Goal: Task Accomplishment & Management: Complete application form

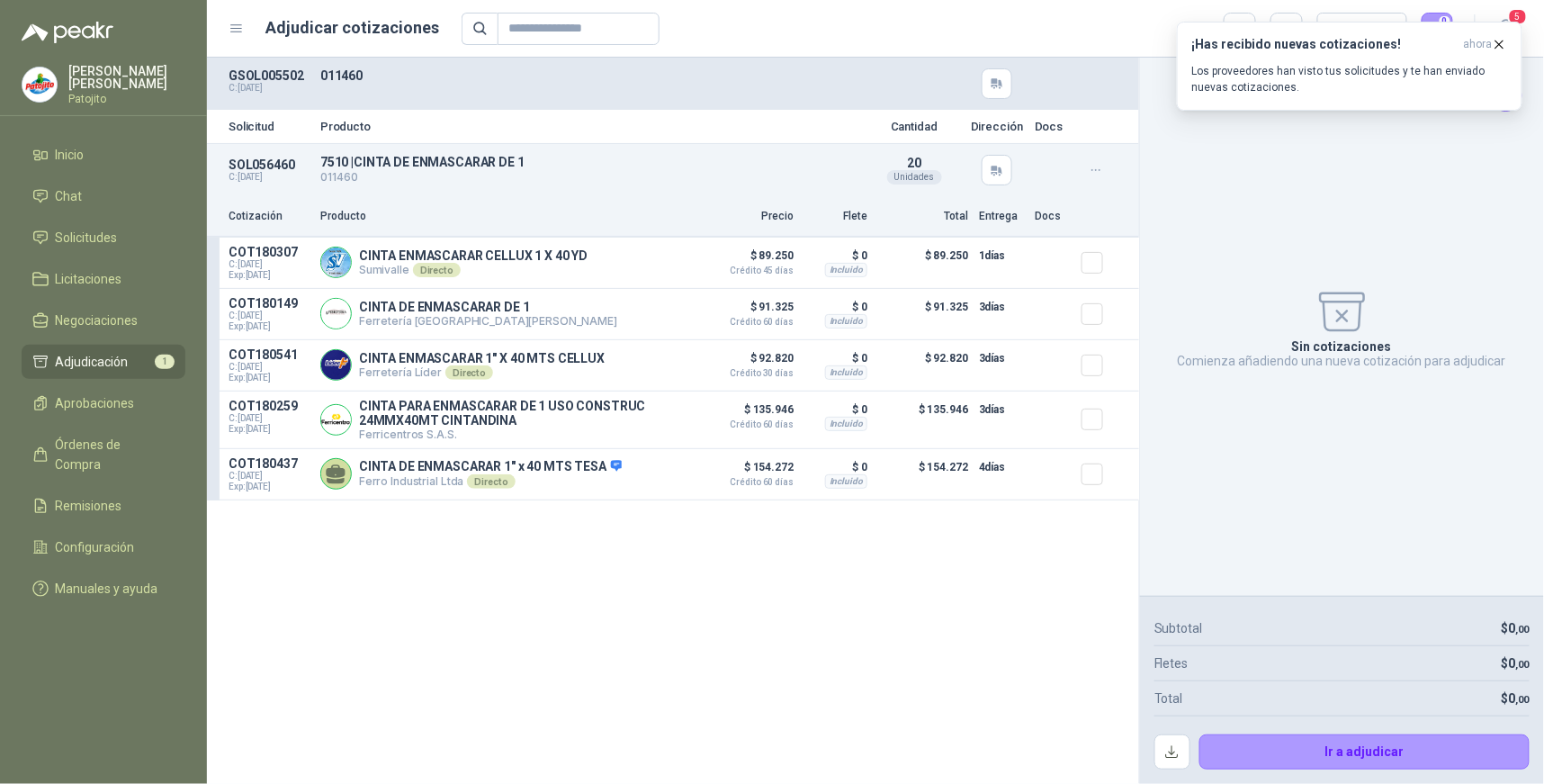
drag, startPoint x: 597, startPoint y: 744, endPoint x: 328, endPoint y: 504, distance: 360.5
click at [596, 744] on div "Solicitud Producto Cantidad Dirección Docs SOL056460 C: [DATE] 7510 | CINTA DE …" at bounding box center [673, 420] width 932 height 726
click at [1361, 72] on p "Los proveedores han visto tus solicitudes y te han enviado nuevas cotizaciones." at bounding box center [1349, 80] width 315 height 33
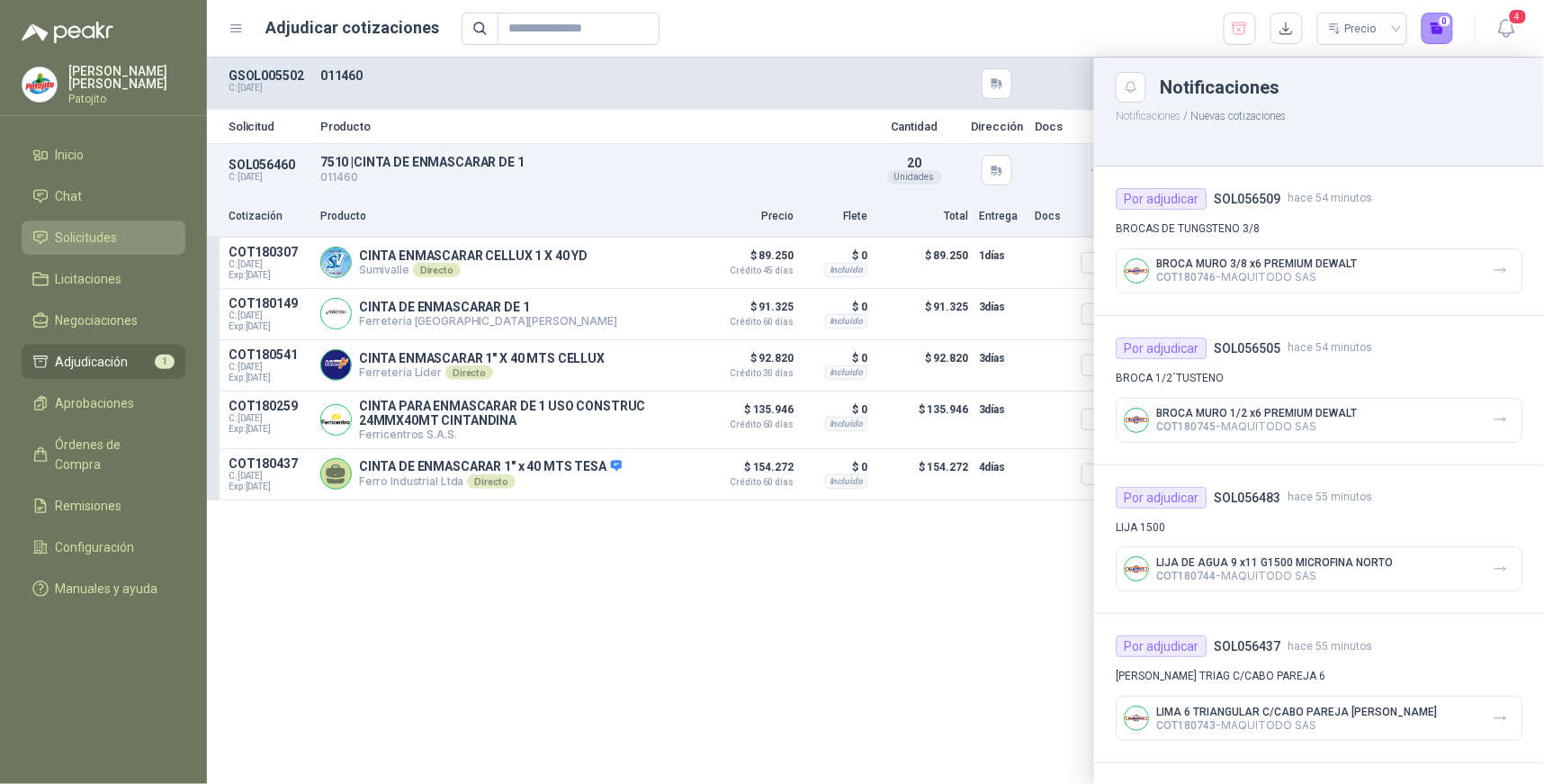
click at [93, 247] on span "Solicitudes" at bounding box center [86, 237] width 62 height 20
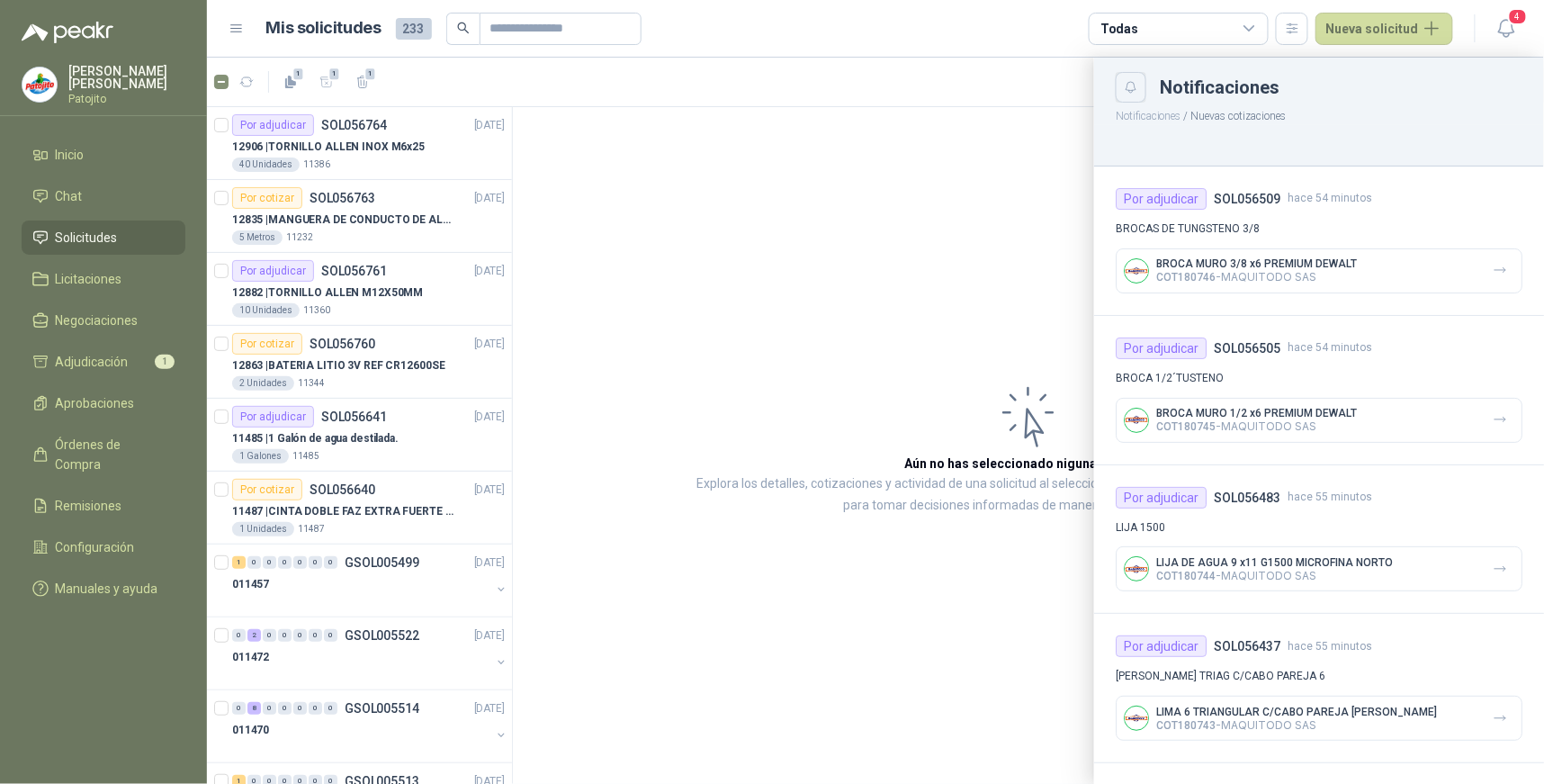
click at [1126, 83] on icon "Close" at bounding box center [1131, 87] width 15 height 15
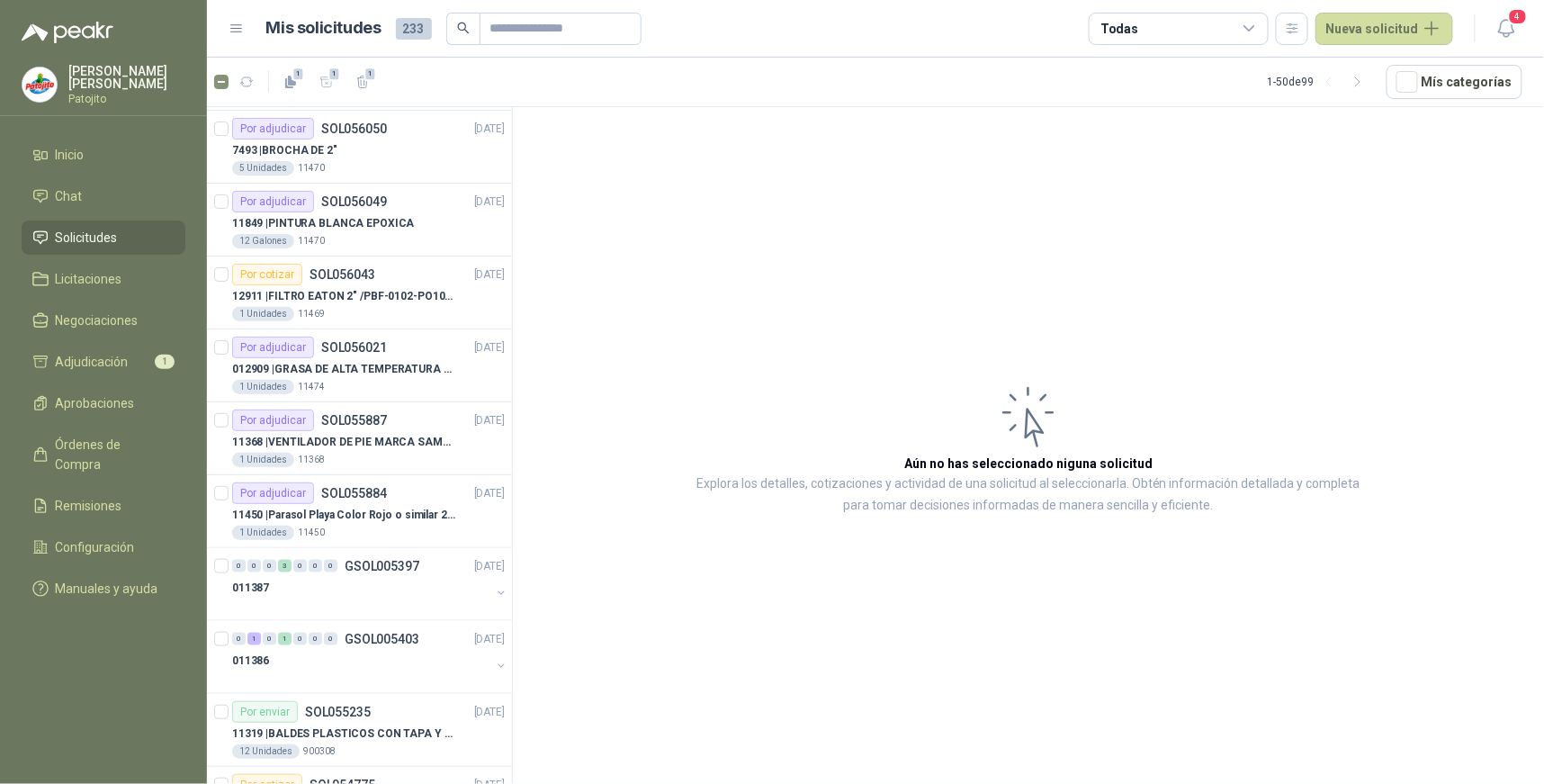
scroll to position [2798, 0]
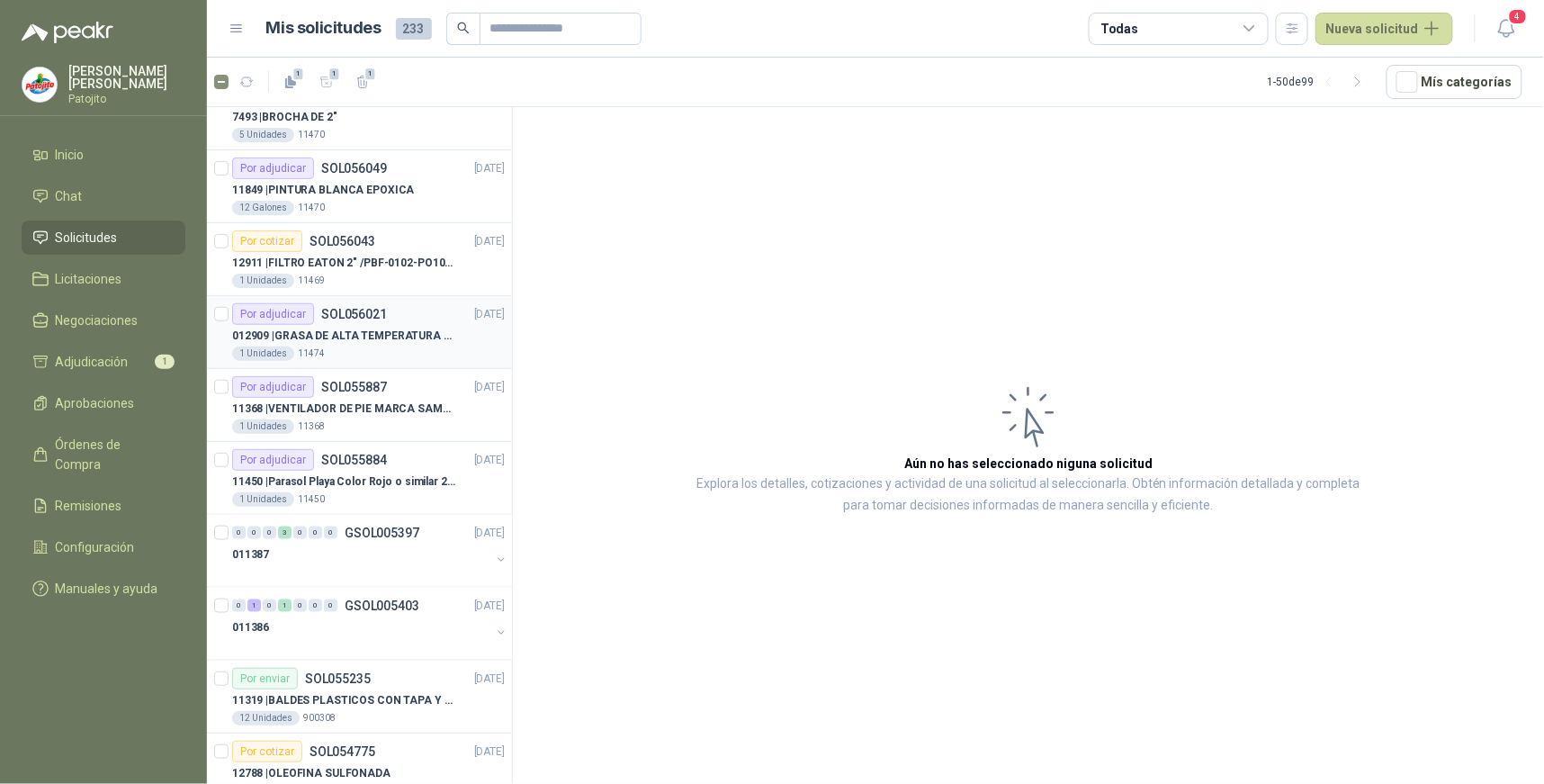
click at [363, 335] on p "012909 | GRASA DE ALTA TEMPERATURA OKS 4210 X 5 KG" at bounding box center [344, 336] width 224 height 17
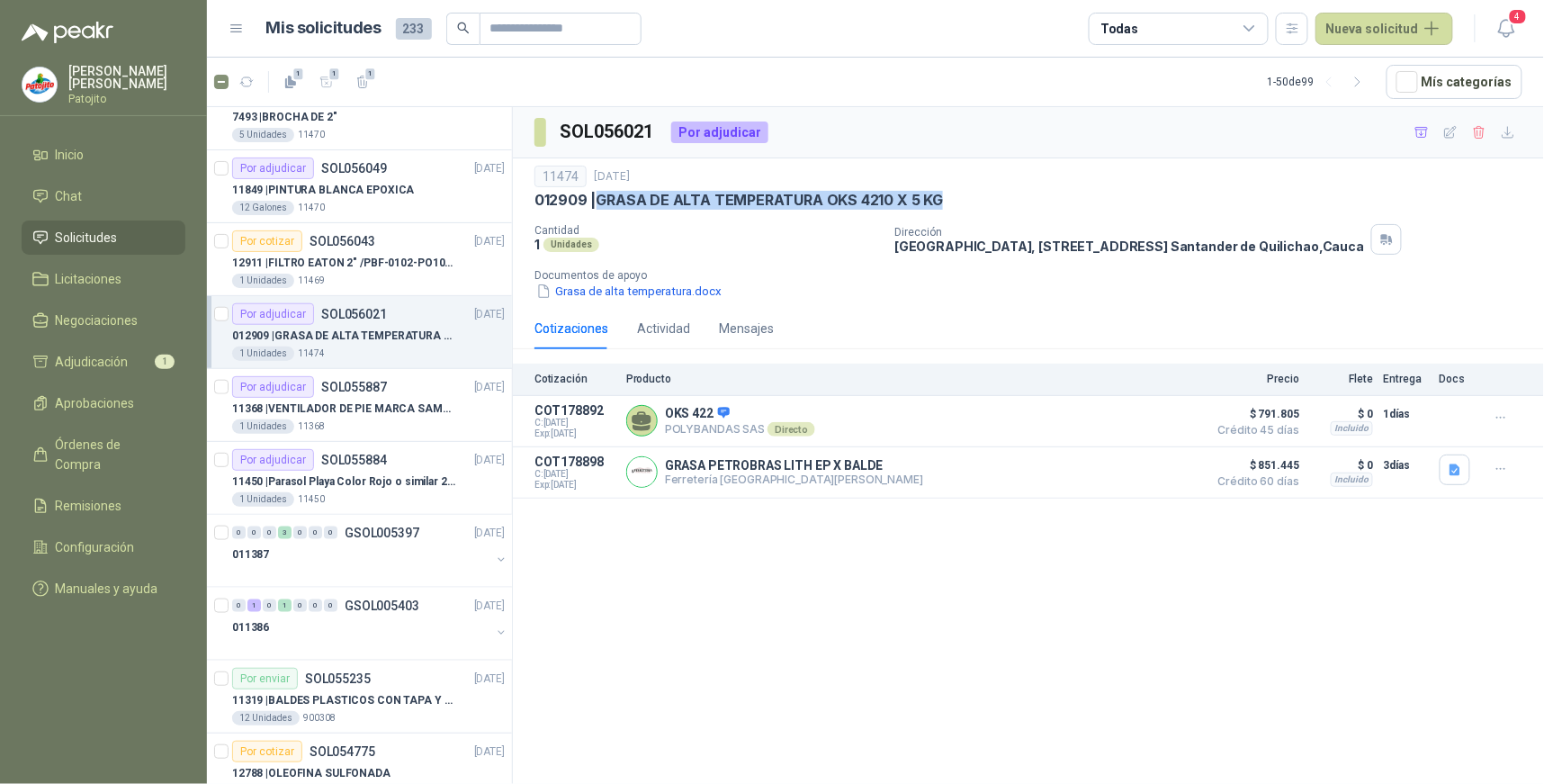
drag, startPoint x: 936, startPoint y: 199, endPoint x: 599, endPoint y: 196, distance: 337.0
click at [599, 196] on p "012909 | GRASA DE ALTA TEMPERATURA OKS 4210 X 5 KG" at bounding box center [739, 201] width 409 height 19
drag, startPoint x: 599, startPoint y: 196, endPoint x: 609, endPoint y: 196, distance: 10.0
copy p "GRASA DE ALTA TEMPERATURA OKS 4210 X 5 KG"
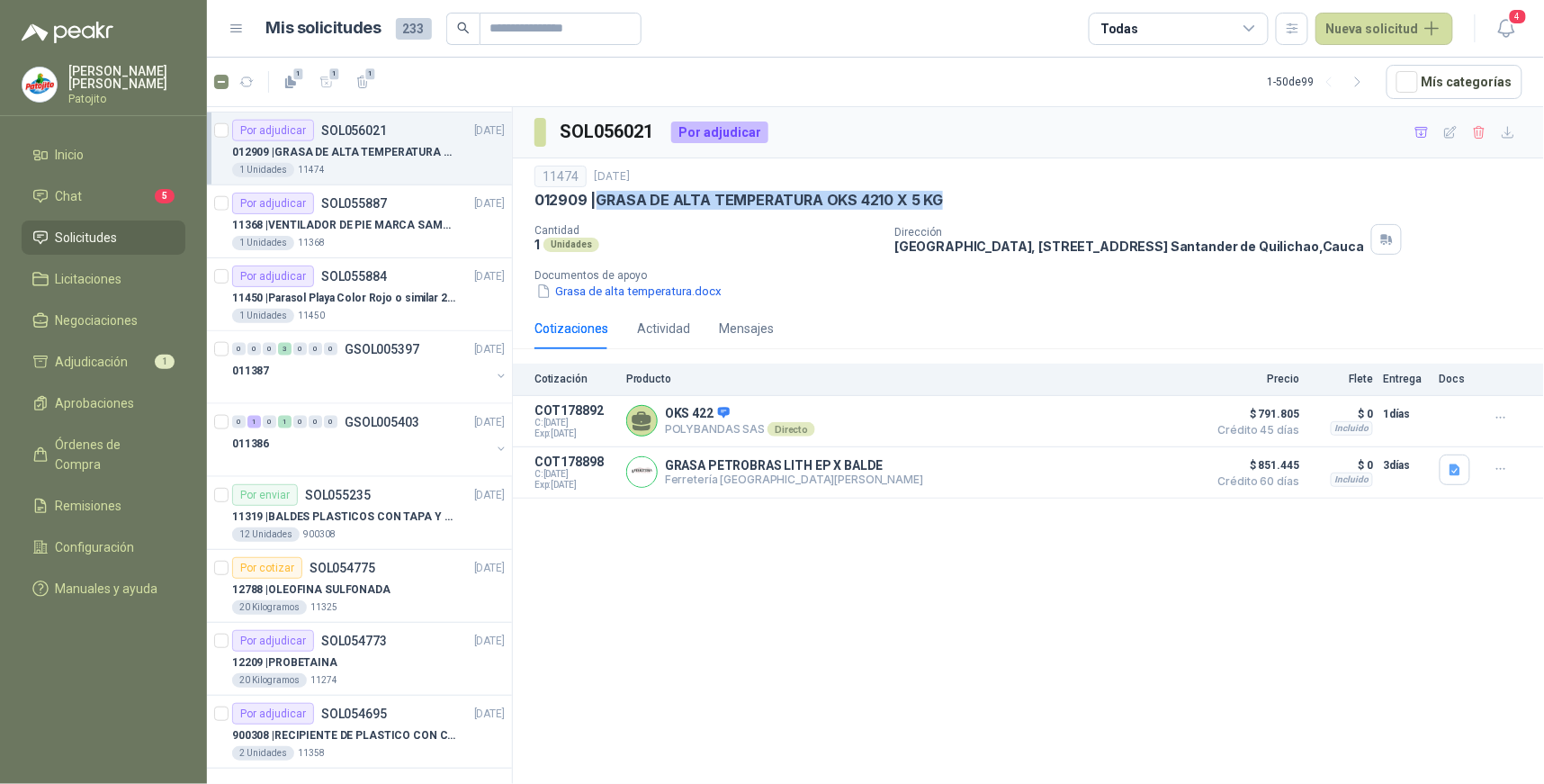
scroll to position [2987, 0]
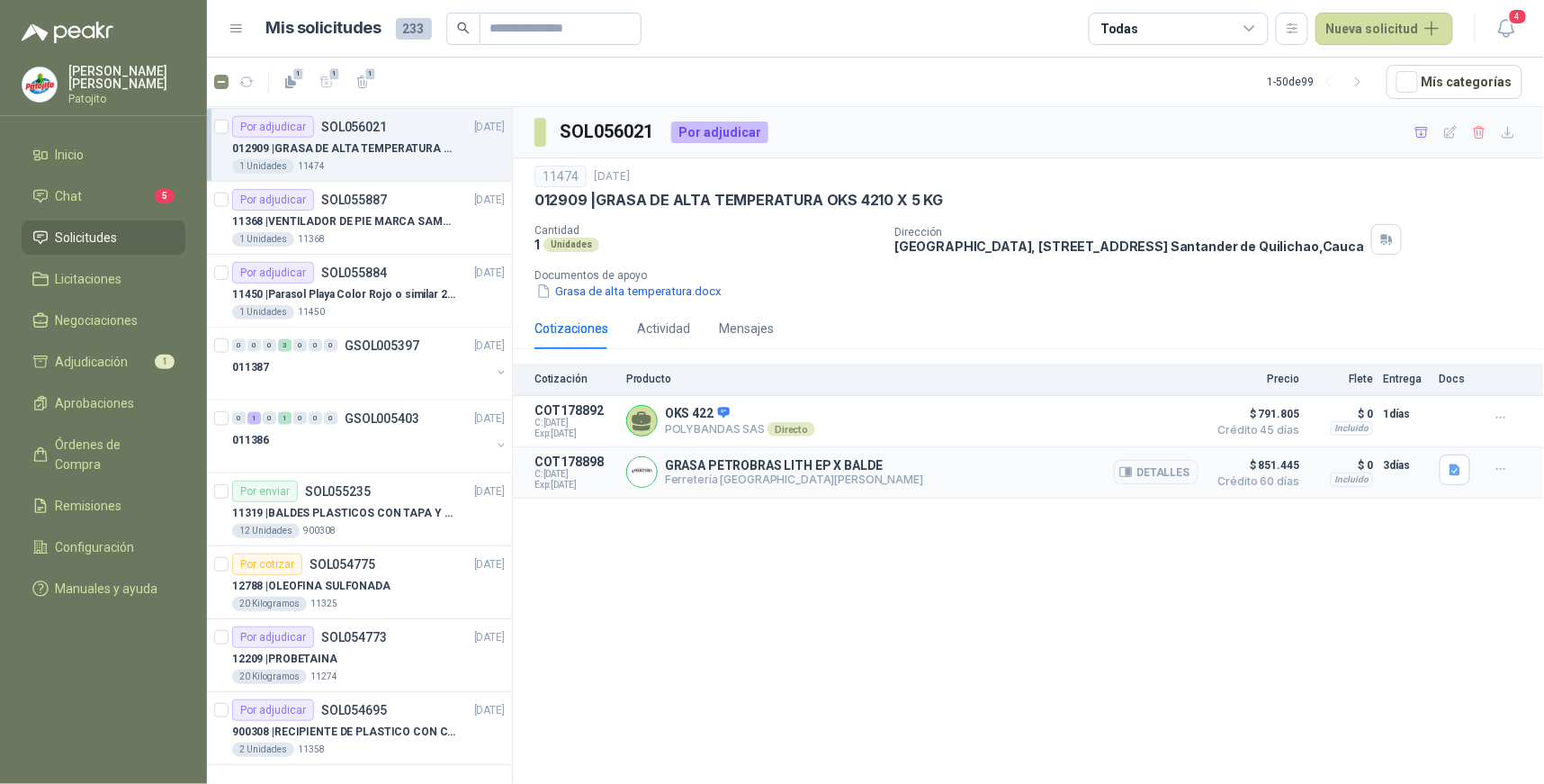
click at [907, 467] on div "GRASA PETROBRAS LITH EP X BALDE Ferretería Industrial del [GEOGRAPHIC_DATA]" at bounding box center [912, 471] width 572 height 36
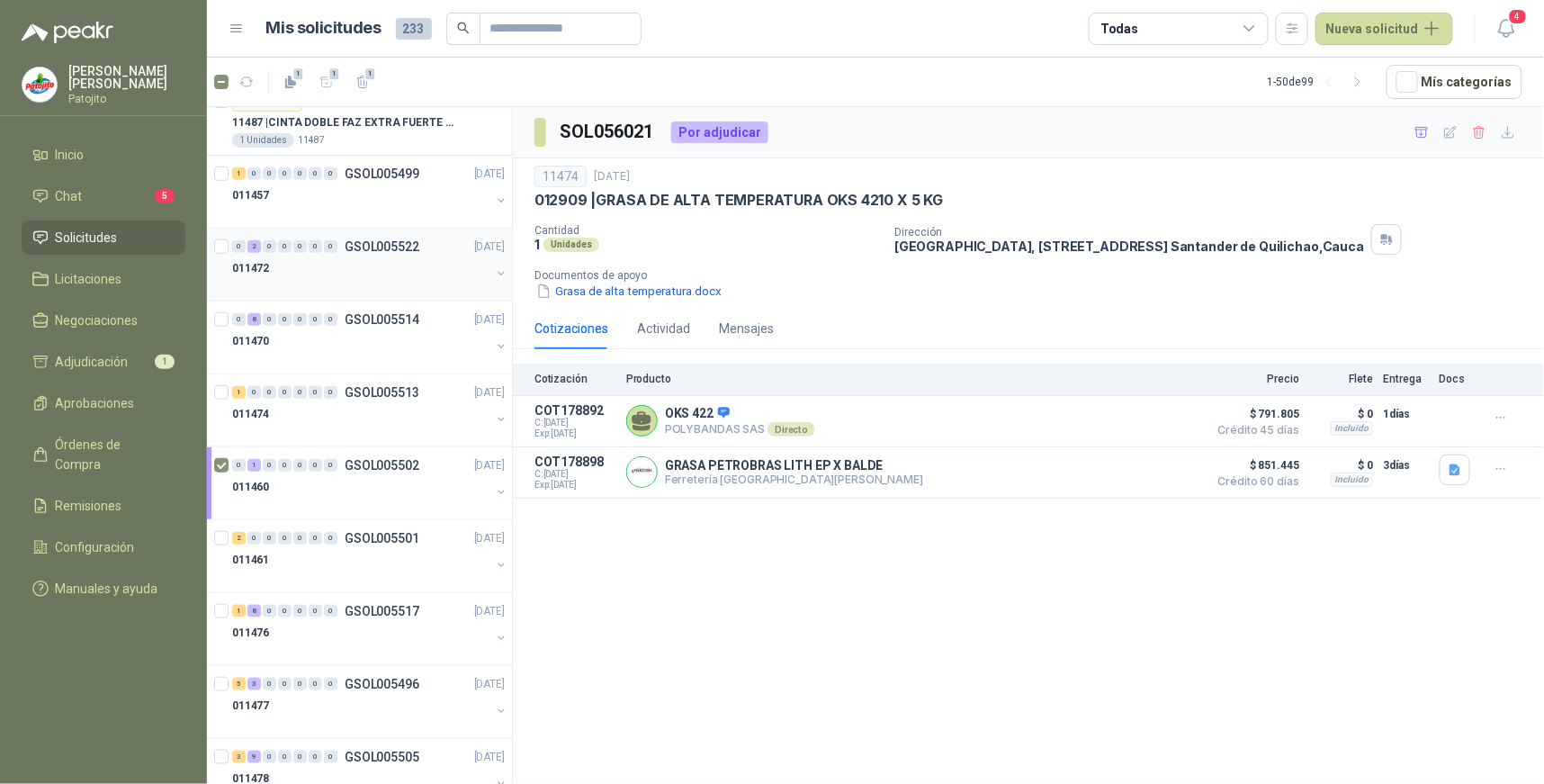
scroll to position [0, 0]
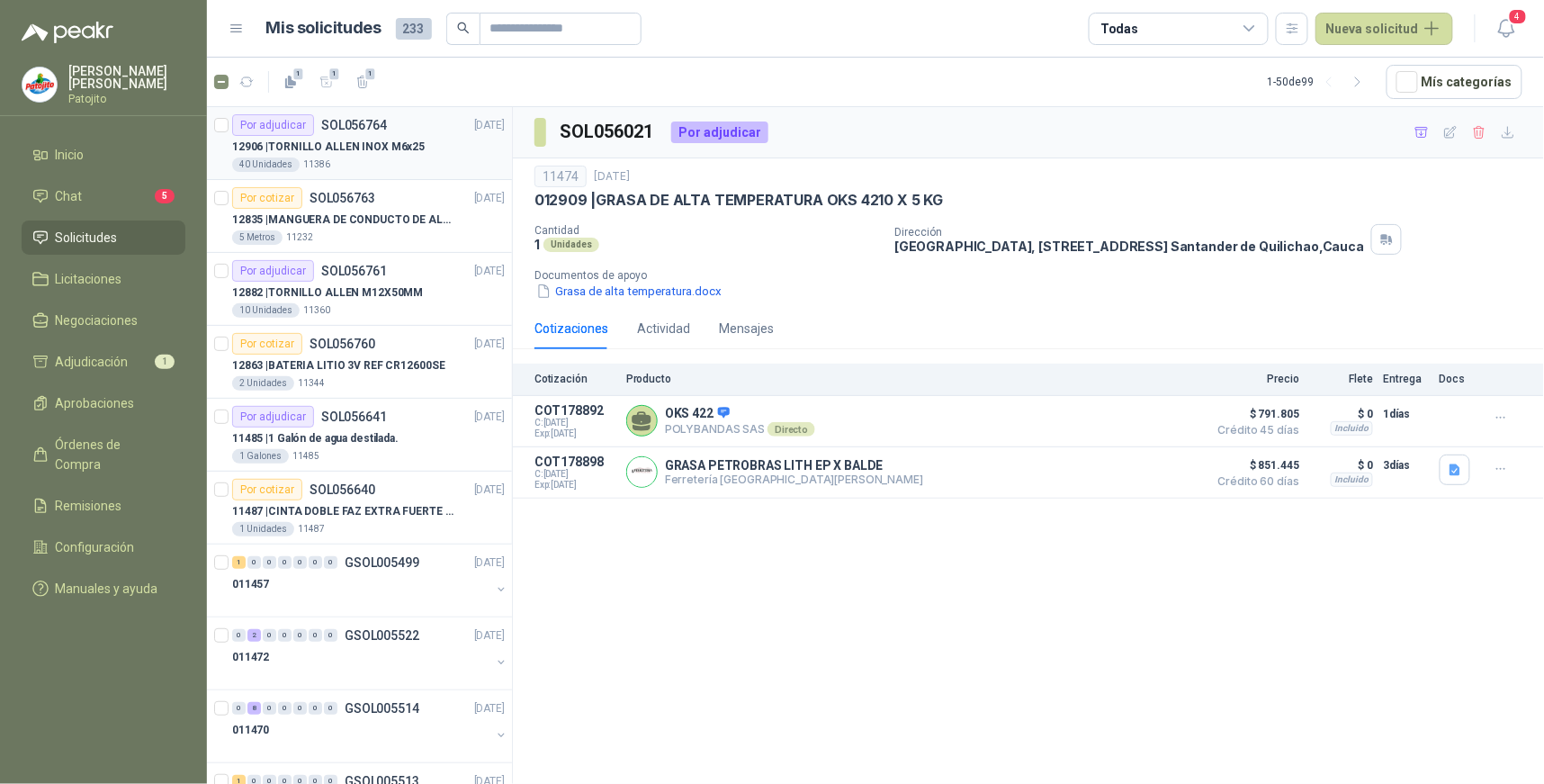
click at [390, 153] on p "12906 | [PERSON_NAME] INOX M6x25" at bounding box center [328, 147] width 193 height 17
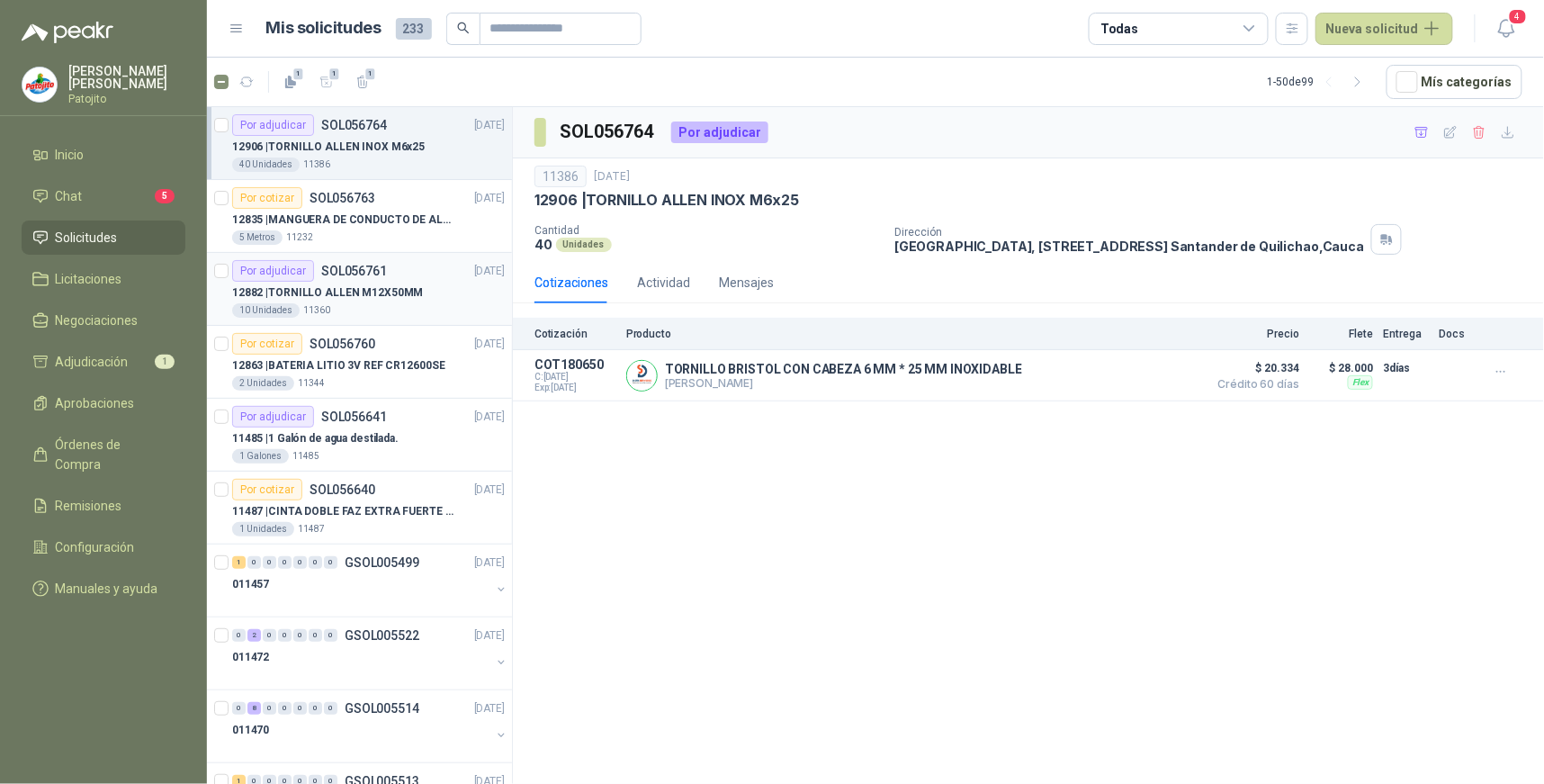
click at [312, 267] on div "Por adjudicar SOL056761" at bounding box center [309, 271] width 154 height 21
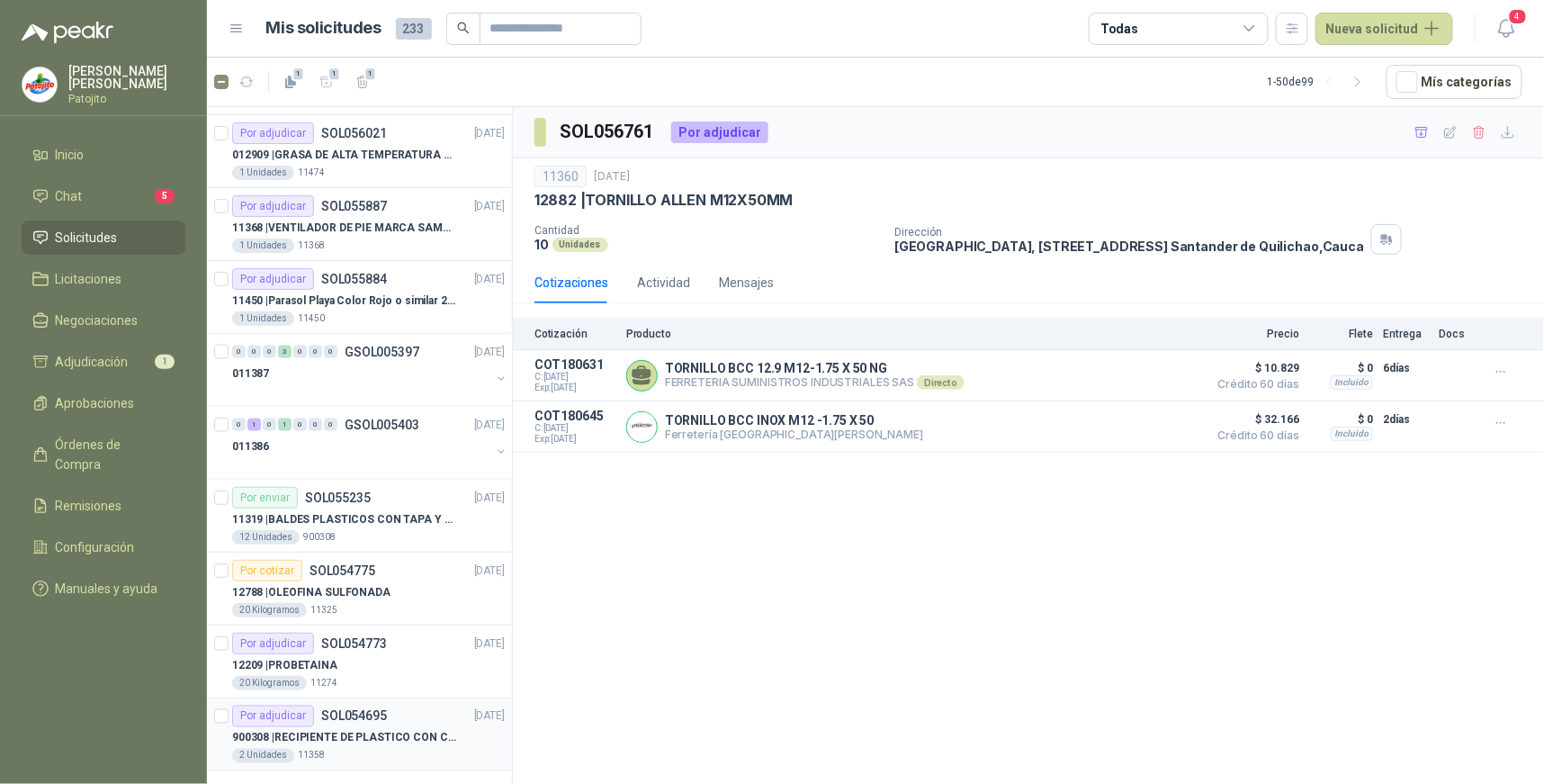
scroll to position [2987, 0]
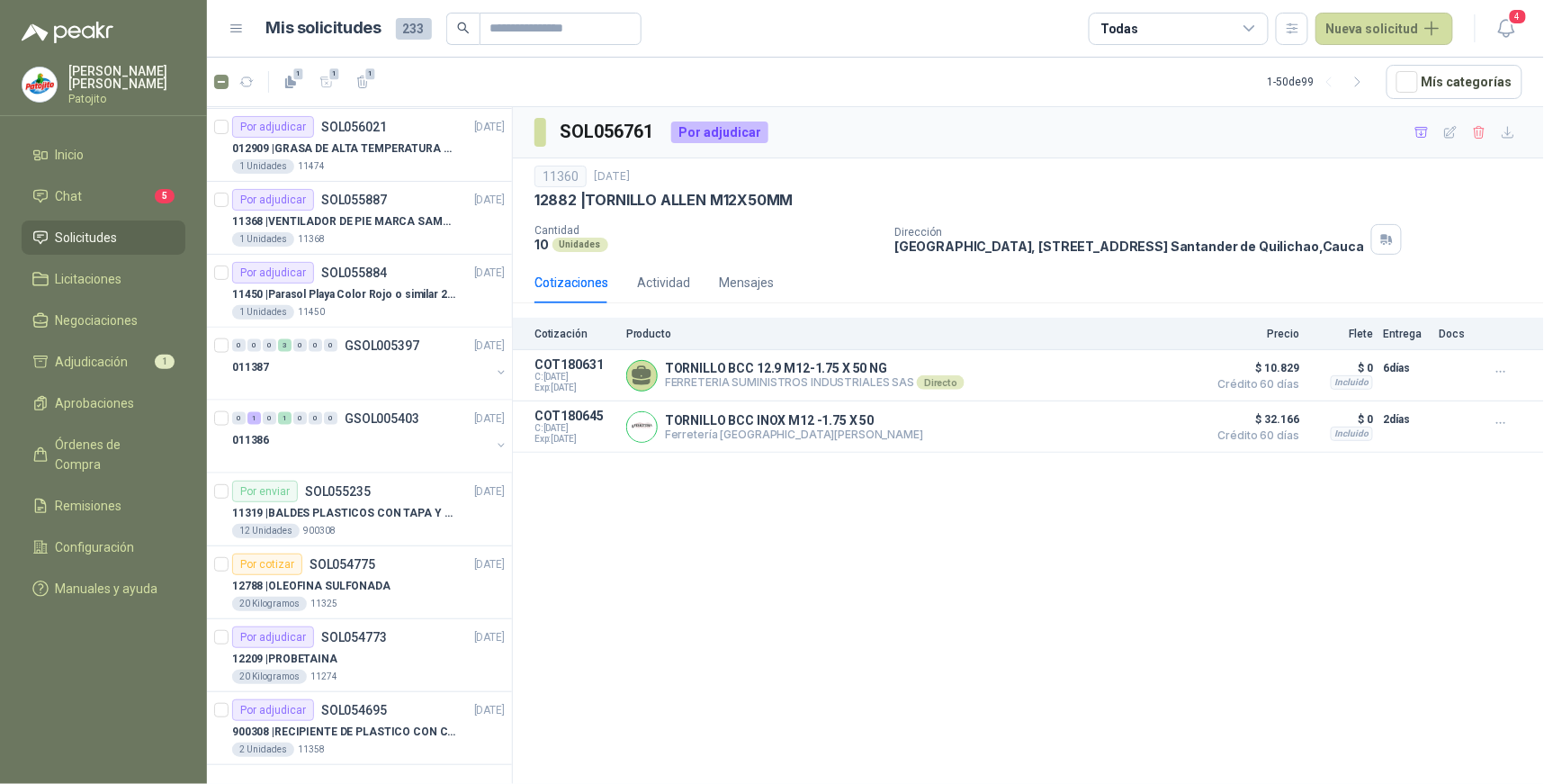
drag, startPoint x: 1251, startPoint y: 27, endPoint x: 1251, endPoint y: 37, distance: 10.0
click at [1251, 27] on icon at bounding box center [1248, 28] width 10 height 5
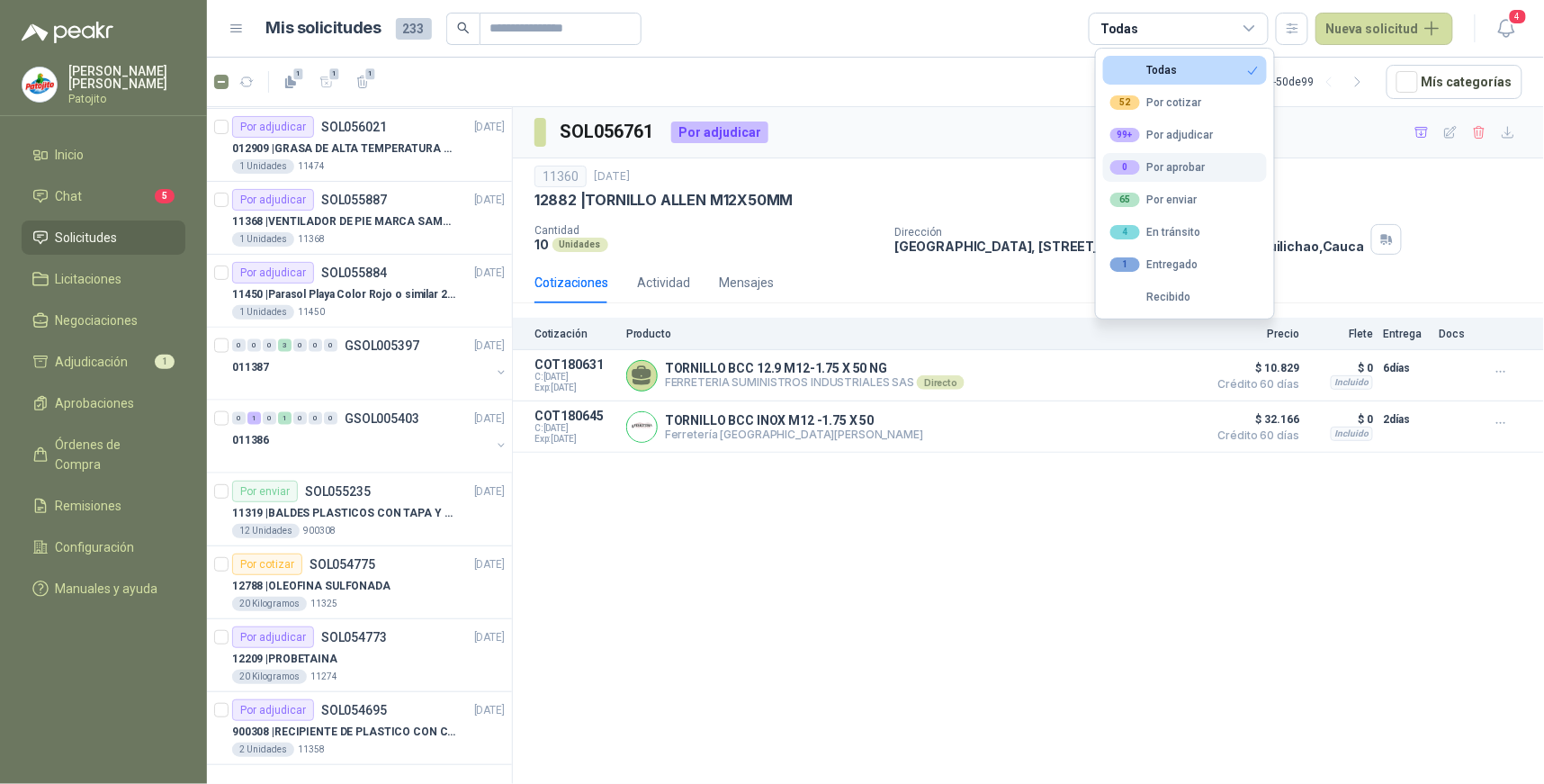
drag, startPoint x: 1205, startPoint y: 127, endPoint x: 1112, endPoint y: 171, distance: 102.9
click at [1206, 127] on button "99+ Por adjudicar" at bounding box center [1184, 135] width 164 height 29
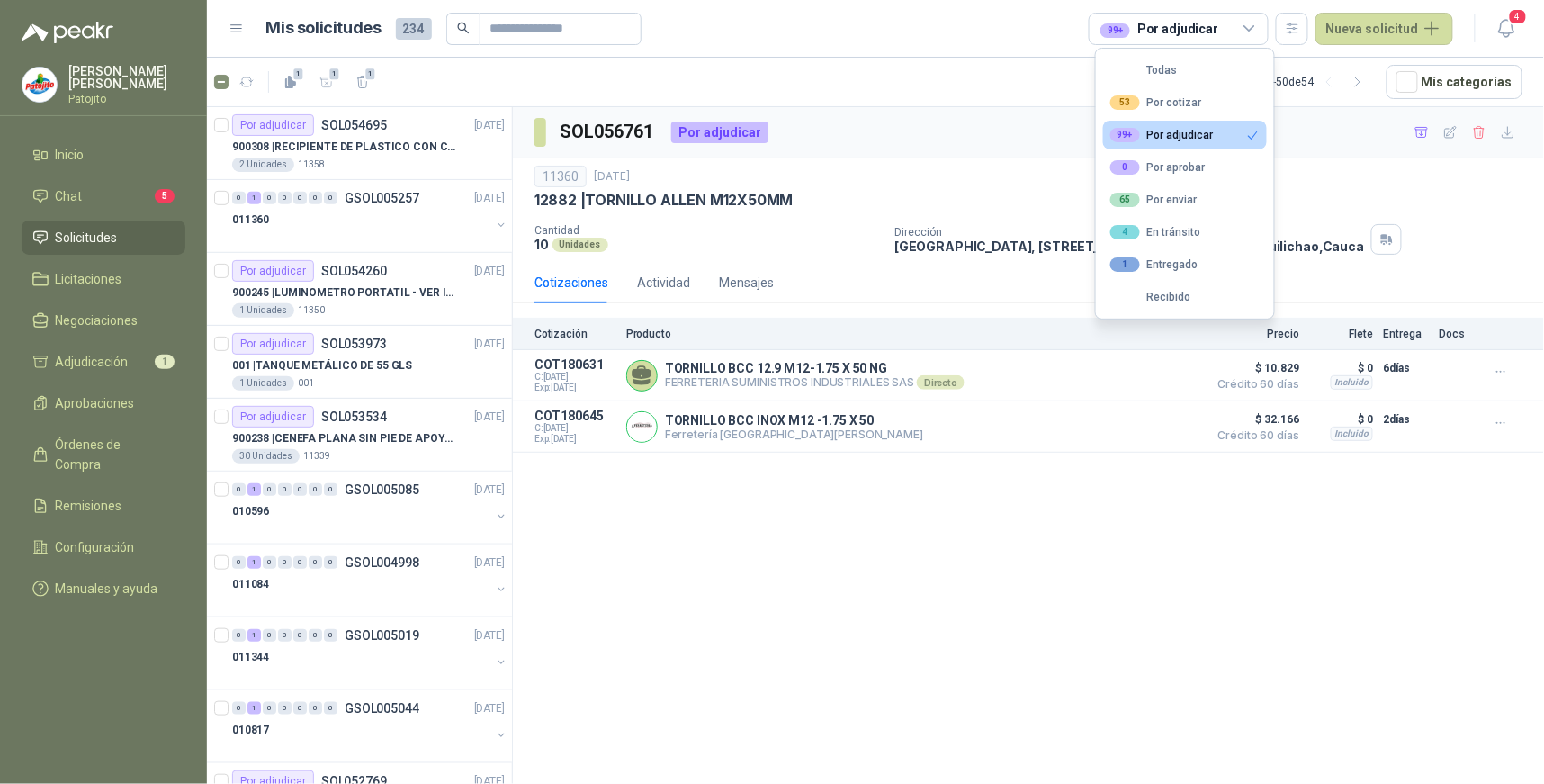
scroll to position [2587, 0]
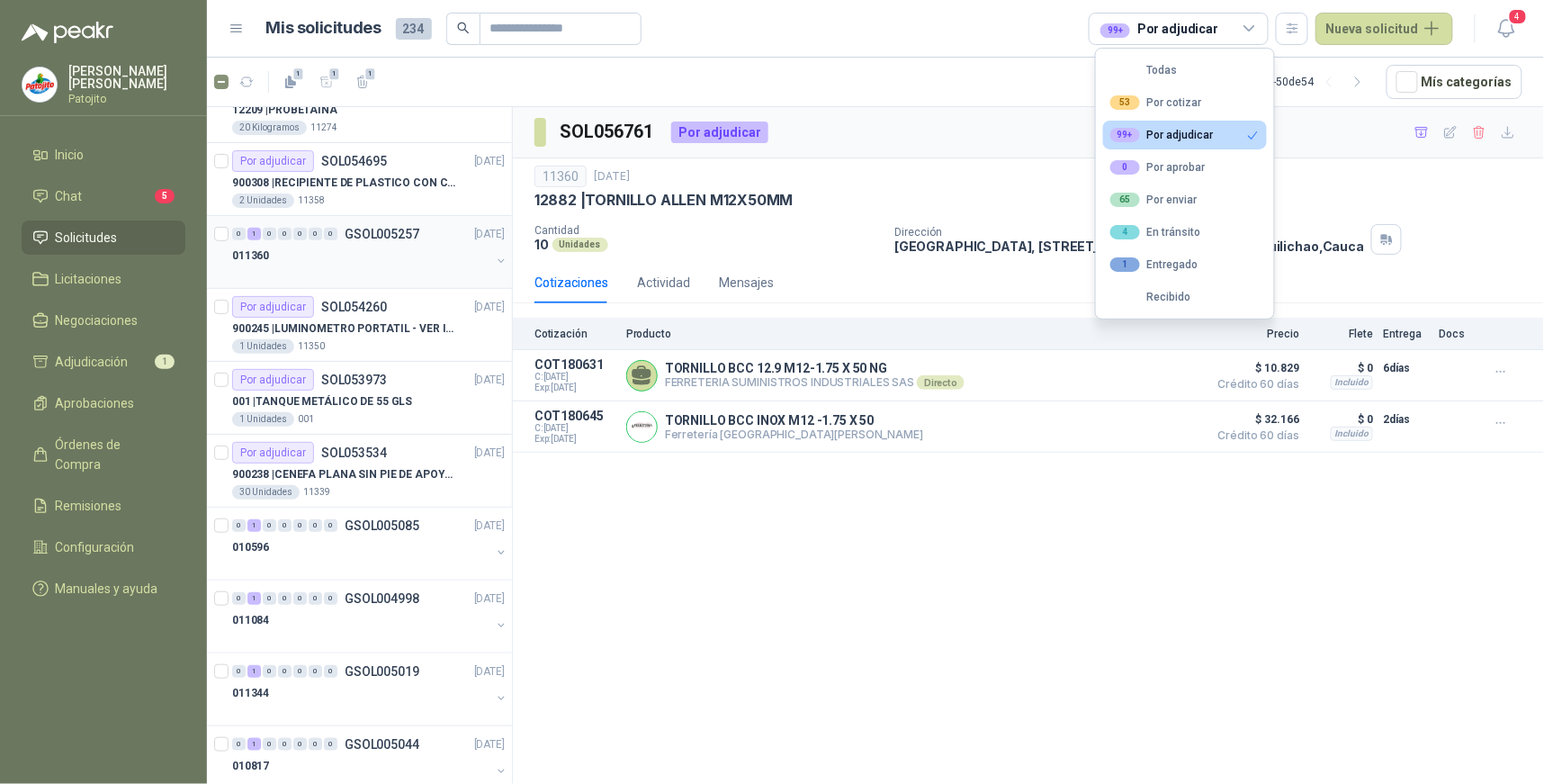
click at [251, 239] on div "1" at bounding box center [254, 233] width 13 height 12
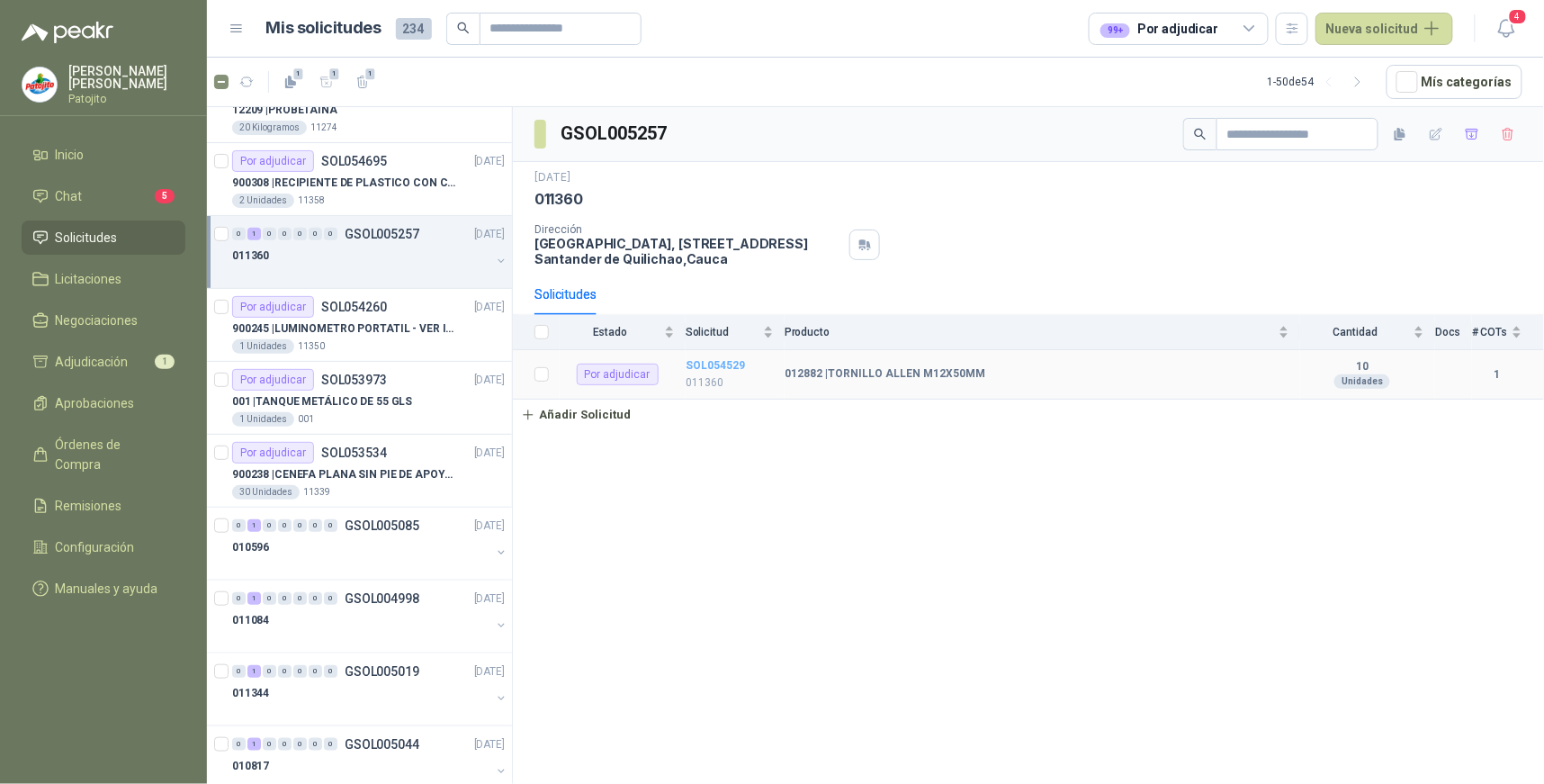
click at [725, 360] on b "SOL054529" at bounding box center [715, 365] width 59 height 12
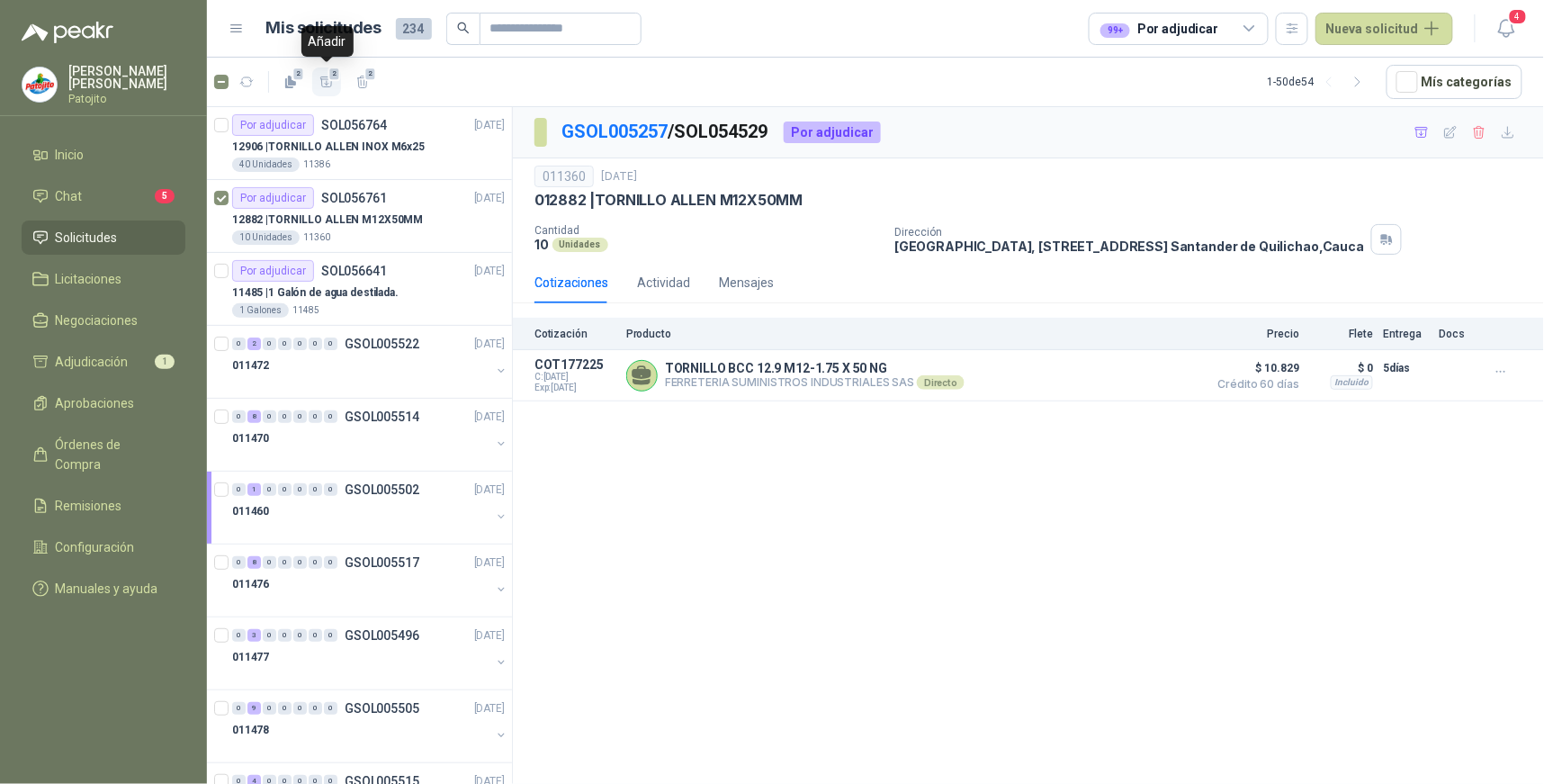
click at [326, 86] on icon "button" at bounding box center [326, 82] width 12 height 10
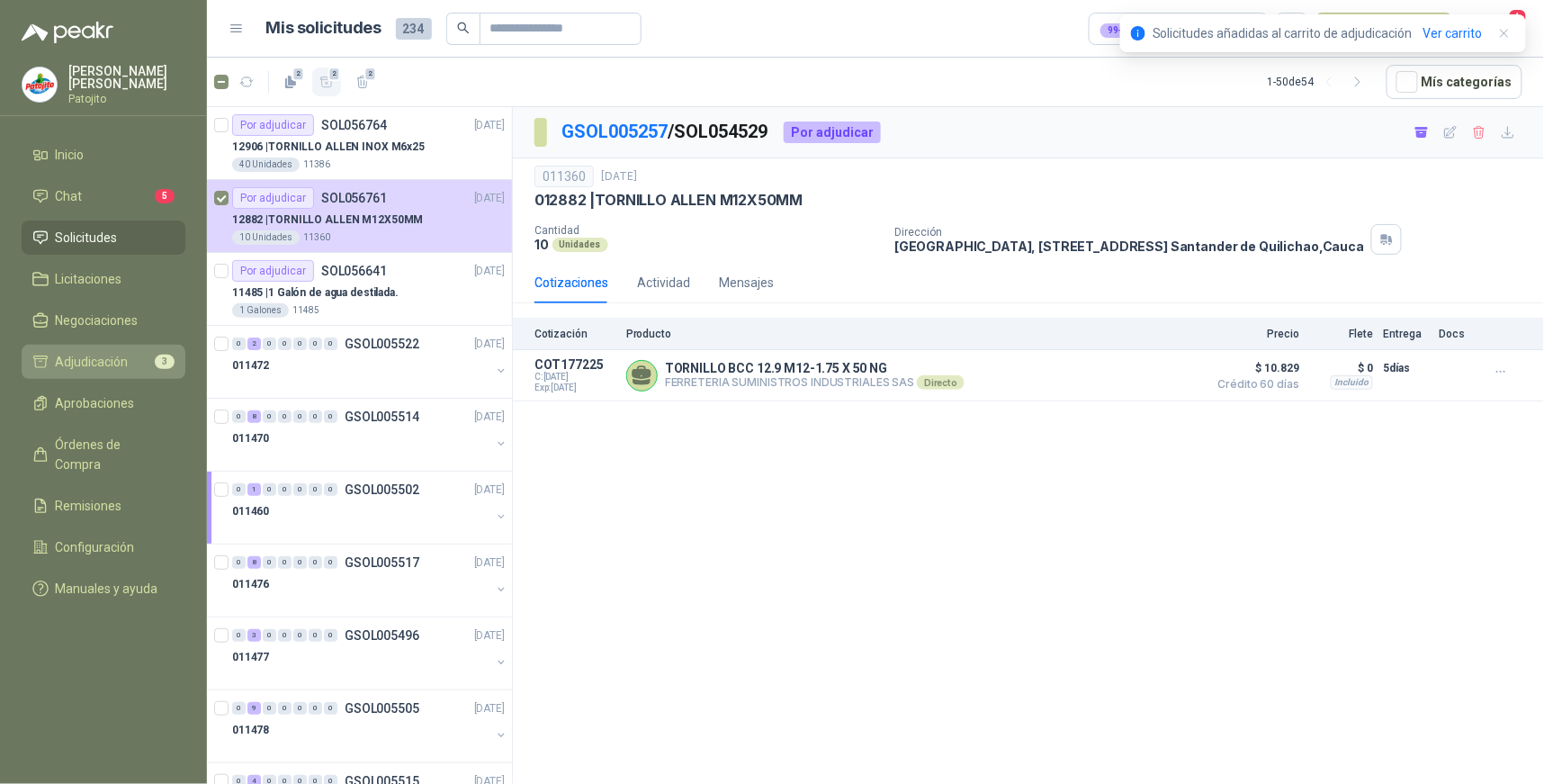
click at [122, 354] on span "Adjudicación" at bounding box center [92, 362] width 73 height 20
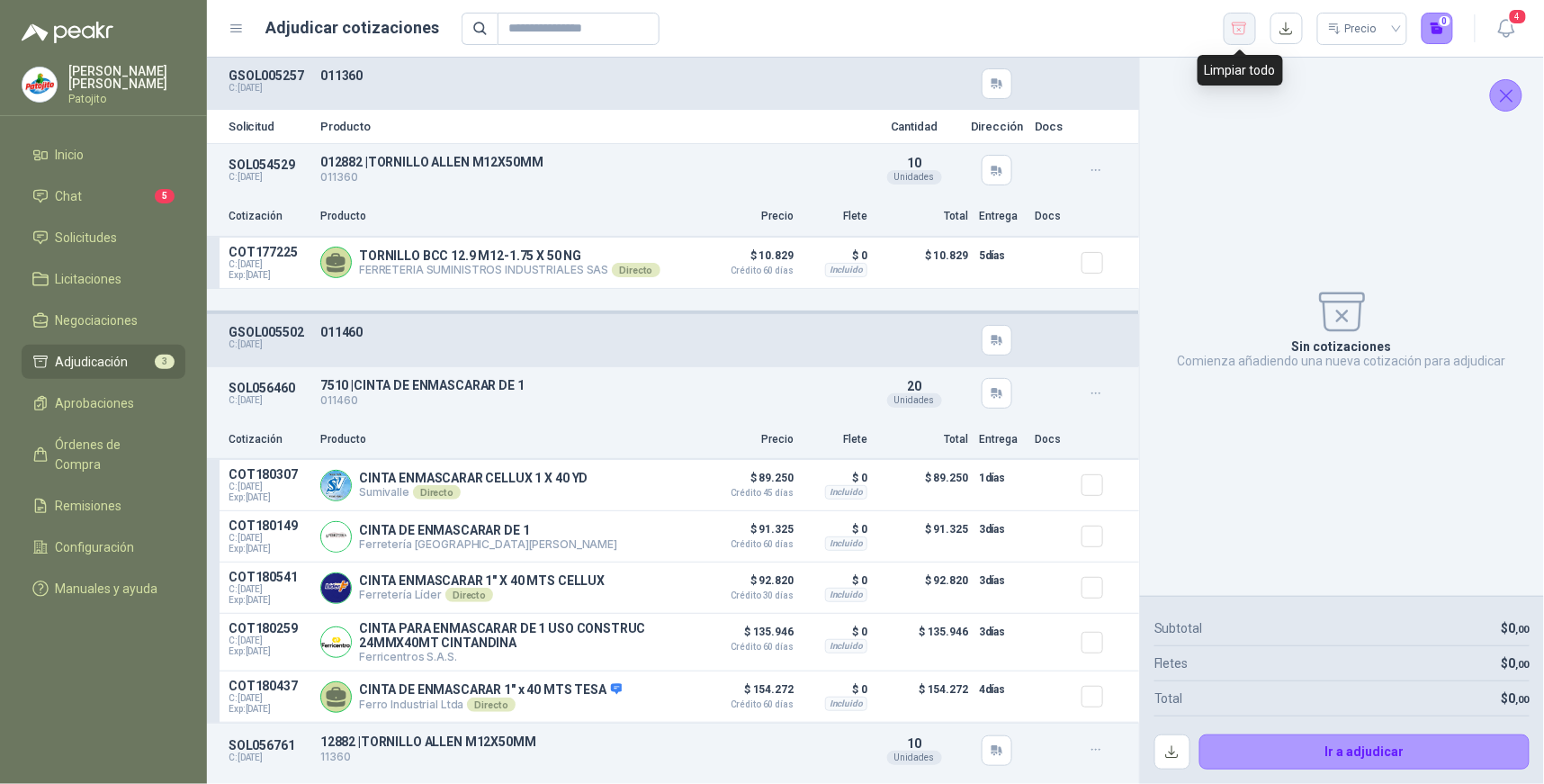
click at [1242, 23] on icon "button" at bounding box center [1239, 29] width 17 height 18
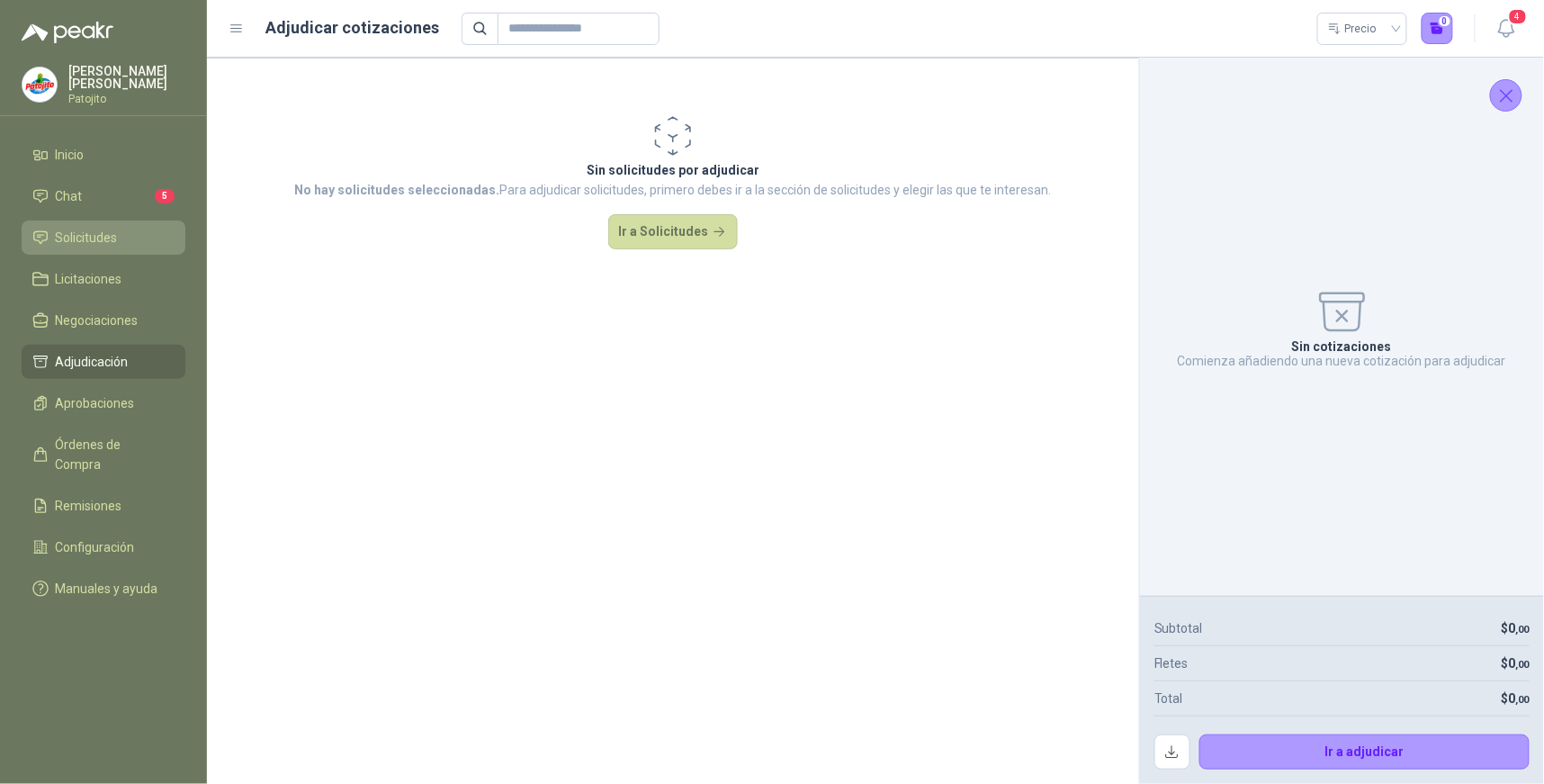
click at [99, 229] on span "Solicitudes" at bounding box center [86, 237] width 62 height 20
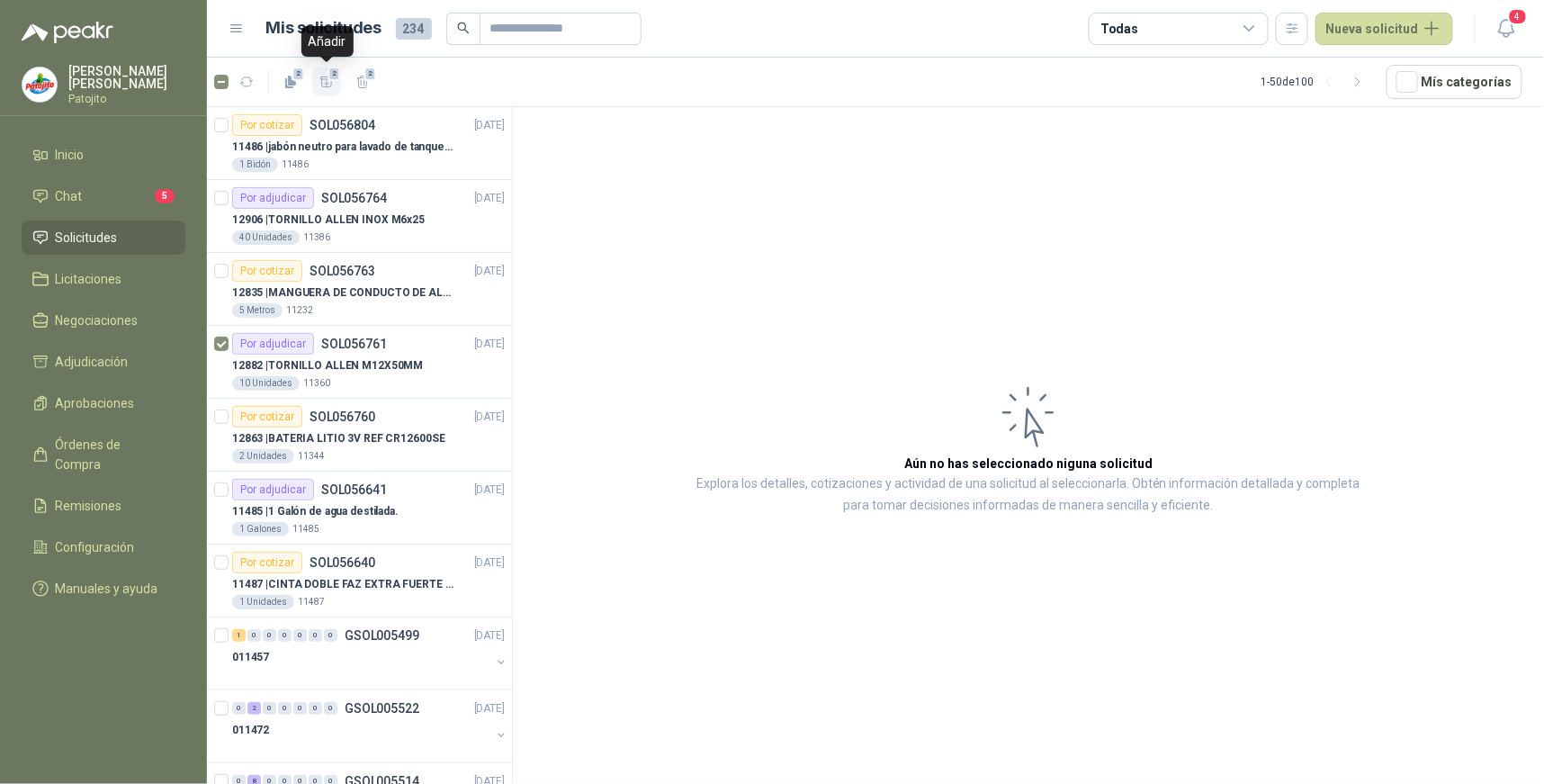
click at [331, 82] on icon "button" at bounding box center [326, 82] width 12 height 10
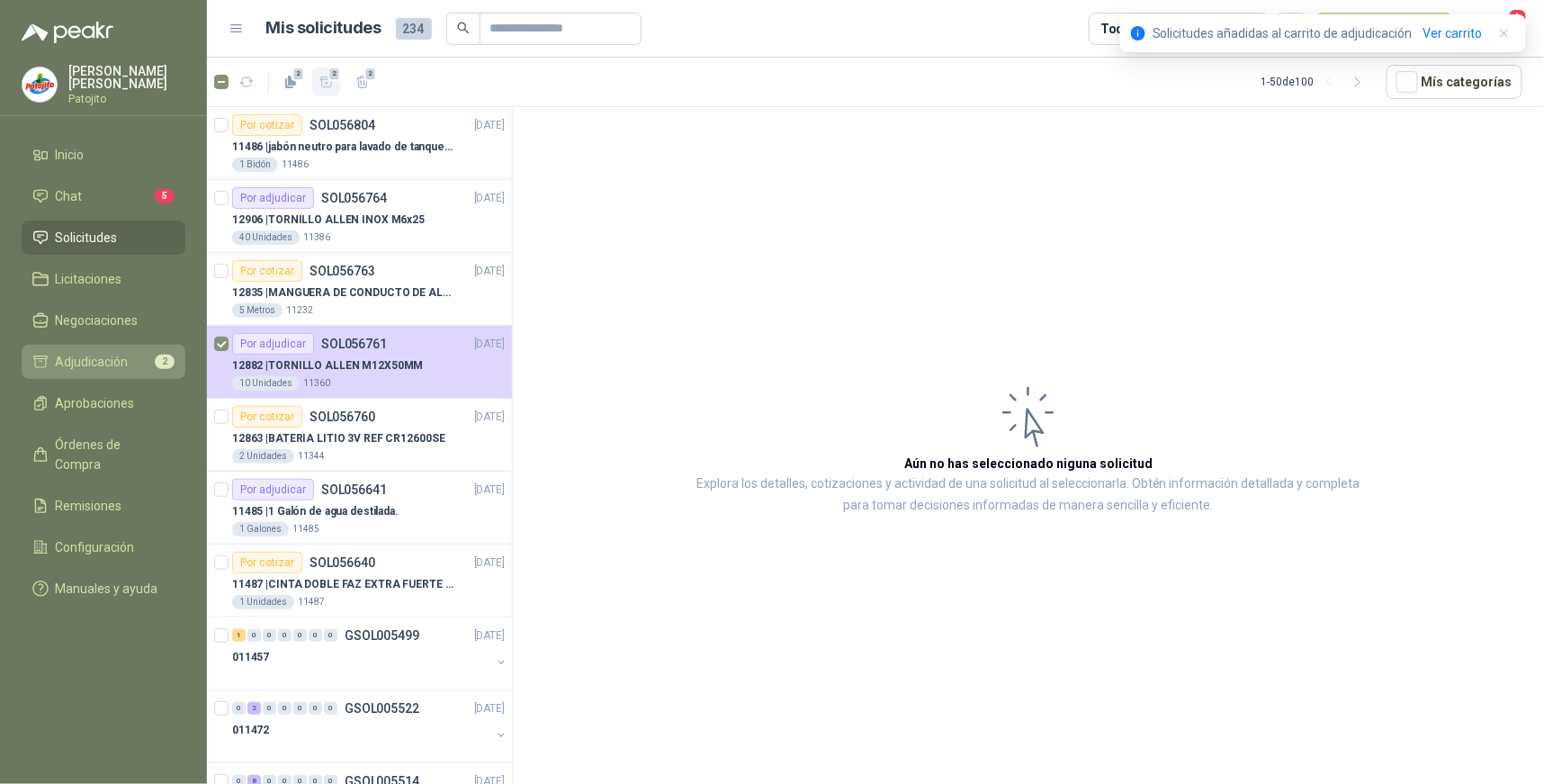
click at [126, 362] on span "Adjudicación" at bounding box center [92, 362] width 73 height 20
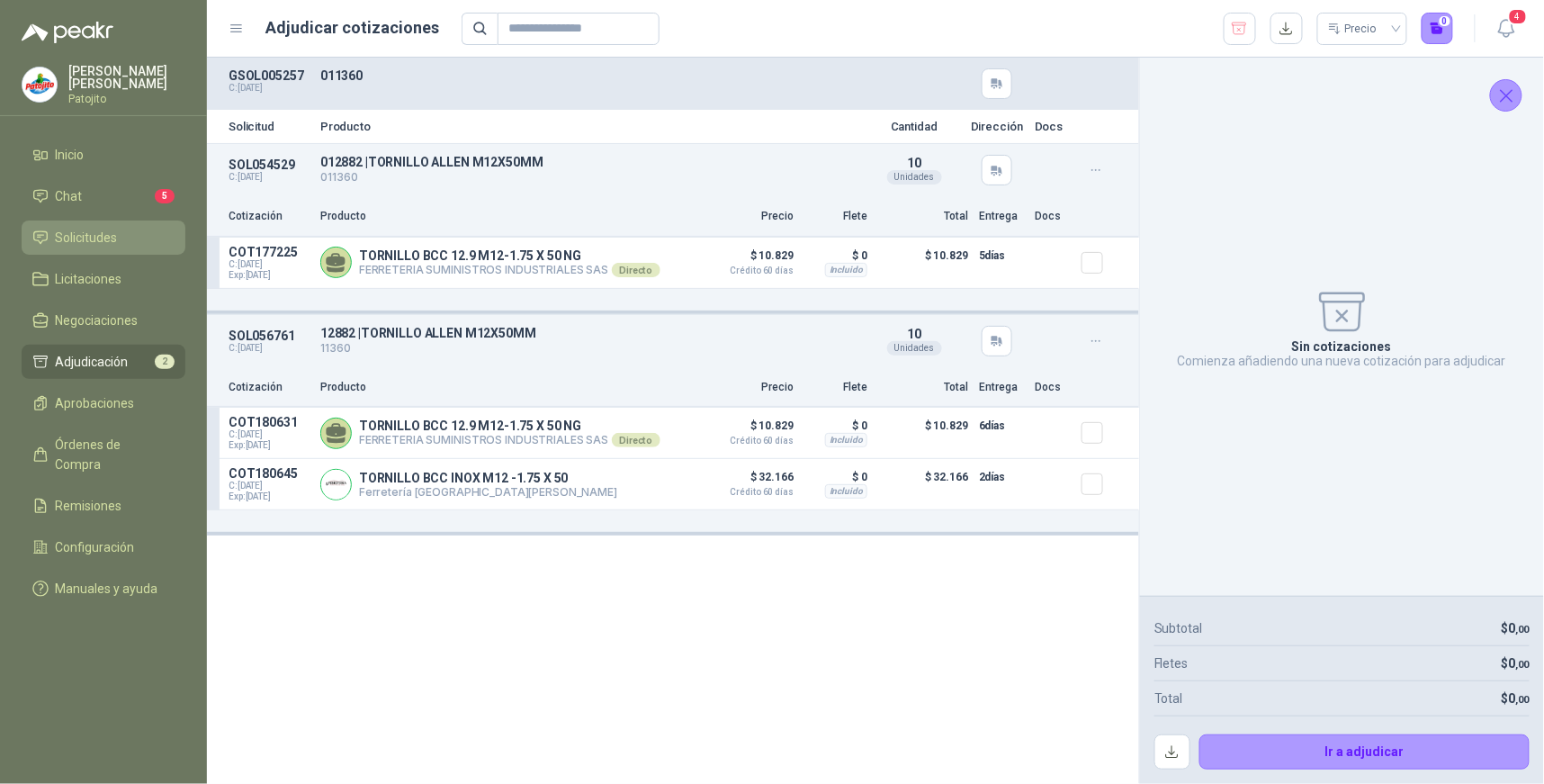
click at [102, 226] on link "Solicitudes" at bounding box center [103, 238] width 164 height 35
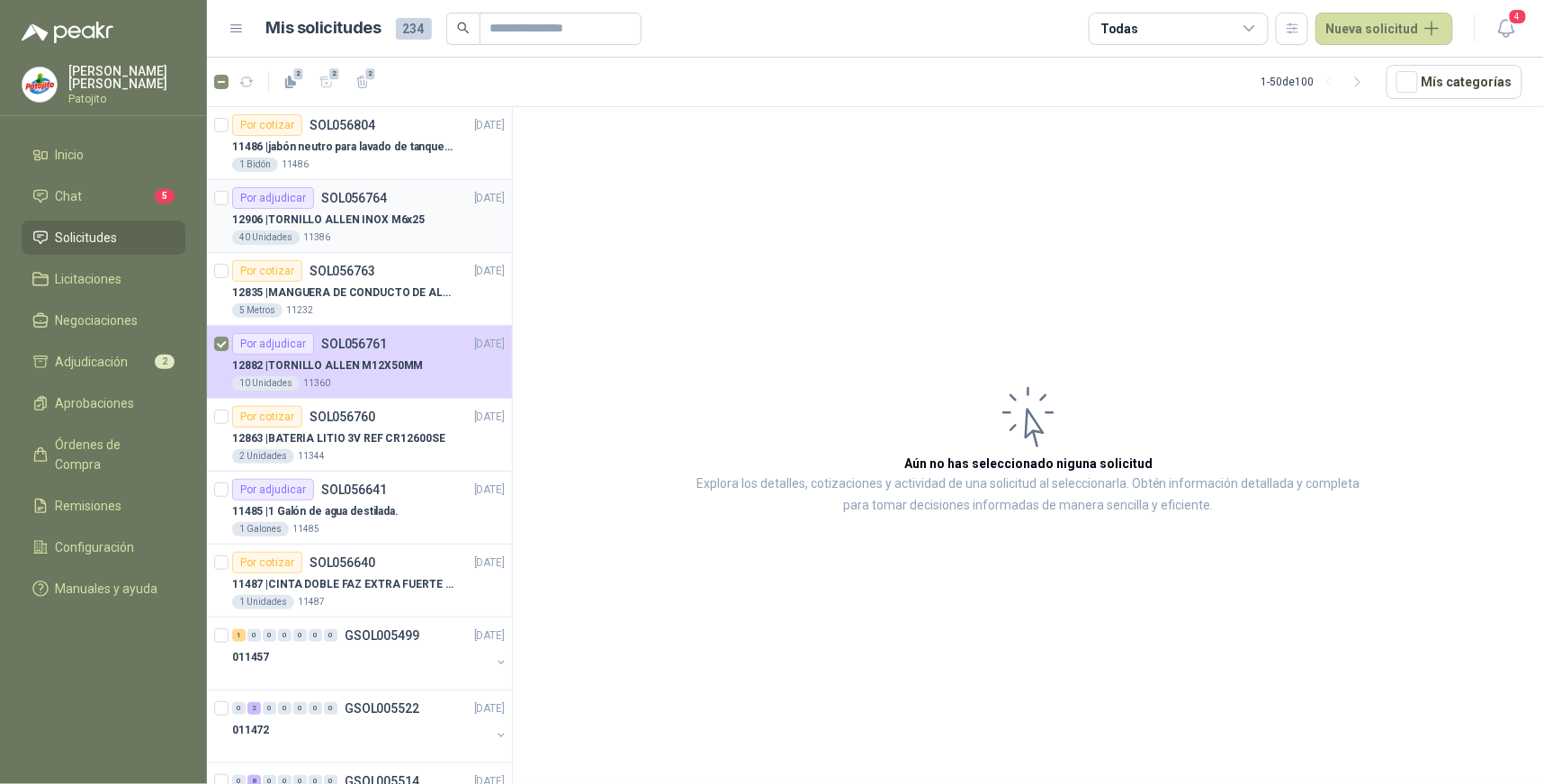
click at [381, 226] on p "12906 | [PERSON_NAME] INOX M6x25" at bounding box center [328, 220] width 193 height 17
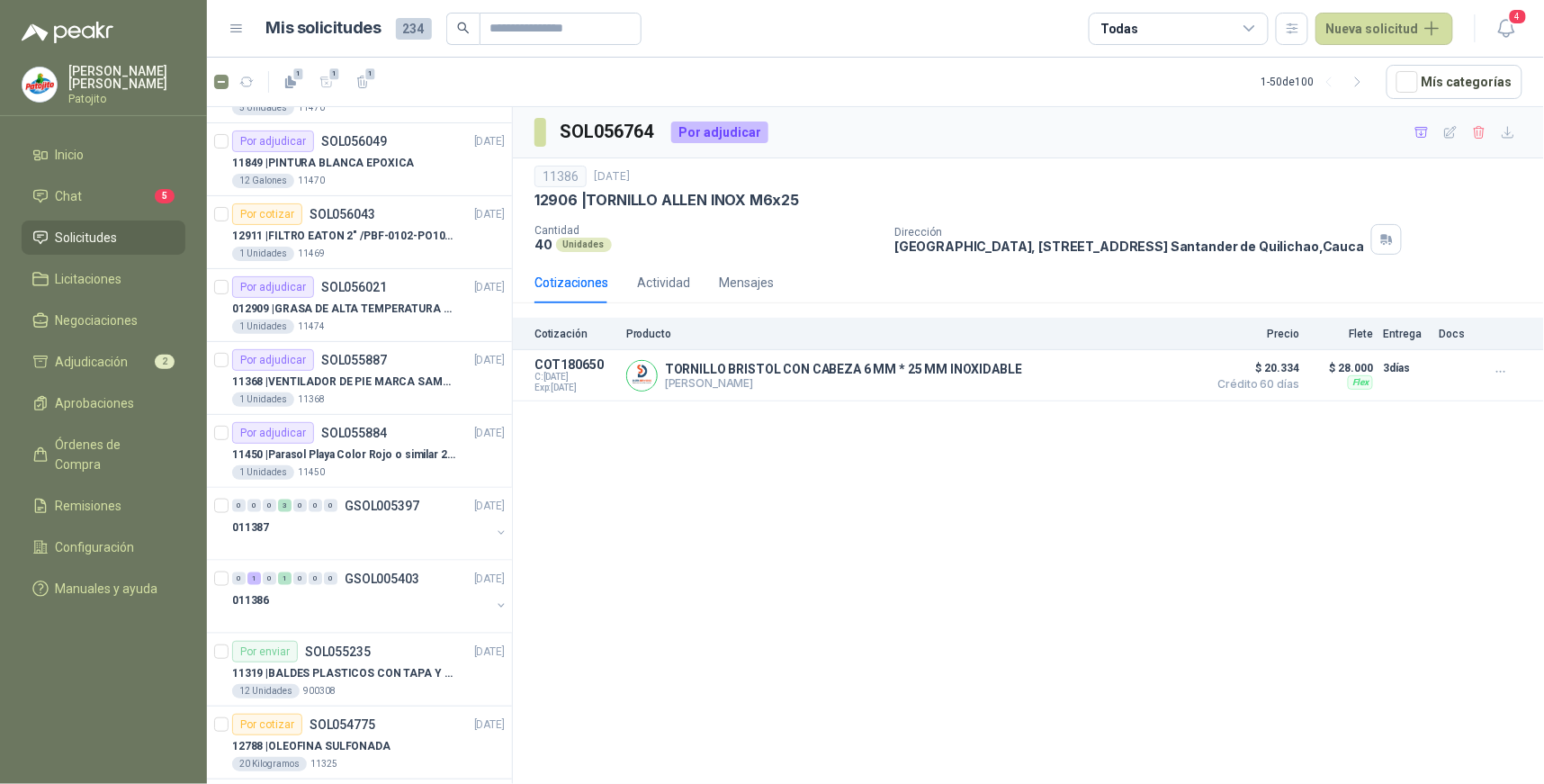
scroll to position [2987, 0]
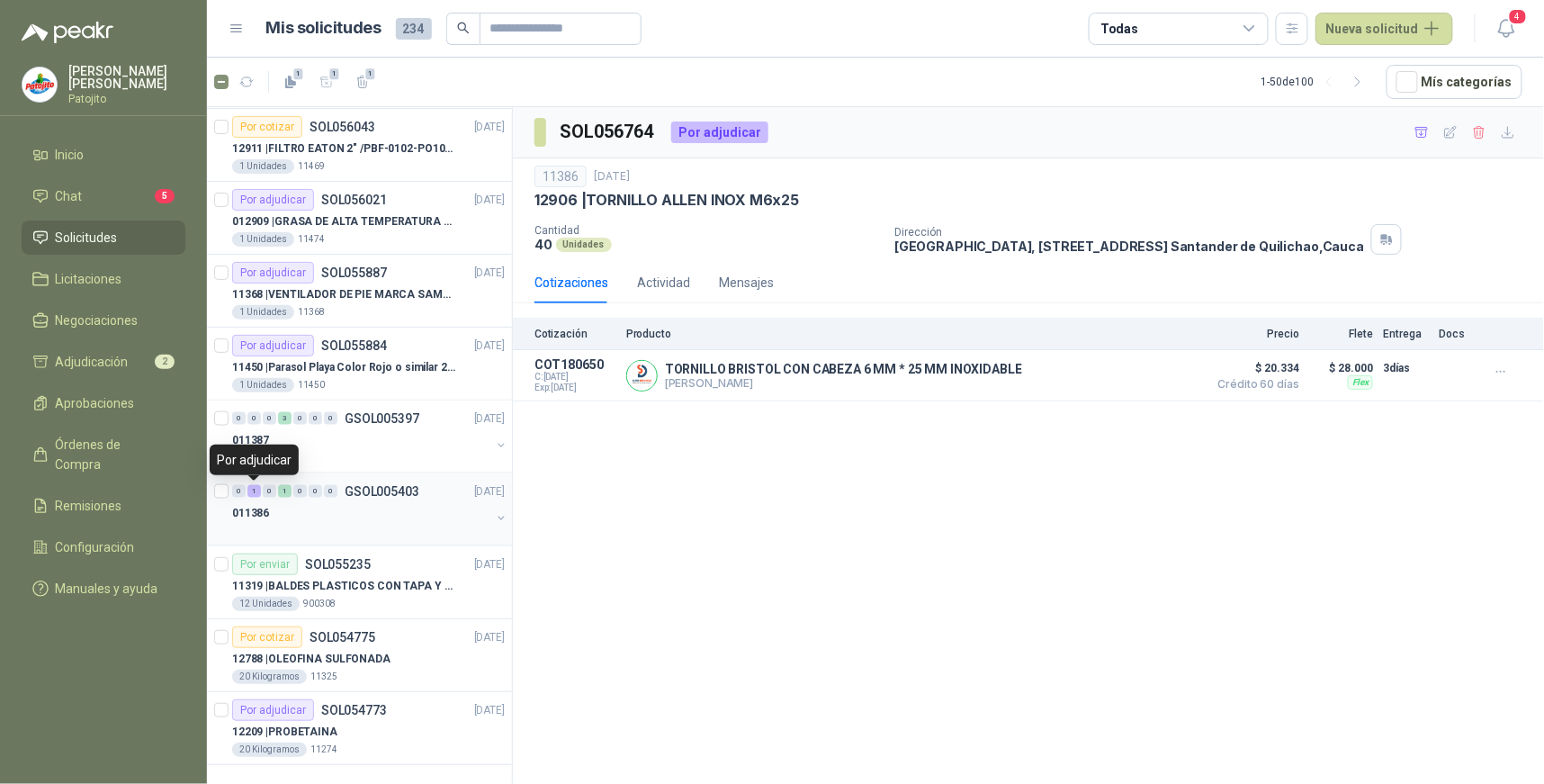
click at [248, 491] on div "1" at bounding box center [254, 490] width 13 height 12
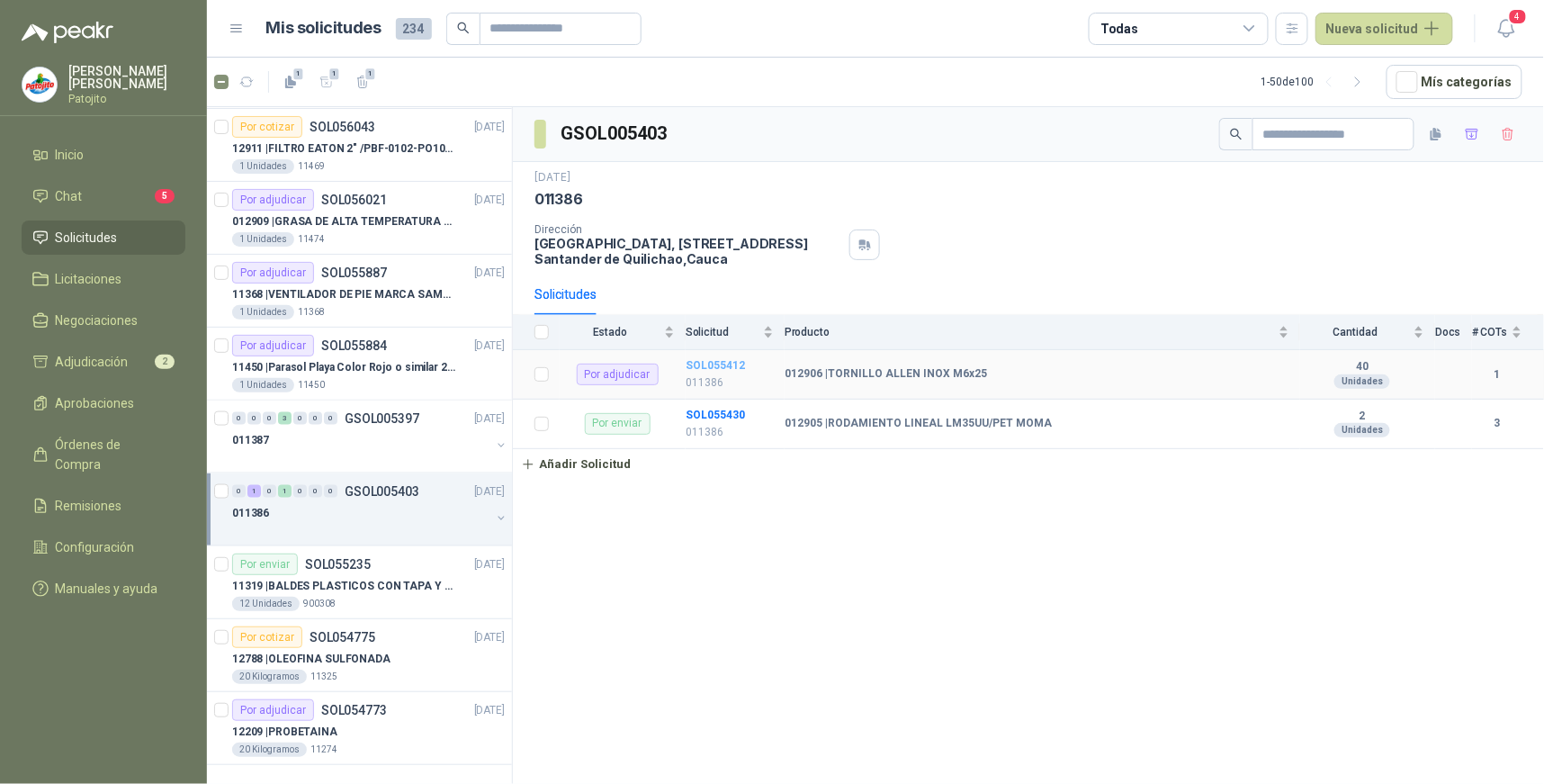
click at [734, 361] on b "SOL055412" at bounding box center [715, 365] width 59 height 12
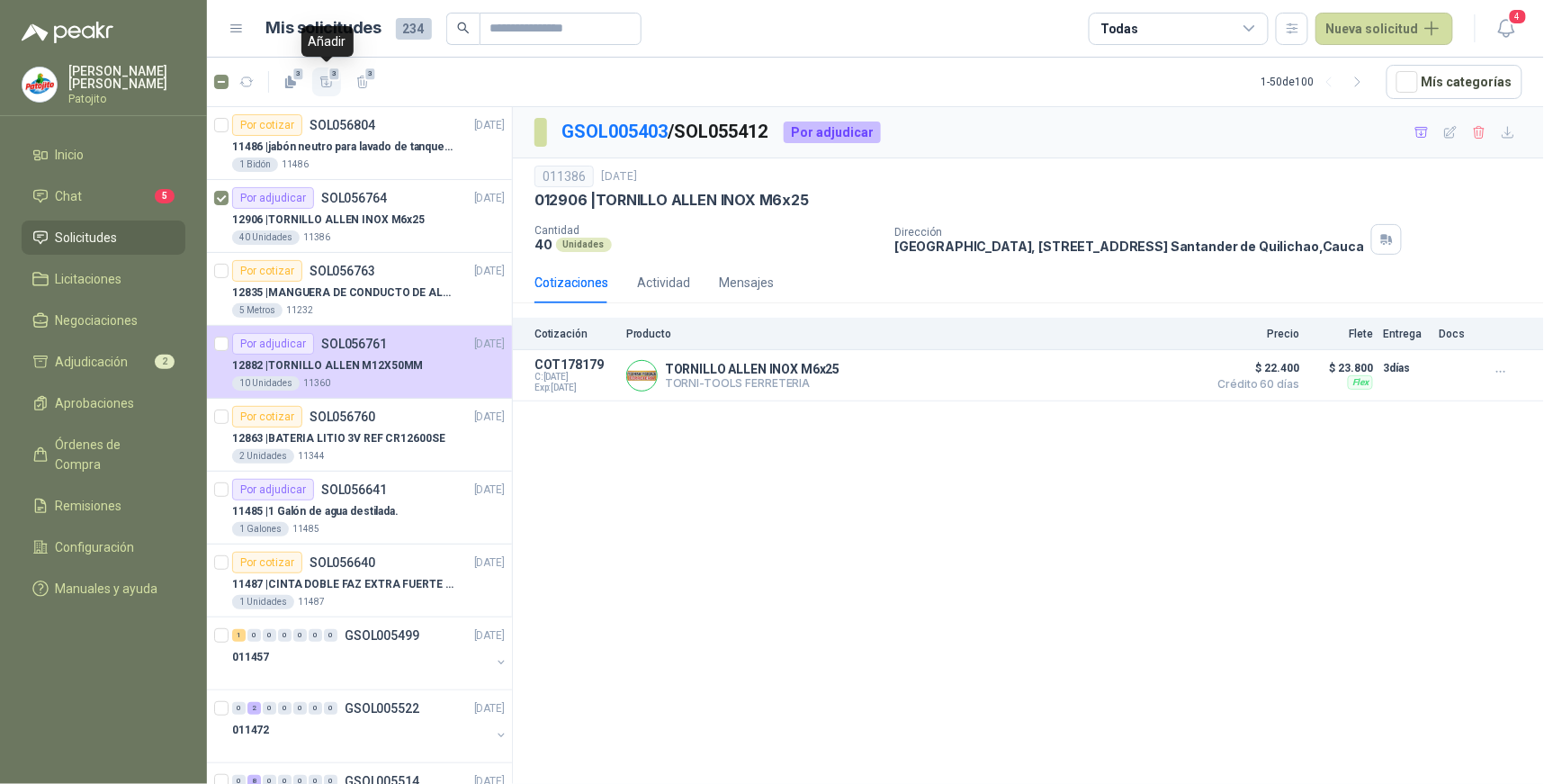
click at [328, 82] on icon "button" at bounding box center [327, 83] width 15 height 15
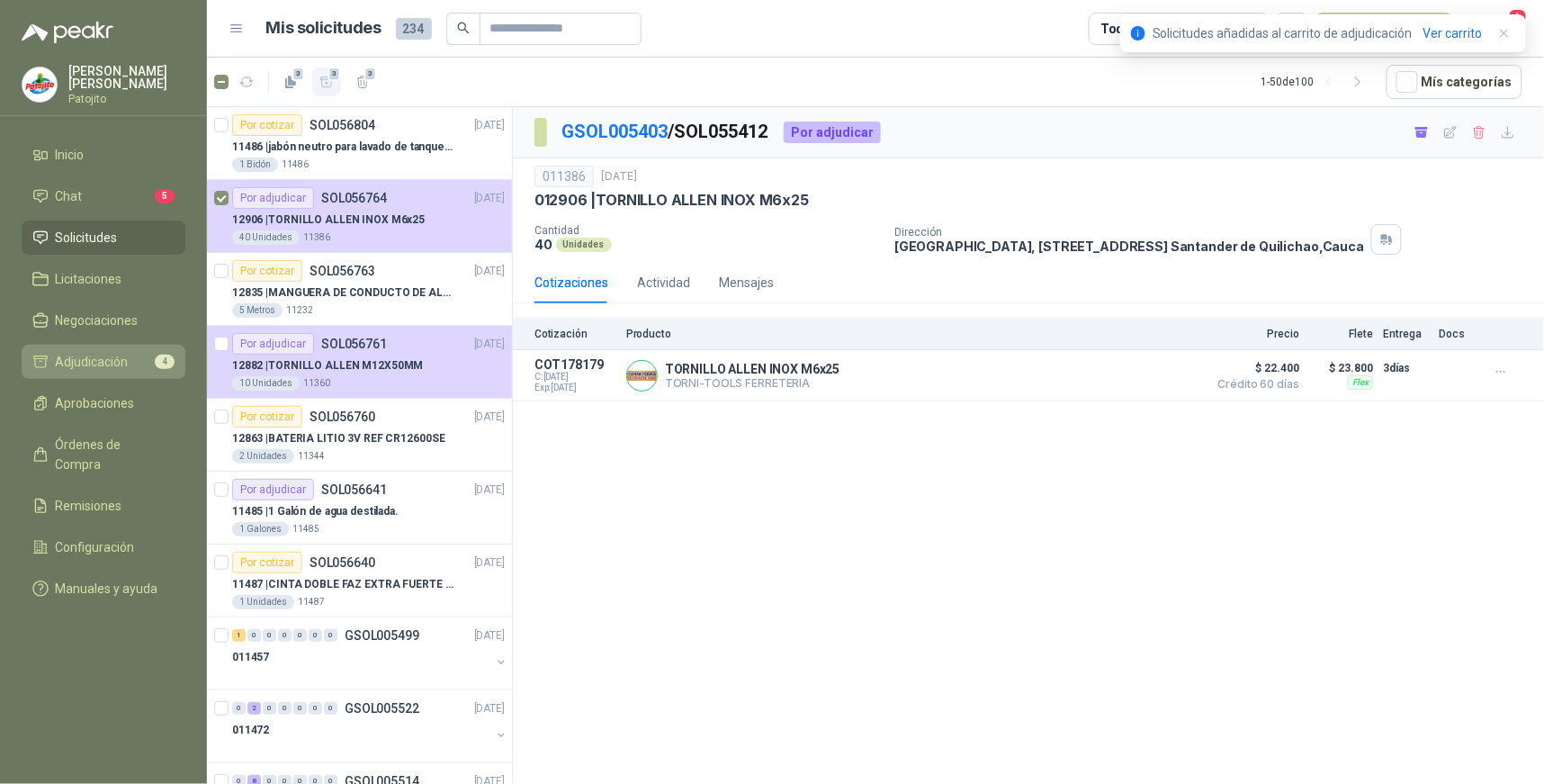
click at [129, 365] on li "Adjudicación 4" at bounding box center [104, 362] width 142 height 20
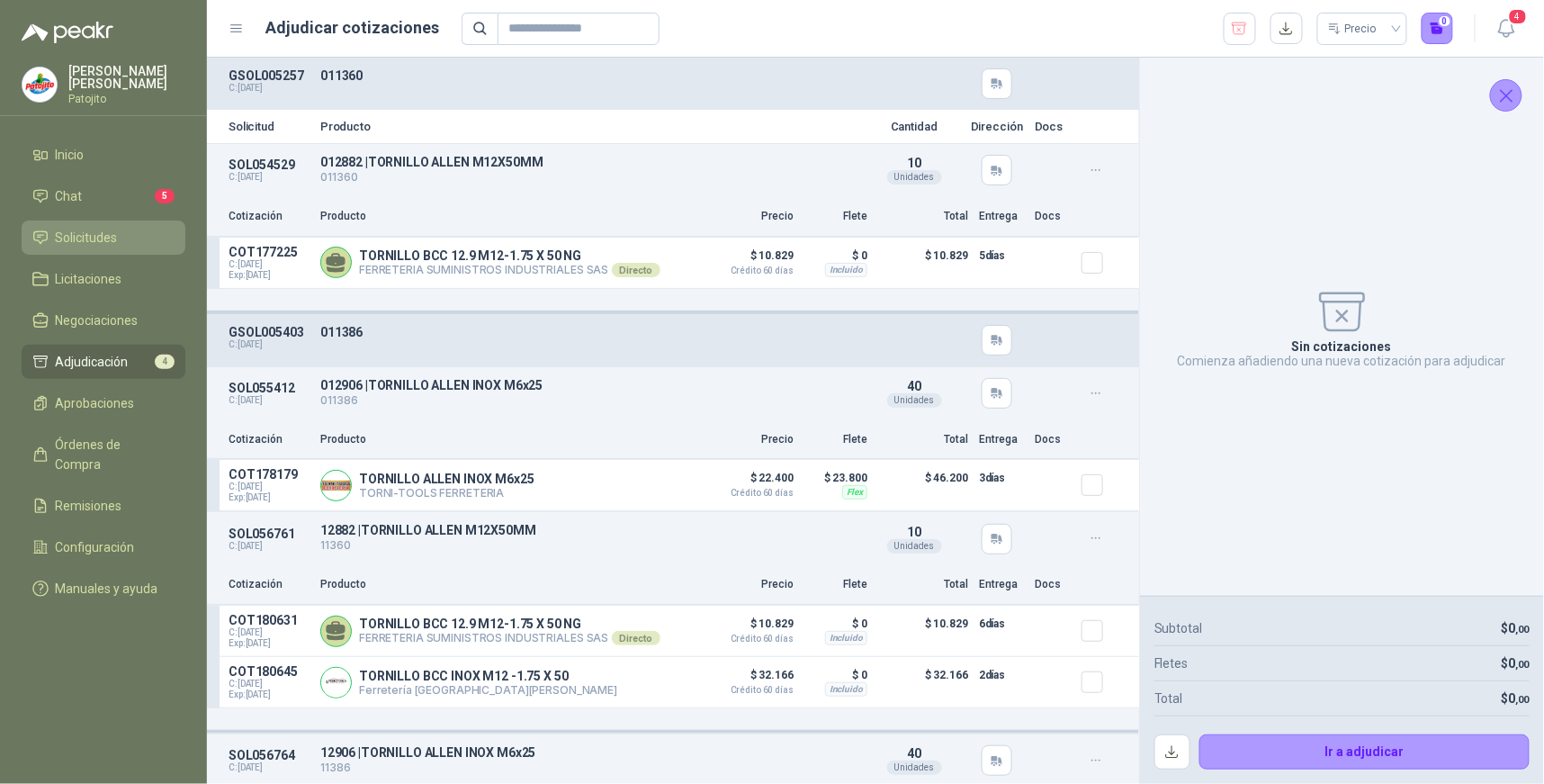
click at [114, 231] on span "Solicitudes" at bounding box center [86, 237] width 62 height 20
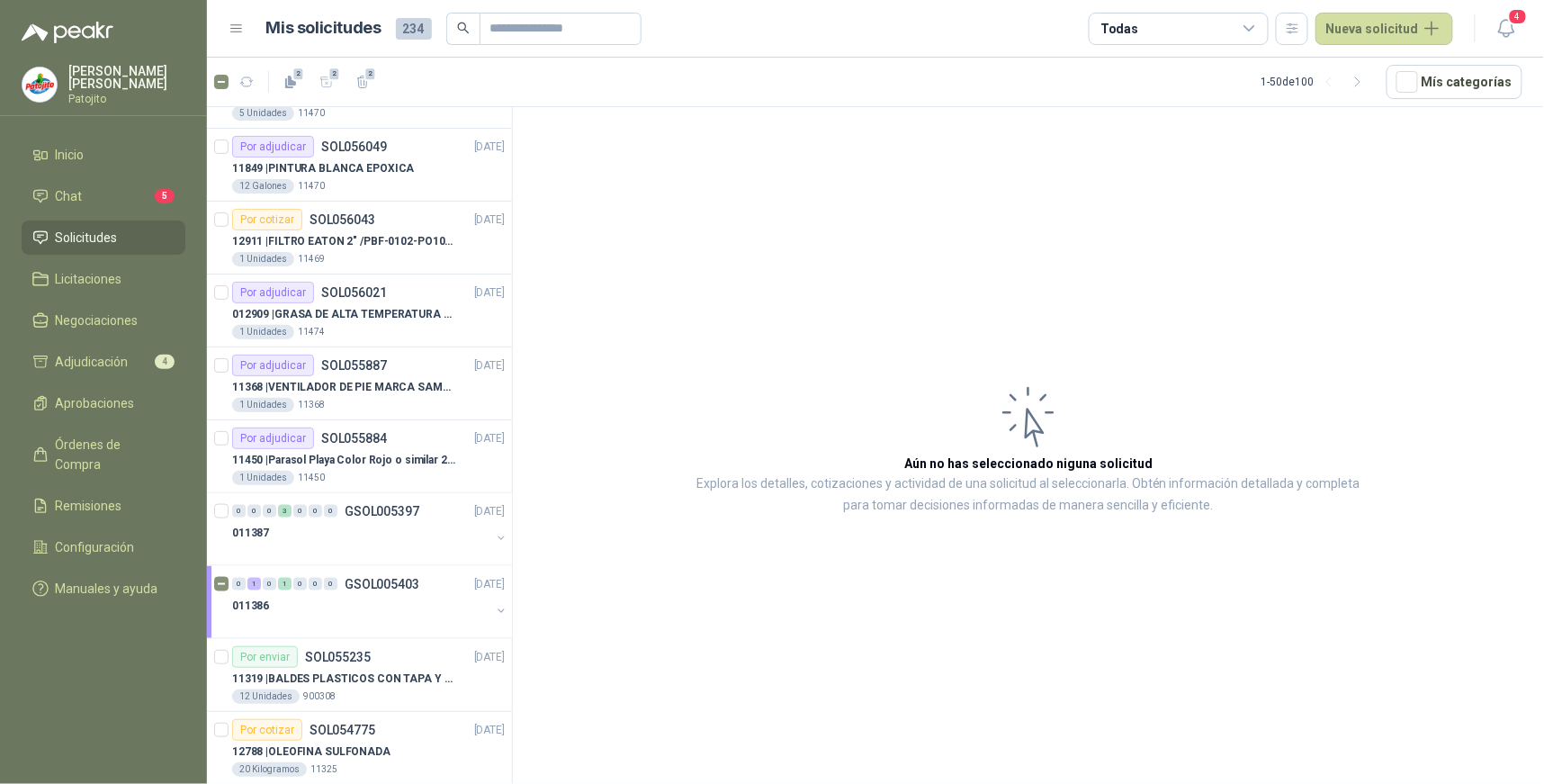
scroll to position [2987, 0]
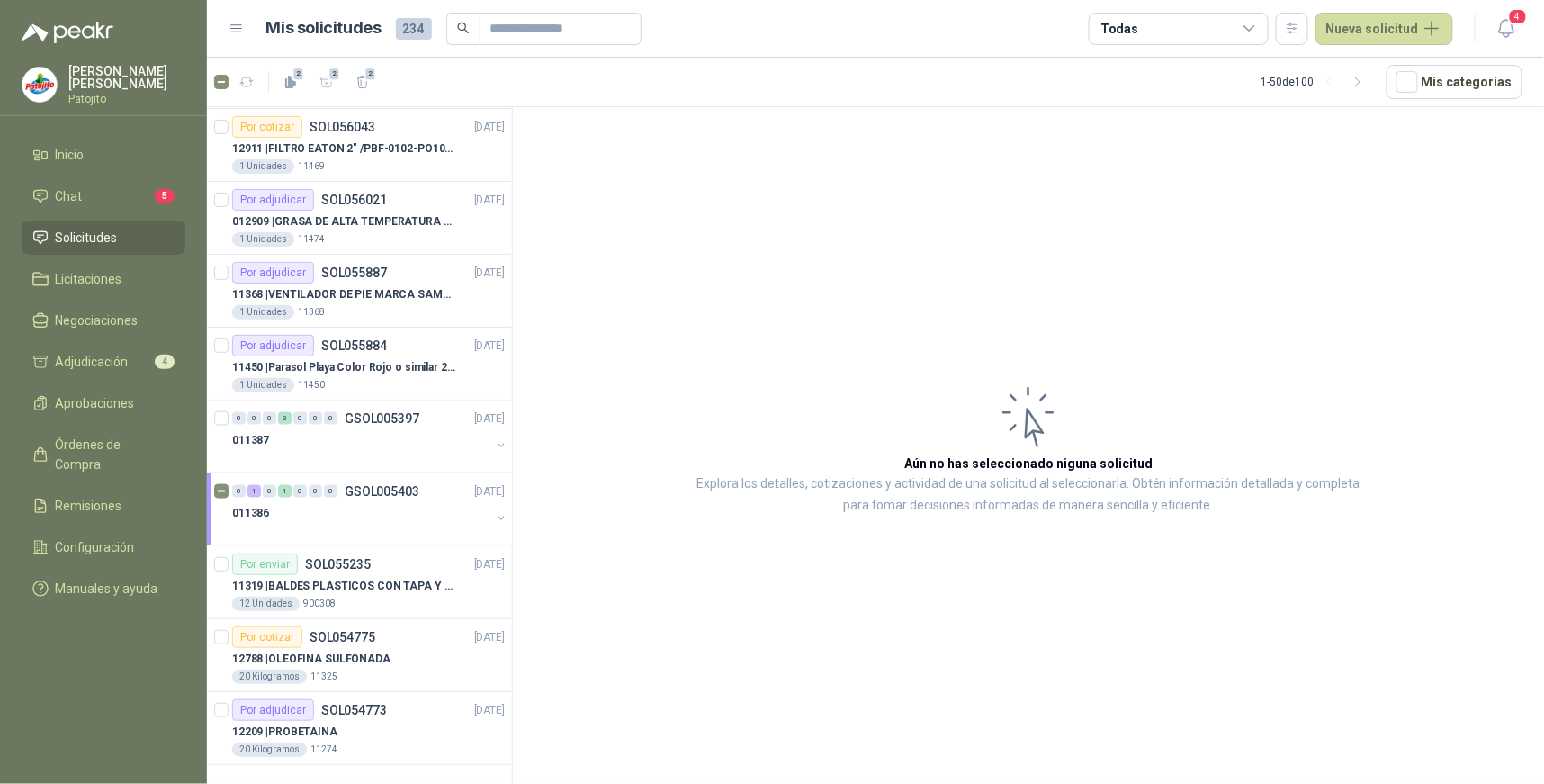
drag, startPoint x: 1368, startPoint y: 85, endPoint x: 1333, endPoint y: 136, distance: 61.9
click at [1366, 85] on icon "button" at bounding box center [1358, 83] width 15 height 15
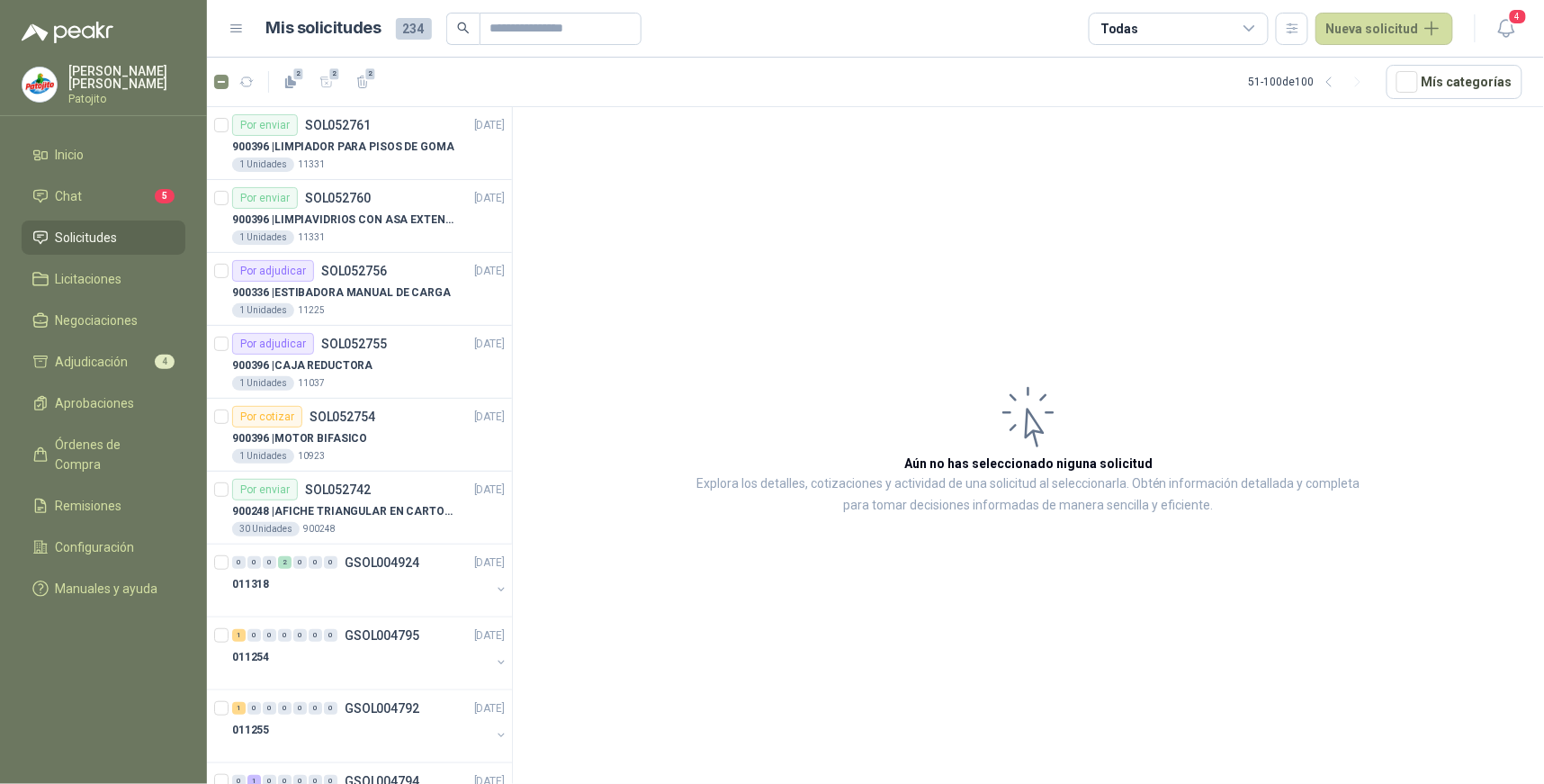
scroll to position [2388, 0]
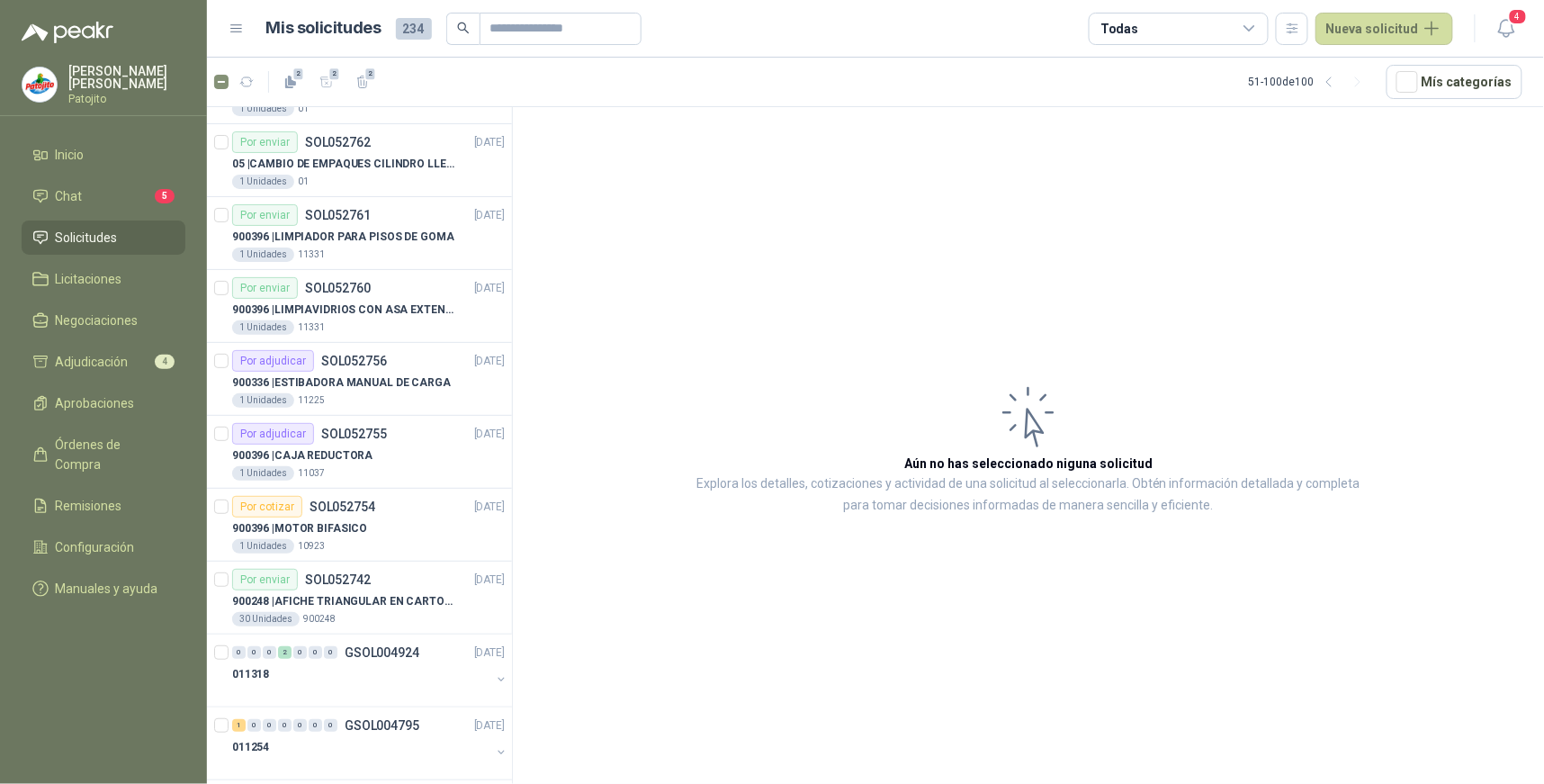
click at [1258, 21] on icon at bounding box center [1249, 29] width 16 height 16
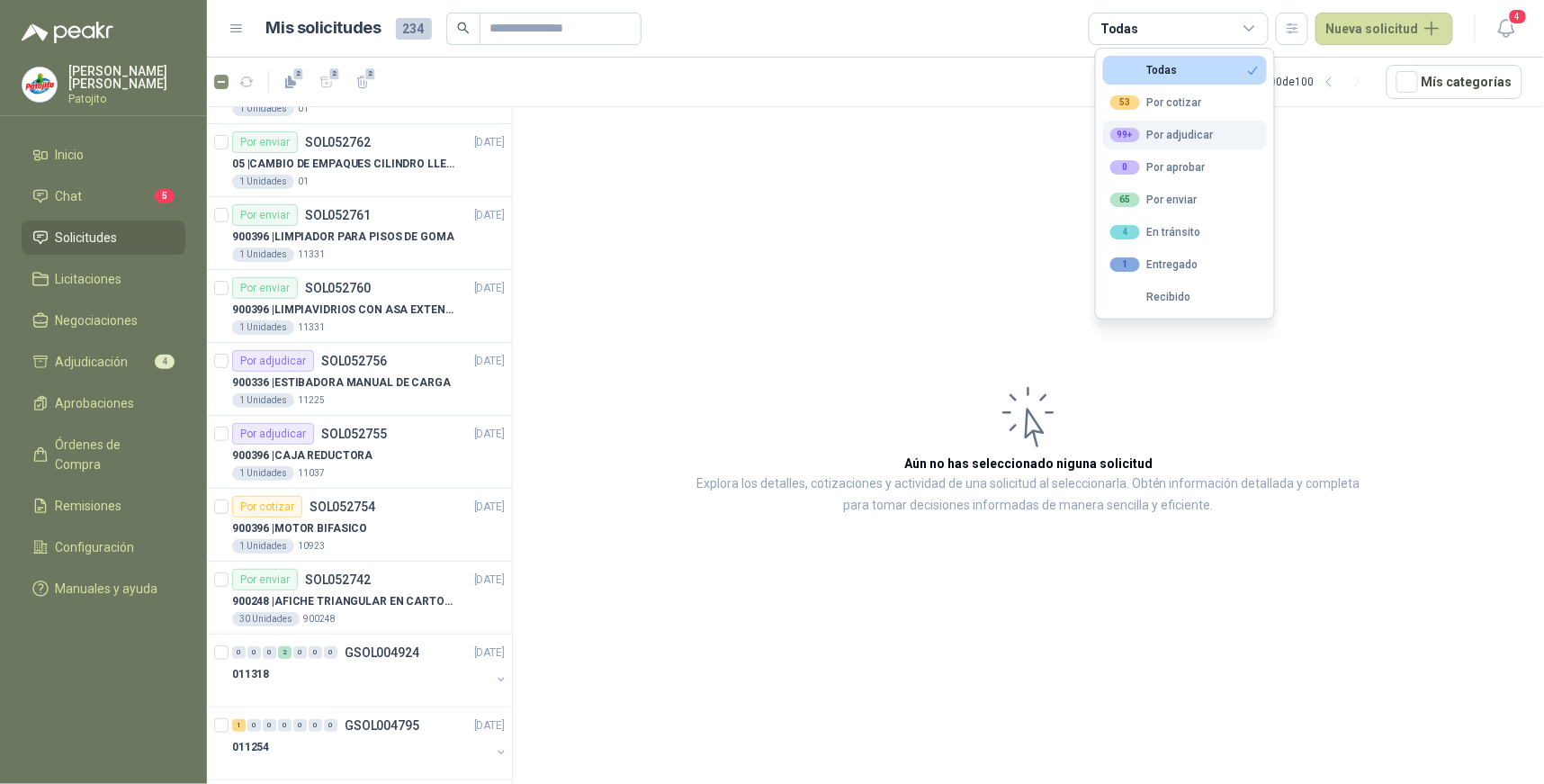
click at [1203, 129] on div "99+ Por adjudicar" at bounding box center [1162, 134] width 104 height 14
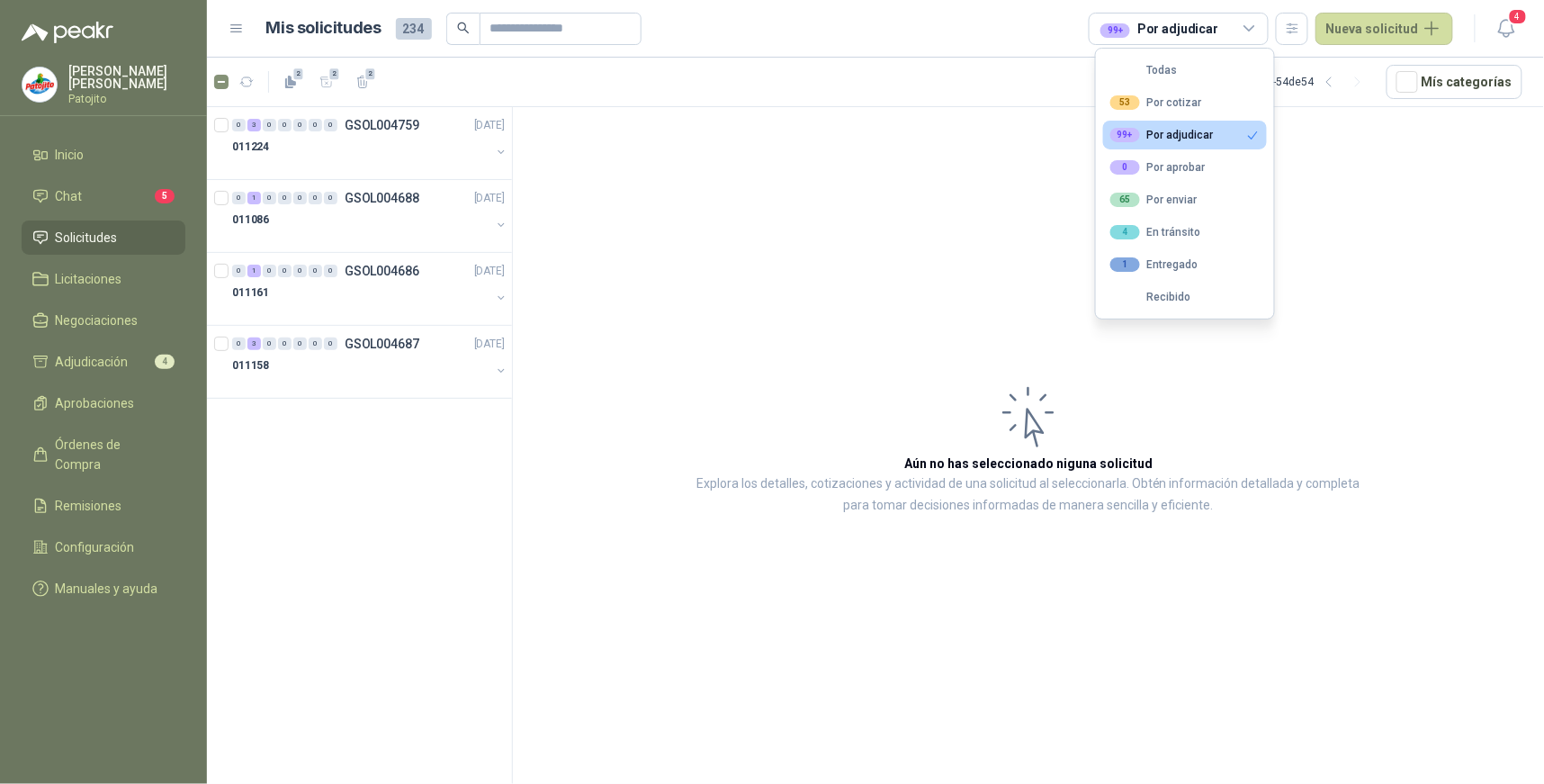
scroll to position [0, 0]
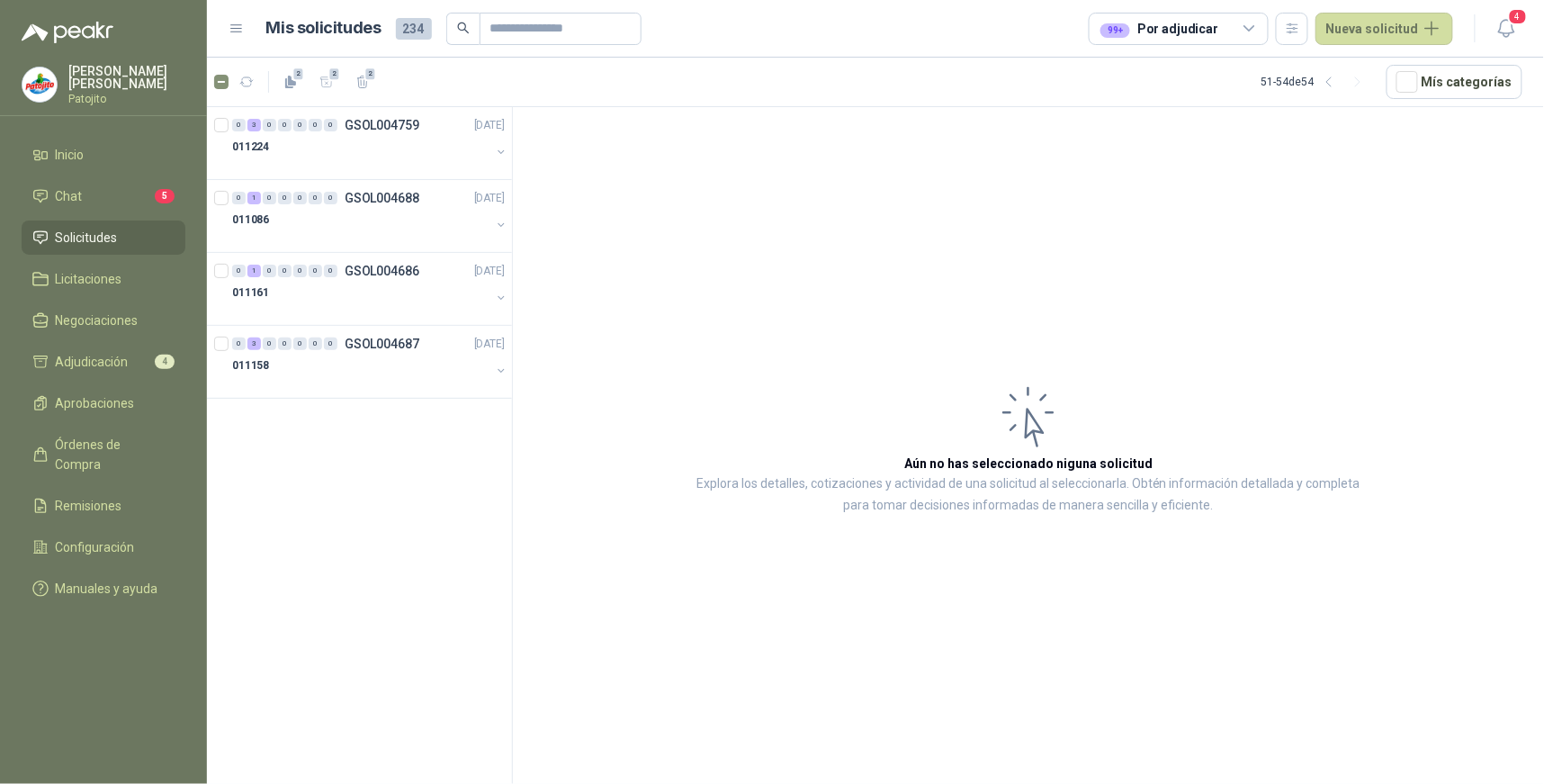
click at [815, 230] on article "Aún no has seleccionado niguna solicitud Explora los detalles, cotizaciones y a…" at bounding box center [1028, 449] width 1031 height 683
click at [1337, 88] on icon "button" at bounding box center [1329, 83] width 15 height 15
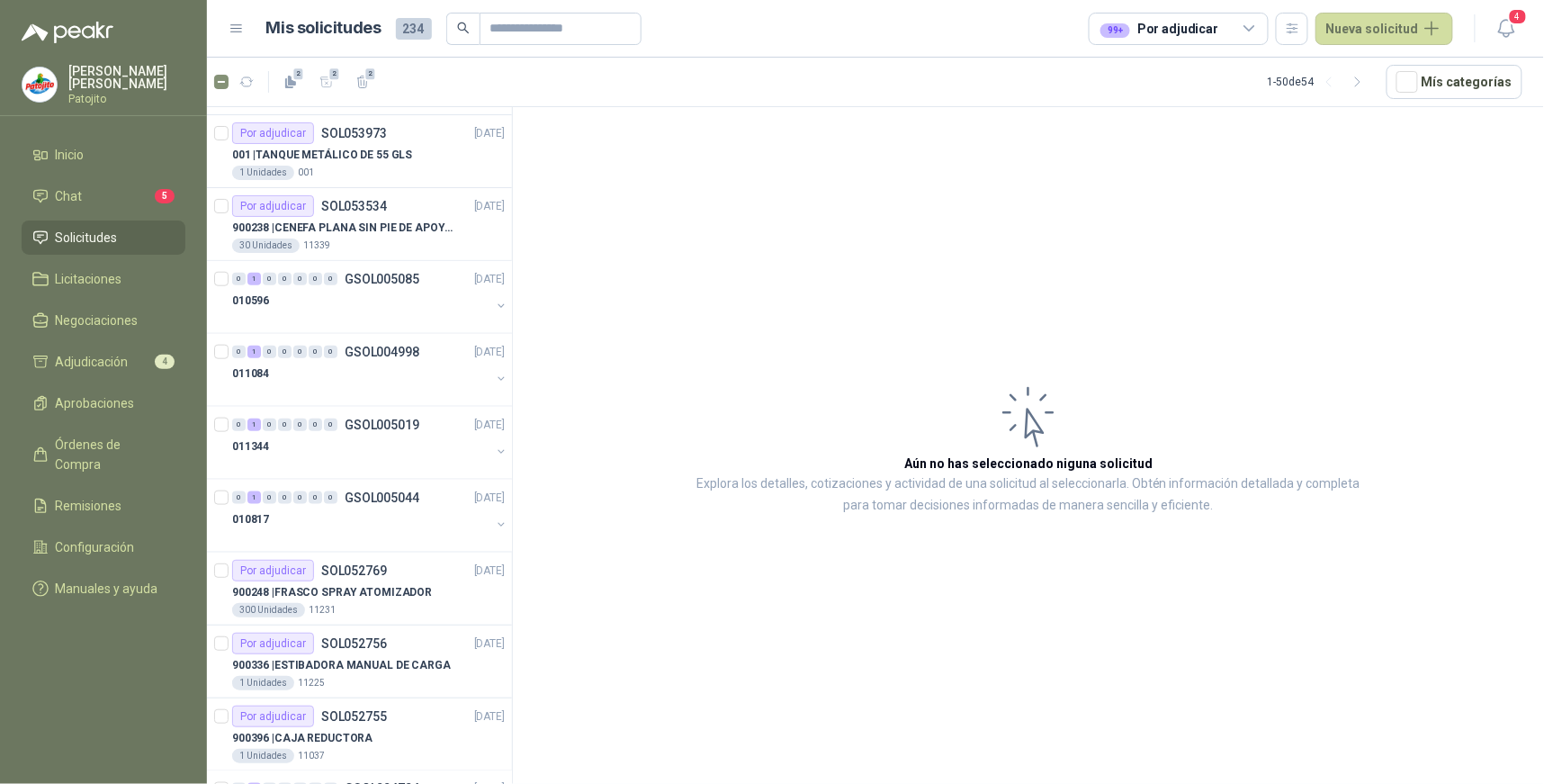
scroll to position [2987, 0]
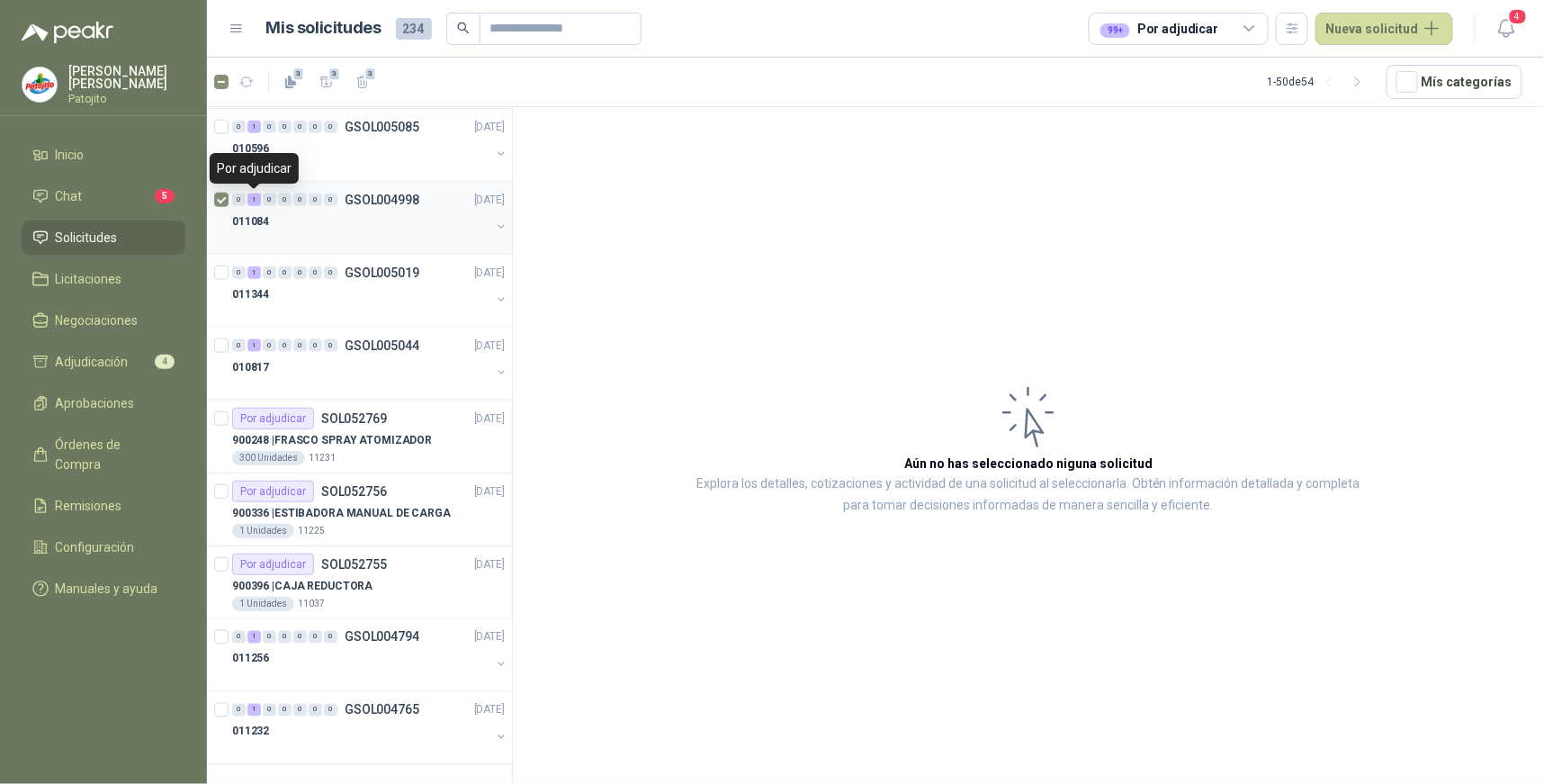
click at [241, 201] on div "0" at bounding box center [239, 200] width 13 height 12
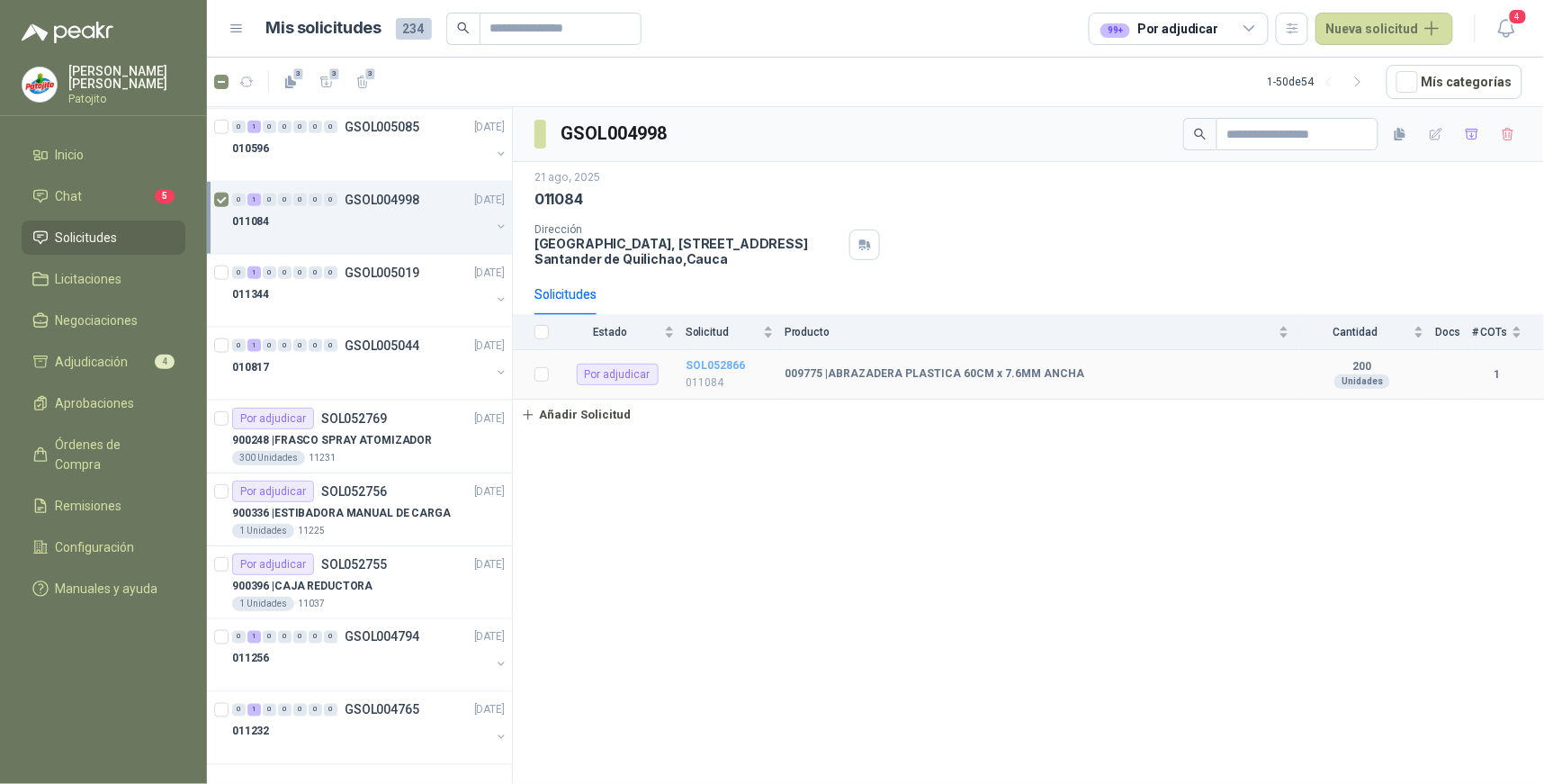
click at [712, 361] on b "SOL052866" at bounding box center [715, 365] width 59 height 12
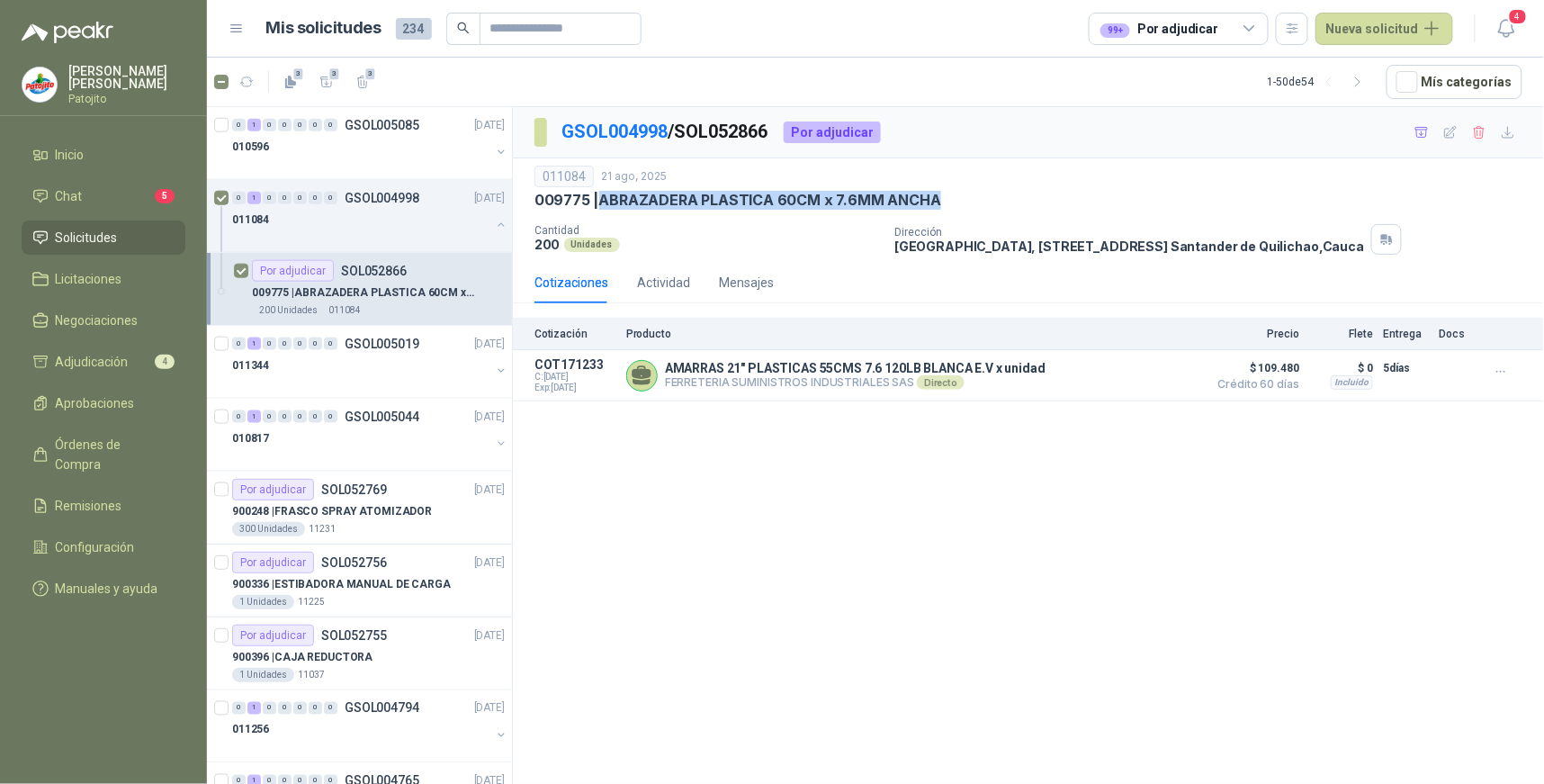
drag, startPoint x: 932, startPoint y: 201, endPoint x: 601, endPoint y: 203, distance: 331.0
click at [601, 203] on p "009775 | ABRAZADERA PLASTICA 60CM x 7.6MM ANCHA" at bounding box center [738, 201] width 407 height 19
drag, startPoint x: 601, startPoint y: 203, endPoint x: 628, endPoint y: 198, distance: 27.5
copy p "ABRAZADERA PLASTICA 60CM x 7.6MM ANCHA"
click at [1391, 32] on button "Nueva solicitud" at bounding box center [1384, 29] width 137 height 33
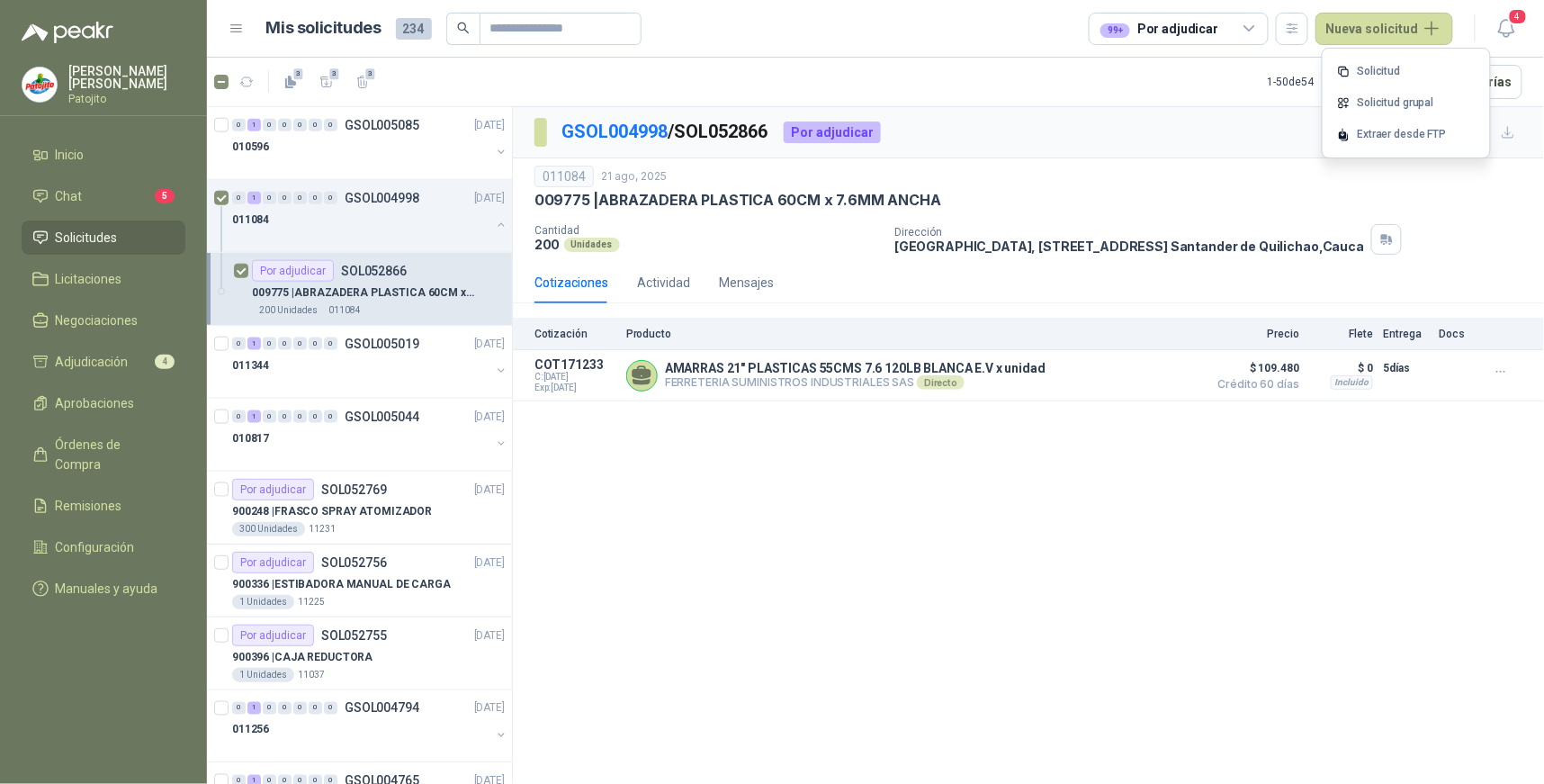
drag, startPoint x: 1390, startPoint y: 73, endPoint x: 1377, endPoint y: 84, distance: 17.0
click at [1390, 73] on link "Solicitud" at bounding box center [1406, 71] width 153 height 32
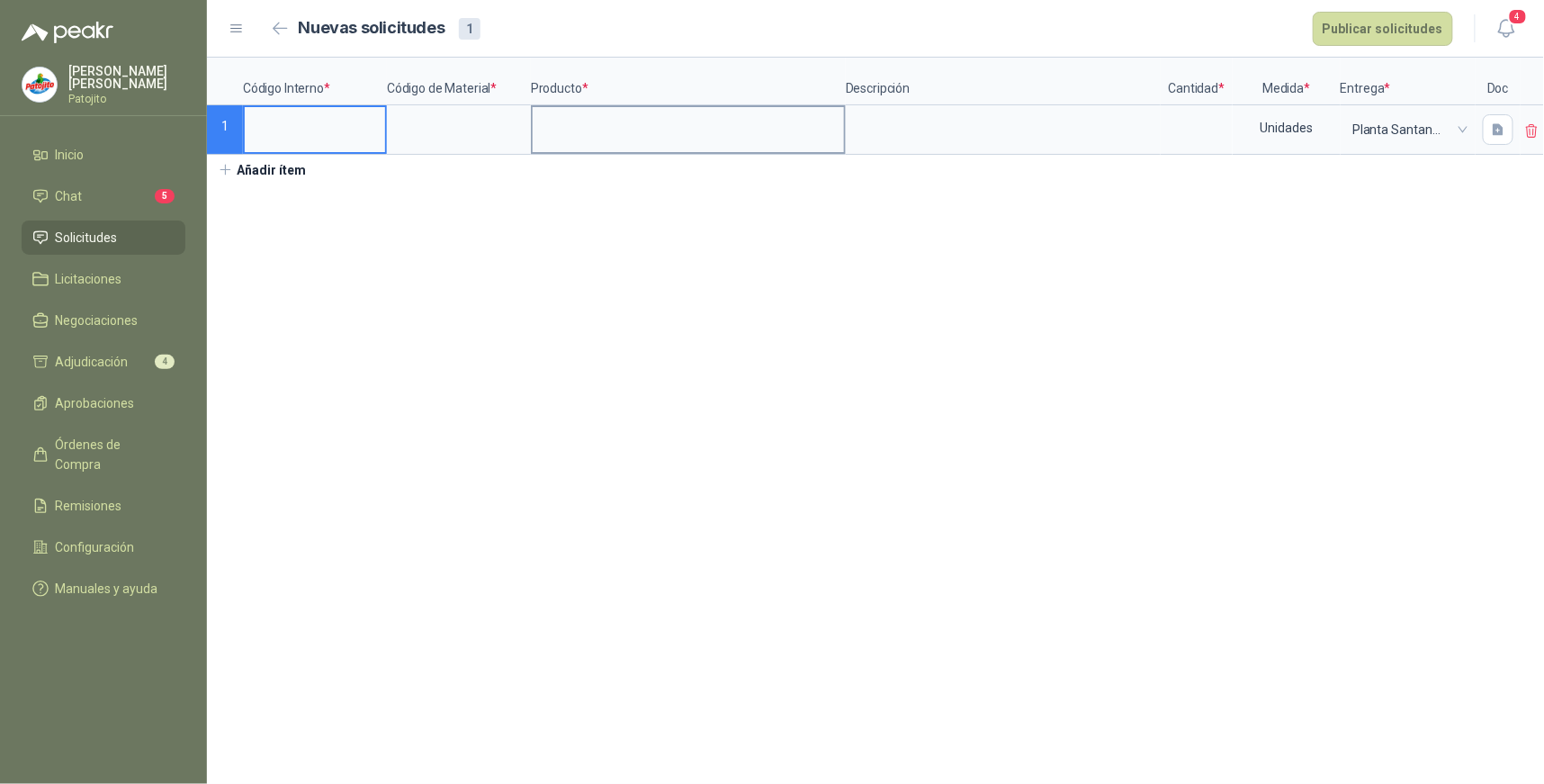
click at [554, 131] on input at bounding box center [688, 125] width 311 height 36
click at [316, 113] on input at bounding box center [315, 125] width 140 height 36
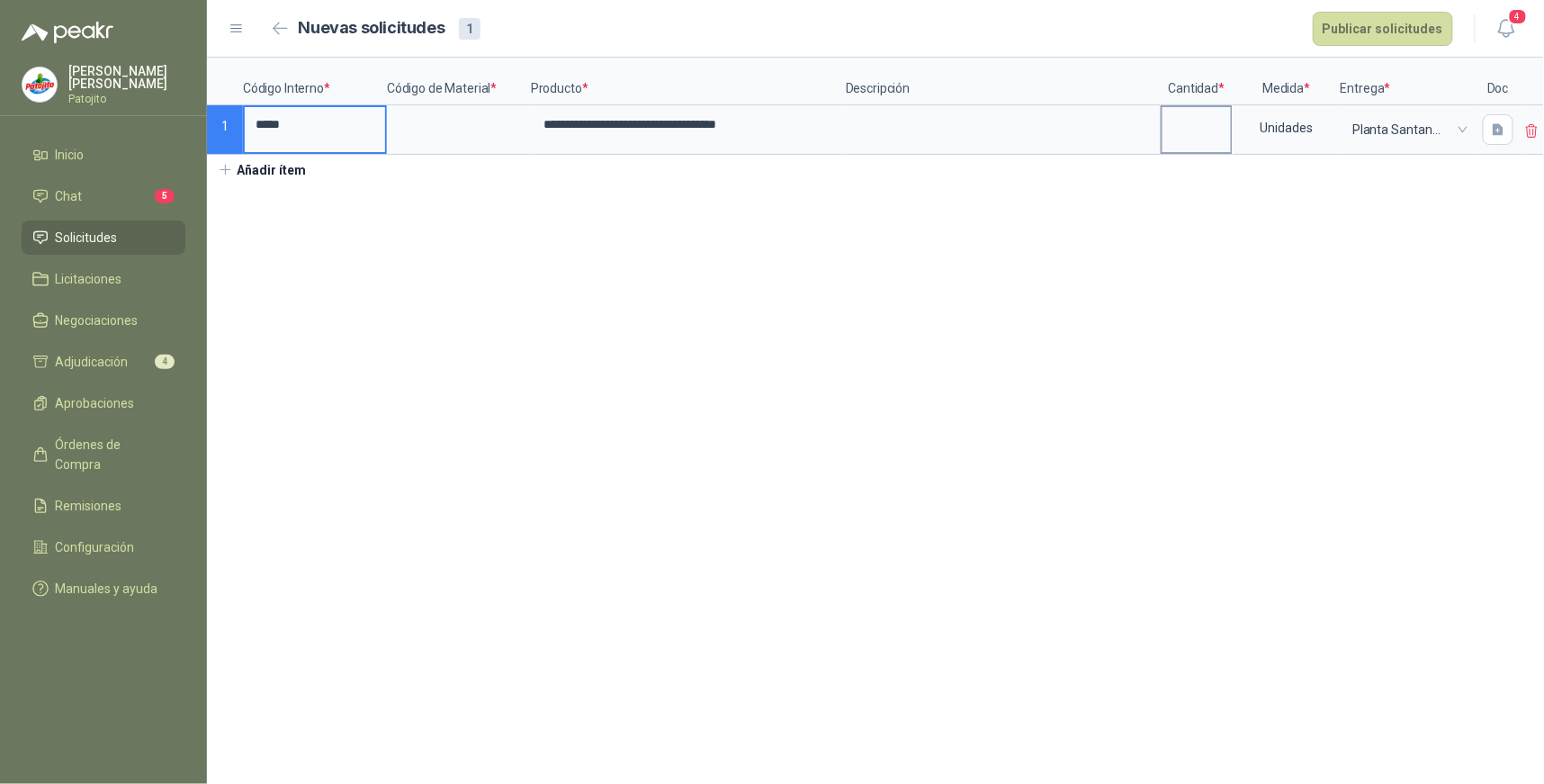
type input "*****"
click at [1193, 127] on input at bounding box center [1196, 125] width 68 height 36
type input "***"
click at [463, 131] on input at bounding box center [459, 125] width 140 height 36
type input "****"
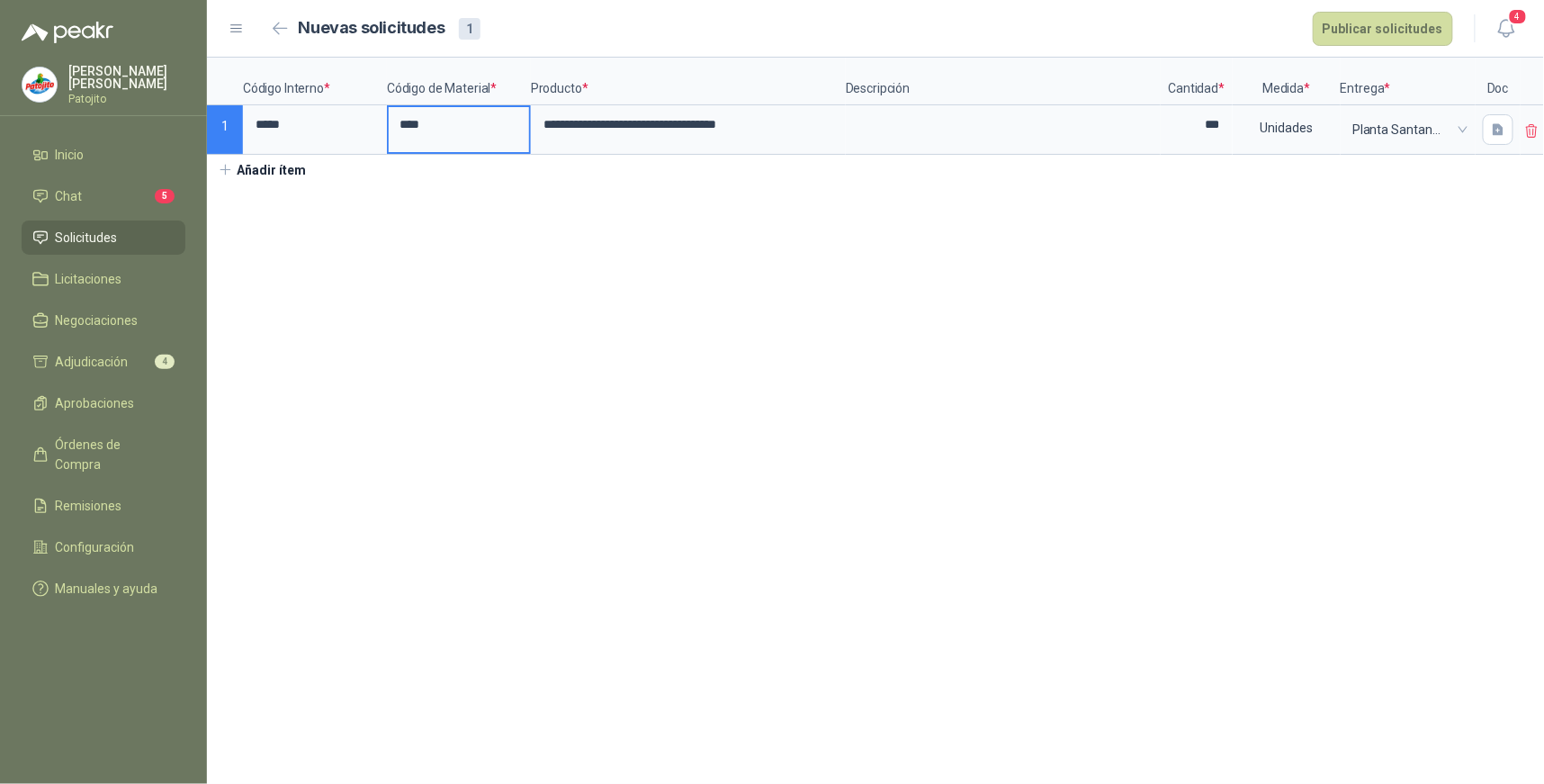
click at [677, 239] on section "**********" at bounding box center [875, 420] width 1337 height 726
click at [1387, 25] on button "Publicar solicitudes" at bounding box center [1383, 29] width 140 height 35
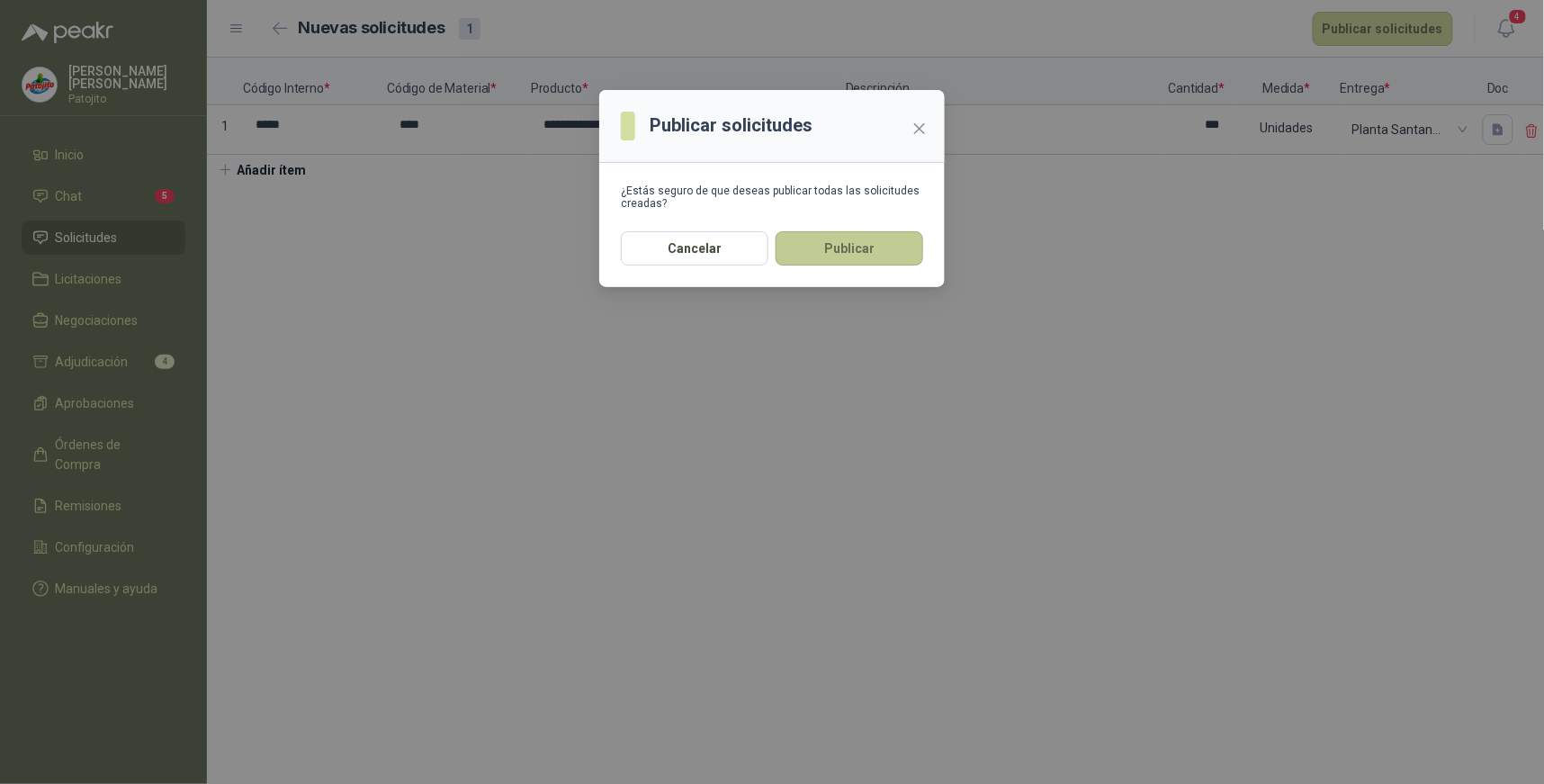
click at [832, 251] on button "Publicar" at bounding box center [849, 249] width 148 height 35
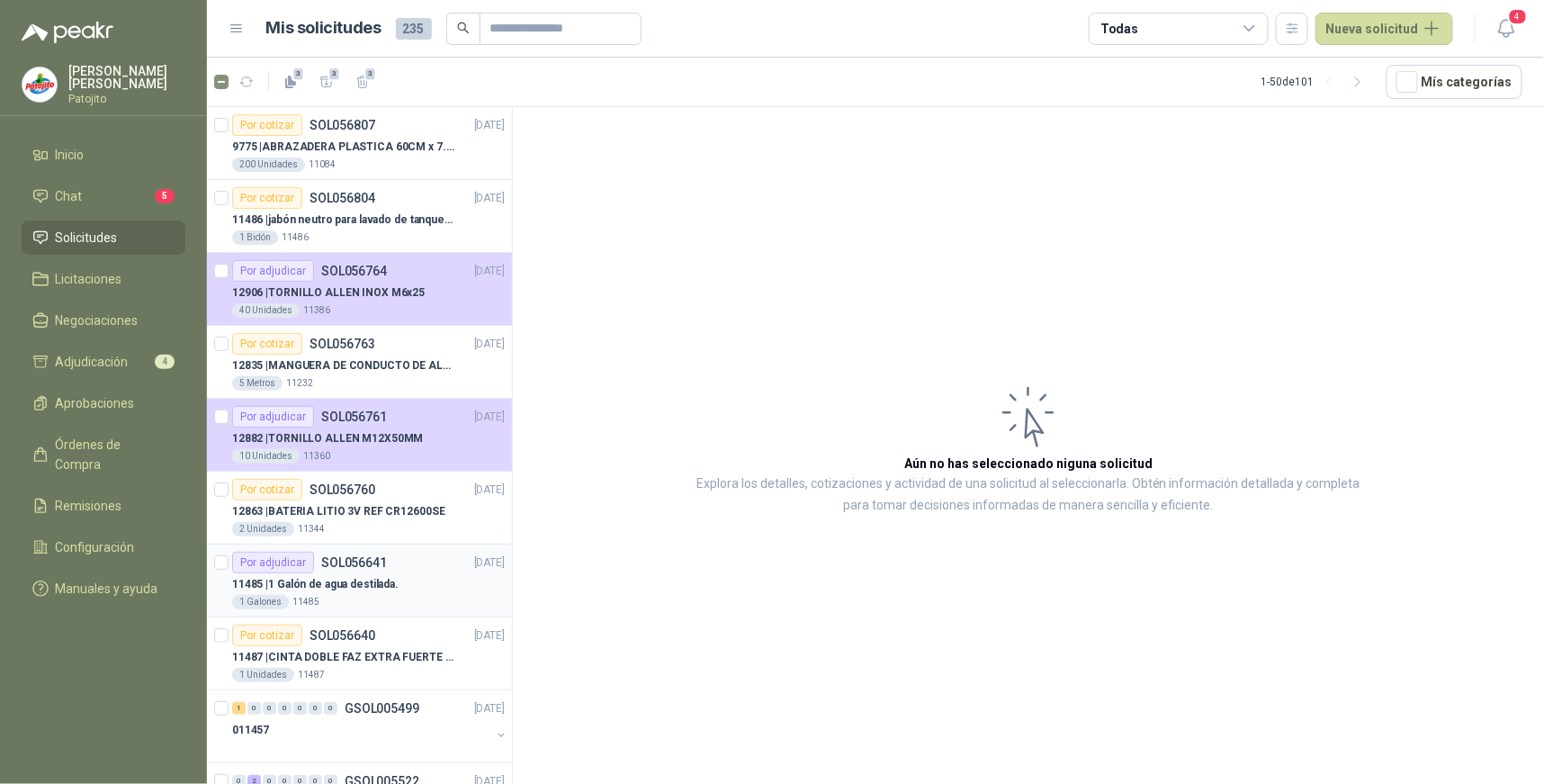
click at [420, 582] on div "11485 | 1 Galón de agua destilada." at bounding box center [368, 583] width 273 height 21
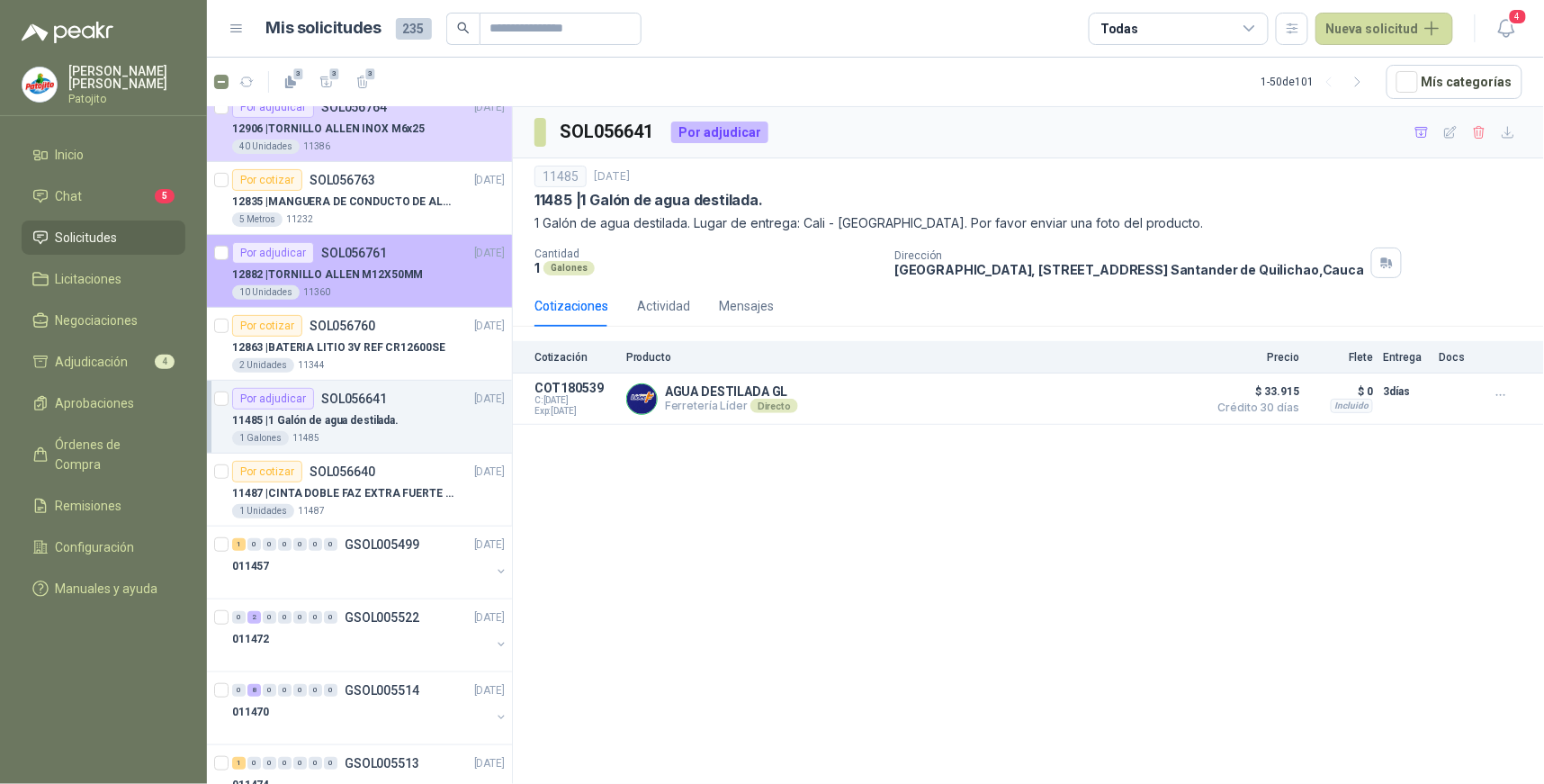
scroll to position [200, 0]
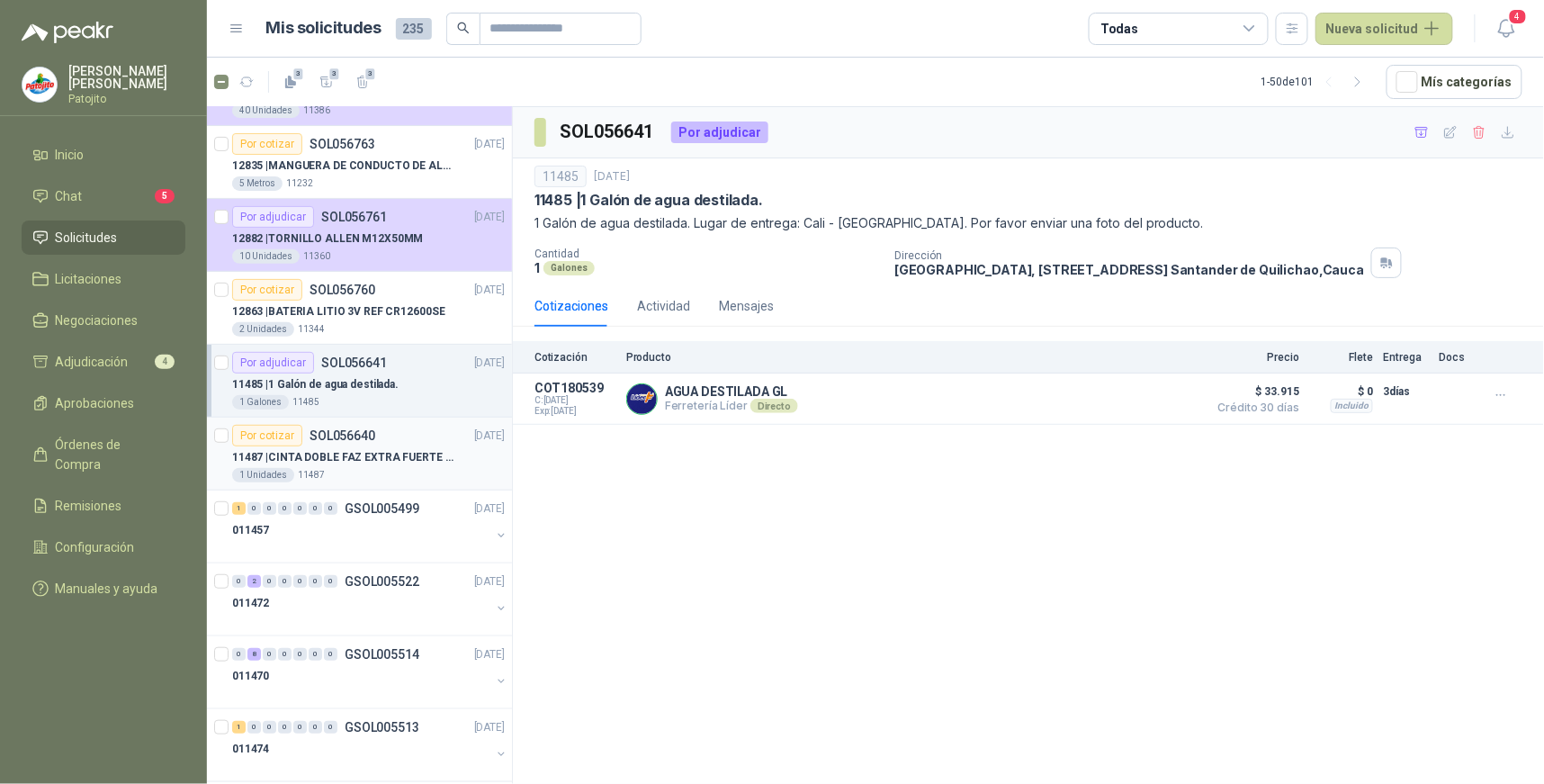
click at [387, 463] on p "11487 | CINTA DOBLE FAZ EXTRA FUERTE MARCA:3M" at bounding box center [344, 458] width 224 height 17
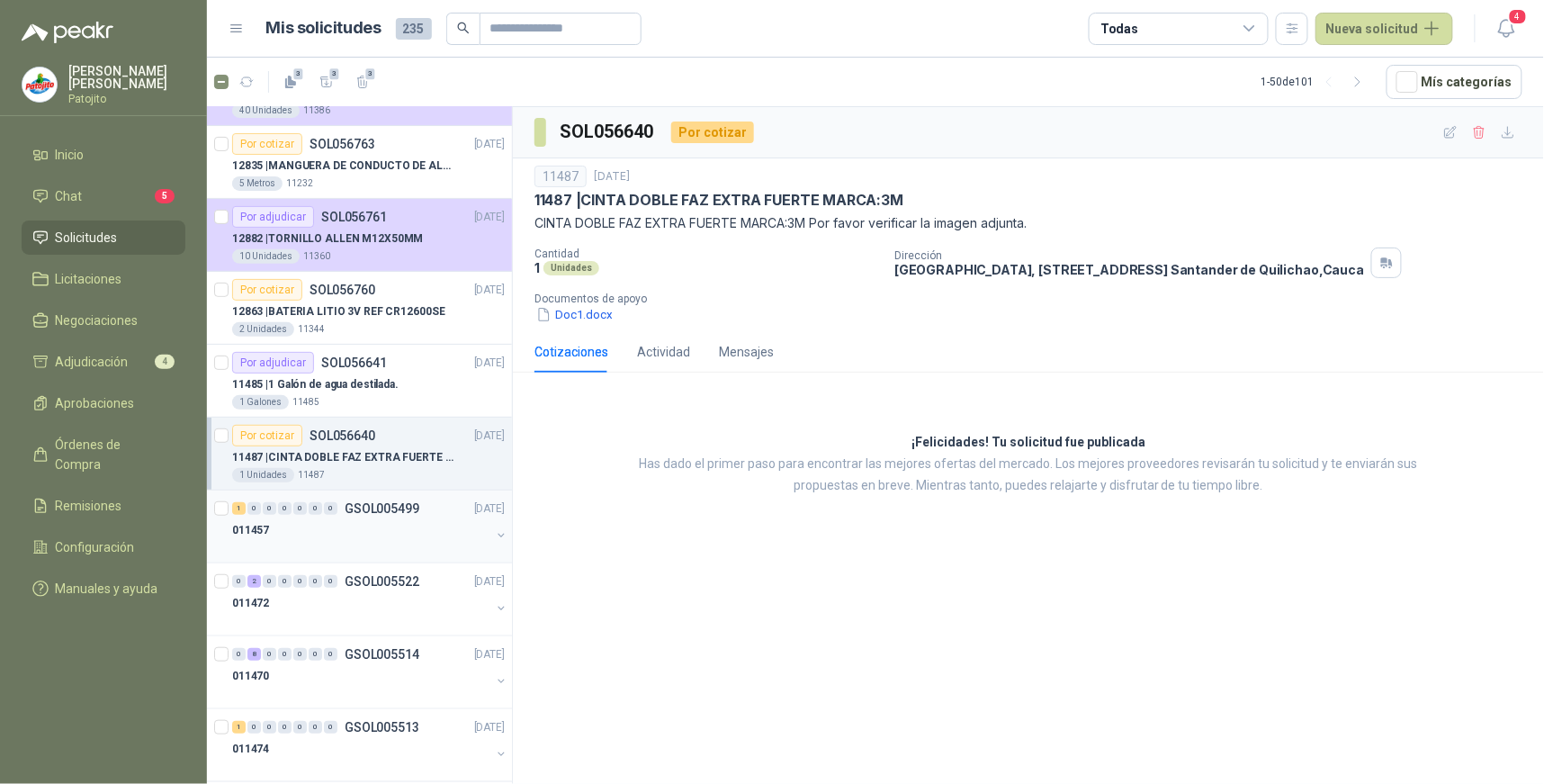
click at [232, 510] on div "1" at bounding box center [239, 508] width 13 height 12
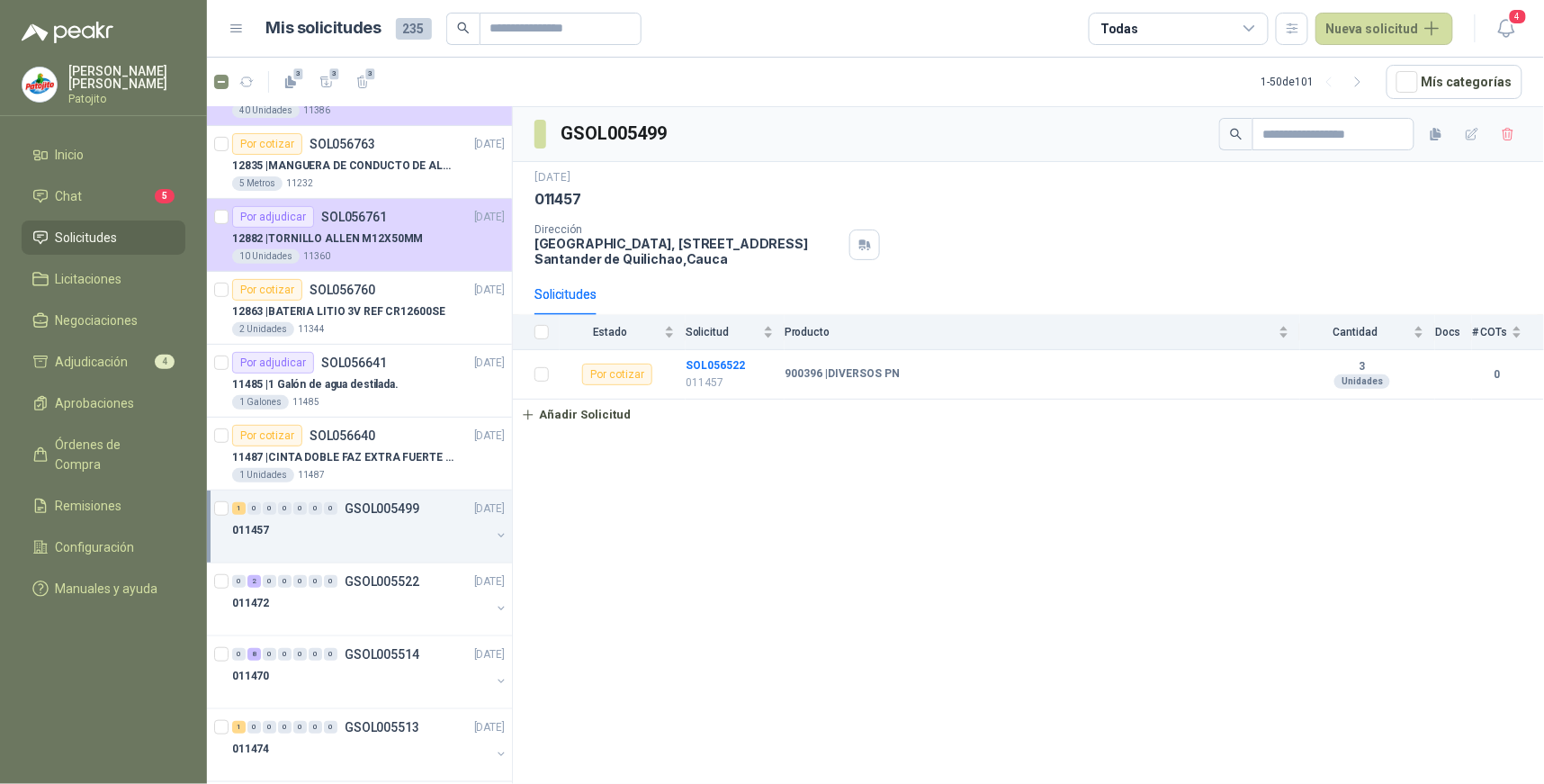
click at [1223, 468] on div "GSOL005499 [DATE] 011457 Dirección [STREET_ADDRESS] Solicitudes Estado Solicitu…" at bounding box center [1028, 449] width 1031 height 683
click at [1464, 133] on icon "button" at bounding box center [1472, 134] width 15 height 15
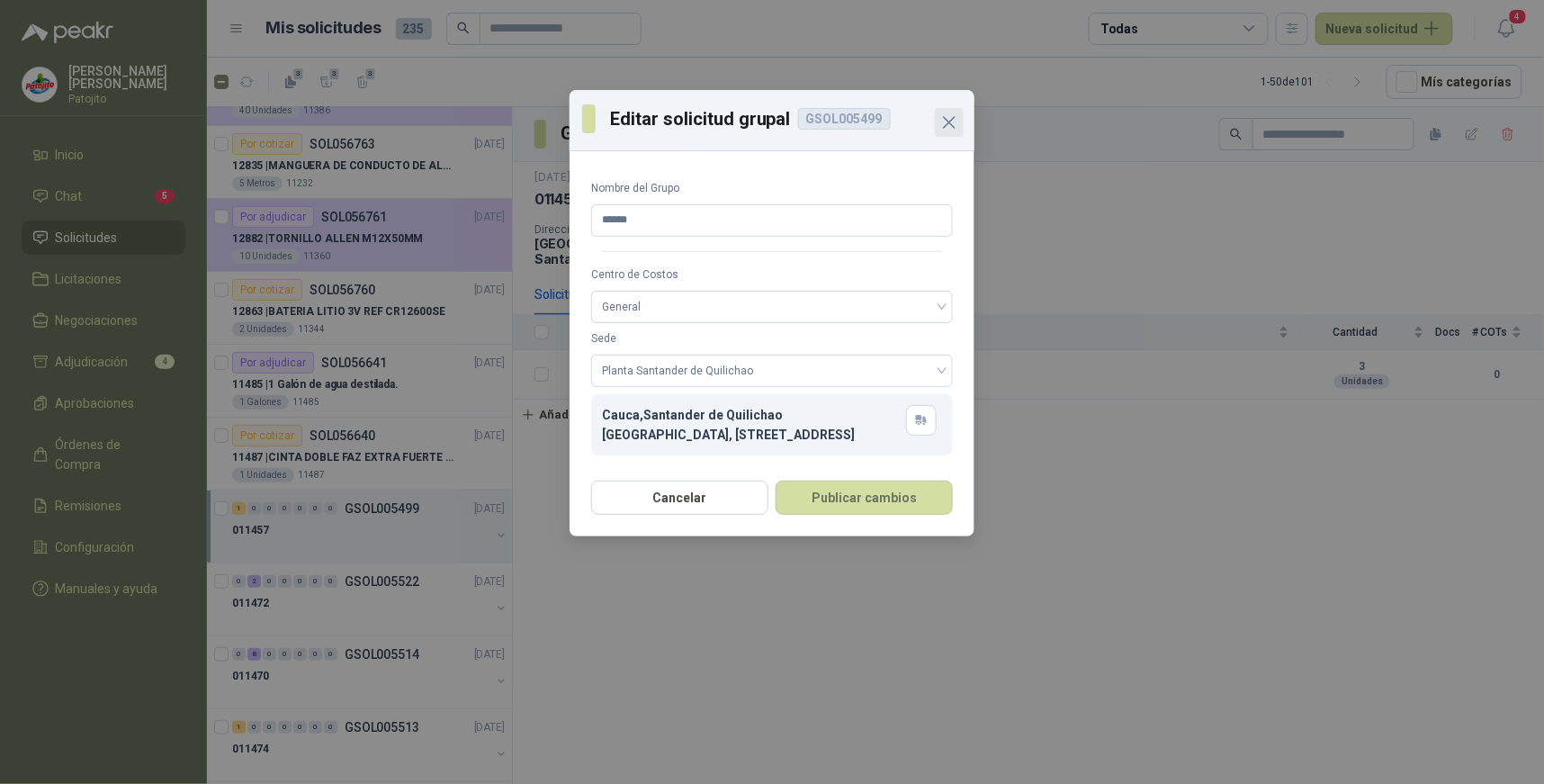
click at [947, 118] on icon "Close" at bounding box center [949, 122] width 21 height 21
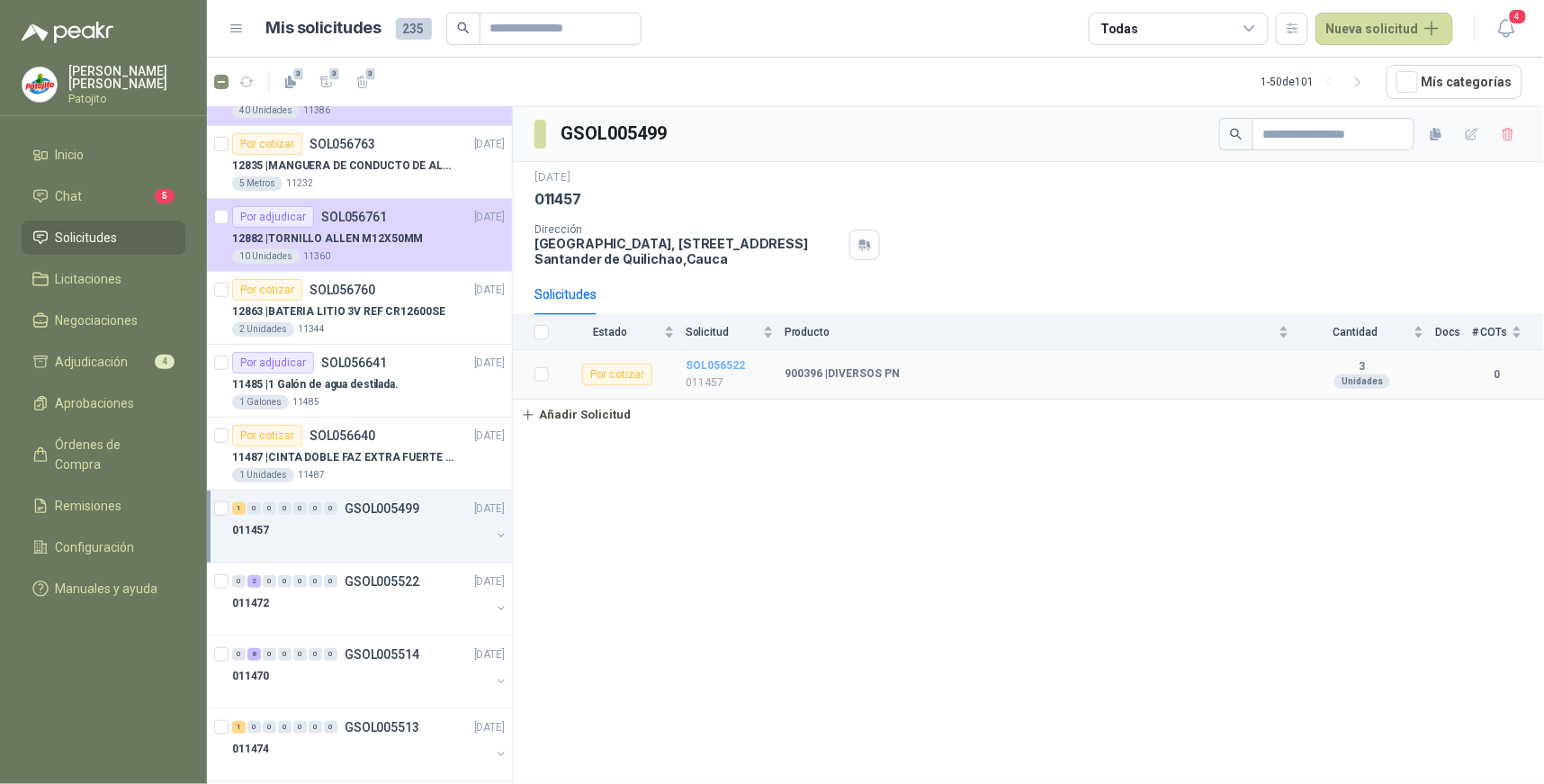
click at [730, 363] on b "SOL056522" at bounding box center [715, 365] width 59 height 12
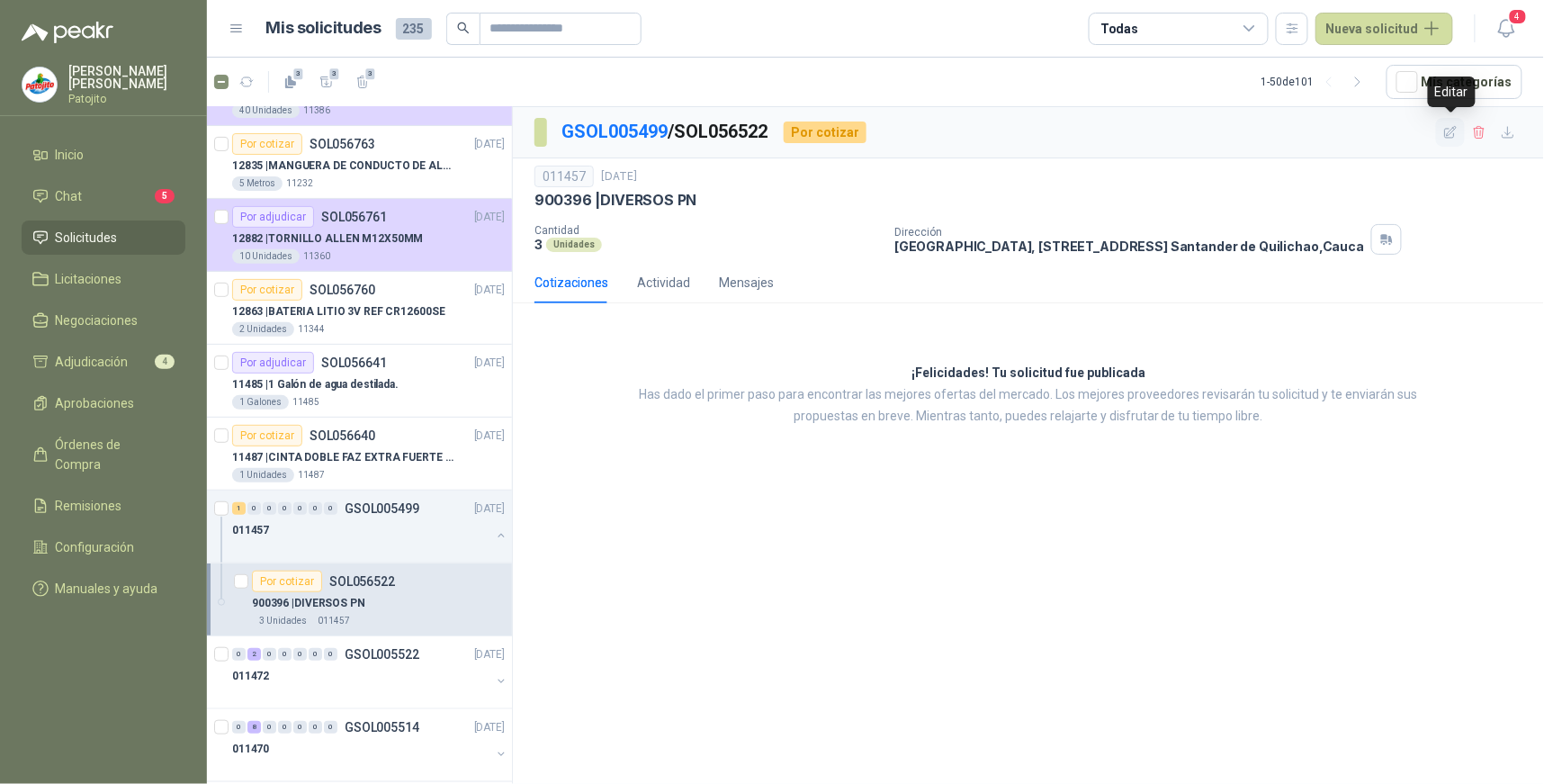
click at [1448, 136] on icon "button" at bounding box center [1451, 132] width 15 height 15
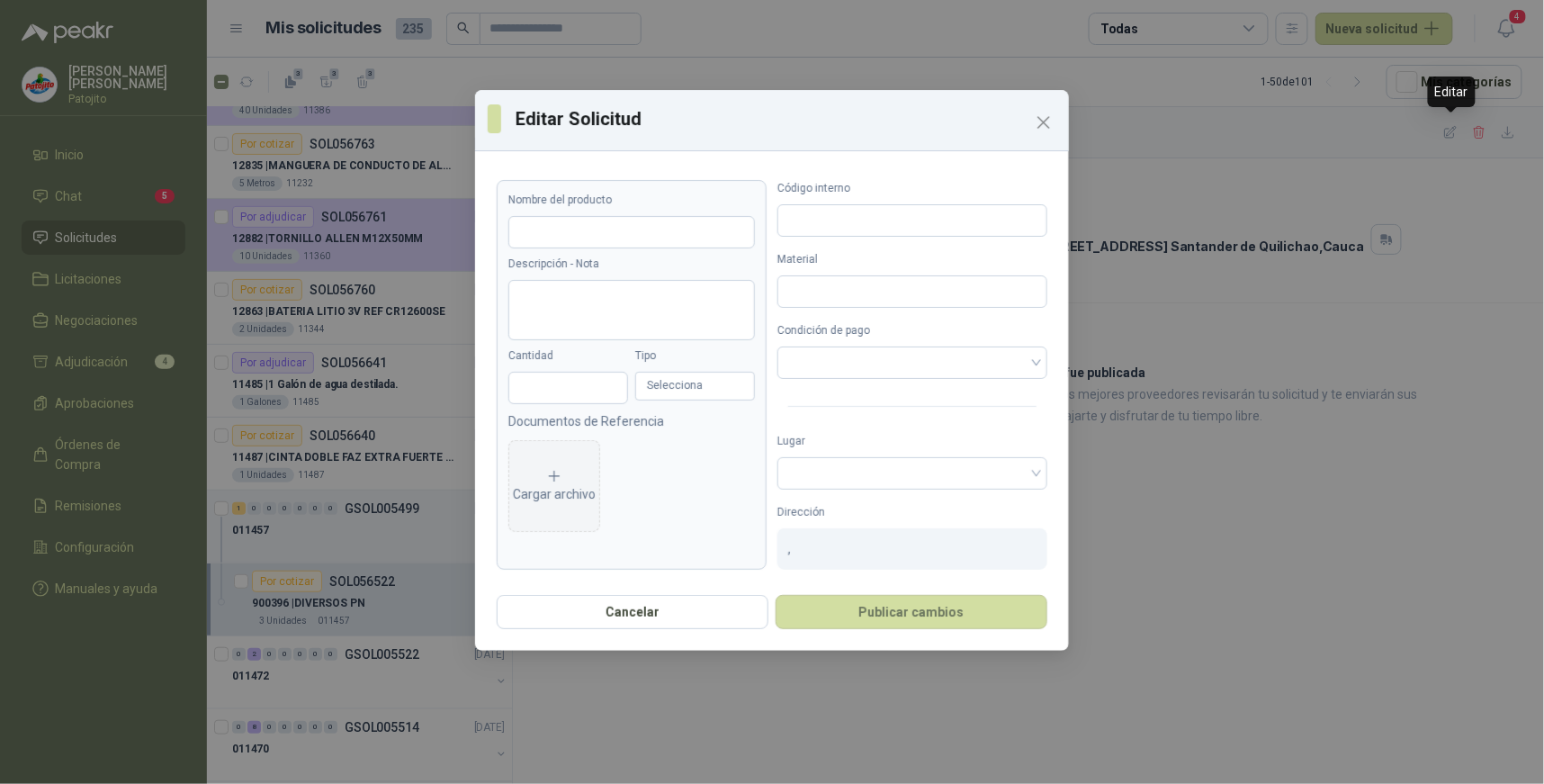
type input "**********"
type input "*"
type input "******"
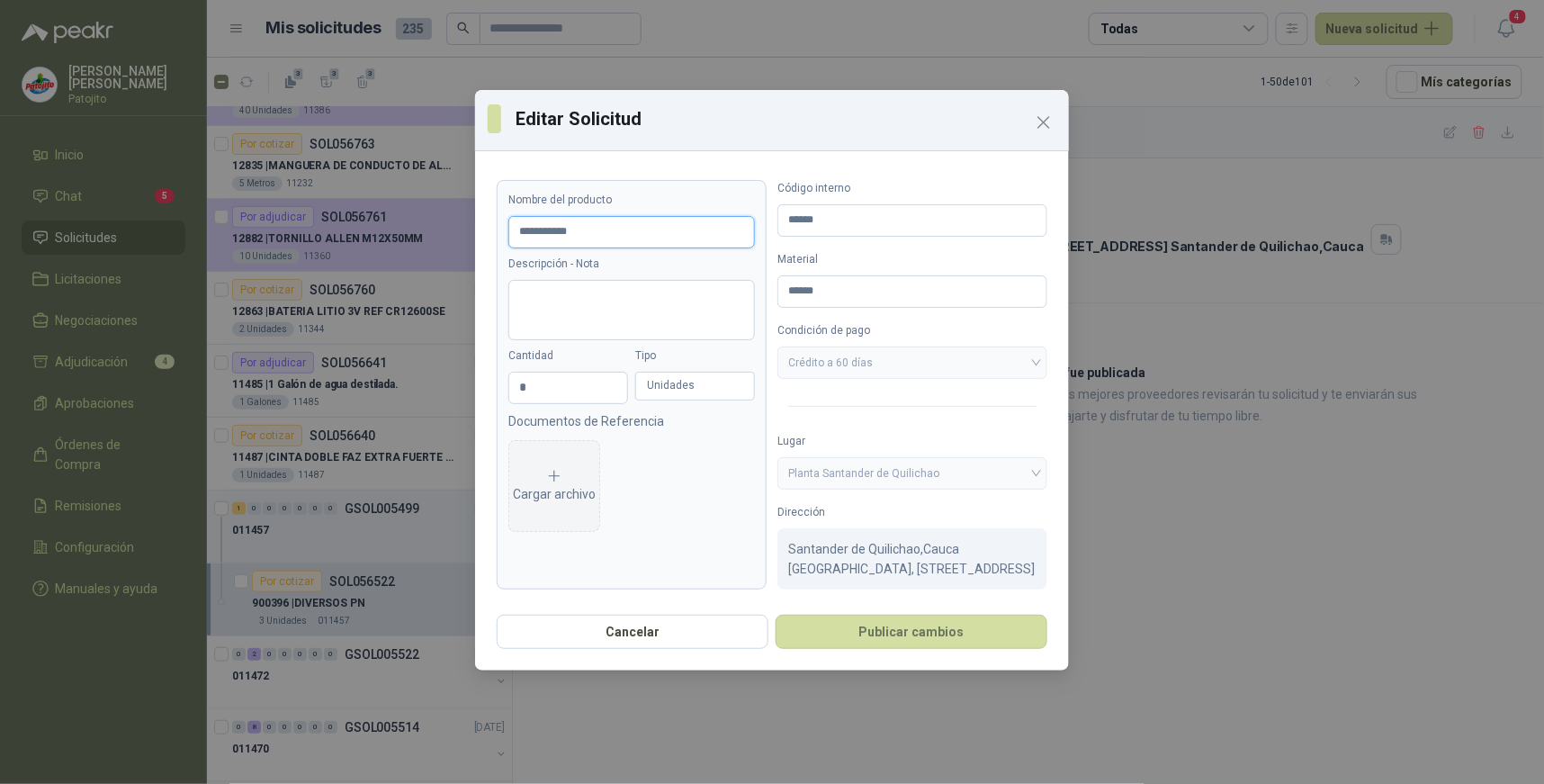
click at [622, 228] on input "**********" at bounding box center [631, 232] width 247 height 33
type input "**********"
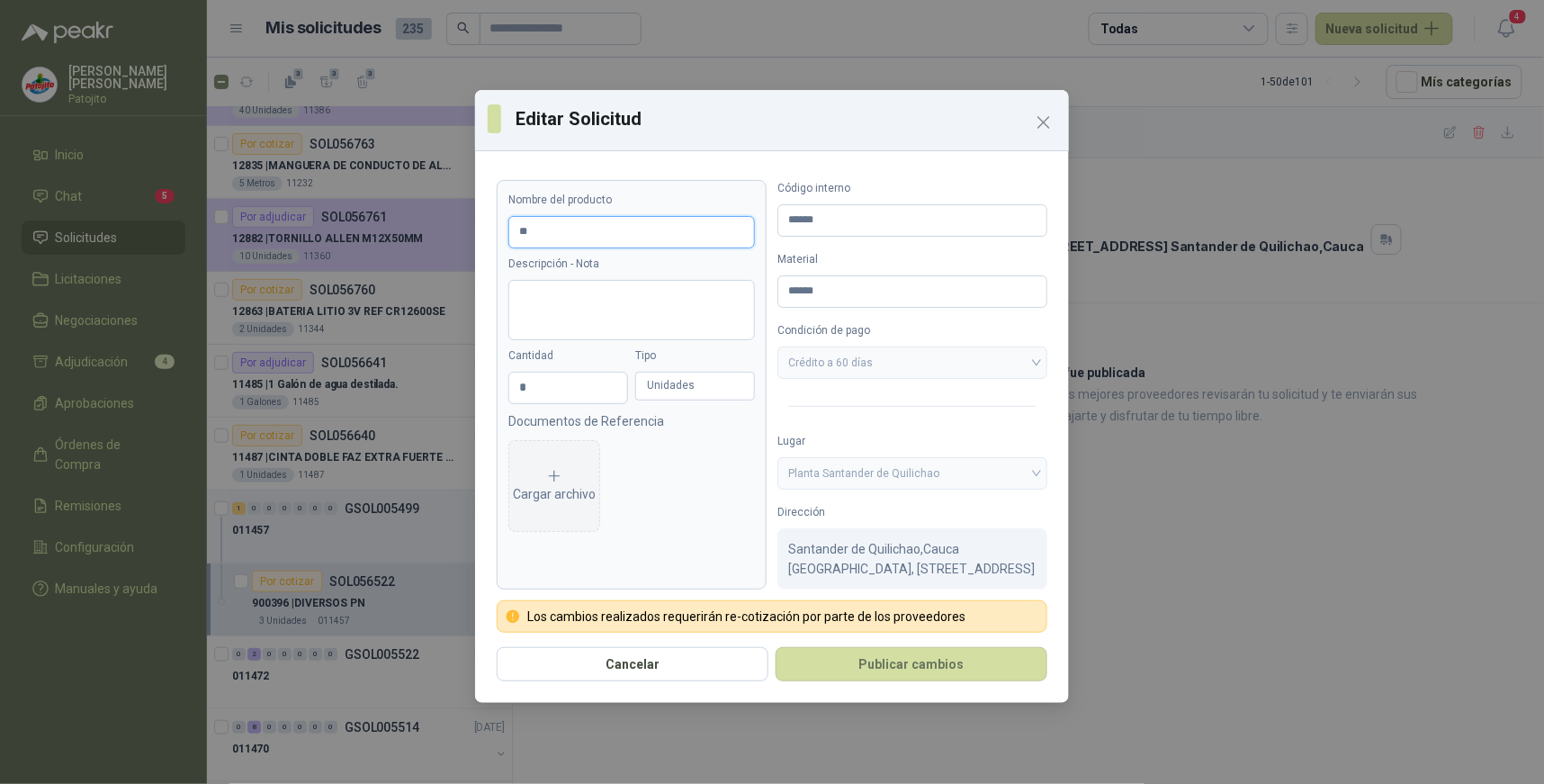
type input "*"
type input "**********"
click at [879, 656] on button "Publicar cambios" at bounding box center [911, 664] width 272 height 35
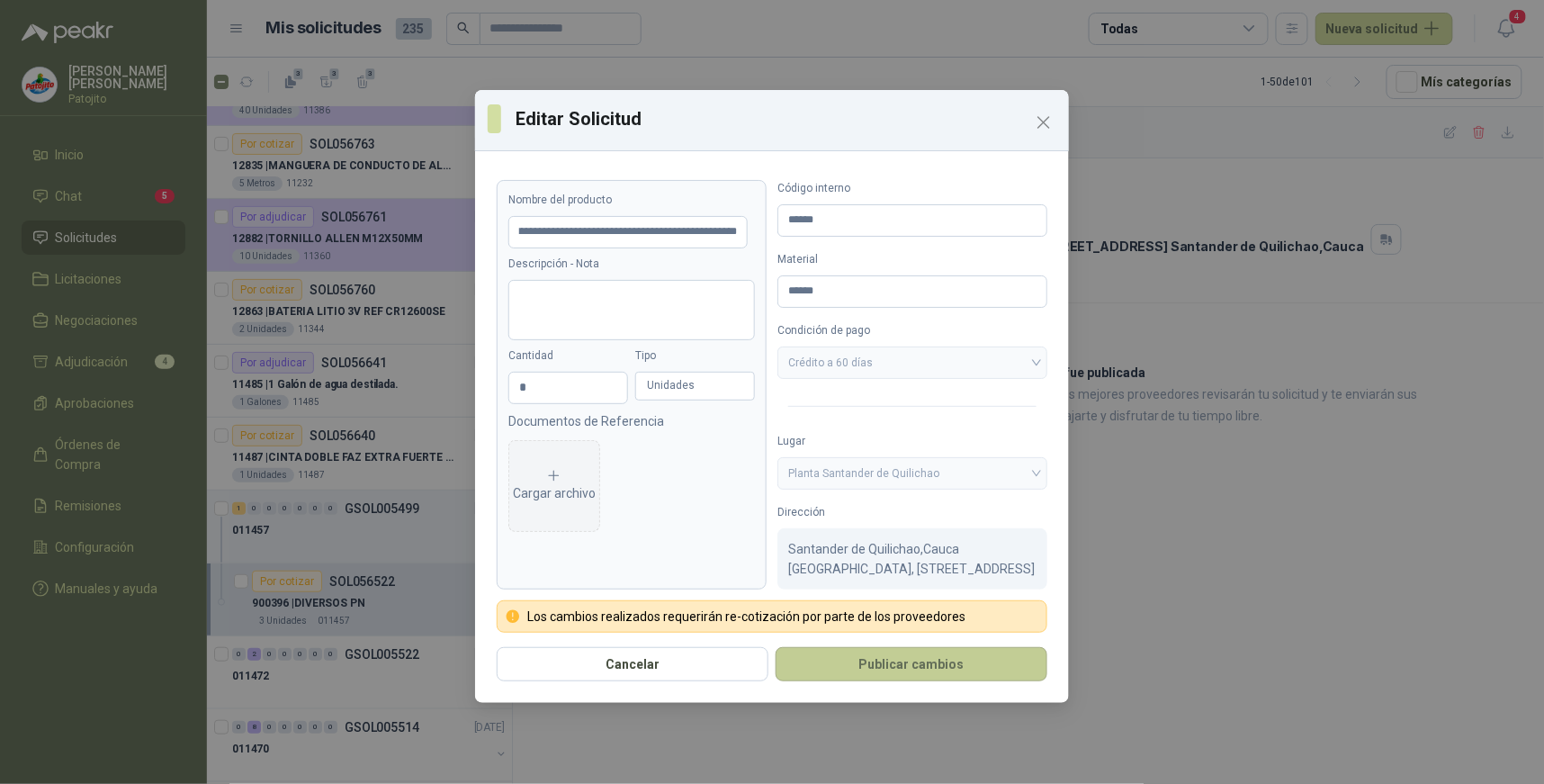
scroll to position [0, 0]
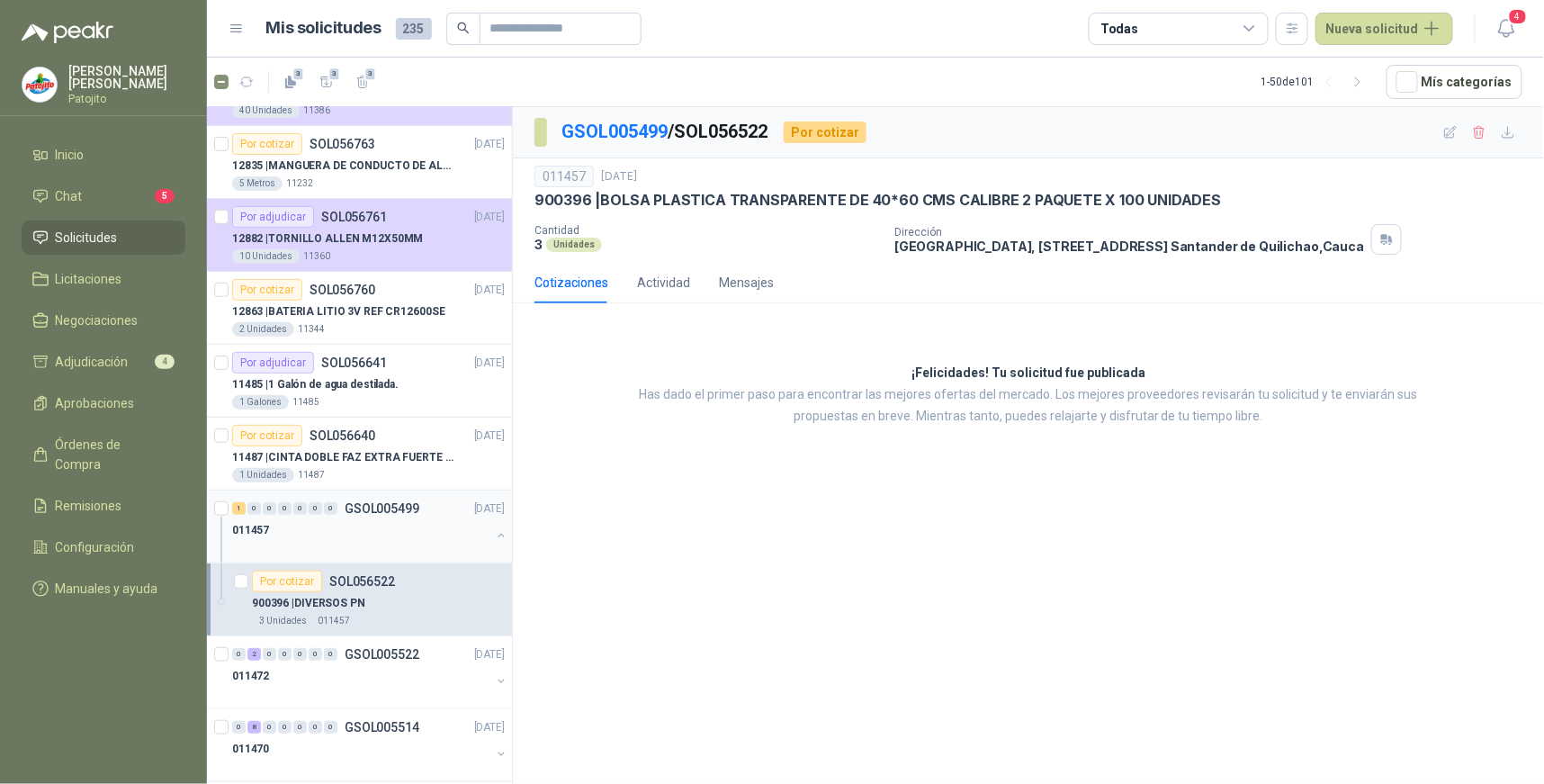
click at [238, 510] on div "1" at bounding box center [239, 508] width 13 height 12
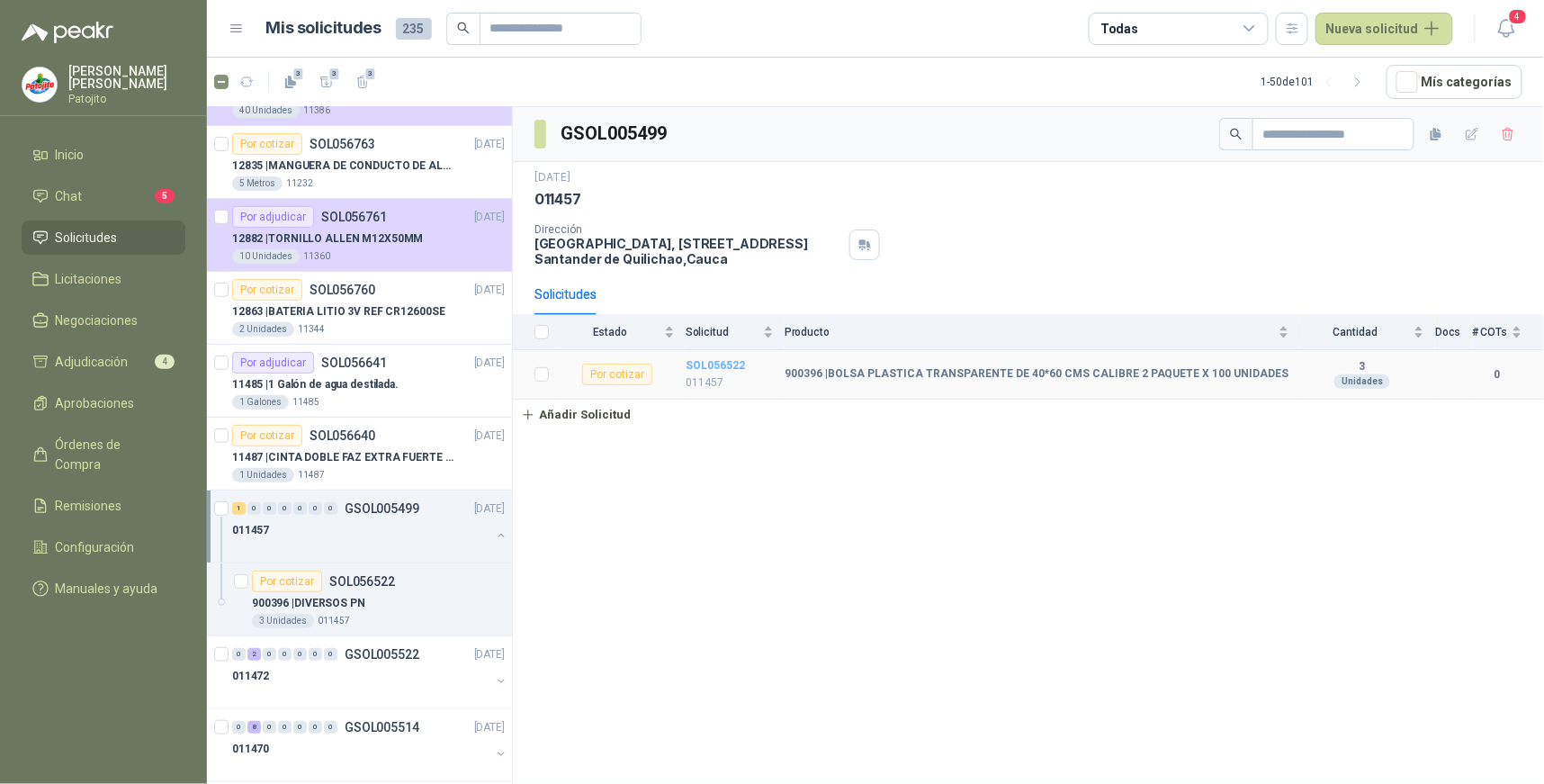
click at [720, 361] on b "SOL056522" at bounding box center [715, 365] width 59 height 12
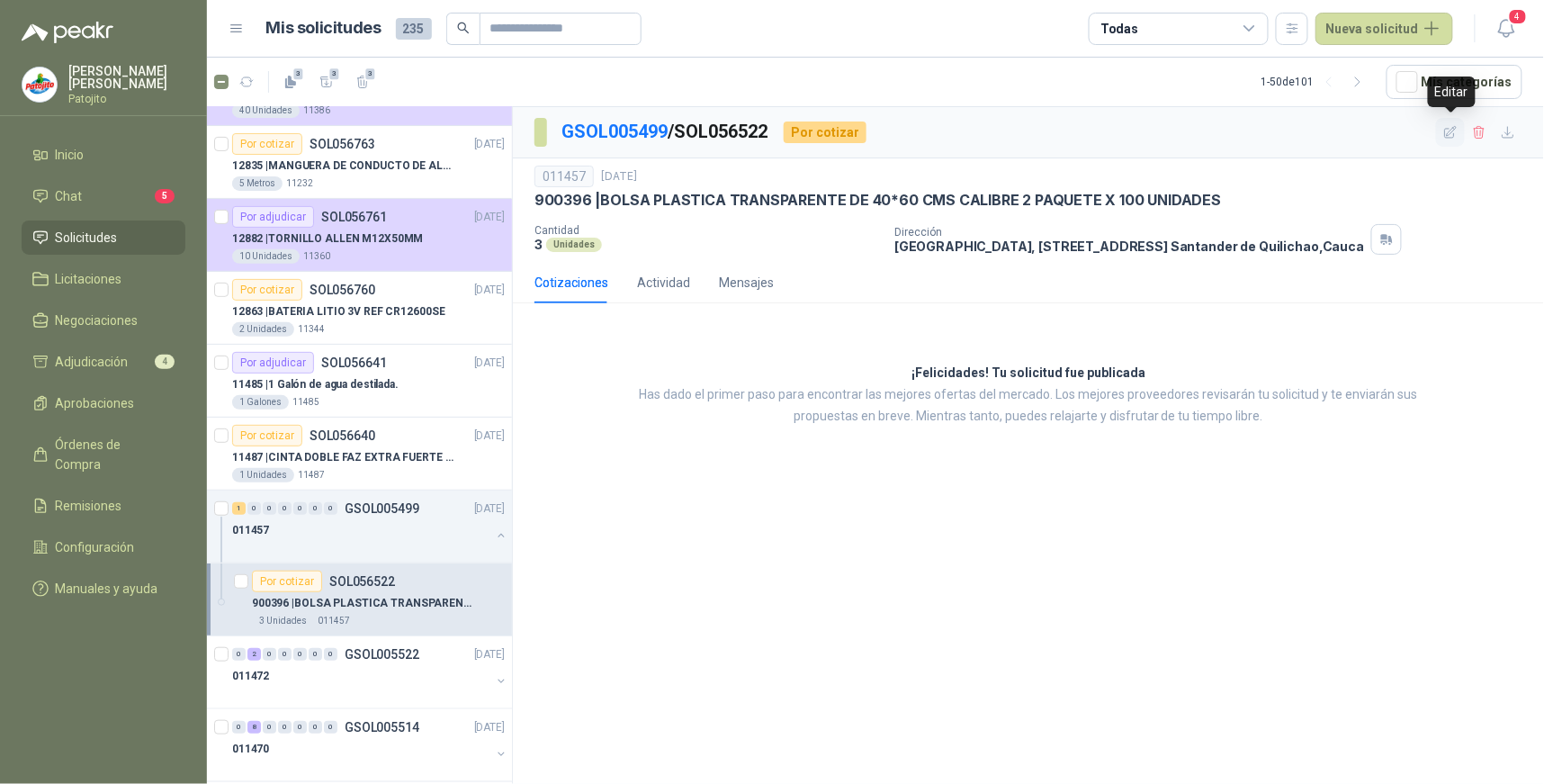
click at [1448, 130] on icon "button" at bounding box center [1451, 132] width 15 height 15
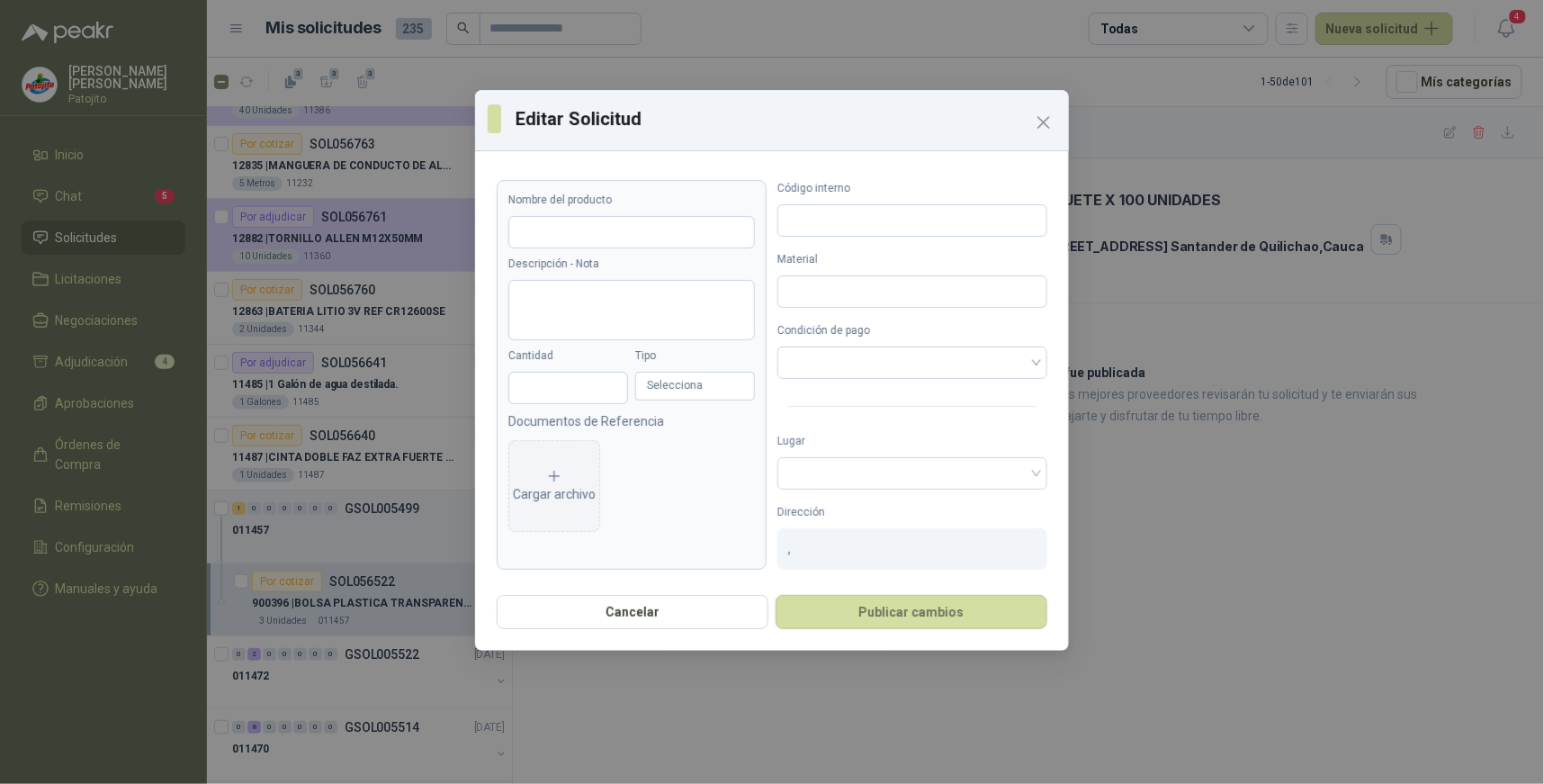
type input "**********"
type input "*"
type input "******"
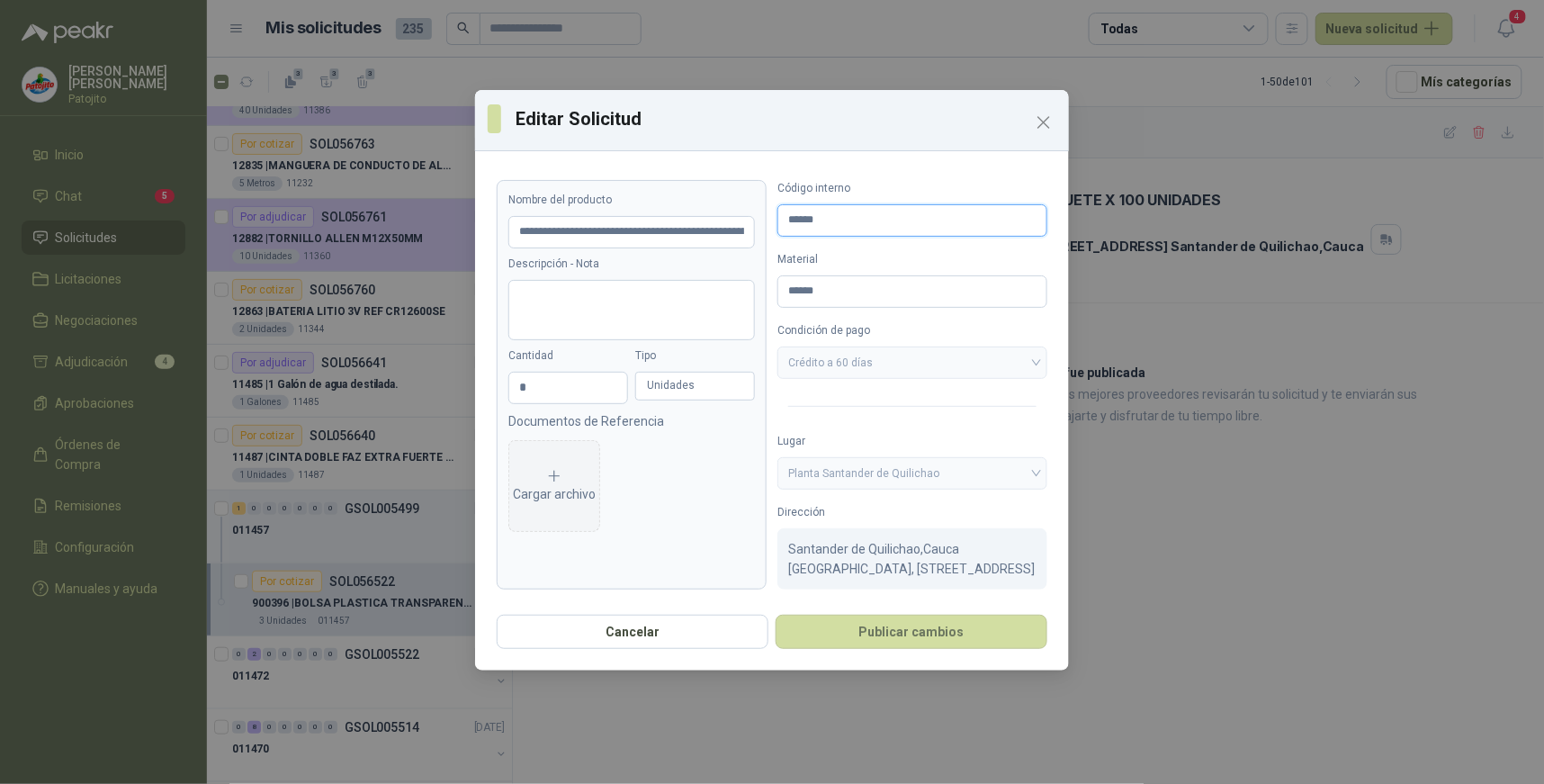
click at [831, 218] on input "******" at bounding box center [912, 221] width 270 height 33
click at [856, 226] on input "******" at bounding box center [912, 221] width 270 height 33
type input "*"
type input "**********"
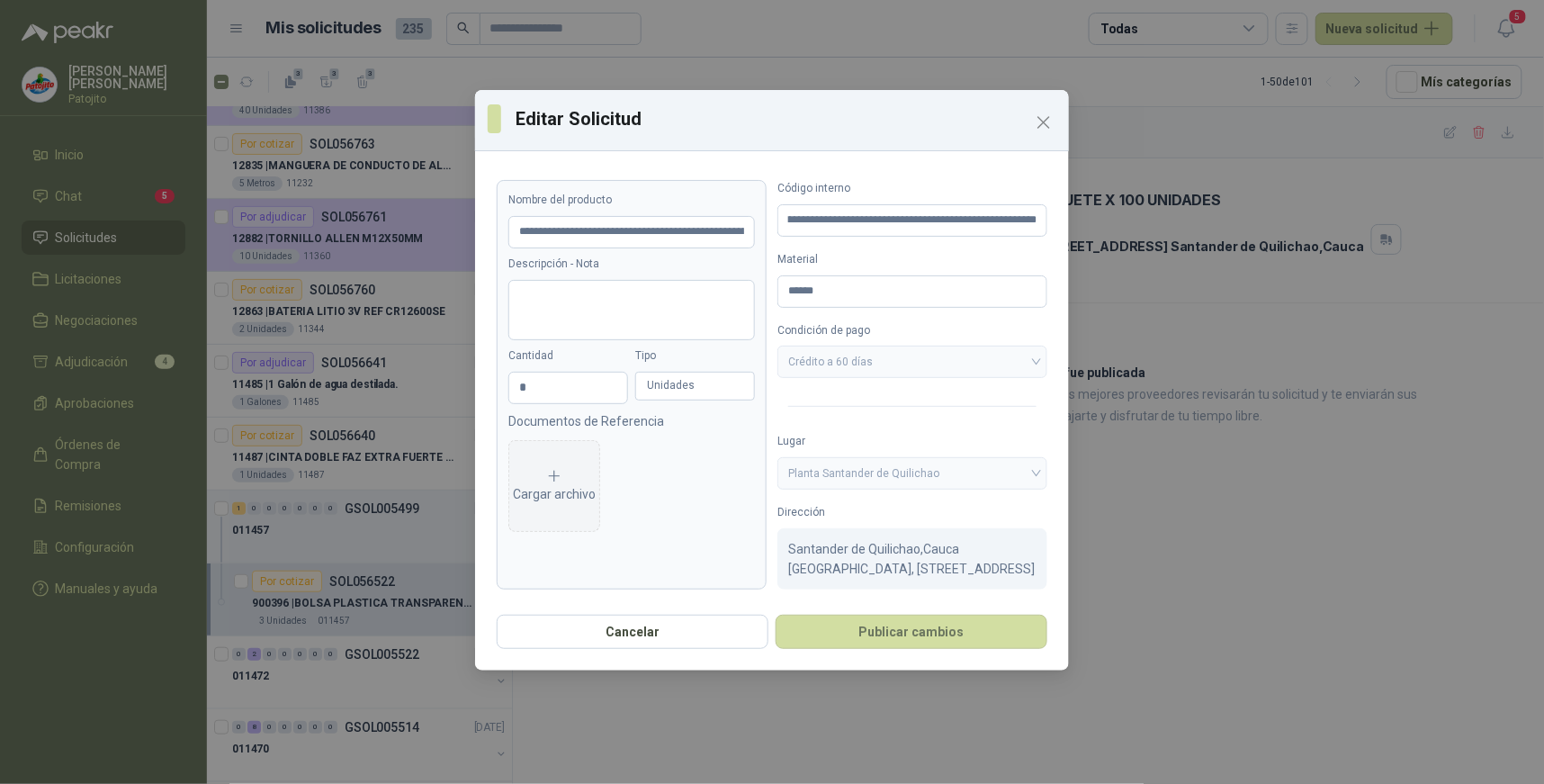
click at [726, 383] on div "Unidades" at bounding box center [695, 386] width 120 height 29
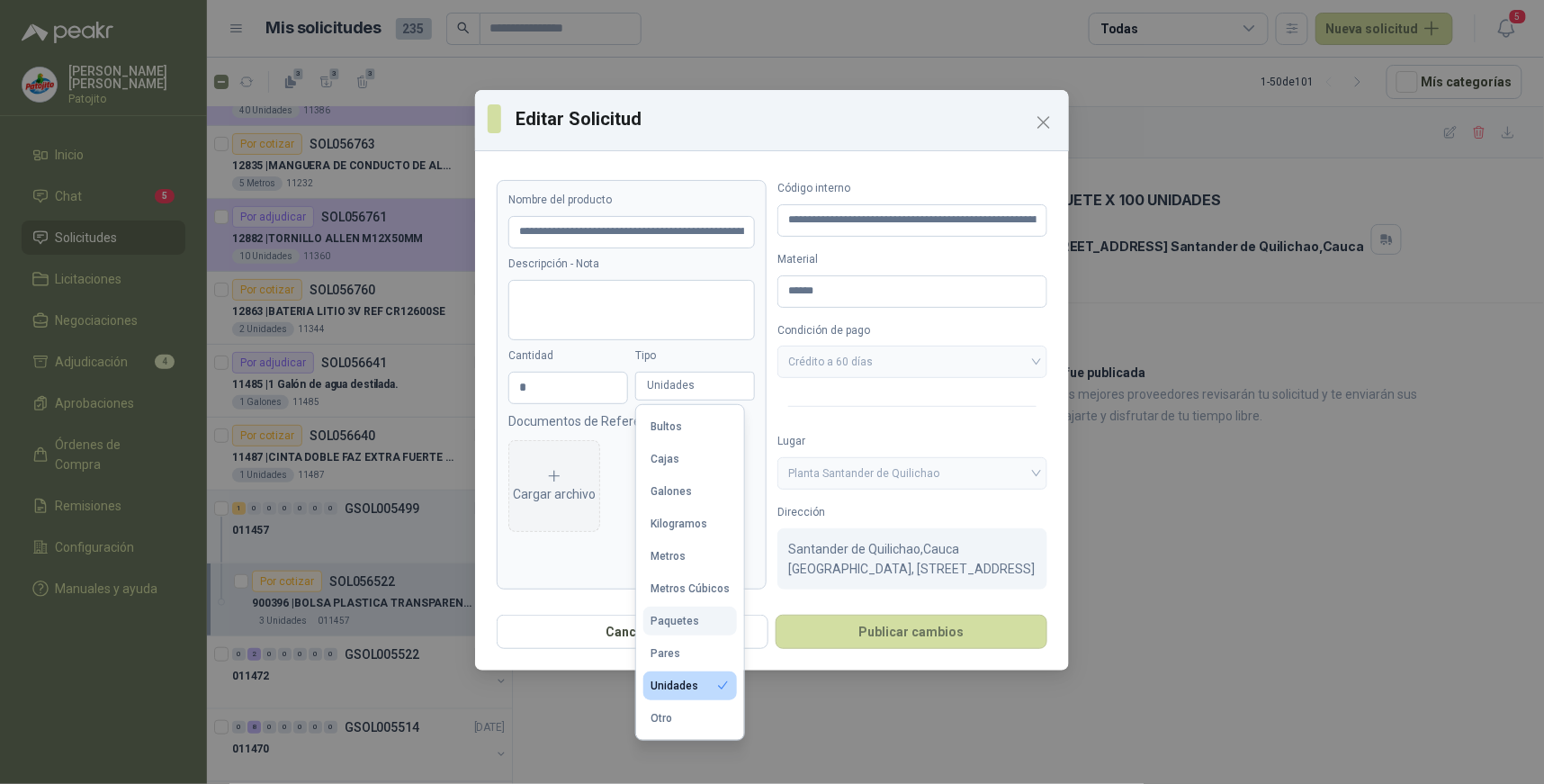
click at [690, 623] on div "Paquetes" at bounding box center [675, 620] width 49 height 12
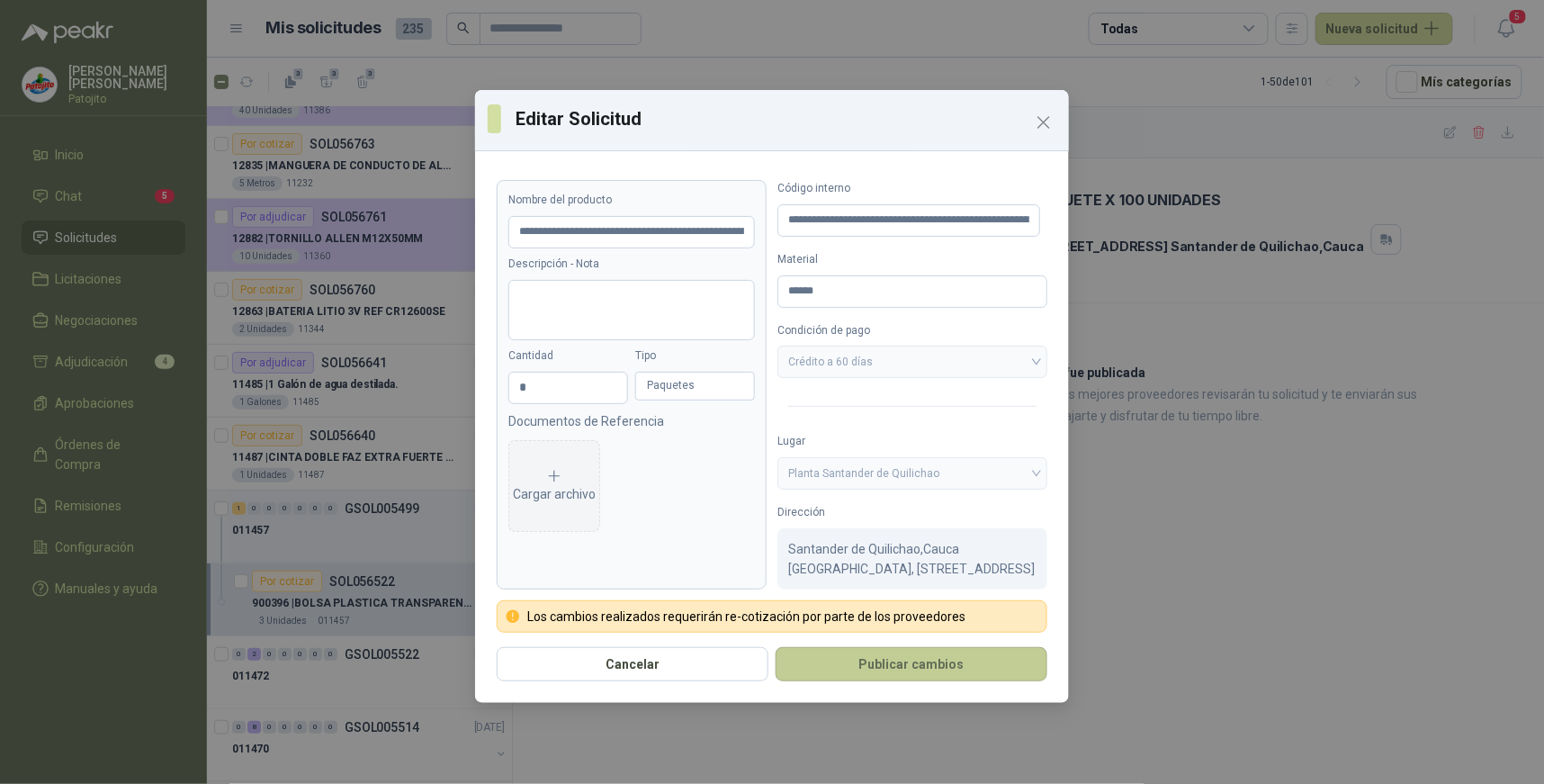
click at [868, 658] on button "Publicar cambios" at bounding box center [911, 664] width 272 height 35
drag, startPoint x: 1028, startPoint y: 222, endPoint x: 888, endPoint y: 223, distance: 140.0
click at [888, 223] on input "**********" at bounding box center [909, 221] width 263 height 33
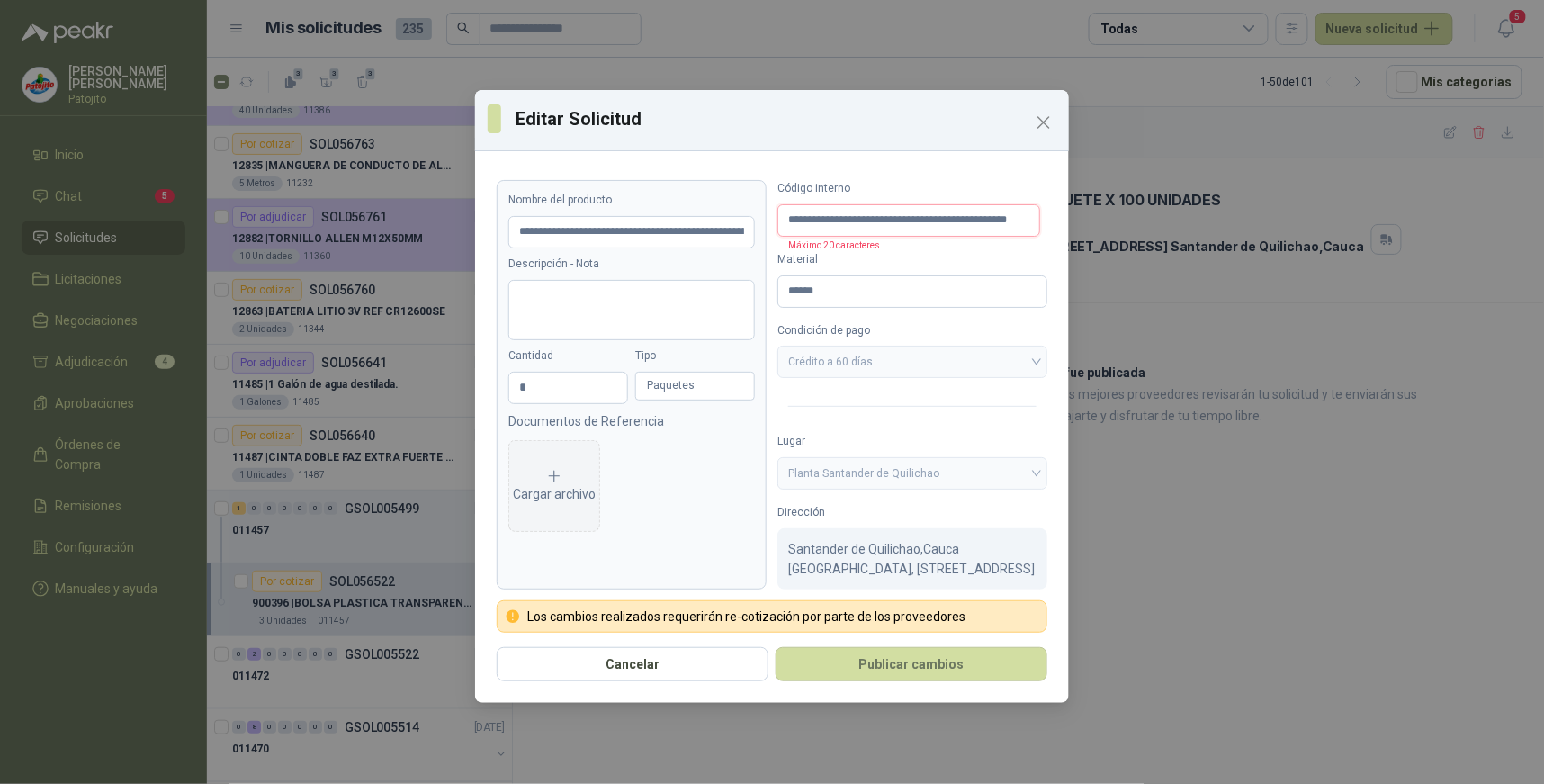
type input "**********"
click at [1113, 427] on div "**********" at bounding box center [772, 392] width 1544 height 784
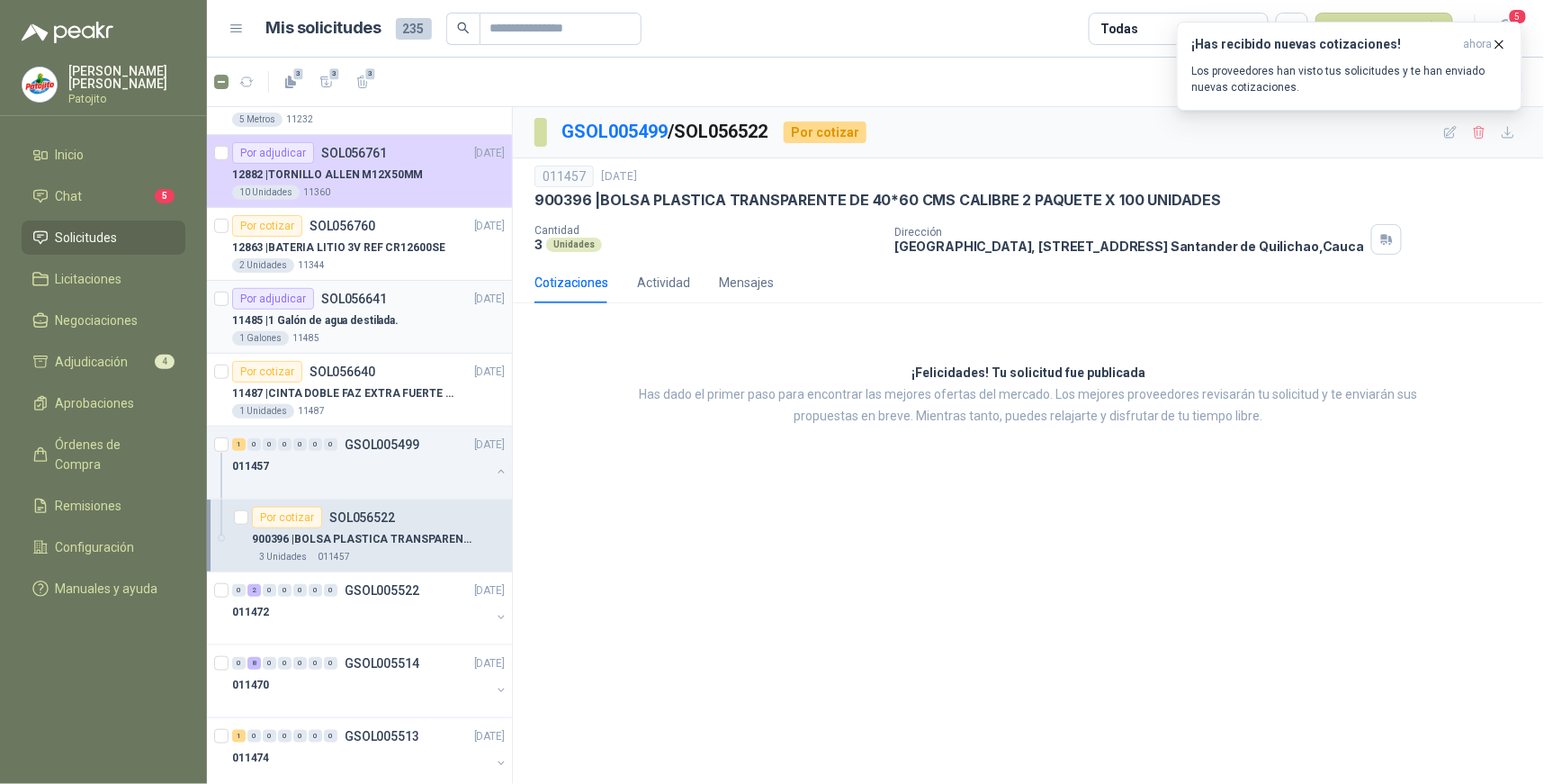
scroll to position [299, 0]
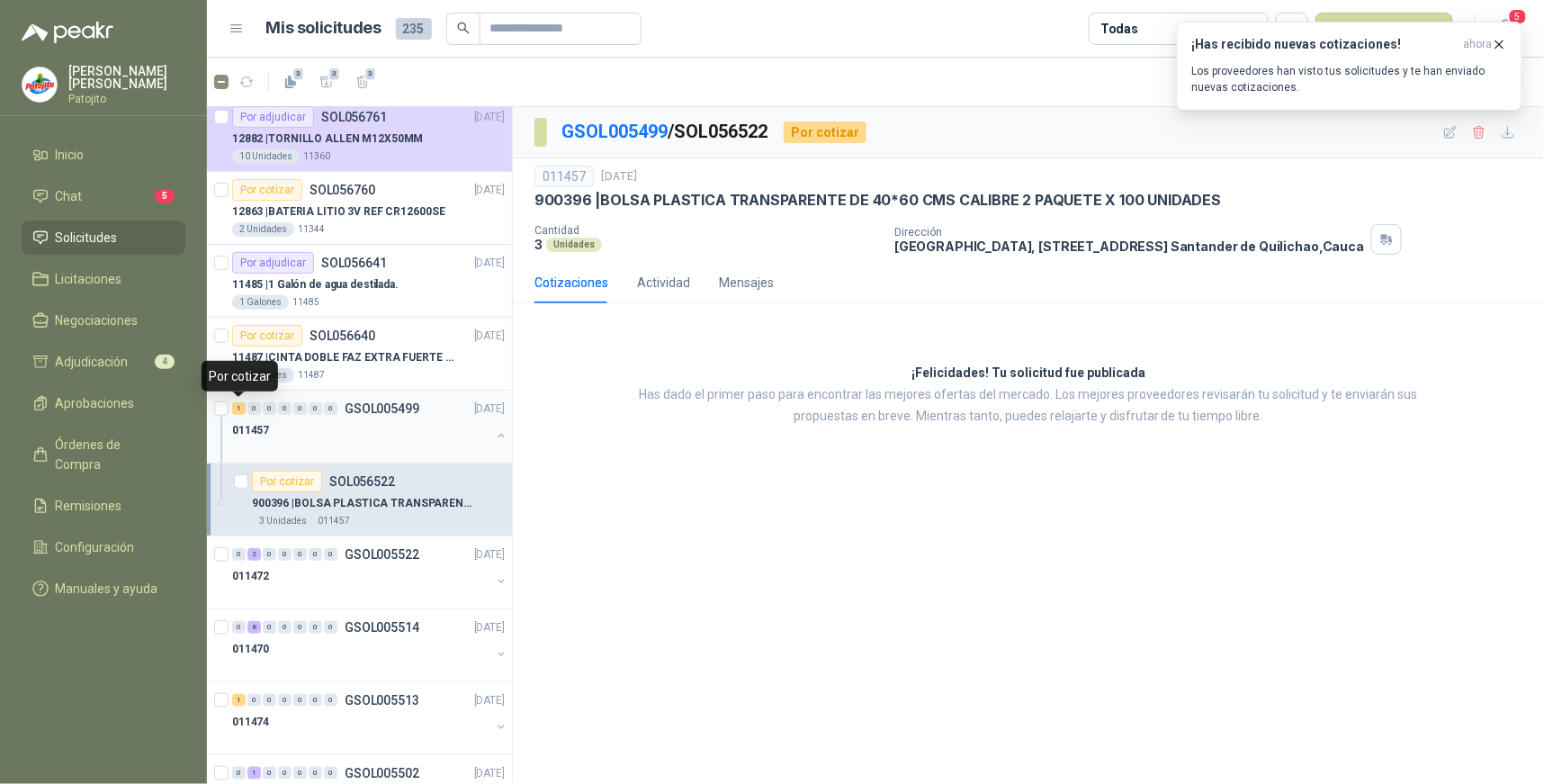
click at [241, 411] on div "1" at bounding box center [239, 408] width 13 height 12
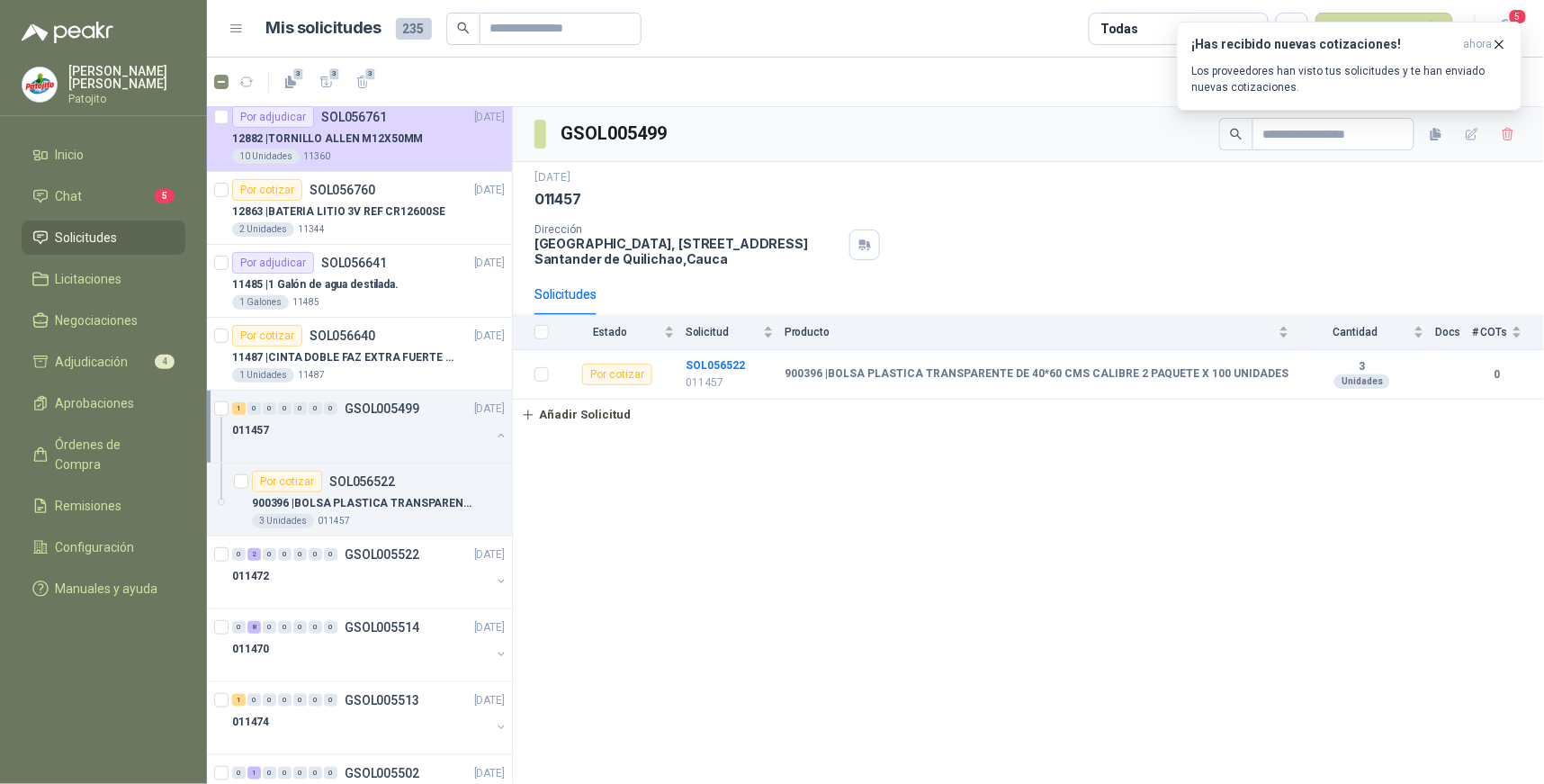
click at [478, 437] on div "011457" at bounding box center [370, 437] width 276 height 36
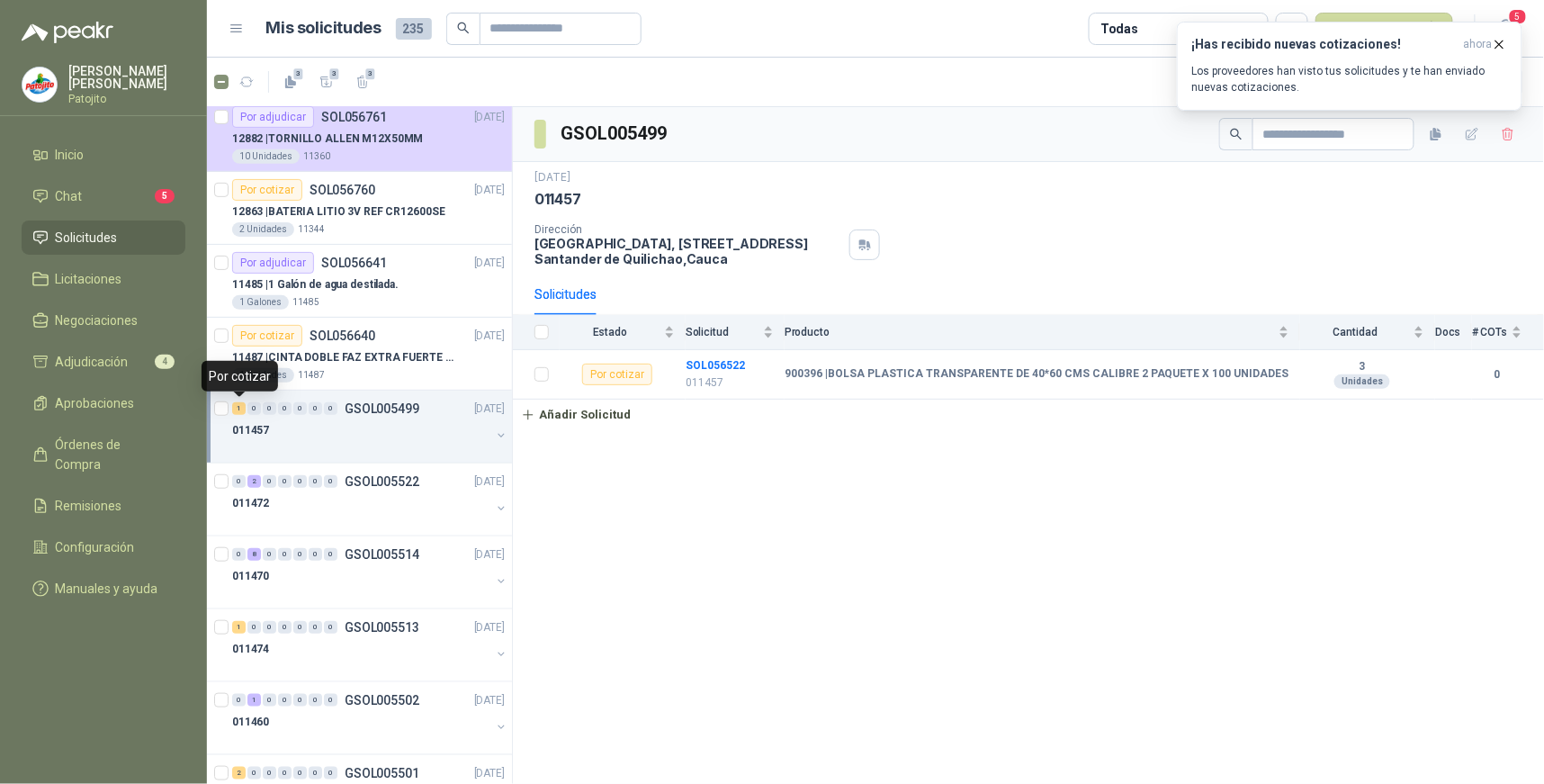
click at [237, 403] on div "1" at bounding box center [239, 408] width 13 height 12
click at [1500, 37] on icon "button" at bounding box center [1499, 44] width 15 height 15
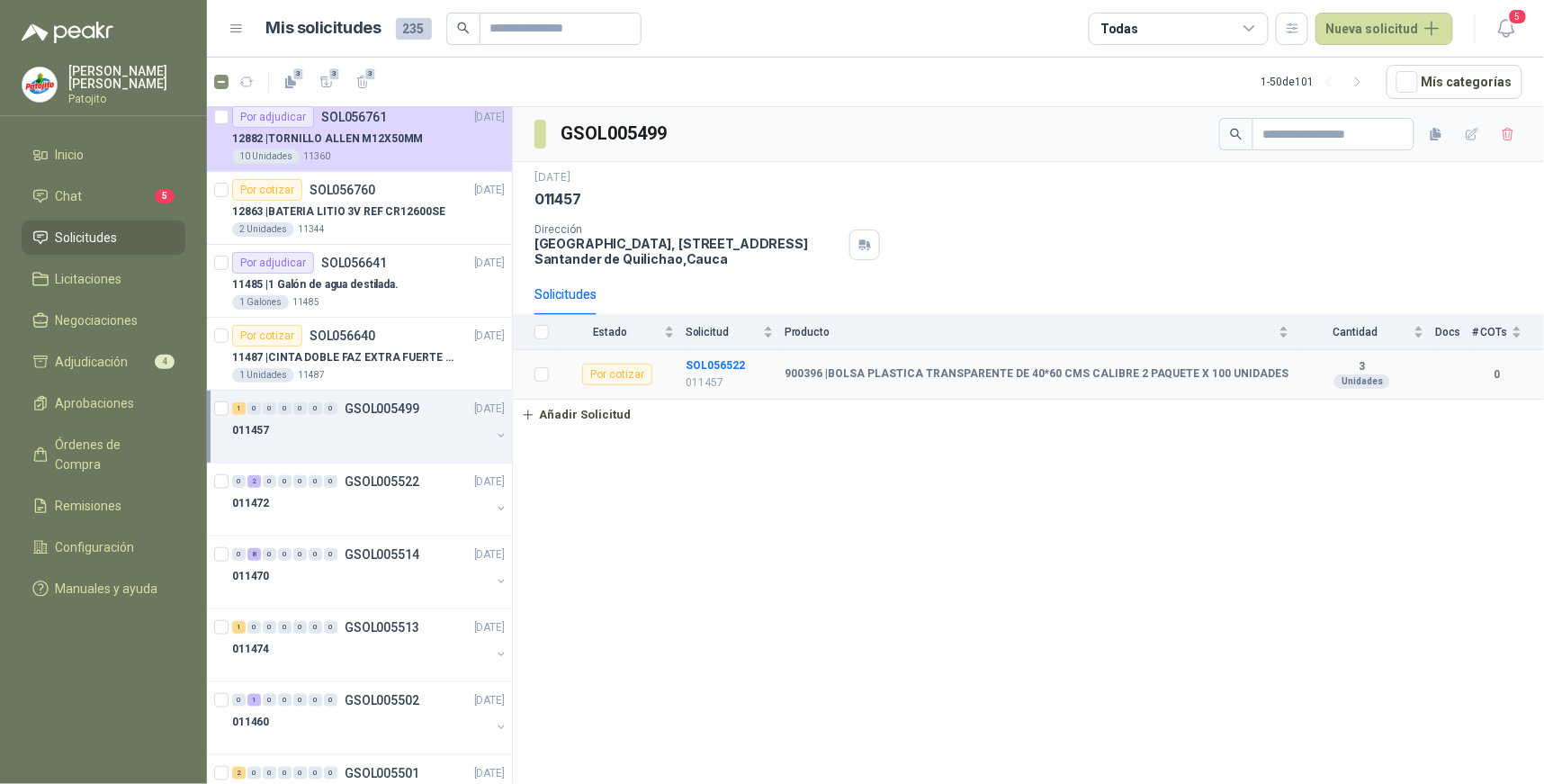
click at [1260, 376] on b "900396 | BOLSA PLASTICA TRANSPARENTE DE 40*60 CMS CALIBRE 2 PAQUETE X 100 UNIDA…" at bounding box center [1036, 373] width 505 height 14
click at [1212, 381] on b "900396 | BOLSA PLASTICA TRANSPARENTE DE 40*60 CMS CALIBRE 2 PAQUETE X 100 UNIDA…" at bounding box center [1036, 373] width 505 height 14
drag, startPoint x: 1264, startPoint y: 372, endPoint x: 831, endPoint y: 371, distance: 433.0
click at [831, 371] on b "900396 | BOLSA PLASTICA TRANSPARENTE DE 40*60 CMS CALIBRE 2 PAQUETE X 100 UNIDA…" at bounding box center [1036, 373] width 505 height 14
copy b "BOLSA PLASTICA TRANSPARENTE DE 40*60 CMS CALIBRE 2 PAQUETE X 100 UNIDADES"
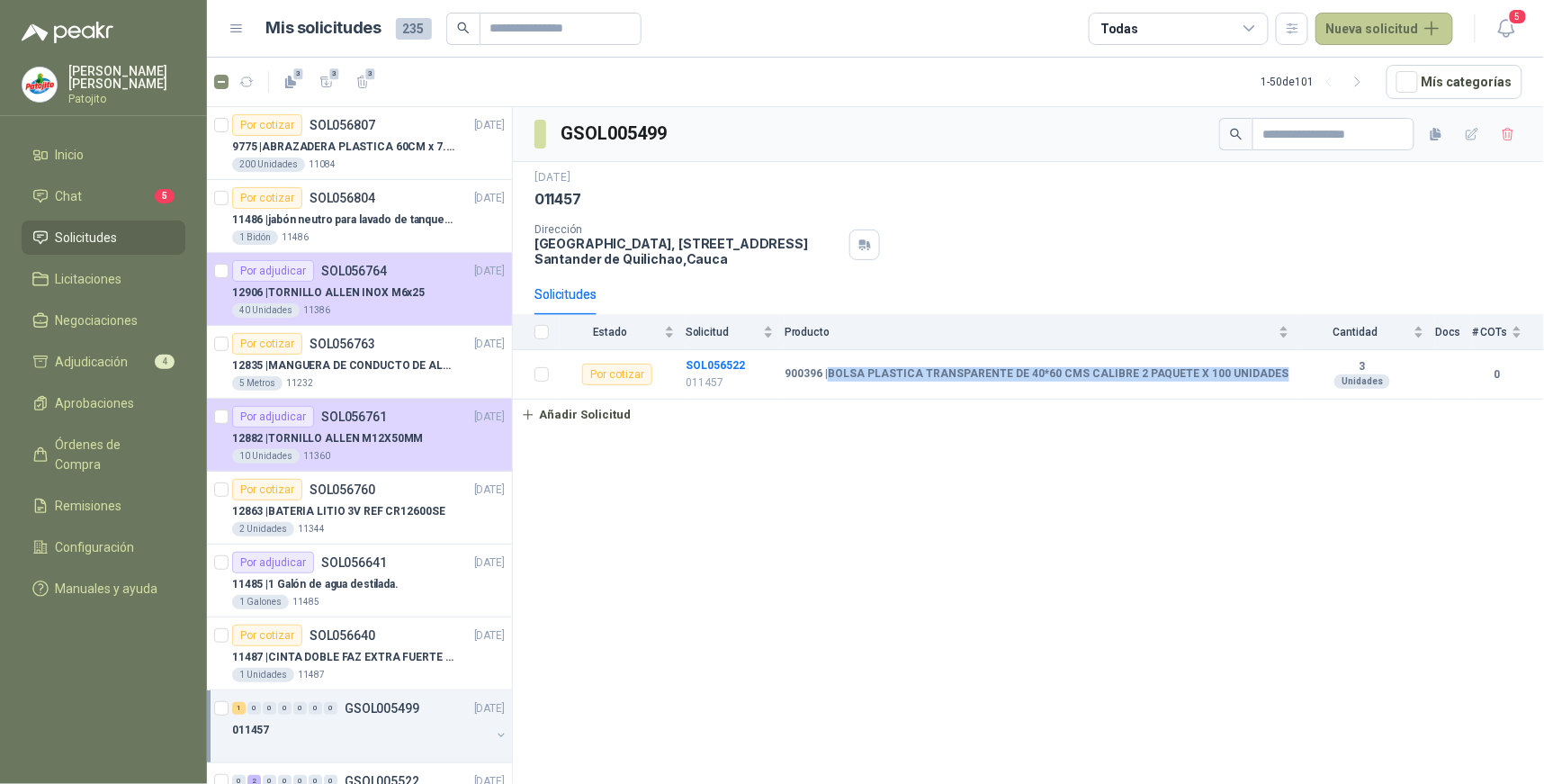
click at [1361, 34] on button "Nueva solicitud" at bounding box center [1384, 29] width 137 height 33
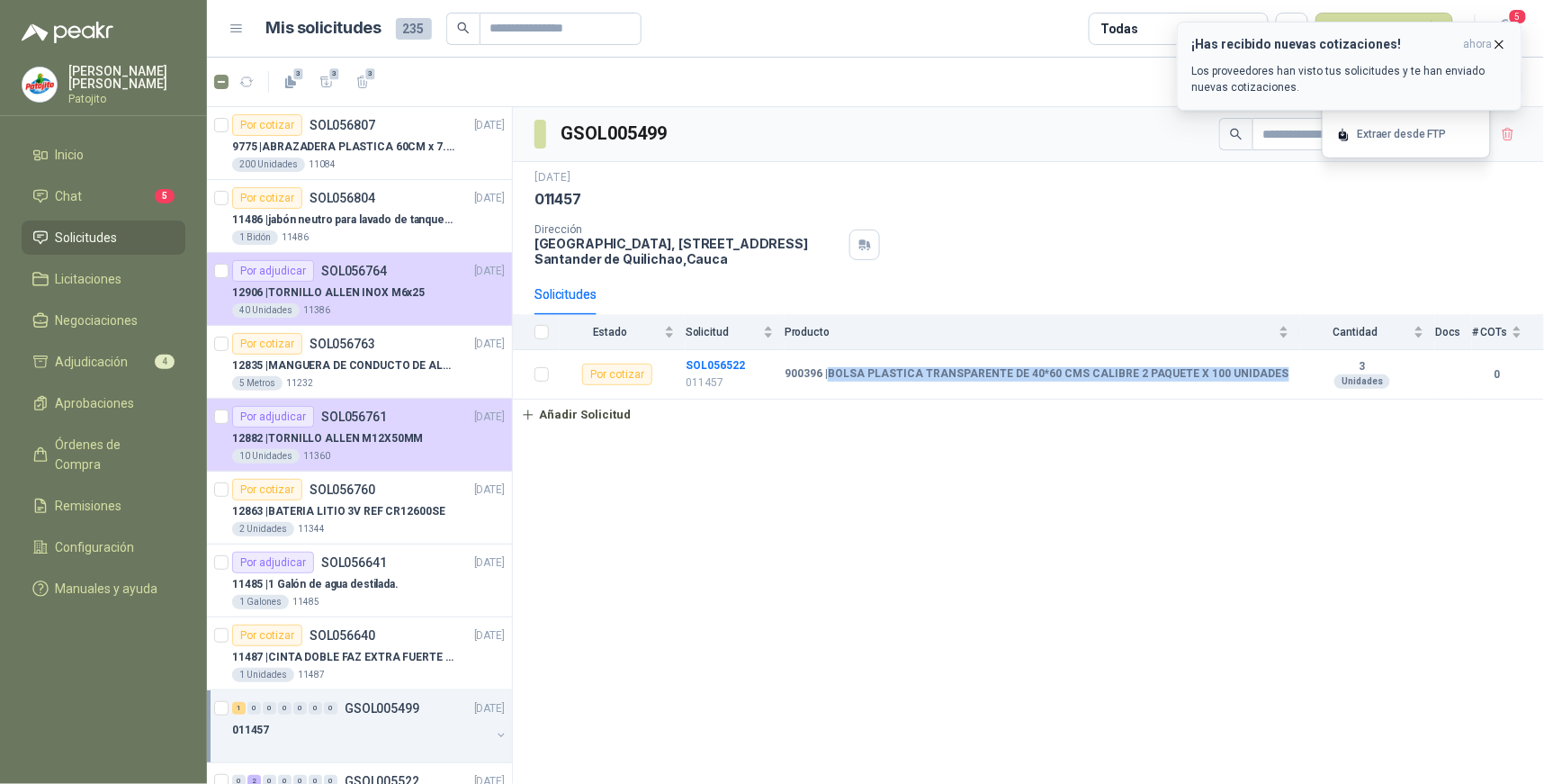
click at [1503, 42] on icon "button" at bounding box center [1499, 44] width 15 height 15
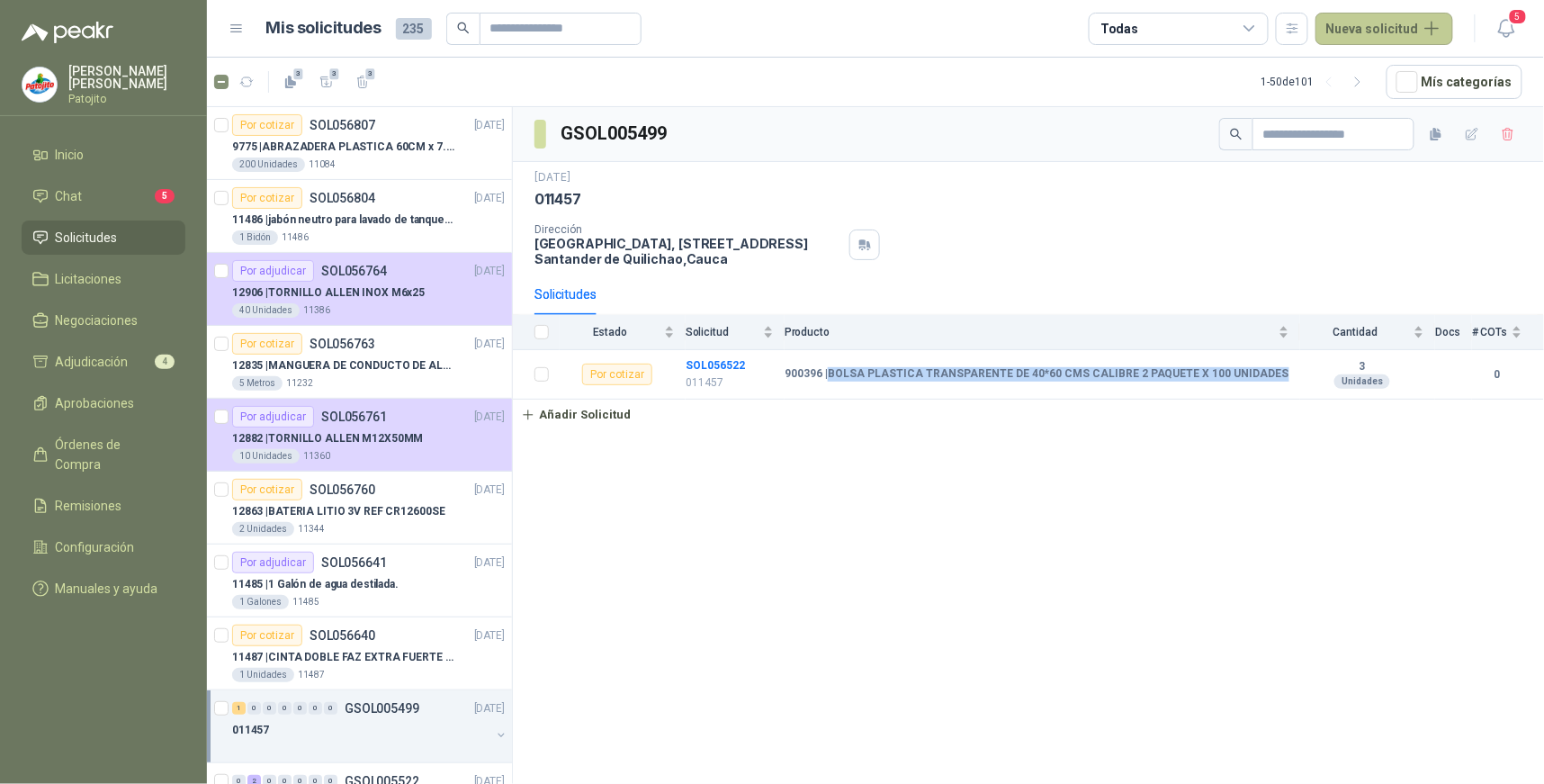
click at [1408, 31] on button "Nueva solicitud" at bounding box center [1384, 29] width 137 height 33
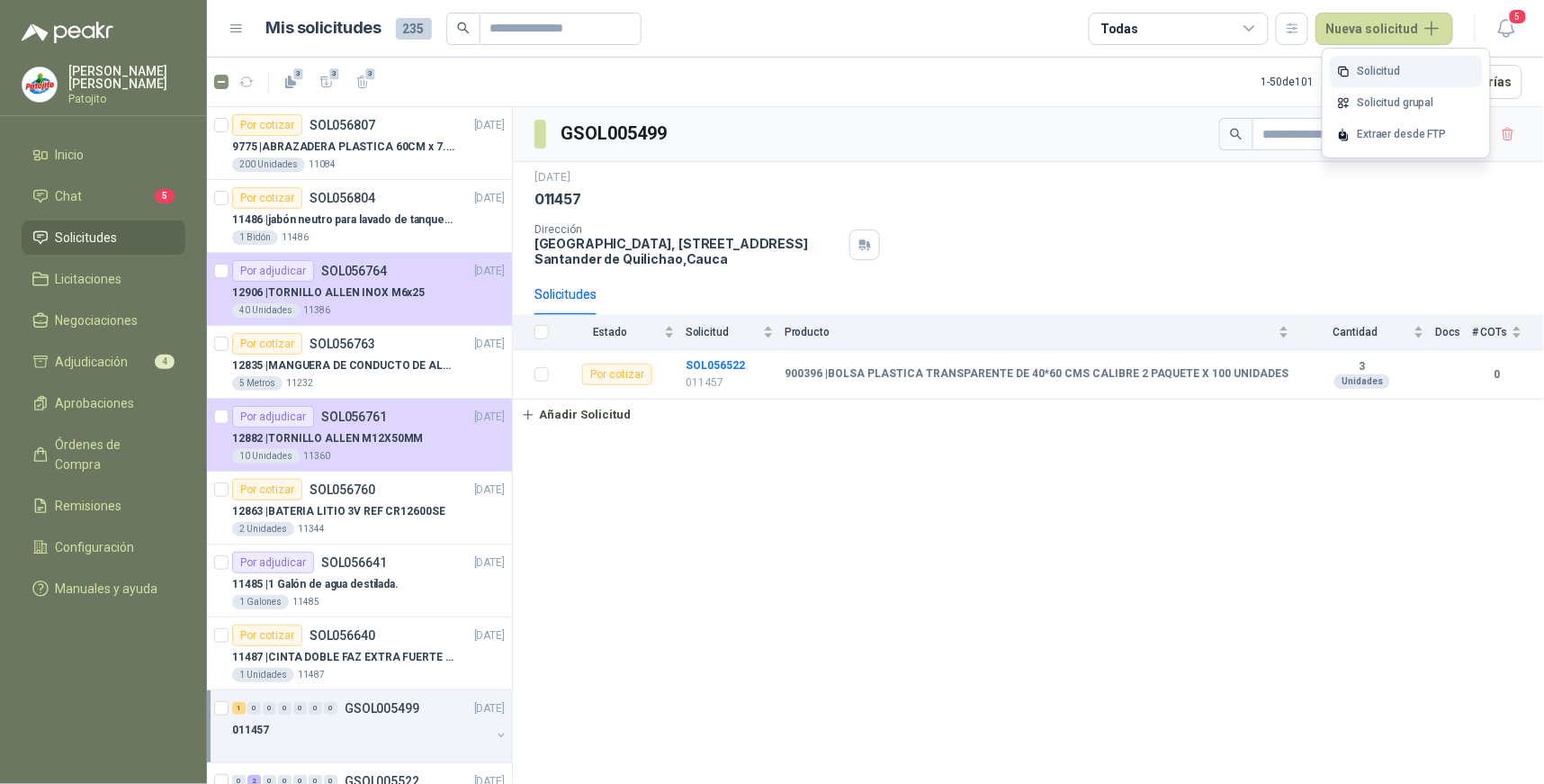
click at [1396, 68] on link "Solicitud" at bounding box center [1406, 71] width 153 height 32
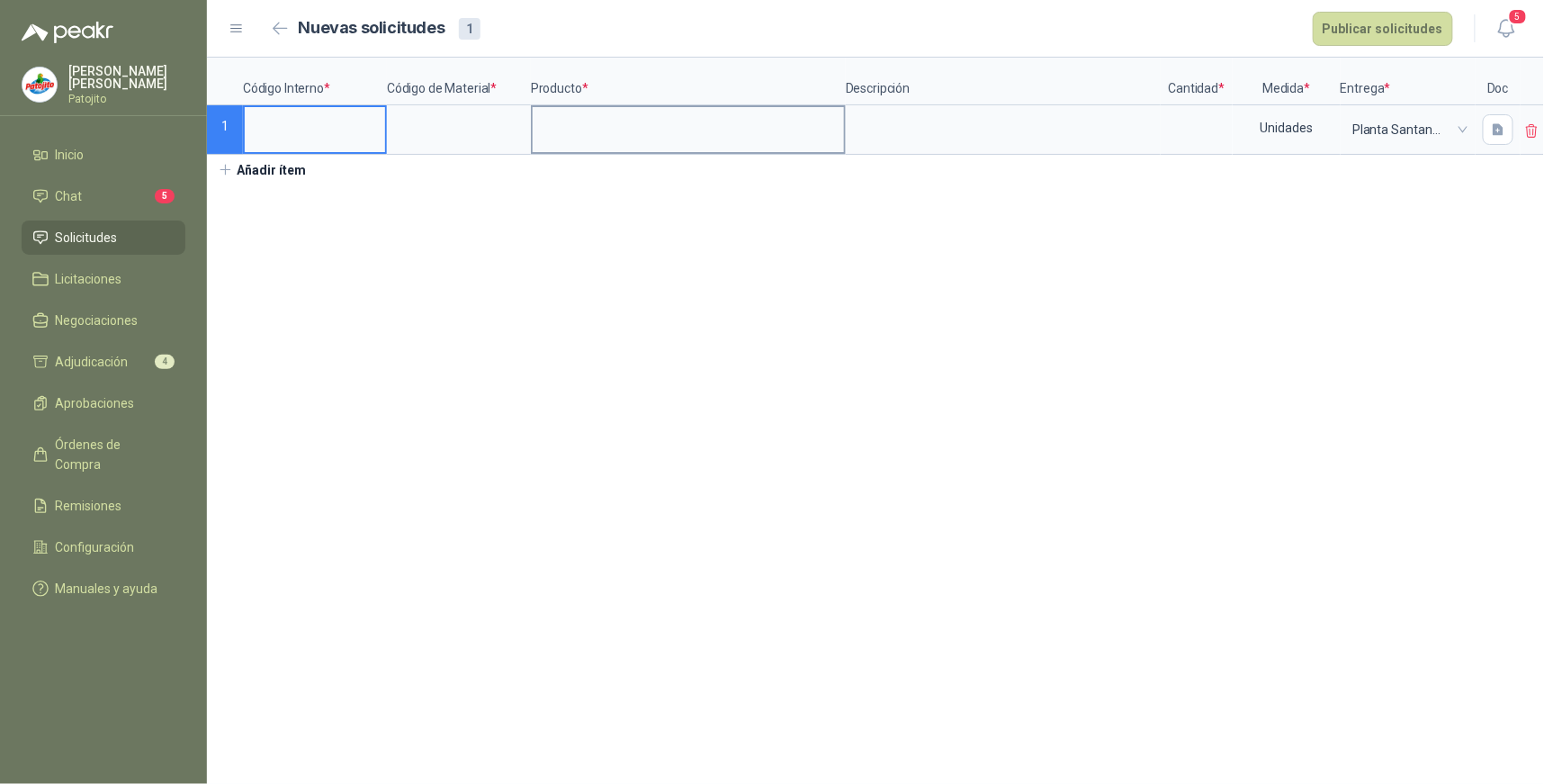
click at [709, 123] on input at bounding box center [688, 125] width 311 height 36
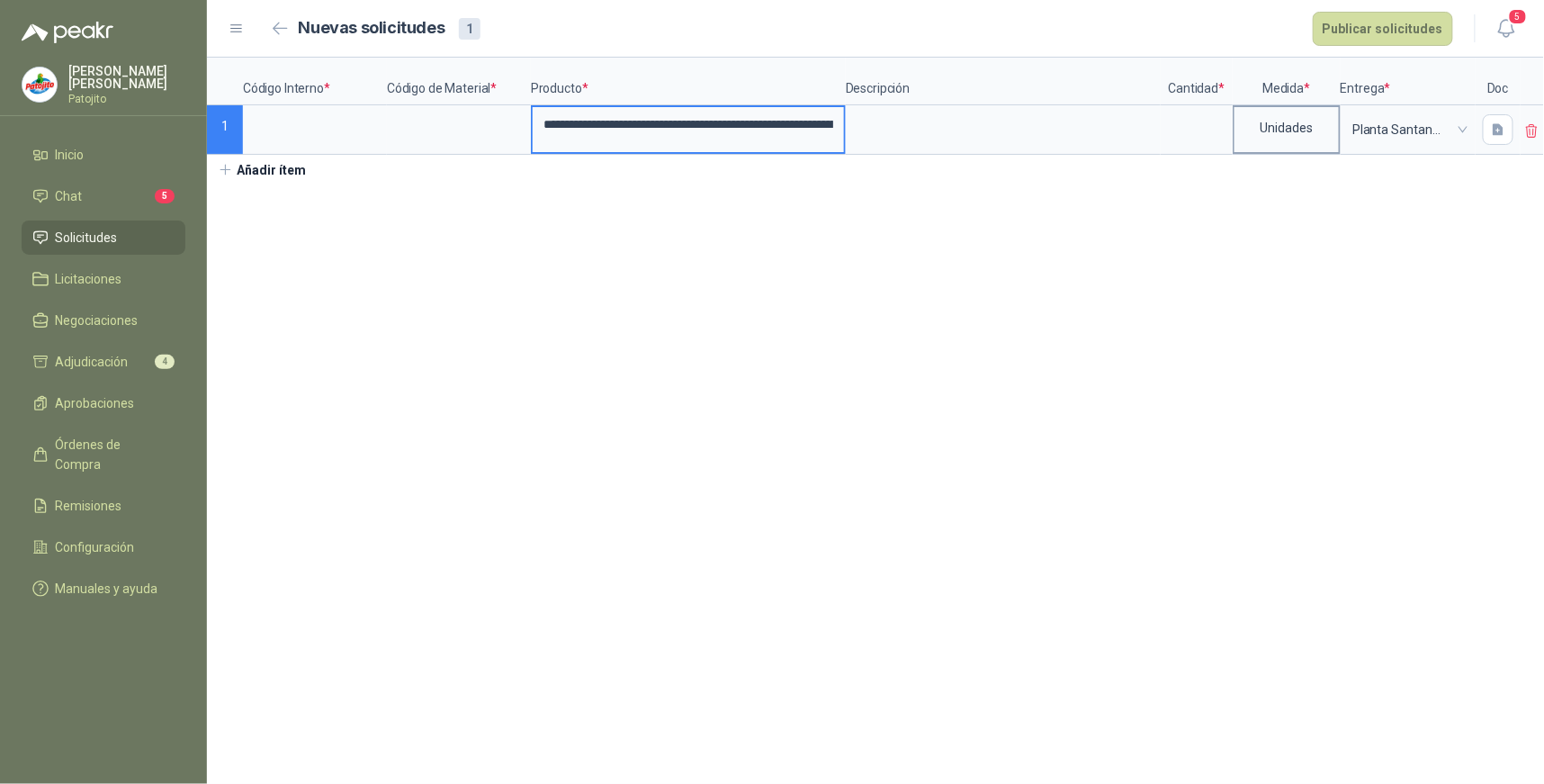
click at [1307, 127] on div "Unidades" at bounding box center [1286, 128] width 105 height 41
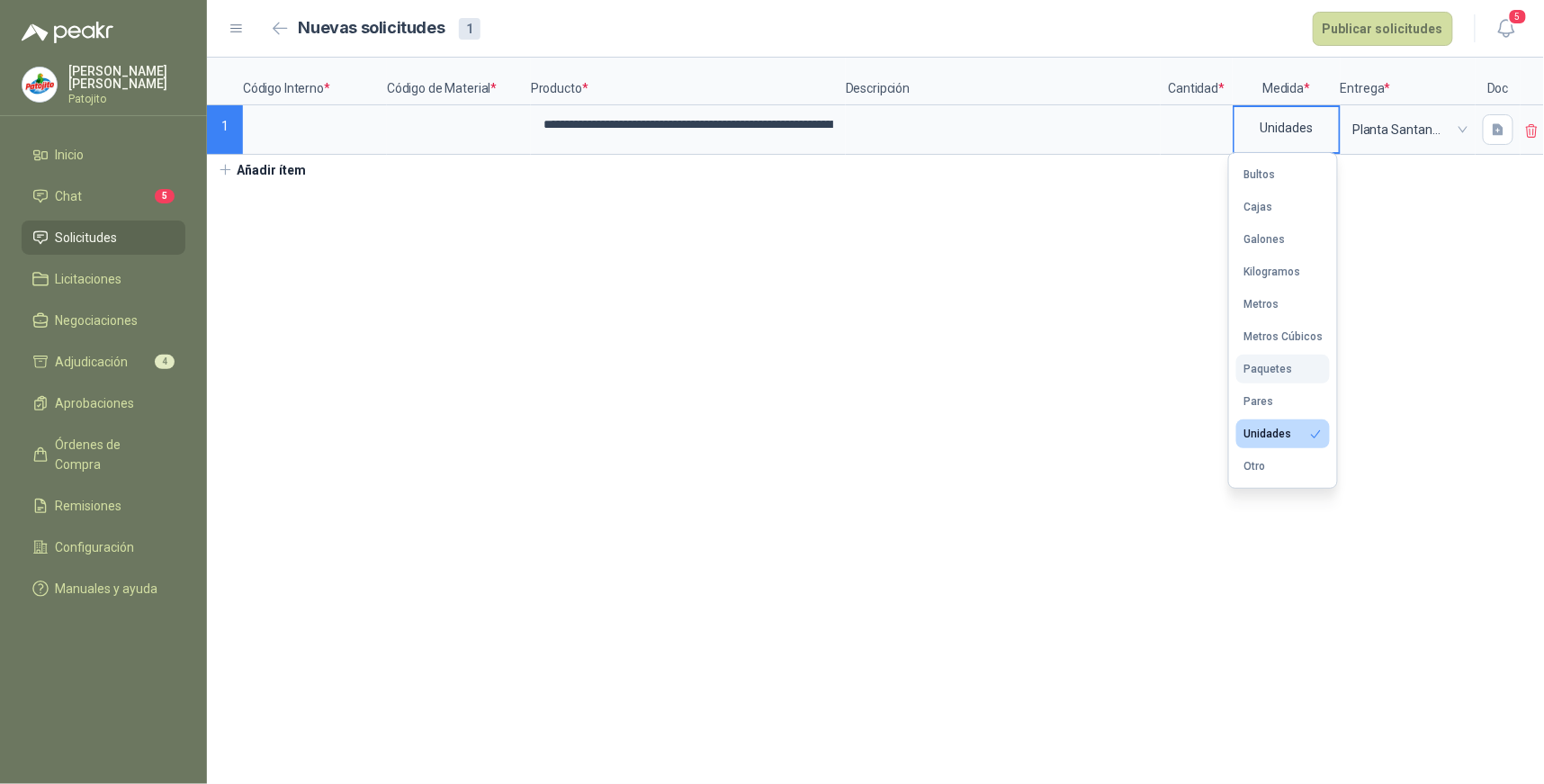
click at [1289, 371] on button "Paquetes" at bounding box center [1282, 368] width 93 height 29
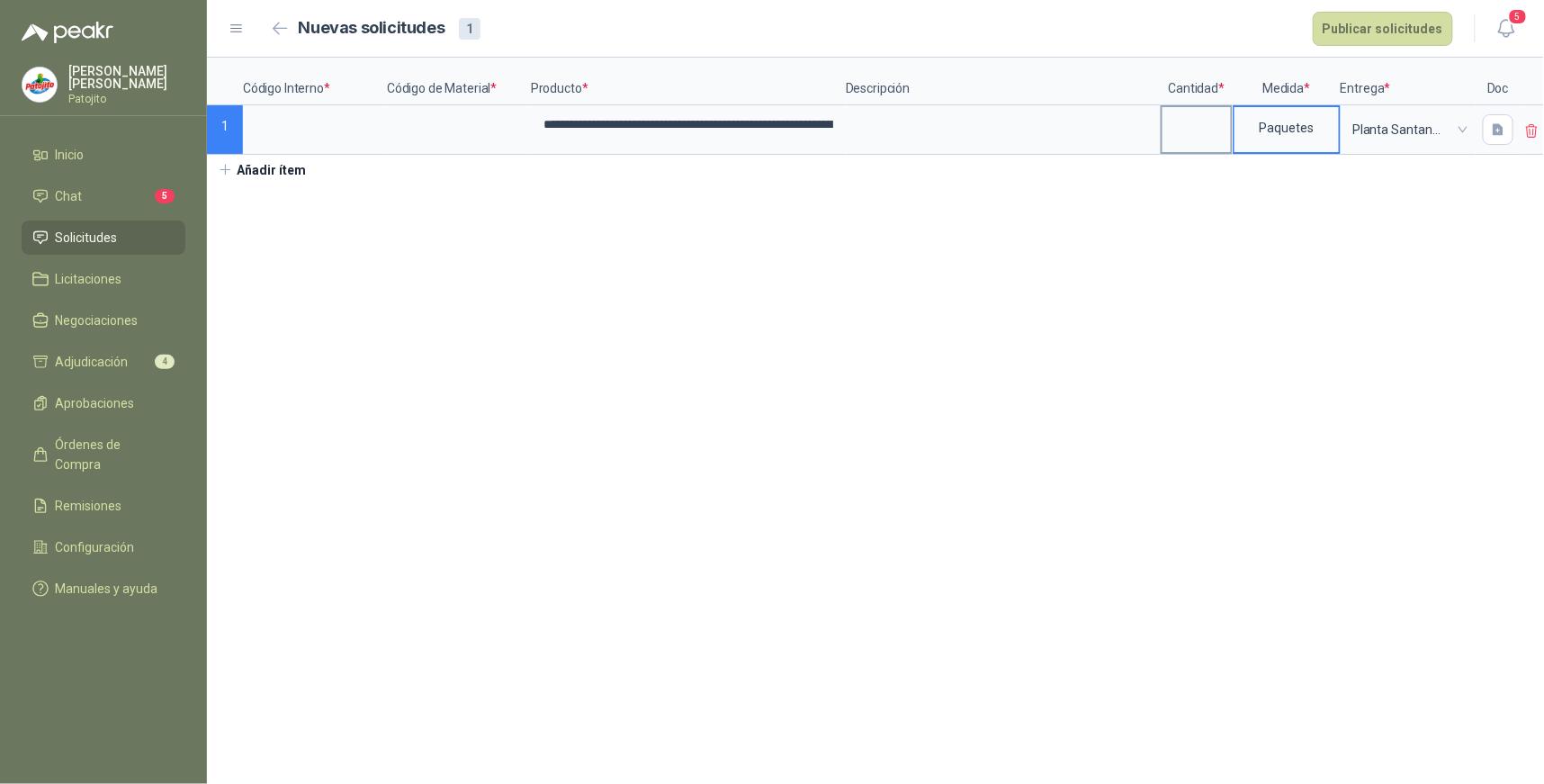
click at [1192, 131] on input at bounding box center [1196, 125] width 68 height 36
type input "***"
click at [268, 131] on input at bounding box center [315, 125] width 140 height 36
type input "*****"
click at [779, 329] on section "**********" at bounding box center [875, 420] width 1337 height 726
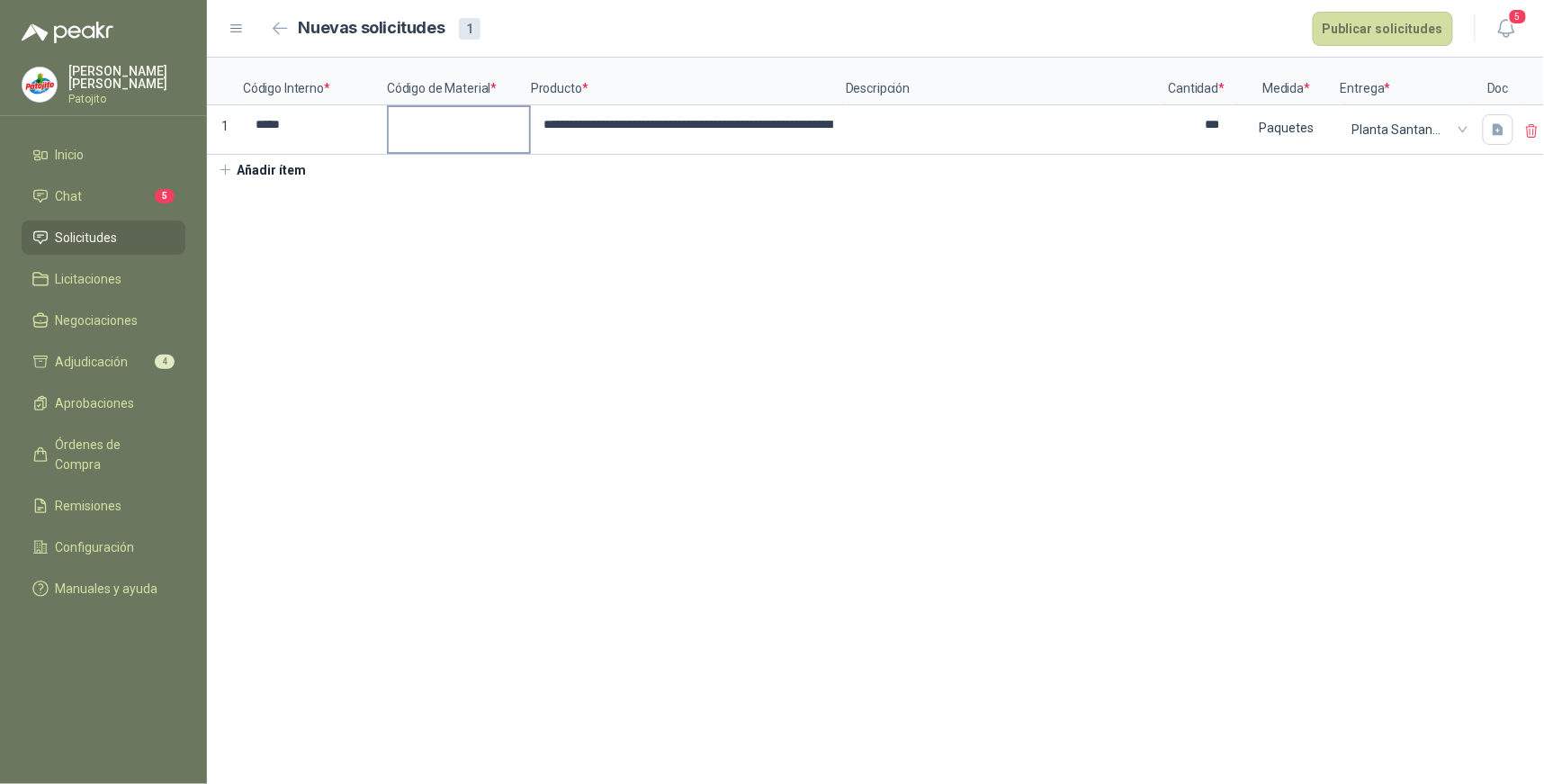
click at [436, 129] on input at bounding box center [459, 125] width 140 height 36
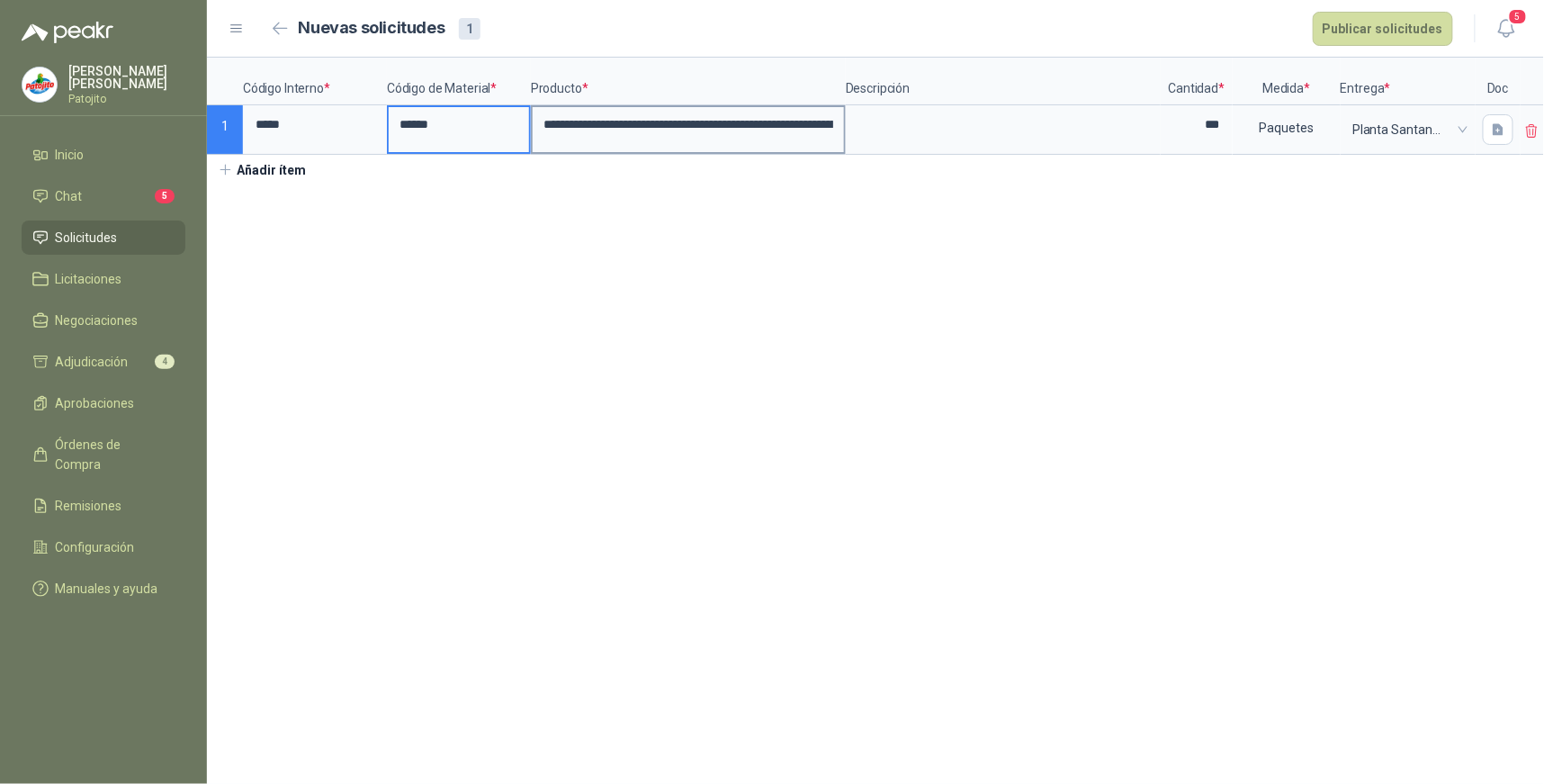
type input "******"
click at [831, 124] on input "**********" at bounding box center [688, 125] width 311 height 36
click at [795, 131] on input "**********" at bounding box center [688, 125] width 311 height 36
drag, startPoint x: 826, startPoint y: 121, endPoint x: 616, endPoint y: 118, distance: 210.0
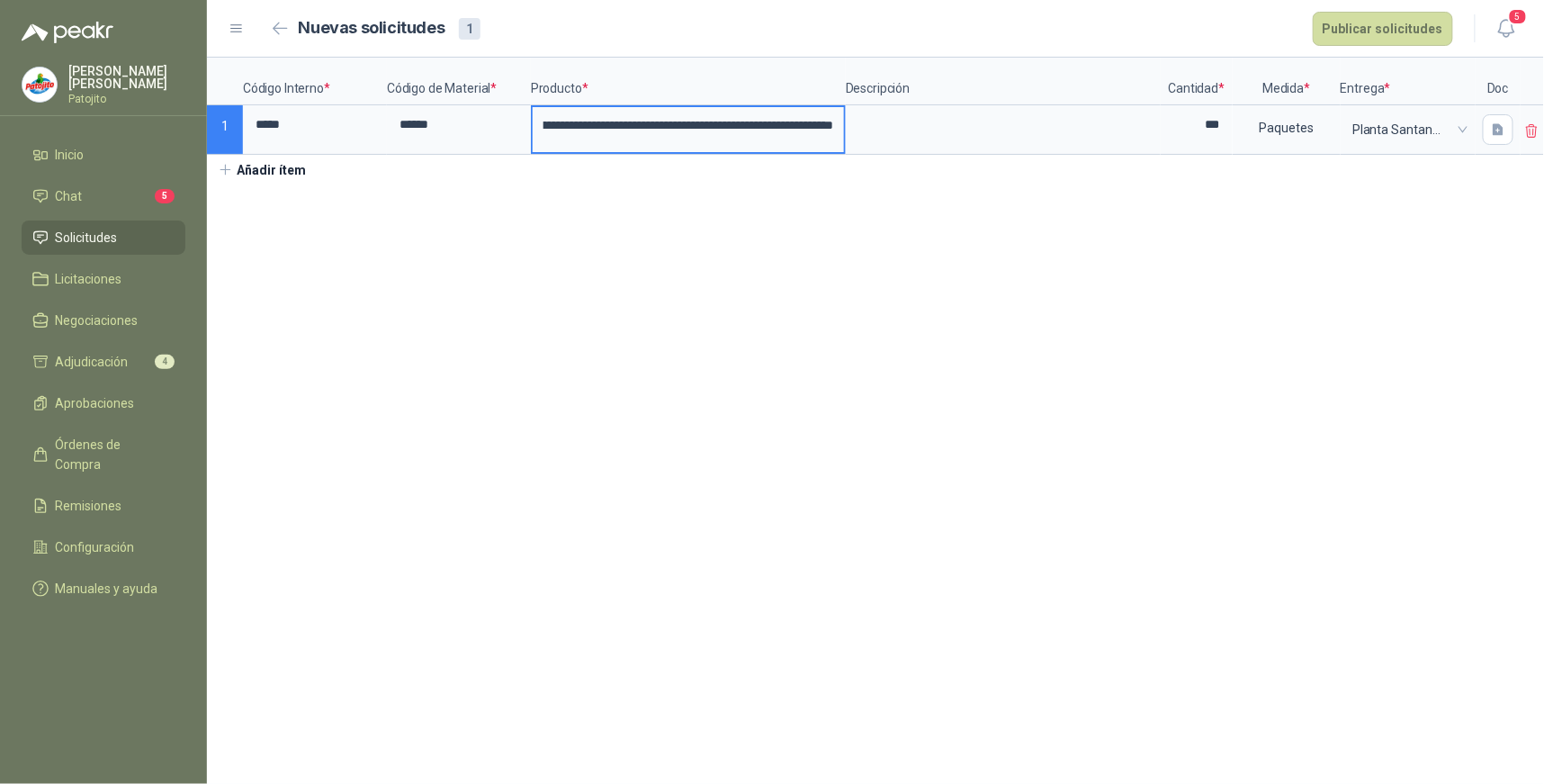
click at [616, 118] on input "**********" at bounding box center [688, 126] width 311 height 36
type input "**********"
click at [905, 123] on textarea at bounding box center [1003, 128] width 311 height 41
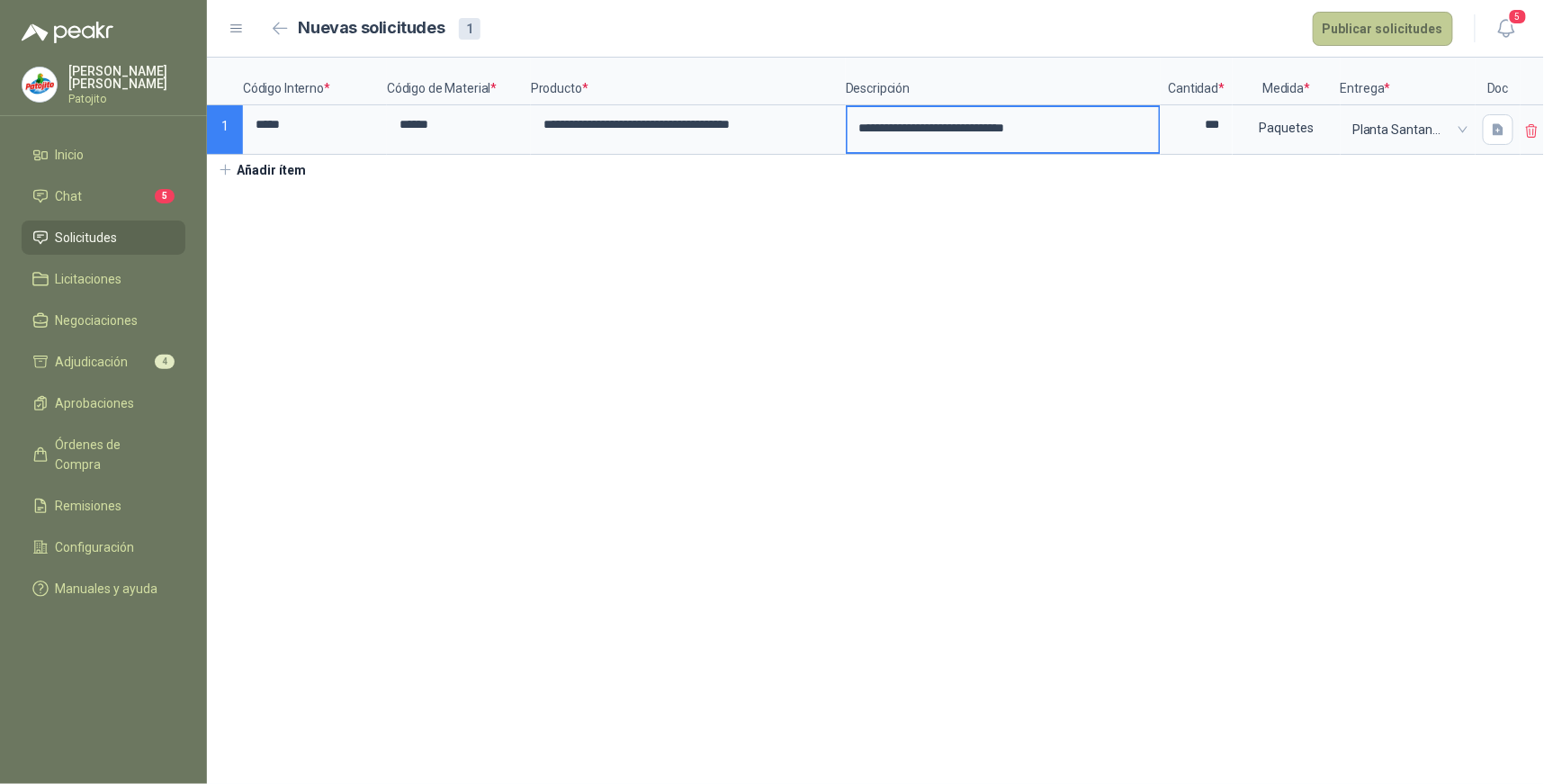
click at [1426, 24] on button "Publicar solicitudes" at bounding box center [1383, 29] width 140 height 35
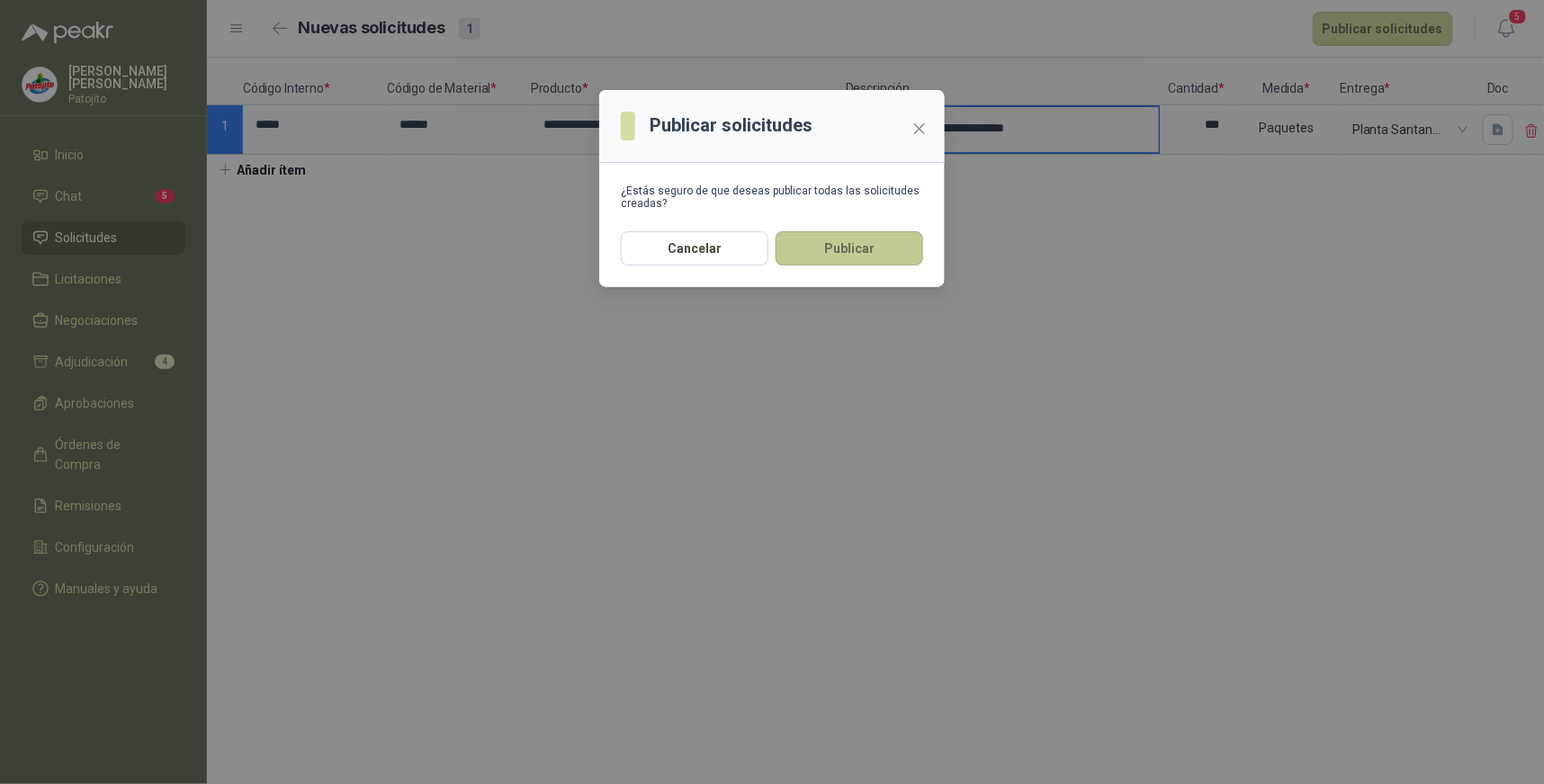
click at [870, 247] on button "Publicar" at bounding box center [849, 249] width 148 height 35
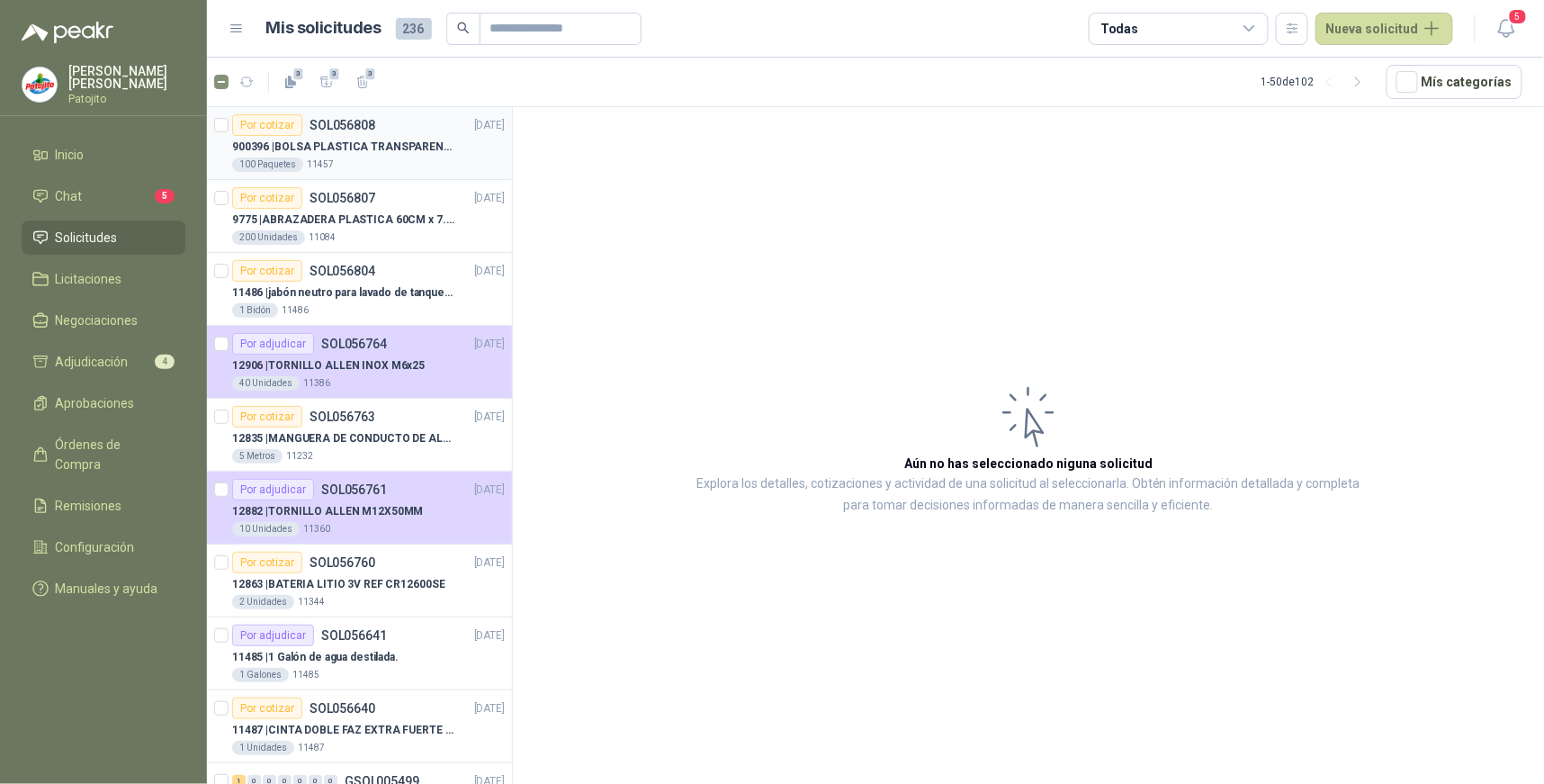
click at [379, 132] on div "Por cotizar SOL056808 [DATE]" at bounding box center [368, 125] width 273 height 21
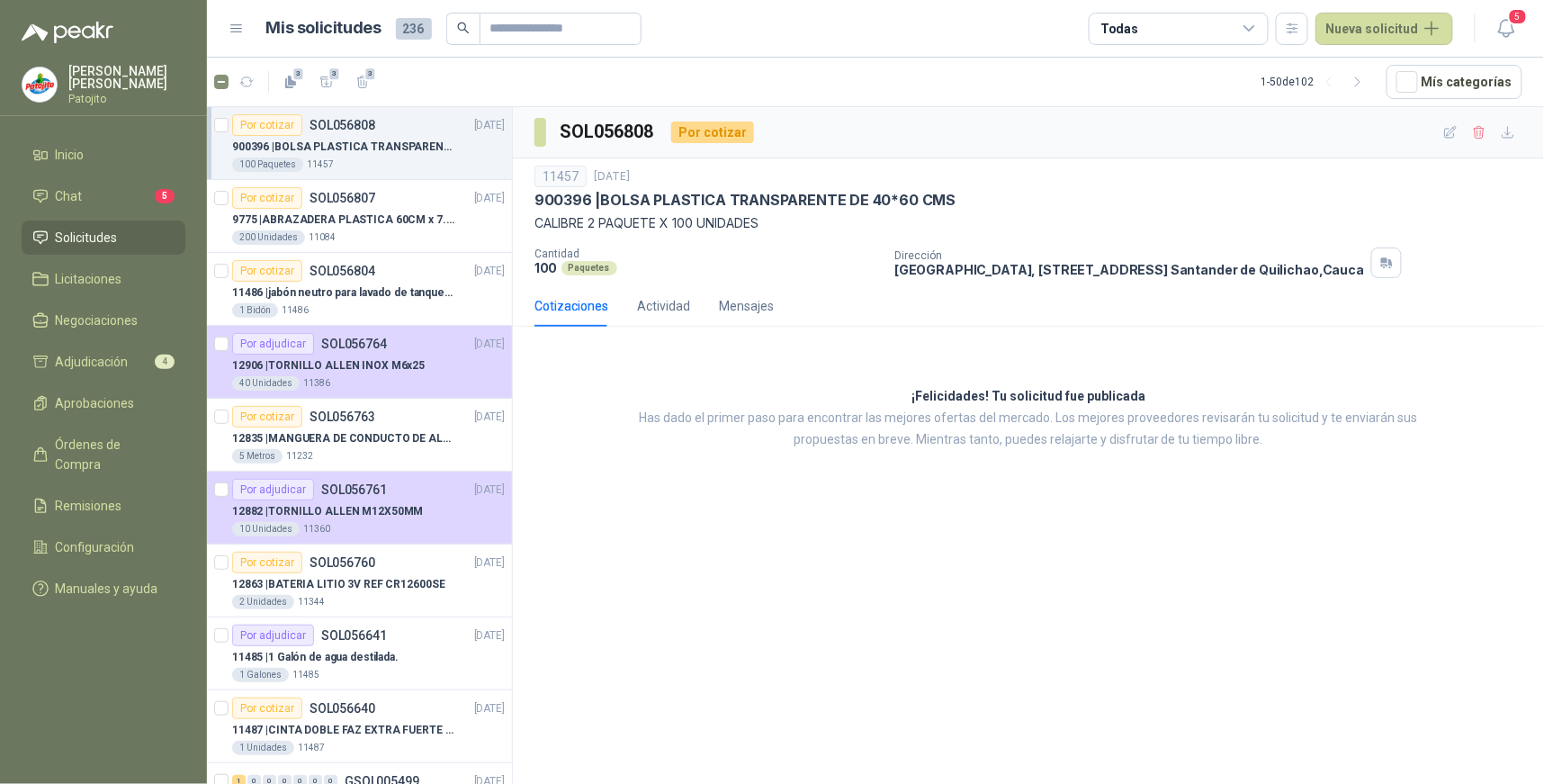
click at [735, 555] on div "SOL056808 Por cotizar 11457 [DATE] 900396 | BOLSA PLASTICA TRANSPARENTE DE 40*6…" at bounding box center [1028, 449] width 1031 height 683
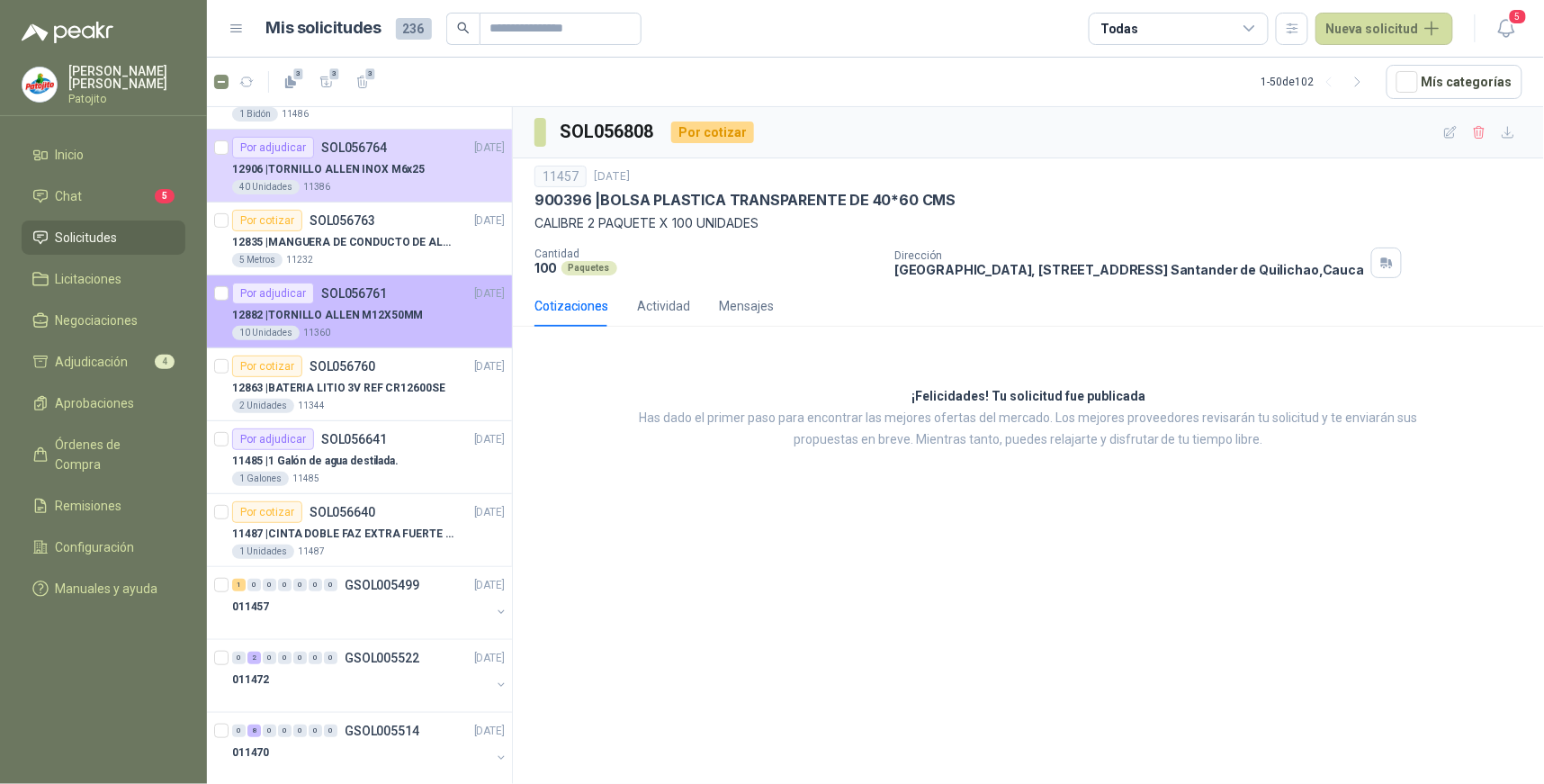
scroll to position [200, 0]
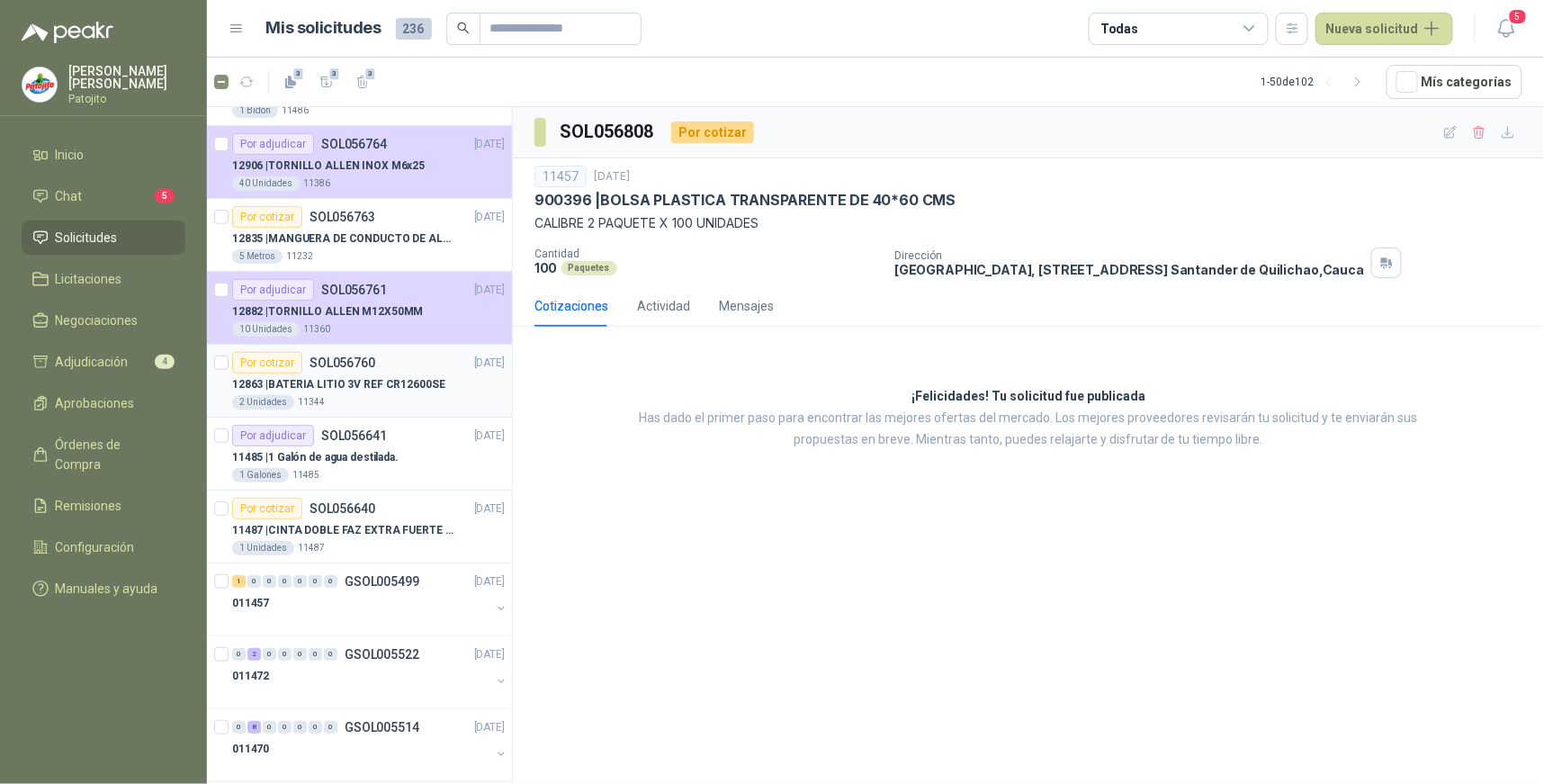
click at [403, 398] on div "2 Unidades 11344" at bounding box center [368, 402] width 273 height 14
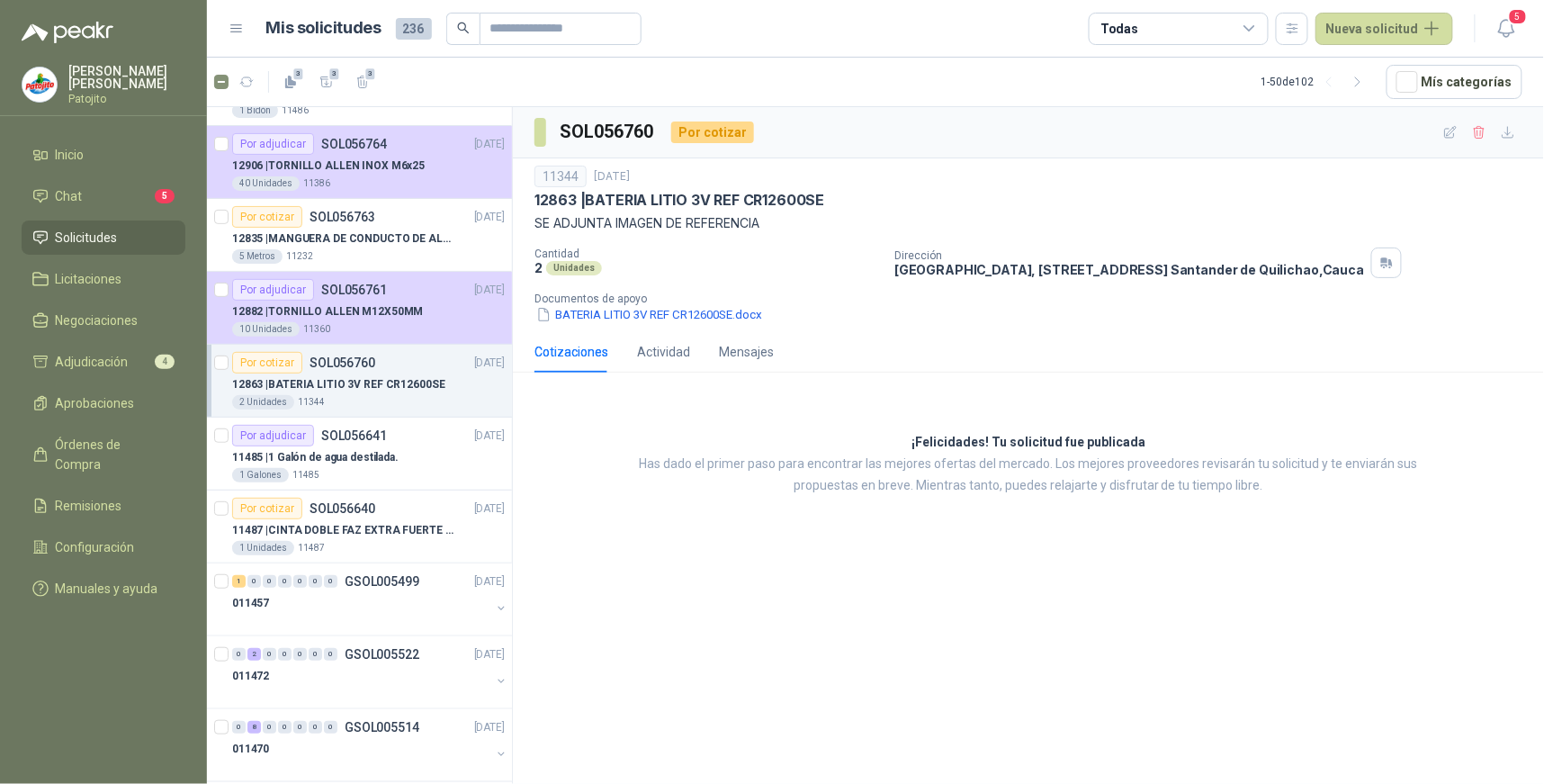
click at [742, 633] on div "SOL056760 Por cotizar 11344 [DATE] 12863 | BATERIA LITIO 3V REF CR12600SE SE AD…" at bounding box center [1028, 449] width 1031 height 683
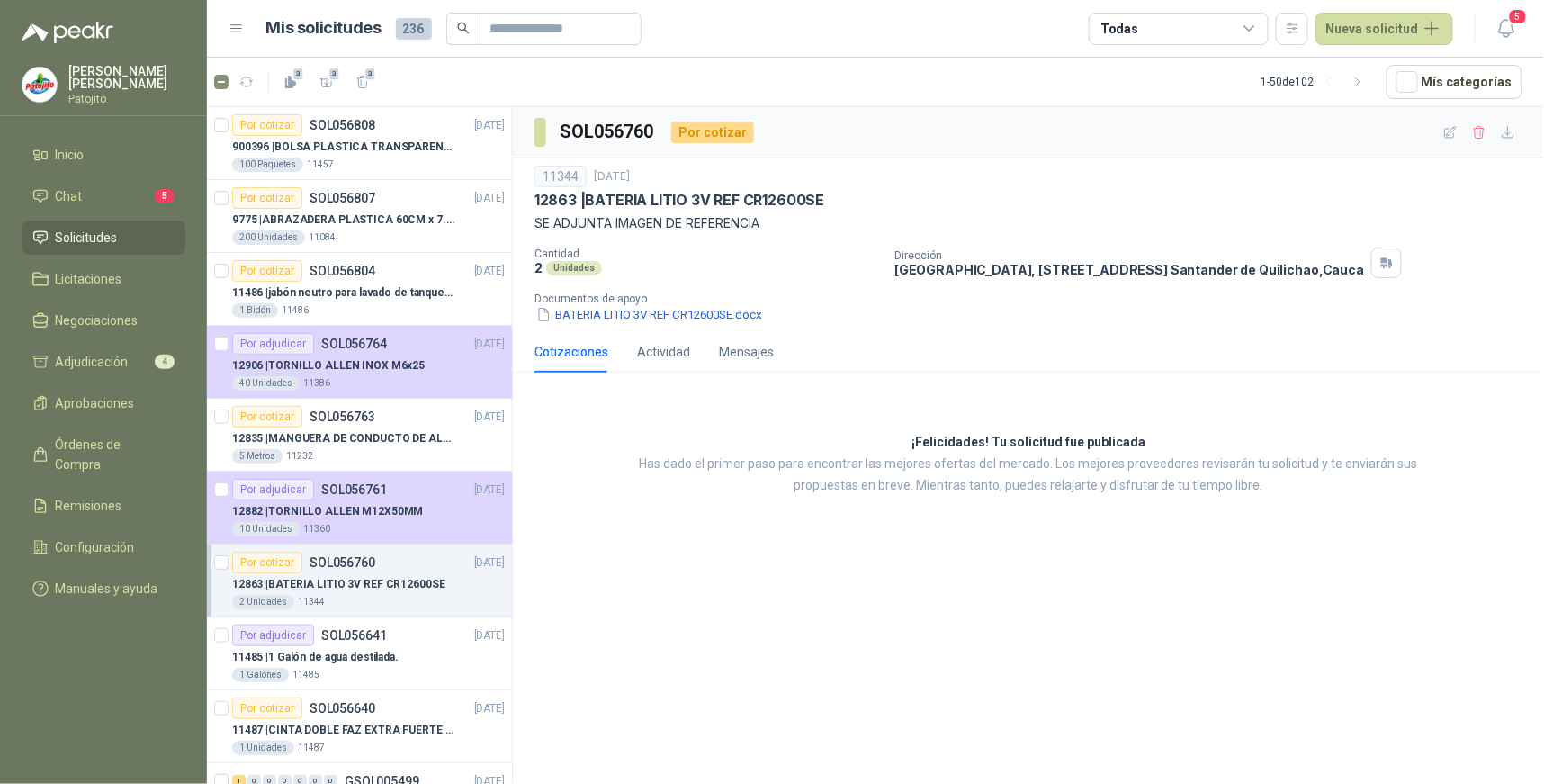
scroll to position [200, 0]
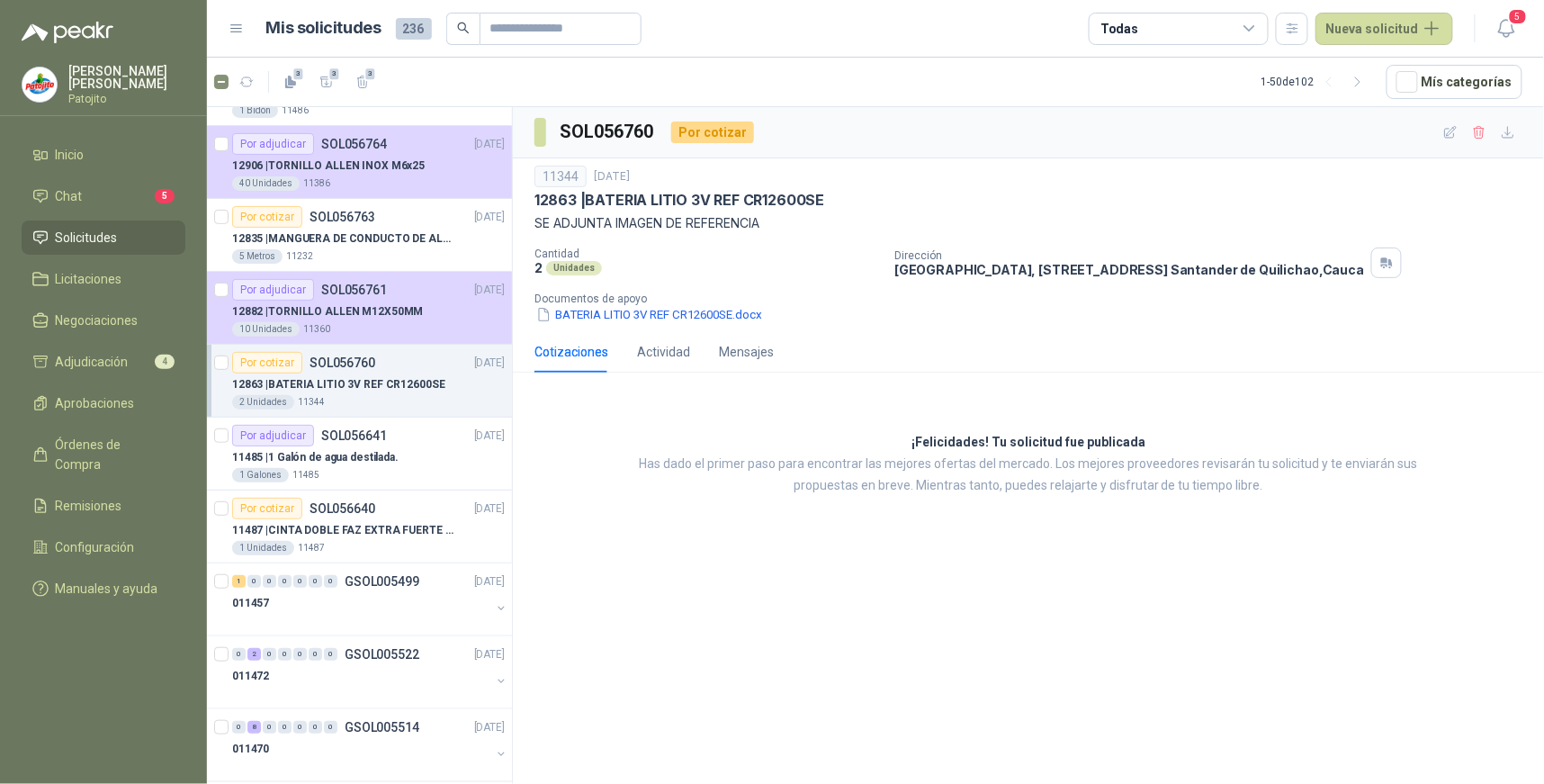
click at [1258, 27] on icon at bounding box center [1249, 29] width 16 height 16
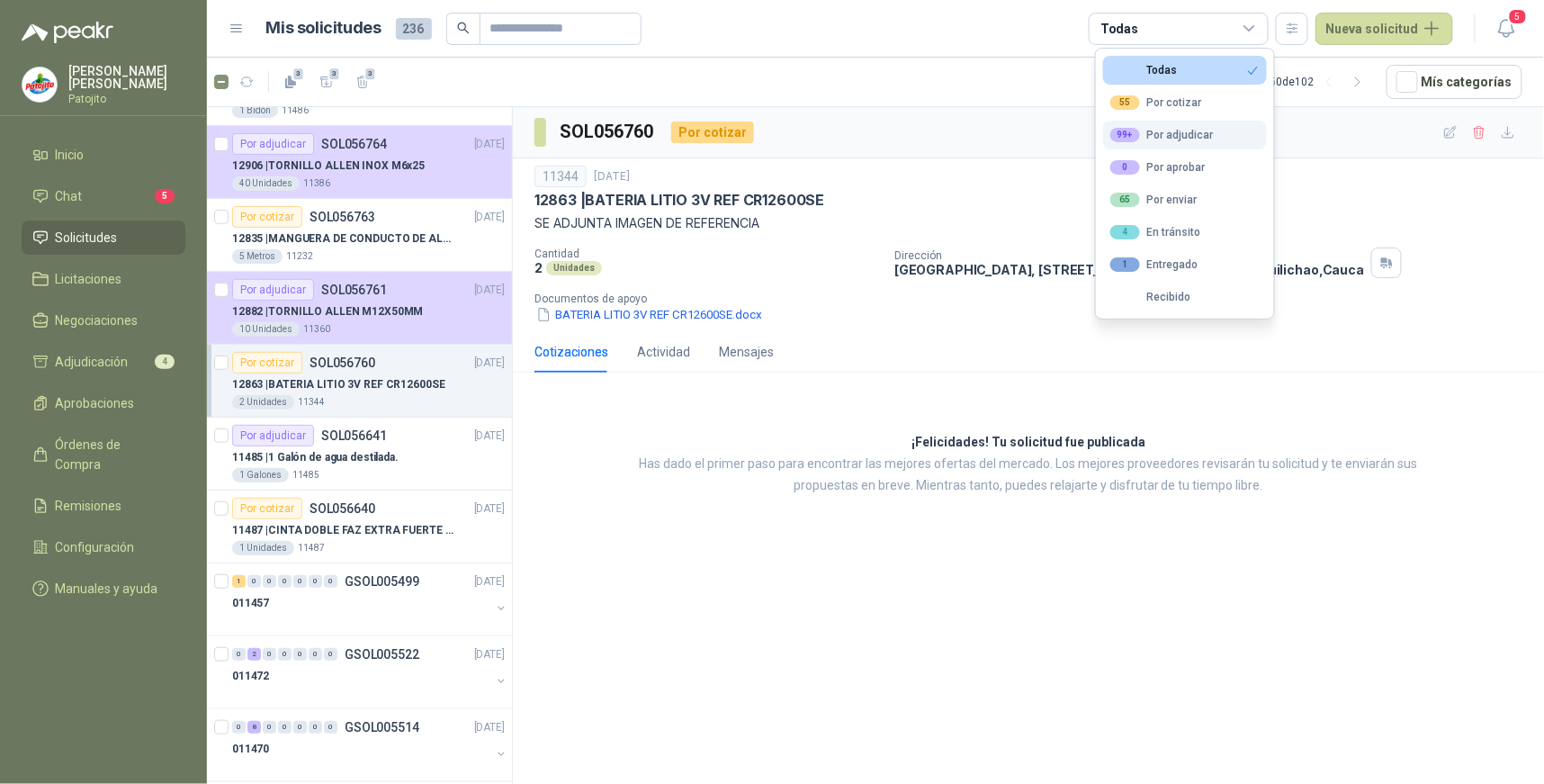
click at [1222, 133] on button "99+ Por adjudicar" at bounding box center [1184, 135] width 164 height 29
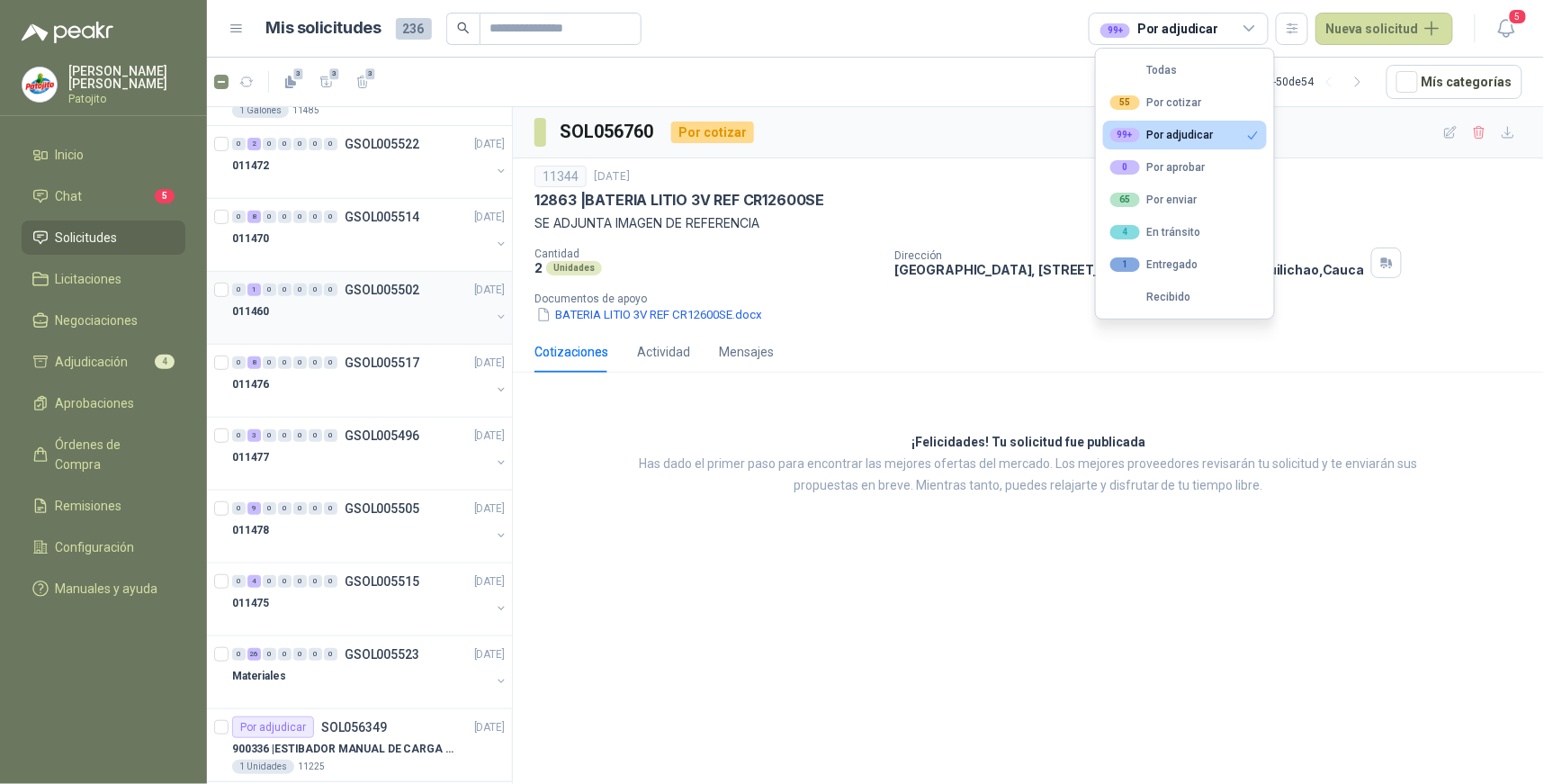
scroll to position [0, 0]
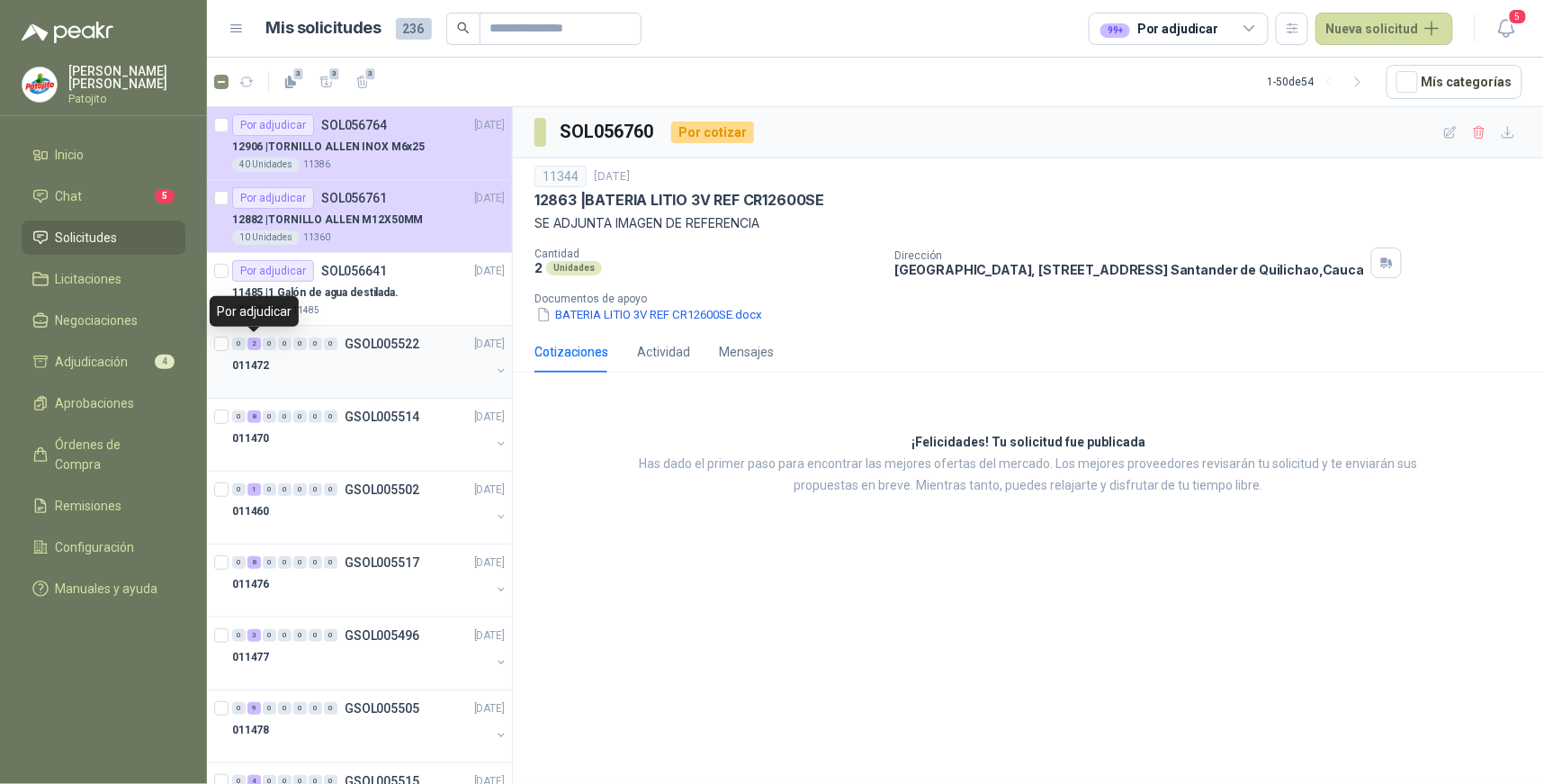
click at [256, 344] on div "2" at bounding box center [254, 344] width 13 height 12
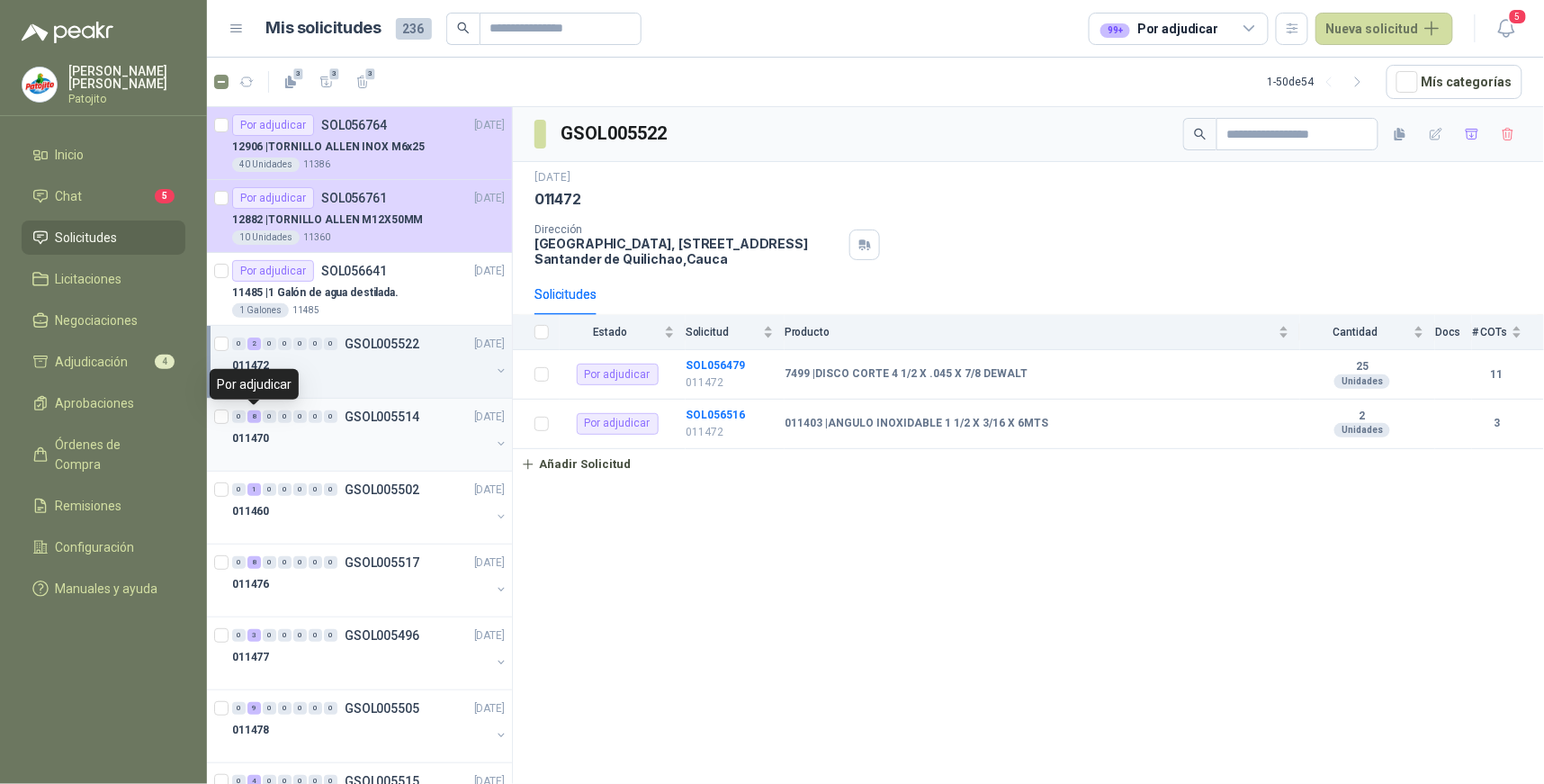
click at [255, 418] on div "8" at bounding box center [254, 416] width 13 height 12
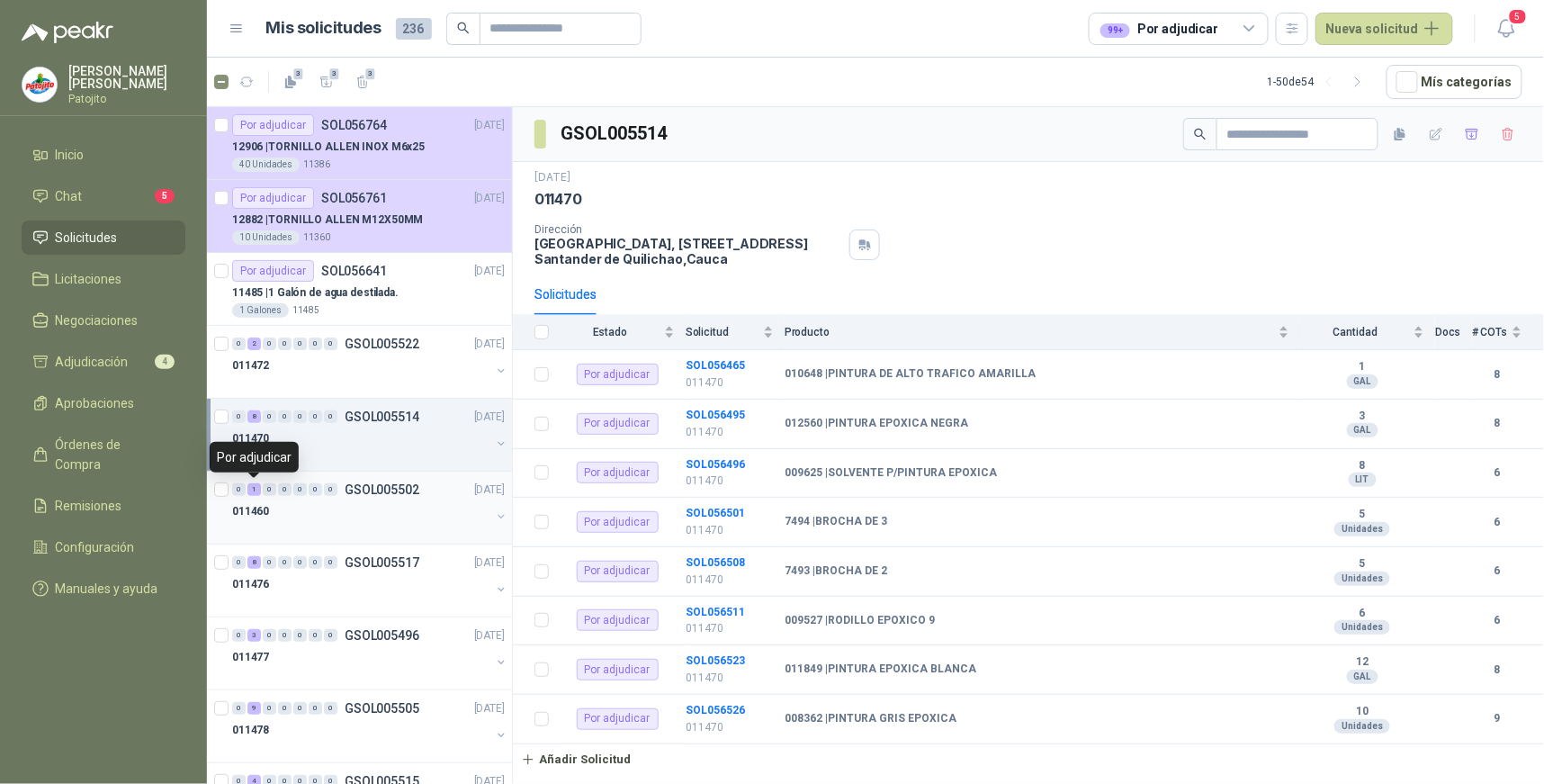
click at [256, 488] on div "1" at bounding box center [254, 488] width 13 height 12
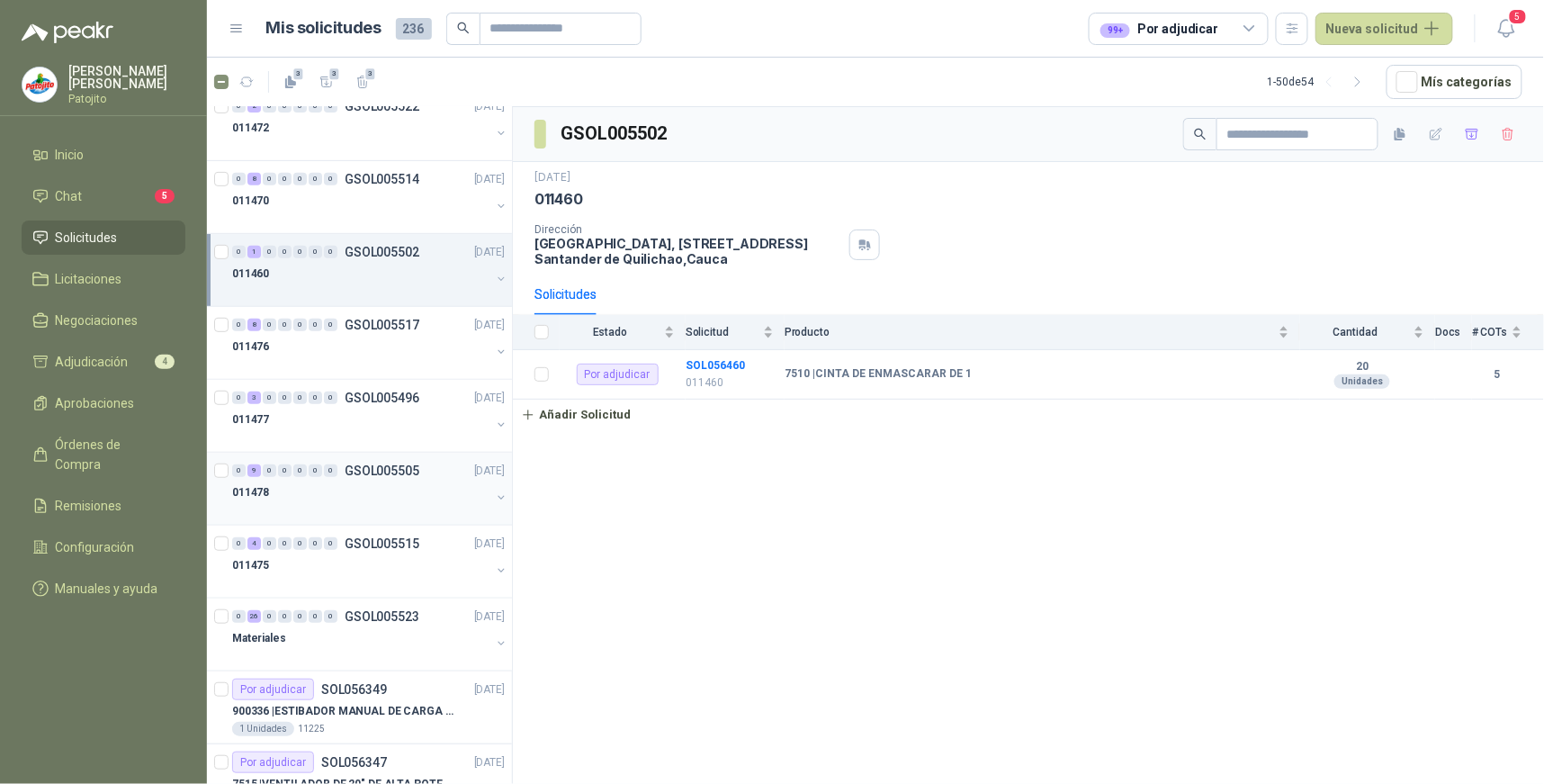
scroll to position [299, 0]
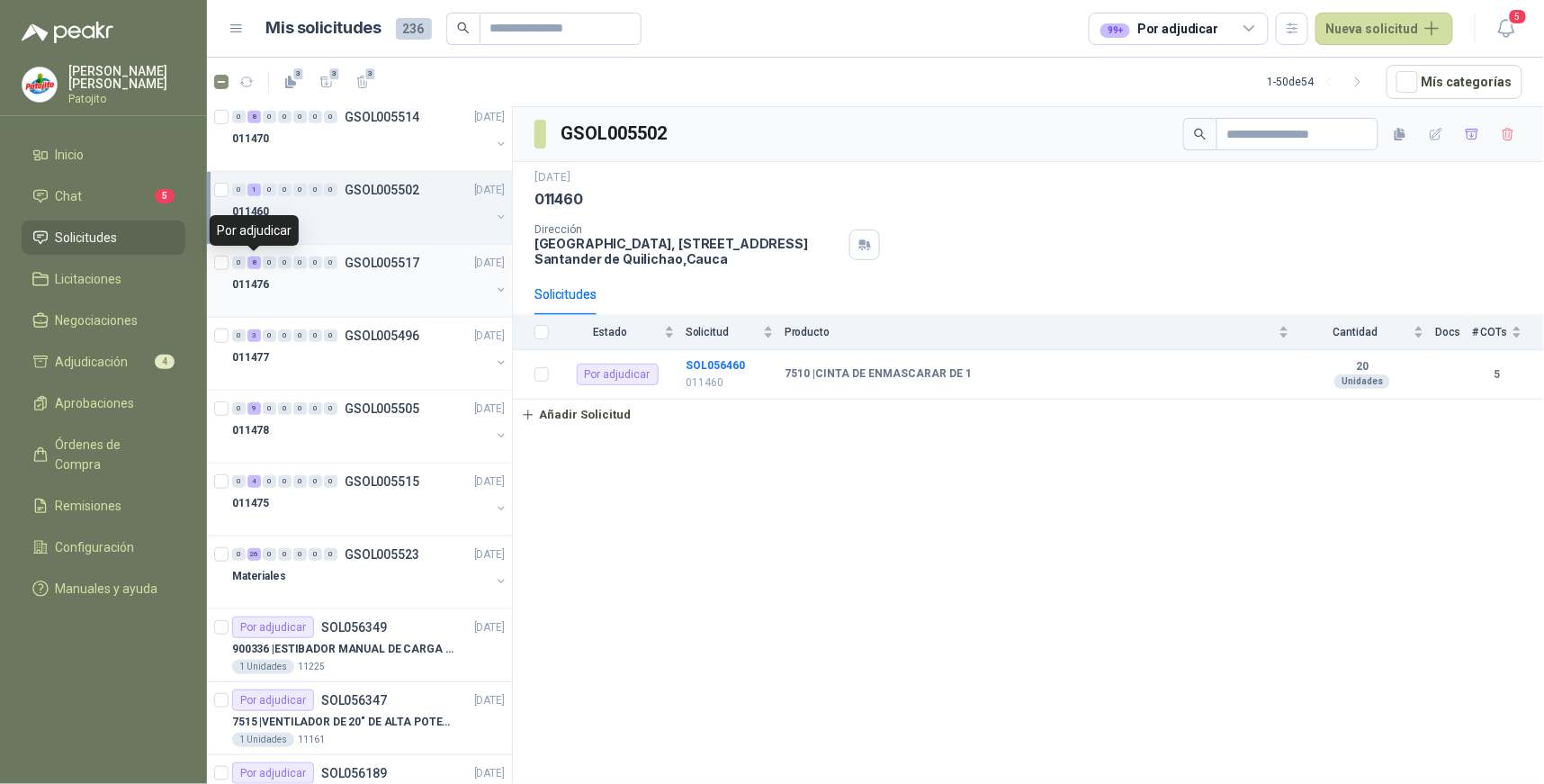
click at [251, 266] on div "8" at bounding box center [254, 262] width 13 height 12
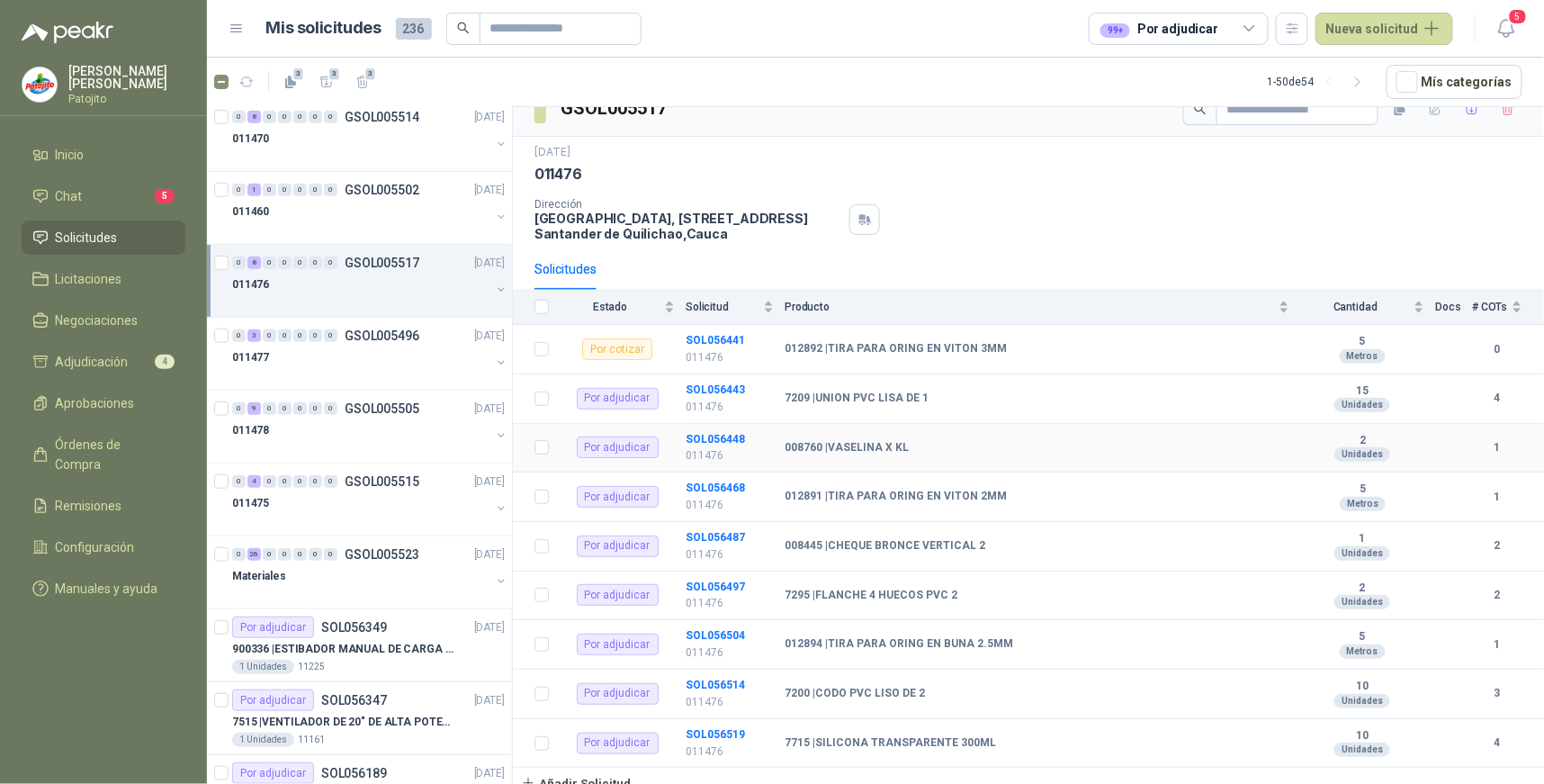
scroll to position [34, 0]
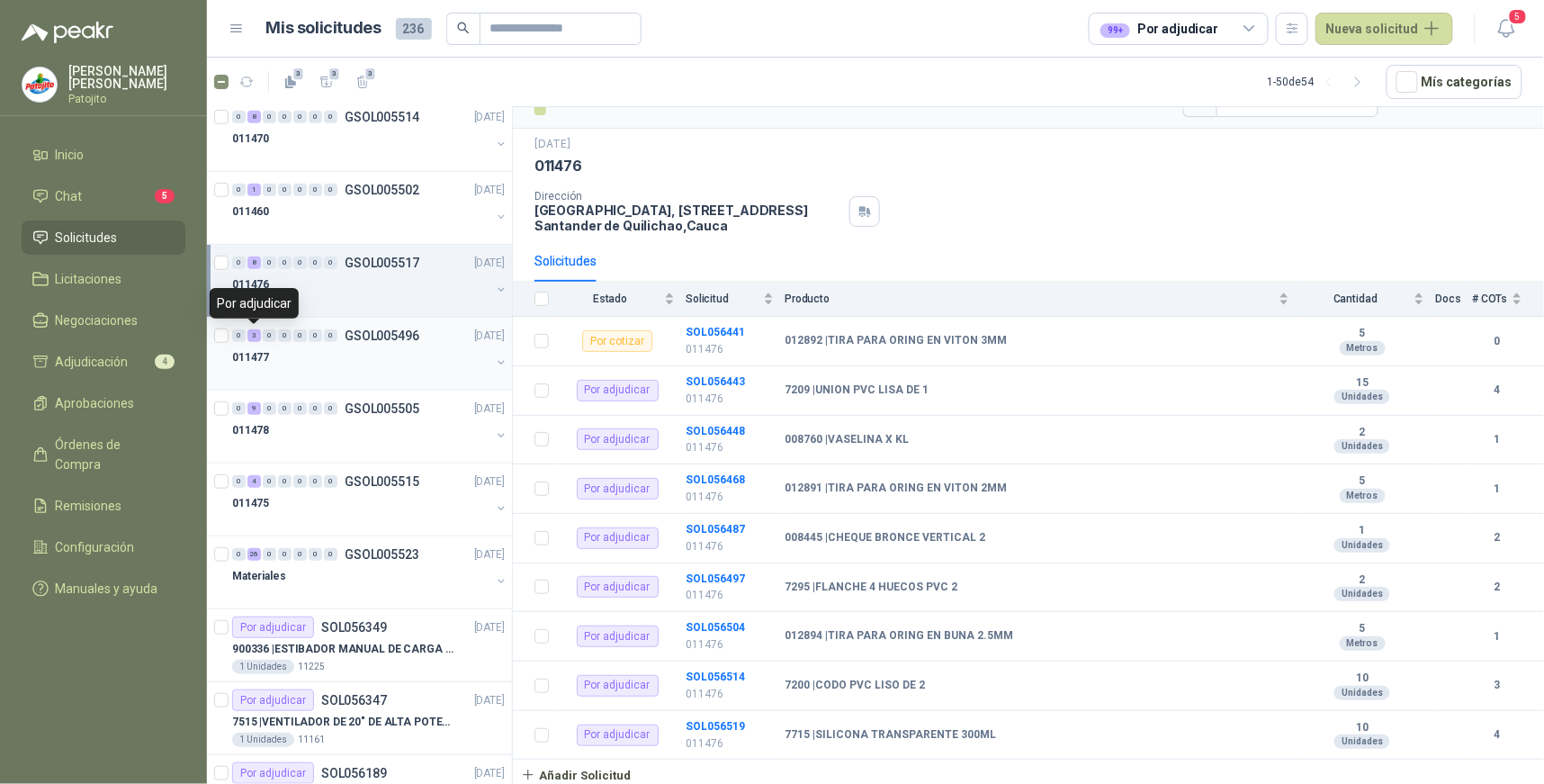
click at [252, 333] on div "3" at bounding box center [254, 335] width 13 height 12
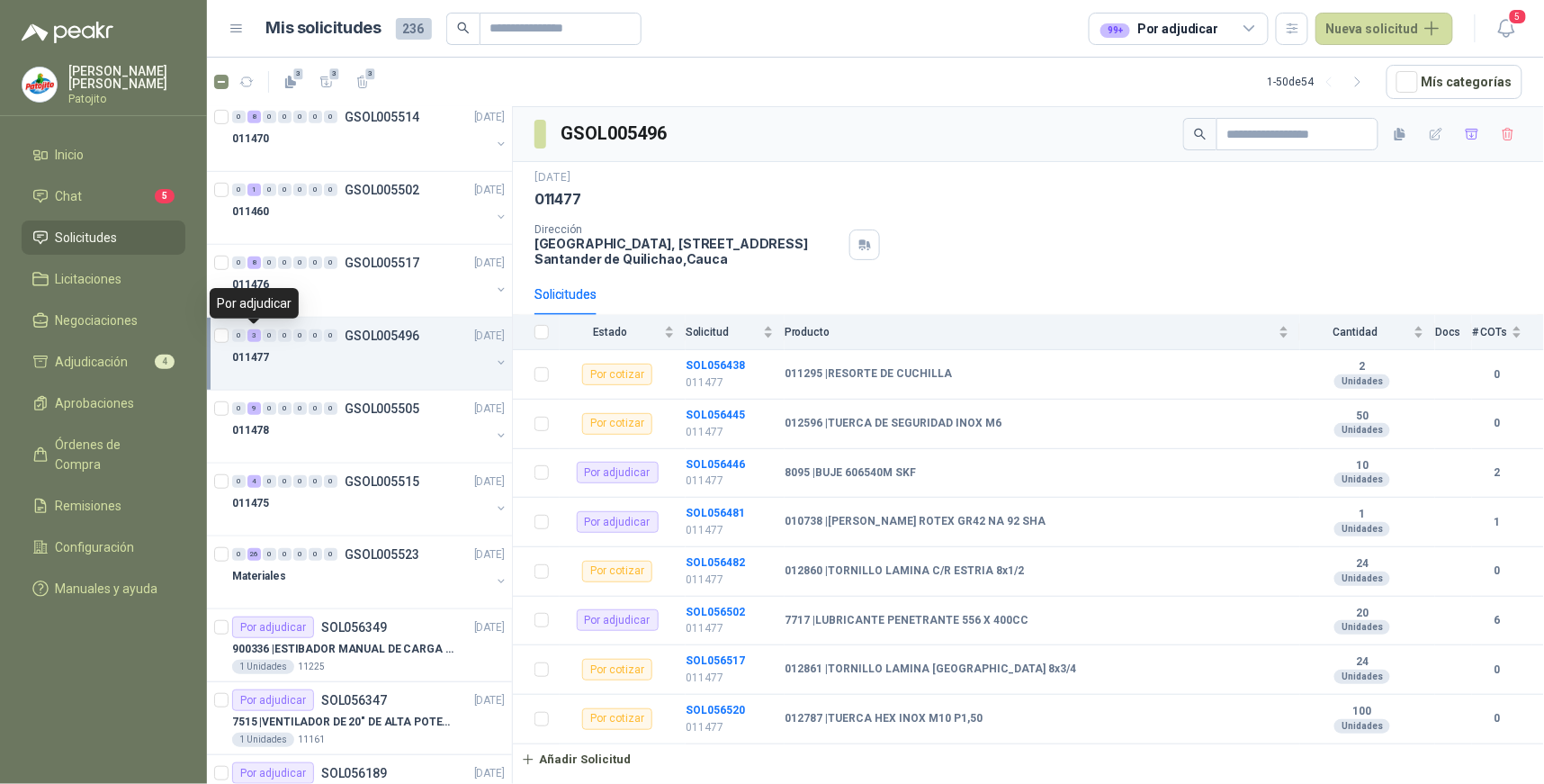
click at [254, 334] on div "3" at bounding box center [254, 335] width 13 height 12
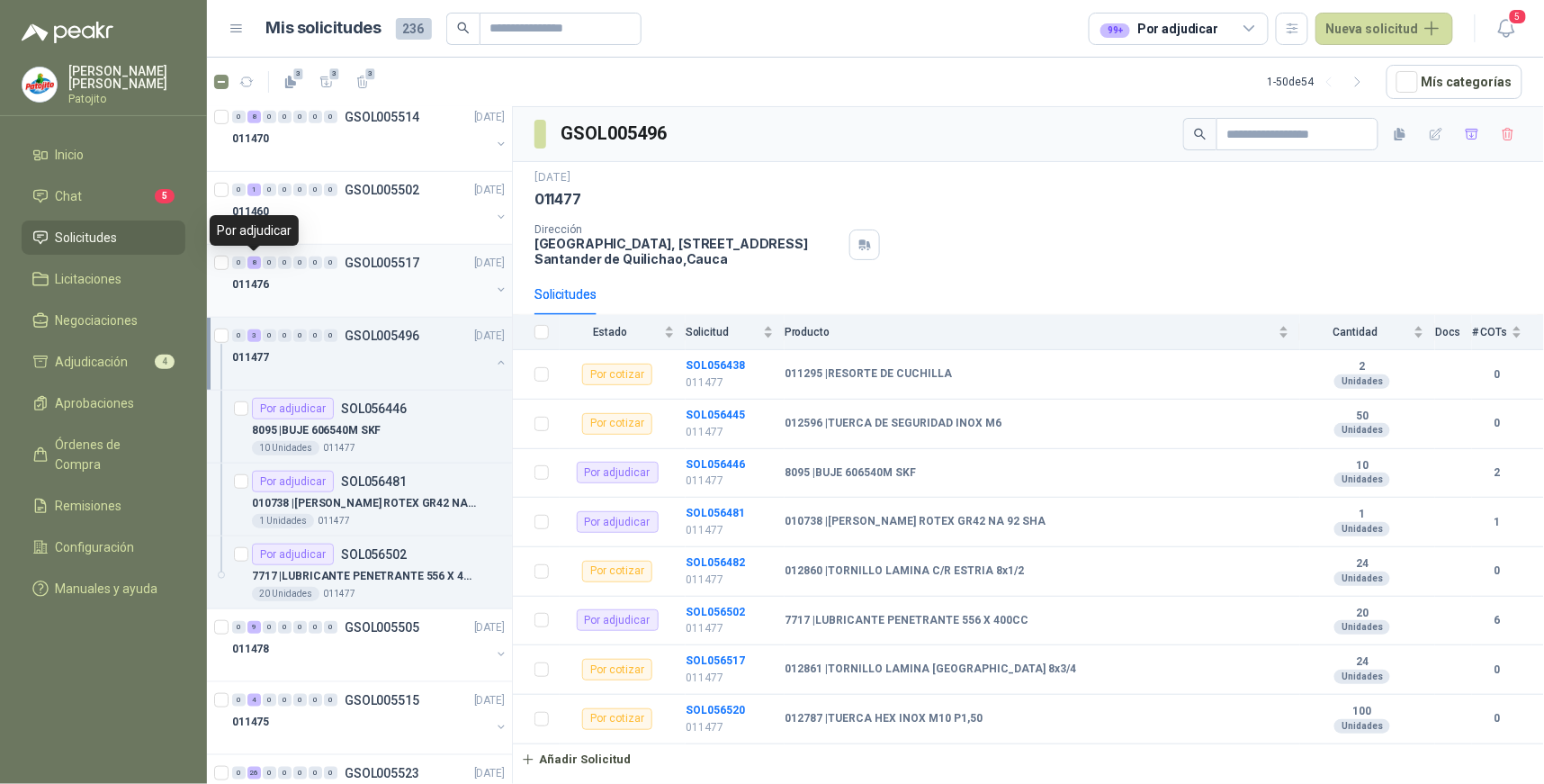
click at [249, 264] on div "8" at bounding box center [254, 262] width 13 height 12
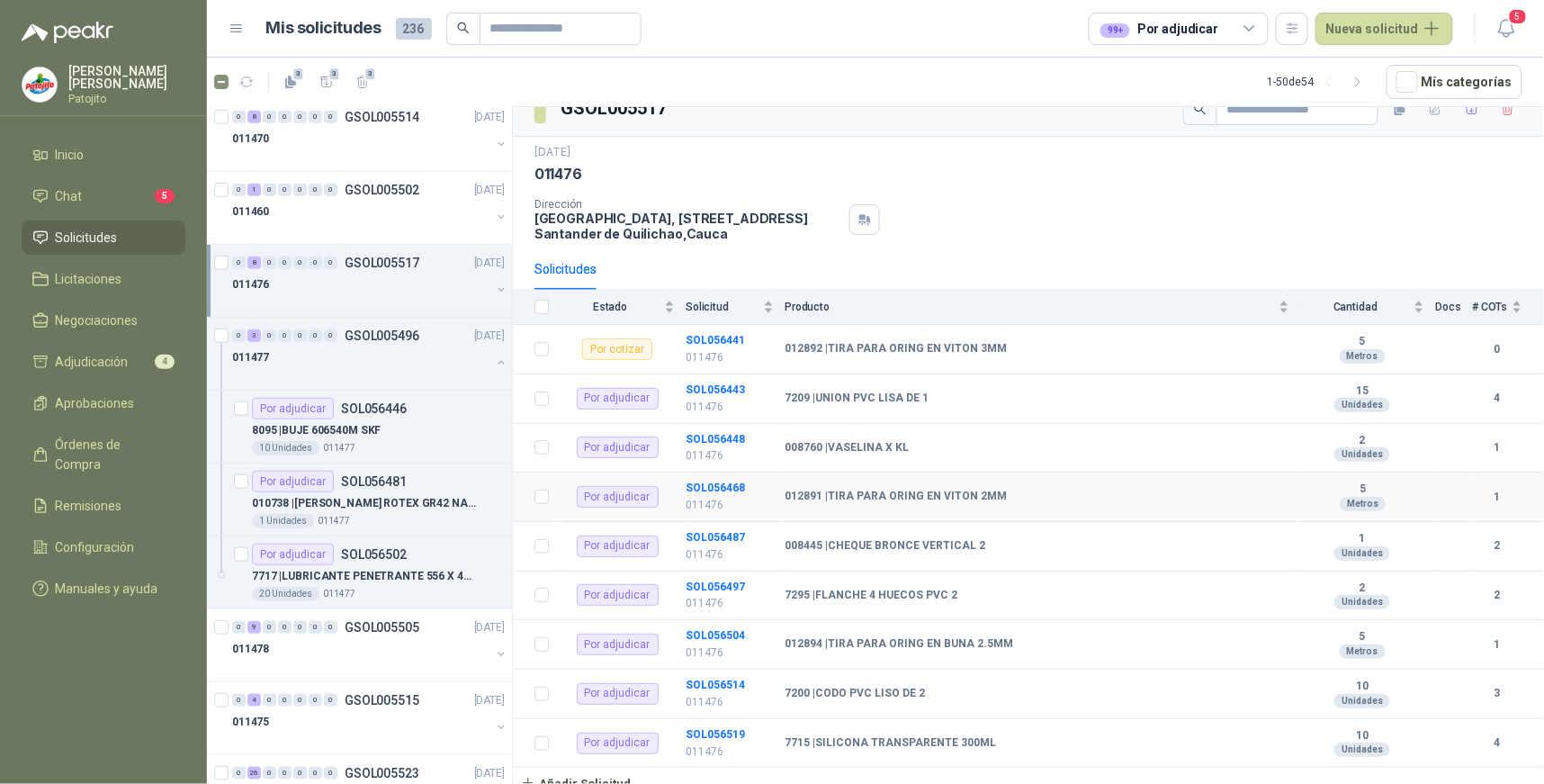
scroll to position [34, 0]
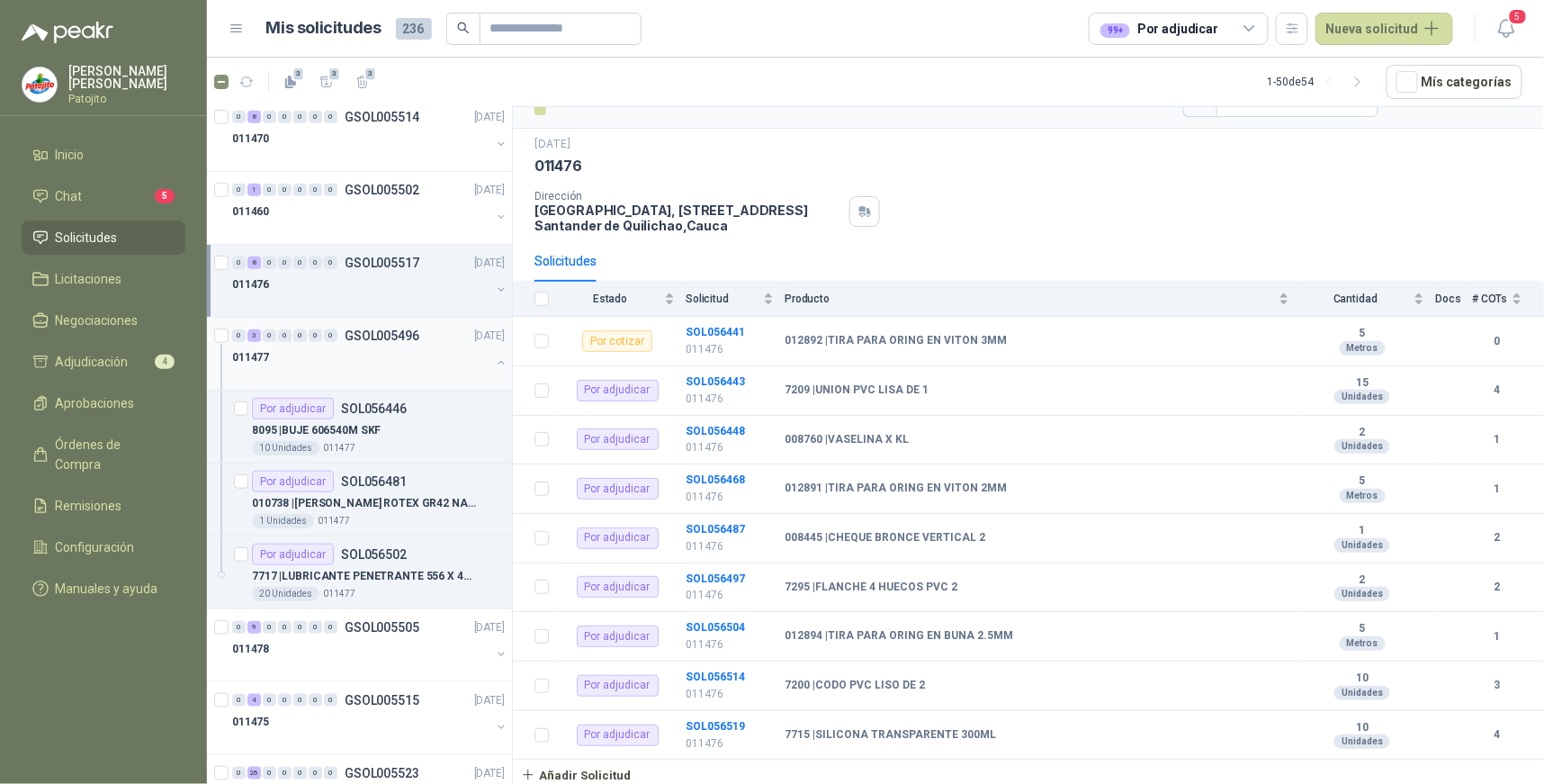
click at [494, 365] on button "button" at bounding box center [501, 362] width 14 height 14
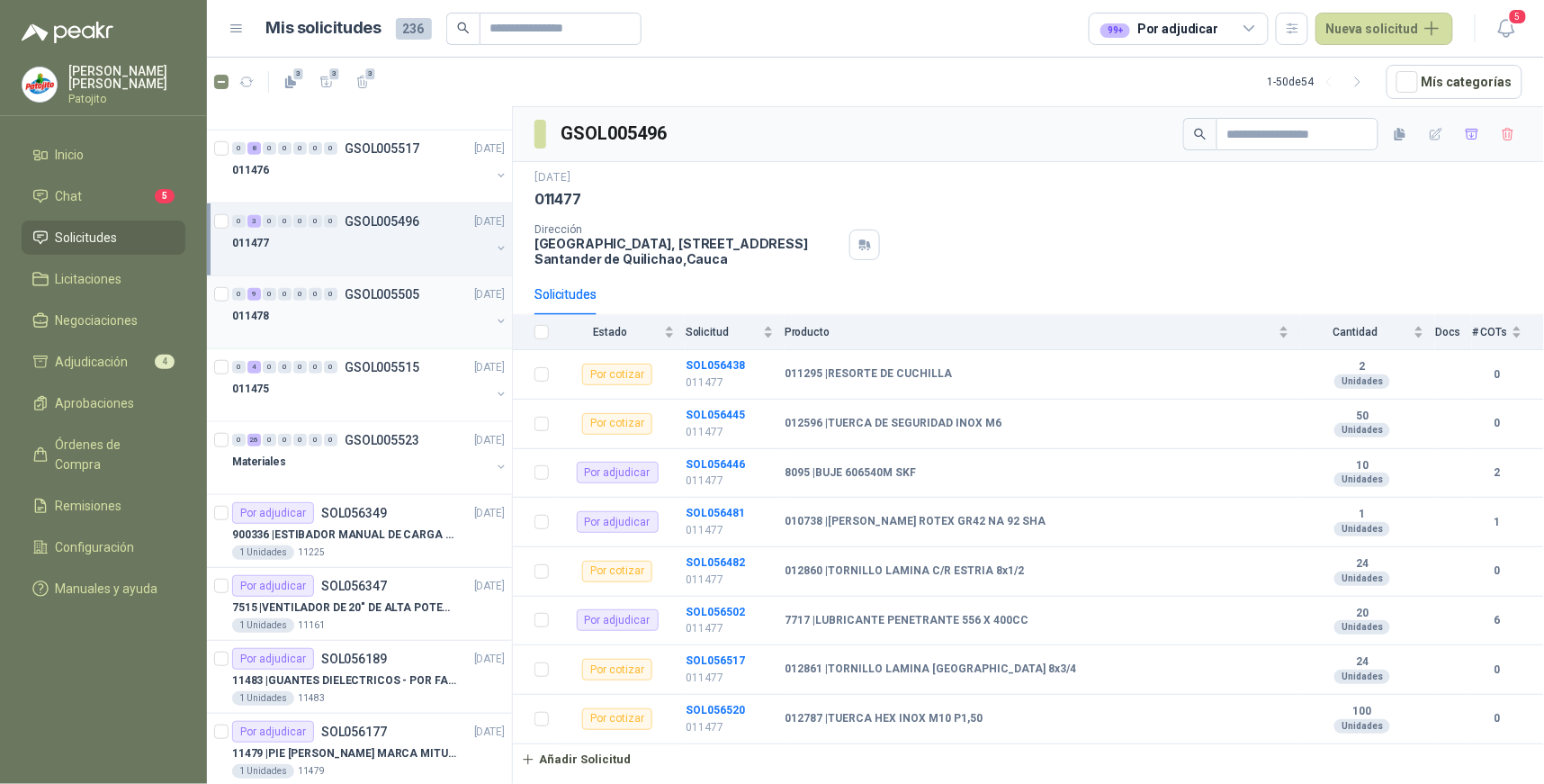
scroll to position [499, 0]
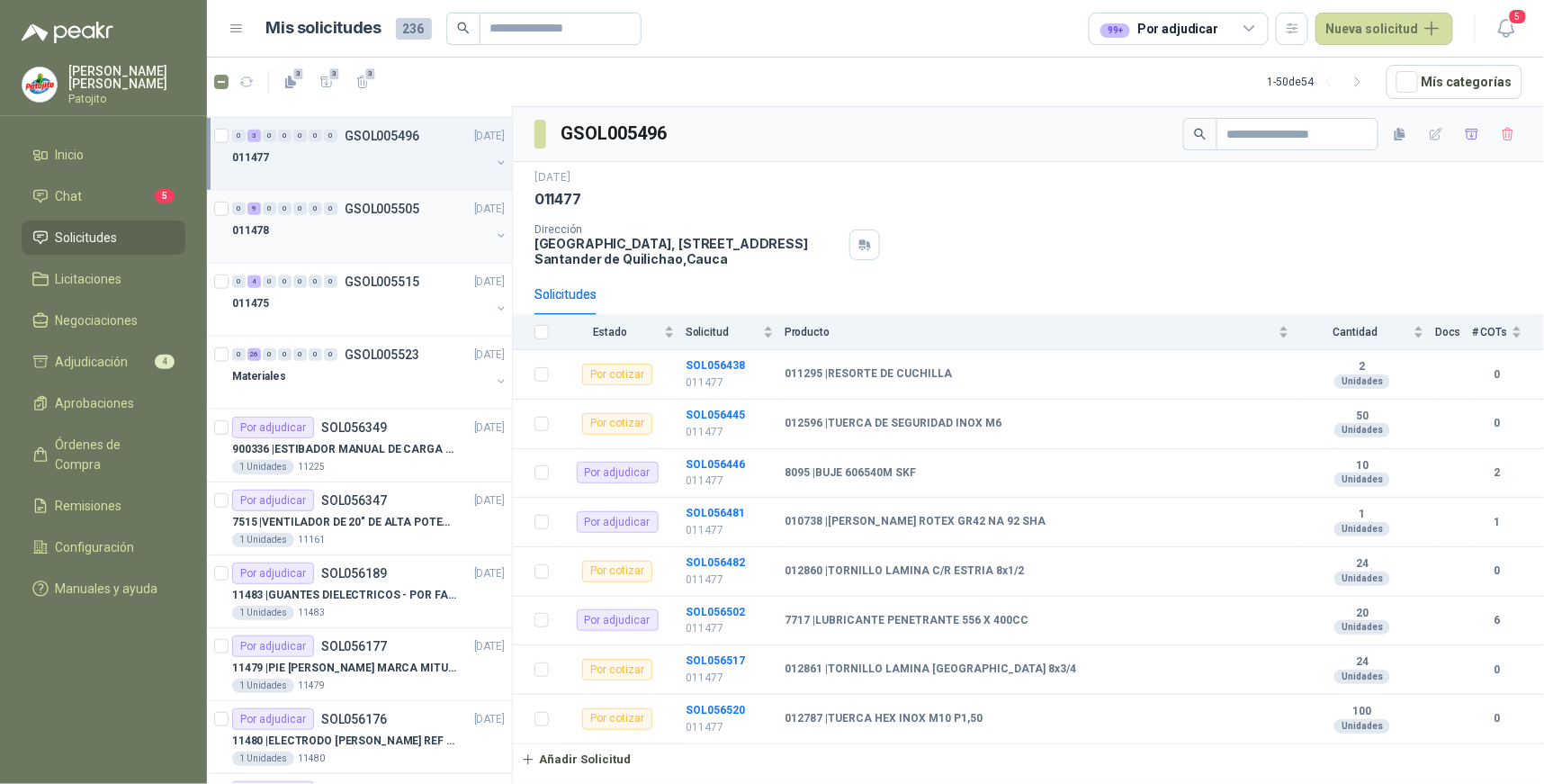
click at [253, 207] on div "9" at bounding box center [254, 208] width 13 height 12
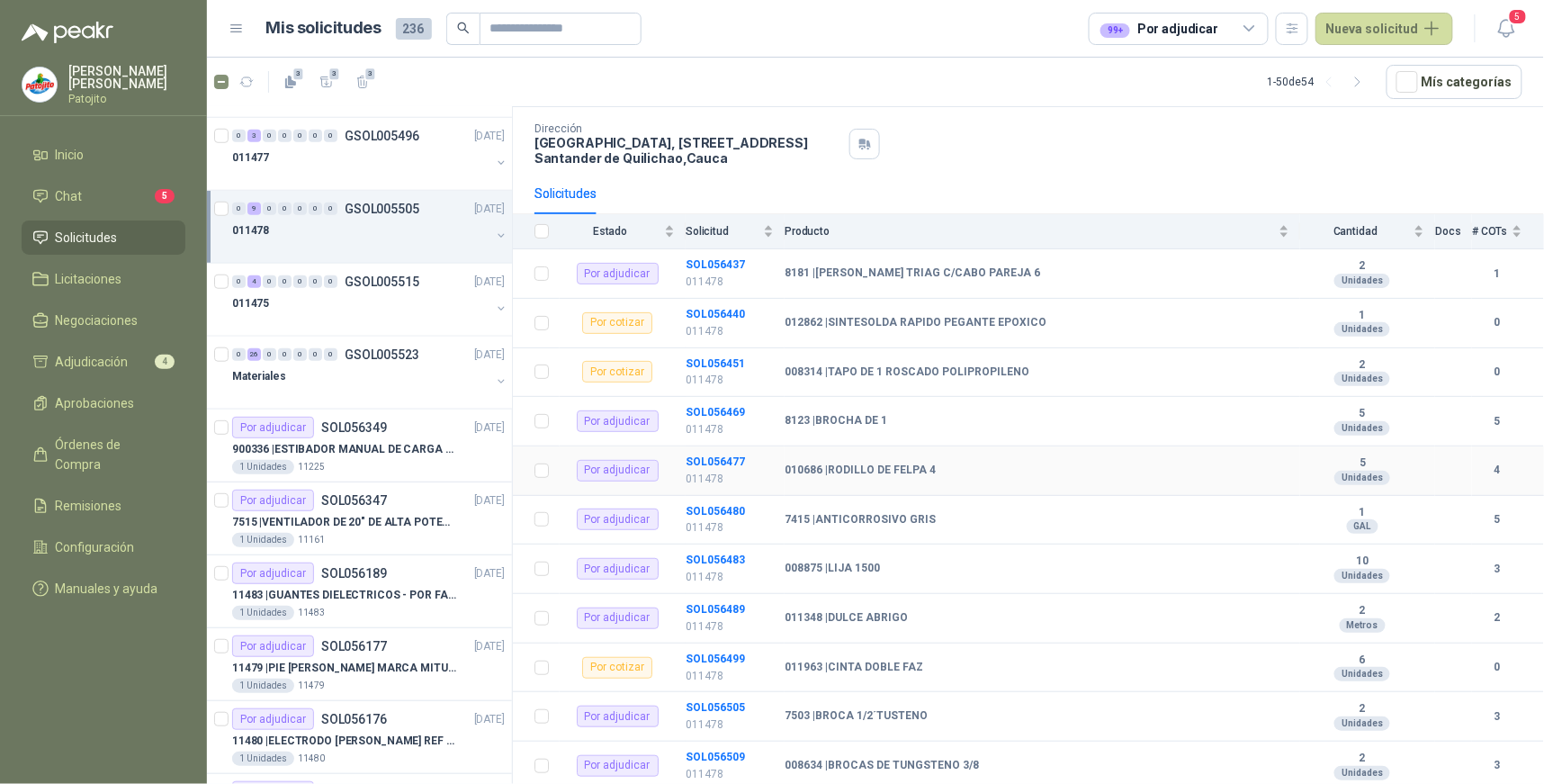
scroll to position [181, 0]
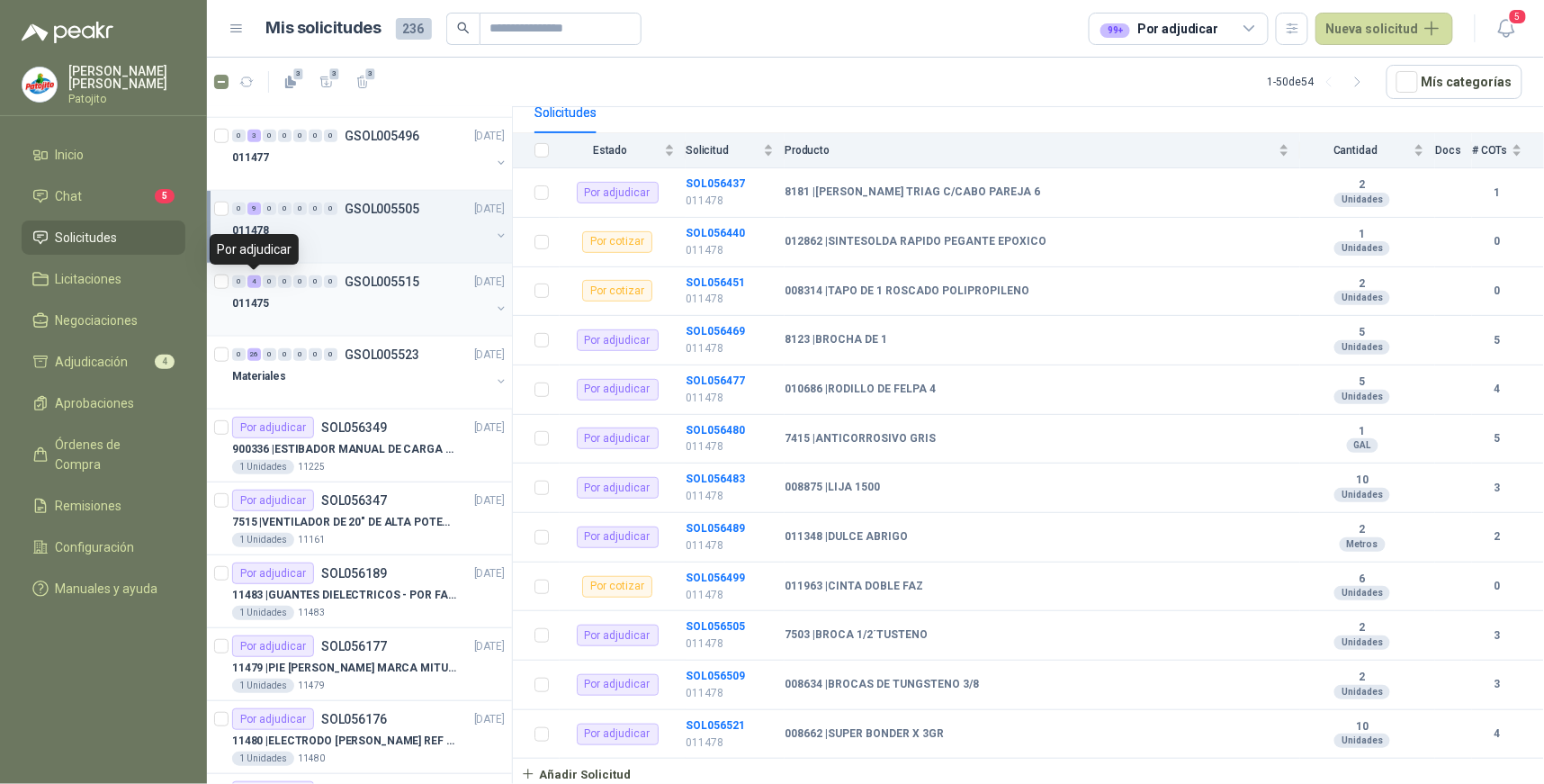
click at [250, 282] on div "4" at bounding box center [254, 281] width 13 height 12
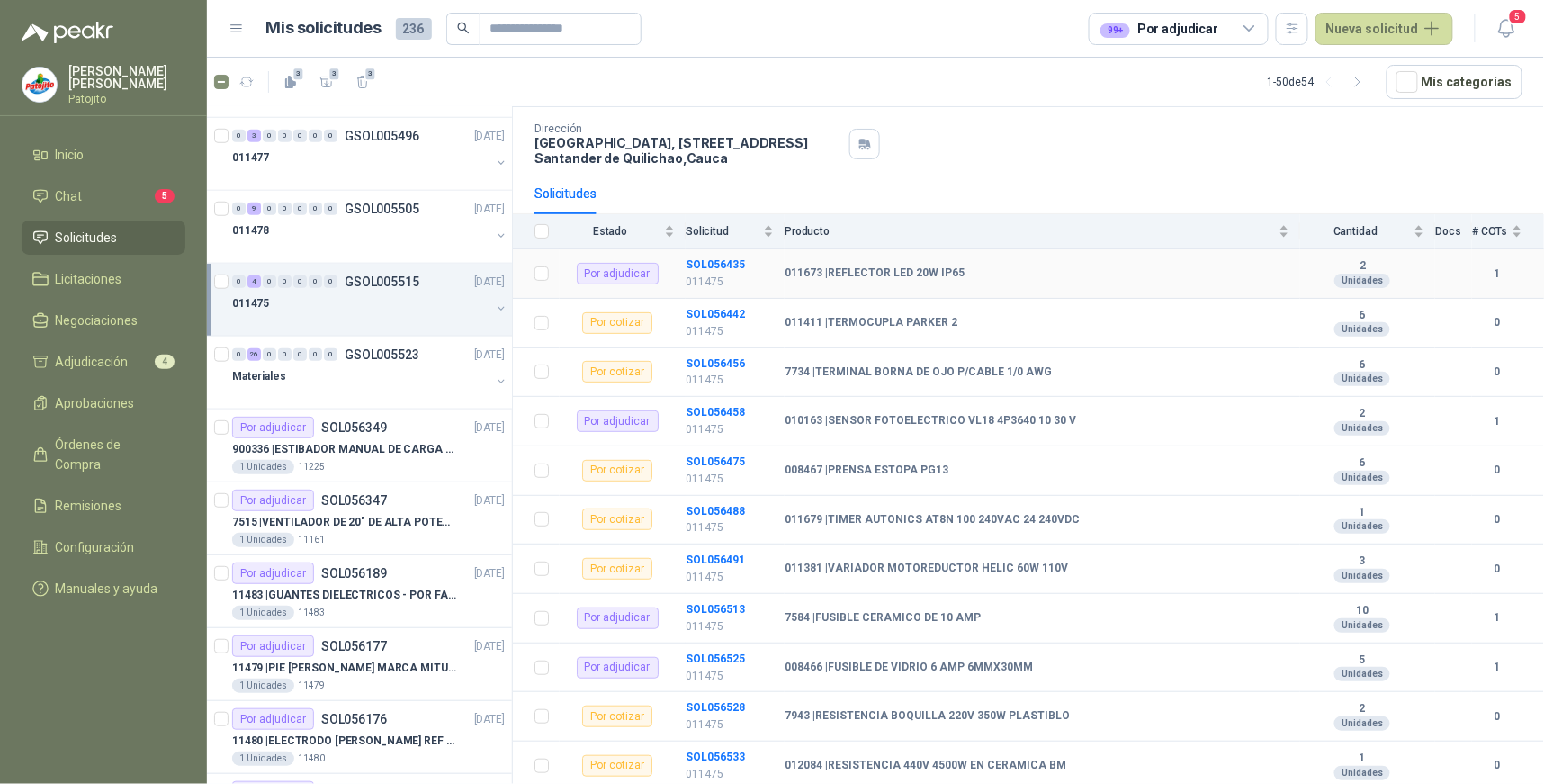
scroll to position [181, 0]
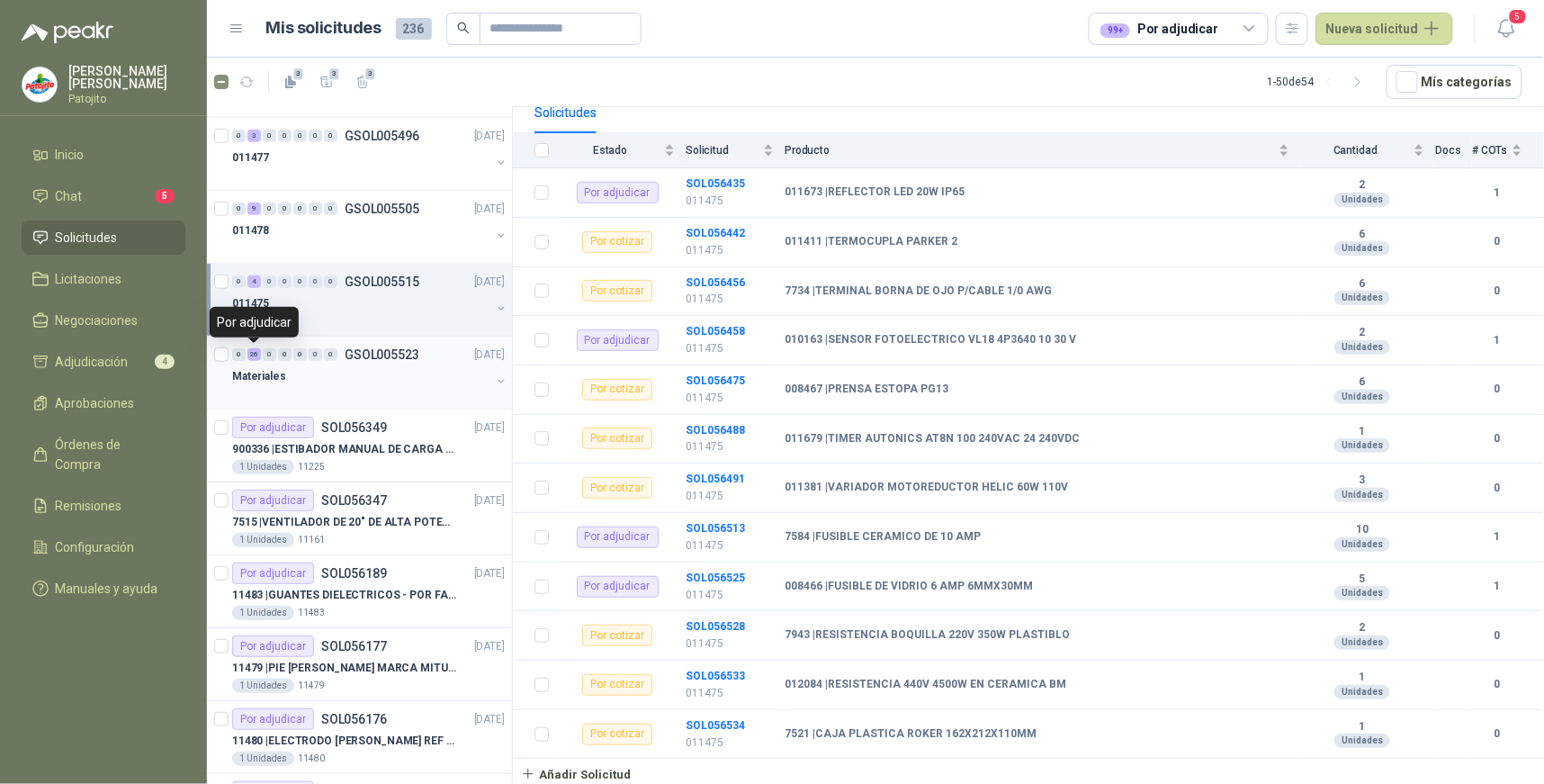
click at [257, 357] on div "26" at bounding box center [254, 354] width 13 height 12
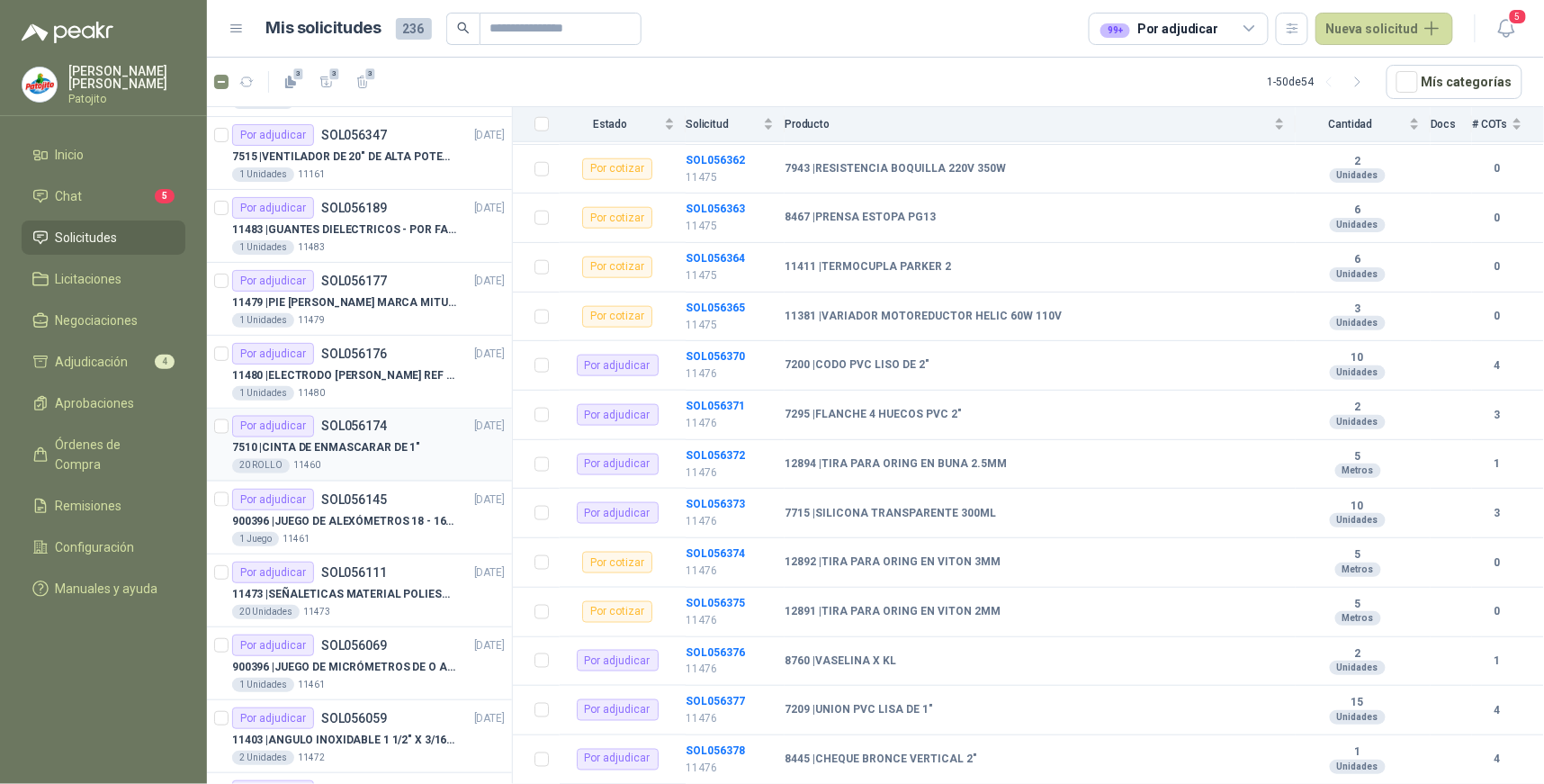
scroll to position [899, 0]
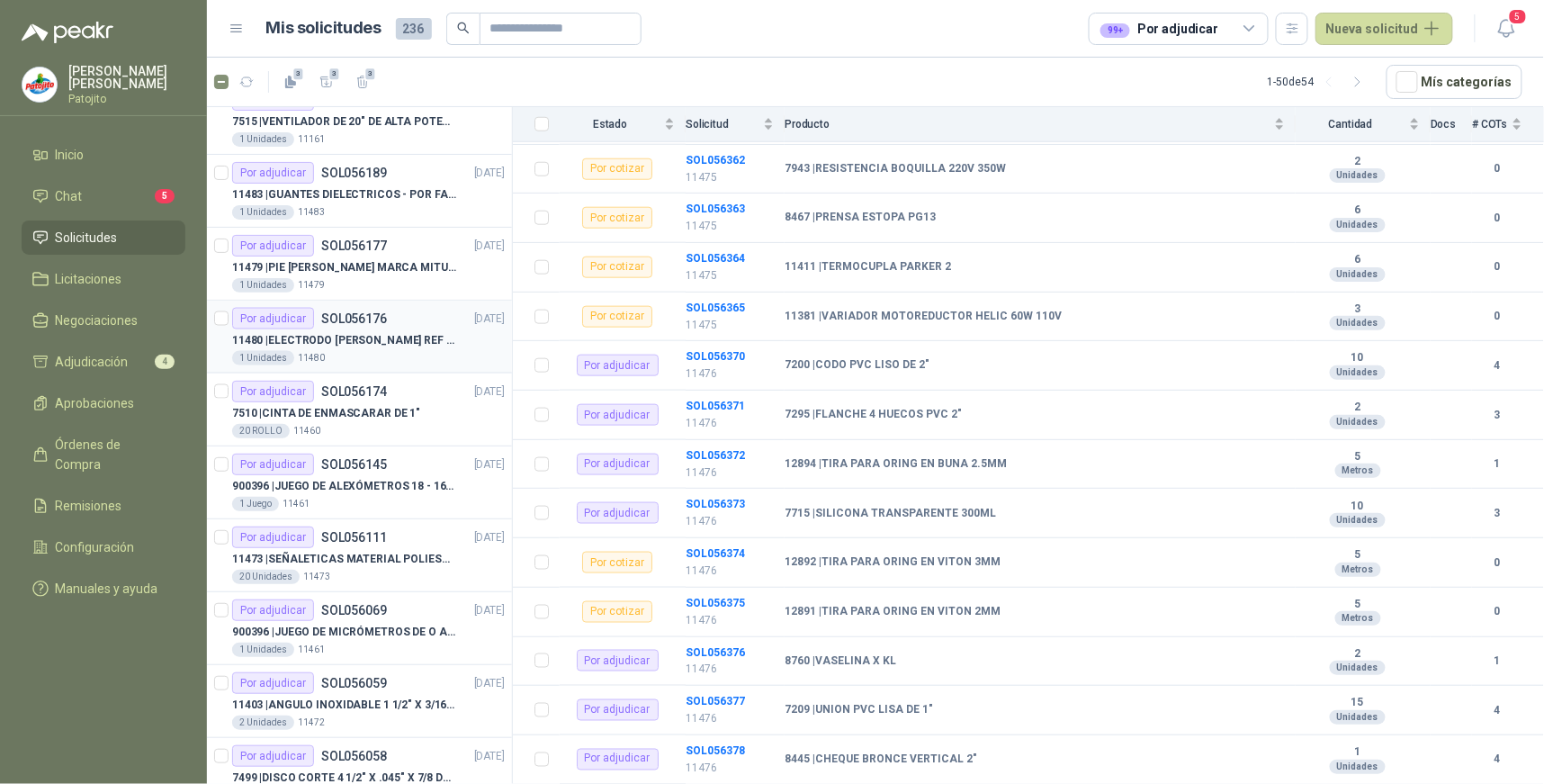
click at [339, 322] on p "SOL056176" at bounding box center [354, 318] width 65 height 12
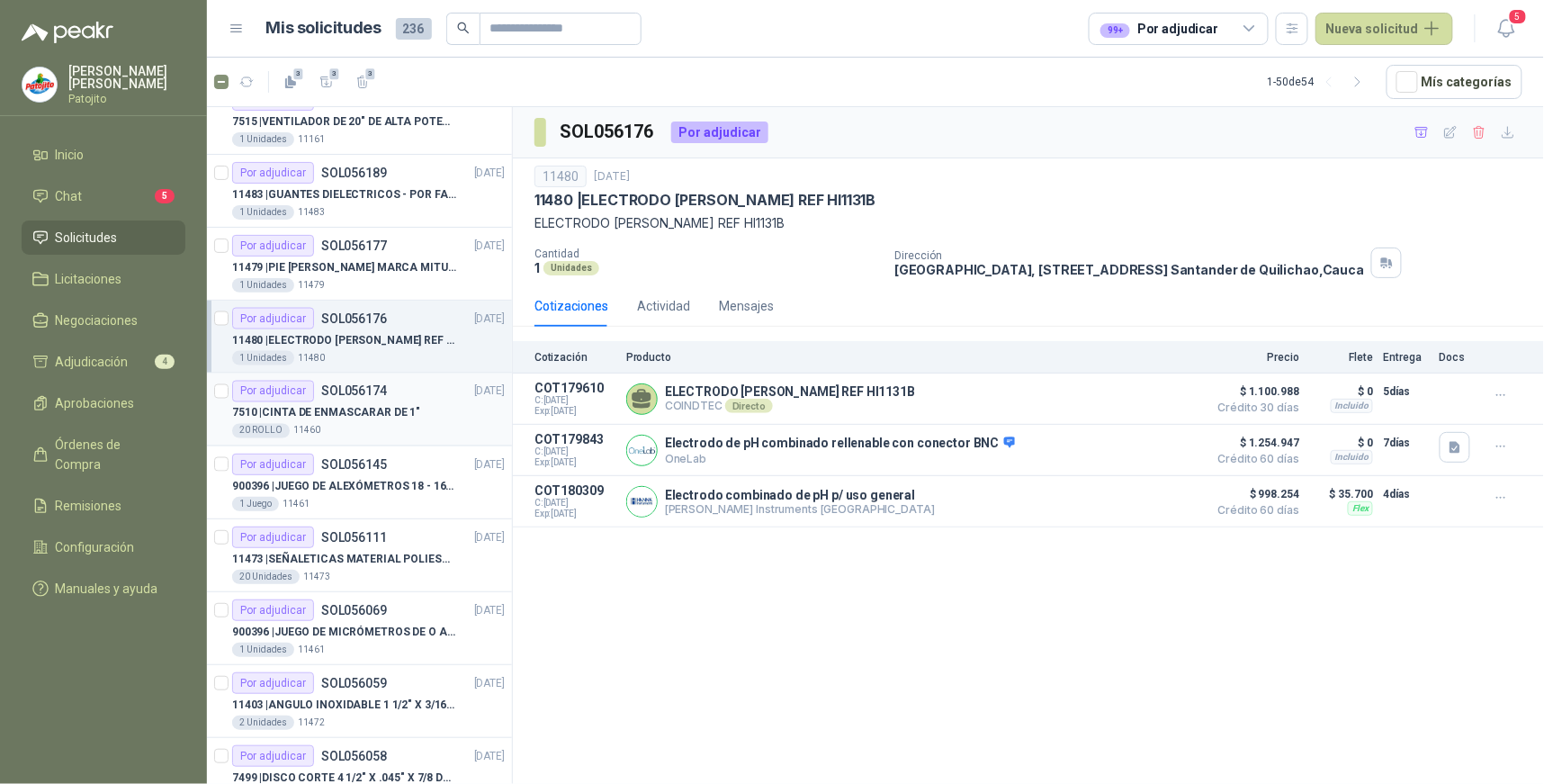
click at [315, 392] on div "Por adjudicar SOL056174" at bounding box center [309, 392] width 154 height 21
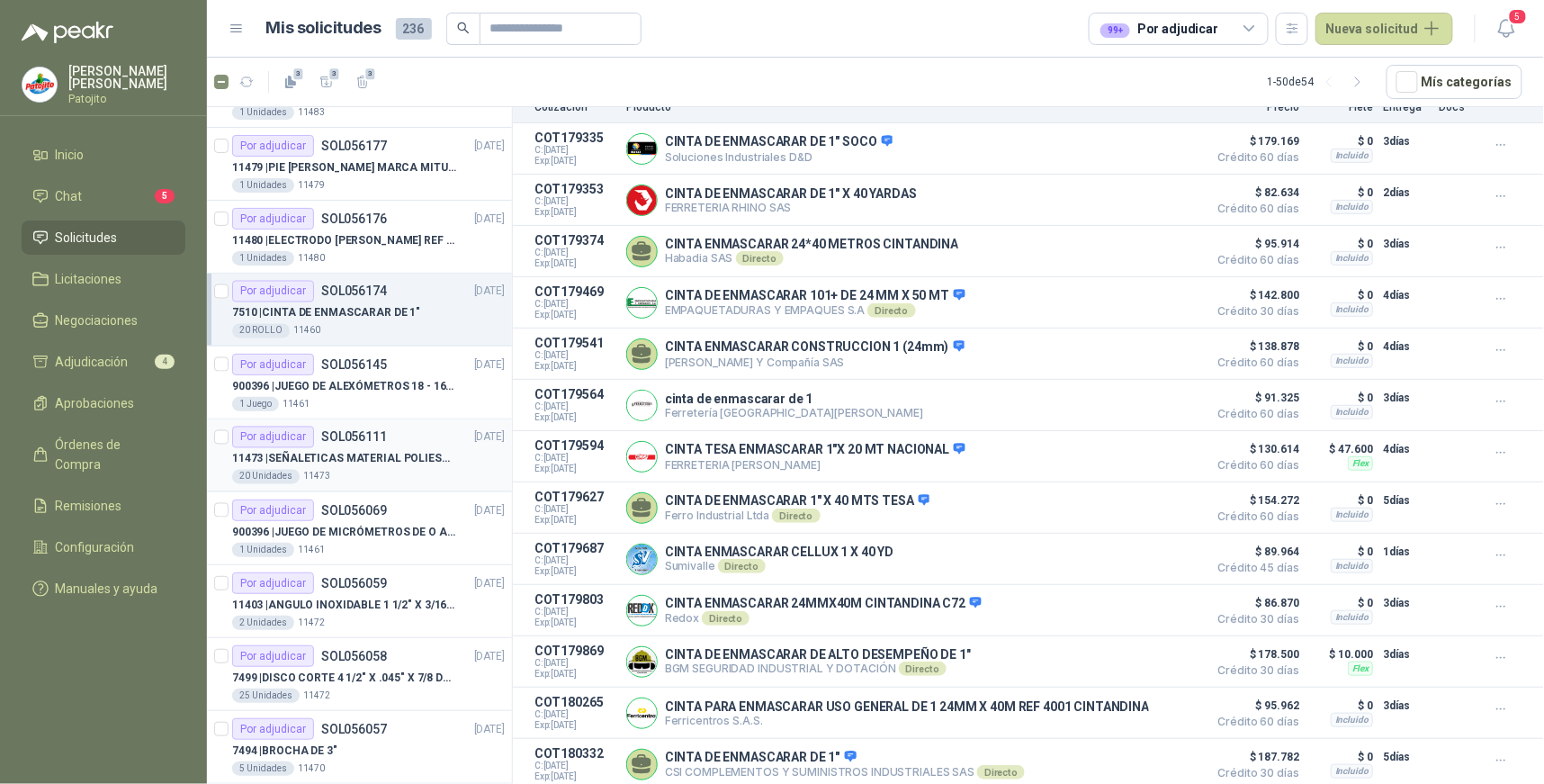
scroll to position [1100, 0]
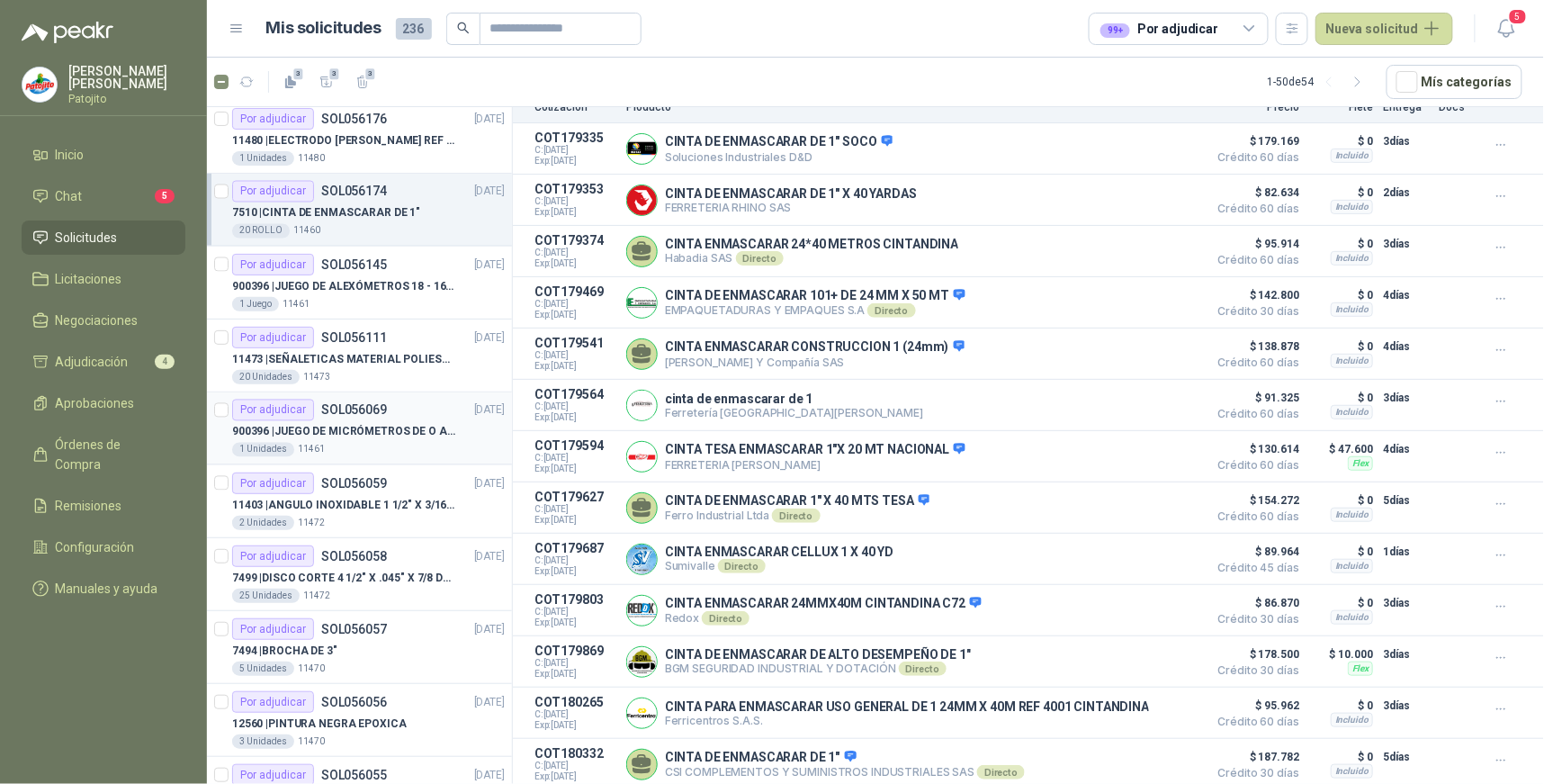
click at [328, 405] on p "SOL056069" at bounding box center [354, 410] width 65 height 12
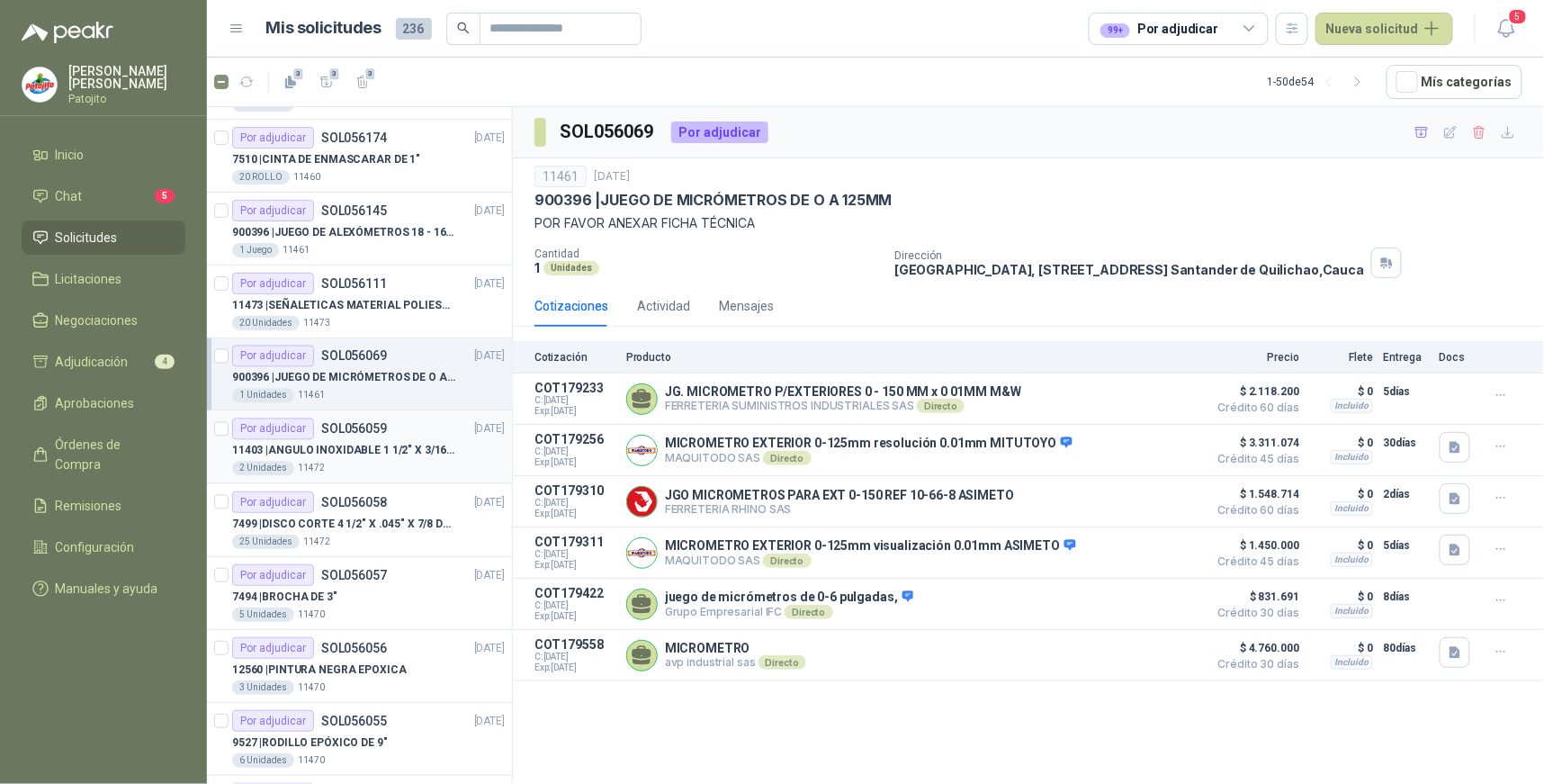
scroll to position [1200, 0]
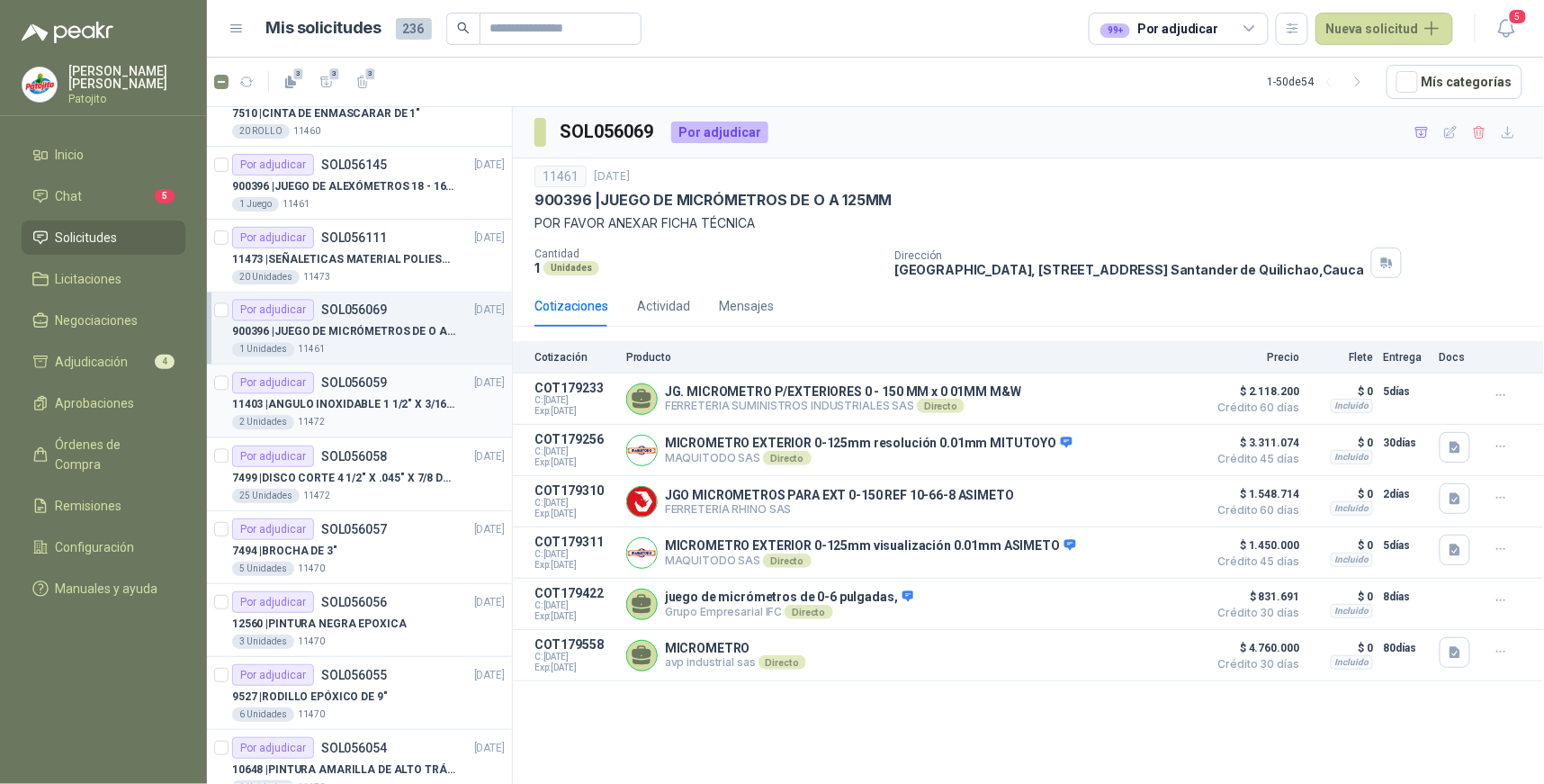
click at [313, 385] on div "Por adjudicar SOL056059" at bounding box center [309, 383] width 154 height 21
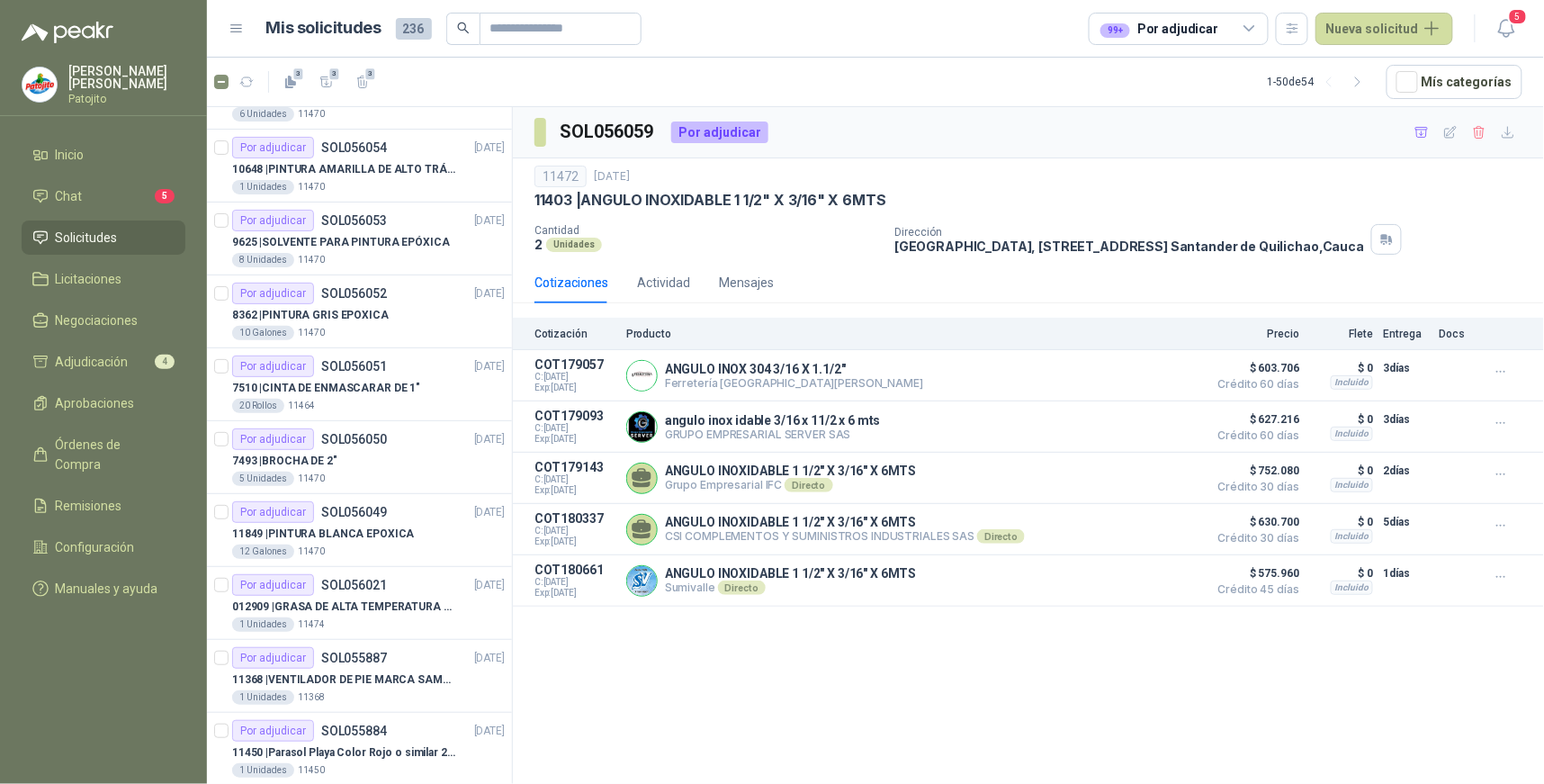
scroll to position [1899, 0]
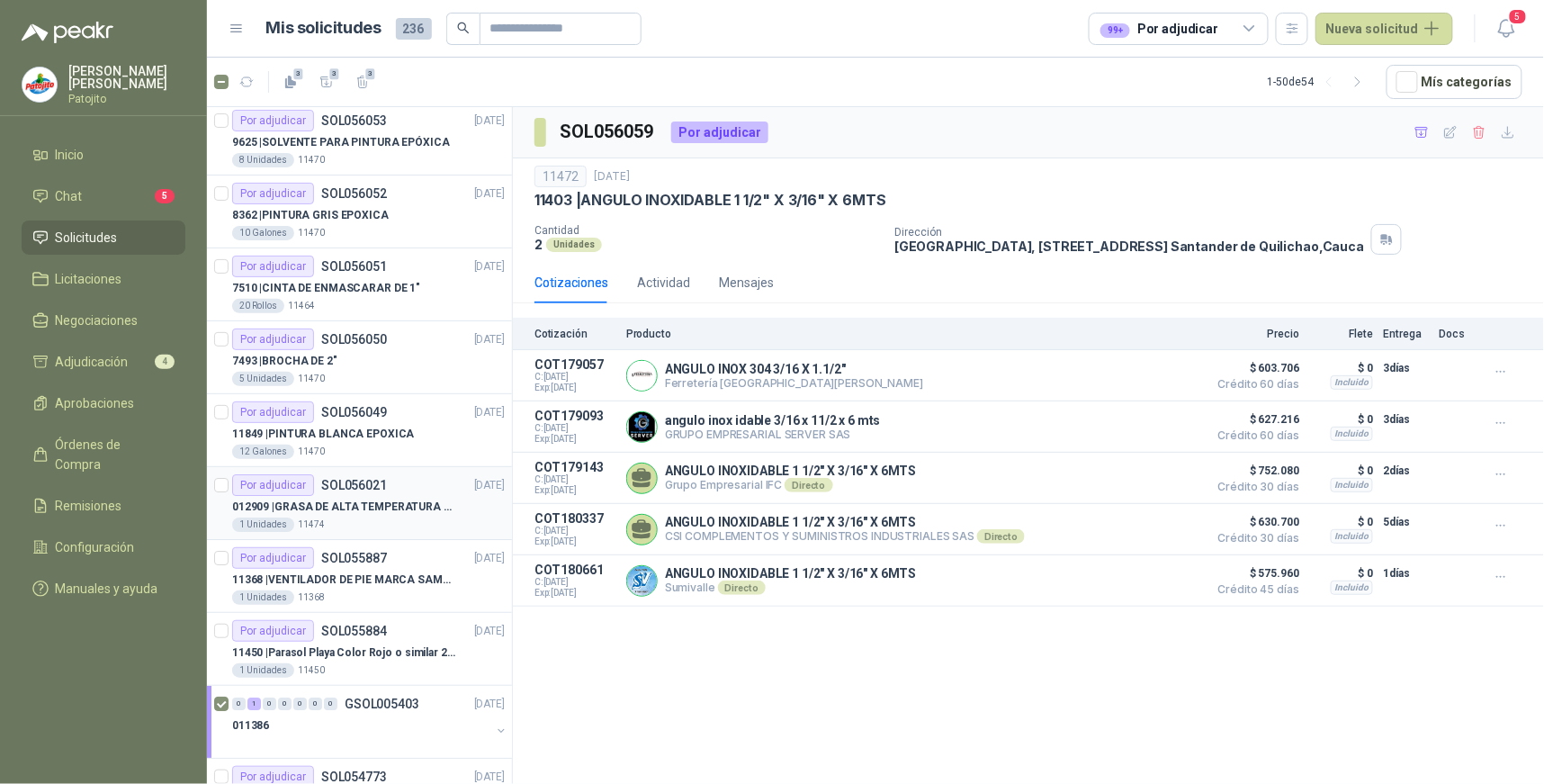
click at [347, 481] on p "SOL056021" at bounding box center [354, 485] width 65 height 12
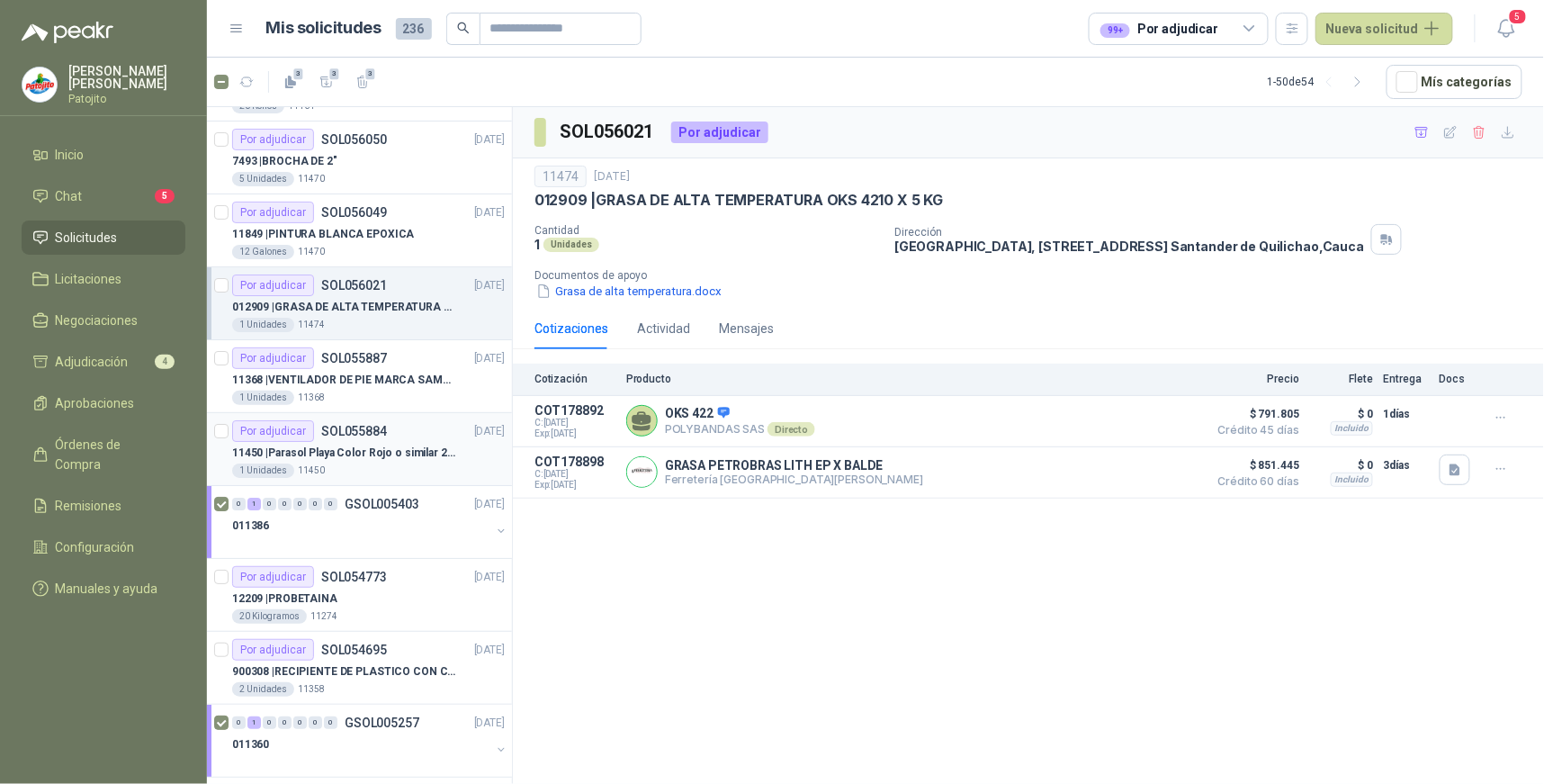
scroll to position [2198, 0]
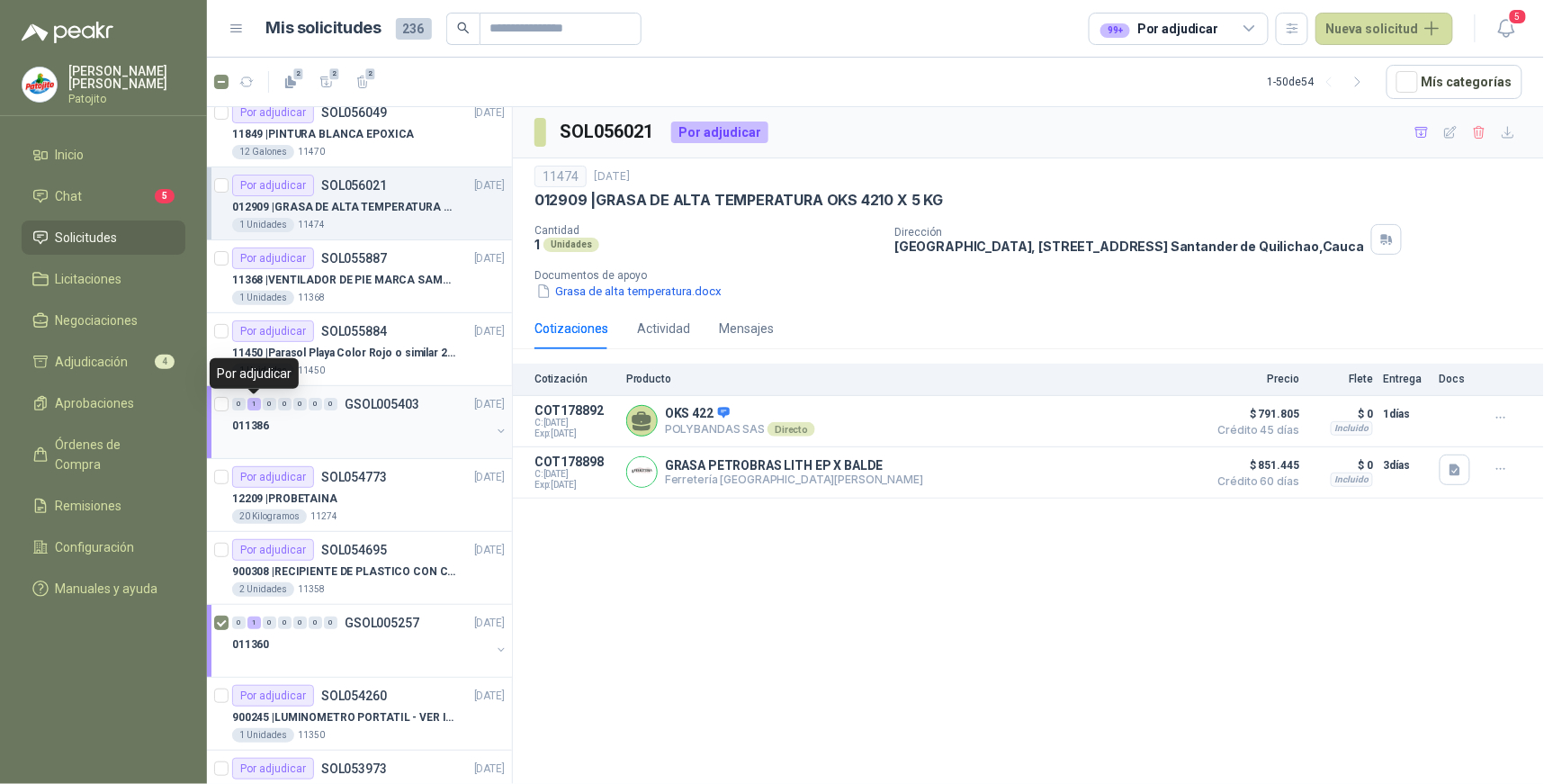
click at [249, 408] on div "1" at bounding box center [254, 403] width 13 height 12
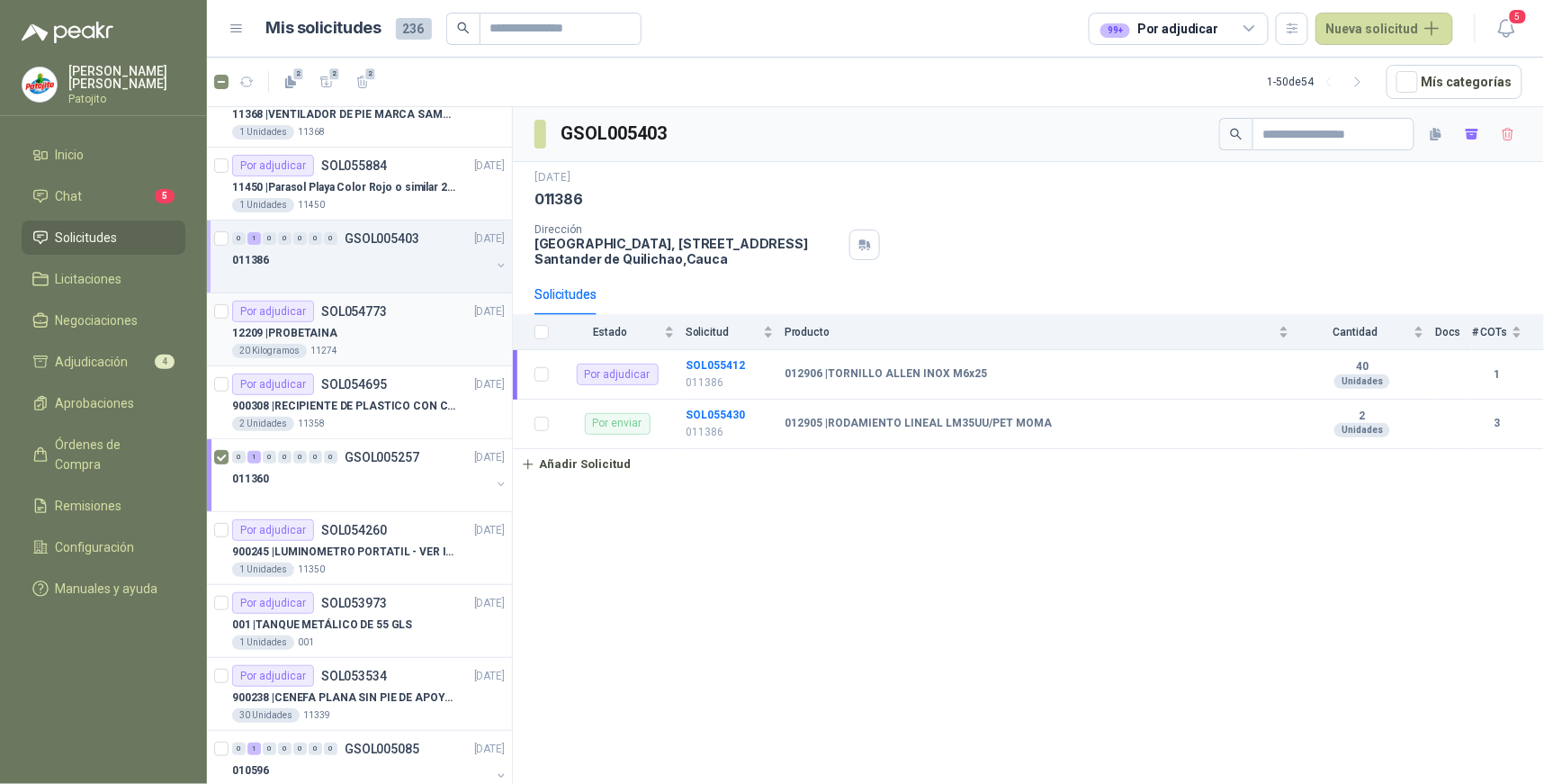
scroll to position [2398, 0]
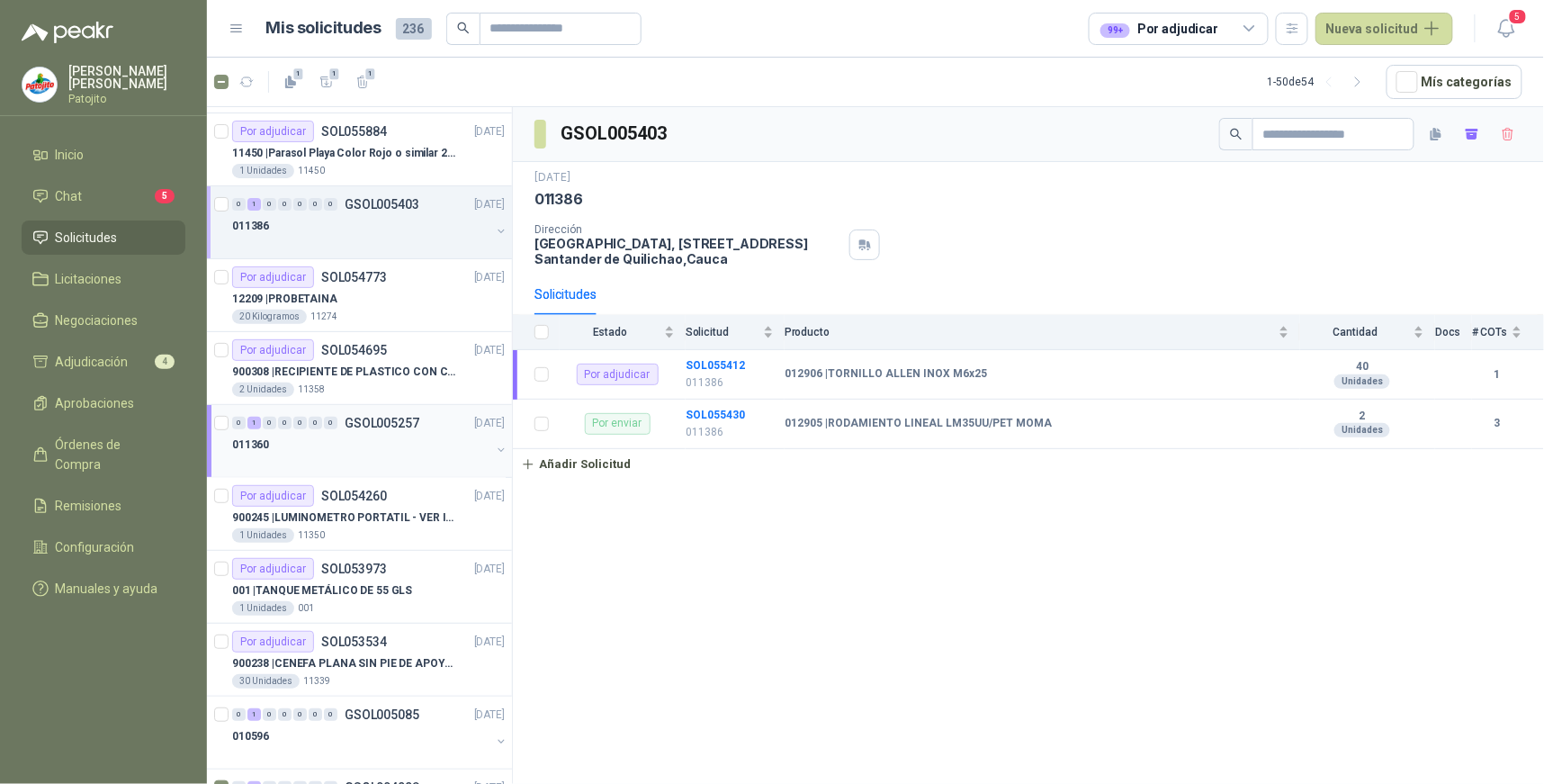
click at [257, 424] on div "1" at bounding box center [254, 422] width 13 height 12
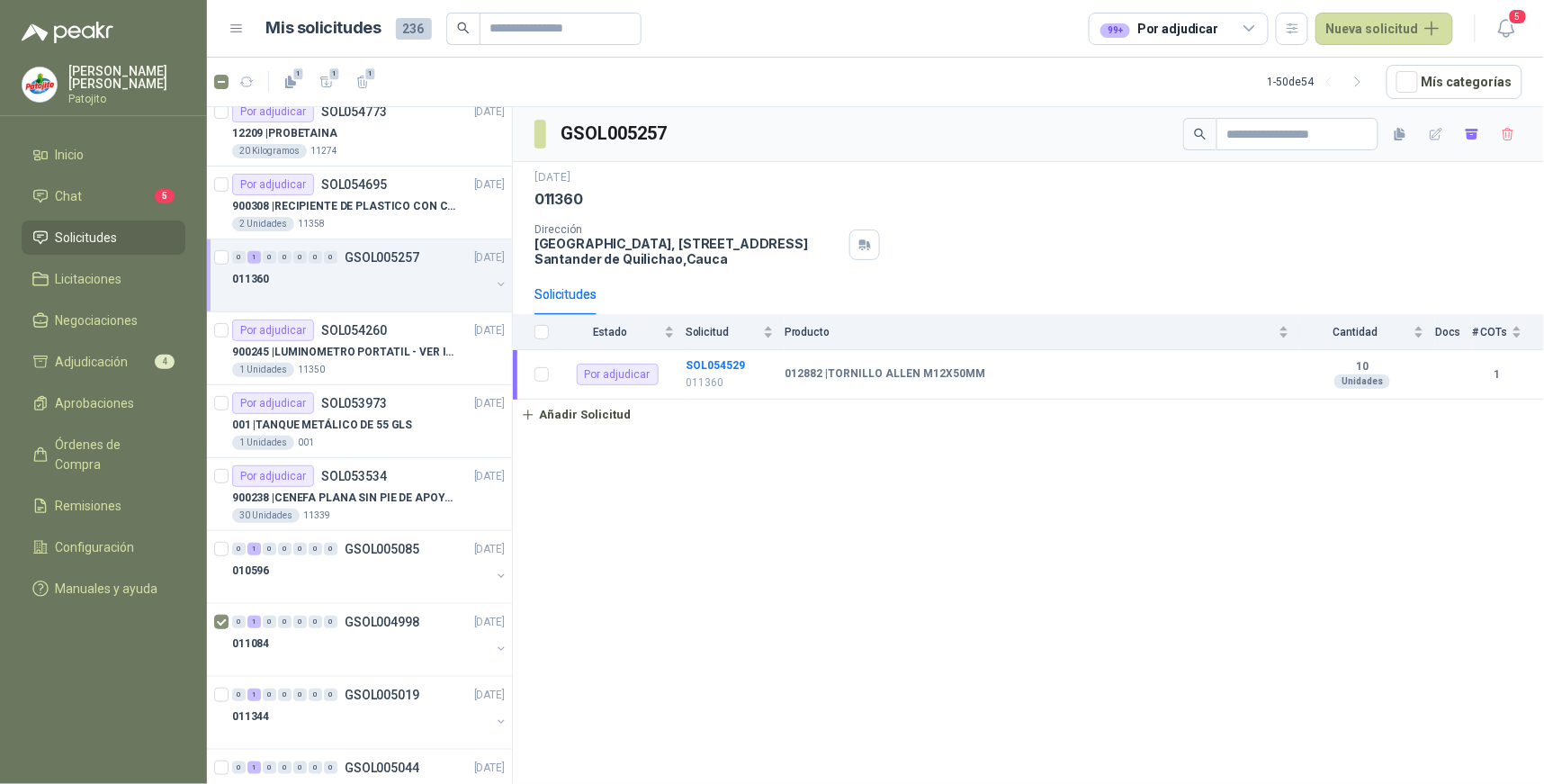
scroll to position [2598, 0]
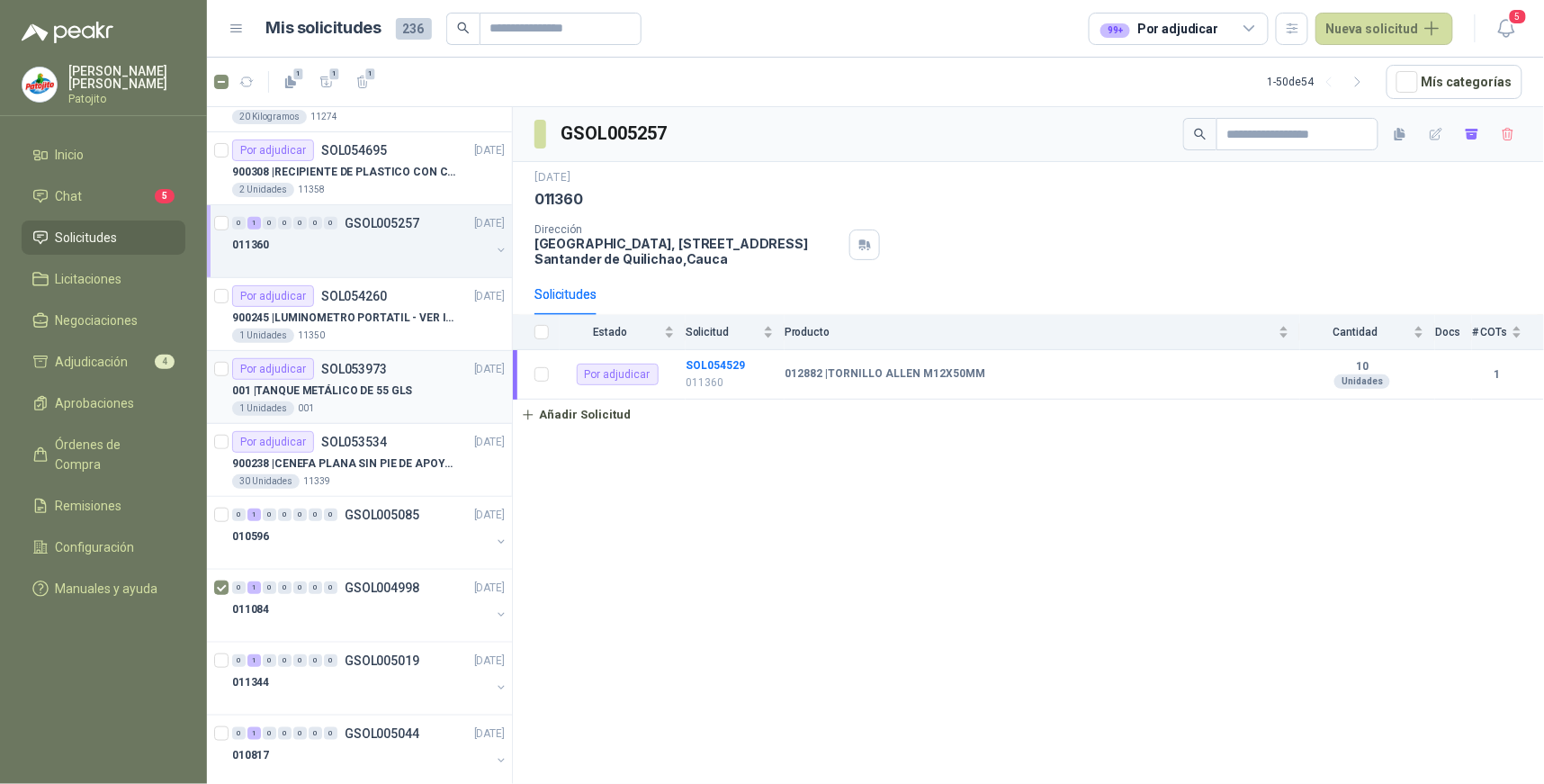
click at [308, 370] on div "Por adjudicar" at bounding box center [273, 368] width 82 height 21
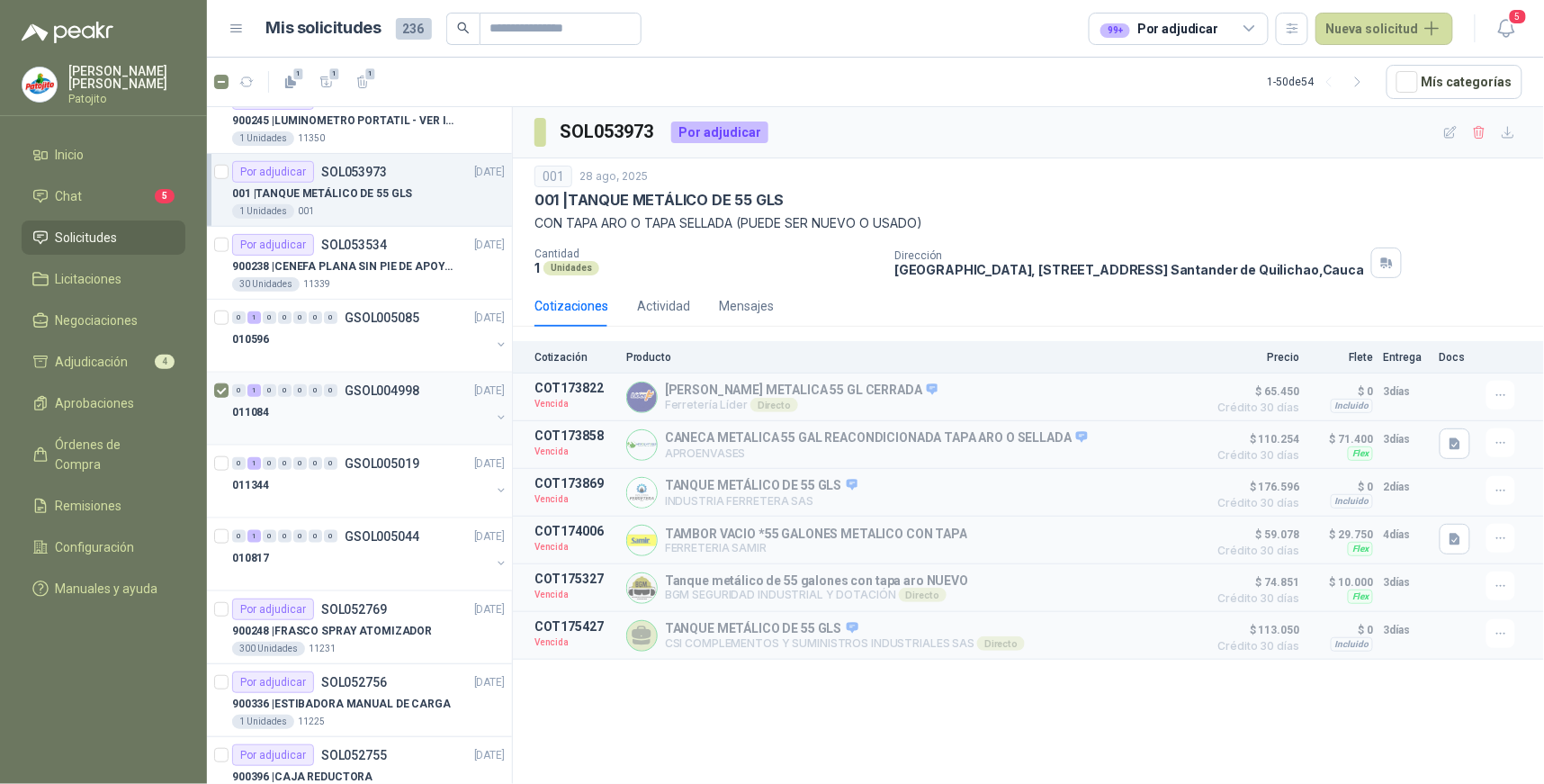
scroll to position [2798, 0]
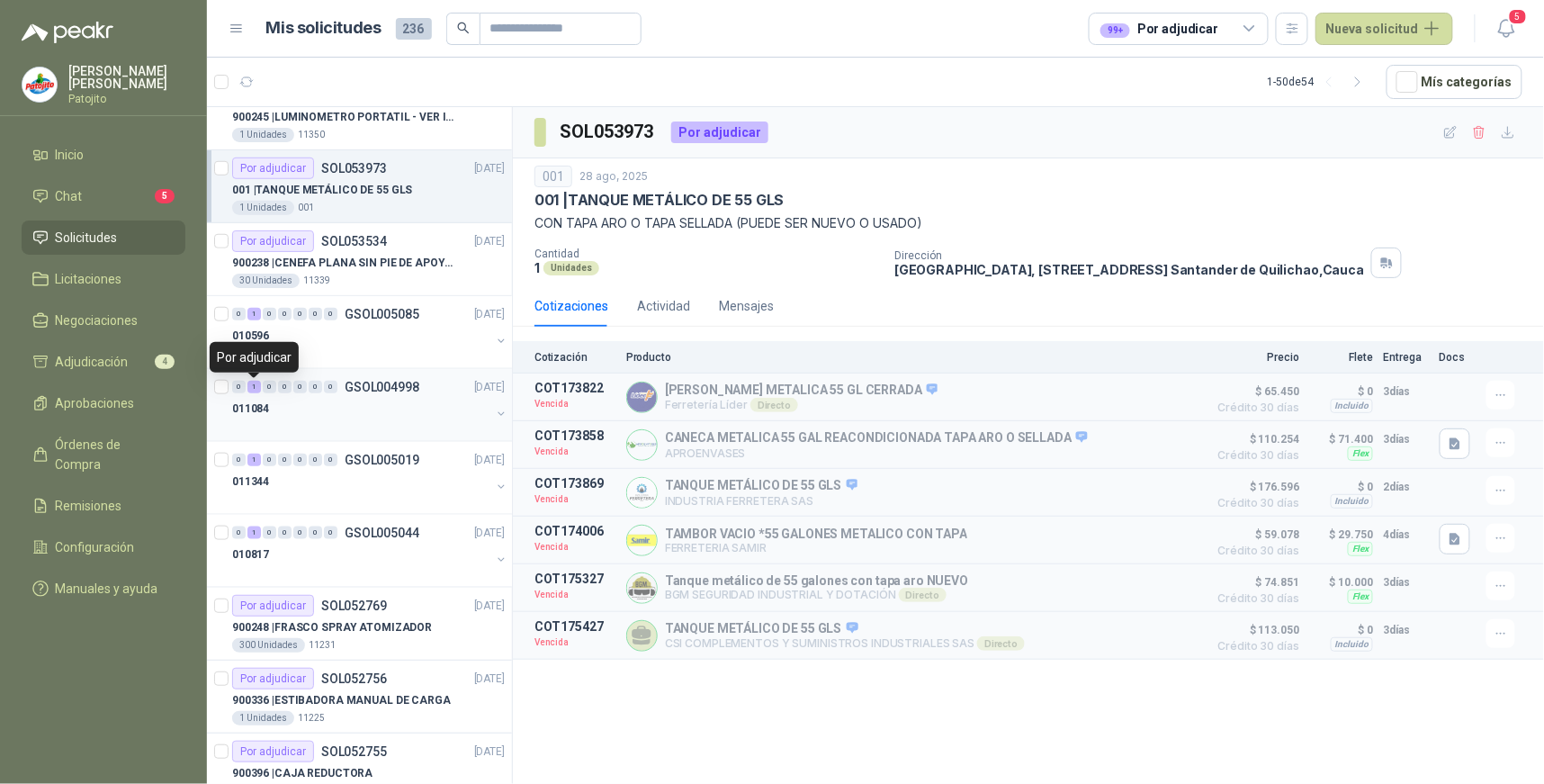
click at [252, 385] on div "1" at bounding box center [254, 387] width 13 height 12
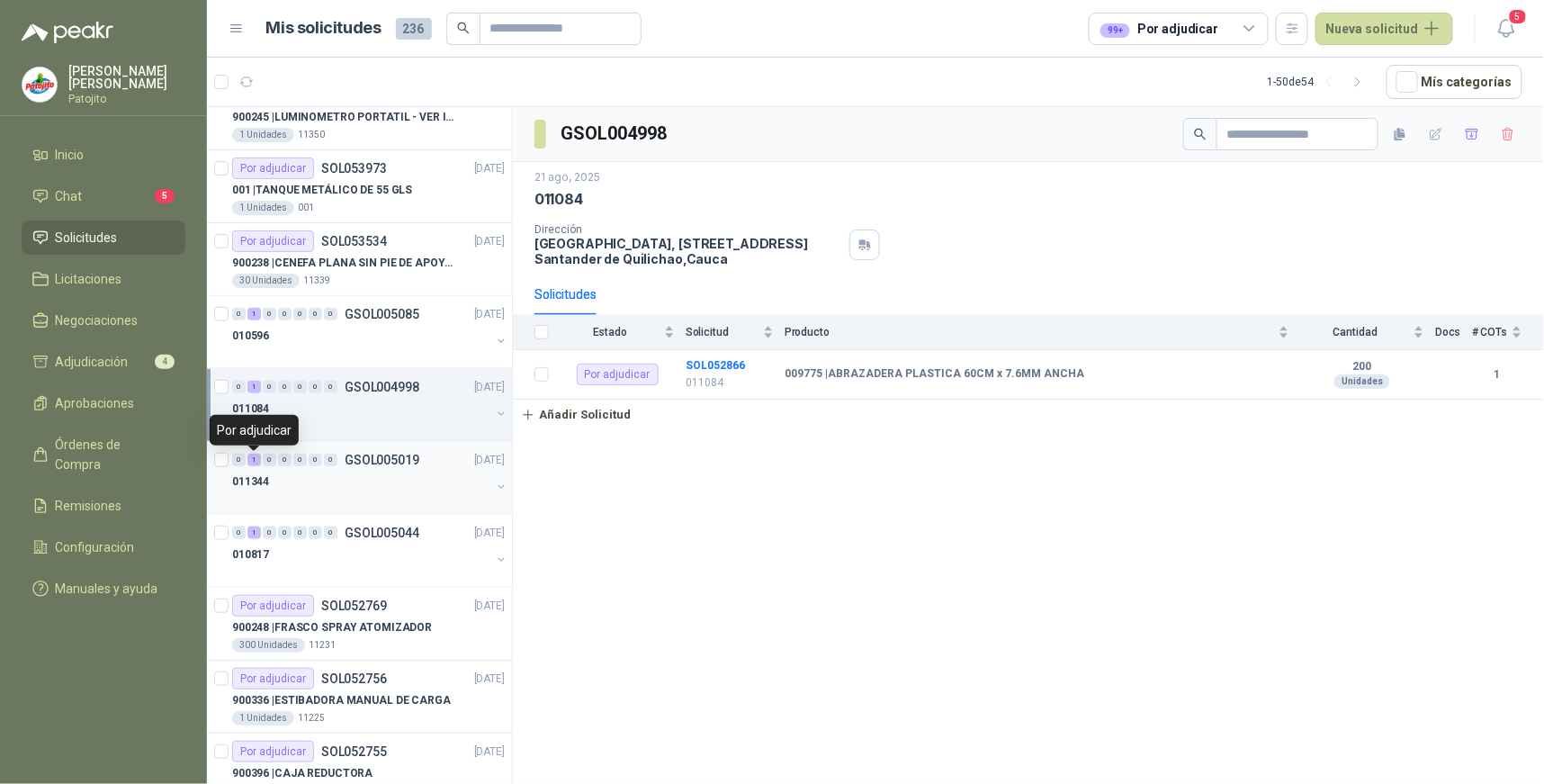
click at [257, 462] on div "1" at bounding box center [254, 459] width 13 height 12
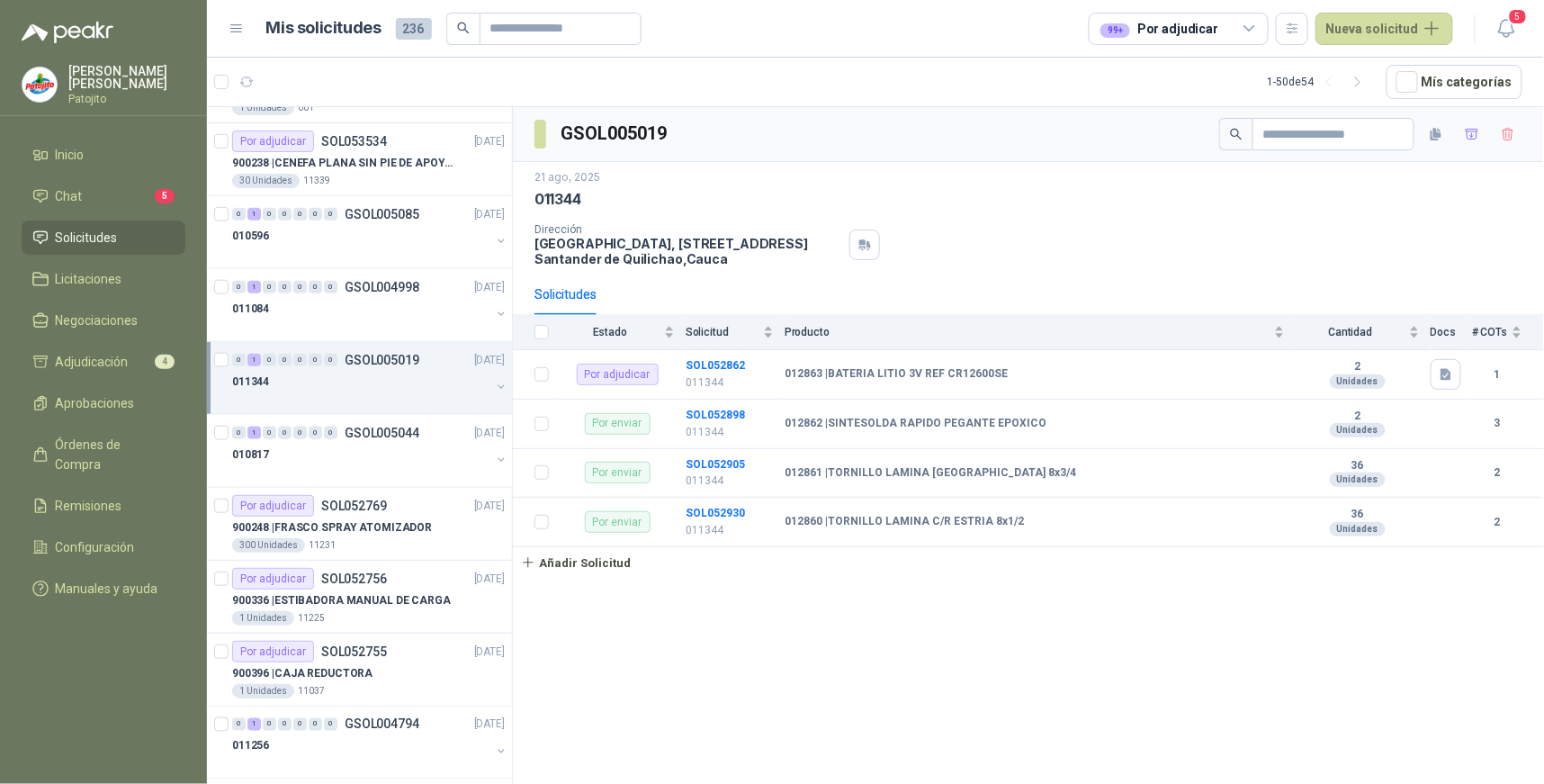
scroll to position [2987, 0]
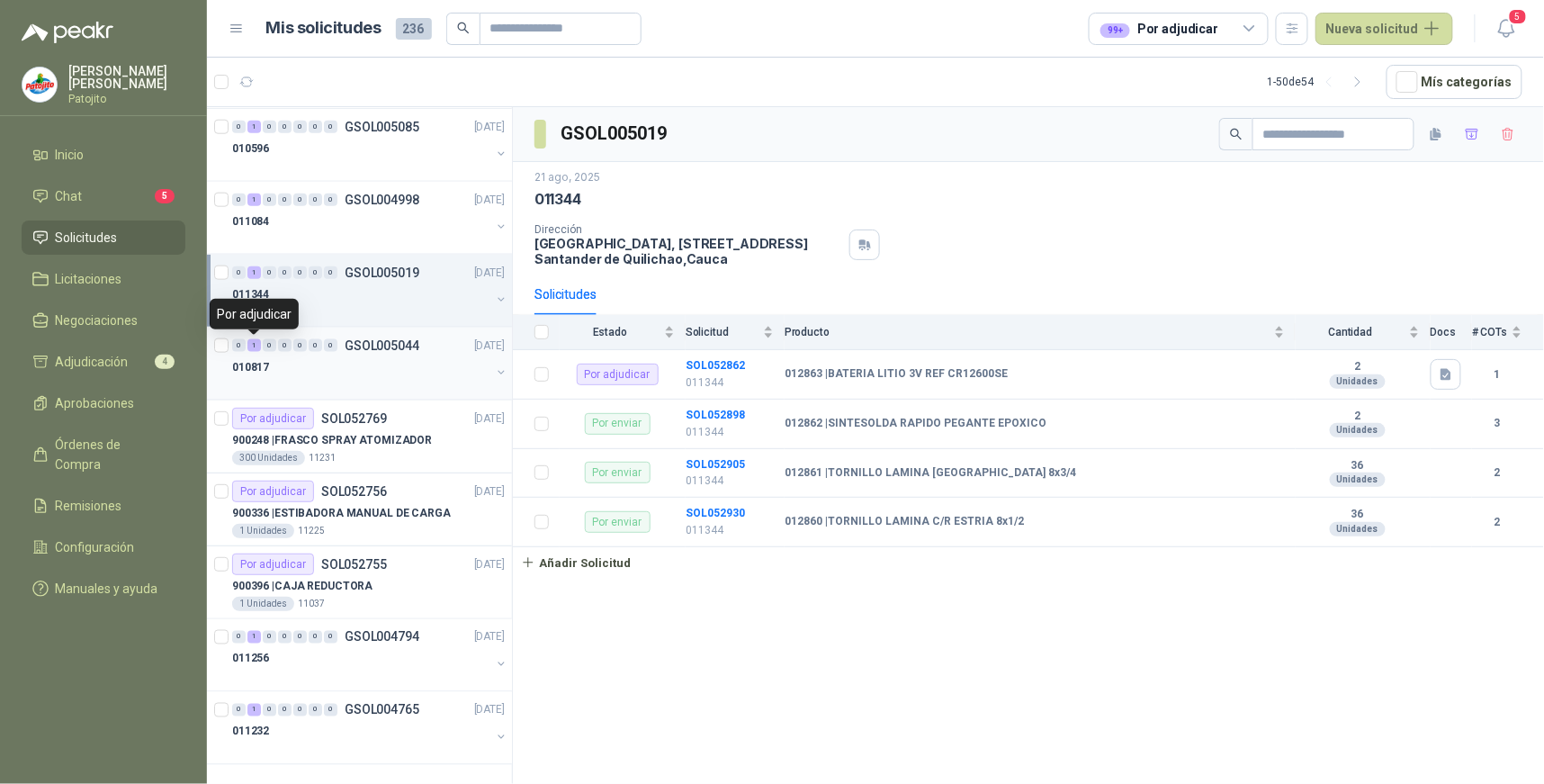
click at [256, 344] on div "1" at bounding box center [254, 344] width 13 height 12
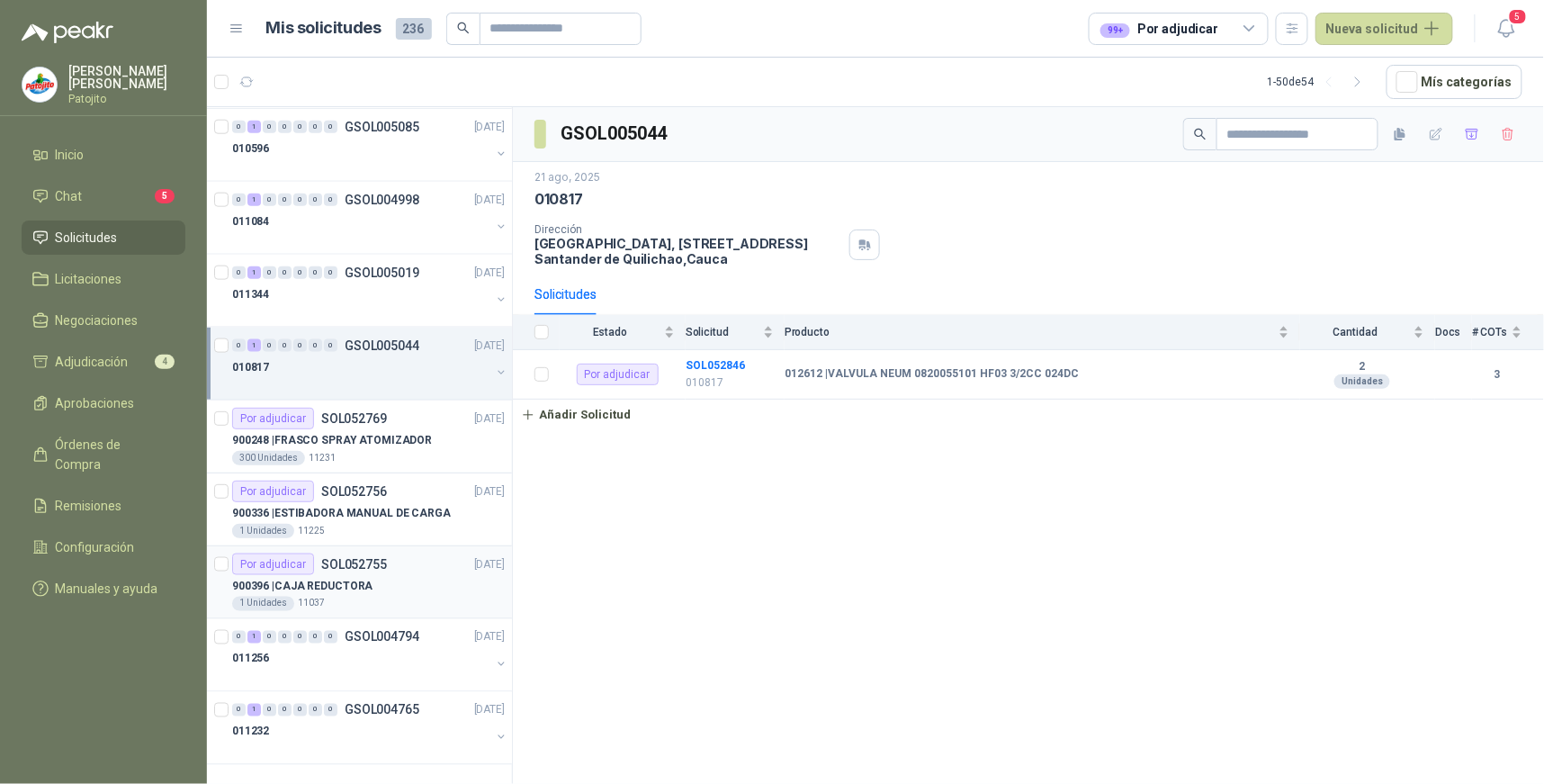
click at [351, 563] on p "SOL052755" at bounding box center [354, 563] width 65 height 12
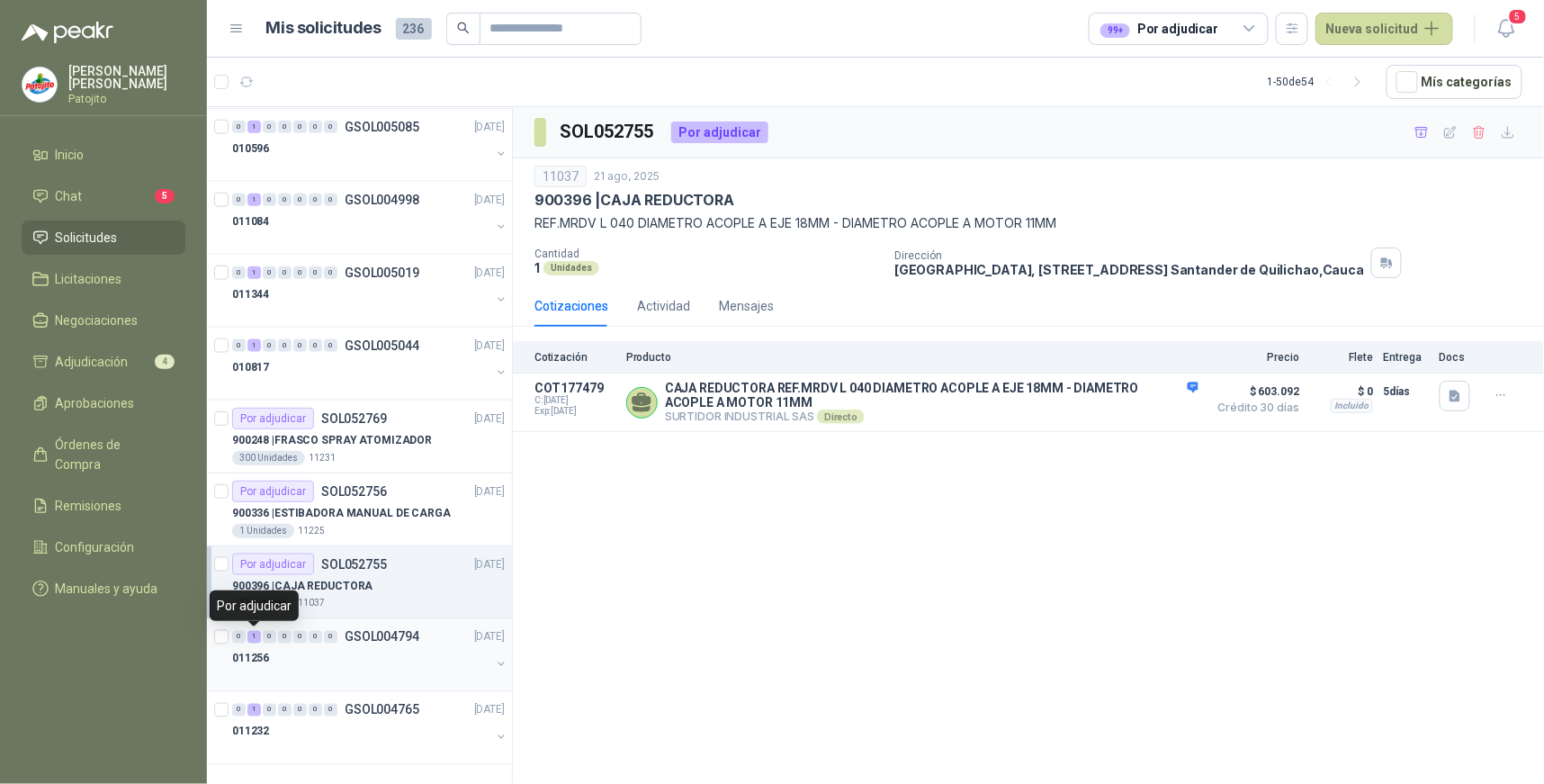
click at [255, 643] on div "1" at bounding box center [254, 636] width 13 height 12
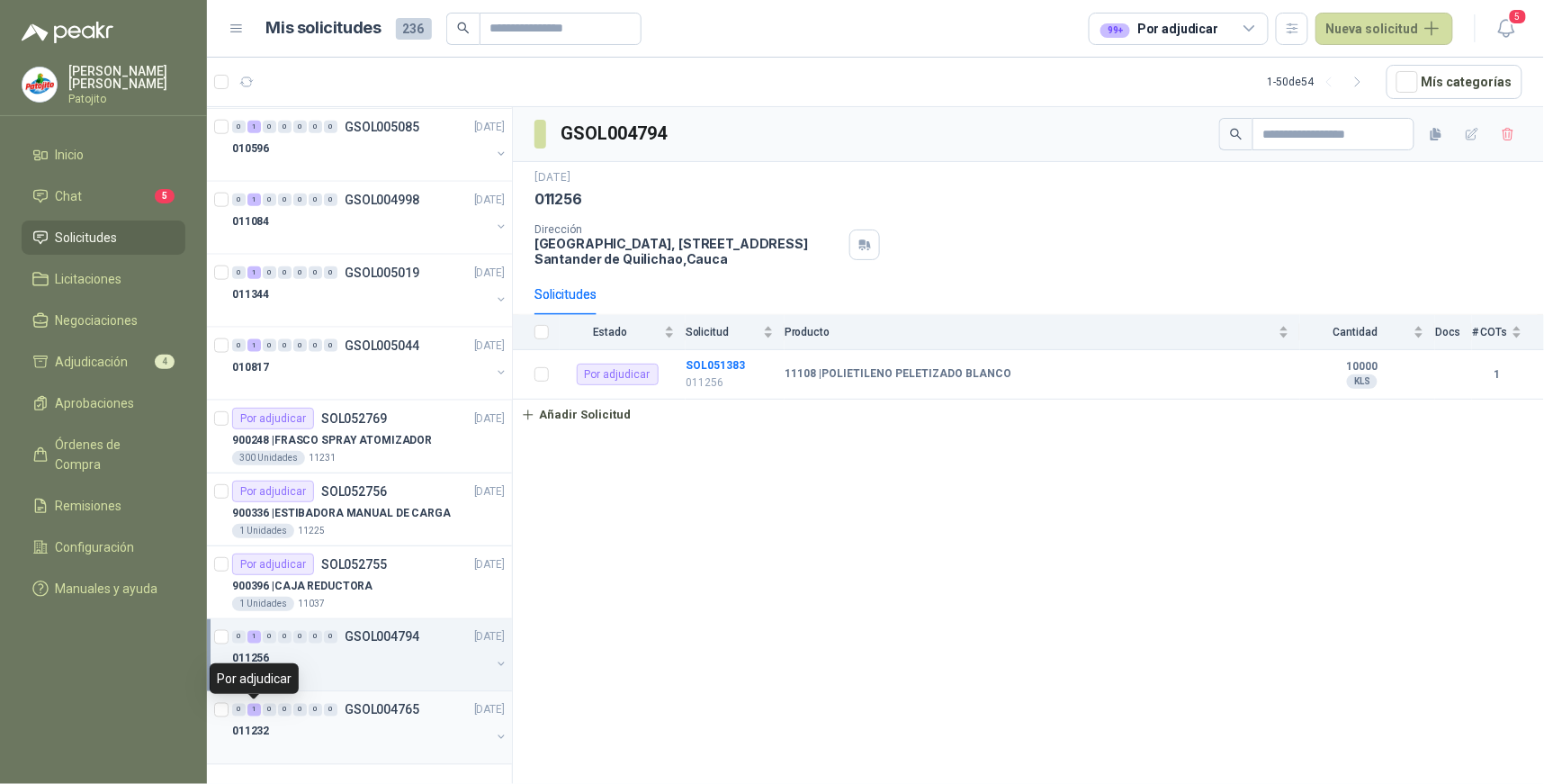
click at [252, 711] on div "1" at bounding box center [254, 709] width 13 height 12
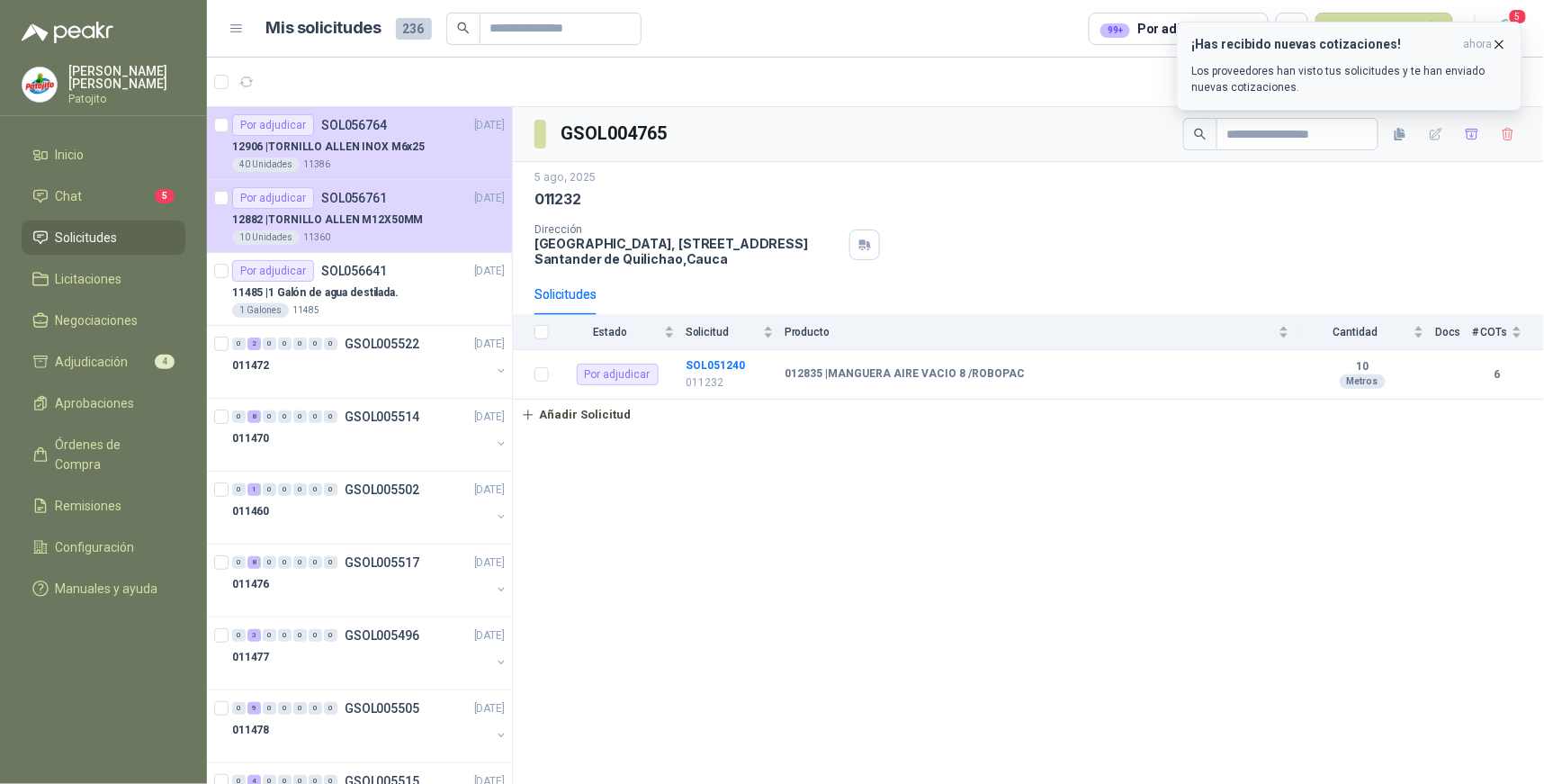
click at [1390, 69] on p "Los proveedores han visto tus solicitudes y te han enviado nuevas cotizaciones." at bounding box center [1349, 80] width 315 height 33
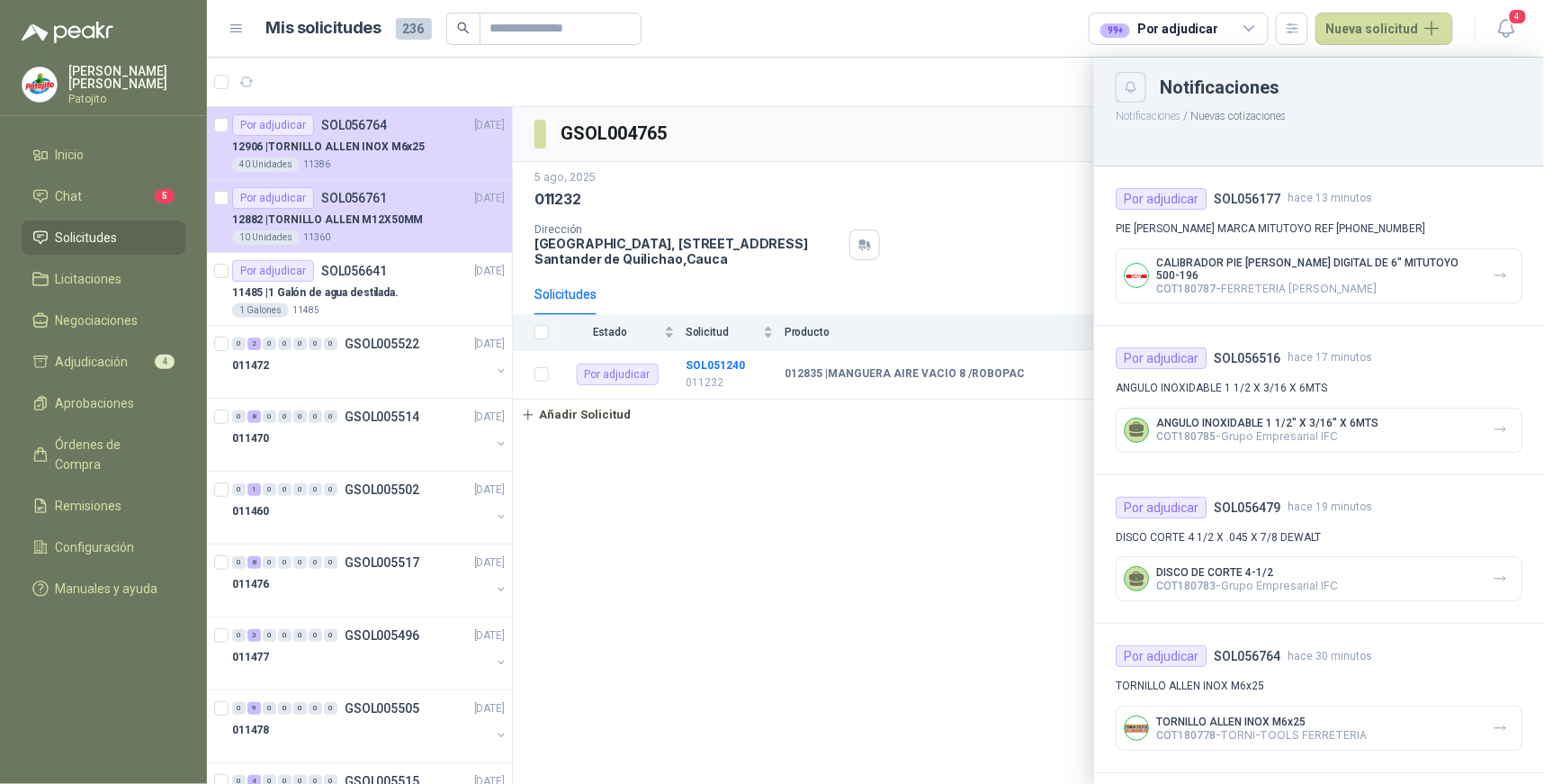
click at [1135, 91] on icon "Close" at bounding box center [1131, 87] width 15 height 15
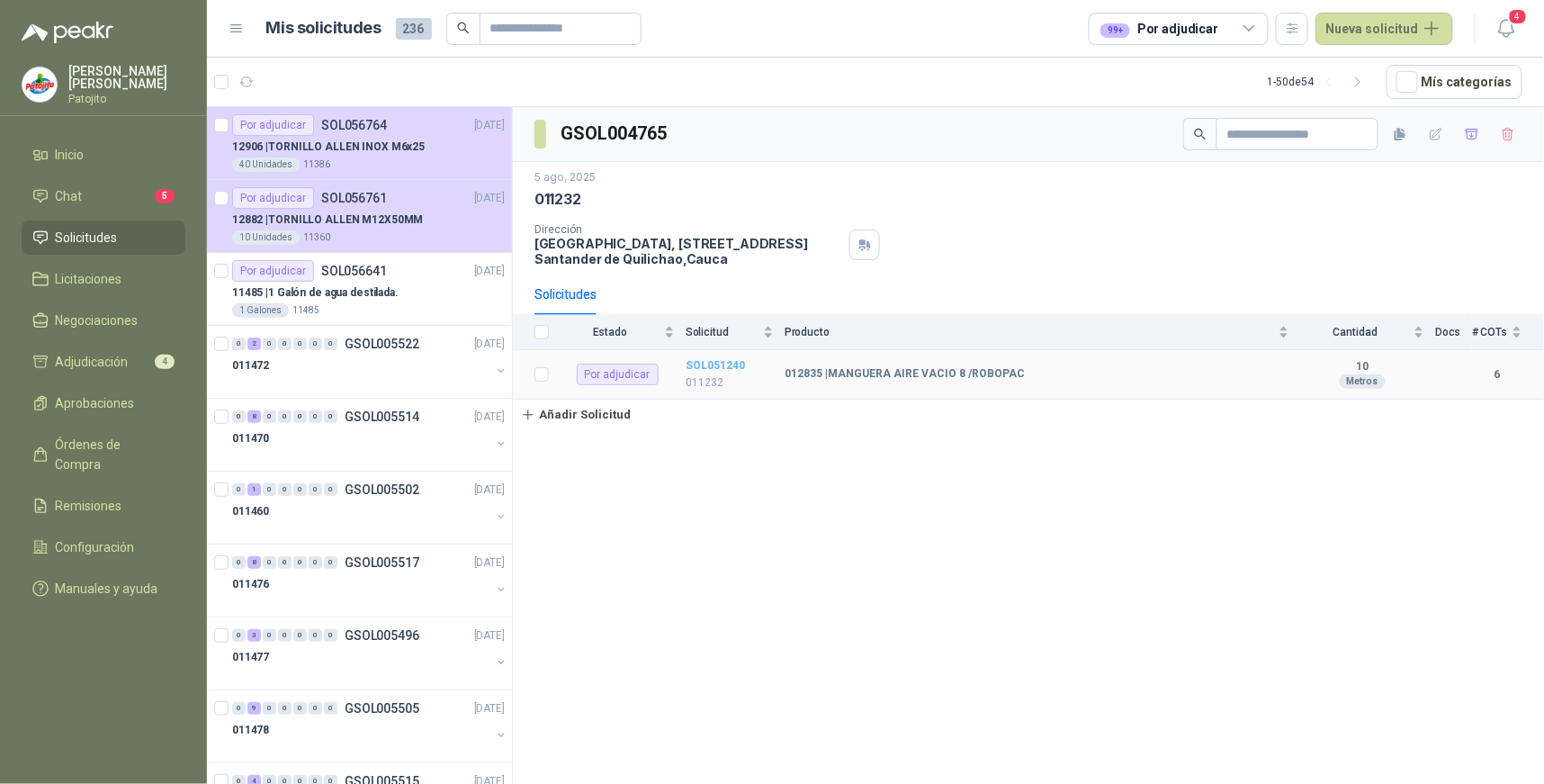
click at [740, 364] on b "SOL051240" at bounding box center [715, 365] width 59 height 12
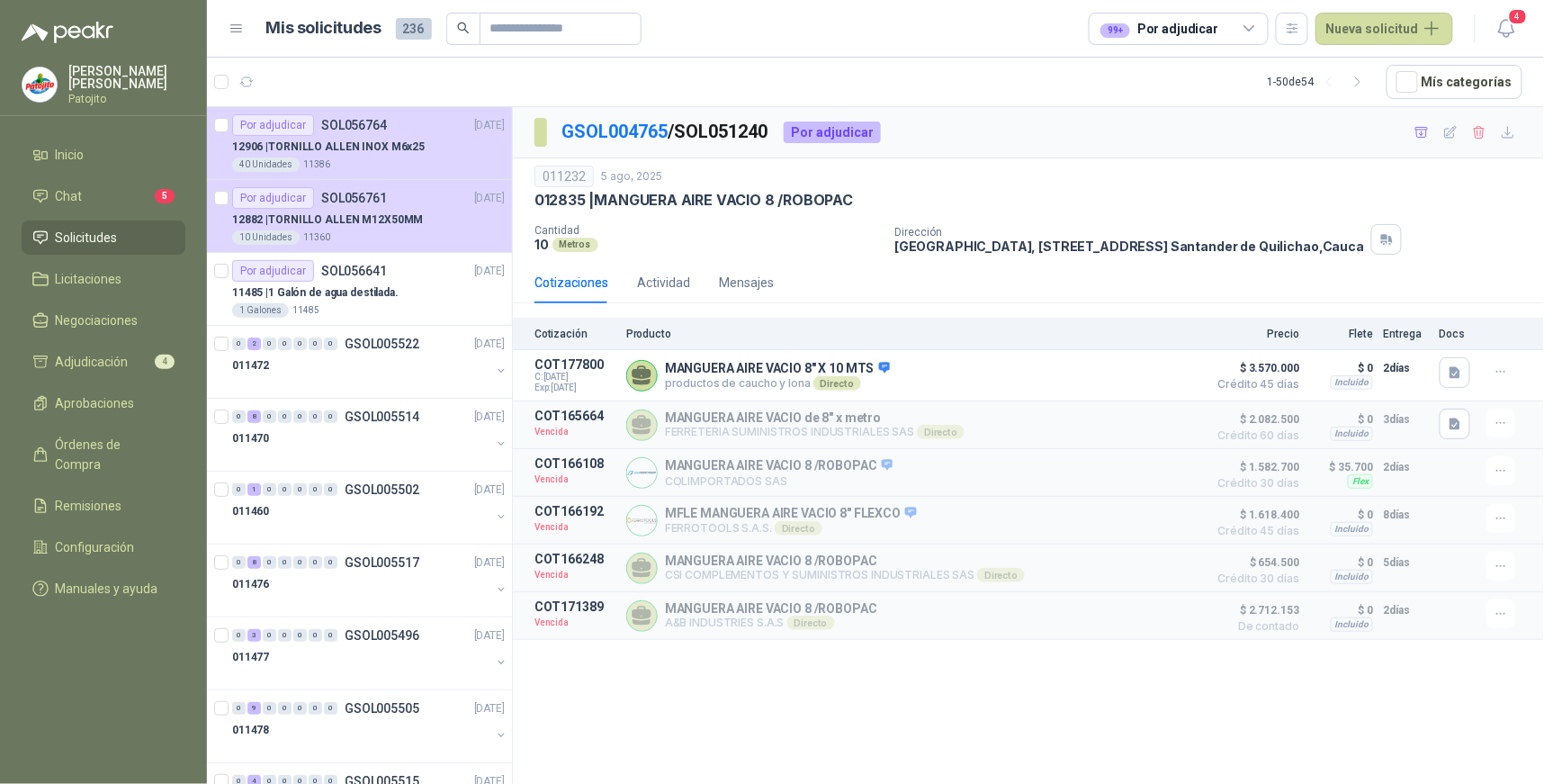
click at [1258, 28] on icon at bounding box center [1249, 29] width 16 height 16
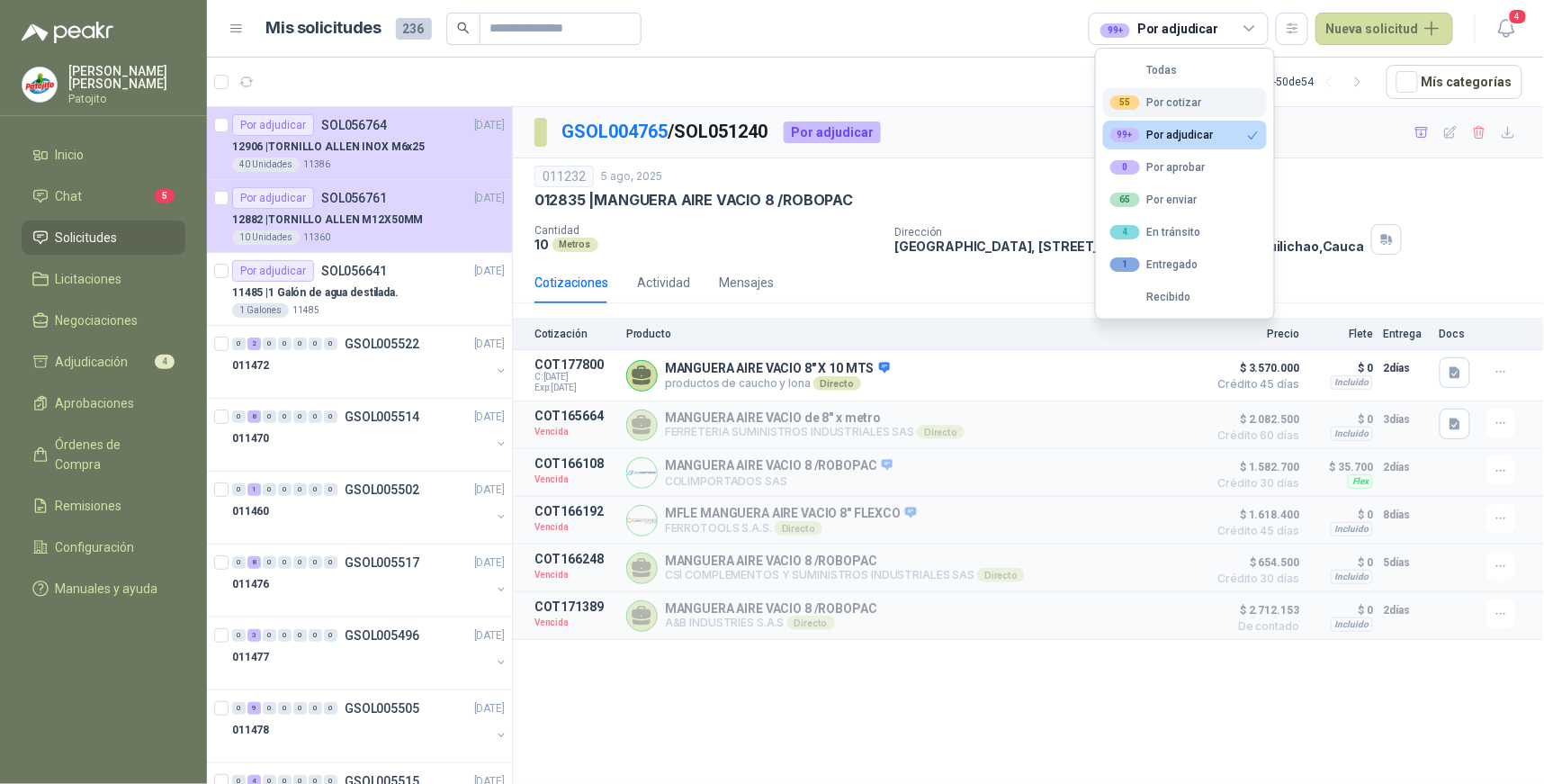
click at [1189, 96] on div "55 Por cotizar" at bounding box center [1156, 102] width 92 height 14
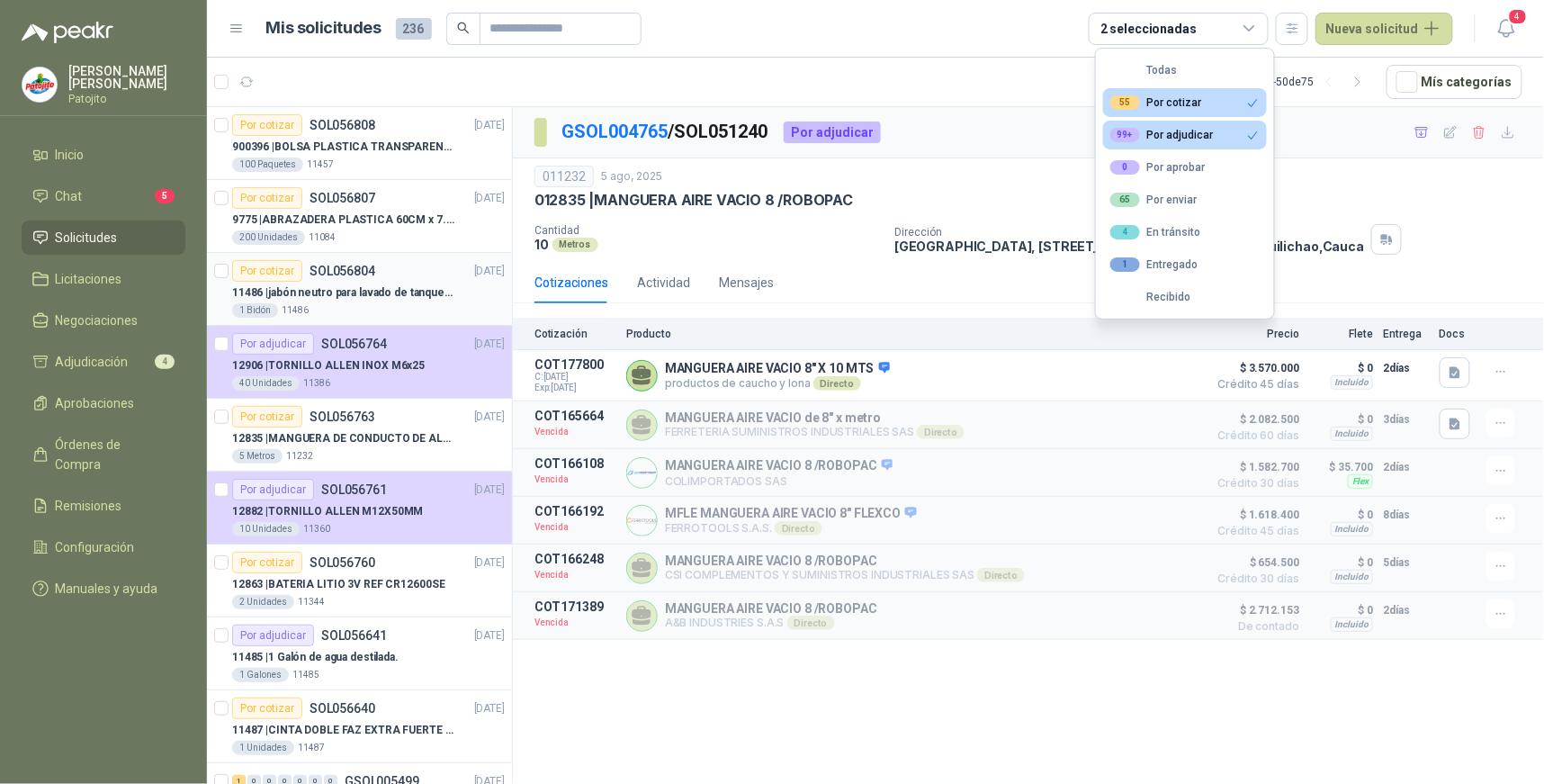
scroll to position [100, 0]
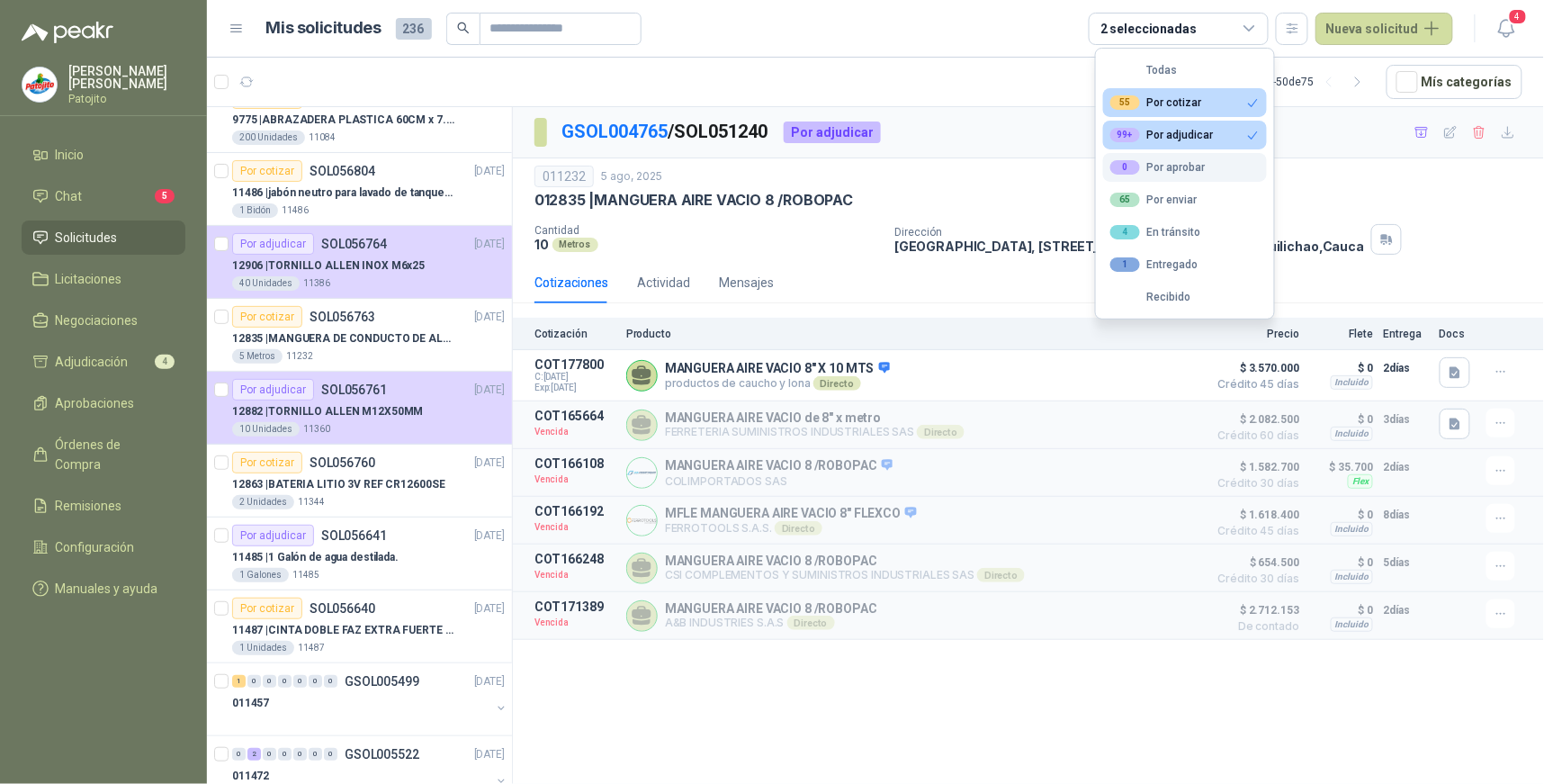
drag, startPoint x: 1247, startPoint y: 136, endPoint x: 1237, endPoint y: 157, distance: 23.3
click at [1247, 137] on icon "button" at bounding box center [1252, 135] width 13 height 13
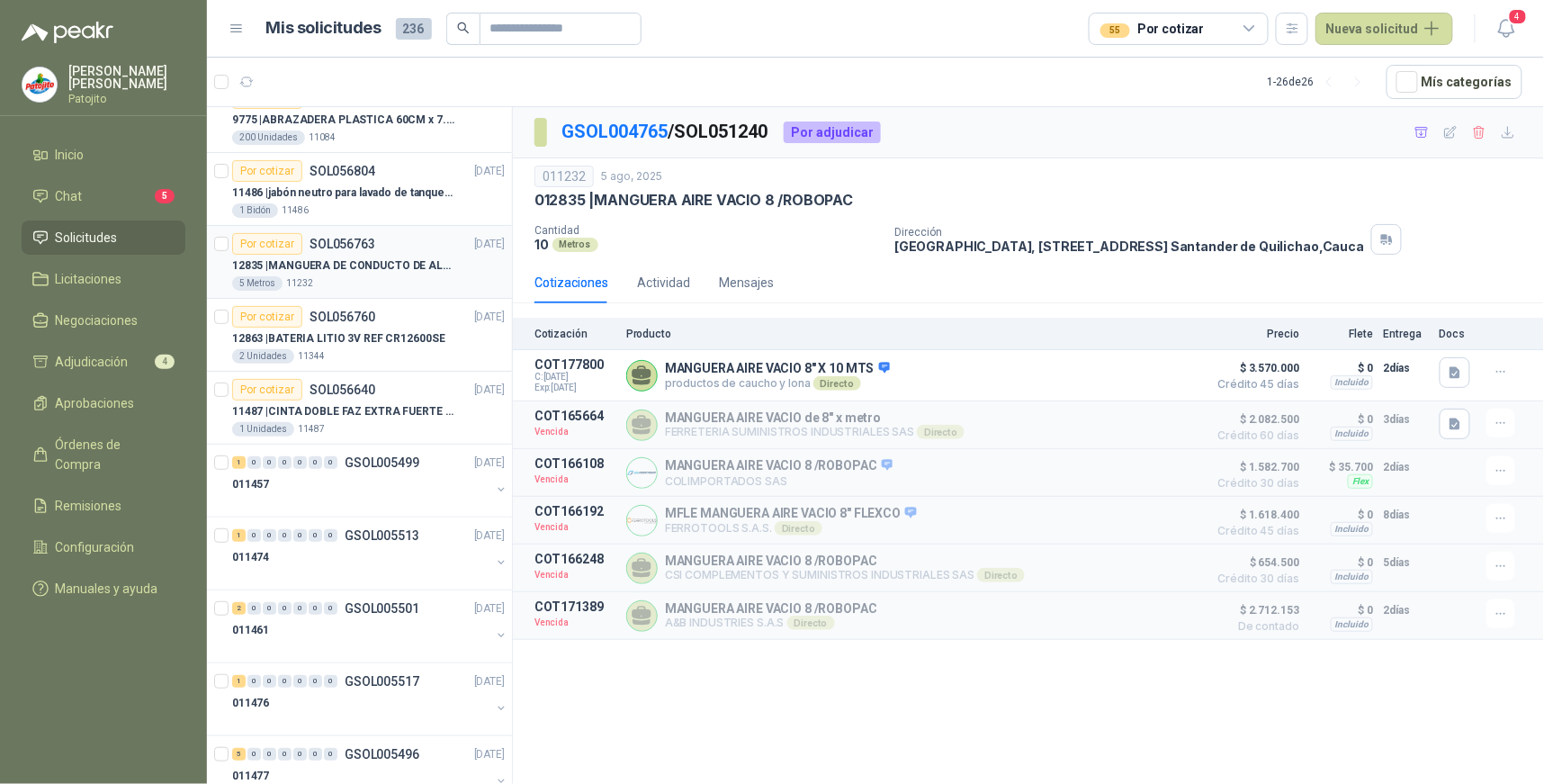
click at [351, 261] on p "12835 | MANGUERA DE CONDUCTO DE ALAMBRE [PERSON_NAME] PU" at bounding box center [344, 266] width 224 height 17
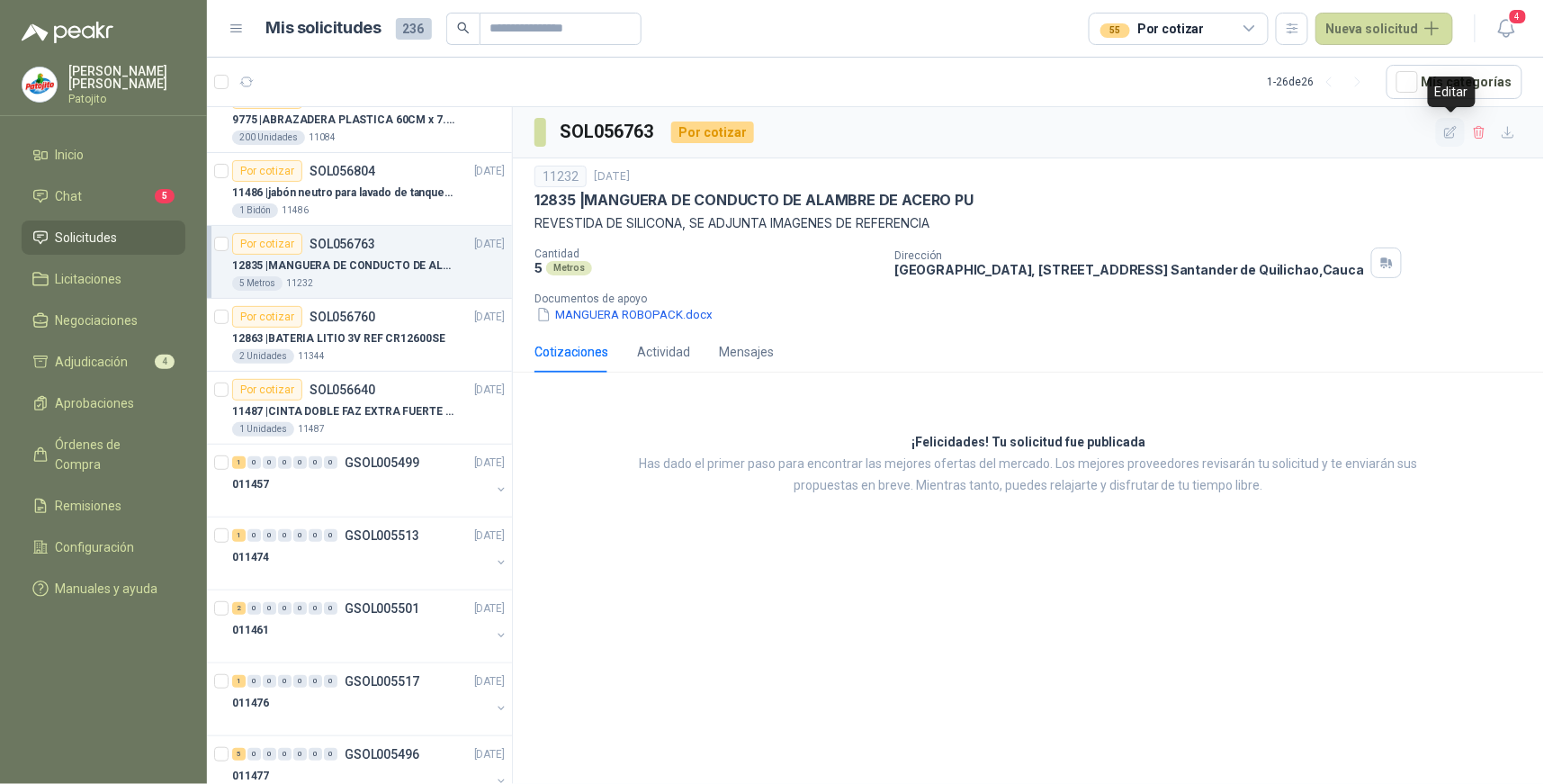
click at [1453, 130] on icon "button" at bounding box center [1451, 132] width 15 height 15
type input "**********"
type textarea "**********"
type input "*"
type input "*****"
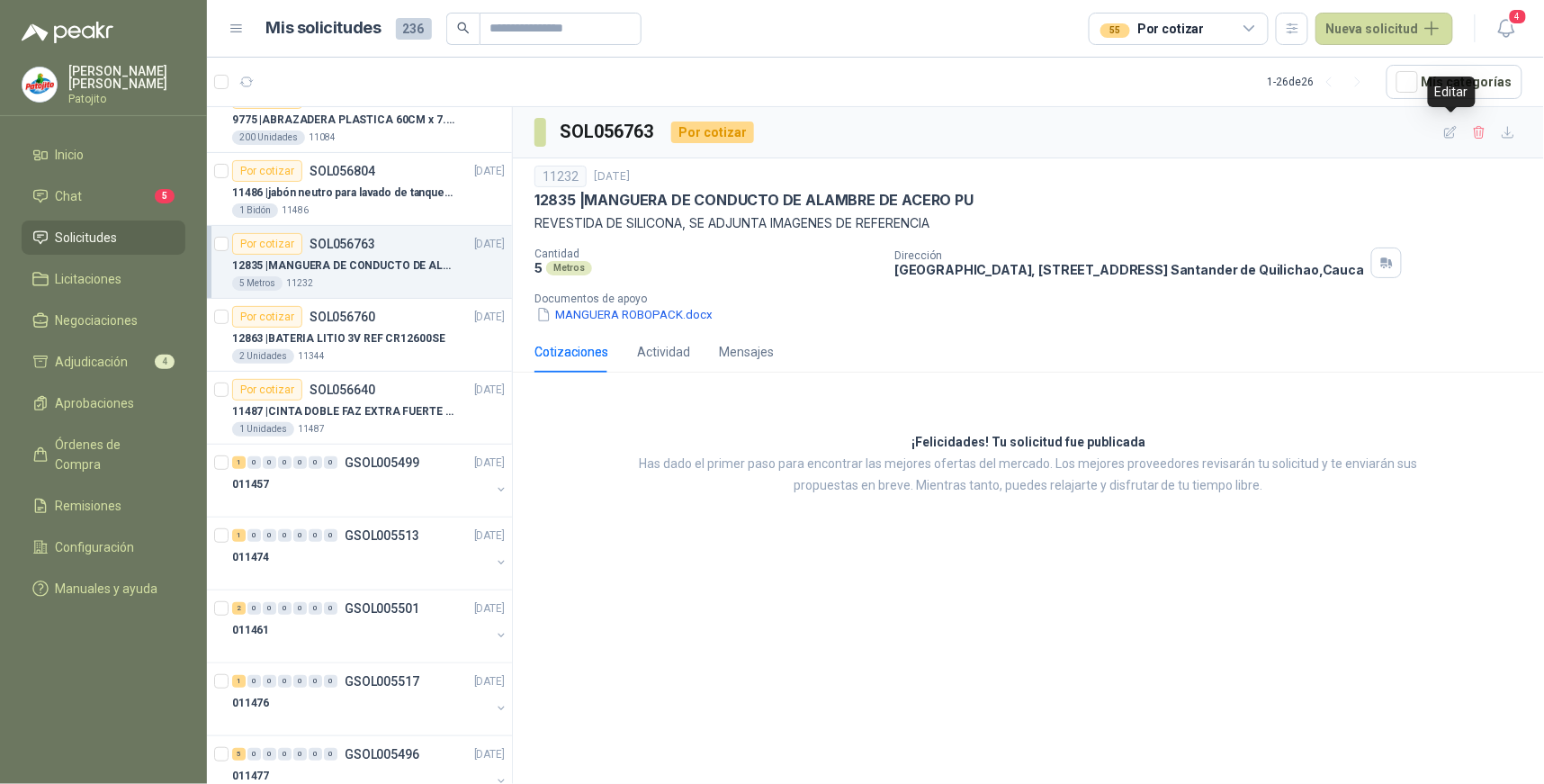
type input "*****"
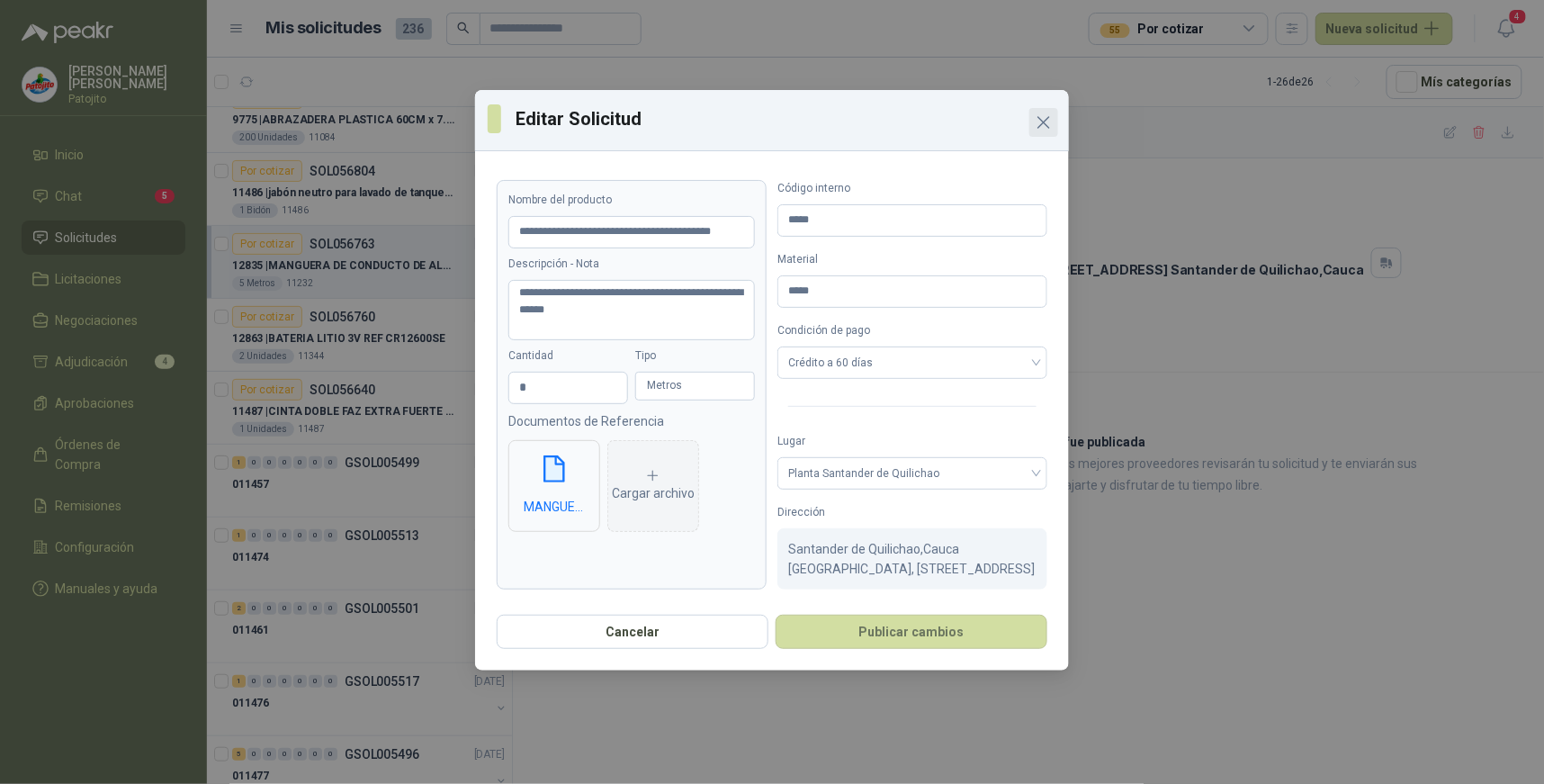
click at [1044, 112] on icon "Close" at bounding box center [1043, 122] width 21 height 21
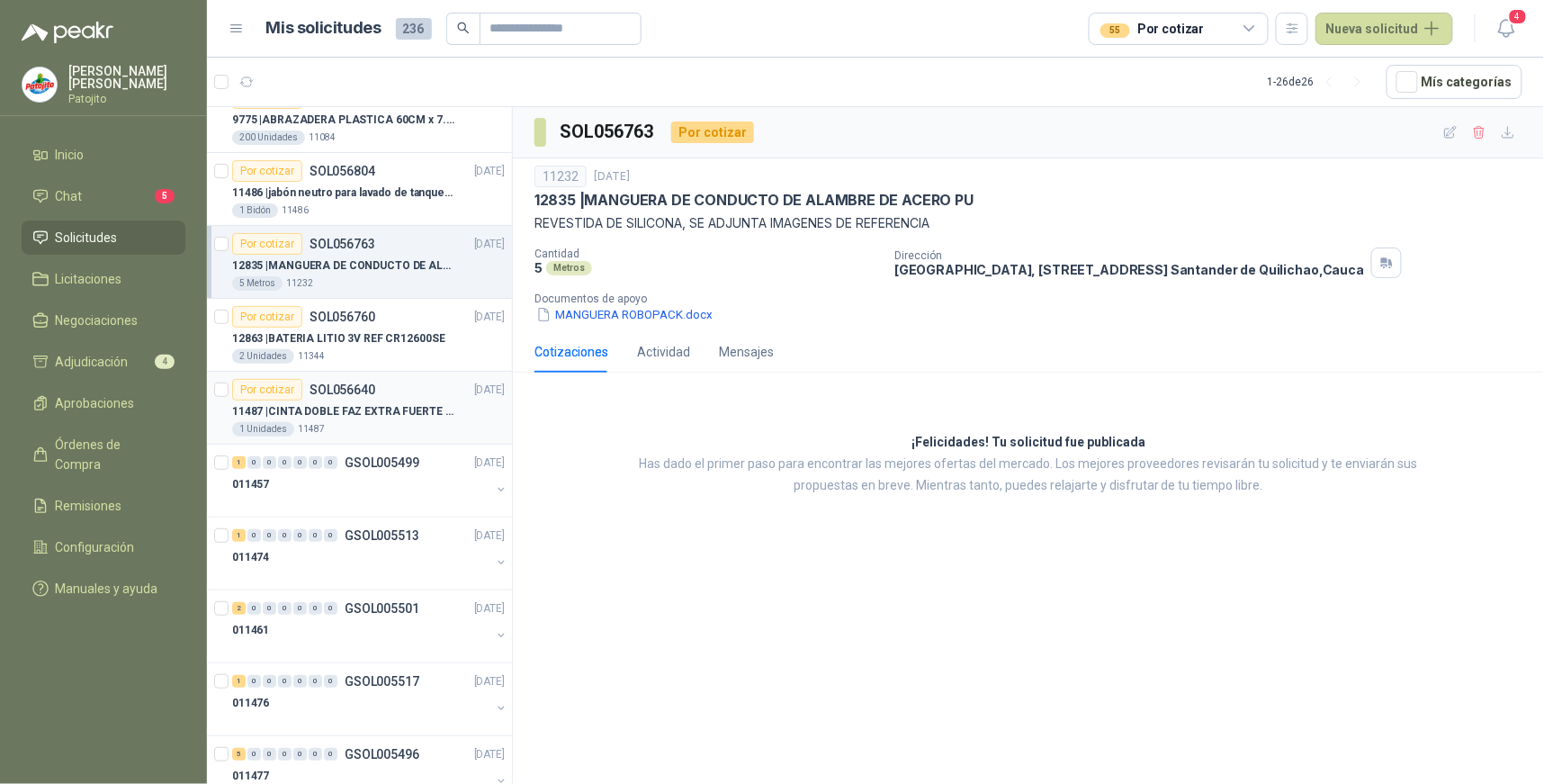
click at [425, 405] on p "11487 | CINTA DOBLE FAZ EXTRA FUERTE MARCA:3M" at bounding box center [344, 412] width 224 height 17
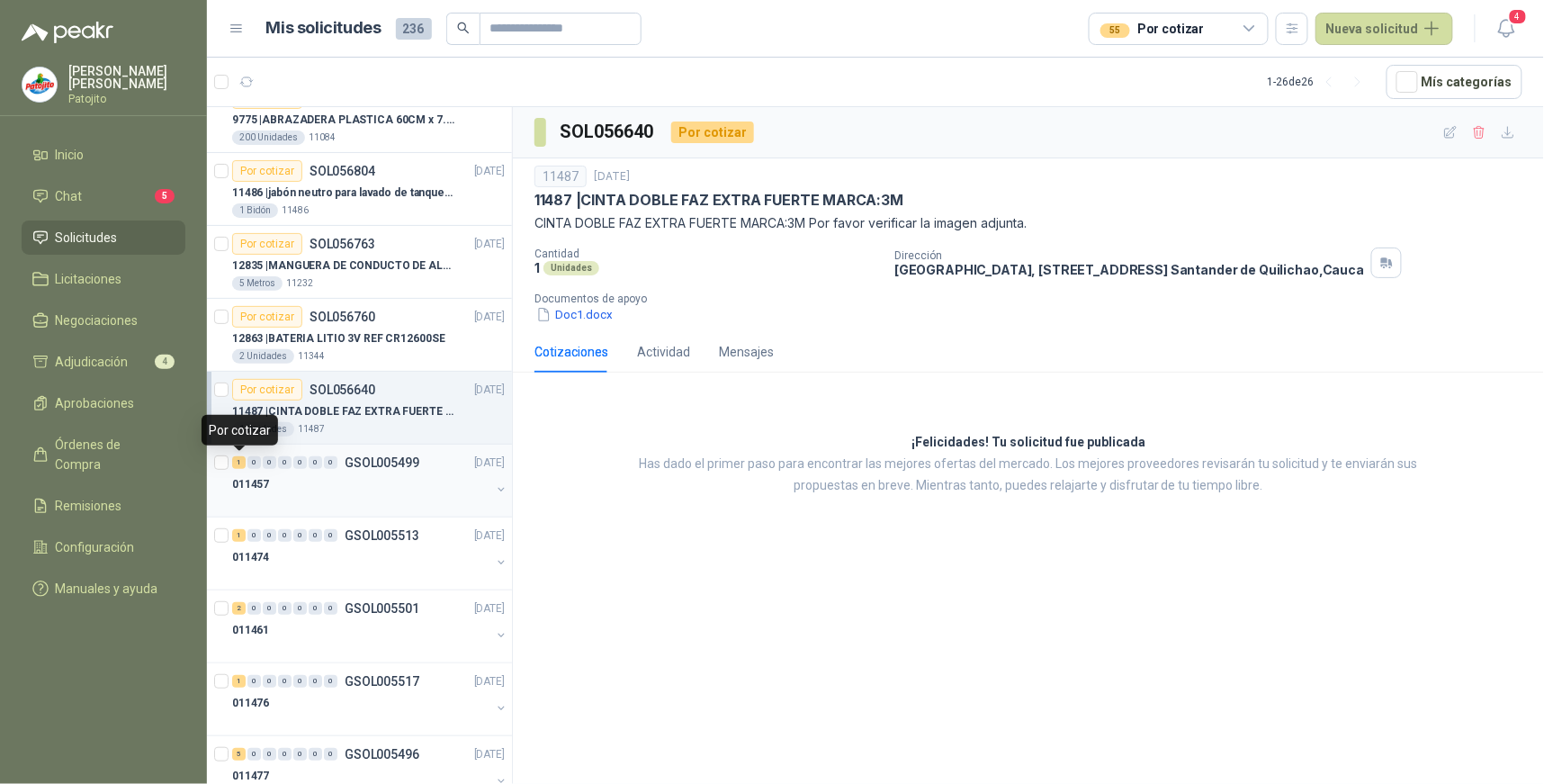
click at [241, 462] on div "1" at bounding box center [239, 462] width 13 height 12
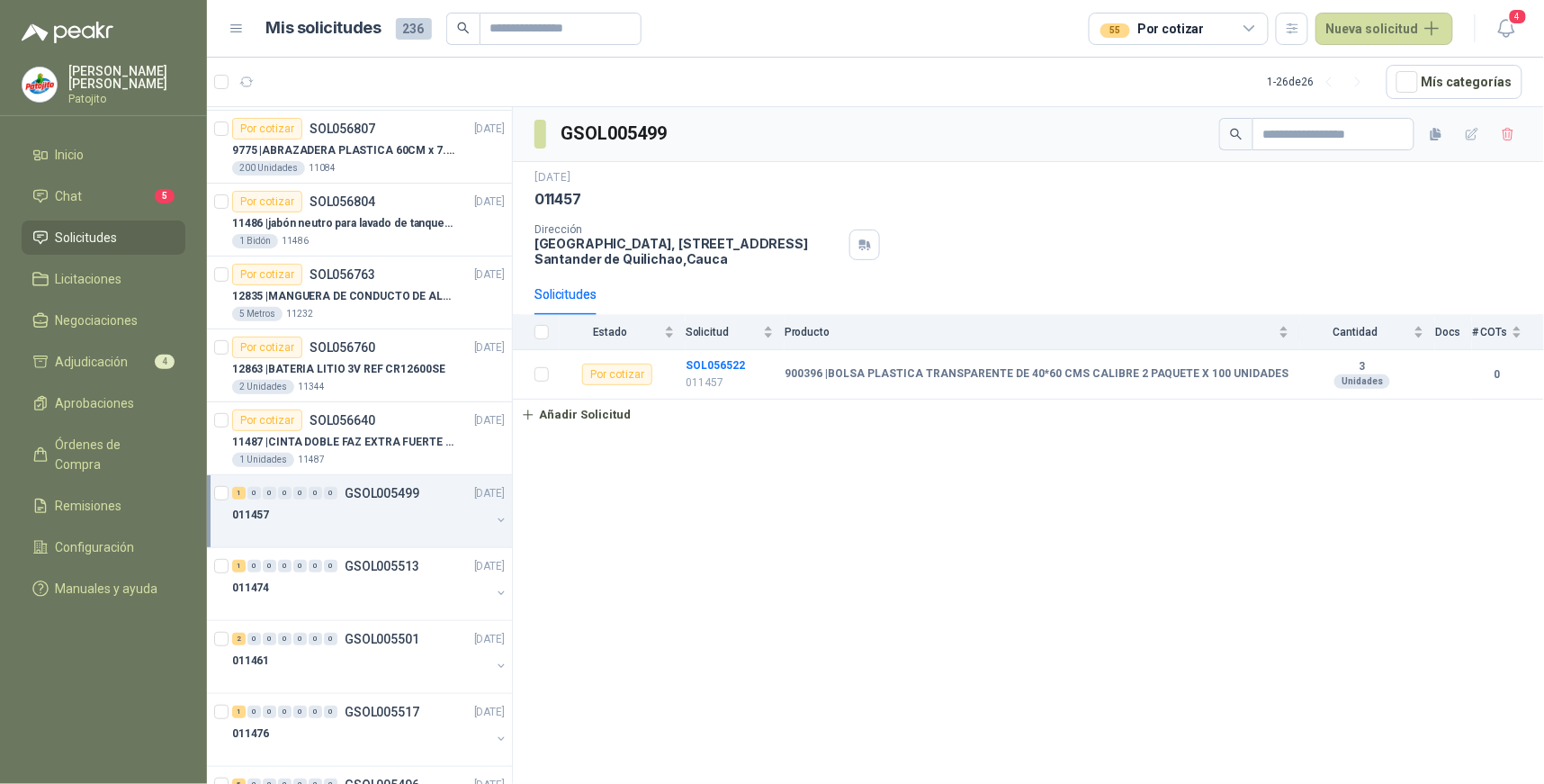
scroll to position [100, 0]
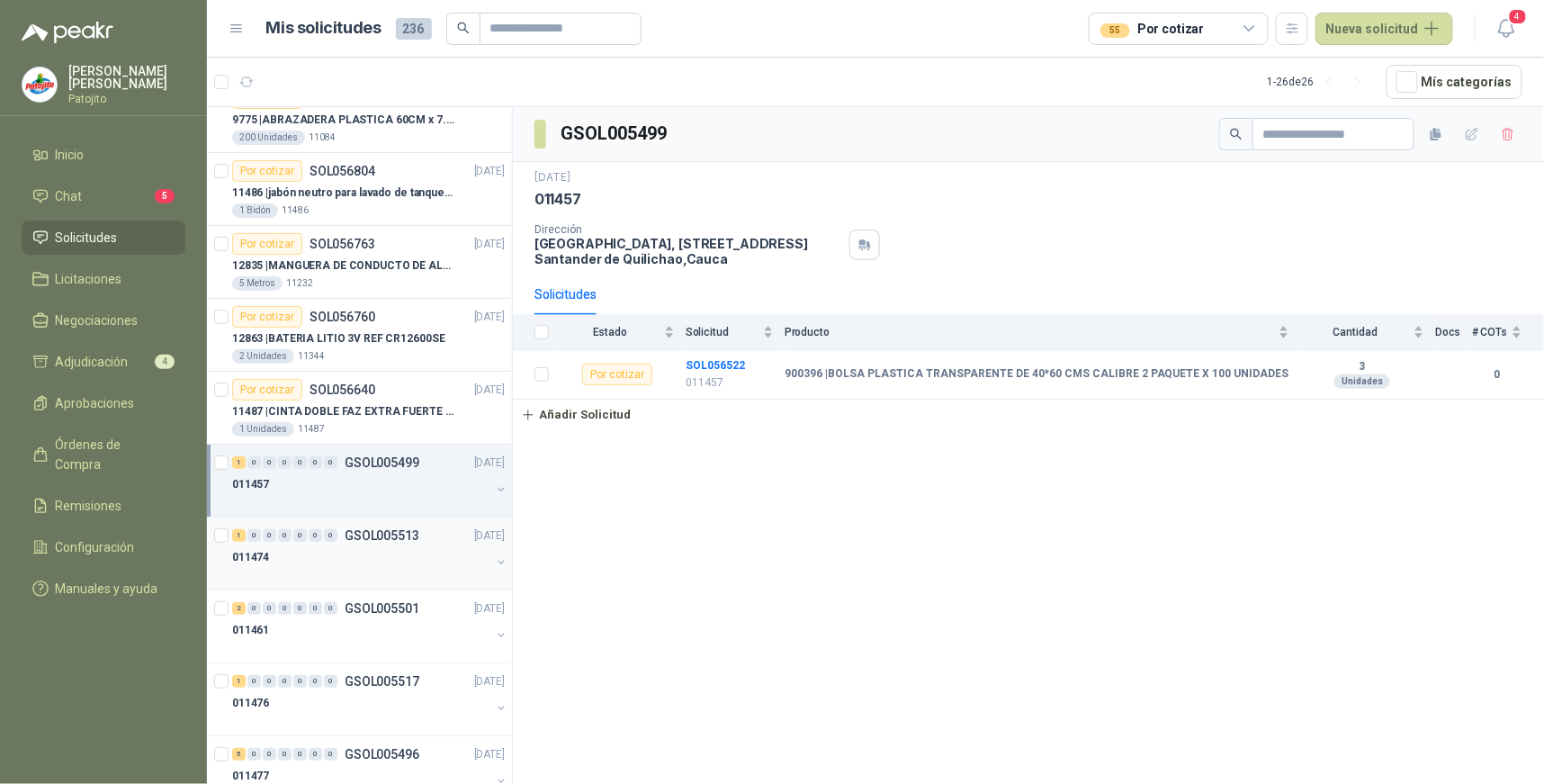
click at [237, 533] on div "1" at bounding box center [239, 535] width 13 height 12
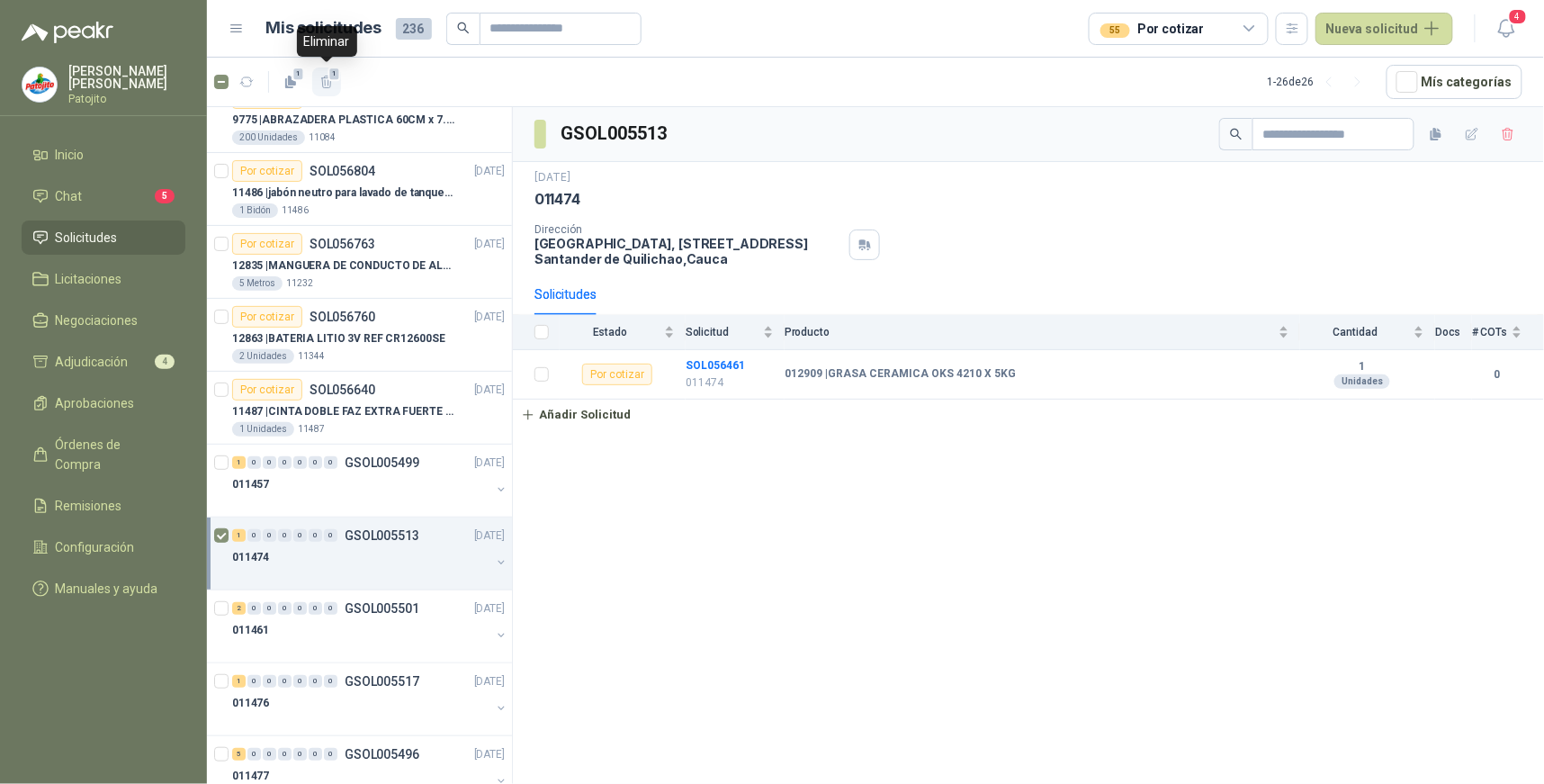
click at [324, 83] on icon "button" at bounding box center [326, 82] width 10 height 12
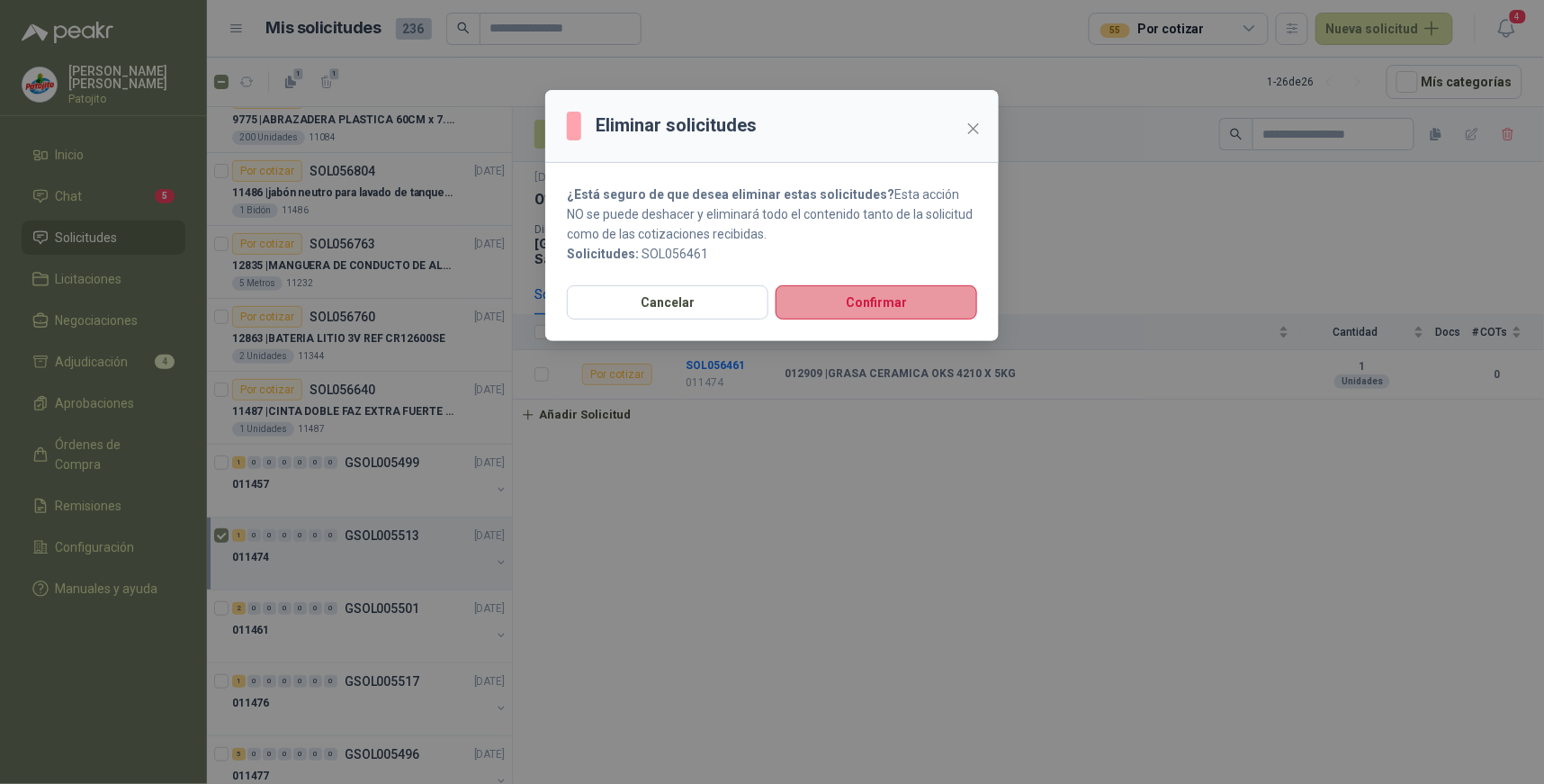
click at [928, 295] on button "Confirmar" at bounding box center [876, 302] width 202 height 35
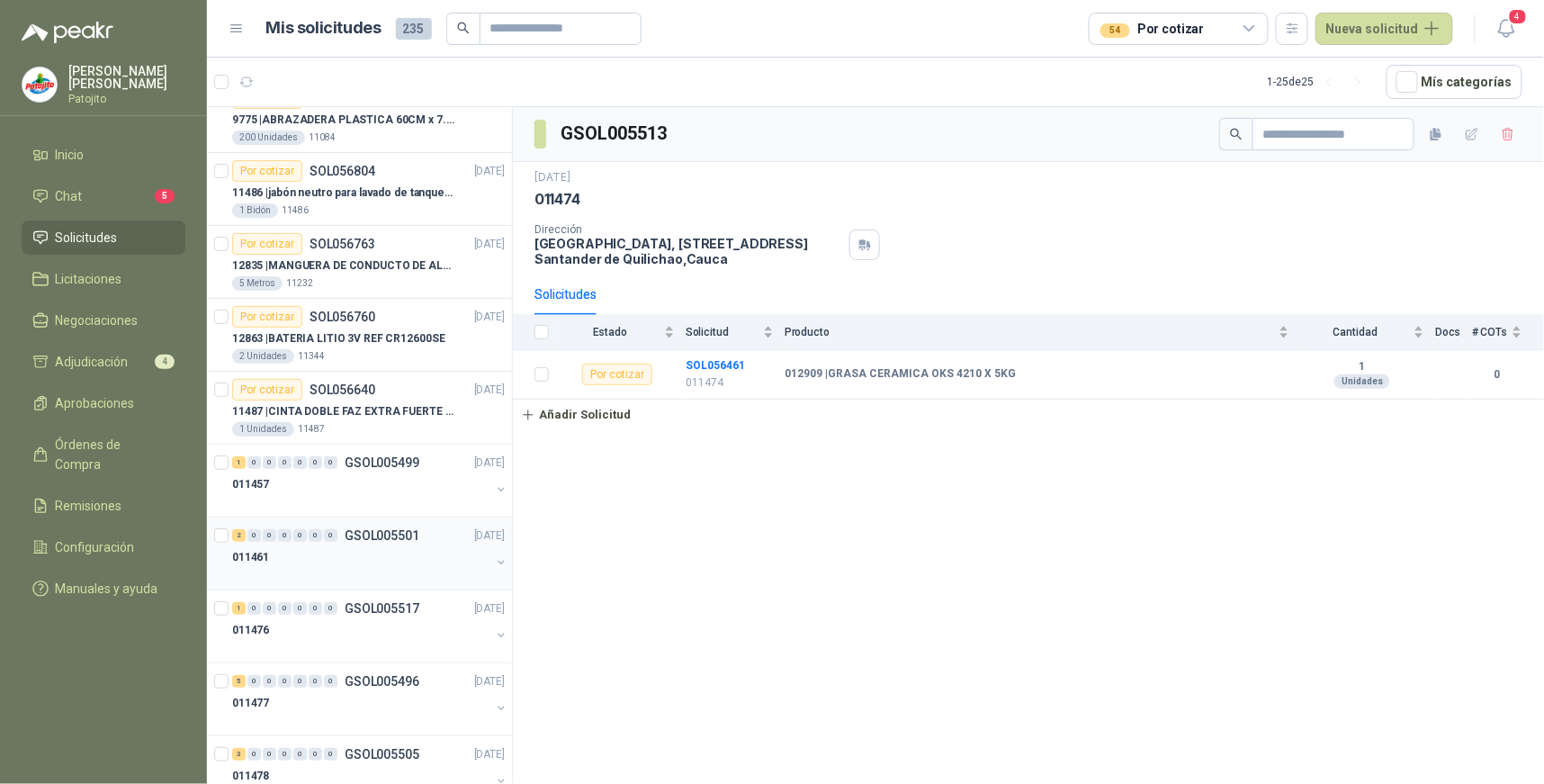
click at [239, 537] on div "2" at bounding box center [239, 535] width 13 height 12
click at [1073, 631] on div "GSOL005501 [DATE] 011461 Dirección [STREET_ADDRESS] Solicitudes Estado Solicitu…" at bounding box center [1028, 449] width 1031 height 683
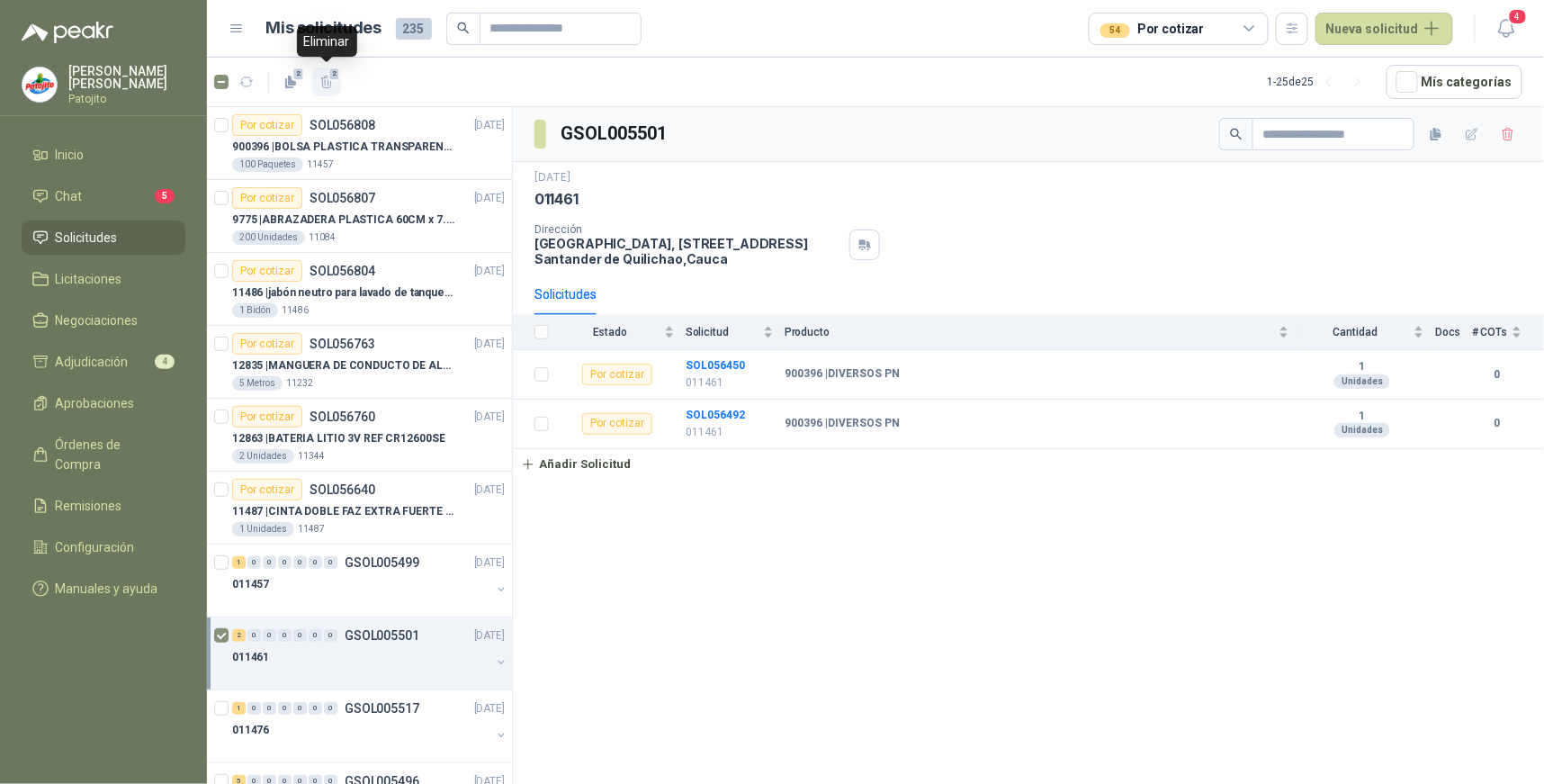
click at [328, 83] on icon "button" at bounding box center [327, 83] width 15 height 15
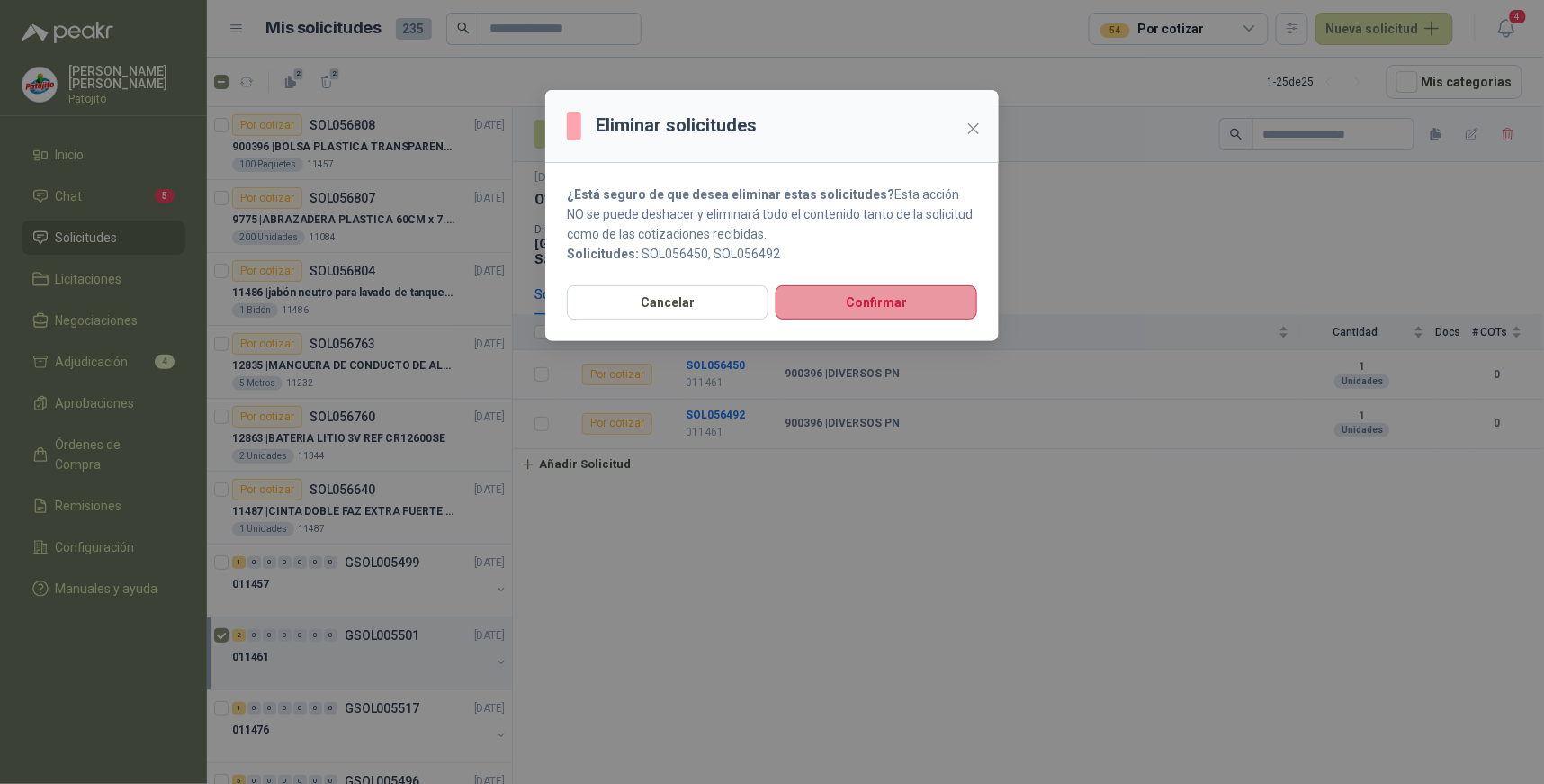
click at [919, 297] on button "Confirmar" at bounding box center [876, 302] width 202 height 35
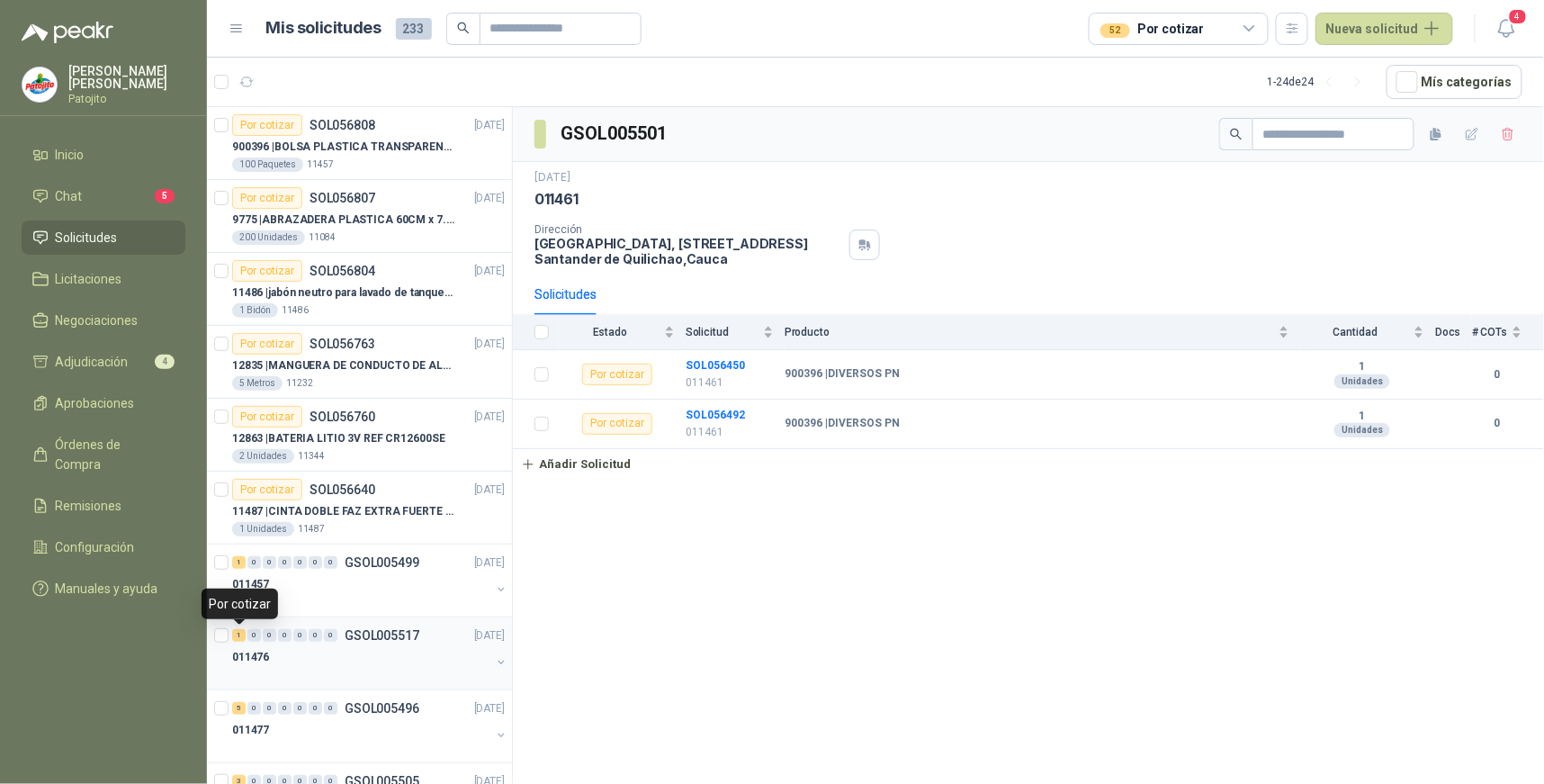
click at [244, 634] on div "1" at bounding box center [239, 634] width 13 height 12
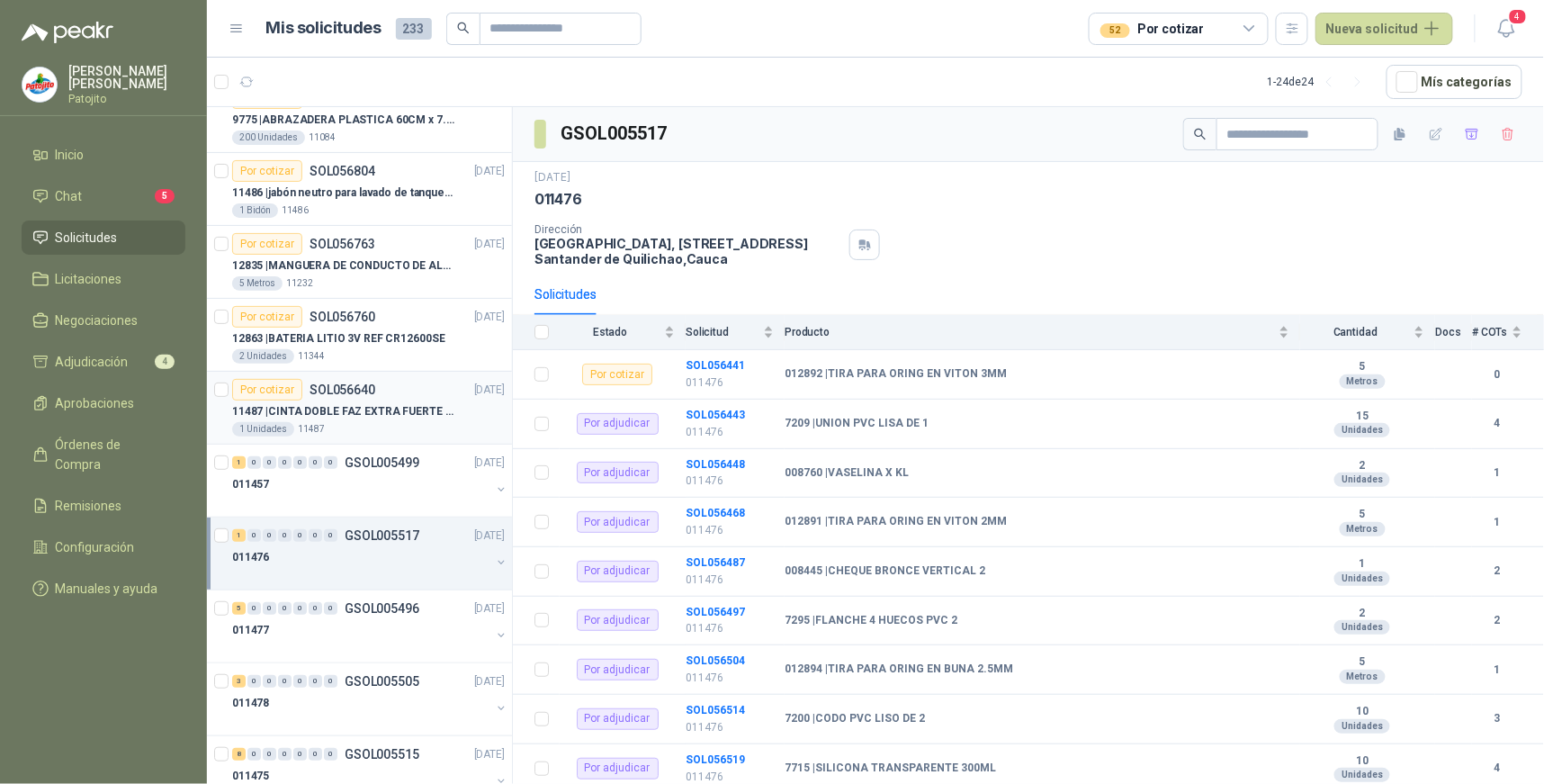
scroll to position [200, 0]
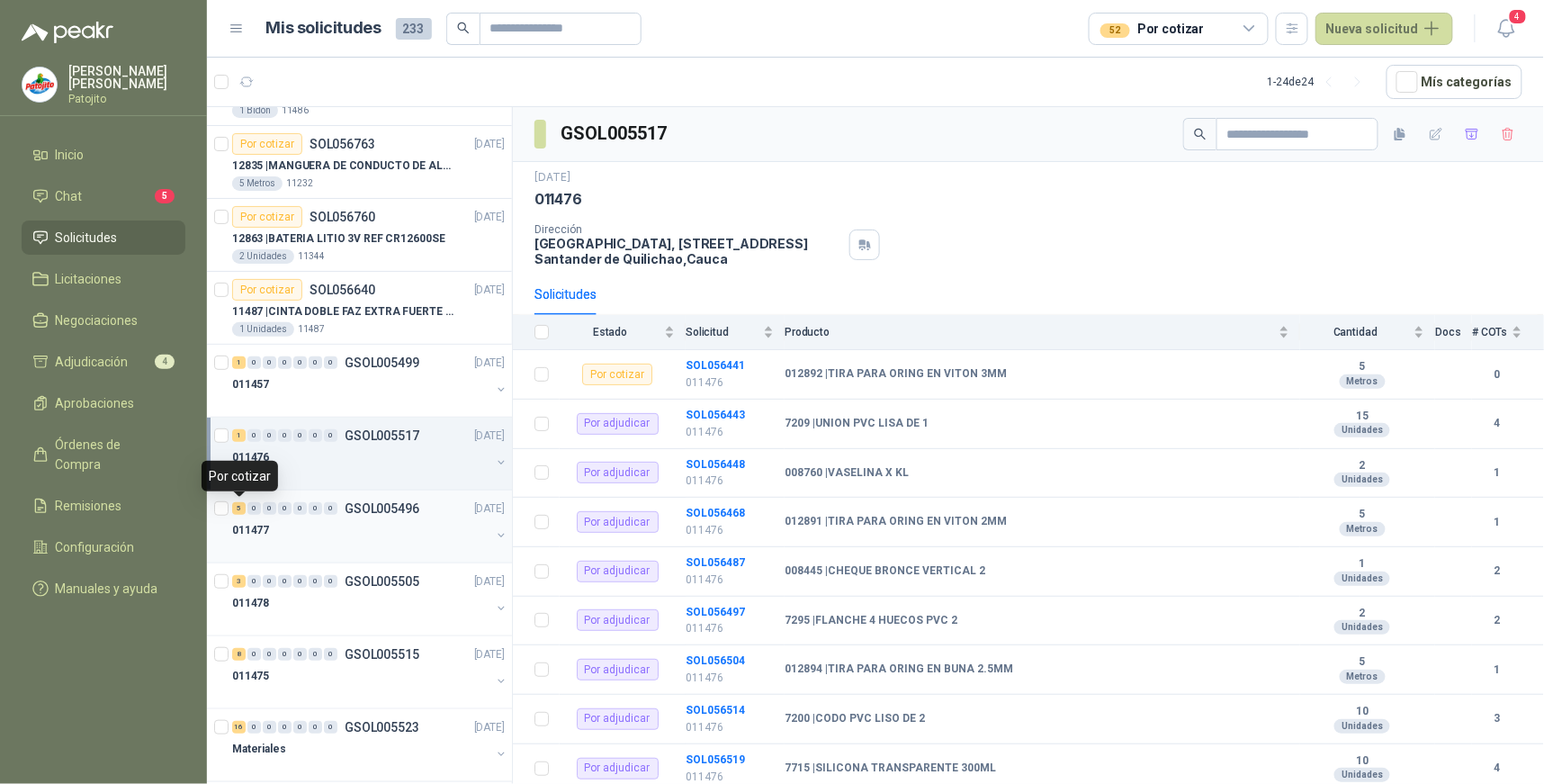
click at [240, 508] on div "5" at bounding box center [239, 508] width 13 height 12
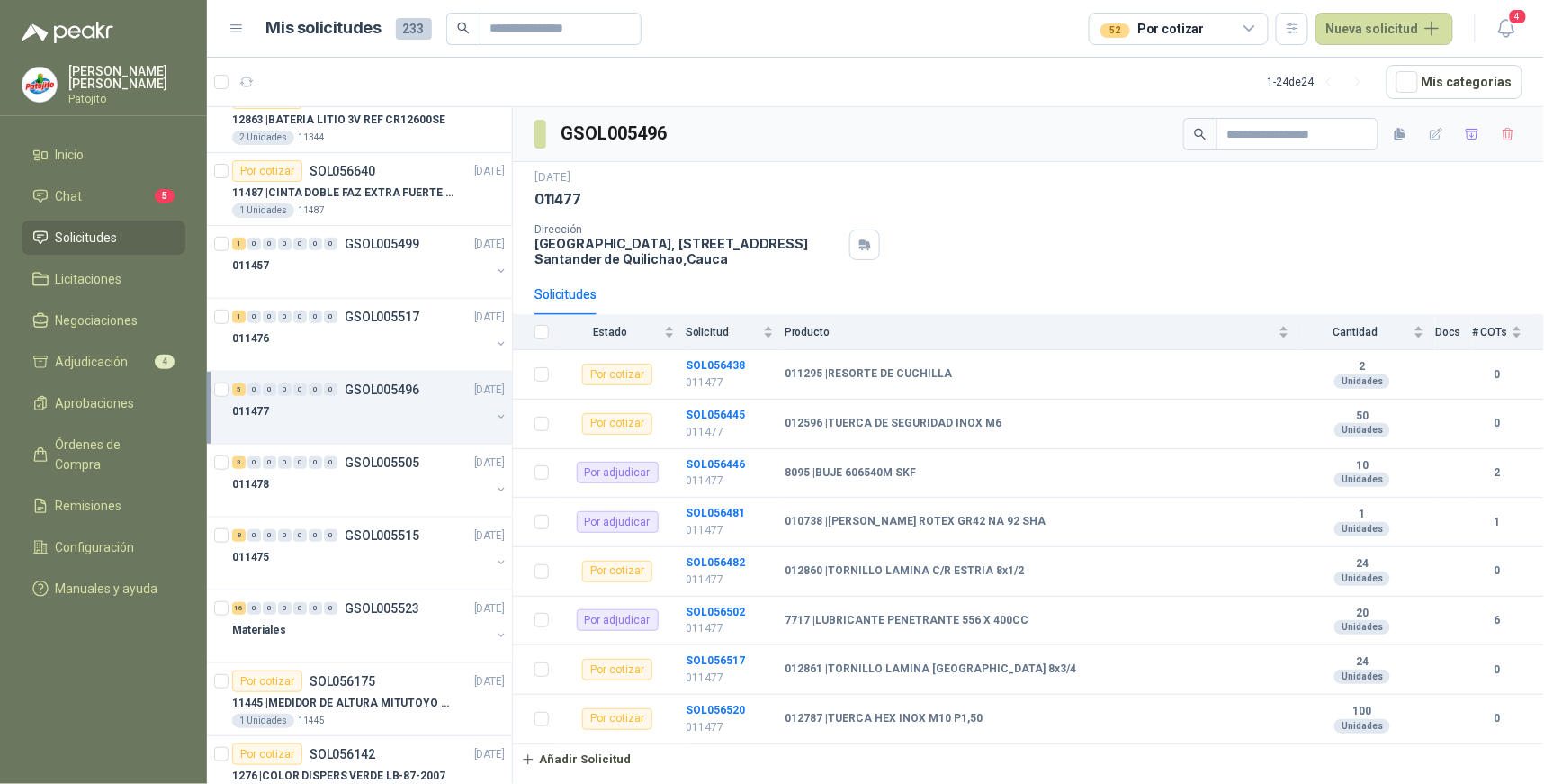
scroll to position [399, 0]
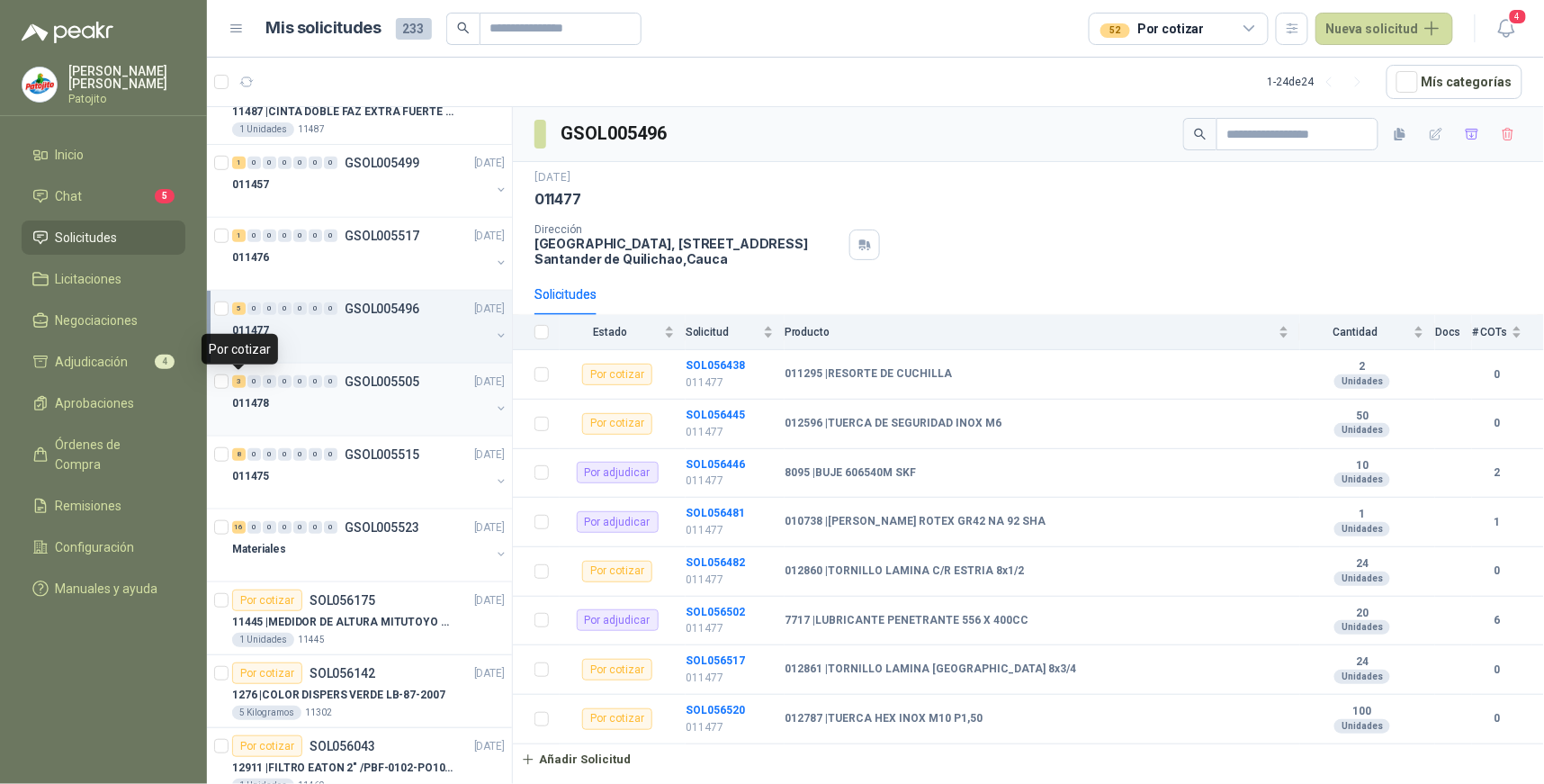
click at [246, 381] on div "3 0 0 0 0 0 0" at bounding box center [285, 381] width 106 height 12
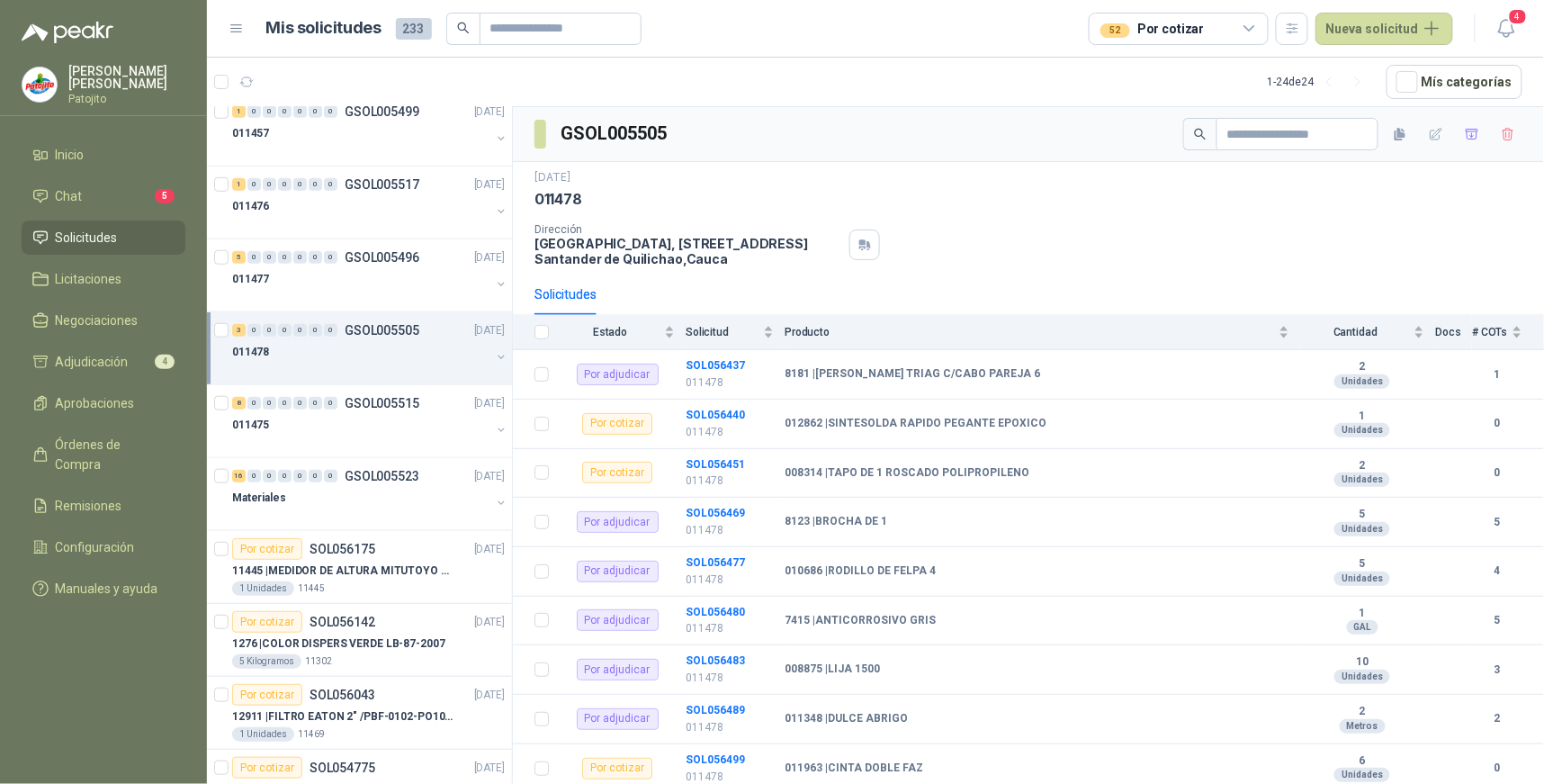
scroll to position [499, 0]
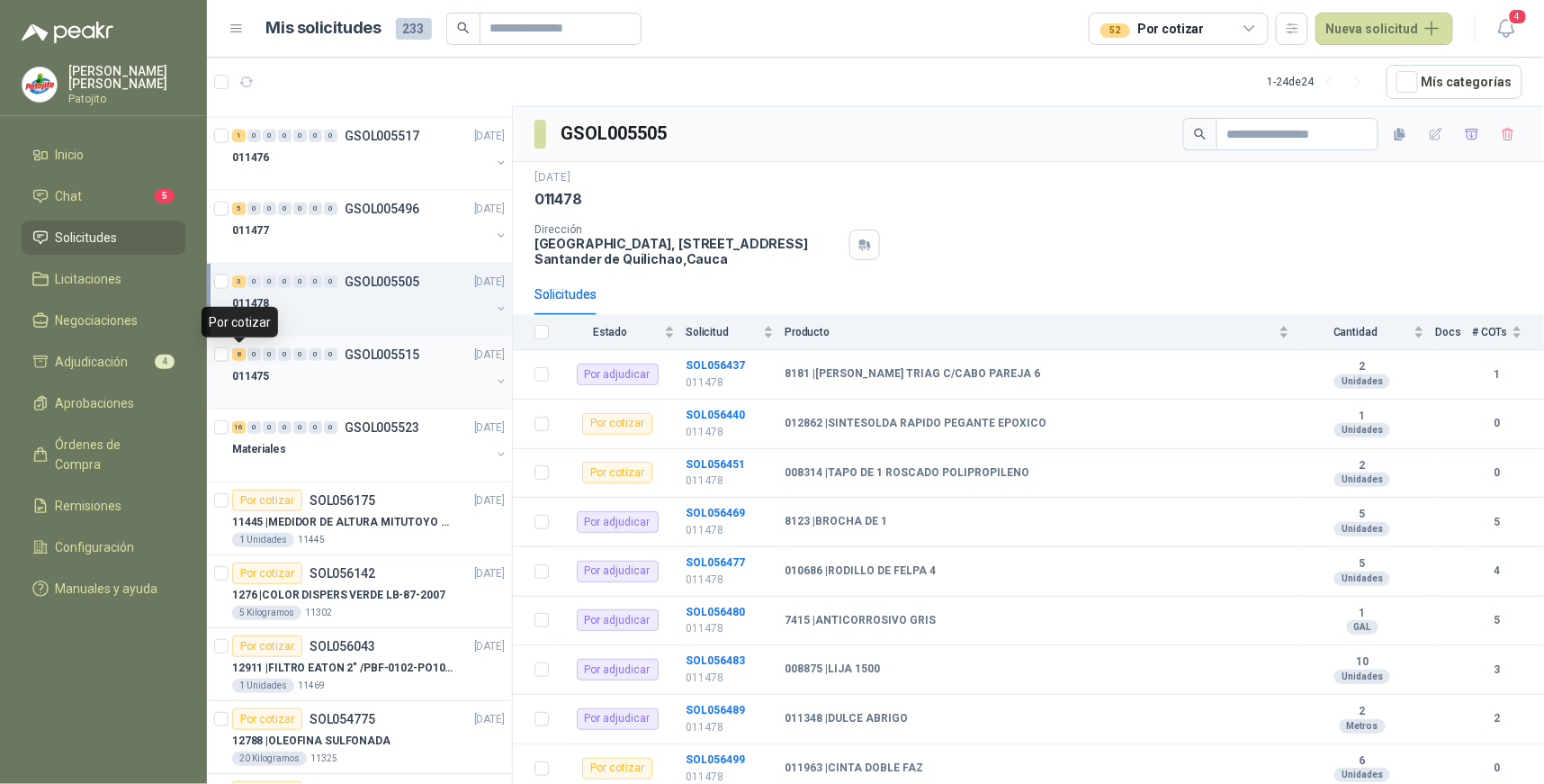
click at [241, 352] on div "8" at bounding box center [239, 354] width 13 height 12
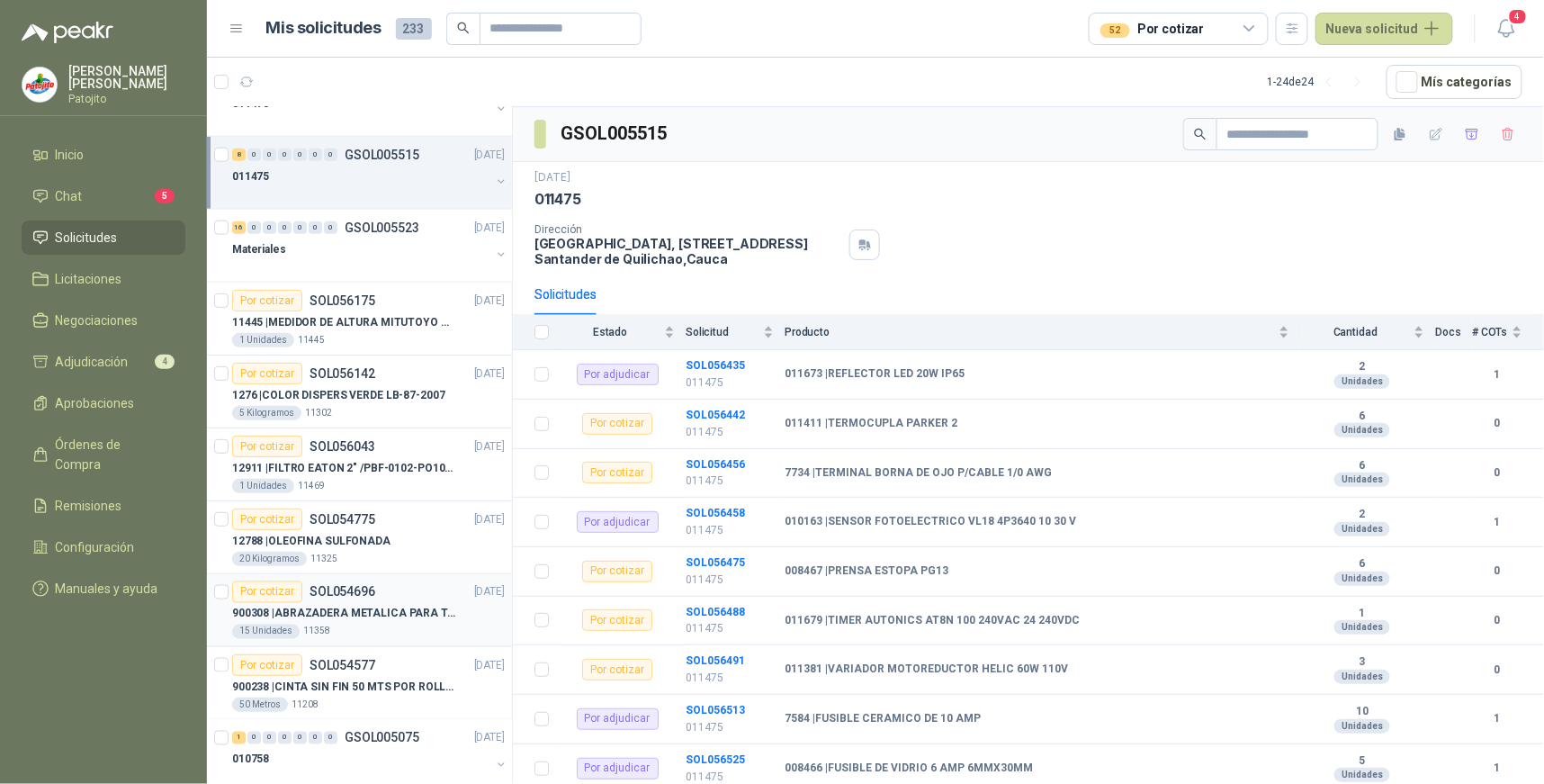
scroll to position [798, 0]
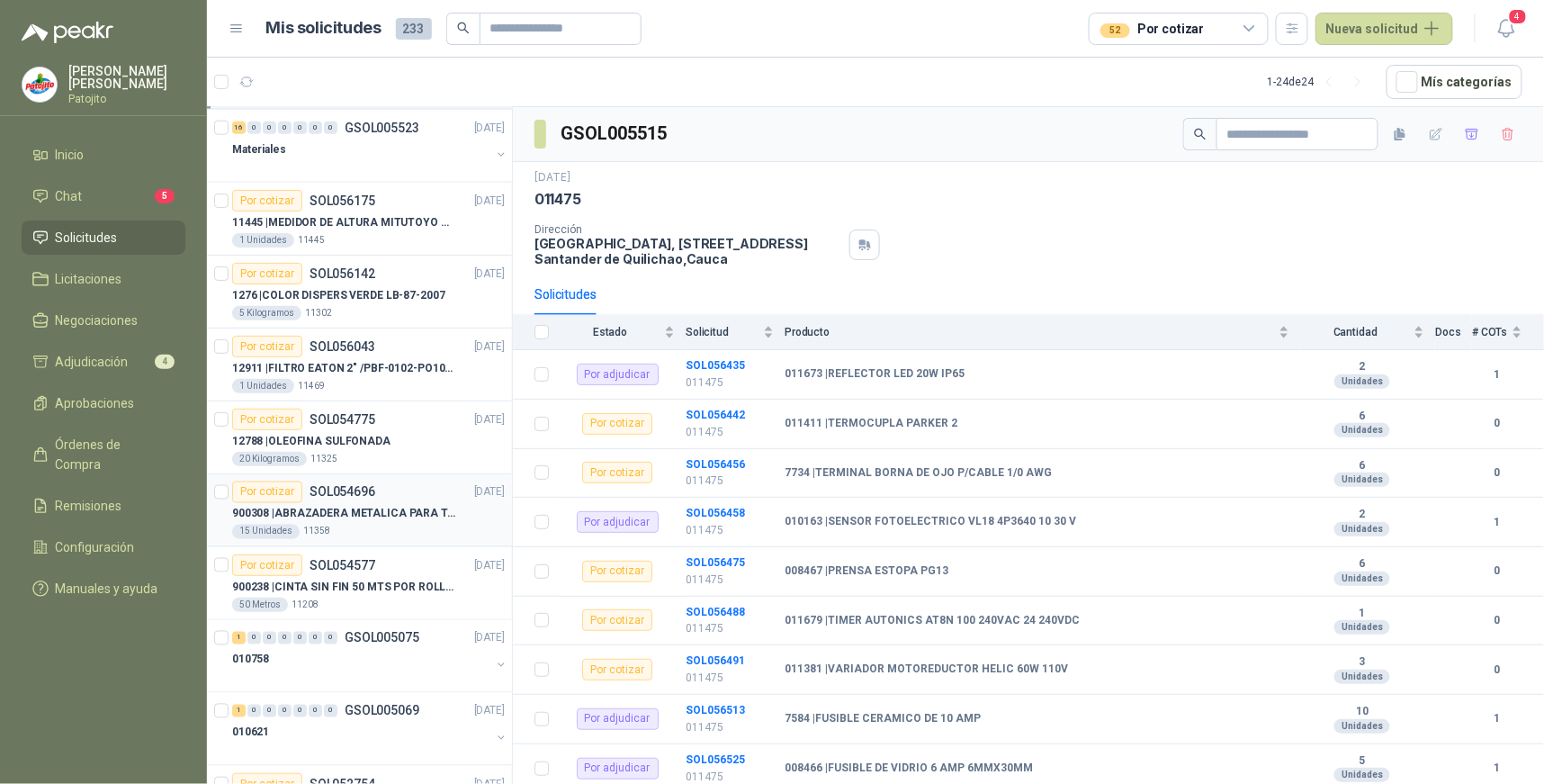
click at [411, 511] on p "900308 | ABRAZADERA METALICA PARA TAPA [PERSON_NAME] DE PLASTICO DE 50 LT" at bounding box center [344, 514] width 224 height 17
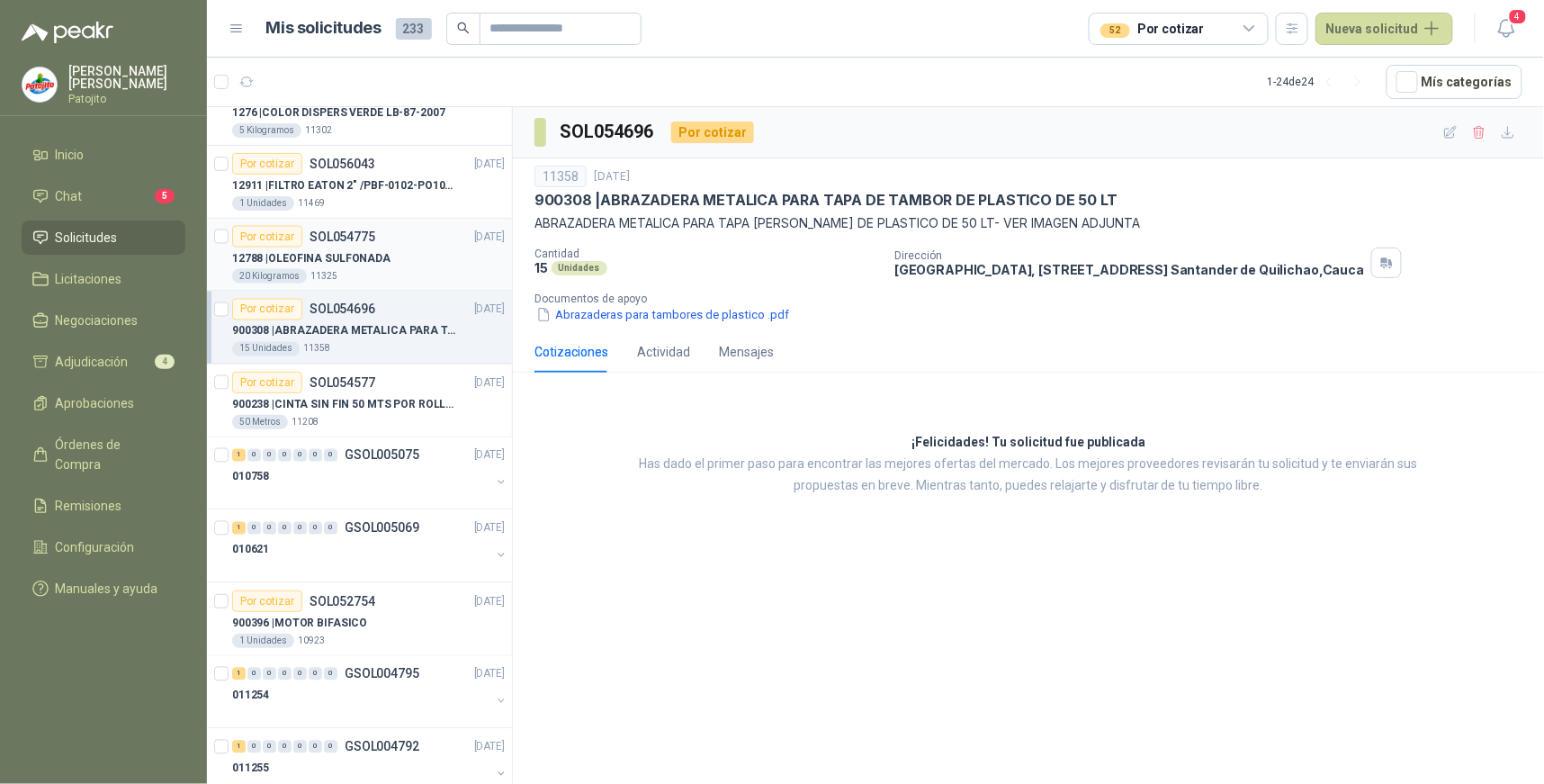
scroll to position [999, 0]
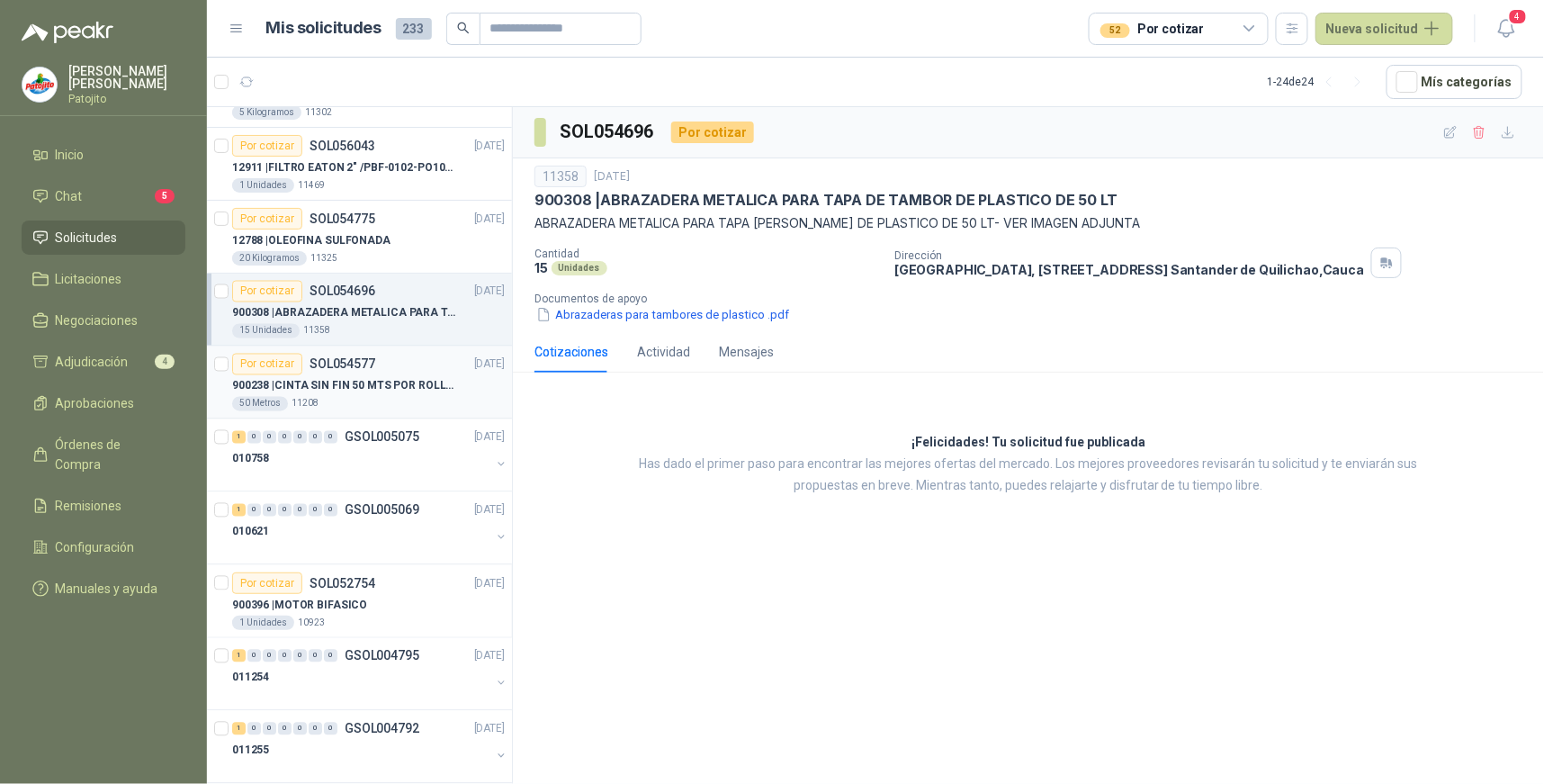
click at [345, 389] on p "900238 | CINTA SIN FIN 50 MTS POR ROLLO - VER DOC ADJUNTO" at bounding box center [344, 387] width 224 height 17
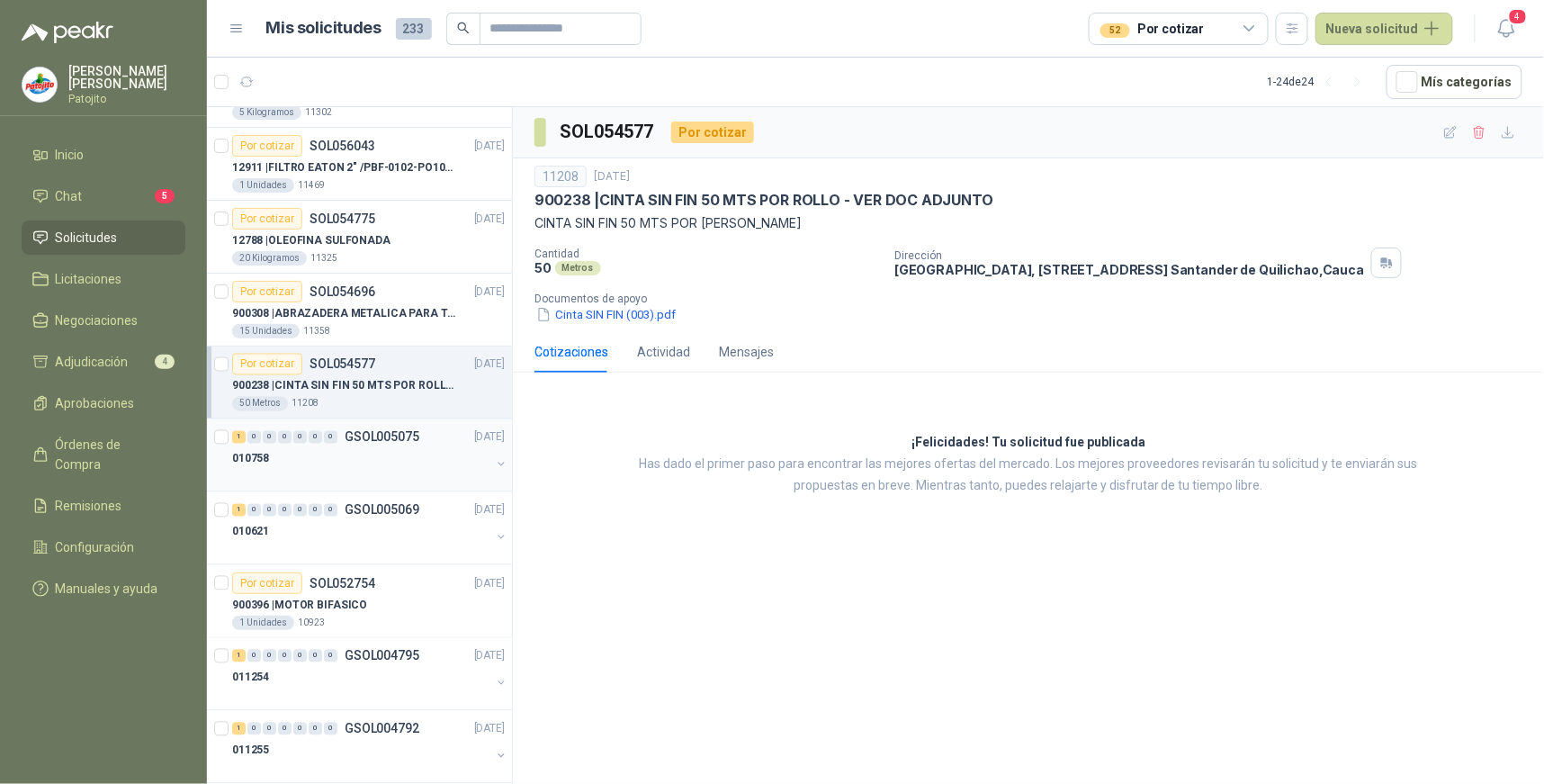
scroll to position [1091, 0]
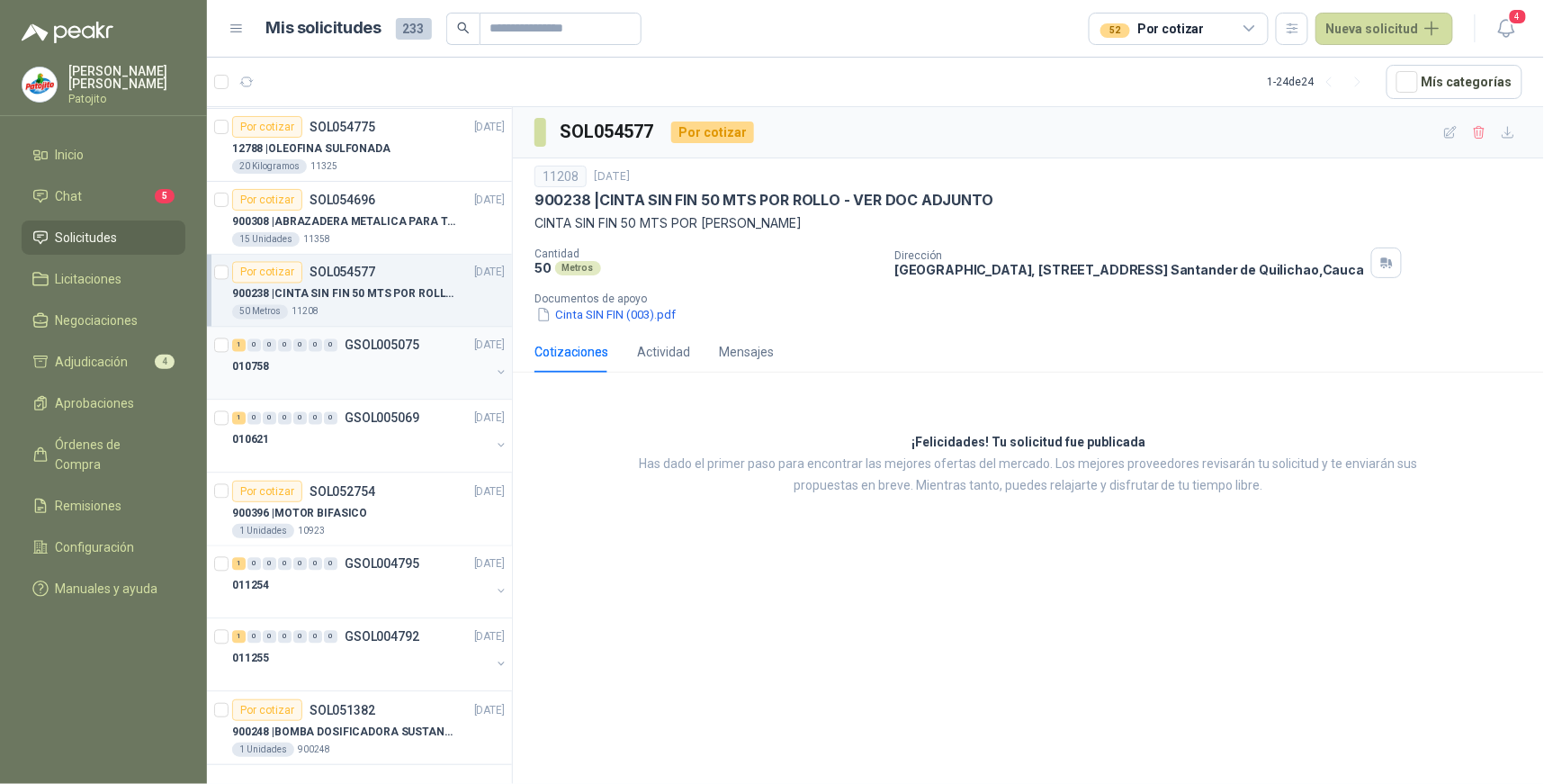
click at [236, 347] on div "1" at bounding box center [239, 344] width 13 height 12
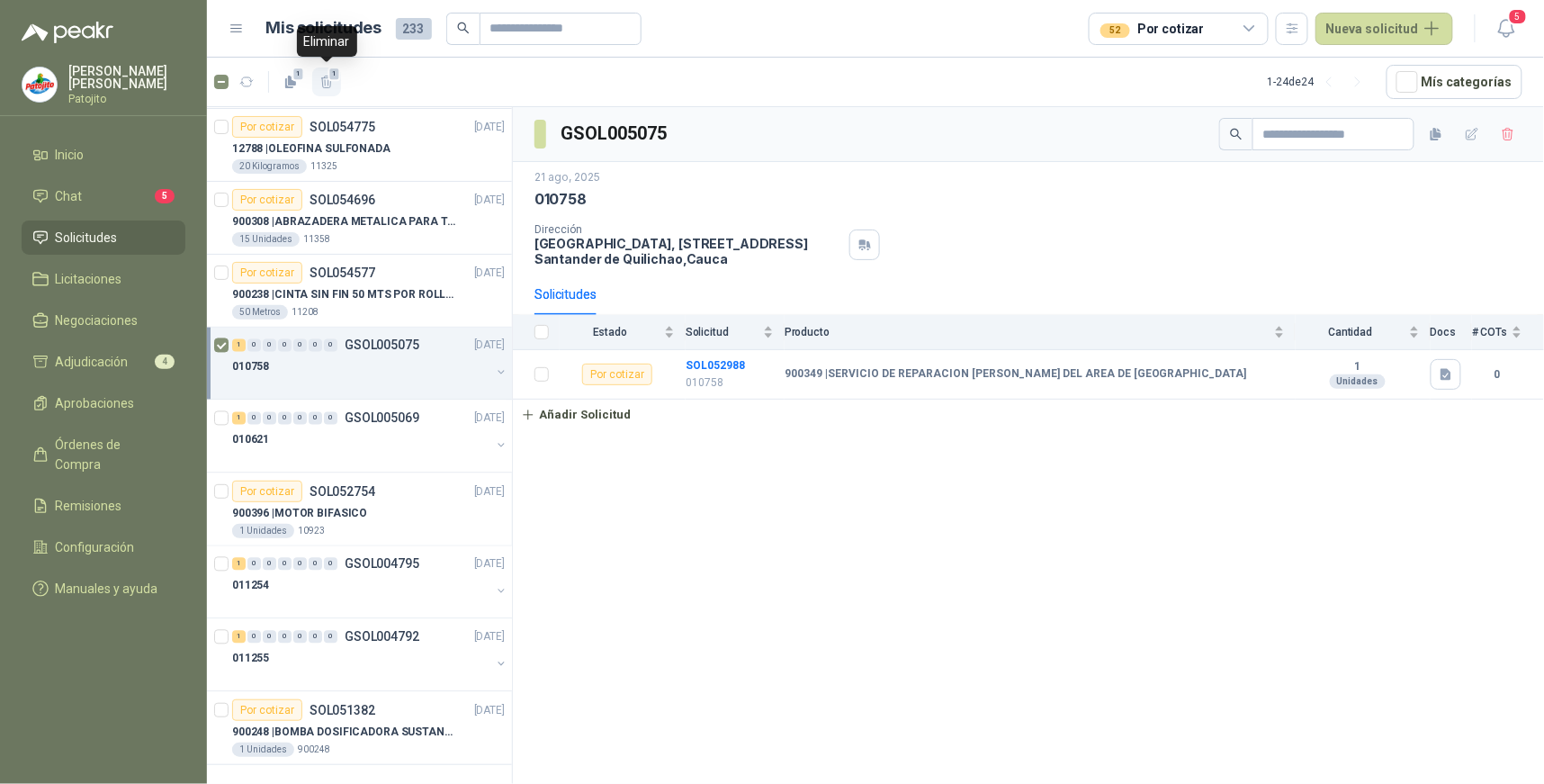
click at [322, 86] on icon "button" at bounding box center [326, 82] width 10 height 12
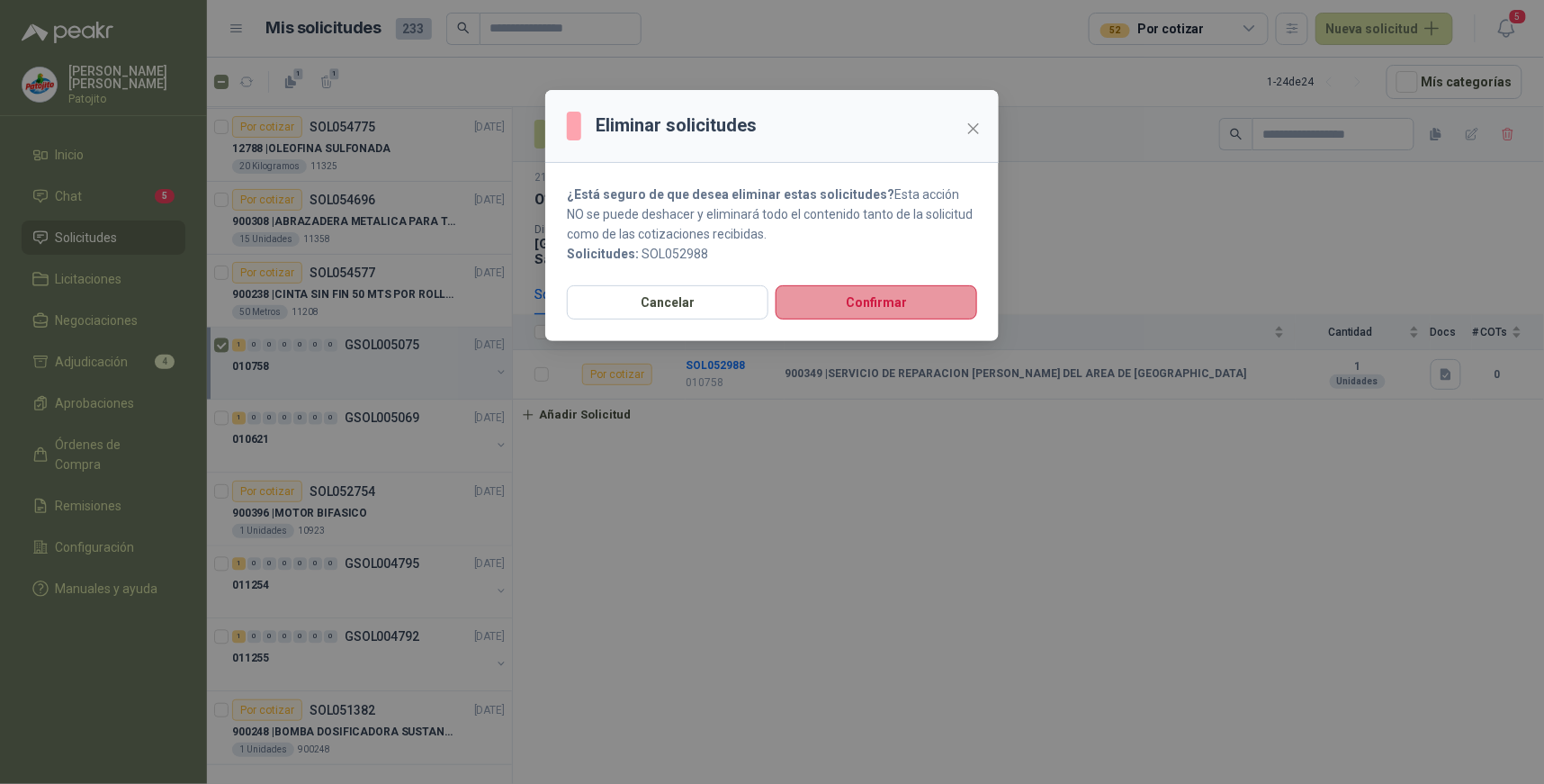
click at [819, 301] on button "Confirmar" at bounding box center [876, 302] width 202 height 35
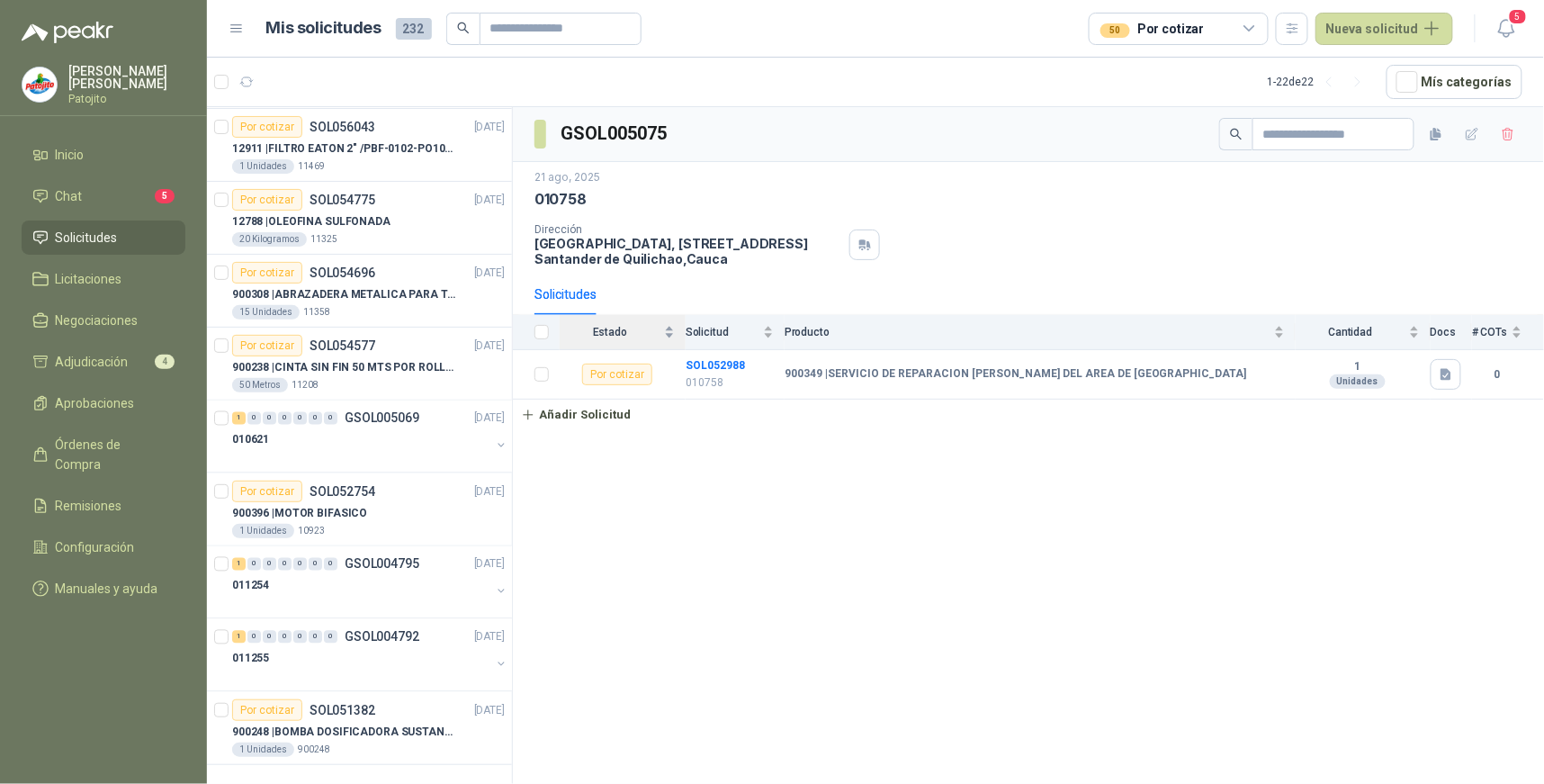
scroll to position [946, 0]
click at [234, 417] on div "1" at bounding box center [239, 417] width 13 height 12
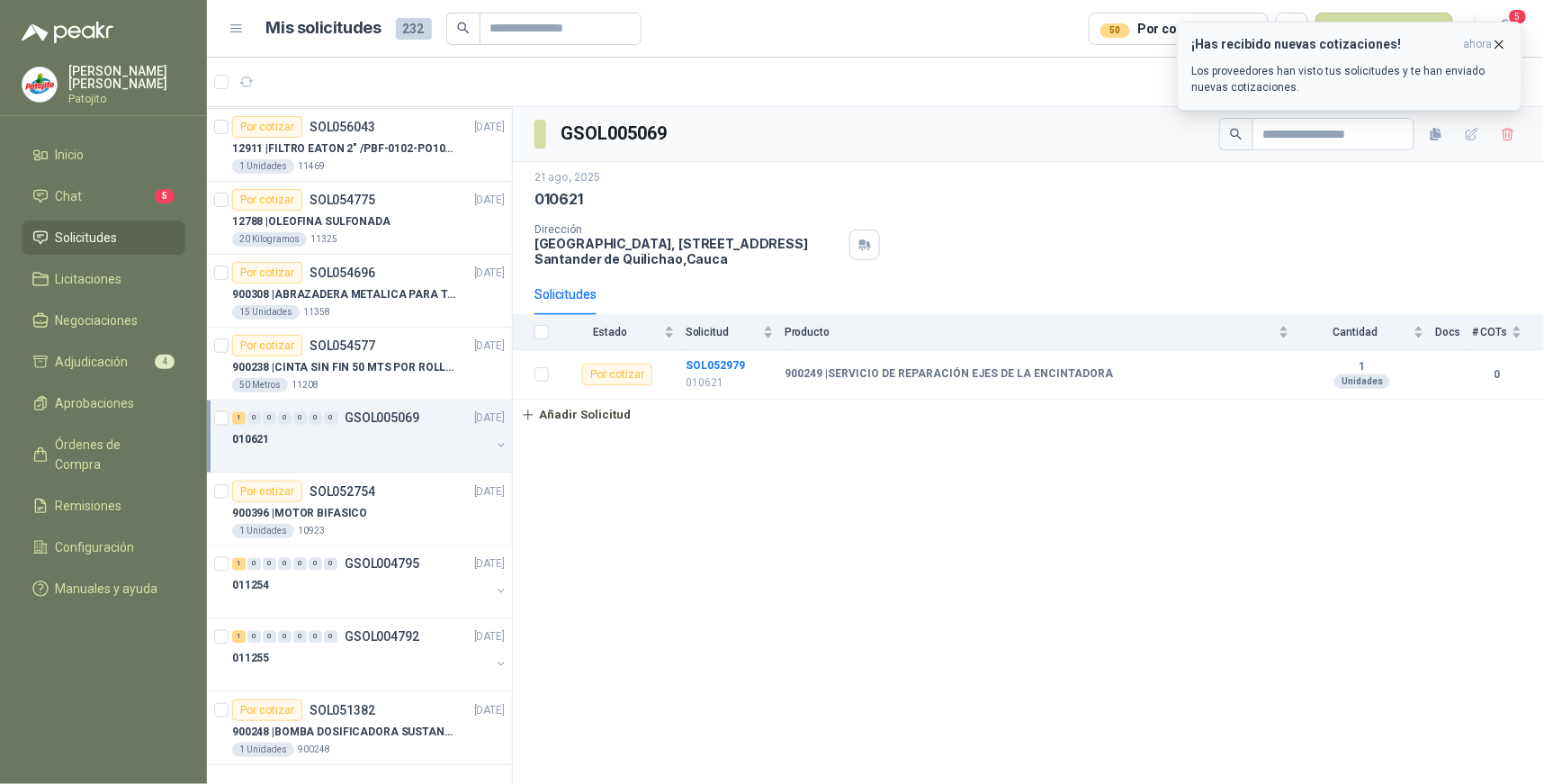
click at [1499, 46] on icon "button" at bounding box center [1499, 44] width 15 height 15
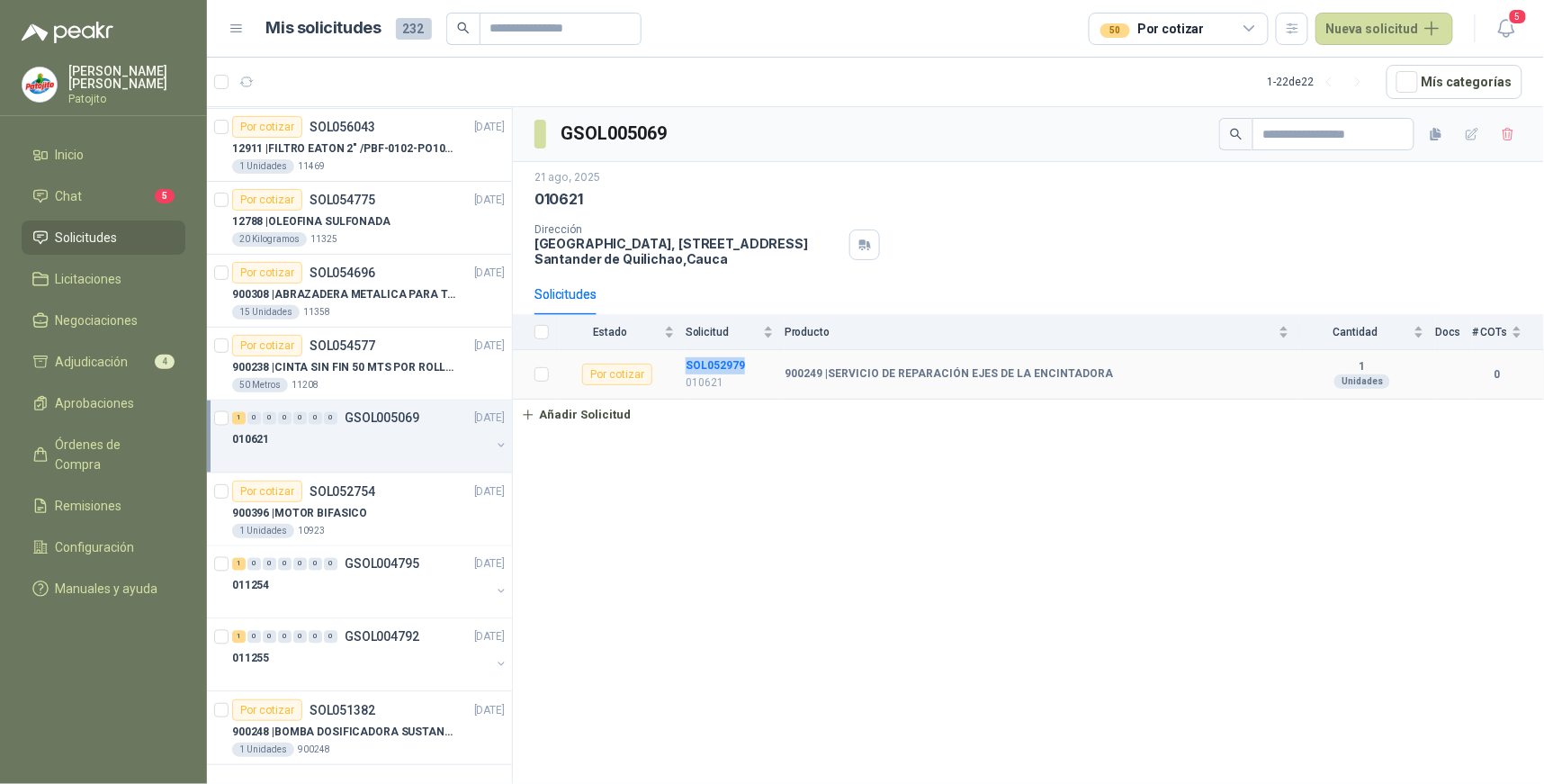
drag, startPoint x: 747, startPoint y: 367, endPoint x: 682, endPoint y: 367, distance: 65.0
click at [682, 367] on tr "Por cotizar SOL052979 010621 900249 | SERVICIO DE REPARACIÓN EJES DE LA ENCINTA…" at bounding box center [1028, 375] width 1031 height 50
drag, startPoint x: 682, startPoint y: 367, endPoint x: 698, endPoint y: 367, distance: 16.0
copy tr "SOL052979"
click at [104, 199] on li "Chat 5" at bounding box center [104, 196] width 142 height 20
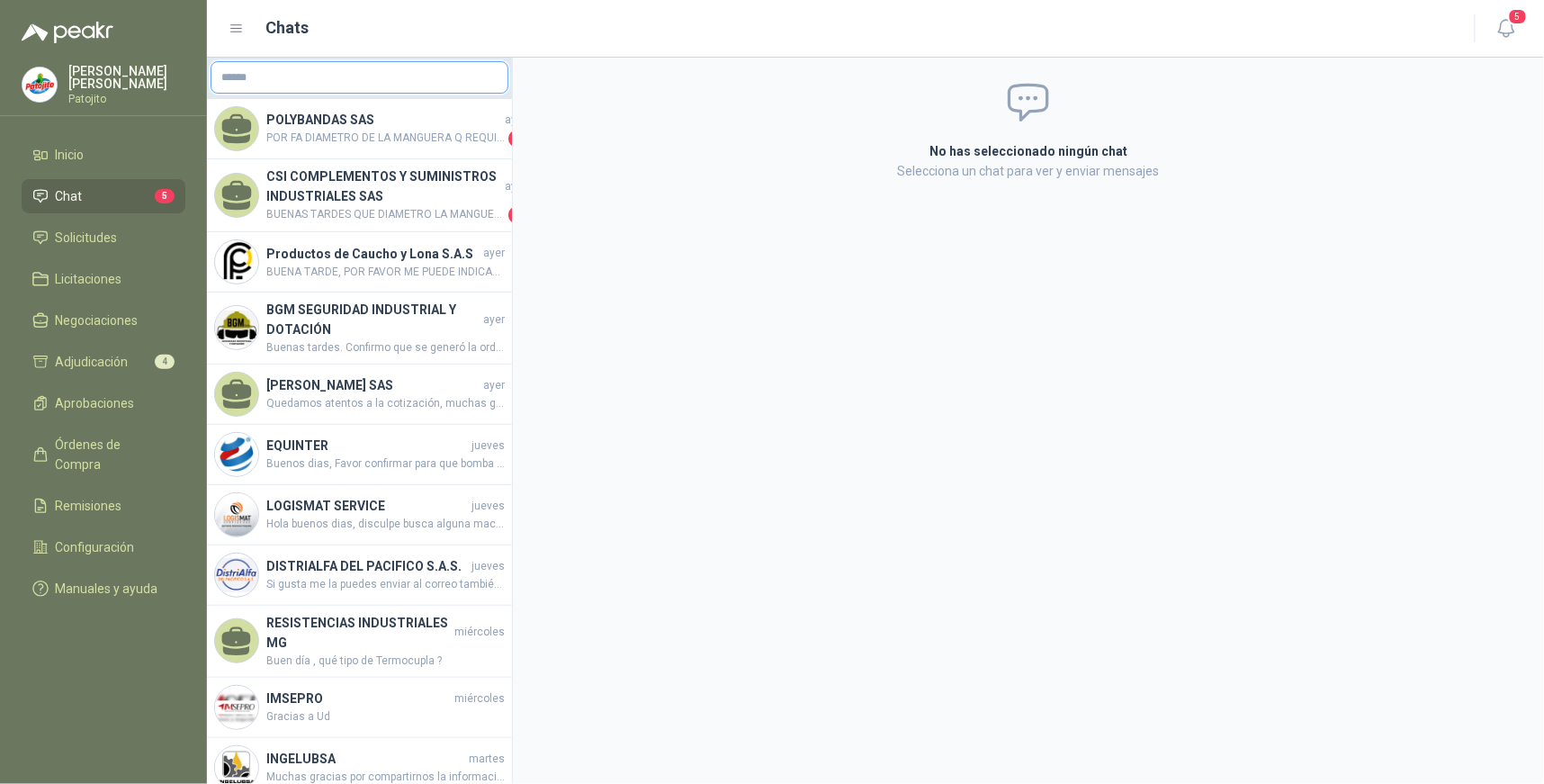
click at [385, 78] on input "text" at bounding box center [359, 78] width 296 height 31
paste input "*********"
type input "*********"
click at [606, 303] on div "No has seleccionado ningún chat Selecciona un chat para ver y enviar mensajes" at bounding box center [1028, 420] width 1031 height 726
click at [321, 70] on input "text" at bounding box center [359, 78] width 296 height 31
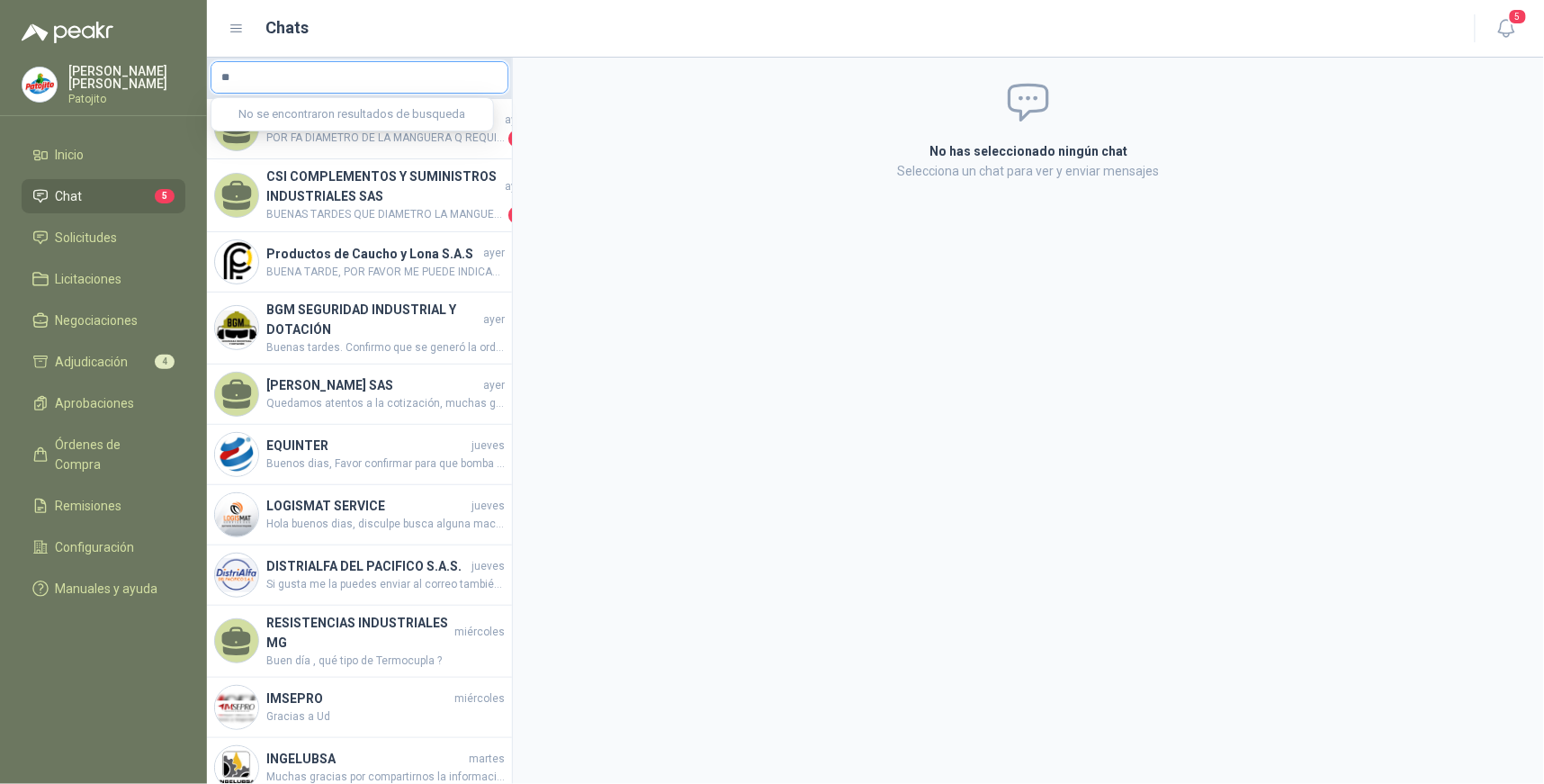
type input "*"
click at [697, 259] on div "No has seleccionado ningún chat Selecciona un chat para ver y enviar mensajes" at bounding box center [1028, 420] width 1031 height 726
click at [81, 195] on span "Chat" at bounding box center [69, 196] width 27 height 20
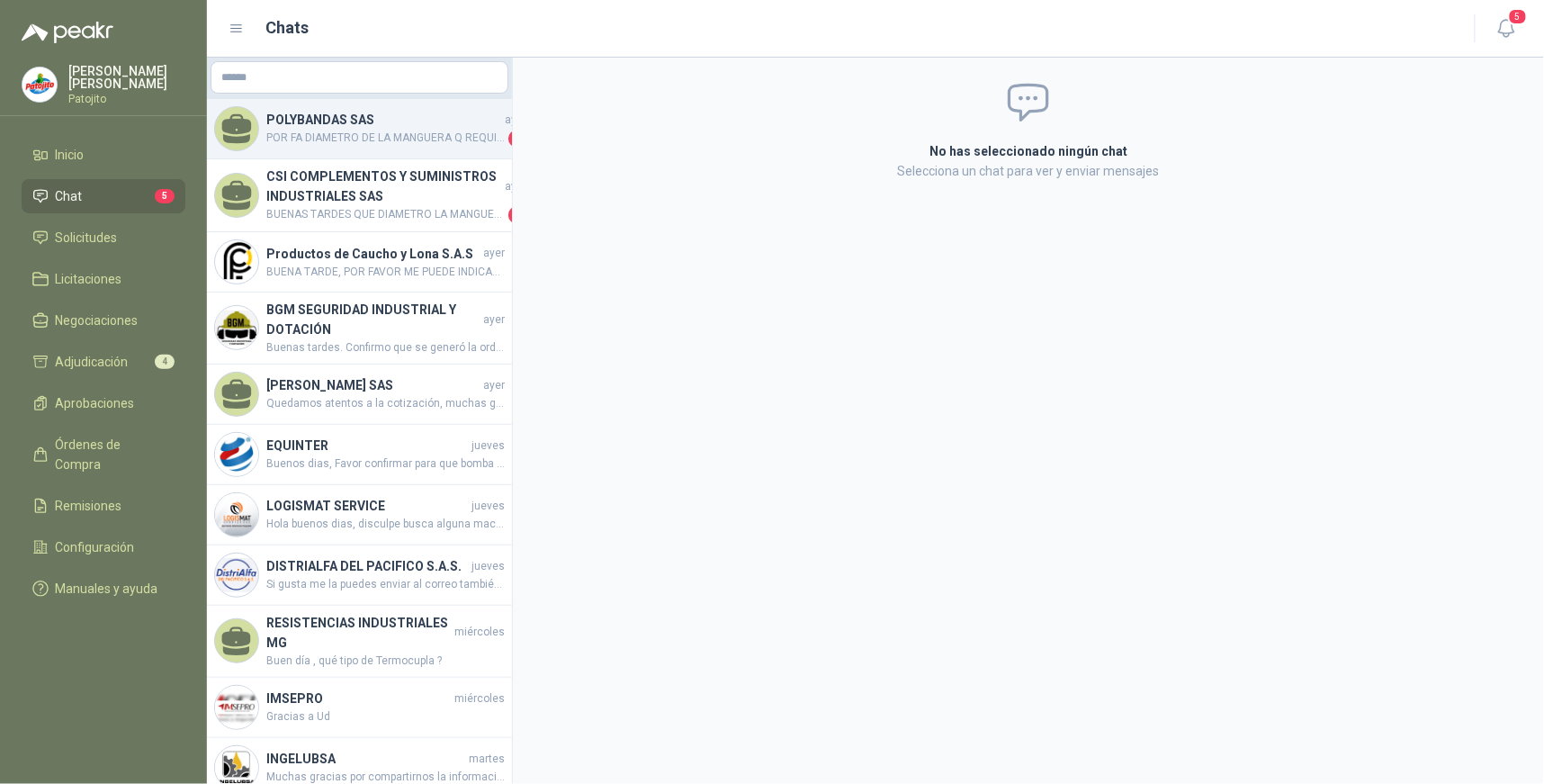
drag, startPoint x: 383, startPoint y: 128, endPoint x: 391, endPoint y: 169, distance: 41.8
click at [385, 128] on h4 "POLYBANDAS SAS" at bounding box center [383, 119] width 235 height 20
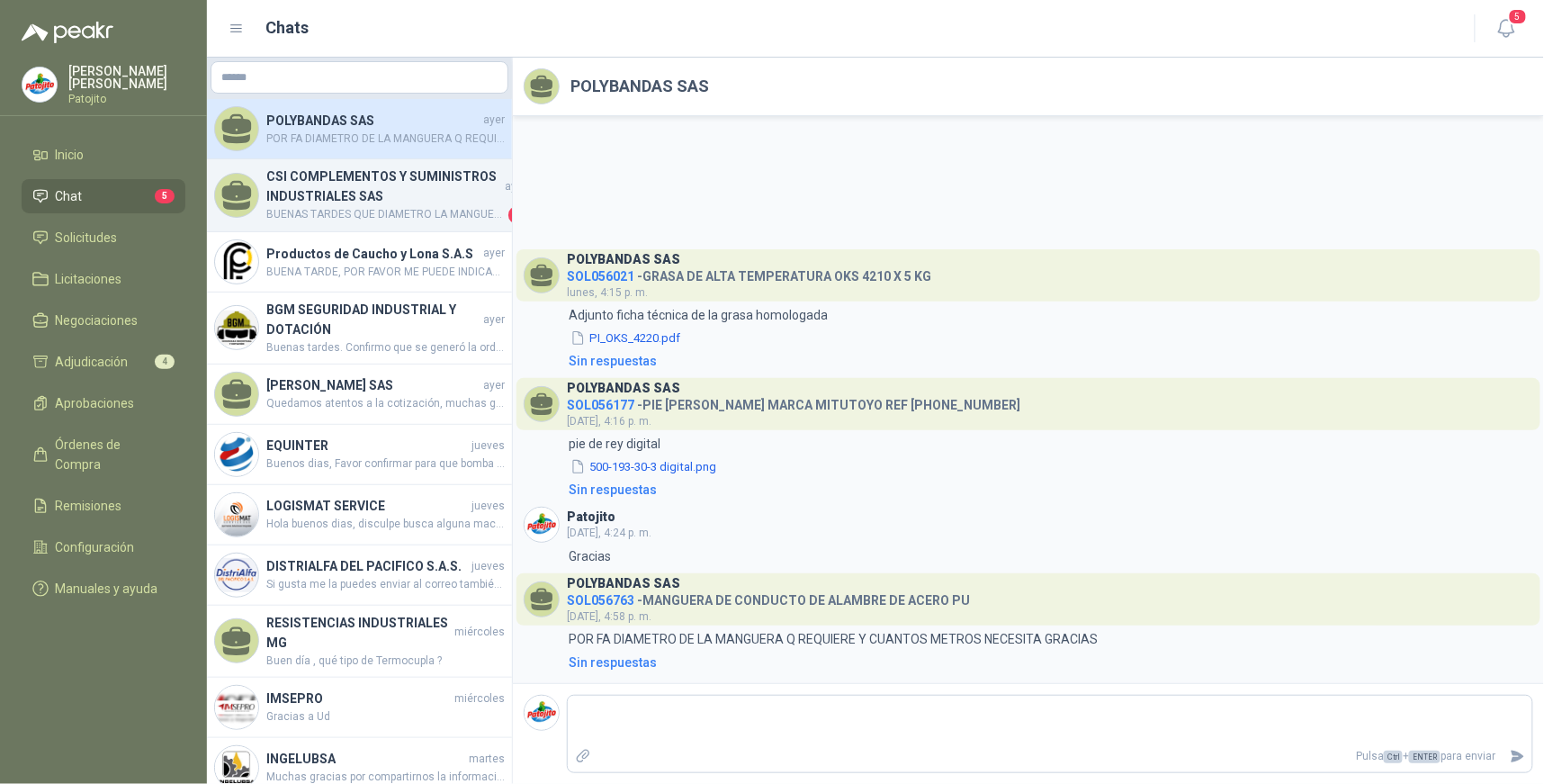
click at [394, 202] on h4 "CSI COMPLEMENTOS Y SUMINISTROS INDUSTRIALES SAS" at bounding box center [383, 185] width 235 height 39
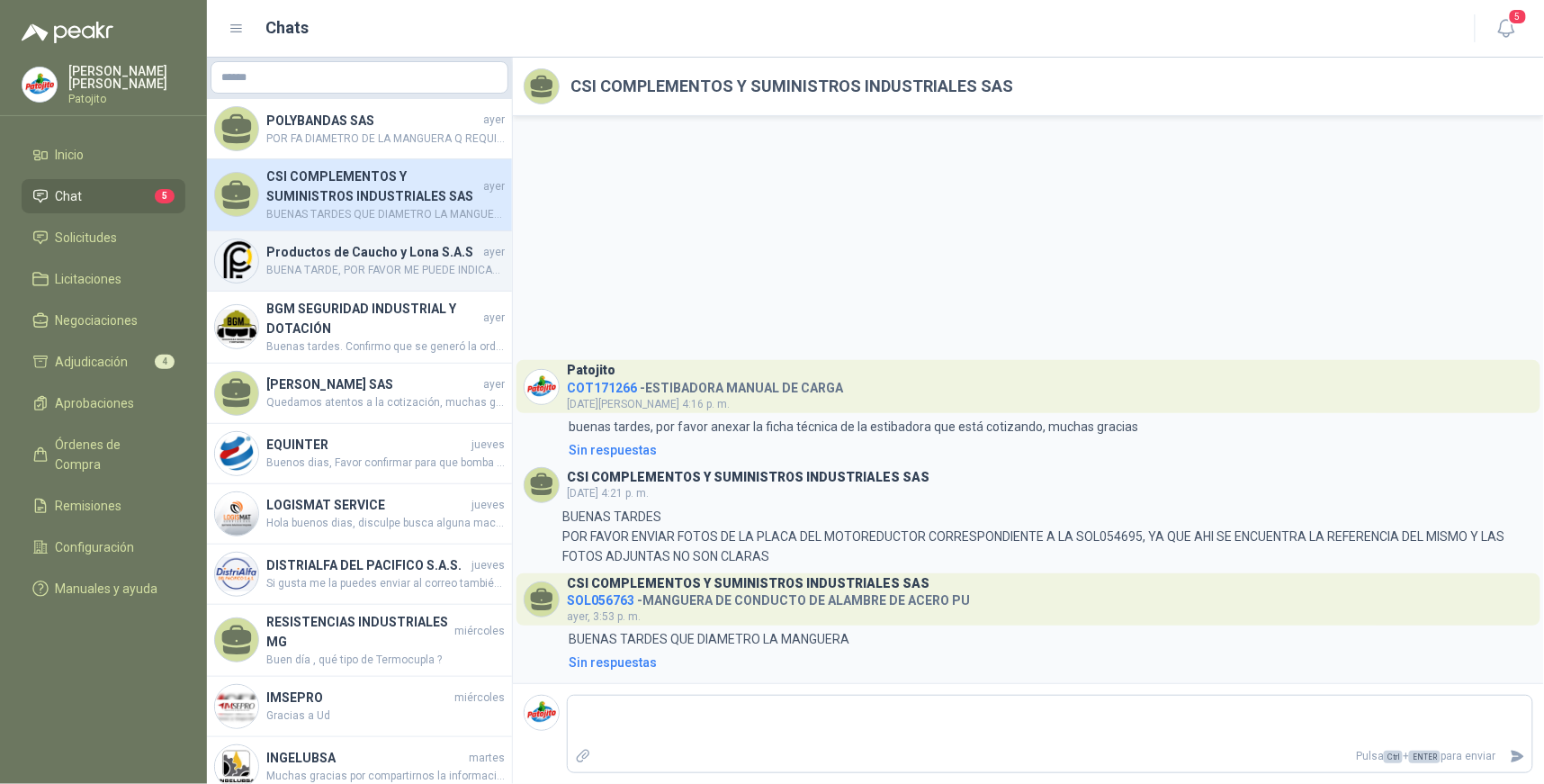
click at [378, 258] on h4 "Productos de Caucho y Lona S.A.S" at bounding box center [372, 251] width 213 height 20
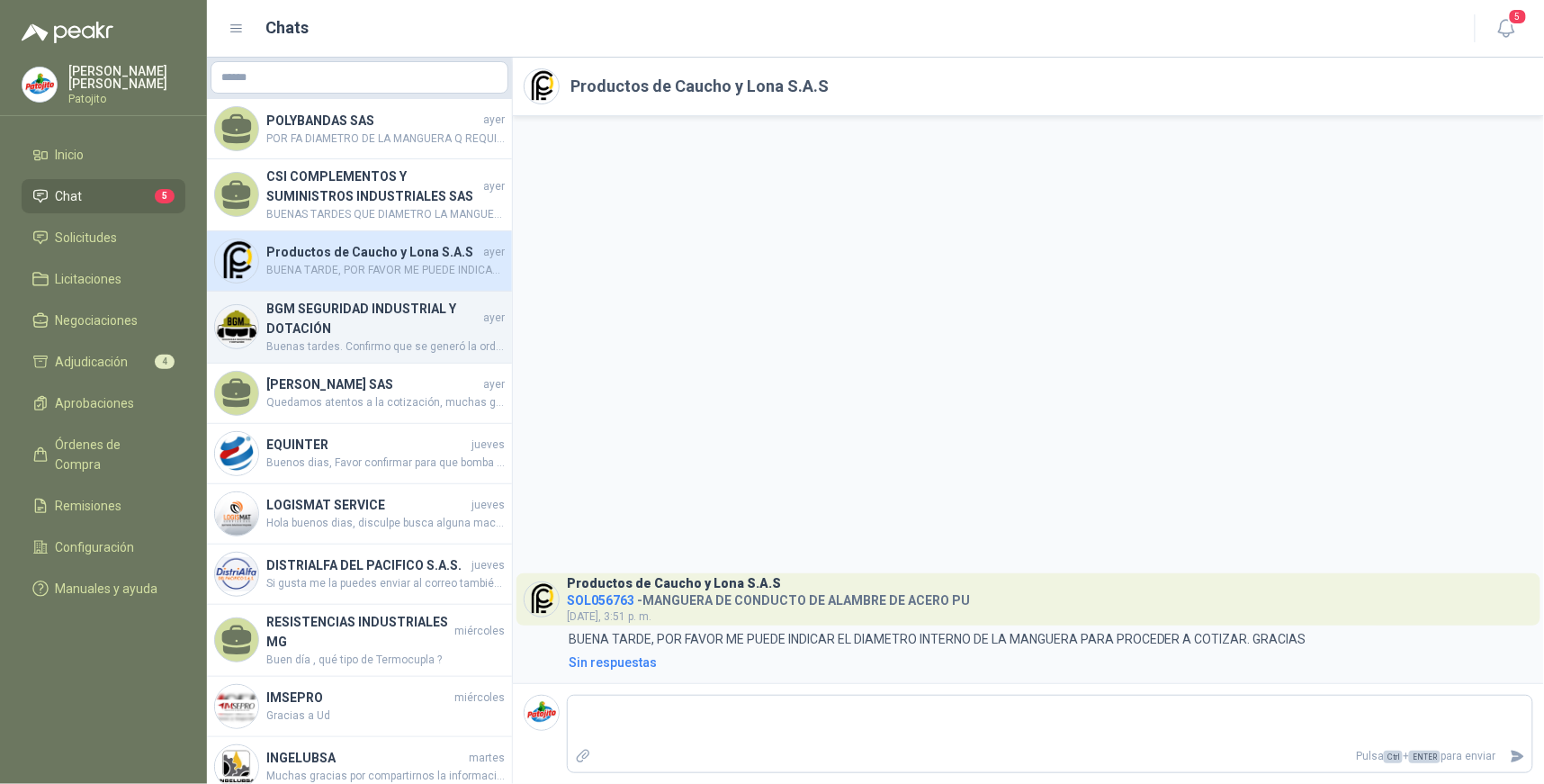
click at [410, 338] on span "Buenas tardes. Confirmo que se generó la orden de compra 13640 para la compra d…" at bounding box center [385, 346] width 238 height 17
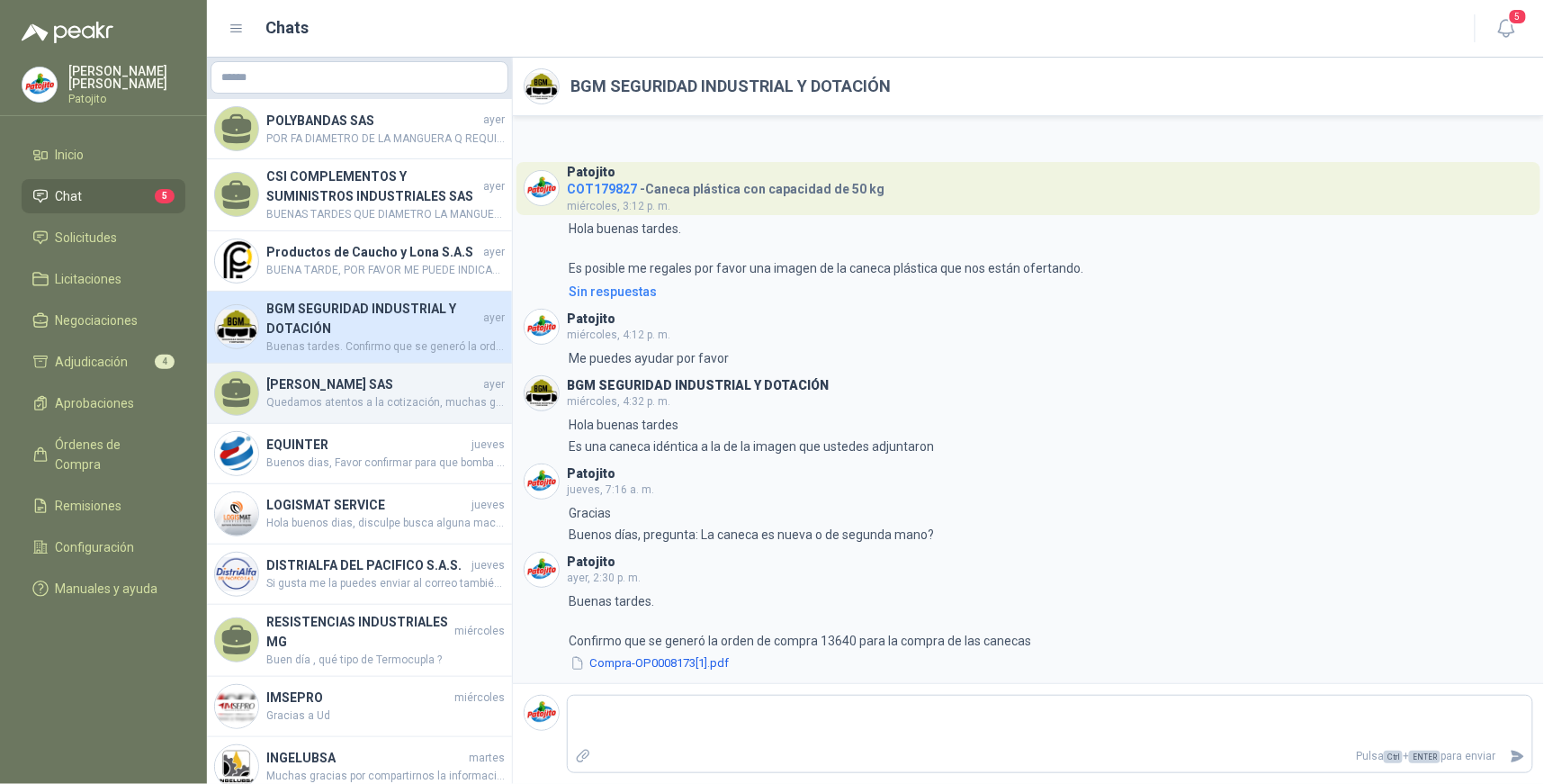
click at [380, 402] on span "Quedamos atentos a la cotización, muchas gracias" at bounding box center [385, 403] width 238 height 17
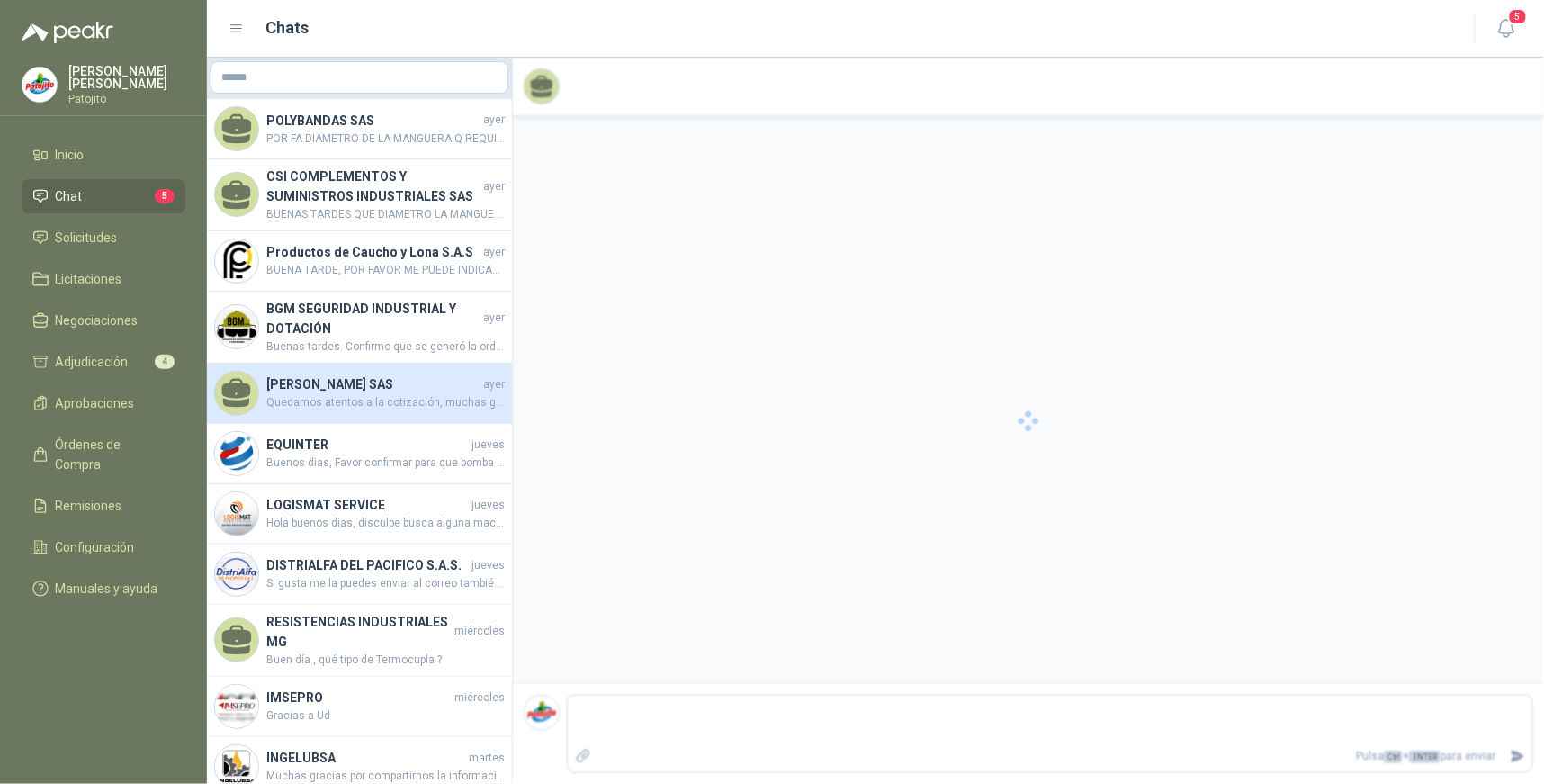
scroll to position [345, 0]
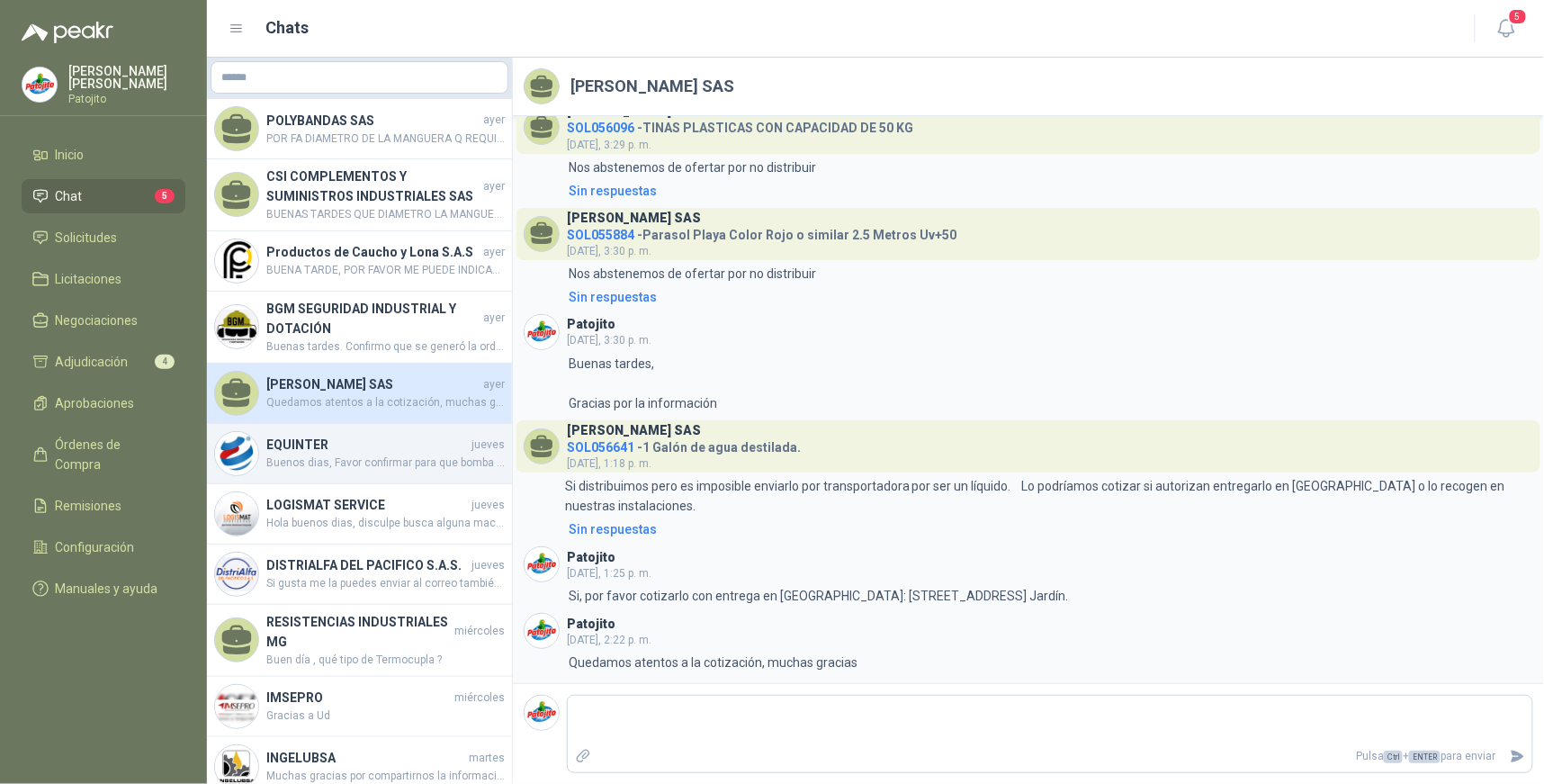
click at [354, 454] on span "Buenos dias, Favor confirmar para que bomba o equipos son estos repuestos y la …" at bounding box center [385, 463] width 238 height 17
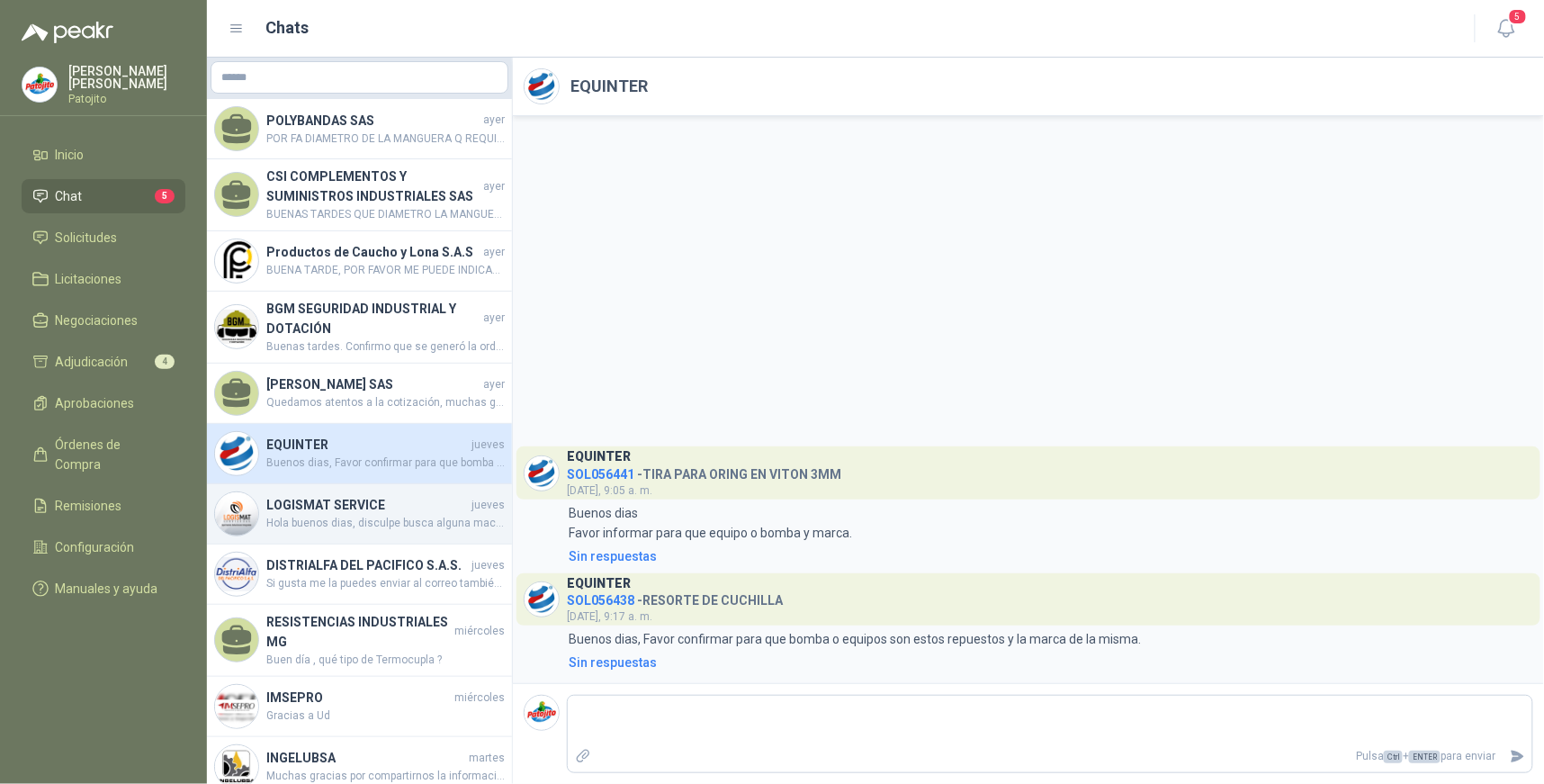
click at [425, 527] on span "Hola buenos dias, disculpe busca alguna maca en especifico" at bounding box center [385, 523] width 238 height 17
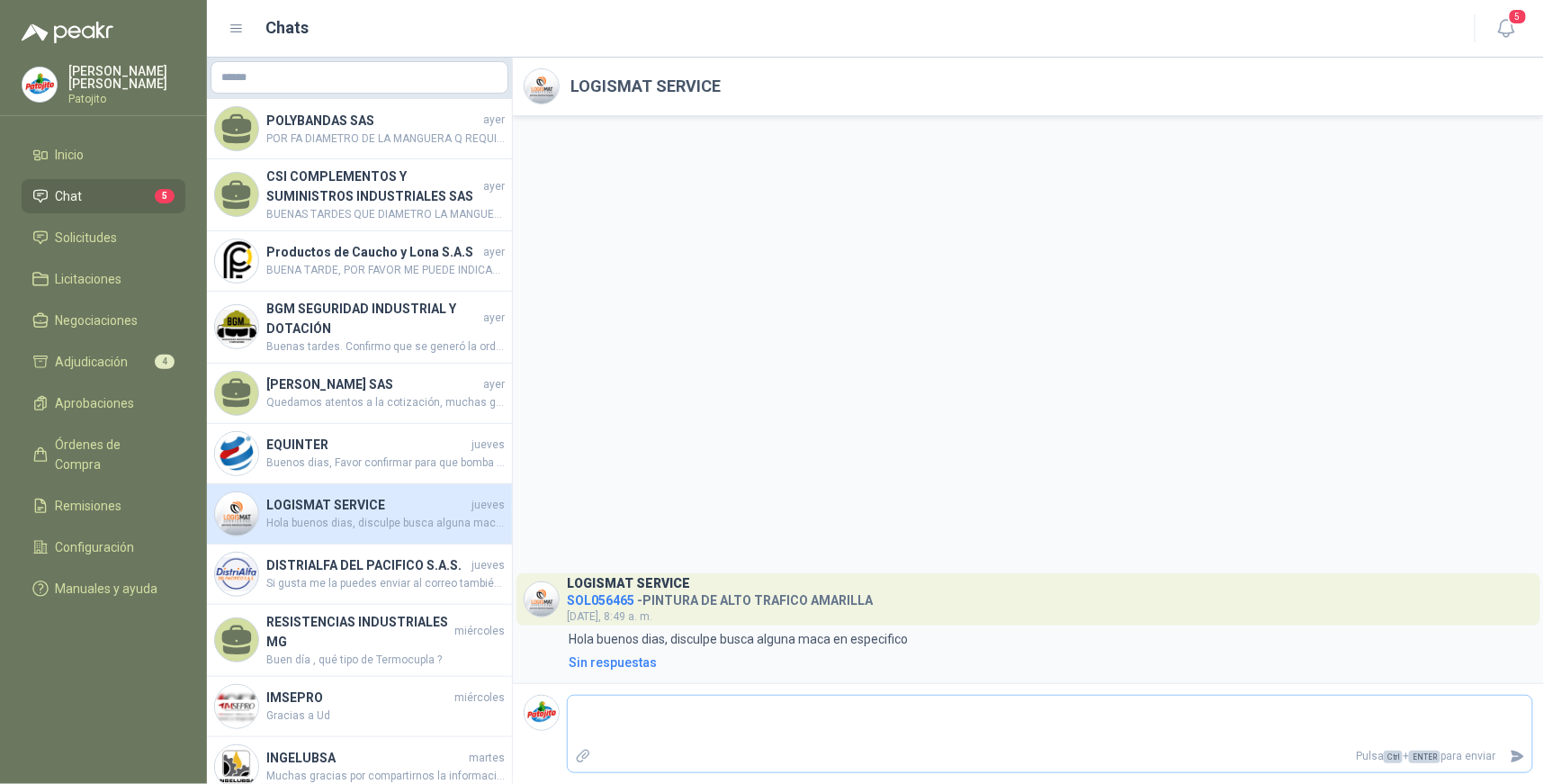
click at [640, 703] on textarea at bounding box center [1050, 719] width 964 height 41
type textarea "*"
type textarea "**"
type textarea "***"
type textarea "****"
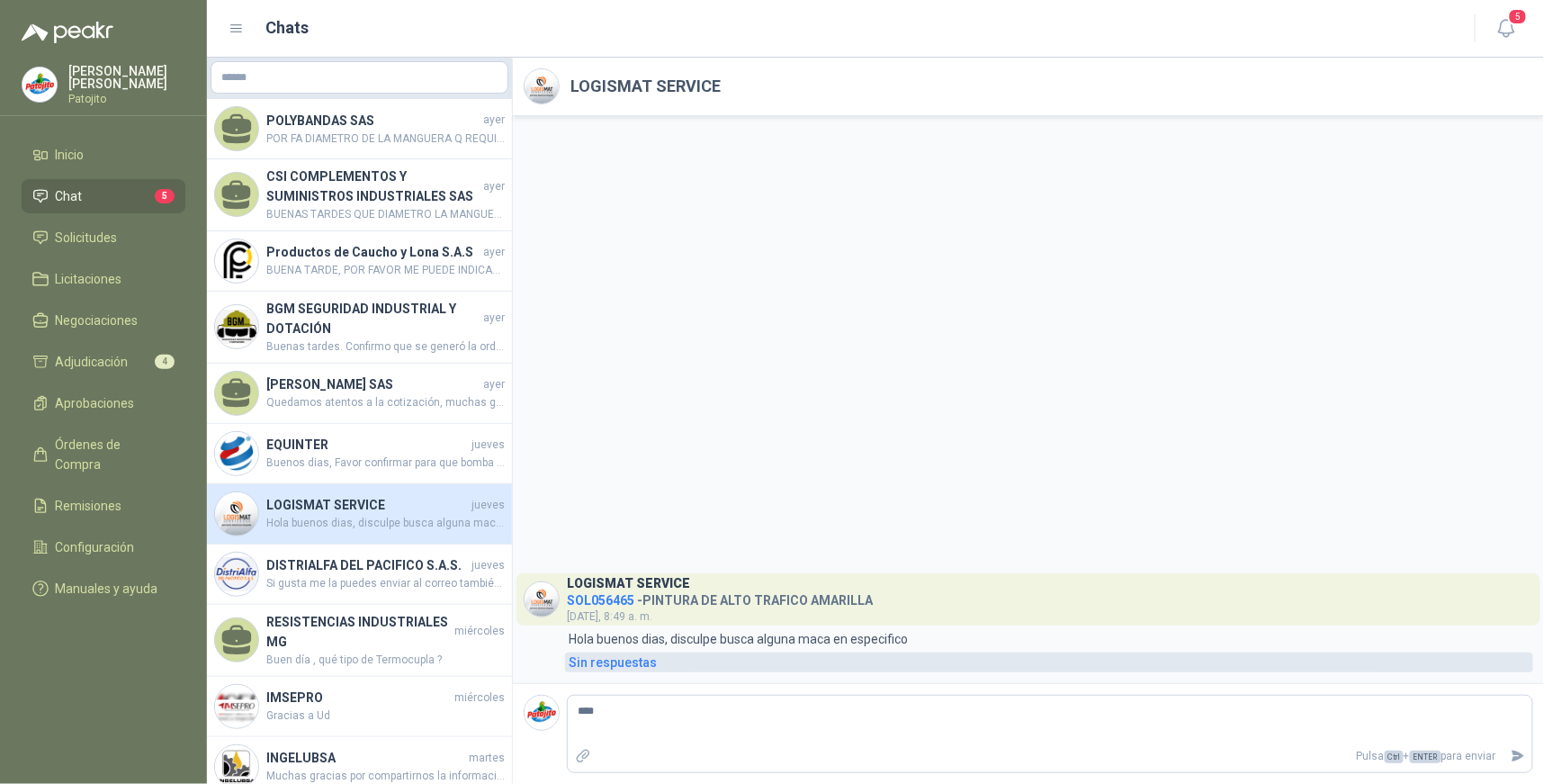
type textarea "*****"
type textarea "******"
type textarea "********"
type textarea "*********"
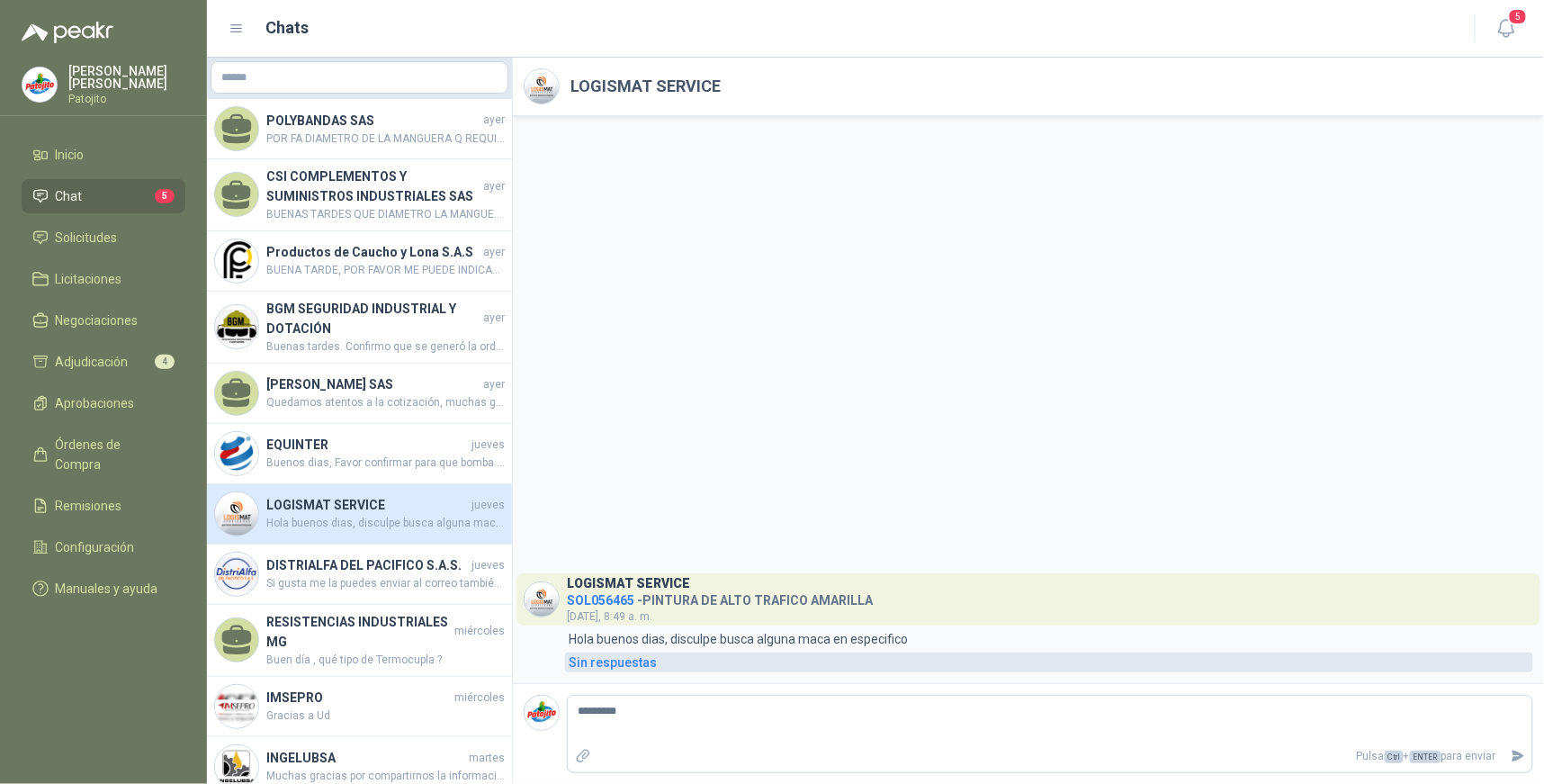
type textarea "**********"
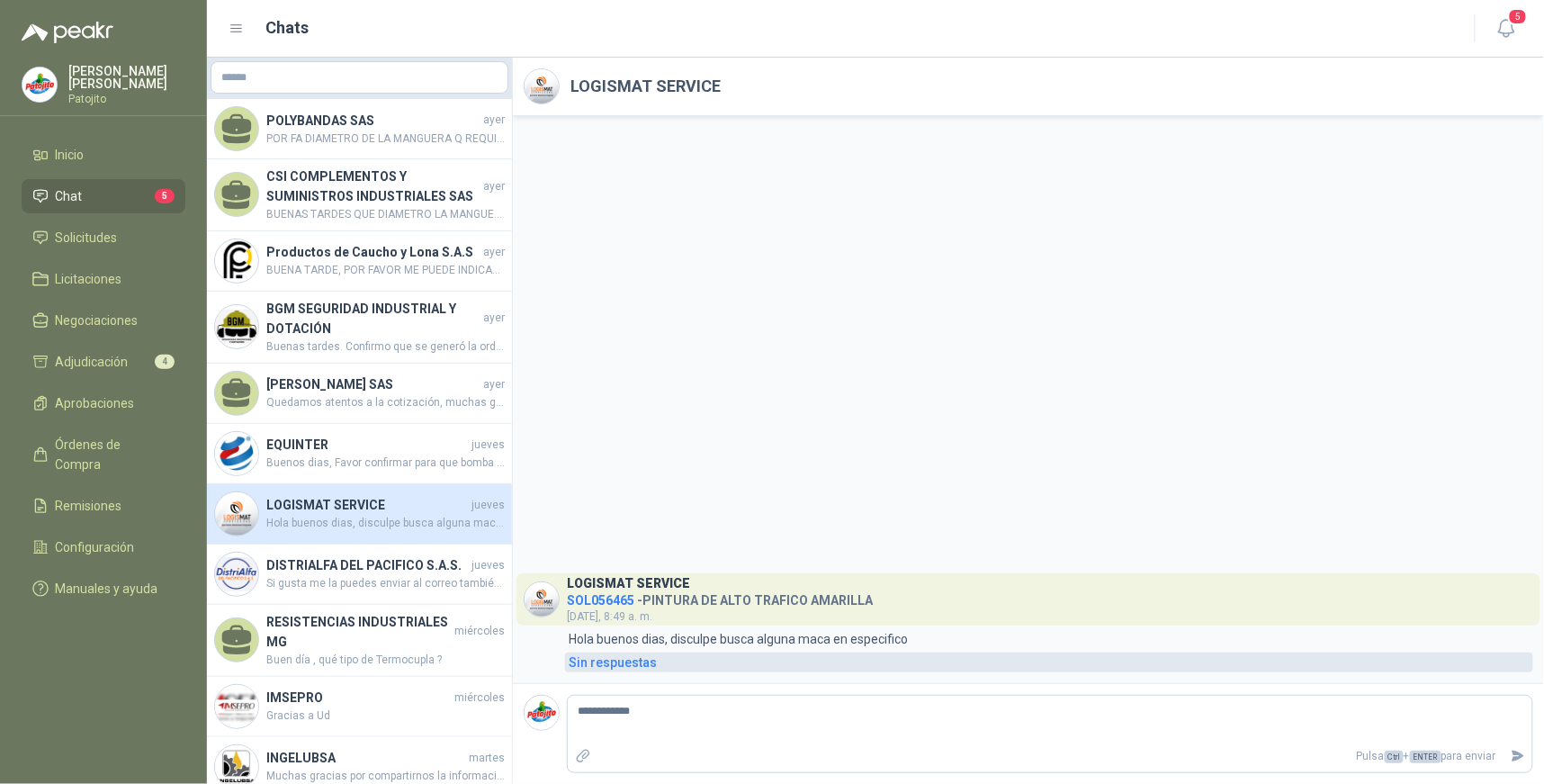
type textarea "**********"
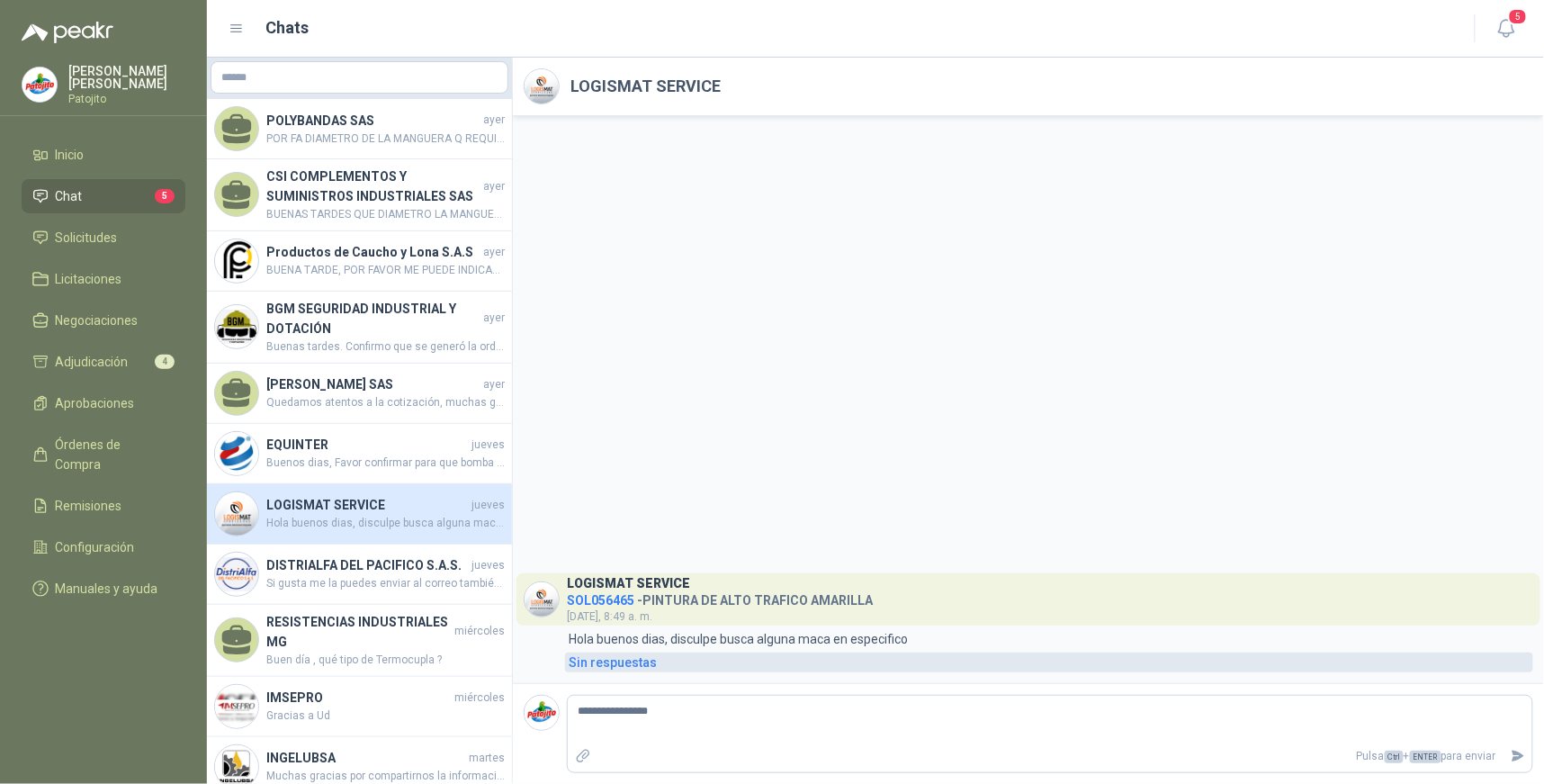
type textarea "**********"
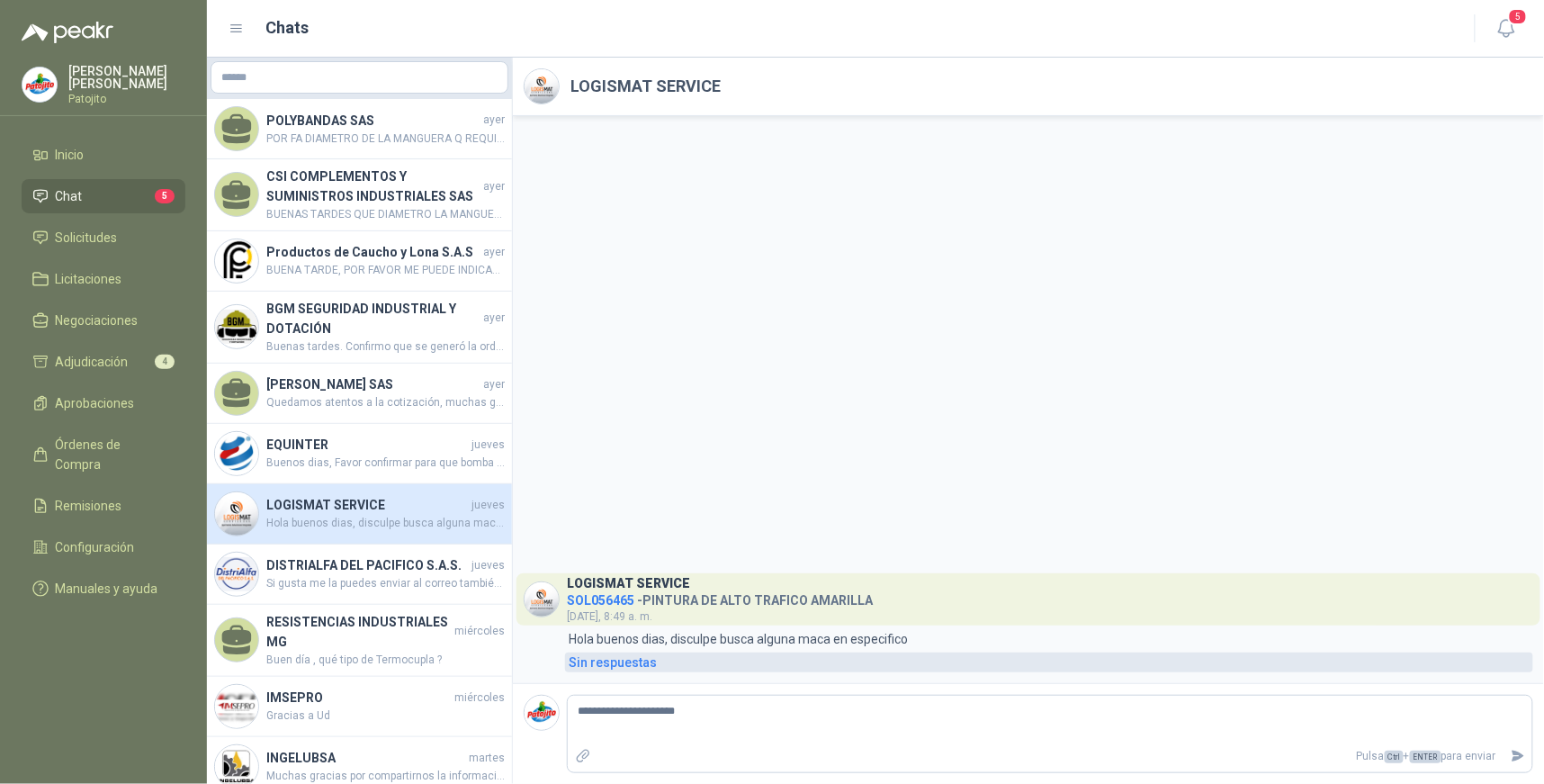
type textarea "**********"
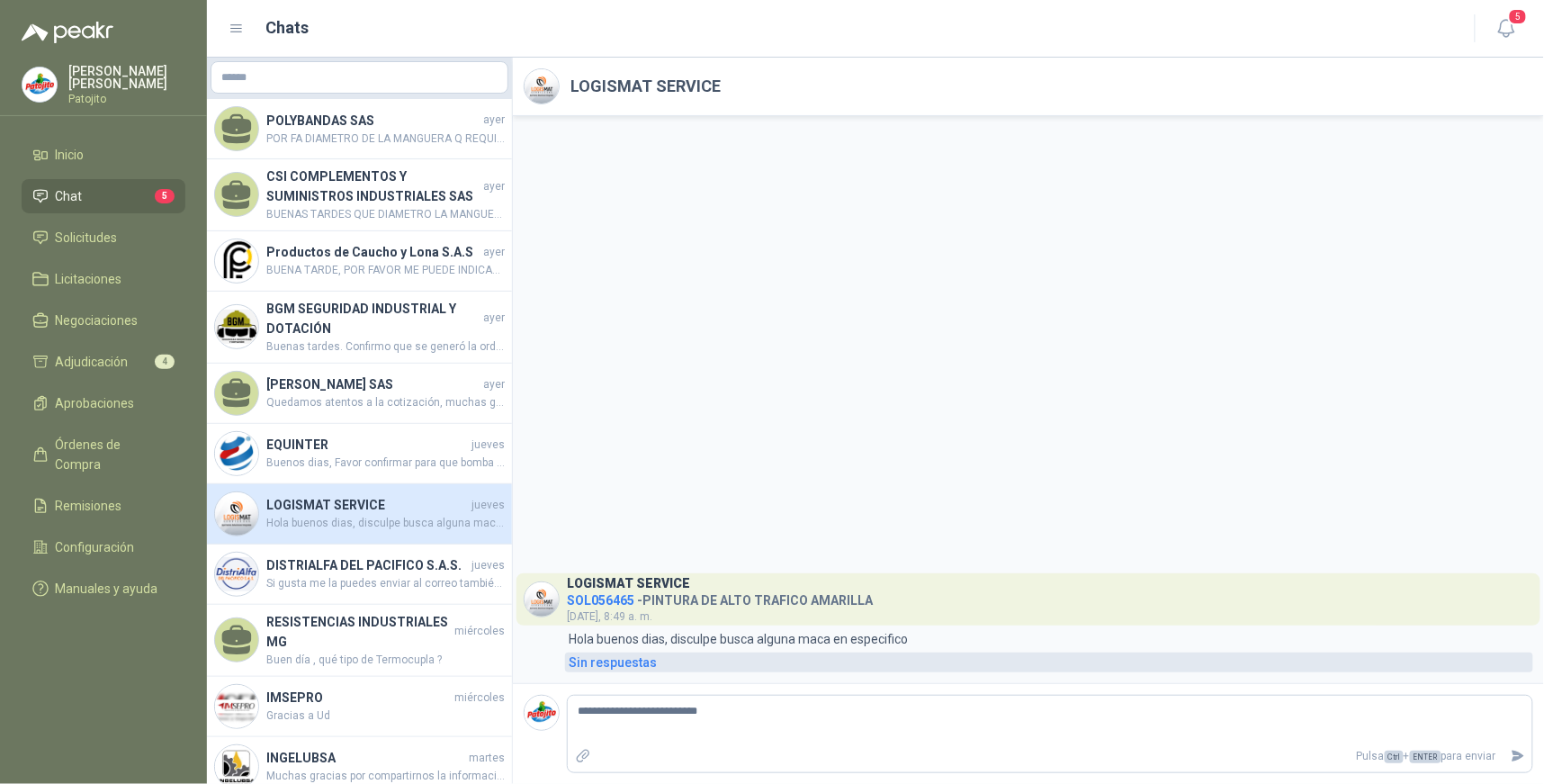
type textarea "**********"
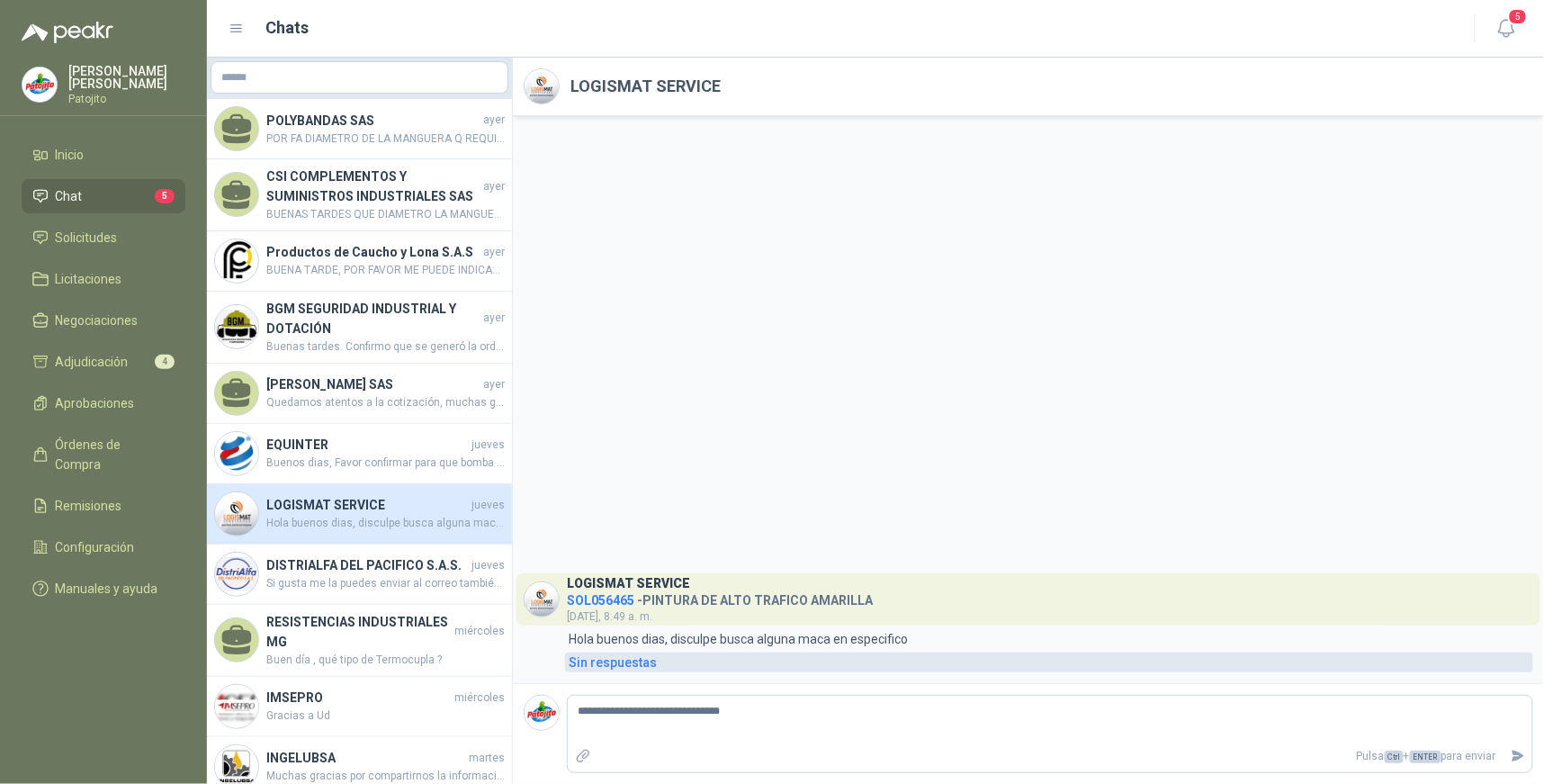
type textarea "**********"
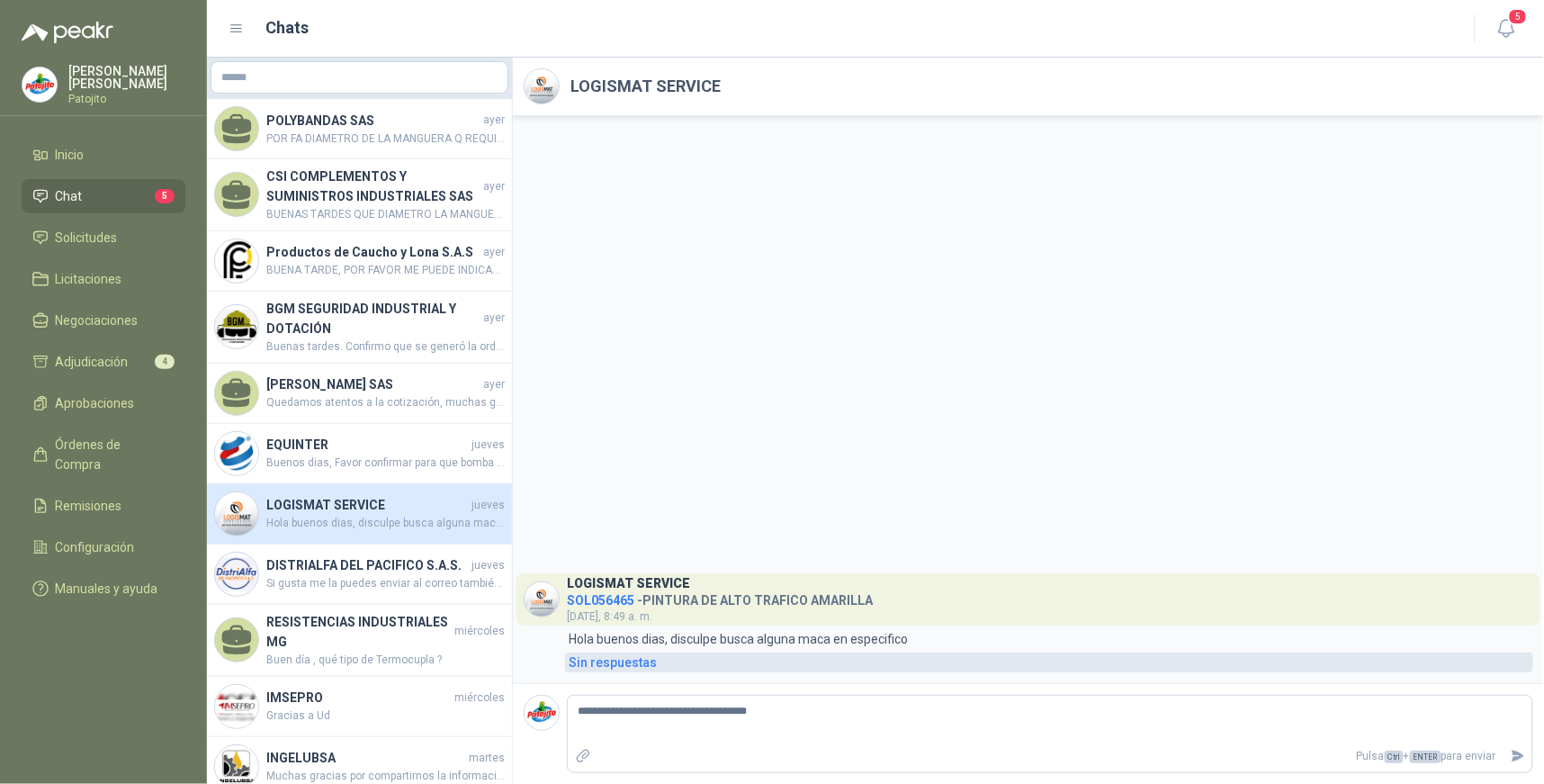
type textarea "**********"
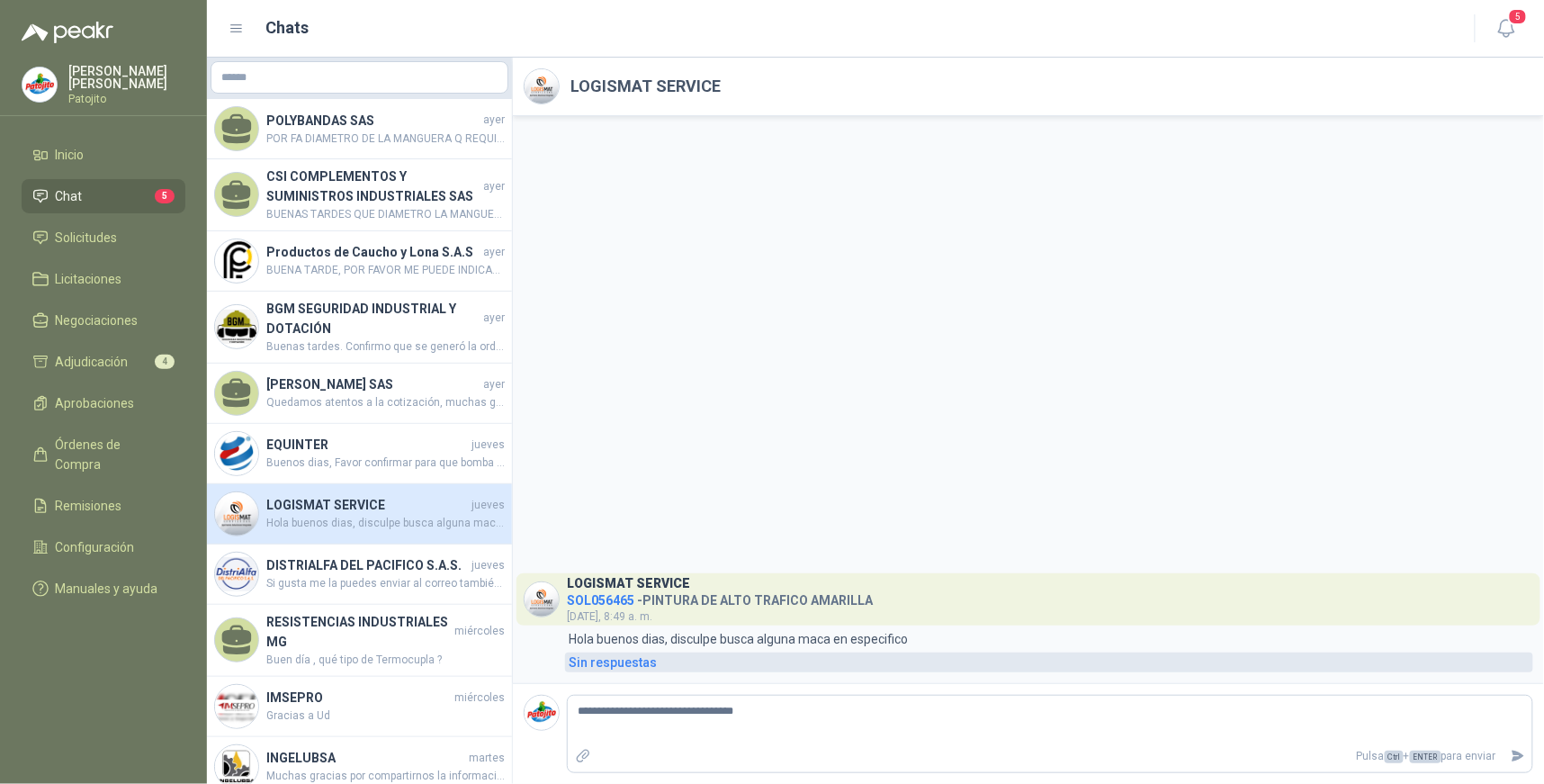
type textarea "**********"
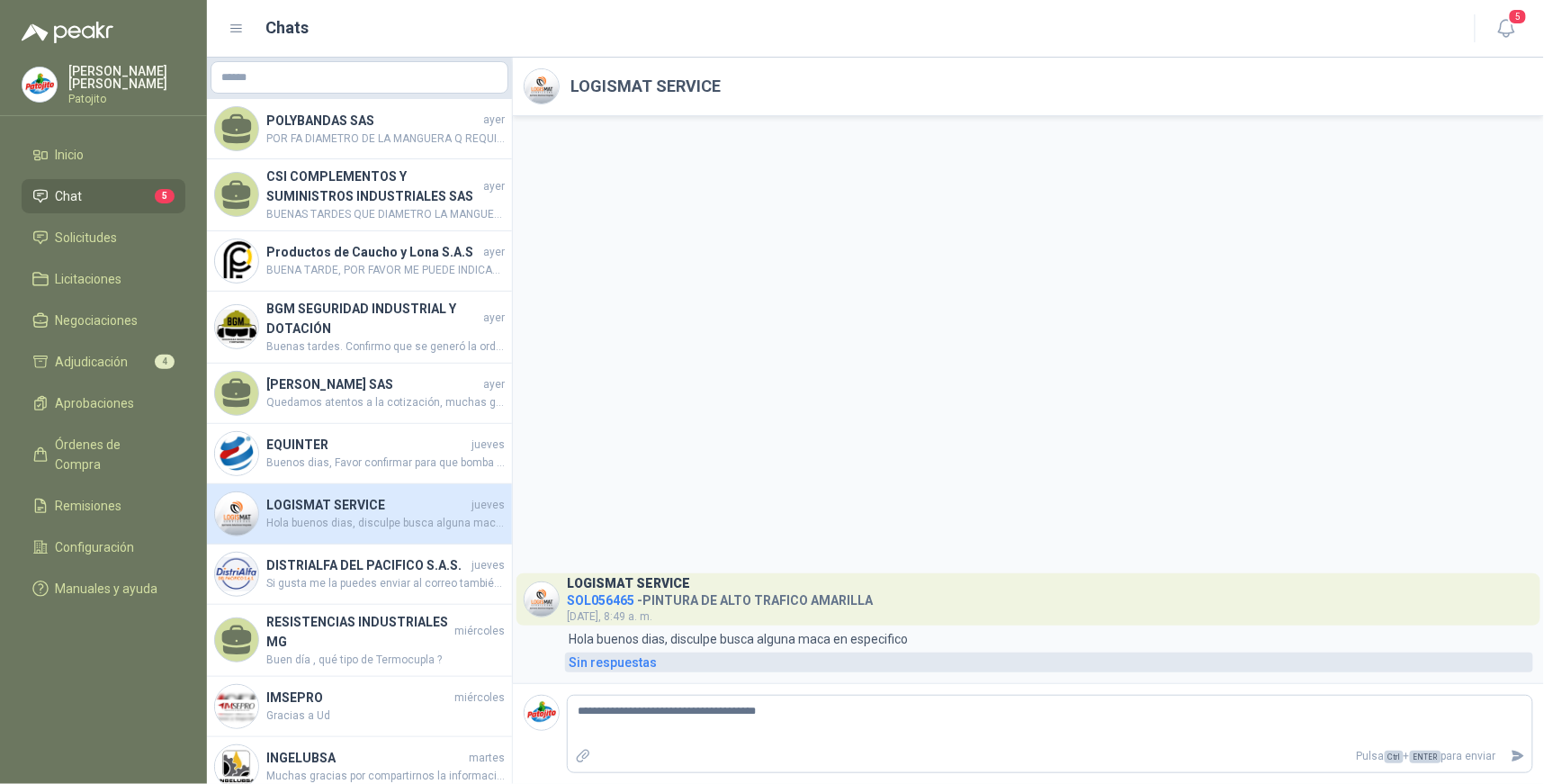
type textarea "**********"
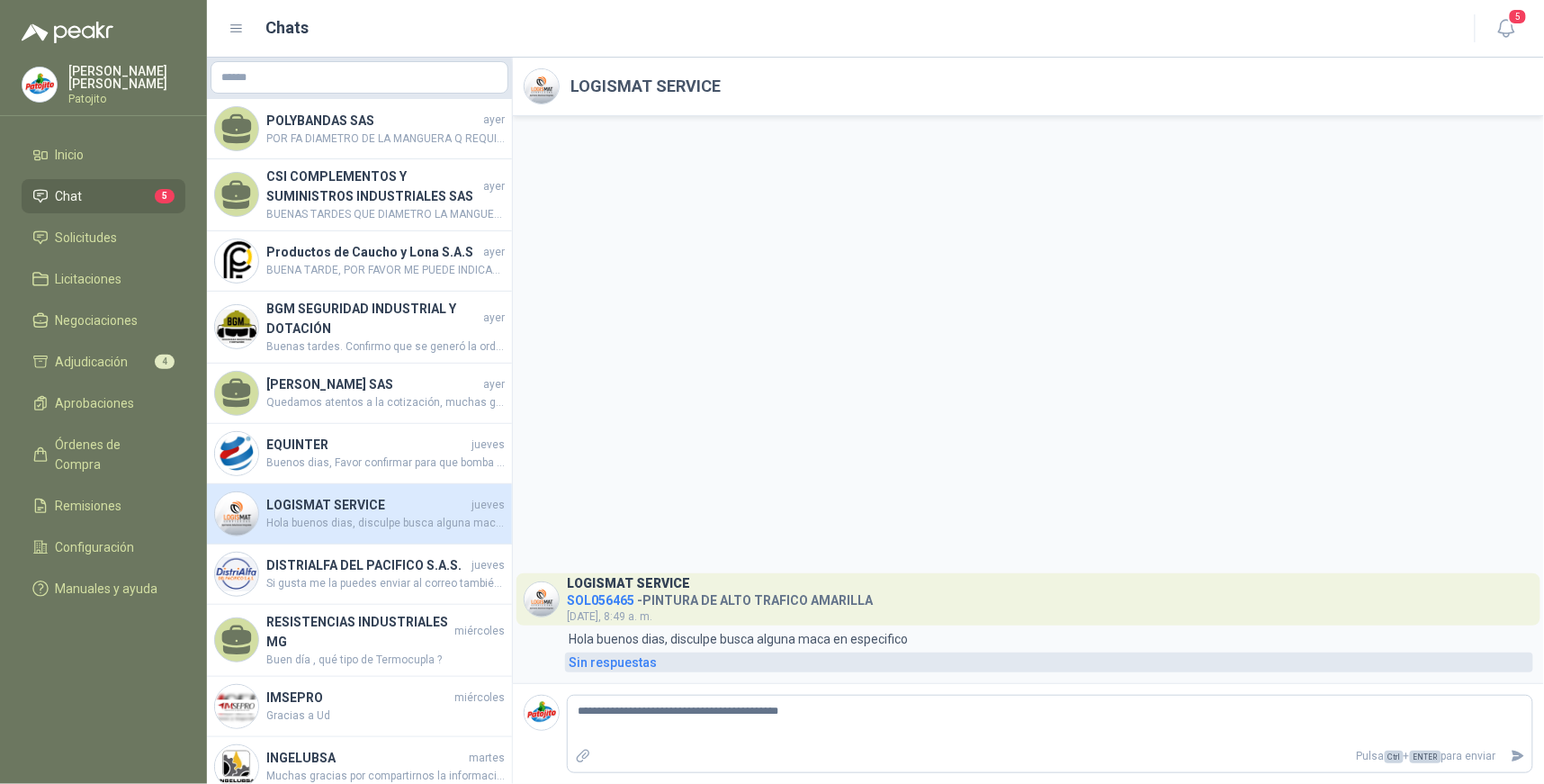
type textarea "**********"
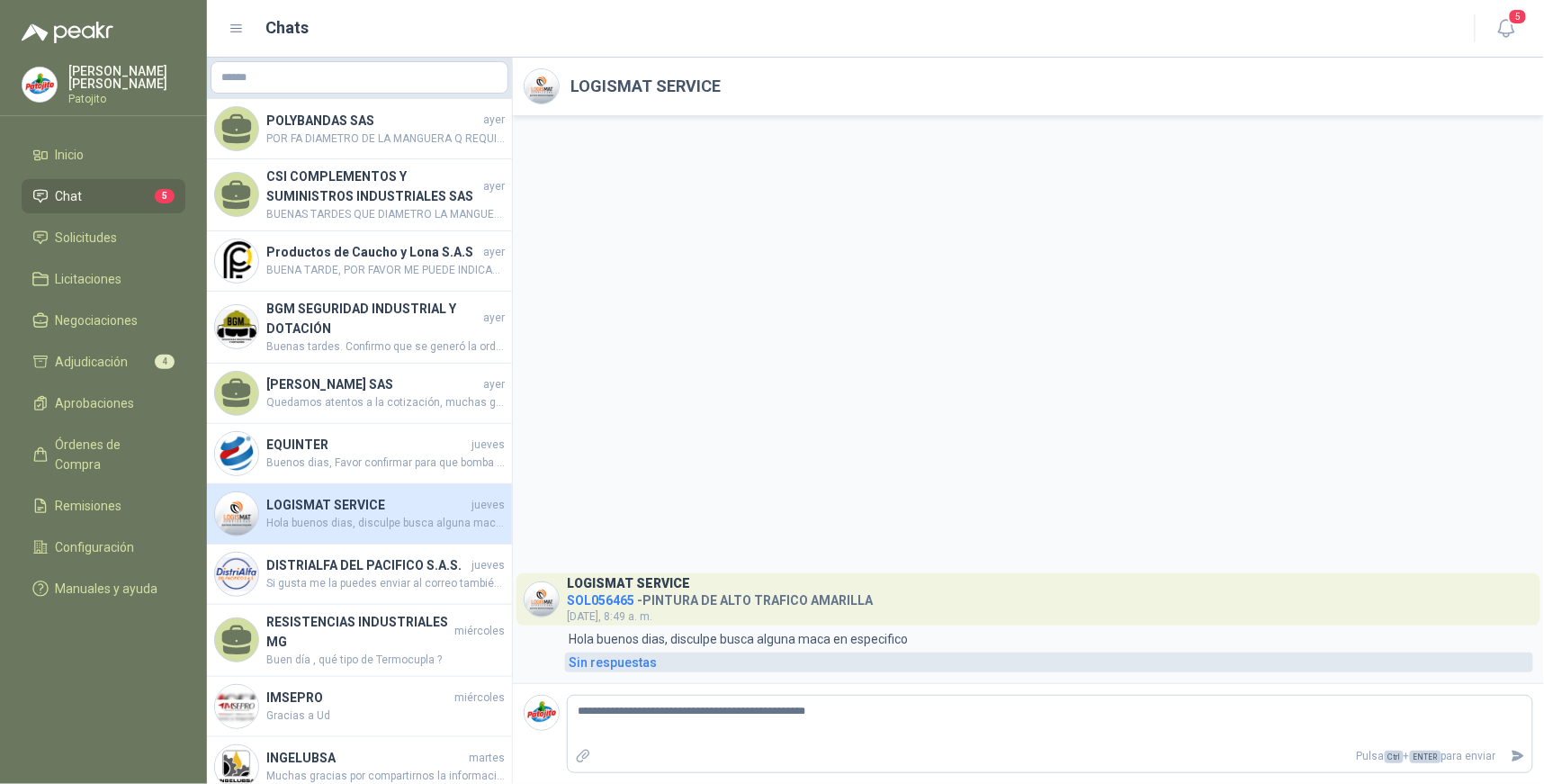
type textarea "**********"
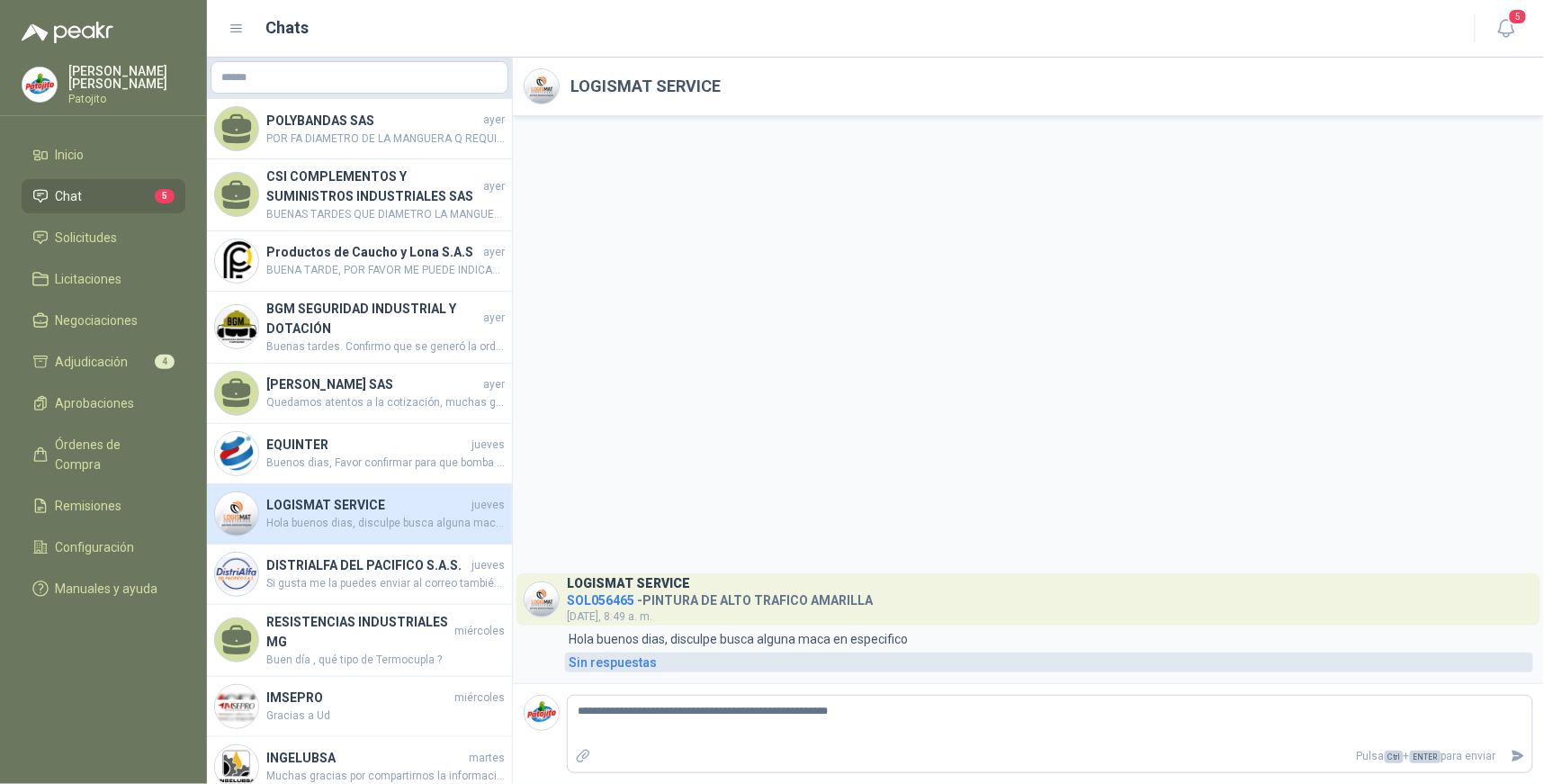
type textarea "**********"
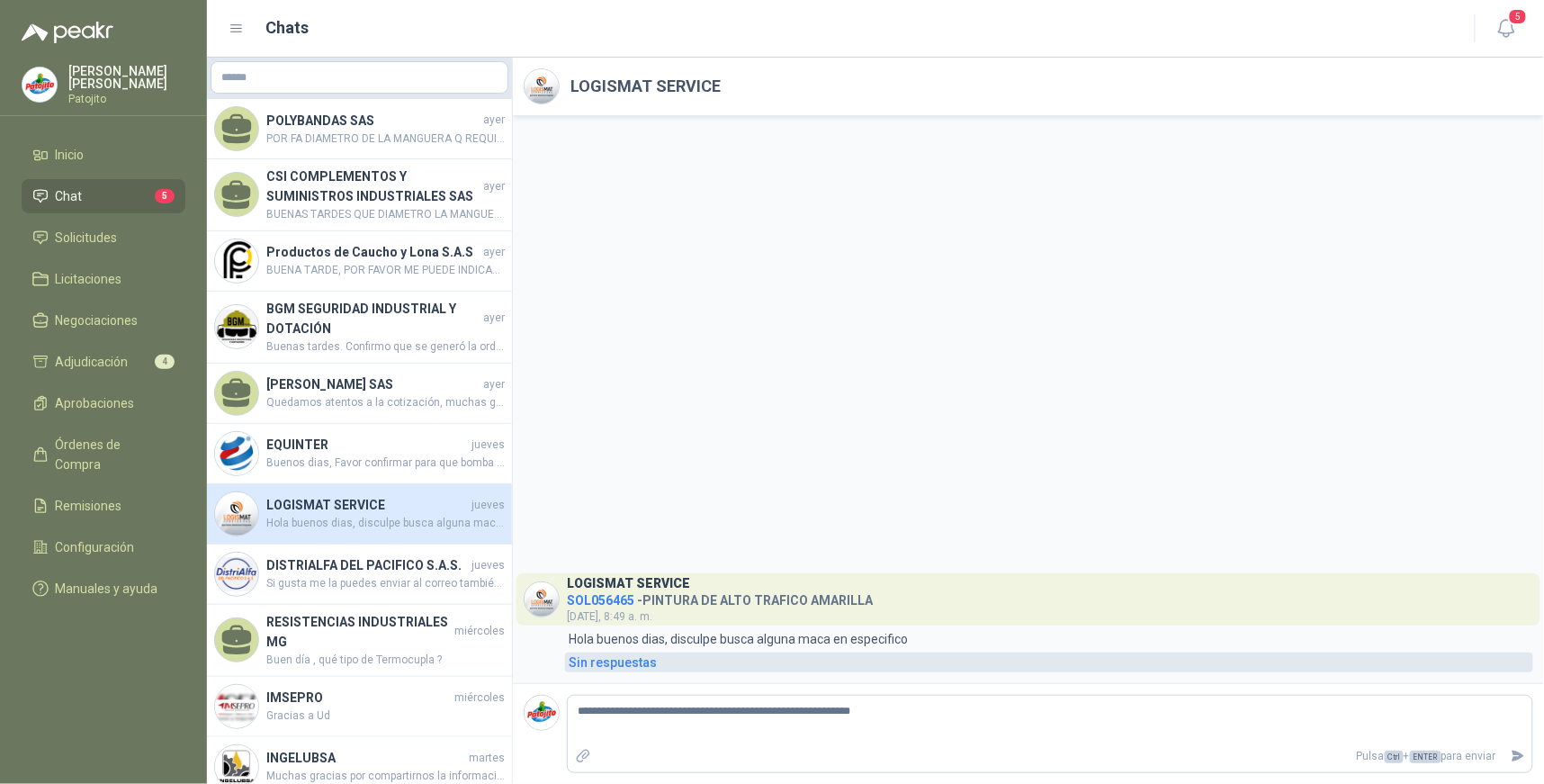
type textarea "**********"
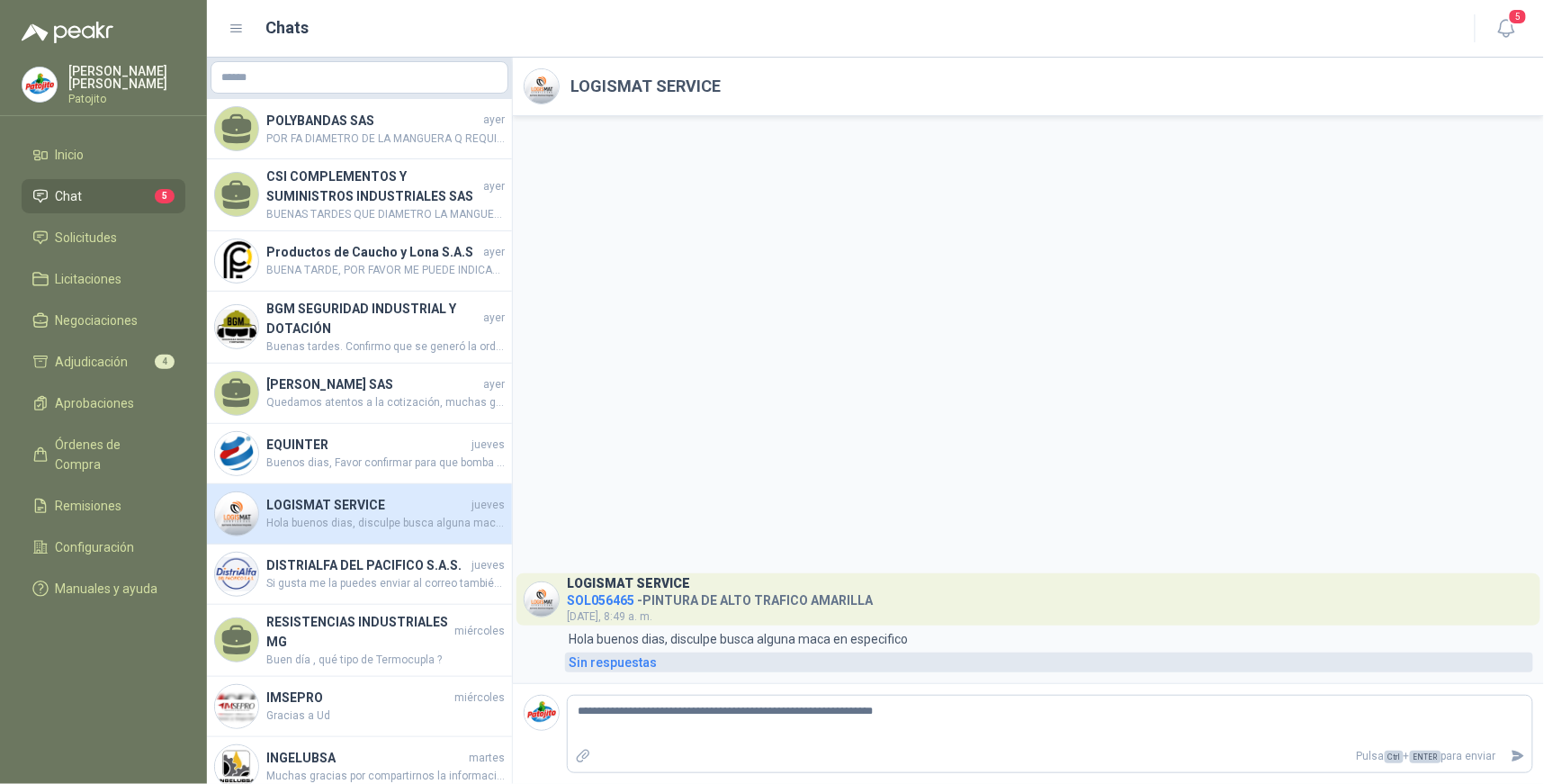
type textarea "**********"
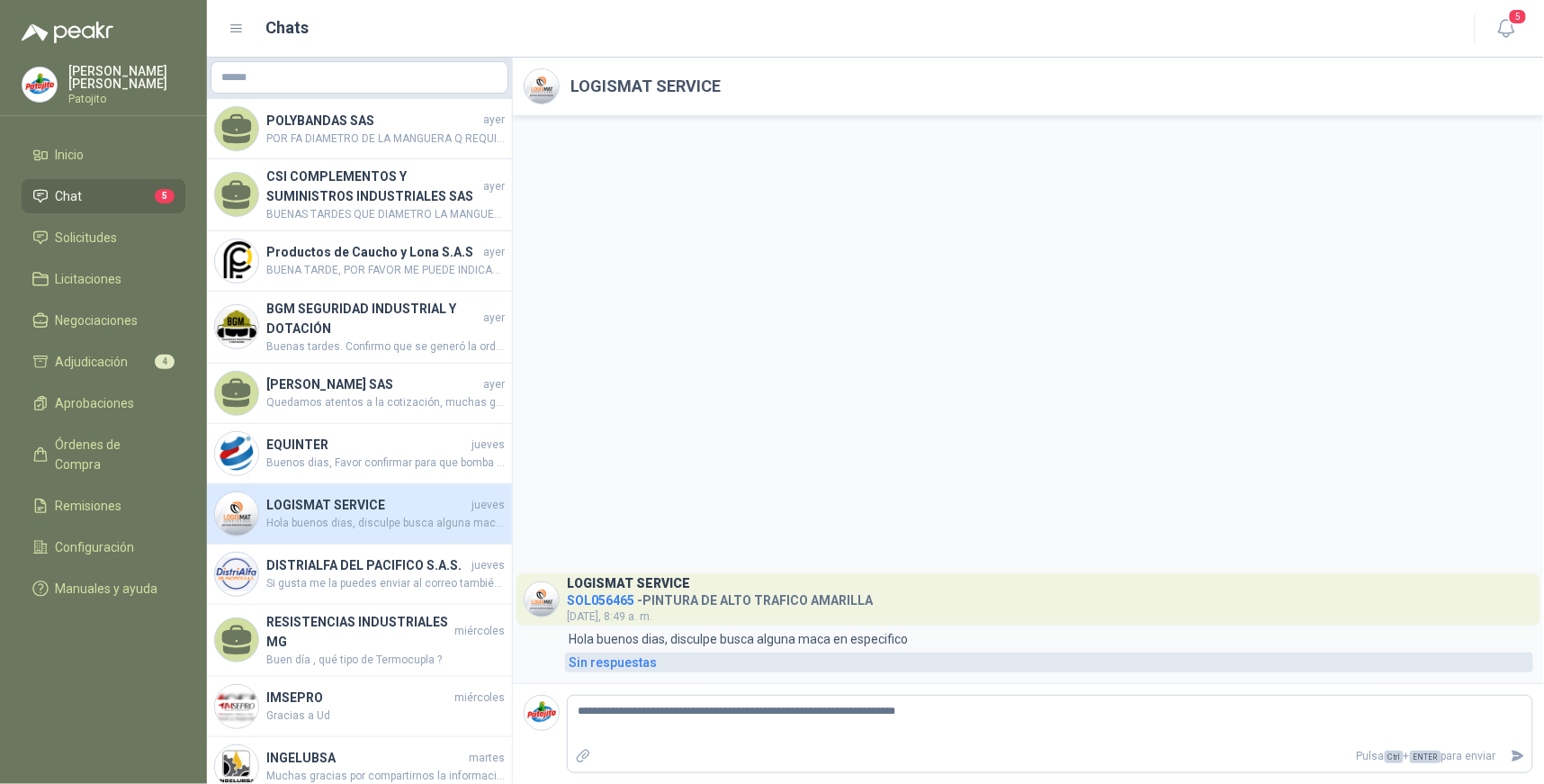
type textarea "**********"
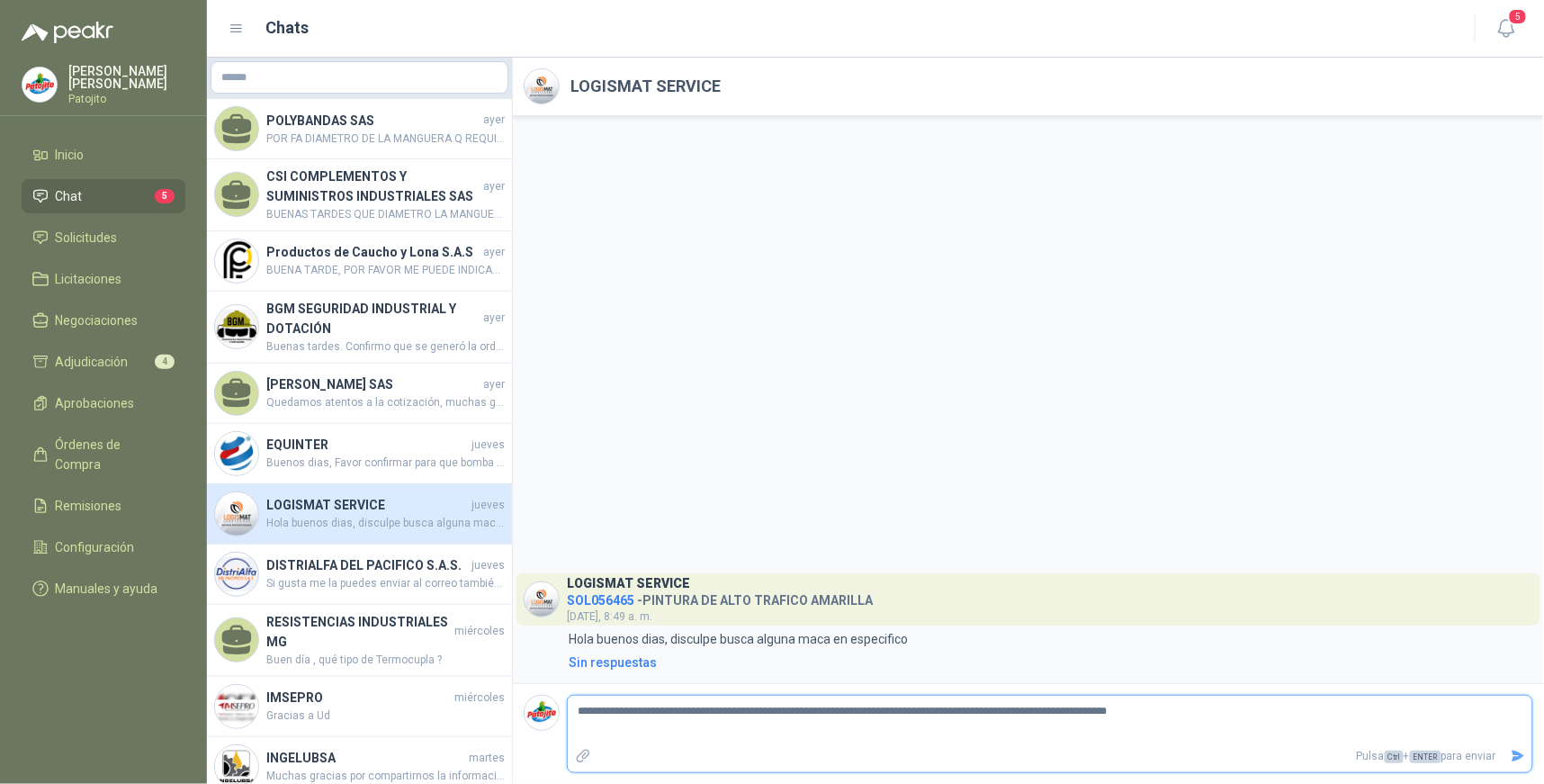
click at [1511, 754] on icon "Enviar" at bounding box center [1518, 756] width 15 height 15
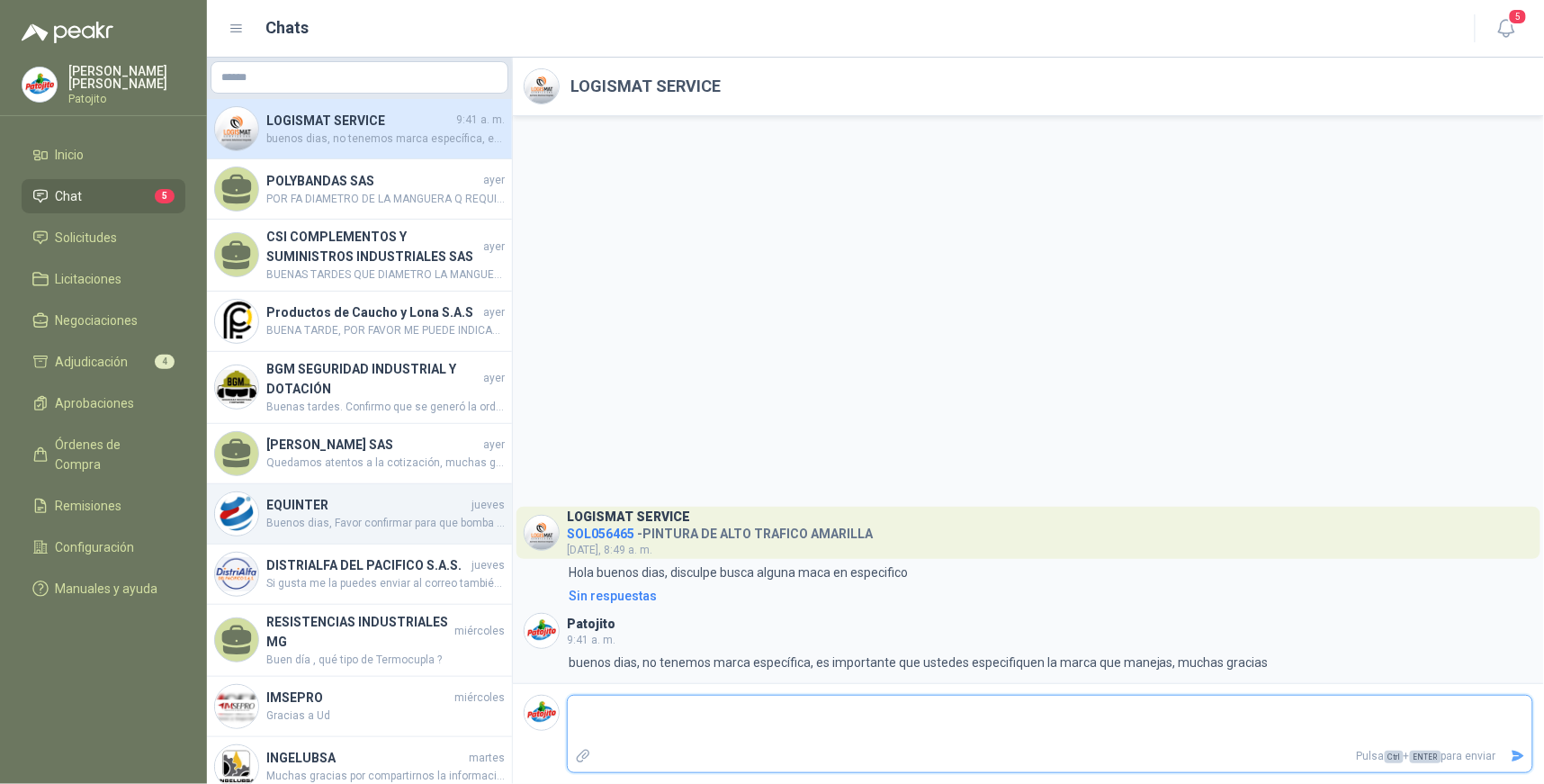
scroll to position [100, 0]
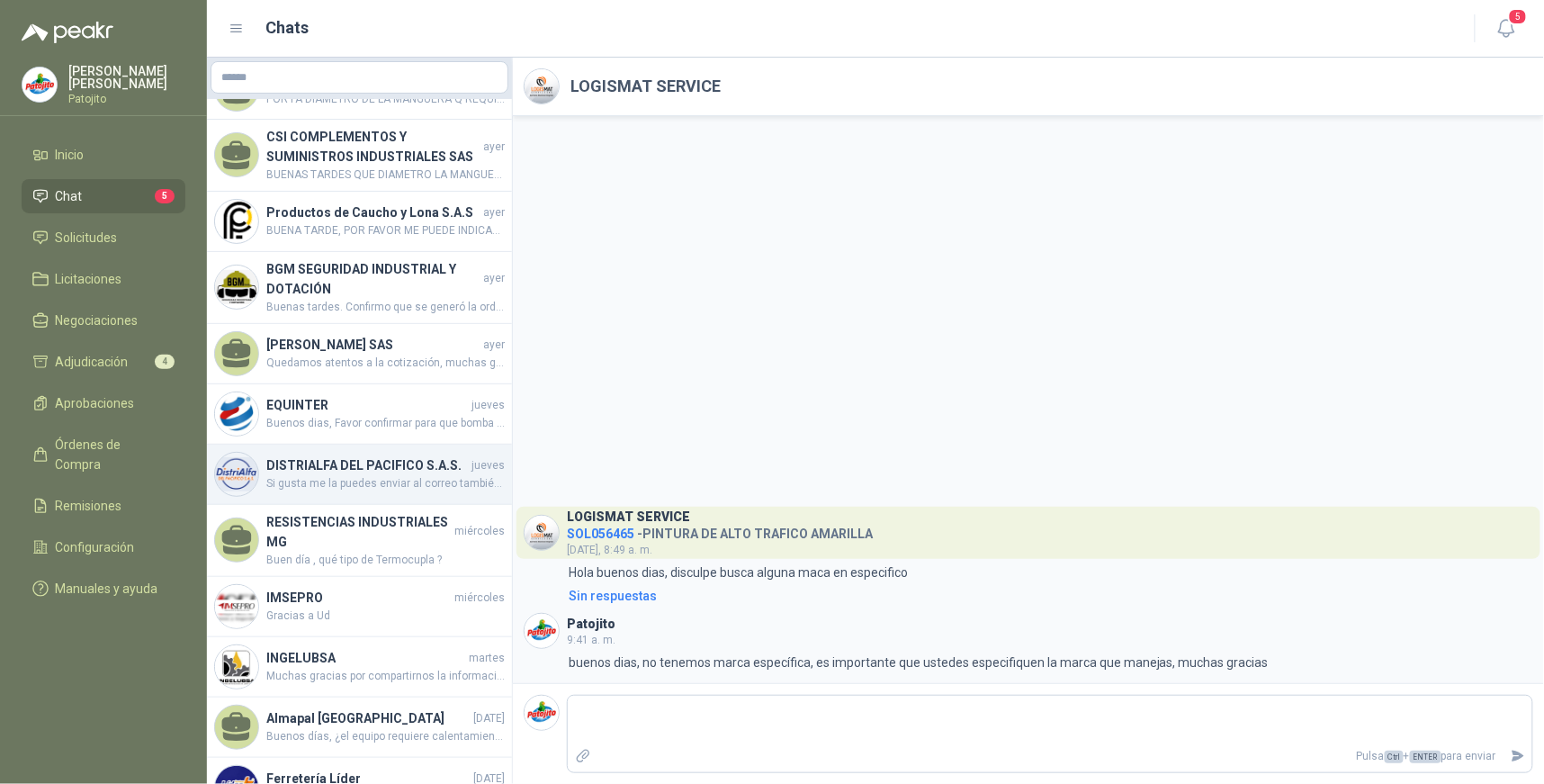
click at [371, 475] on span "Si gusta me la puedes enviar al correo también o a mi whatsapp" at bounding box center [385, 484] width 238 height 17
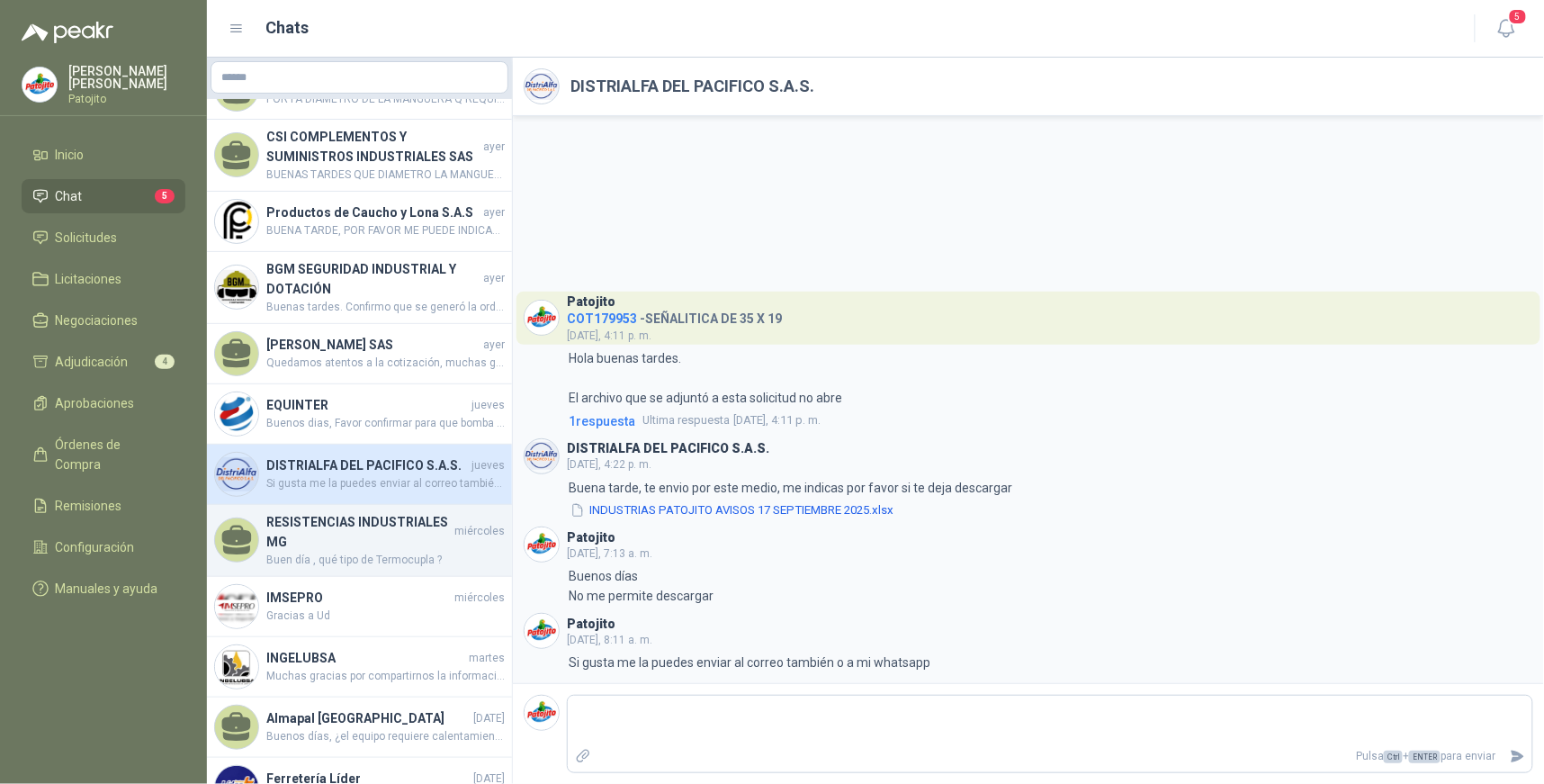
click at [407, 527] on h4 "RESISTENCIAS INDUSTRIALES MG" at bounding box center [358, 531] width 184 height 39
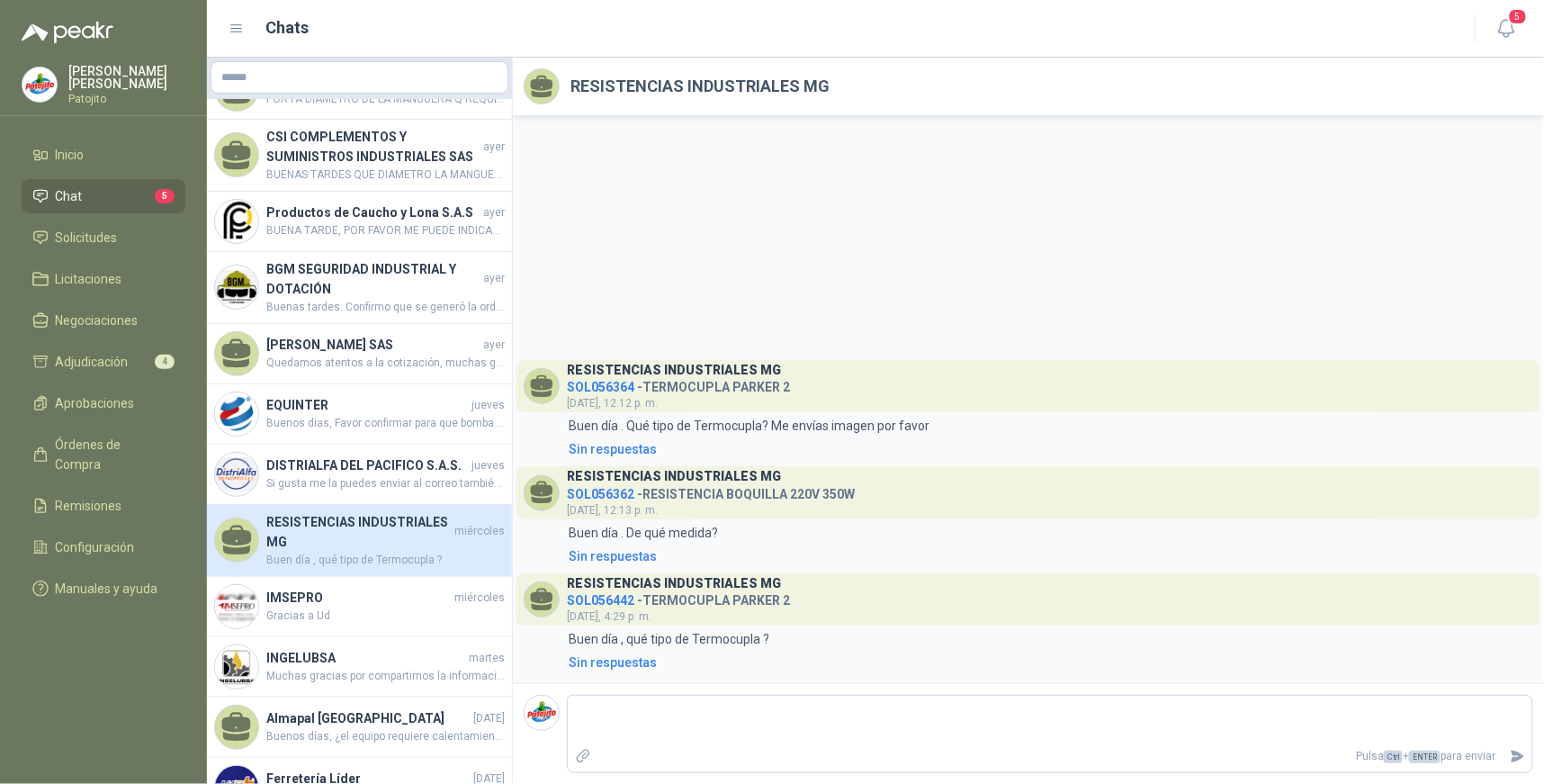
scroll to position [200, 0]
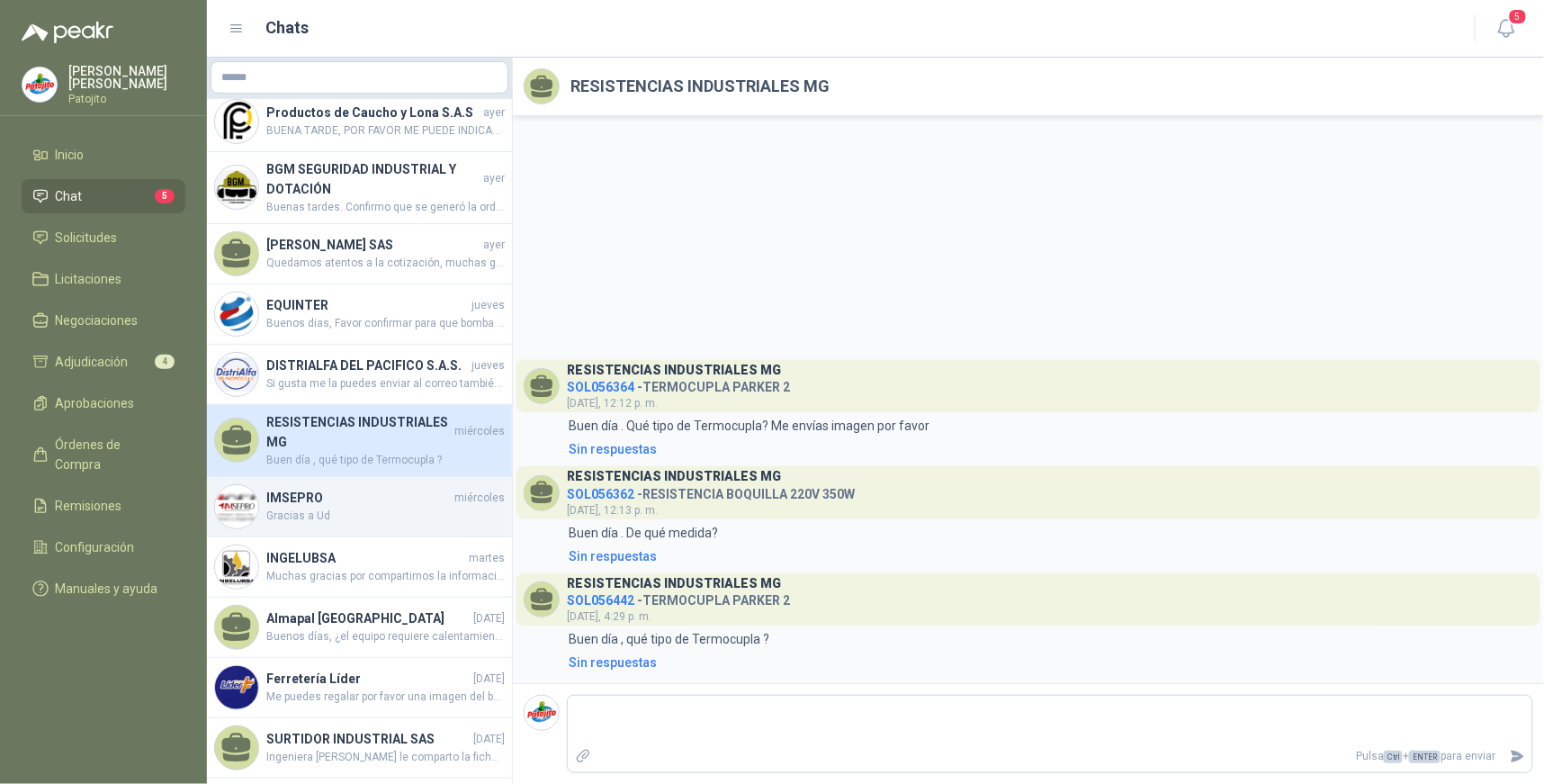
click at [367, 489] on h4 "IMSEPRO" at bounding box center [358, 497] width 184 height 20
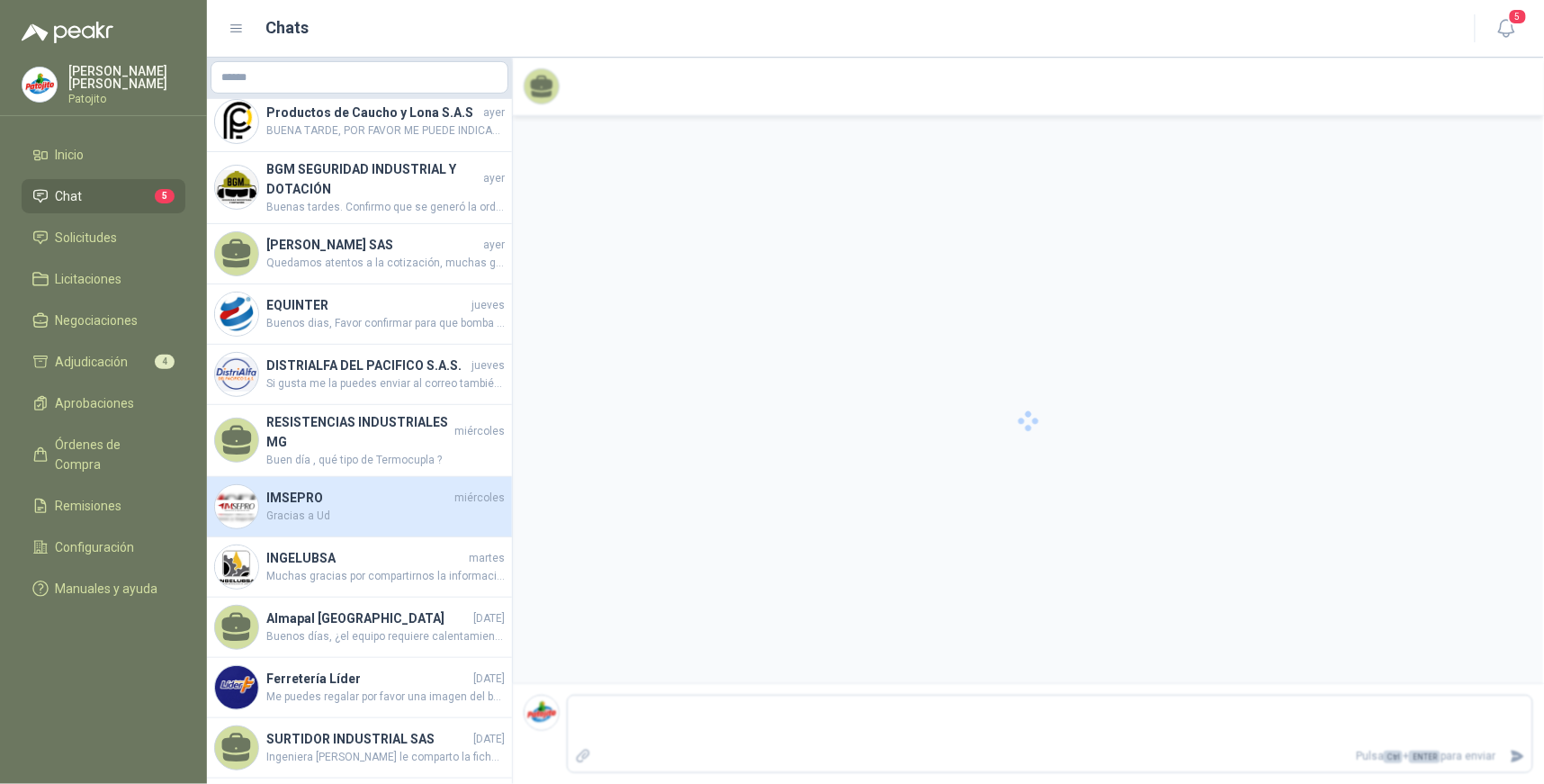
scroll to position [109, 0]
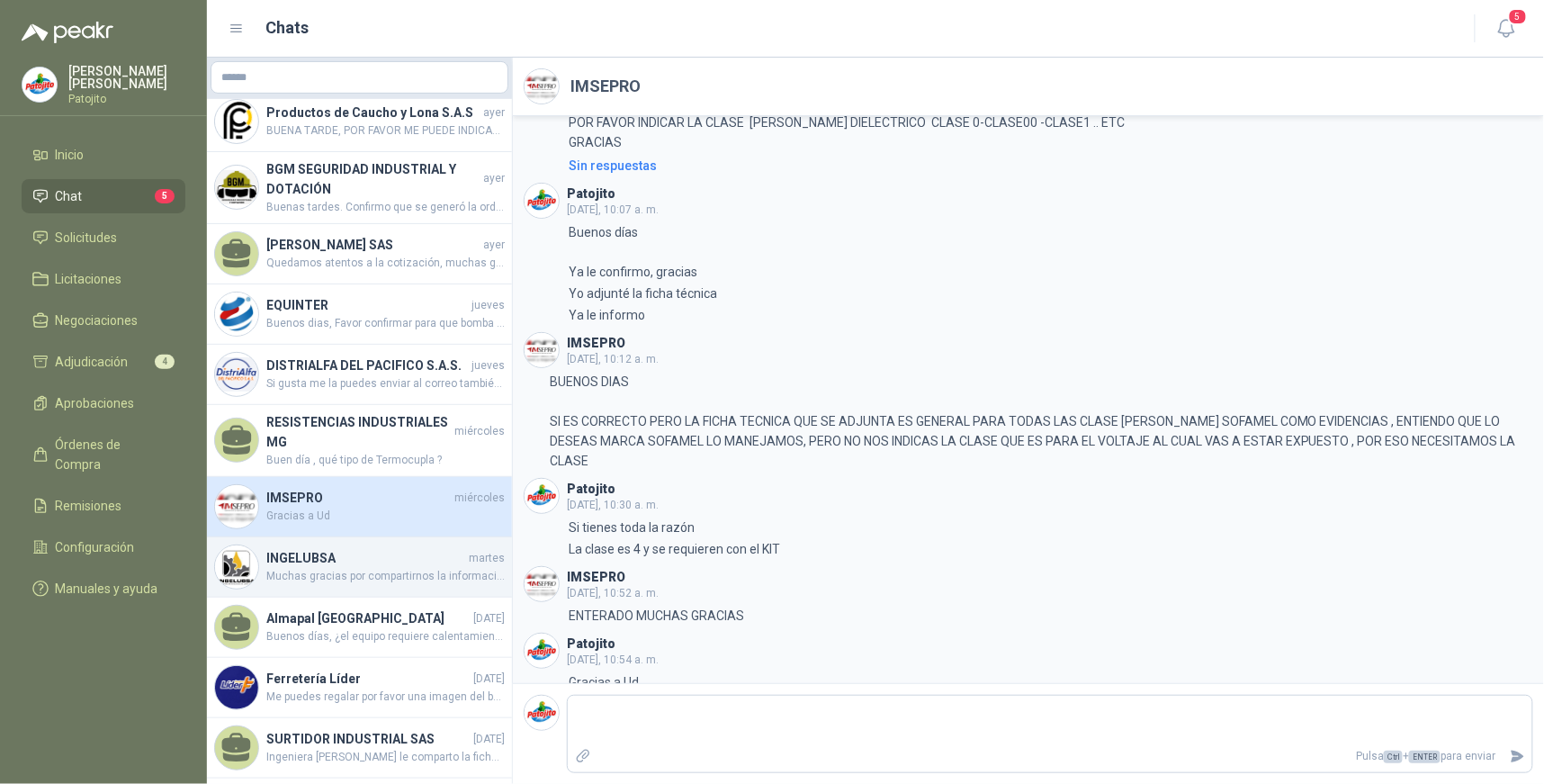
click at [349, 541] on div "INGELUBSA [DATE] Muchas gracias por compartirnos la información del producto en…" at bounding box center [360, 567] width 305 height 60
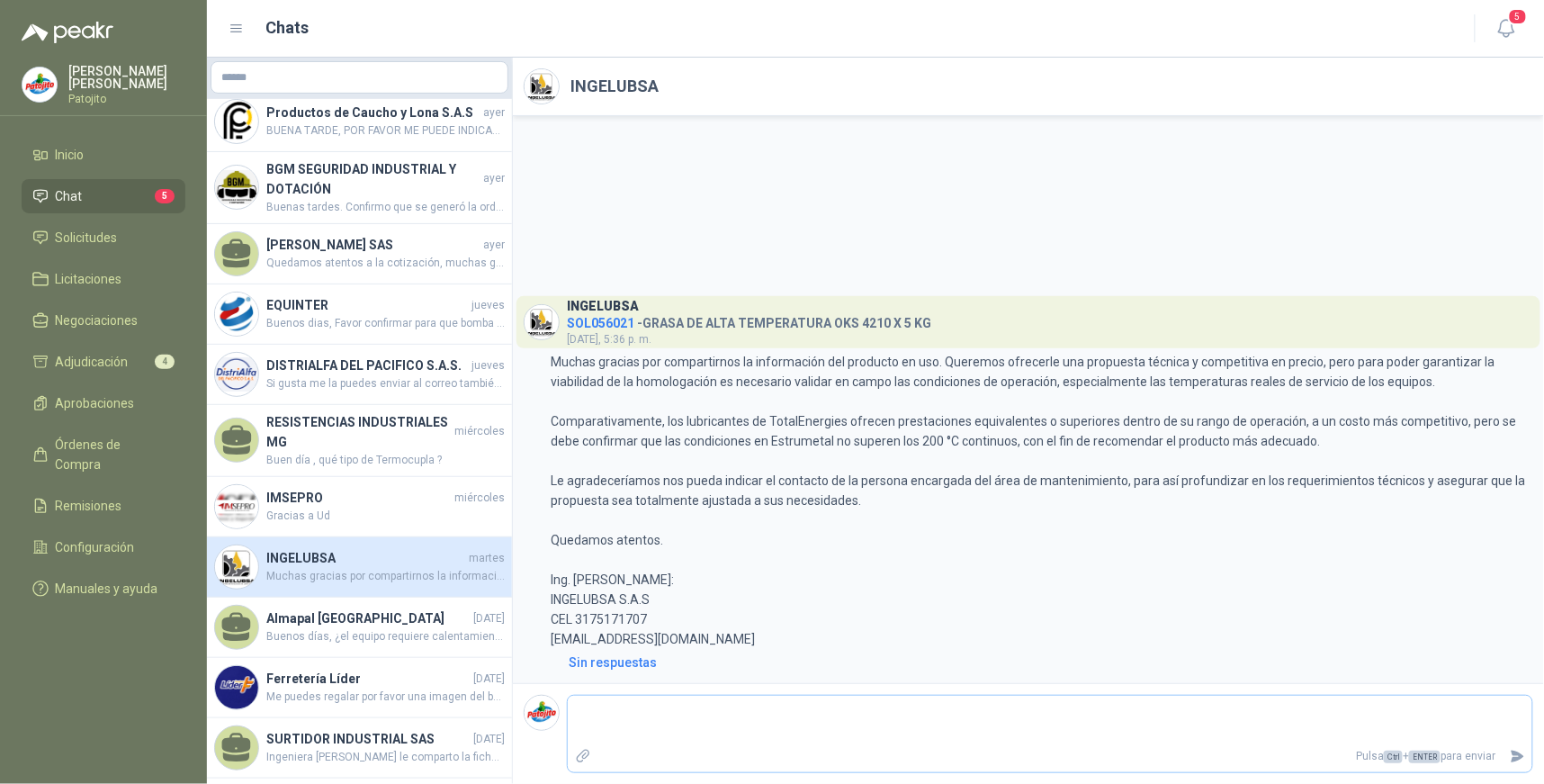
click at [747, 705] on textarea at bounding box center [1050, 719] width 964 height 41
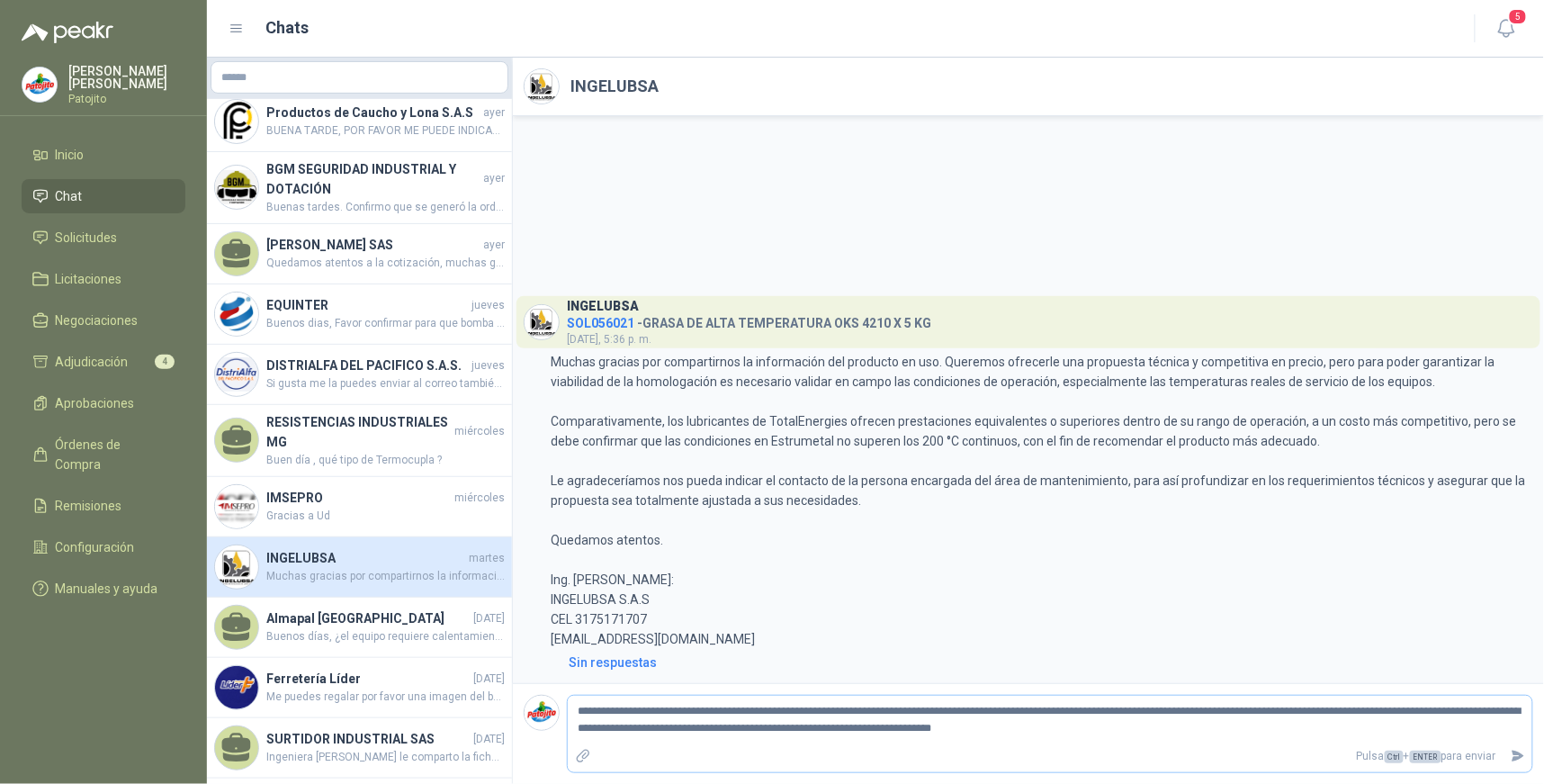
click at [756, 728] on textarea "**********" at bounding box center [1050, 719] width 964 height 41
click at [1146, 732] on textarea "**********" at bounding box center [1050, 719] width 964 height 41
click at [1517, 756] on icon "Enviar" at bounding box center [1518, 756] width 15 height 15
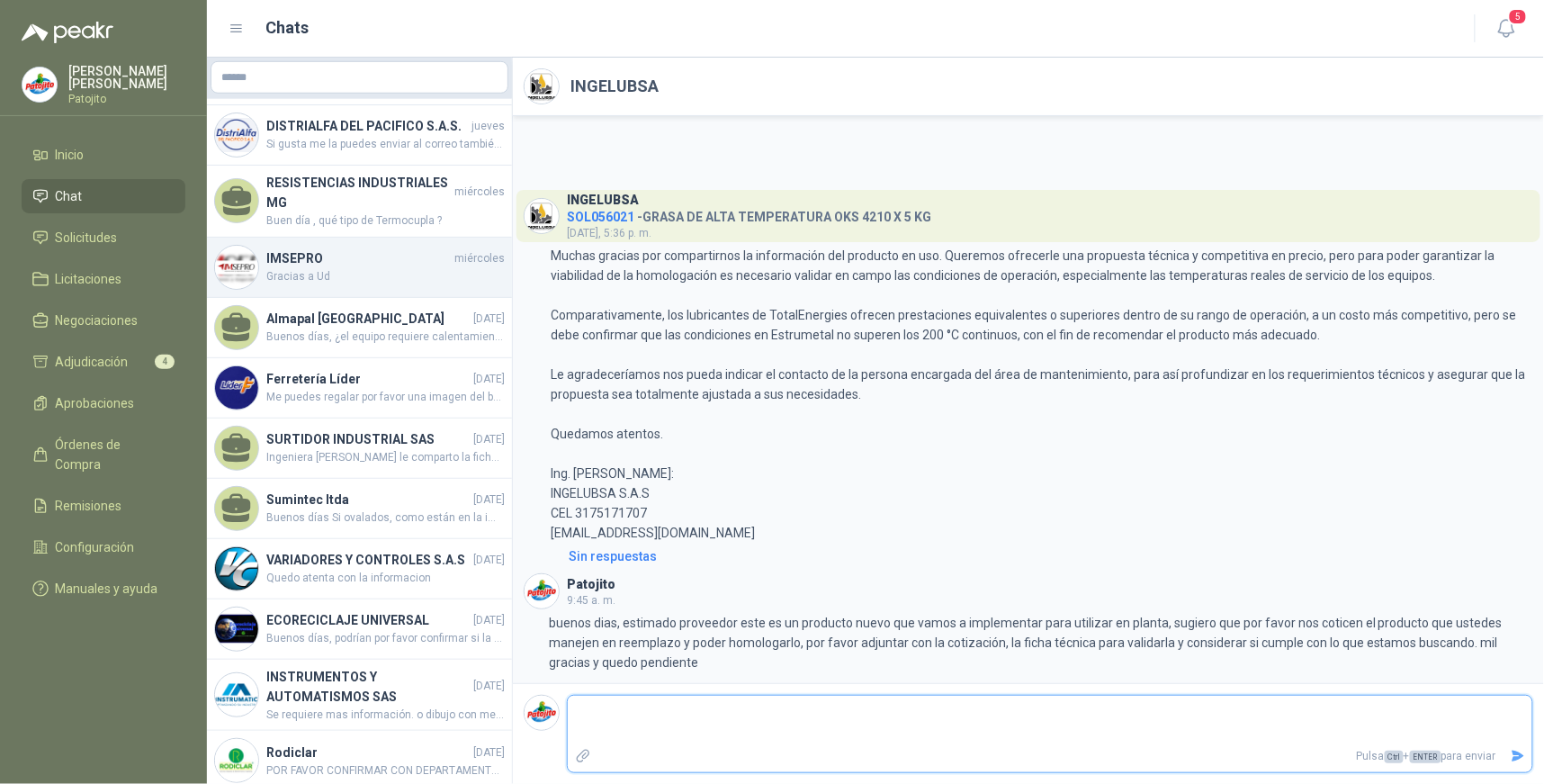
scroll to position [399, 0]
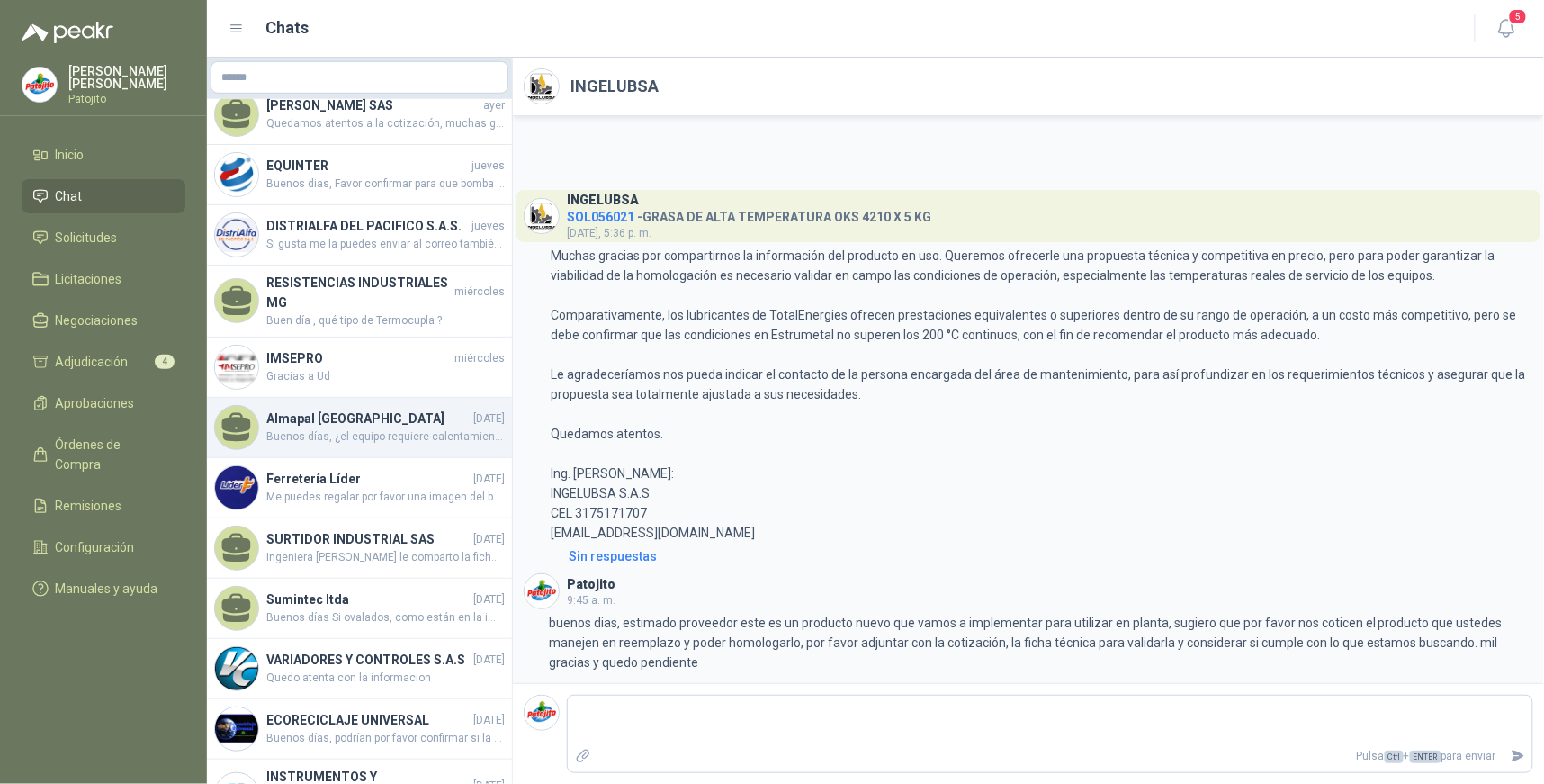
click at [406, 418] on h4 "Almapal [GEOGRAPHIC_DATA]" at bounding box center [368, 418] width 203 height 20
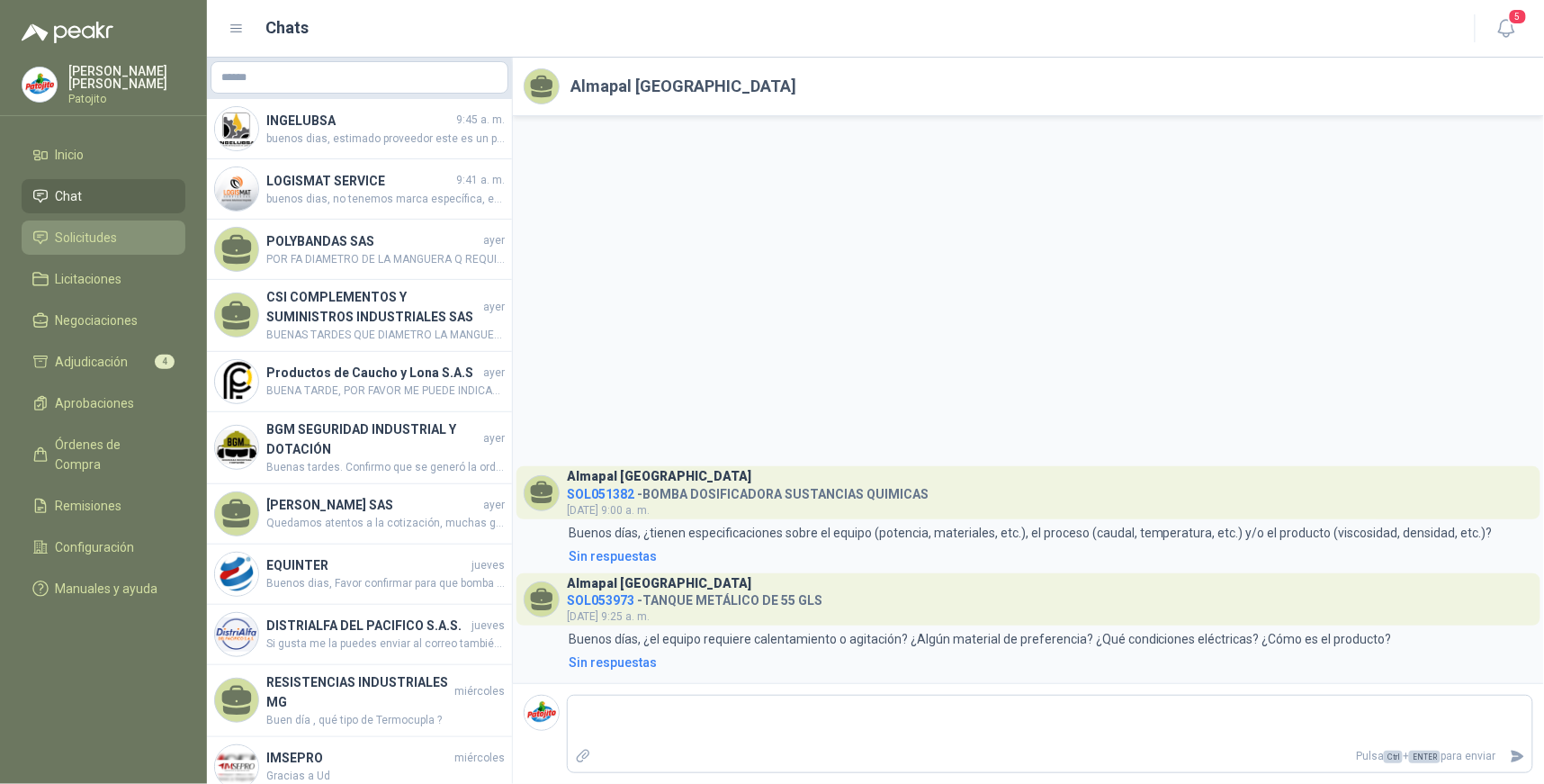
click at [140, 238] on li "Solicitudes" at bounding box center [104, 237] width 142 height 20
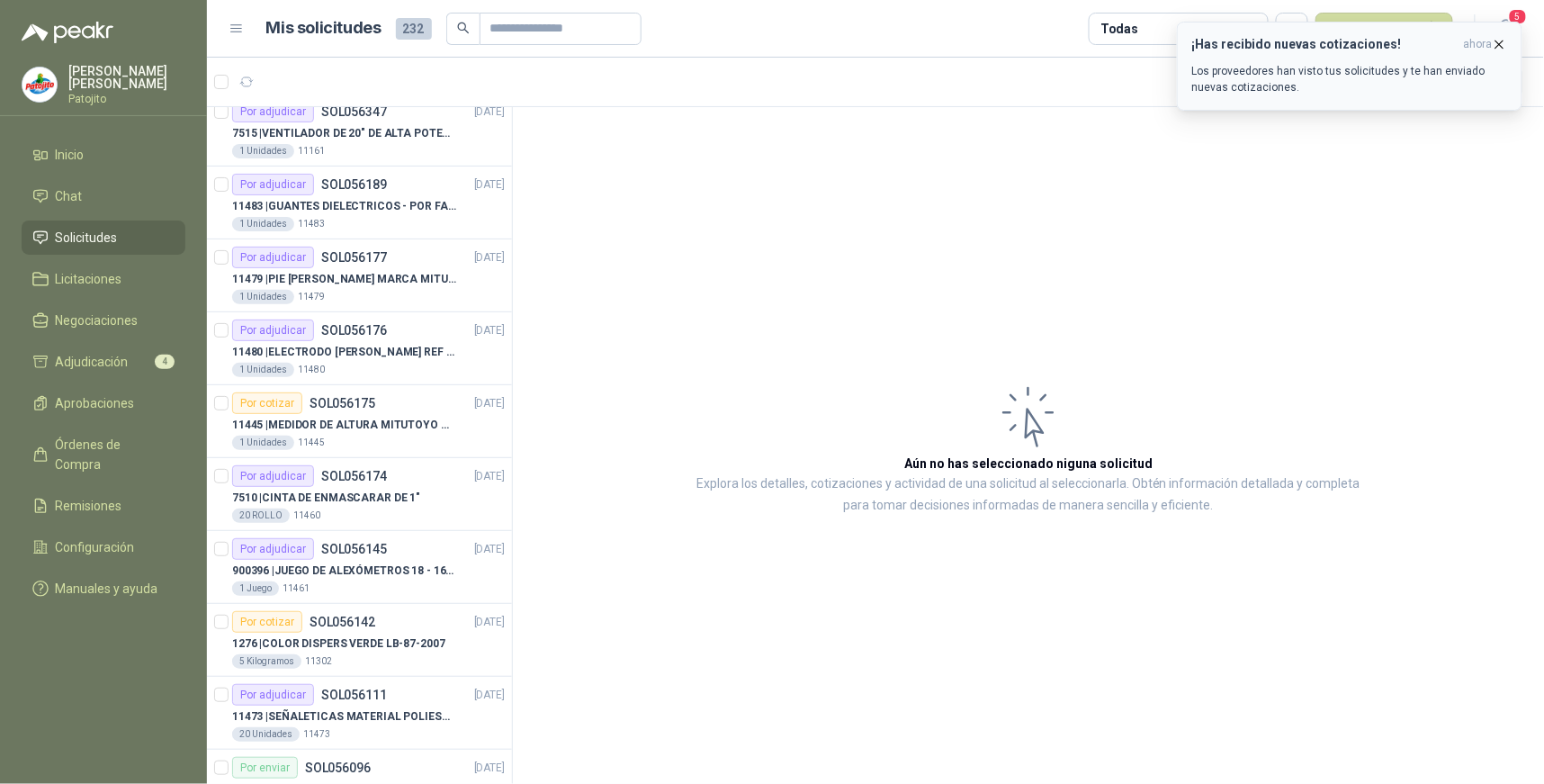
scroll to position [1399, 0]
click at [1505, 41] on icon "button" at bounding box center [1499, 44] width 15 height 15
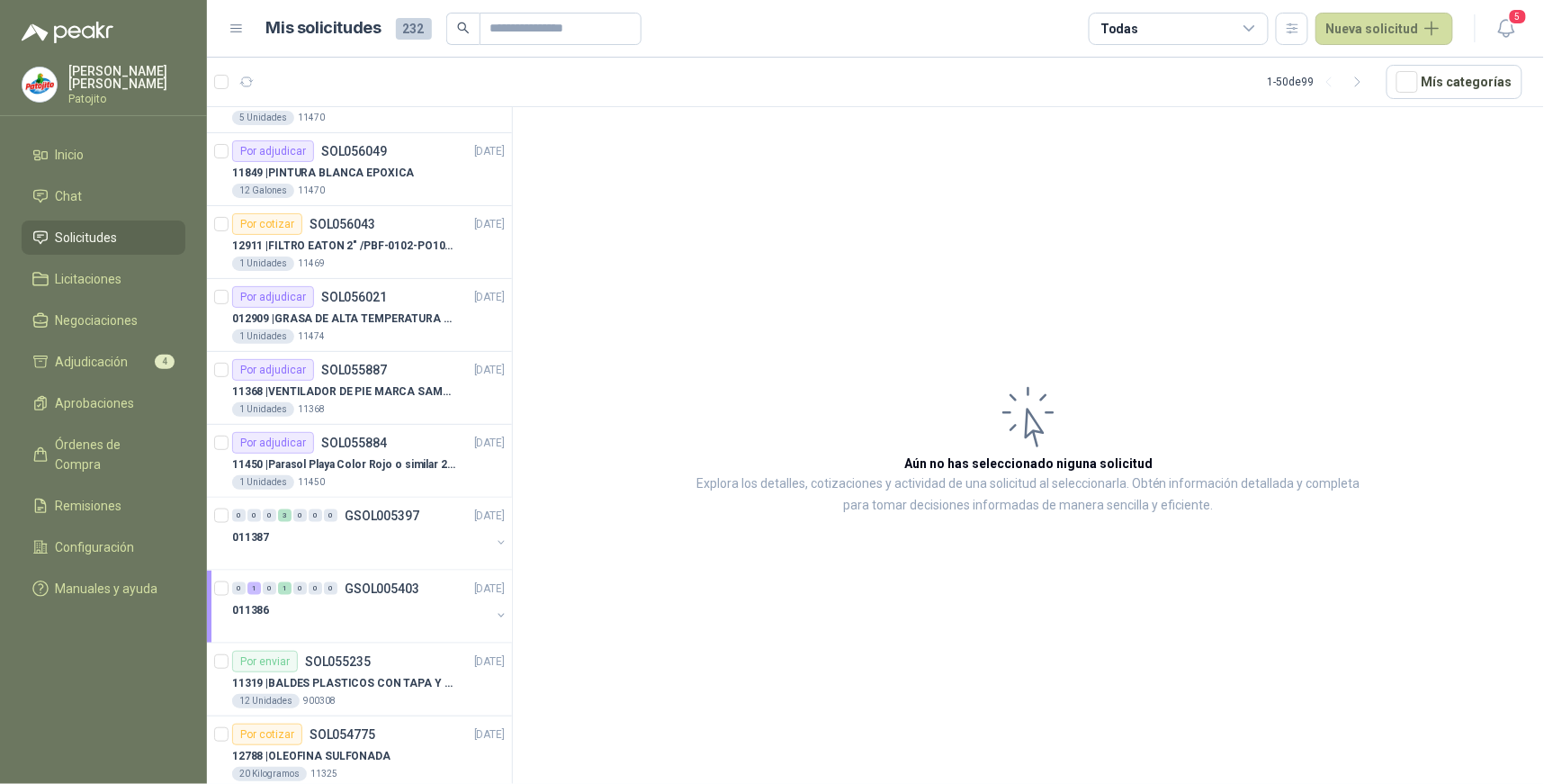
scroll to position [2987, 0]
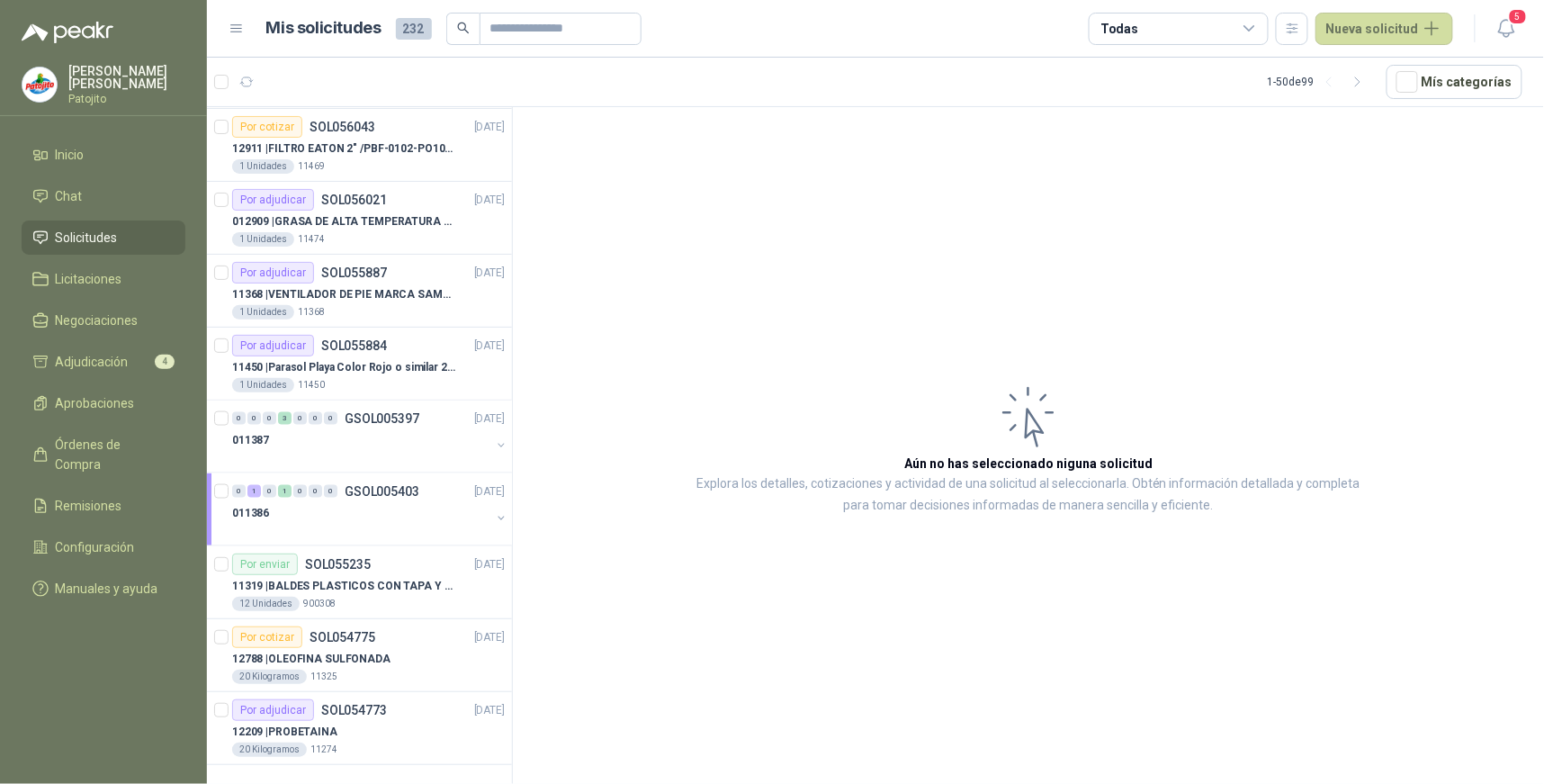
click at [1254, 30] on icon at bounding box center [1248, 28] width 10 height 5
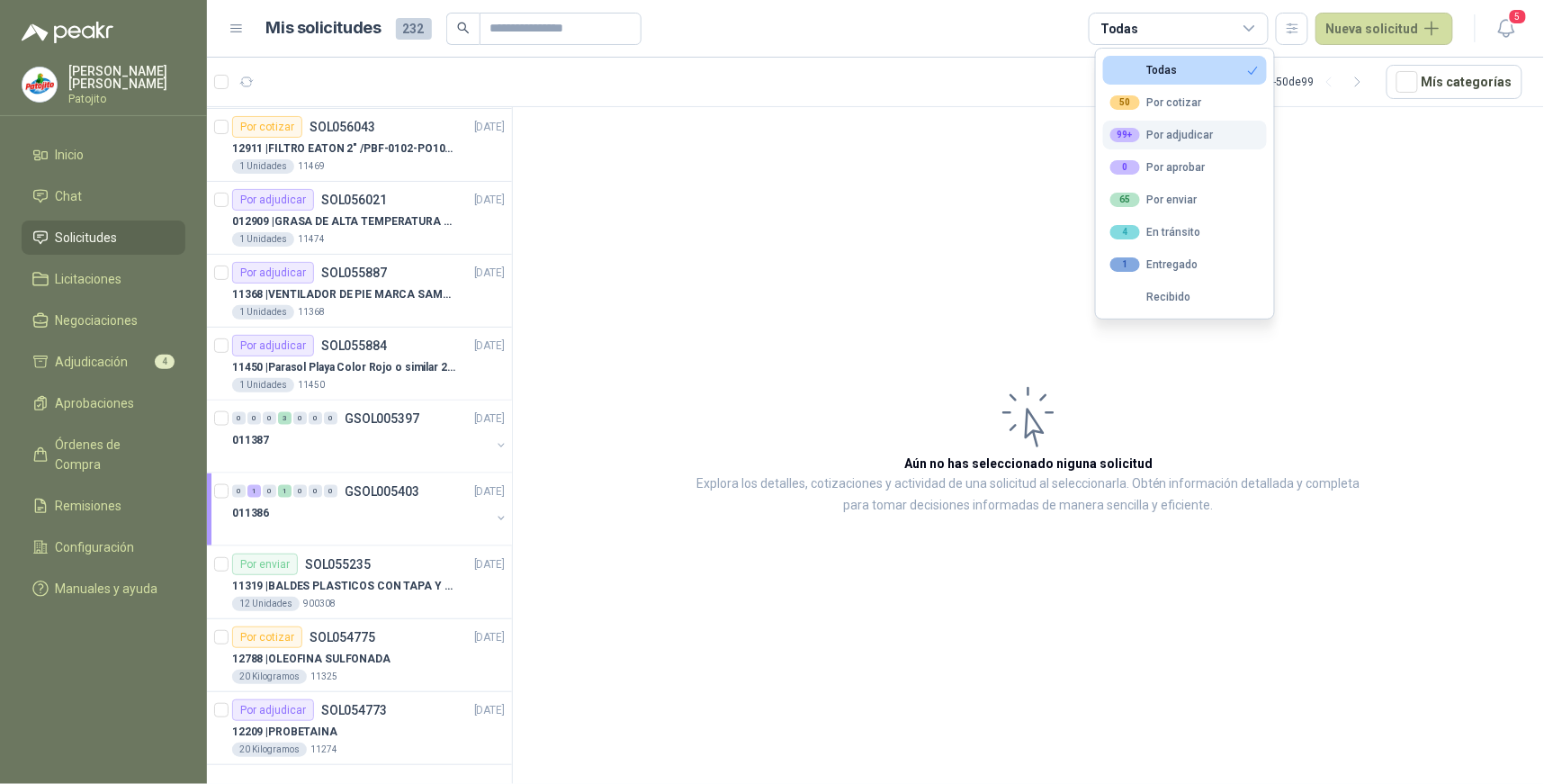
click at [1189, 135] on div "99+ Por adjudicar" at bounding box center [1162, 134] width 104 height 14
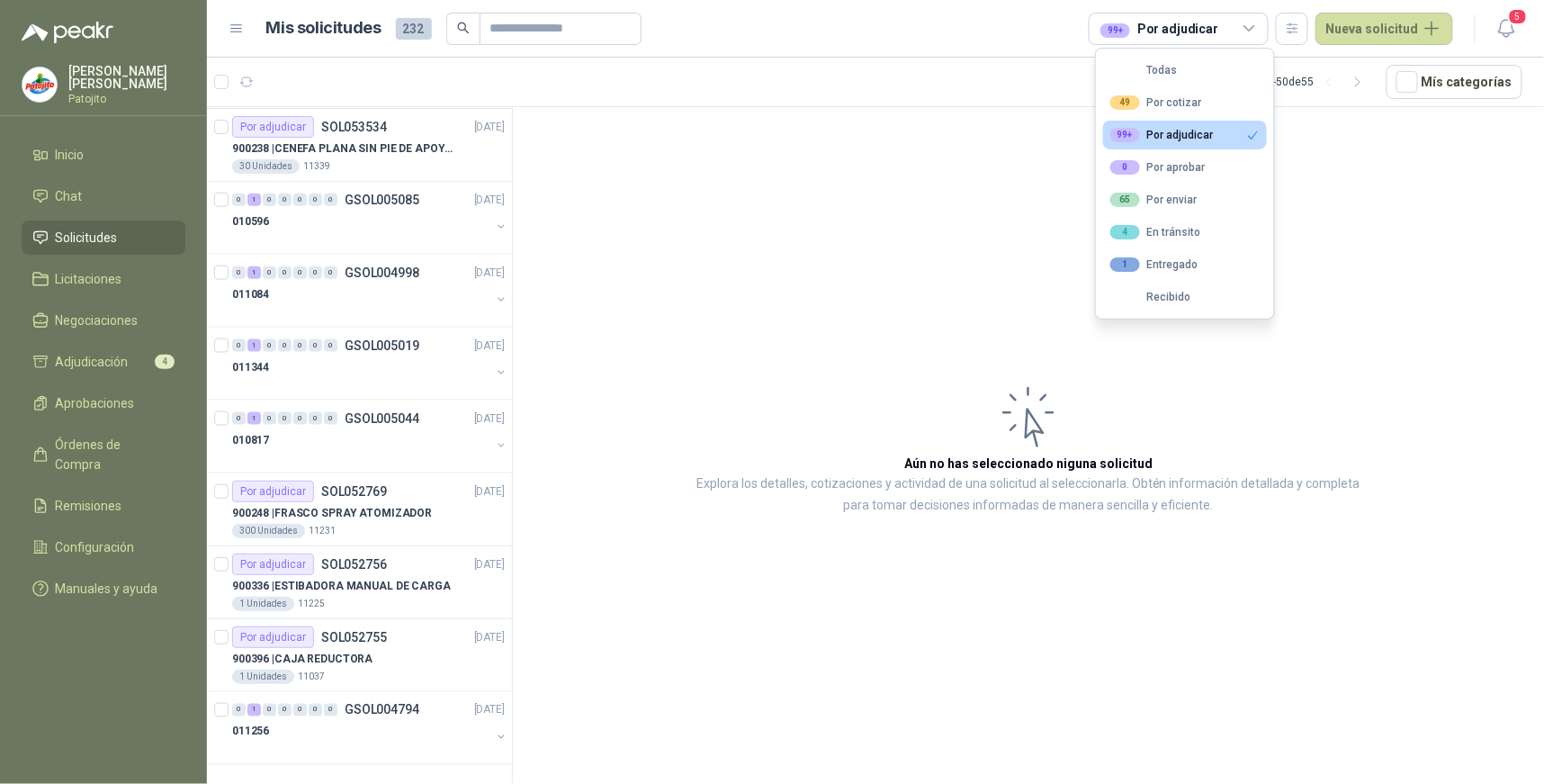
click at [1435, 266] on article "Aún no has seleccionado niguna solicitud Explora los detalles, cotizaciones y a…" at bounding box center [1028, 449] width 1031 height 683
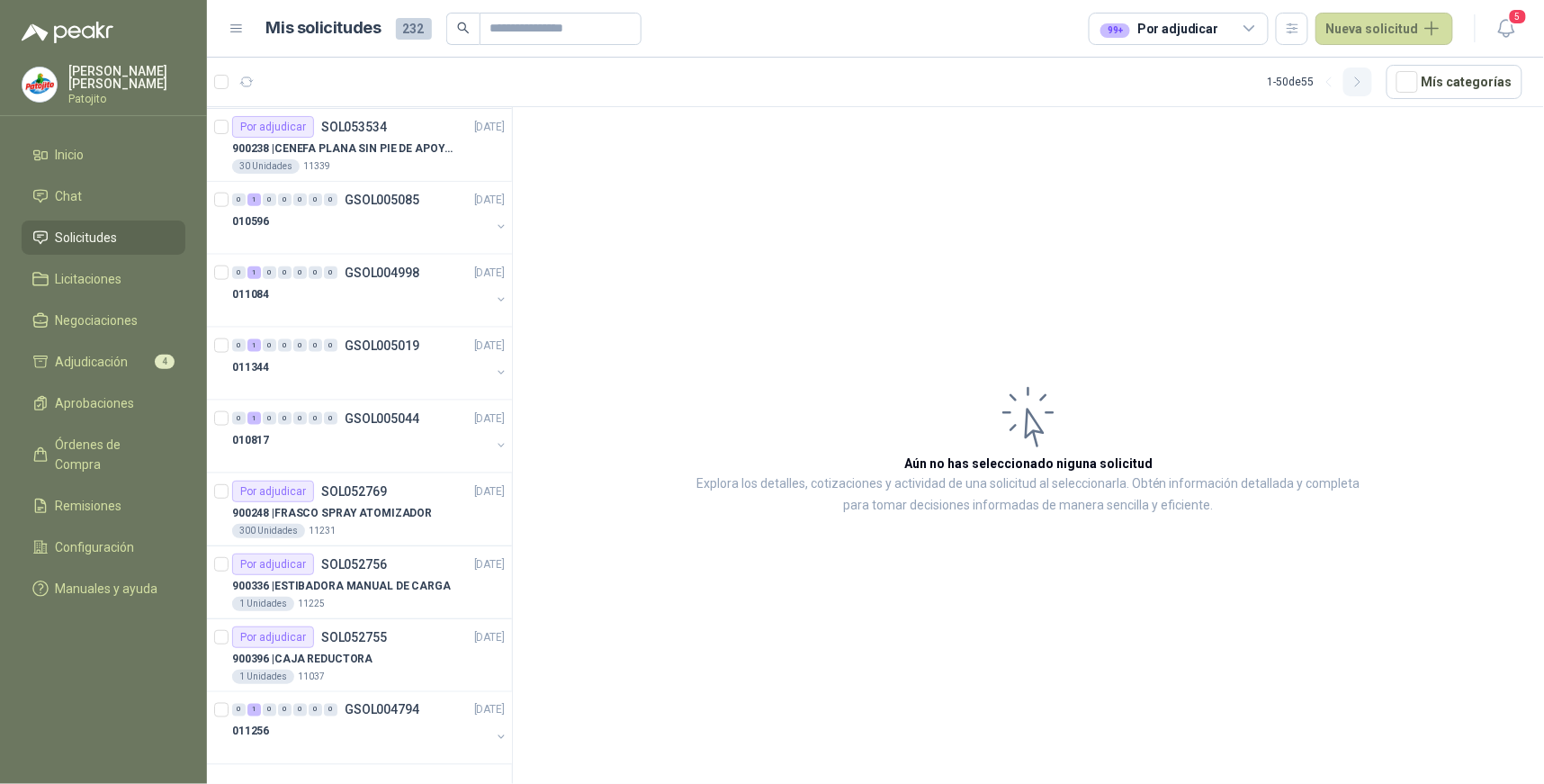
click at [1366, 78] on icon "button" at bounding box center [1358, 83] width 15 height 15
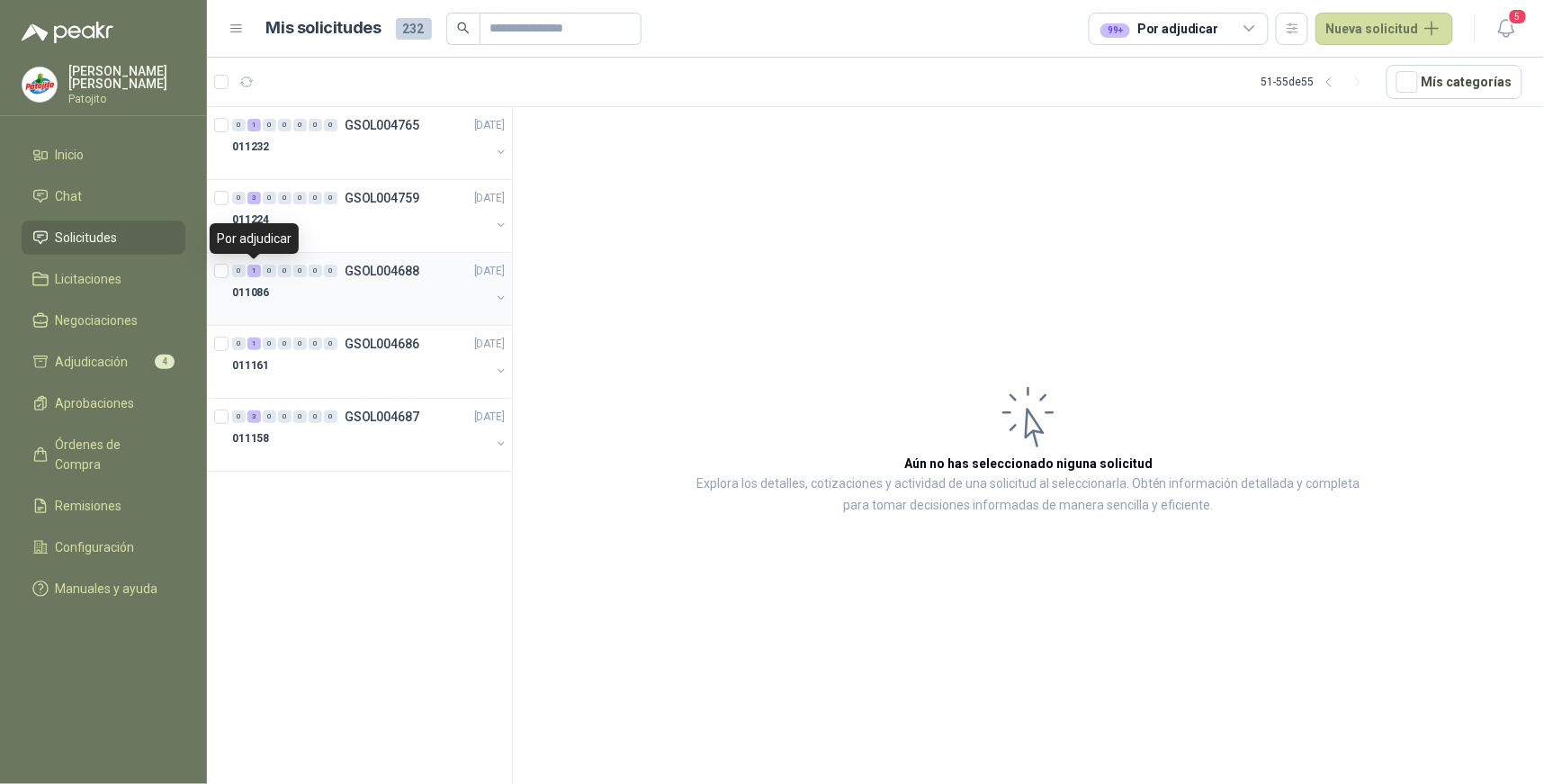
click at [252, 266] on div "1" at bounding box center [254, 271] width 13 height 12
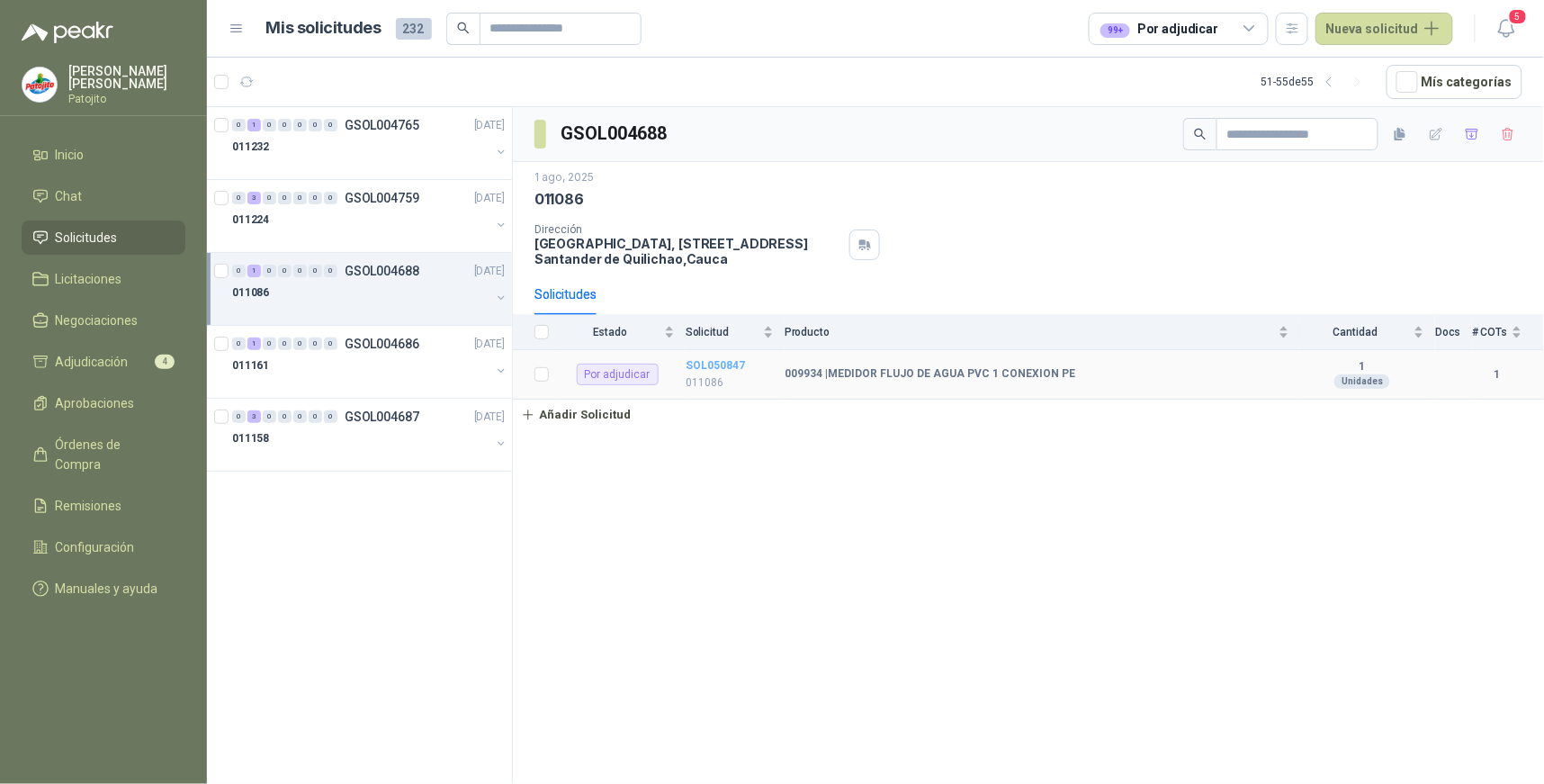
click at [708, 365] on b "SOL050847" at bounding box center [715, 365] width 59 height 12
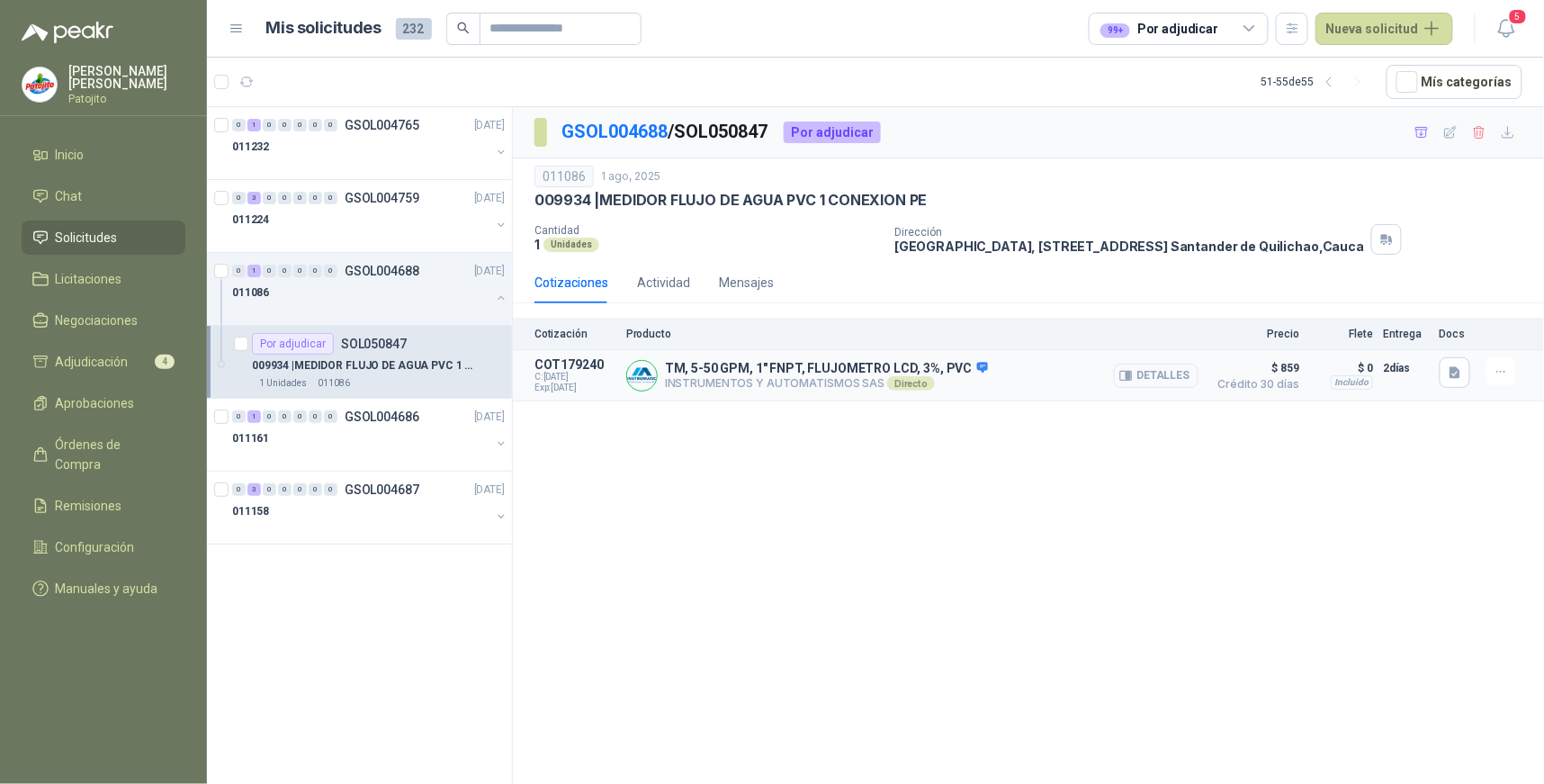
click at [1161, 374] on button "Detalles" at bounding box center [1156, 375] width 84 height 24
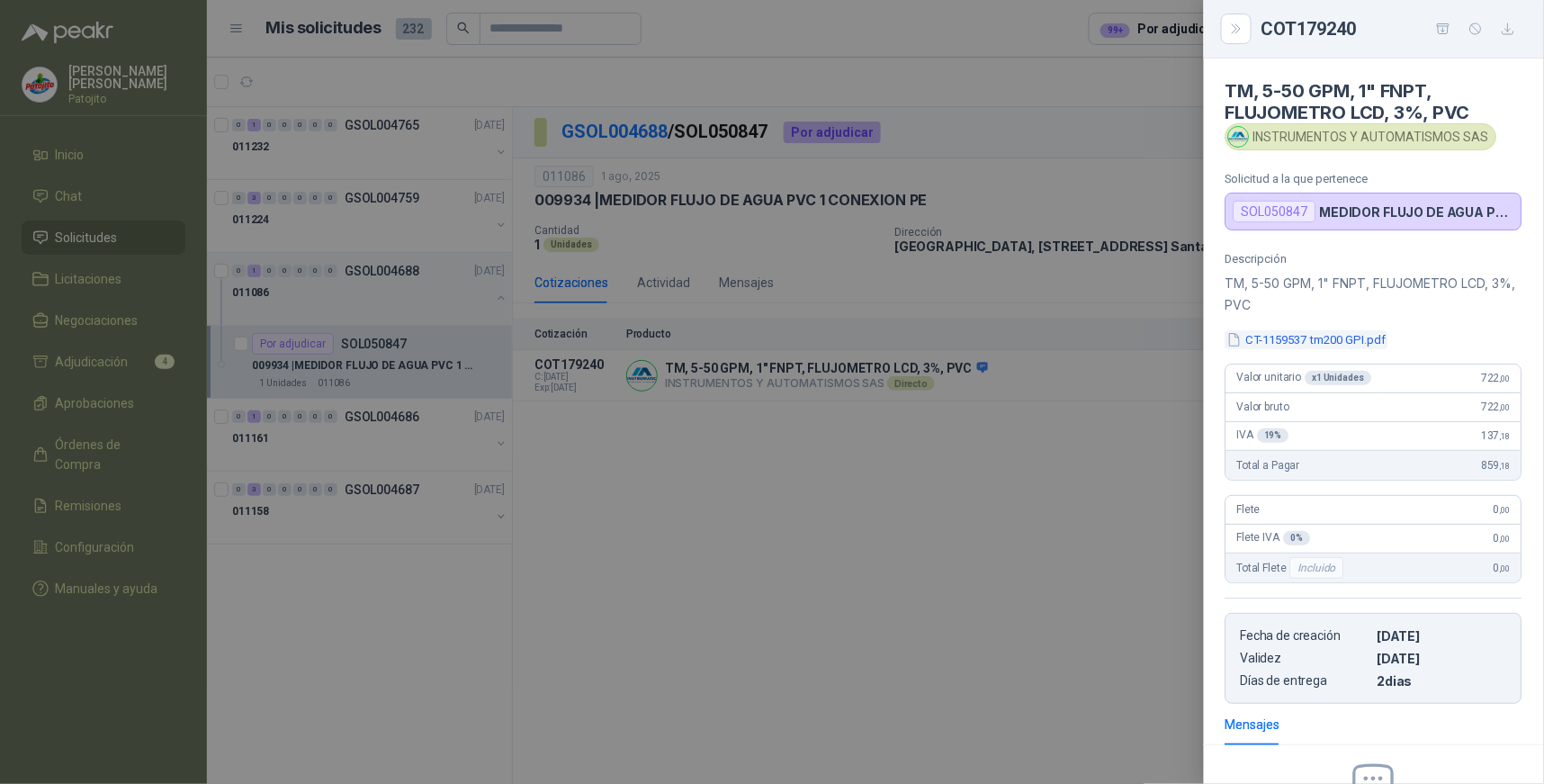
click at [1342, 340] on button "CT-1159537 tm200 GPI.pdf" at bounding box center [1307, 340] width 163 height 19
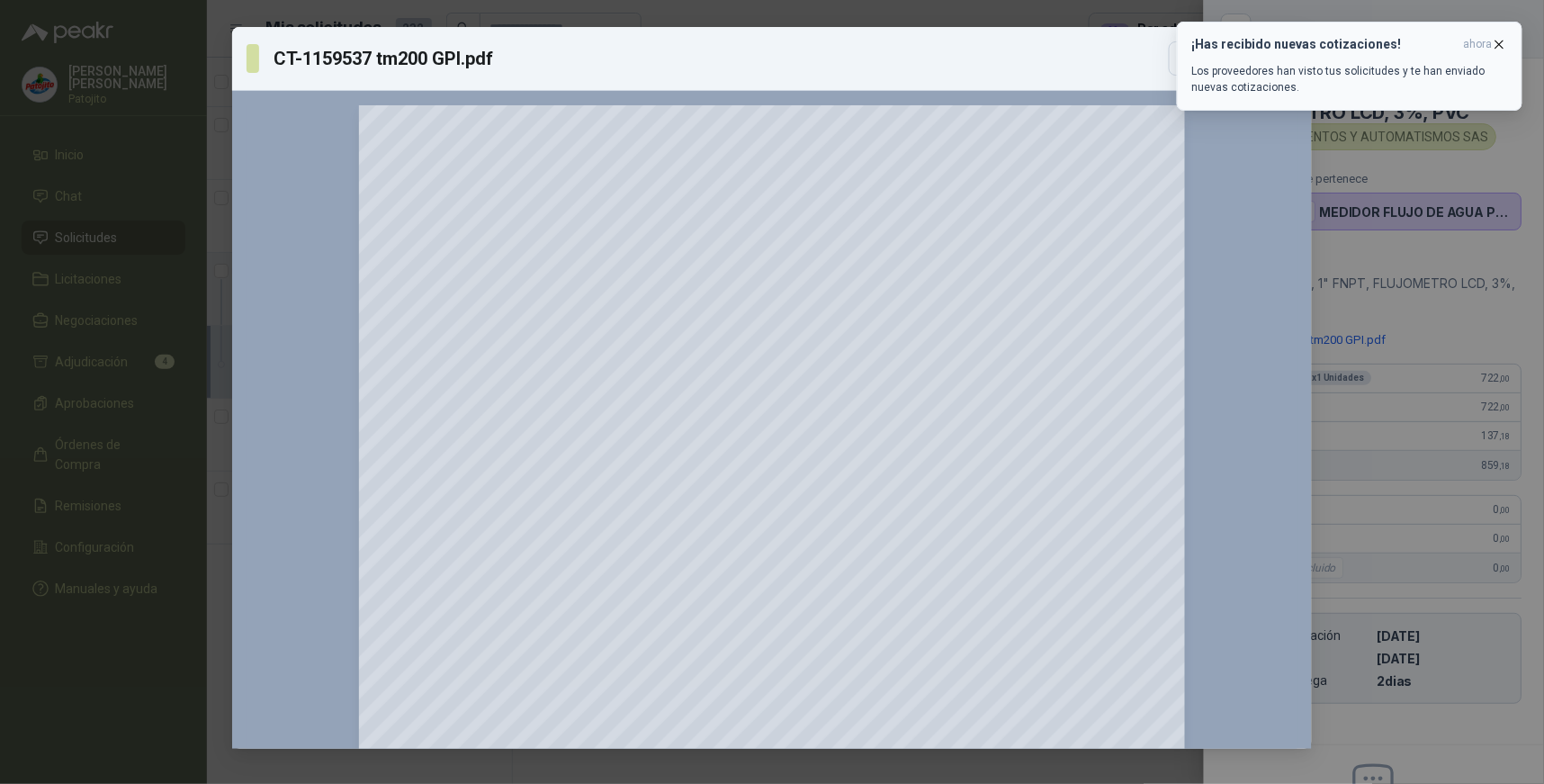
click at [1508, 41] on button "¡Has recibido nuevas cotizaciones! ahora Los proveedores han visto tus solicitu…" at bounding box center [1349, 65] width 345 height 89
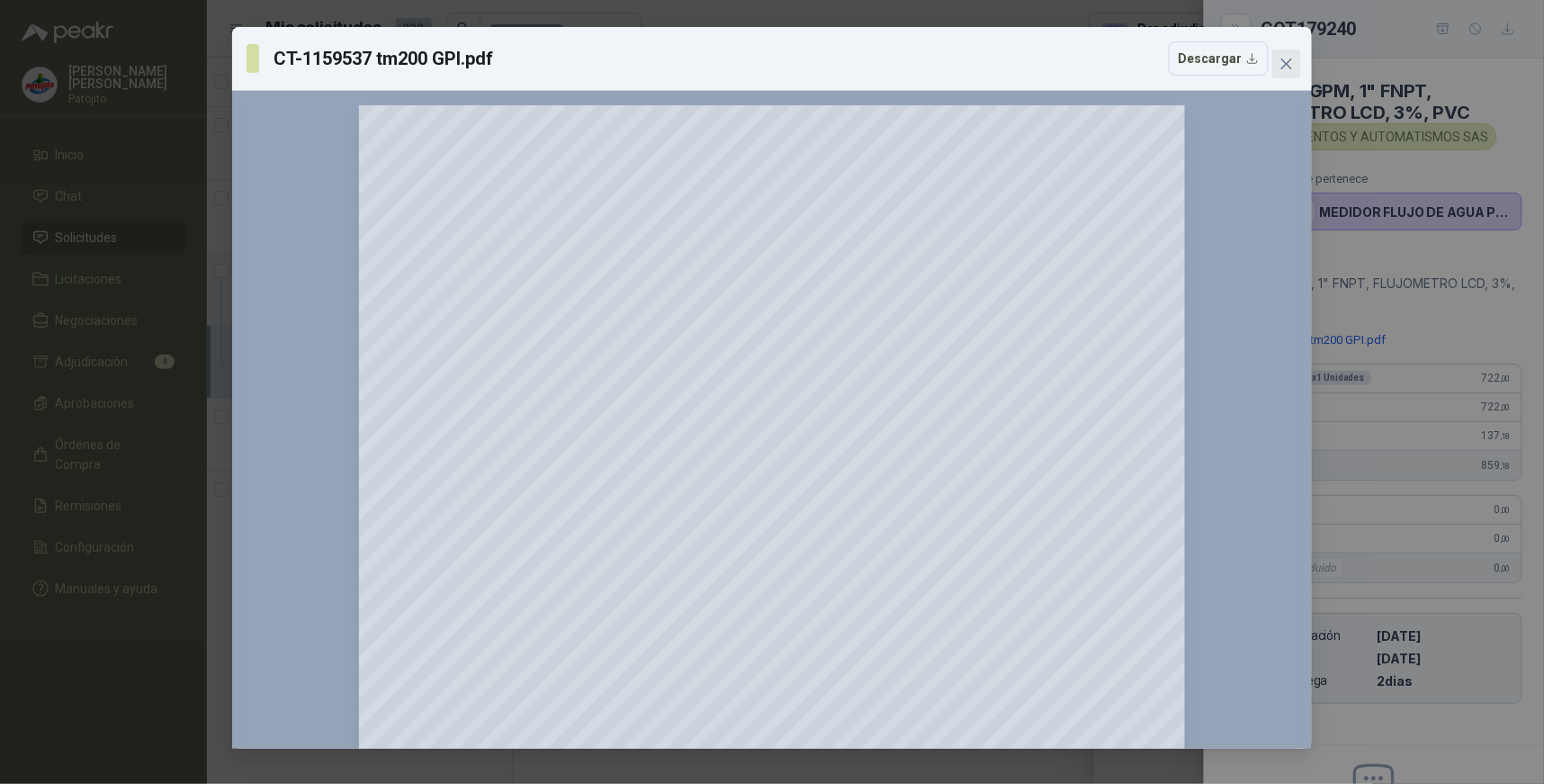
click at [1280, 63] on icon "close" at bounding box center [1286, 63] width 14 height 14
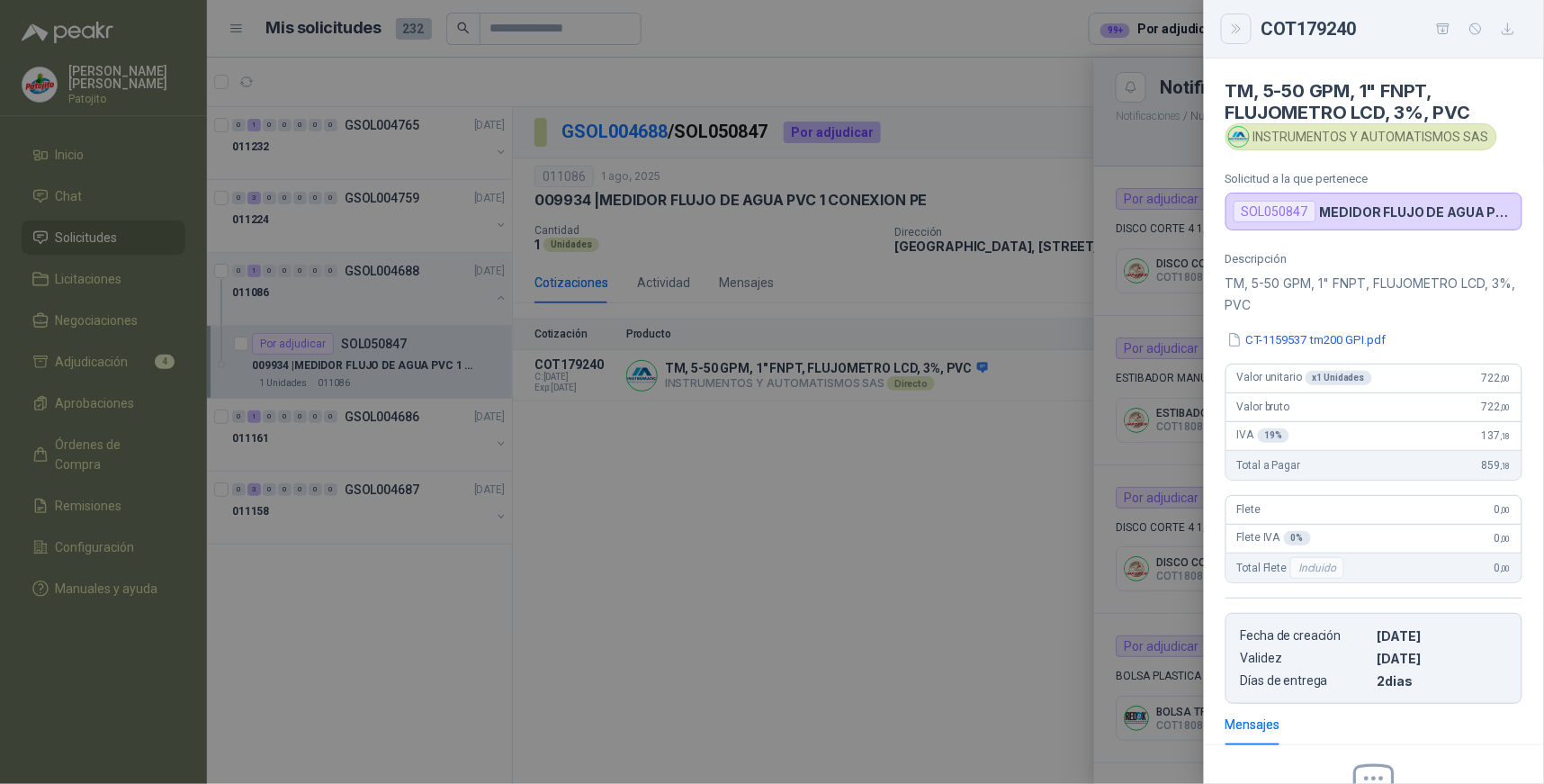
click at [1238, 31] on icon "Close" at bounding box center [1235, 28] width 8 height 9
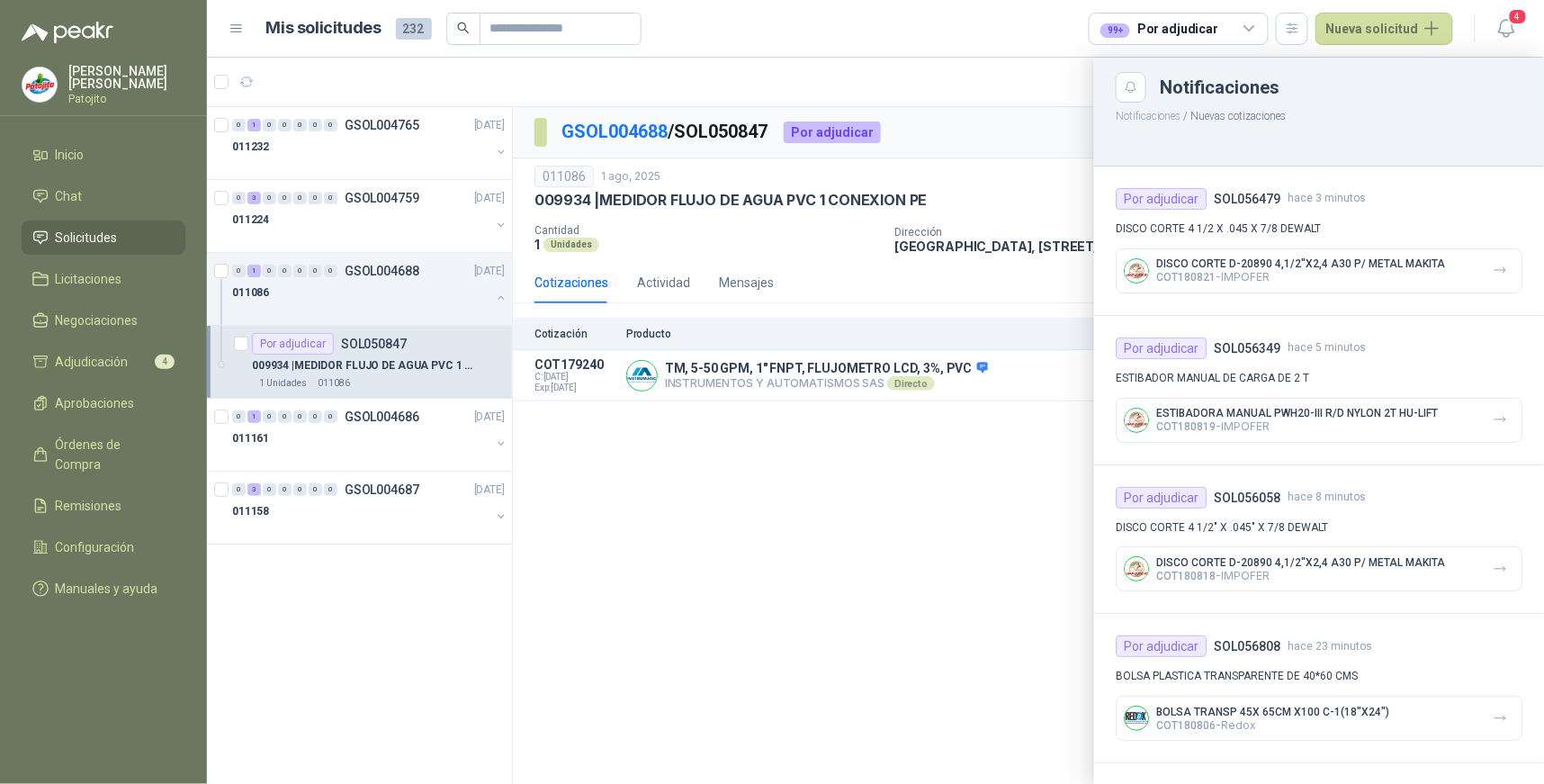
click at [249, 417] on div at bounding box center [875, 420] width 1337 height 726
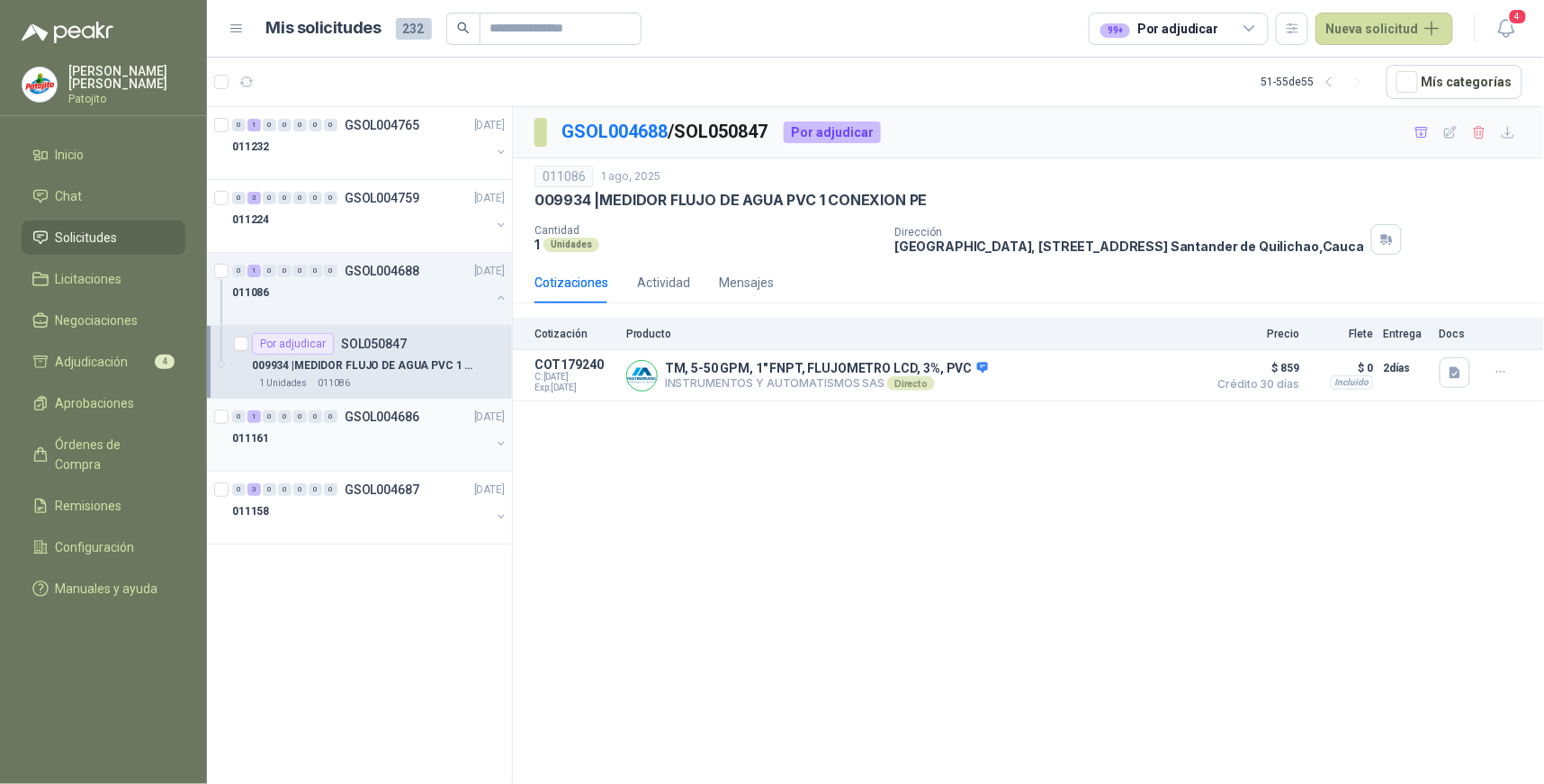
click at [263, 415] on div "0" at bounding box center [270, 416] width 13 height 12
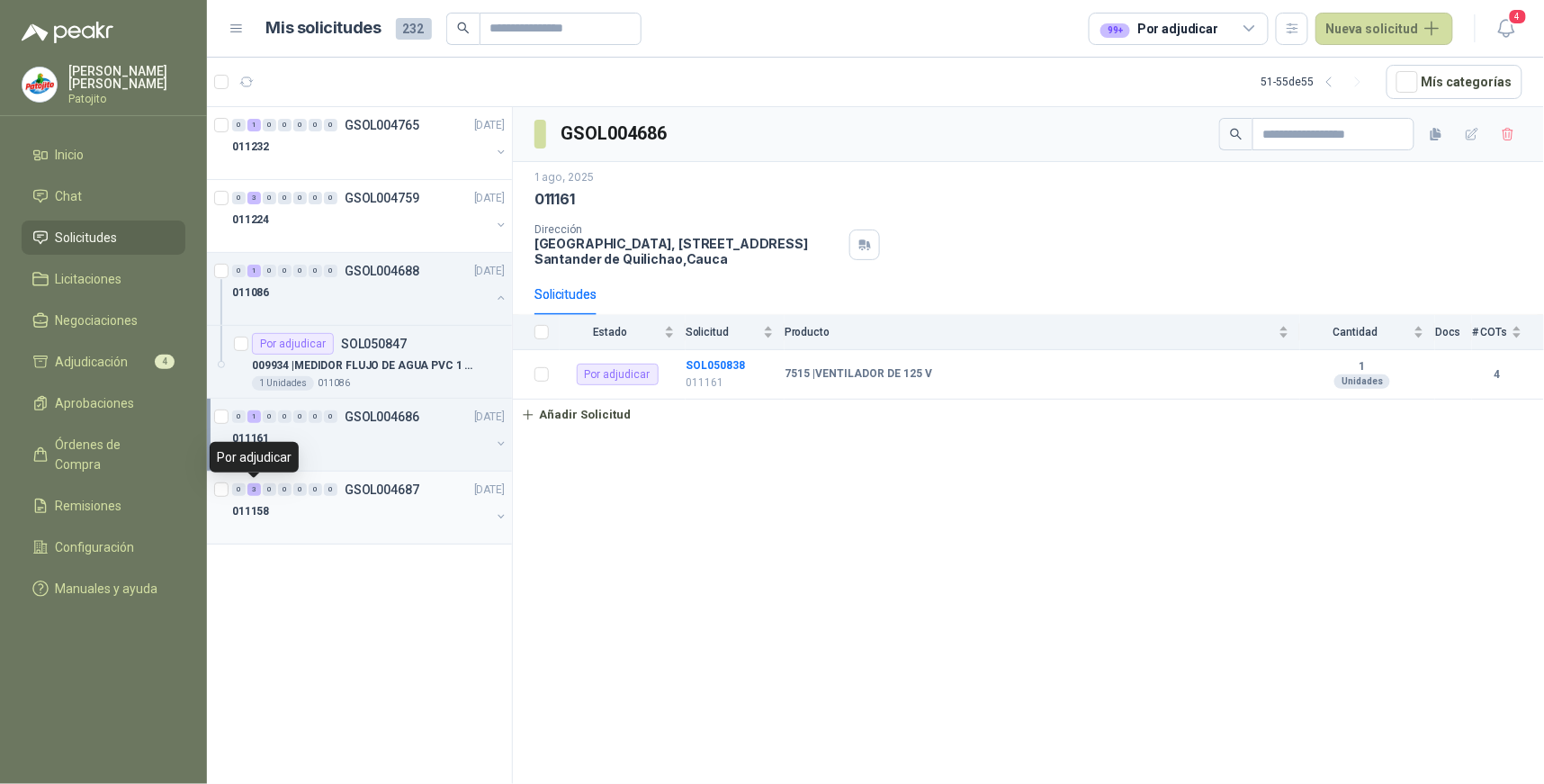
click at [256, 489] on div "3" at bounding box center [254, 488] width 13 height 12
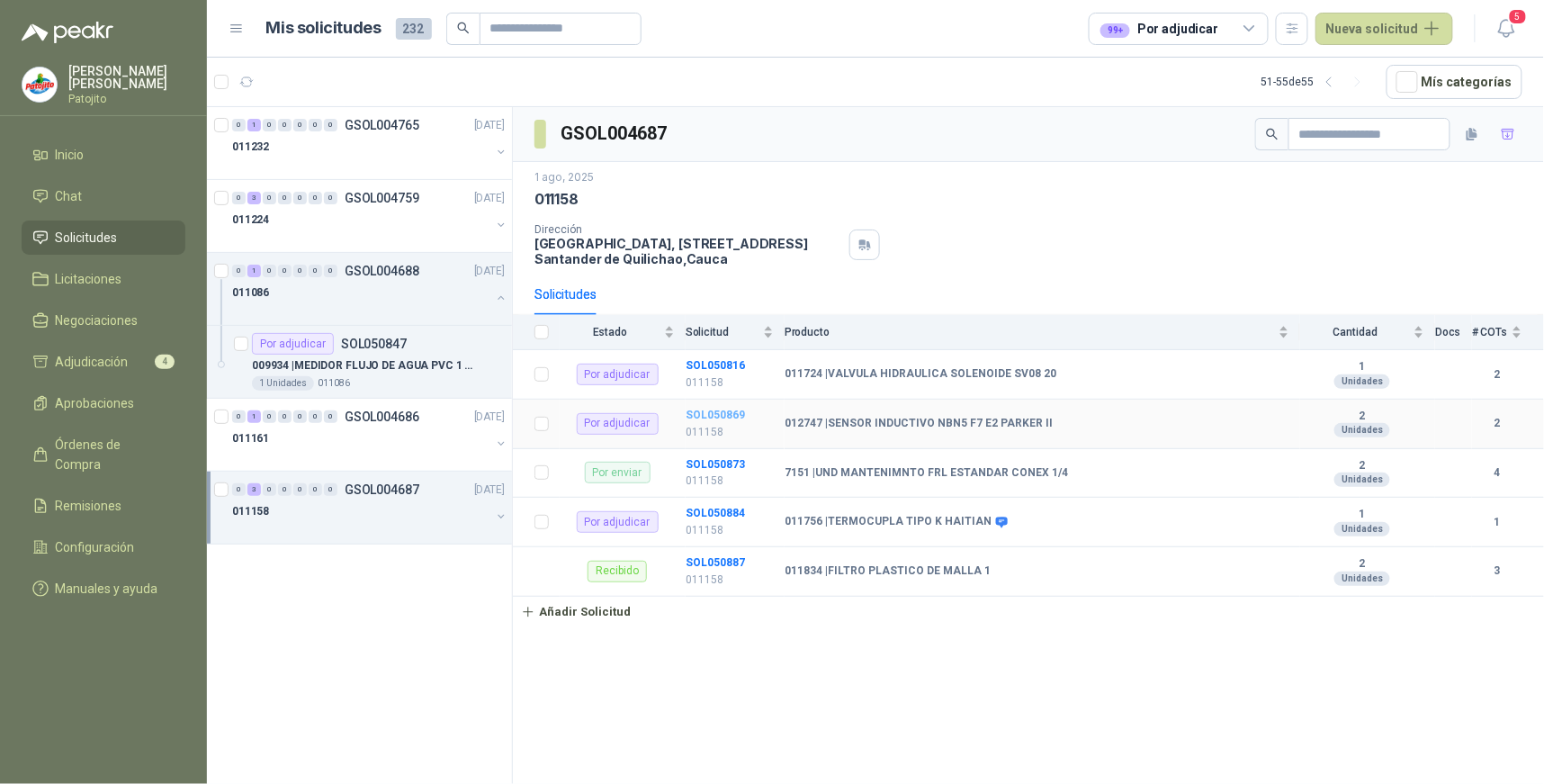
click at [735, 412] on b "SOL050869" at bounding box center [715, 415] width 59 height 12
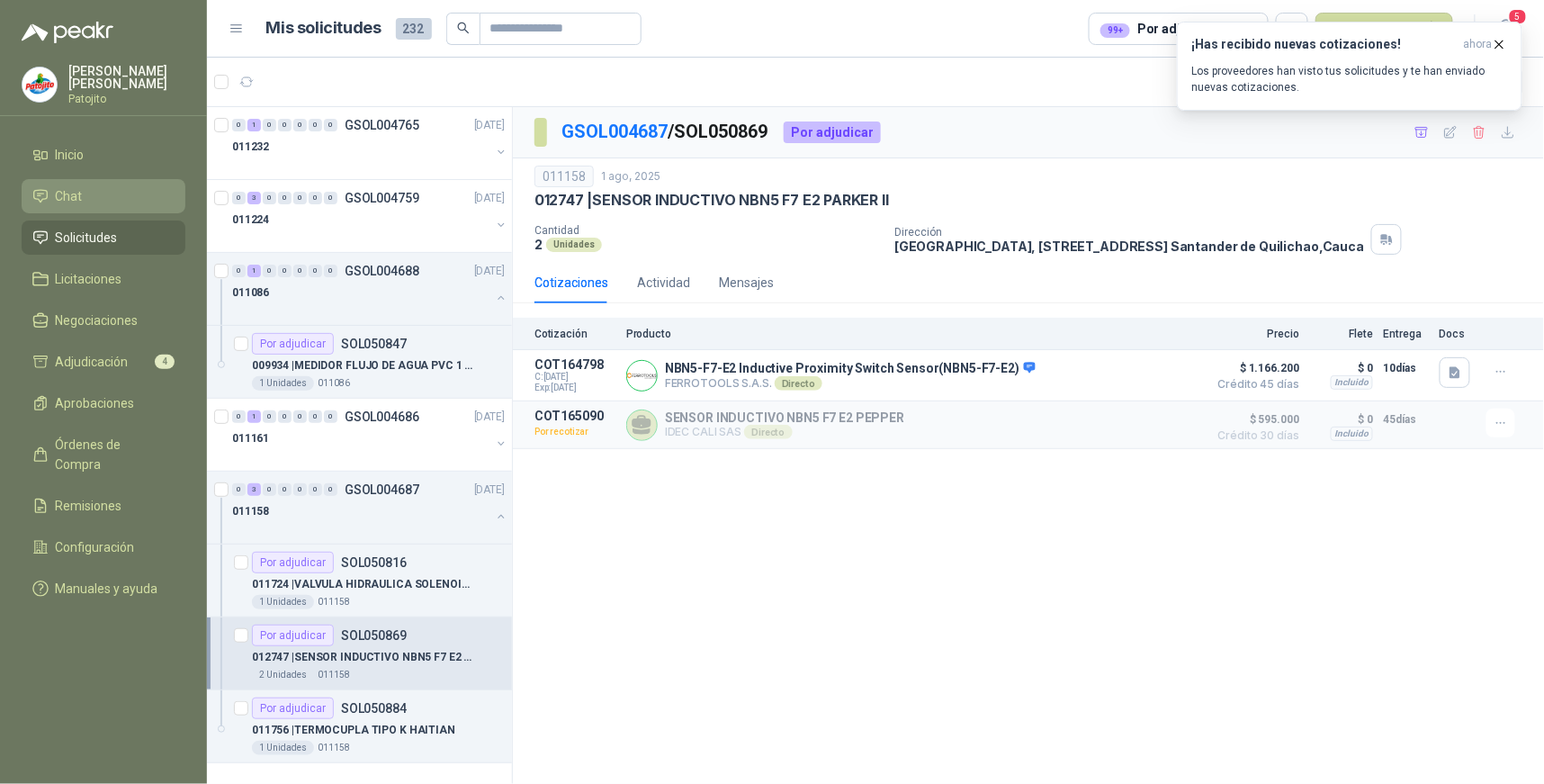
click at [106, 189] on li "Chat" at bounding box center [104, 196] width 142 height 20
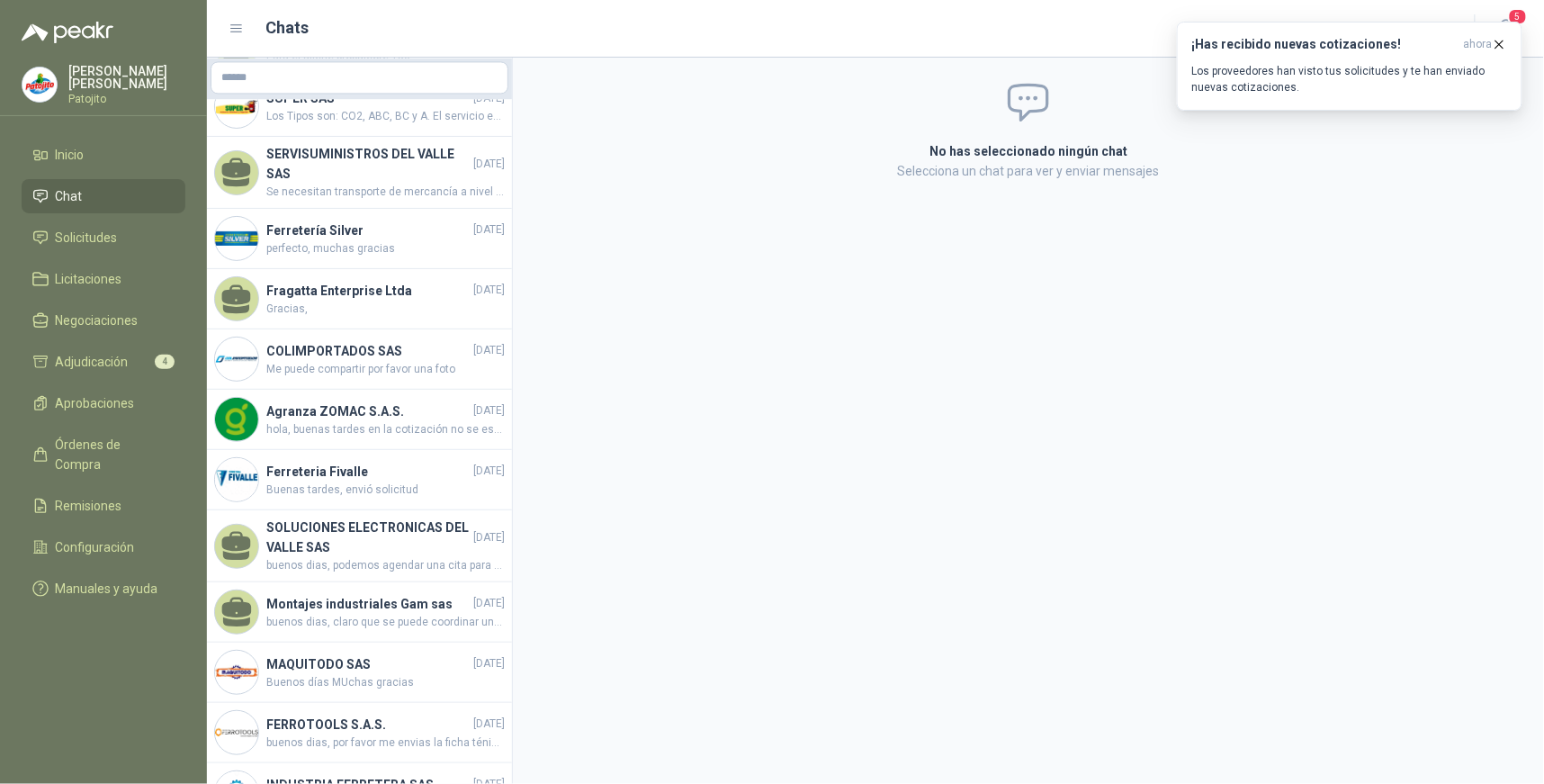
scroll to position [1532, 0]
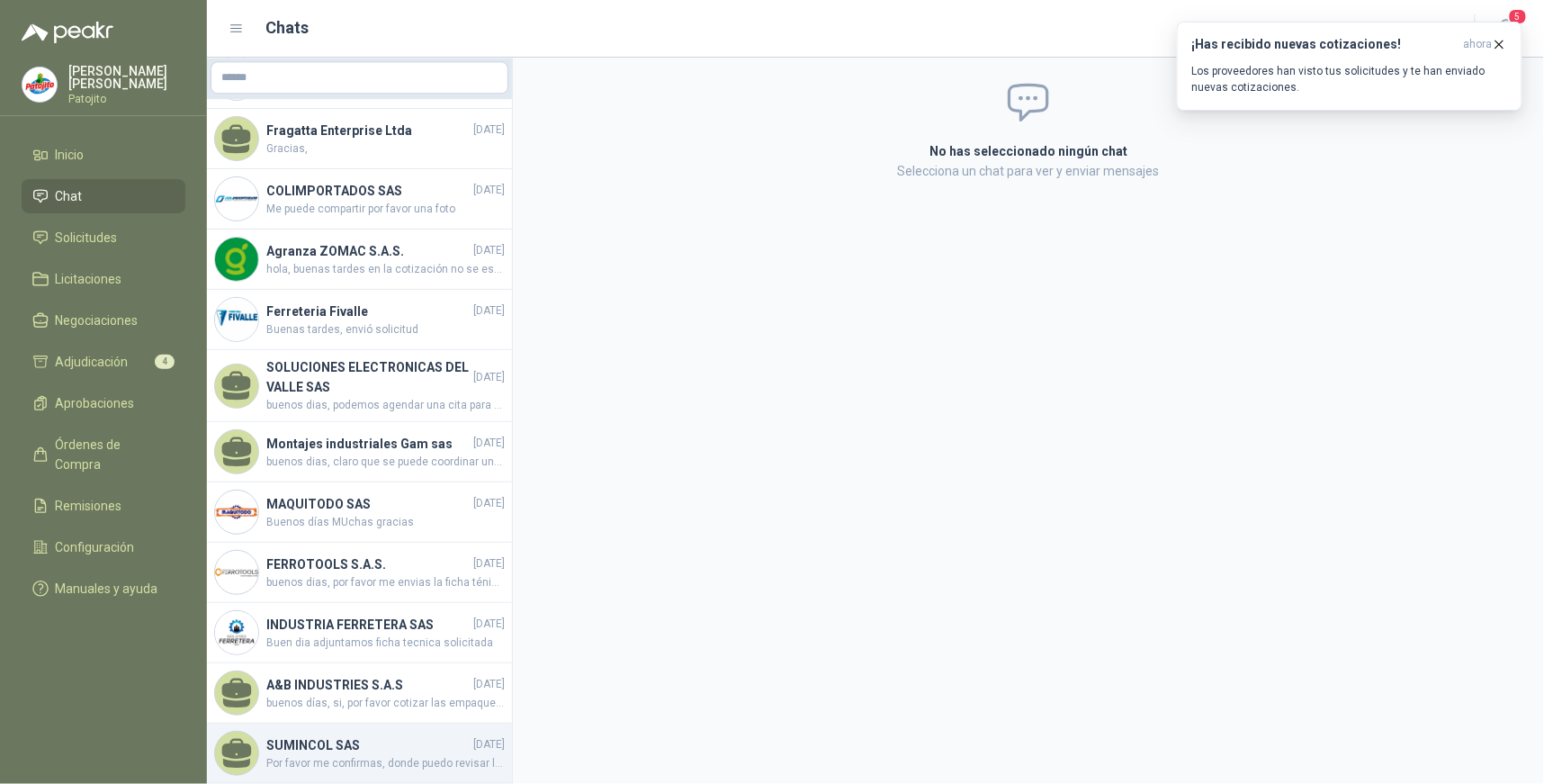
click at [408, 735] on h4 "SUMINCOL SAS" at bounding box center [368, 745] width 203 height 20
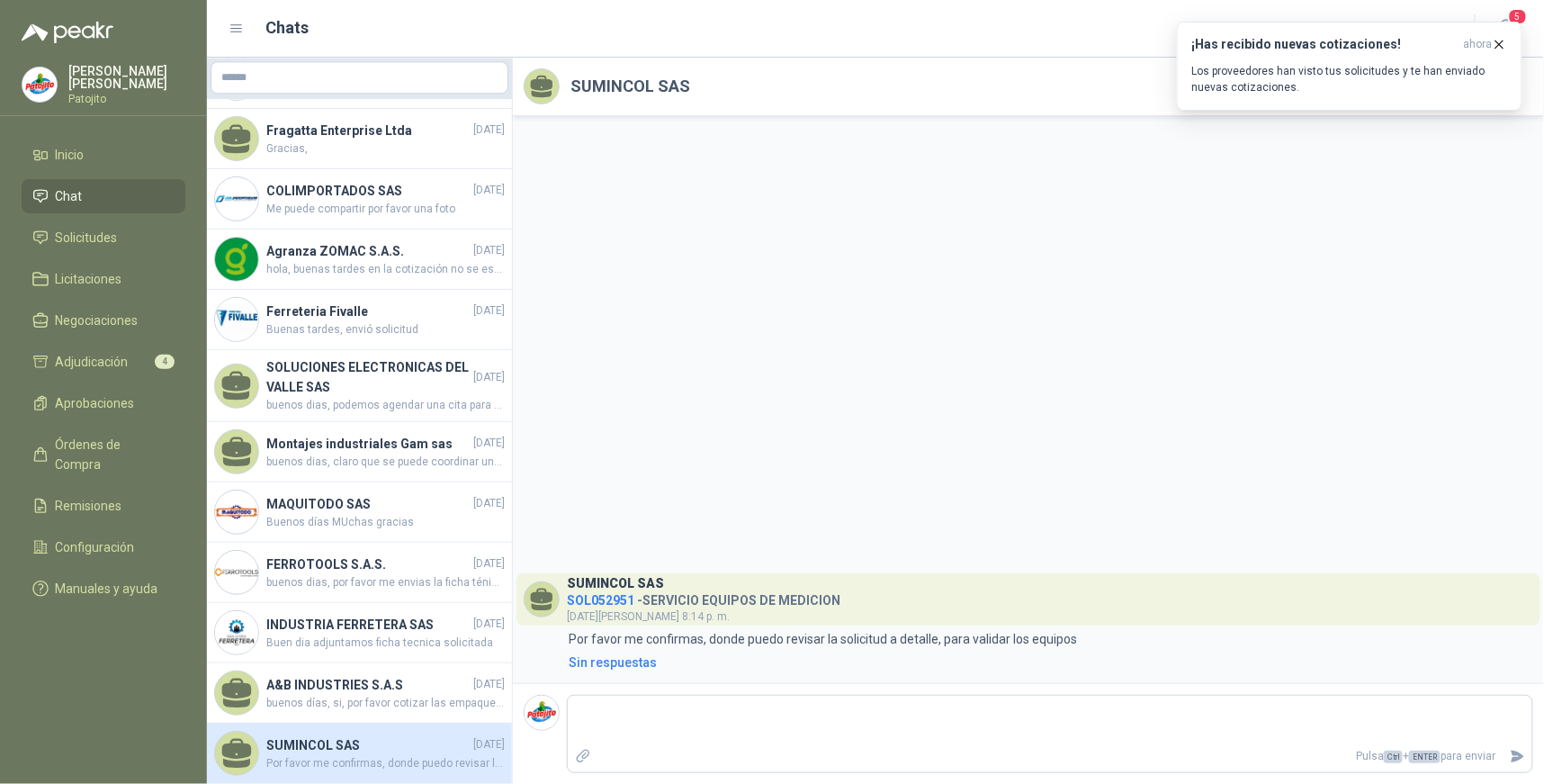
drag, startPoint x: 408, startPoint y: 733, endPoint x: 914, endPoint y: 389, distance: 611.9
click at [914, 389] on div "SUMINCOL SAS SOL052951 - SERVICIO EQUIPOS DE MEDICION [DATE][PERSON_NAME] 8:14 …" at bounding box center [1028, 399] width 1031 height 567
click at [407, 677] on h4 "A&B INDUSTRIES S.A.S" at bounding box center [368, 684] width 203 height 20
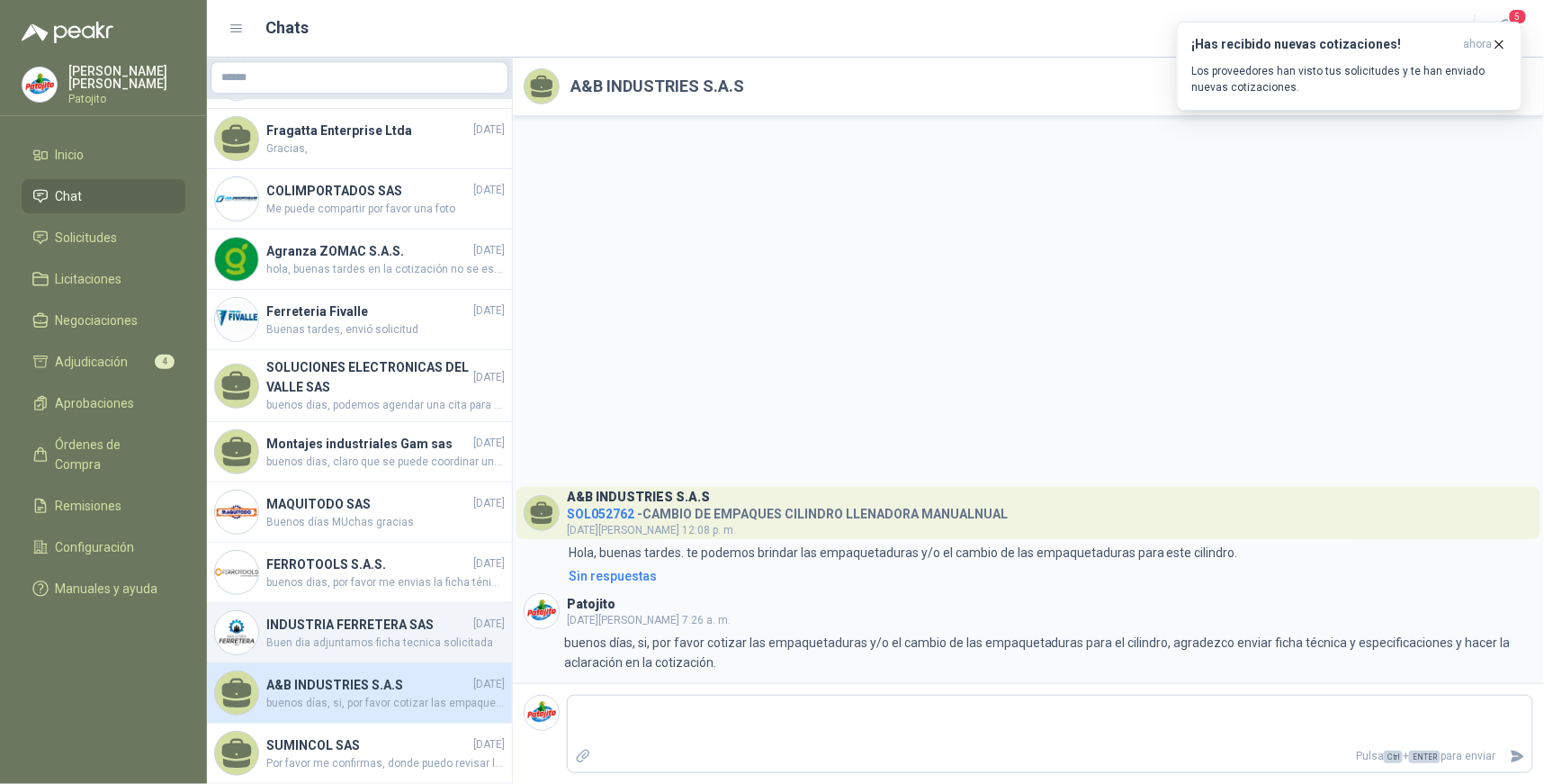
click at [384, 614] on h4 "INDUSTRIA FERRETERA SAS" at bounding box center [368, 624] width 203 height 20
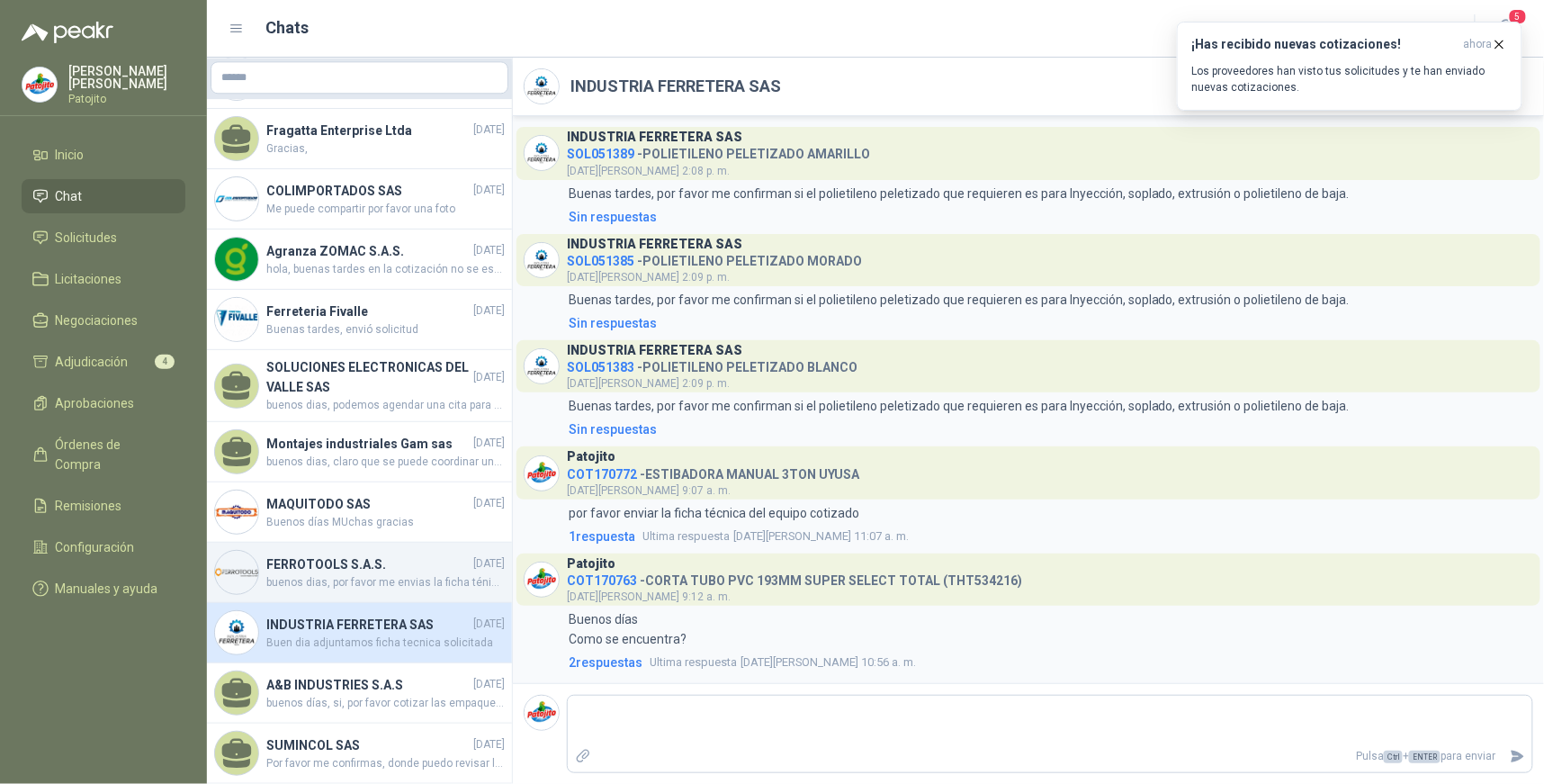
click at [430, 574] on span "buenos dias, por favor me envias la ficha ténicas de la manguera cotizada, much…" at bounding box center [385, 582] width 238 height 17
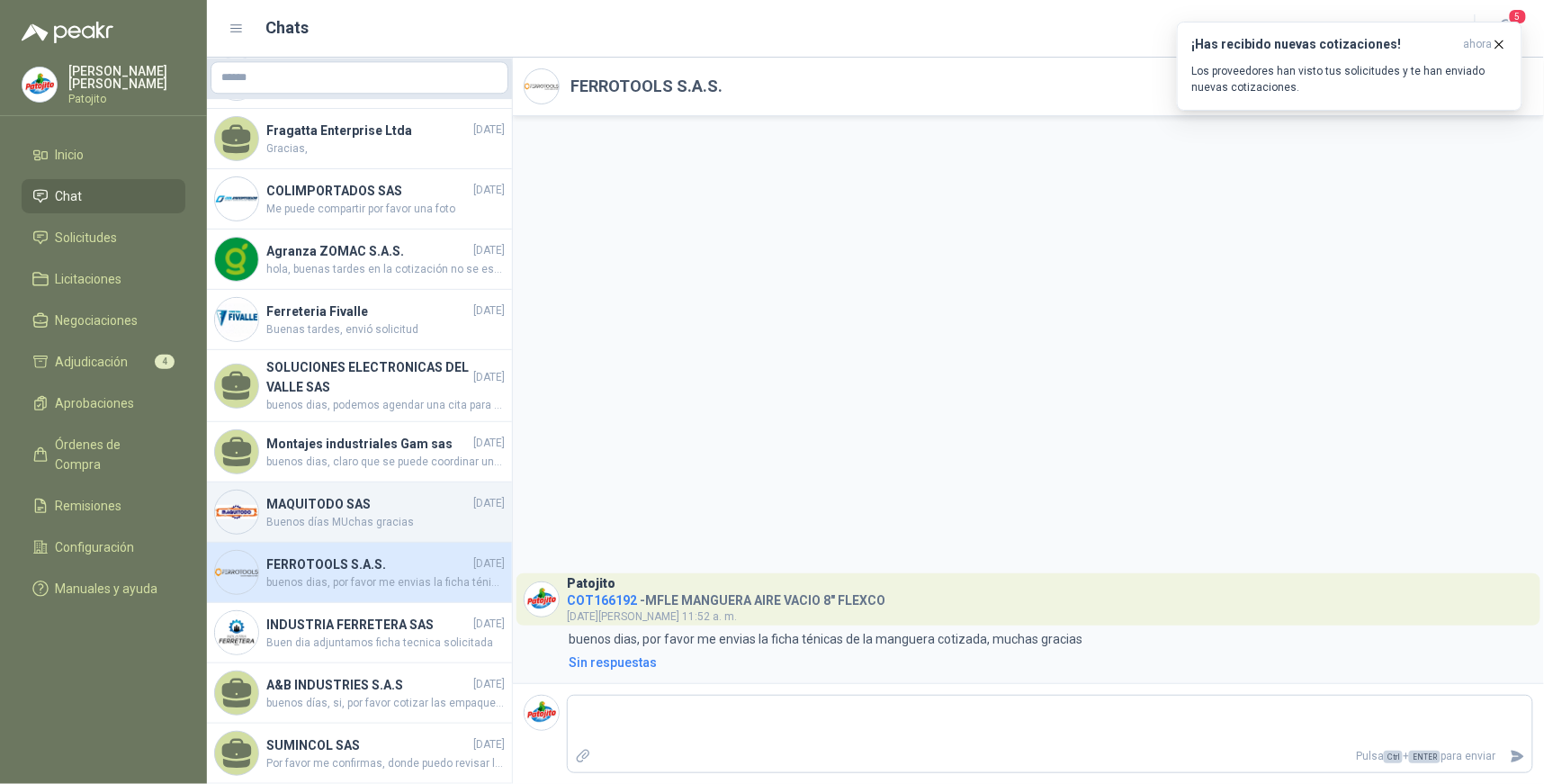
click at [392, 513] on span "Buenos días MUchas gracias" at bounding box center [385, 522] width 238 height 17
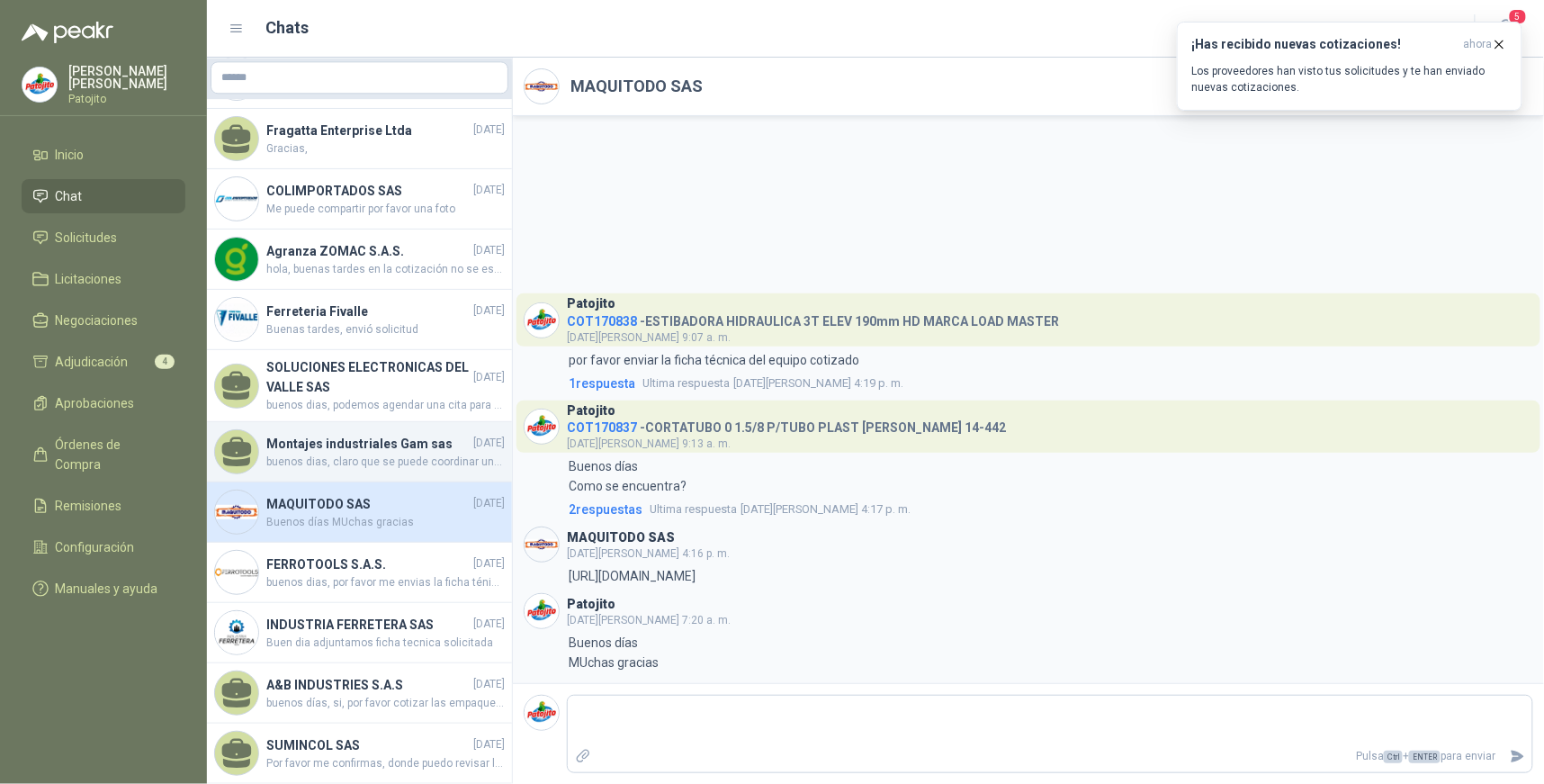
click at [425, 453] on span "buenos dias, claro que se puede coordinar una visita, por favor me indica dispo…" at bounding box center [385, 462] width 238 height 17
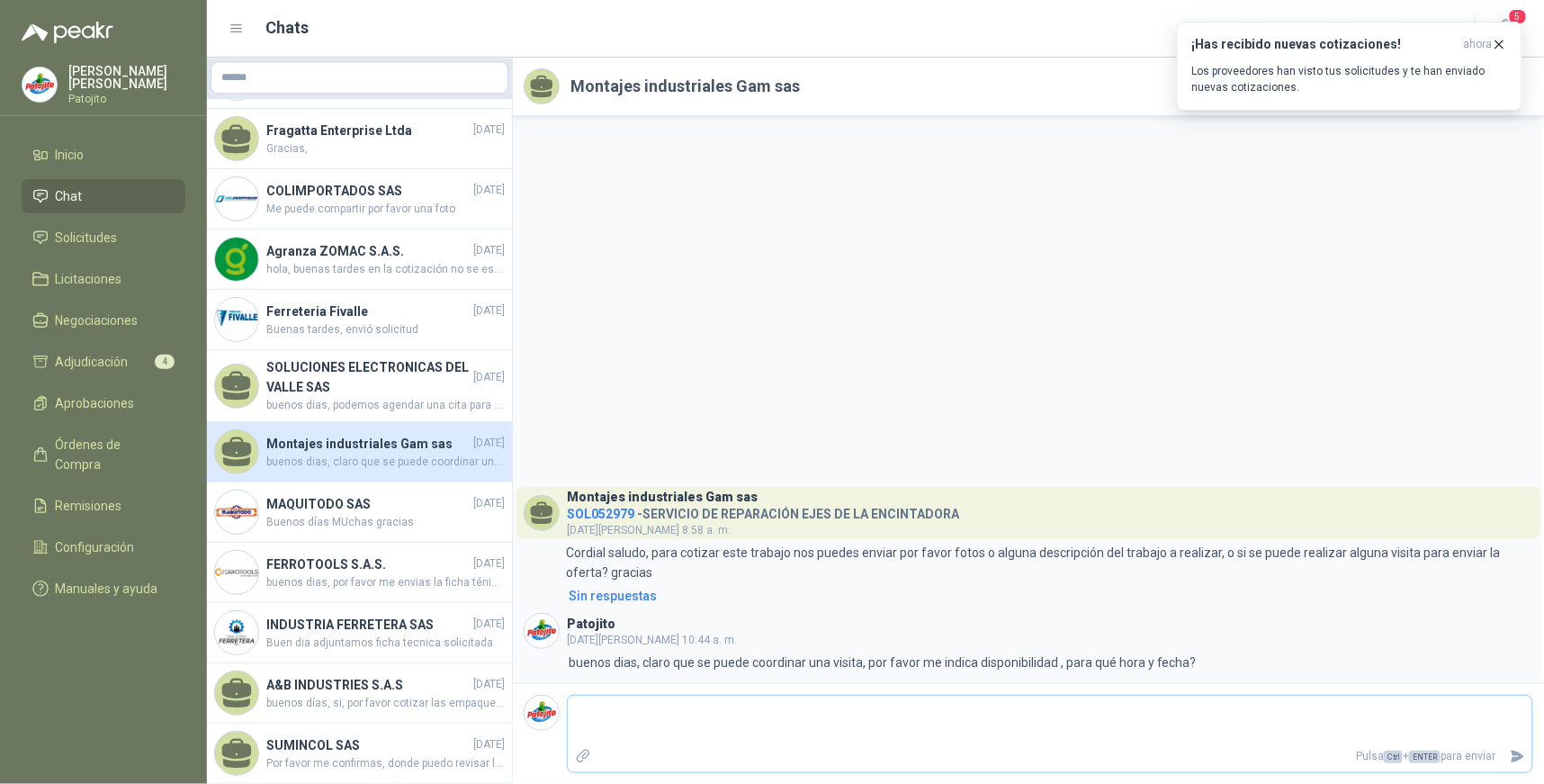
click at [787, 716] on textarea at bounding box center [1050, 719] width 964 height 41
drag, startPoint x: 731, startPoint y: 496, endPoint x: 562, endPoint y: 491, distance: 169.1
click at [562, 491] on header "Montajes industriales Gam sas SOL052979 - SERVICIO DE REPARACIÓN EJES DE LA ENC…" at bounding box center [1028, 512] width 1024 height 52
drag, startPoint x: 562, startPoint y: 491, endPoint x: 755, endPoint y: 438, distance: 200.1
click at [755, 438] on div "Montajes industriales Gam sas SOL052979 - SERVICIO DE REPARACIÓN EJES DE LA ENC…" at bounding box center [1028, 399] width 1031 height 567
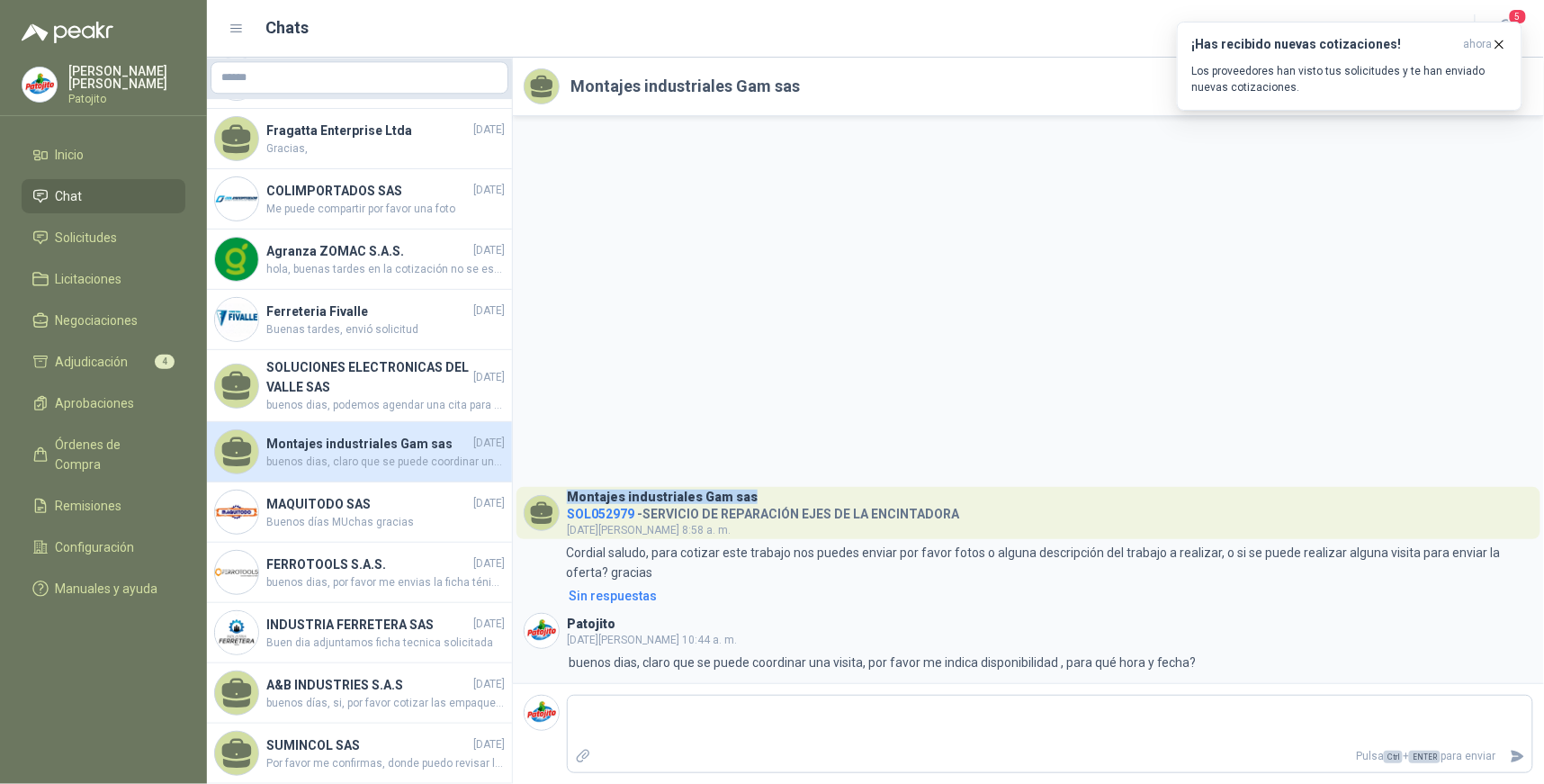
drag, startPoint x: 745, startPoint y: 498, endPoint x: 568, endPoint y: 495, distance: 177.0
click at [568, 495] on div "Montajes industriales Gam sas" at bounding box center [763, 494] width 392 height 15
copy h3 "Montajes industriales Gam sas"
click at [1501, 45] on icon "button" at bounding box center [1499, 44] width 15 height 15
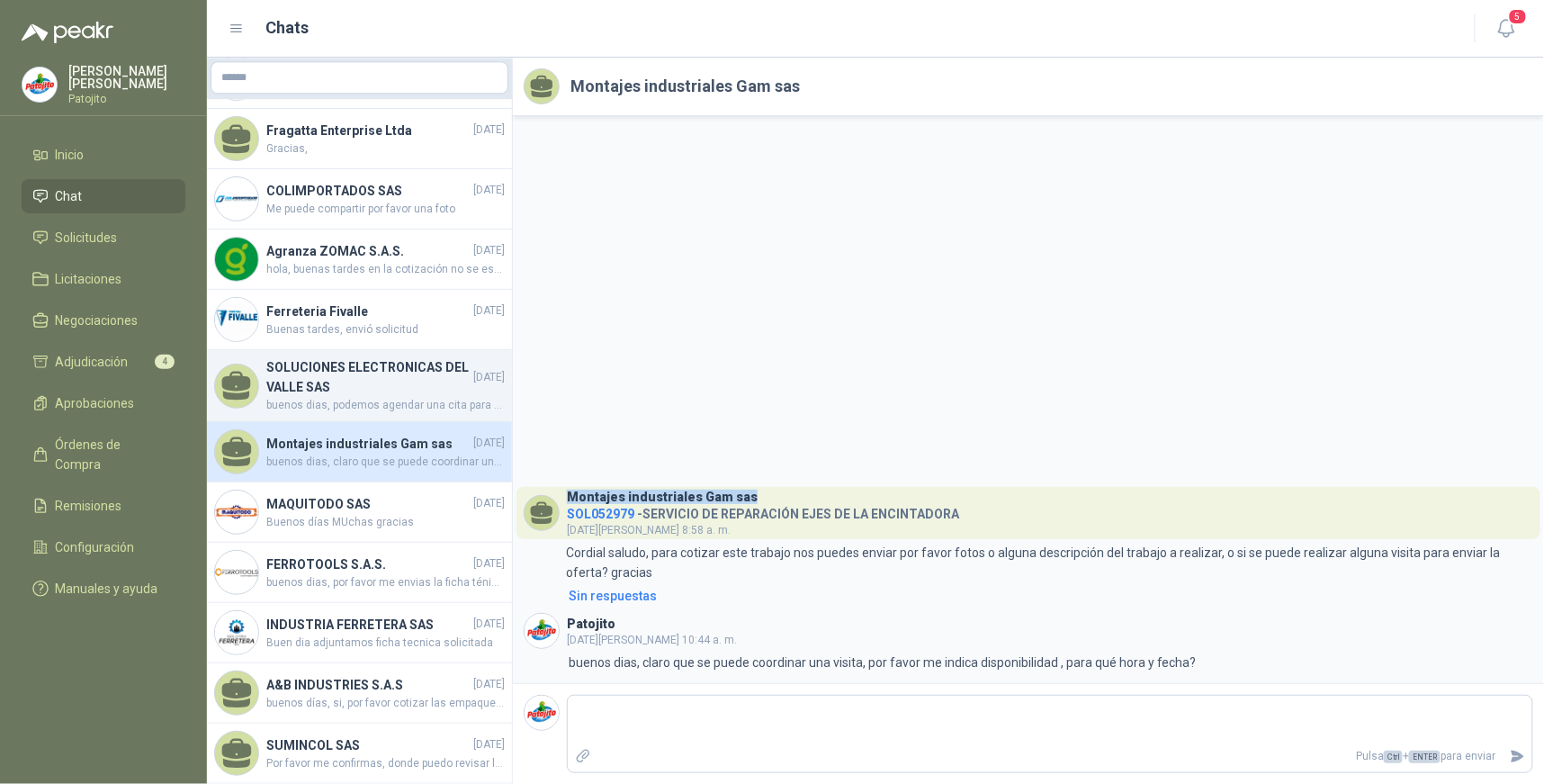
click at [344, 396] on span "buenos dias, podemos agendar una cita para que visiten nuestras instalaciones y…" at bounding box center [385, 405] width 238 height 17
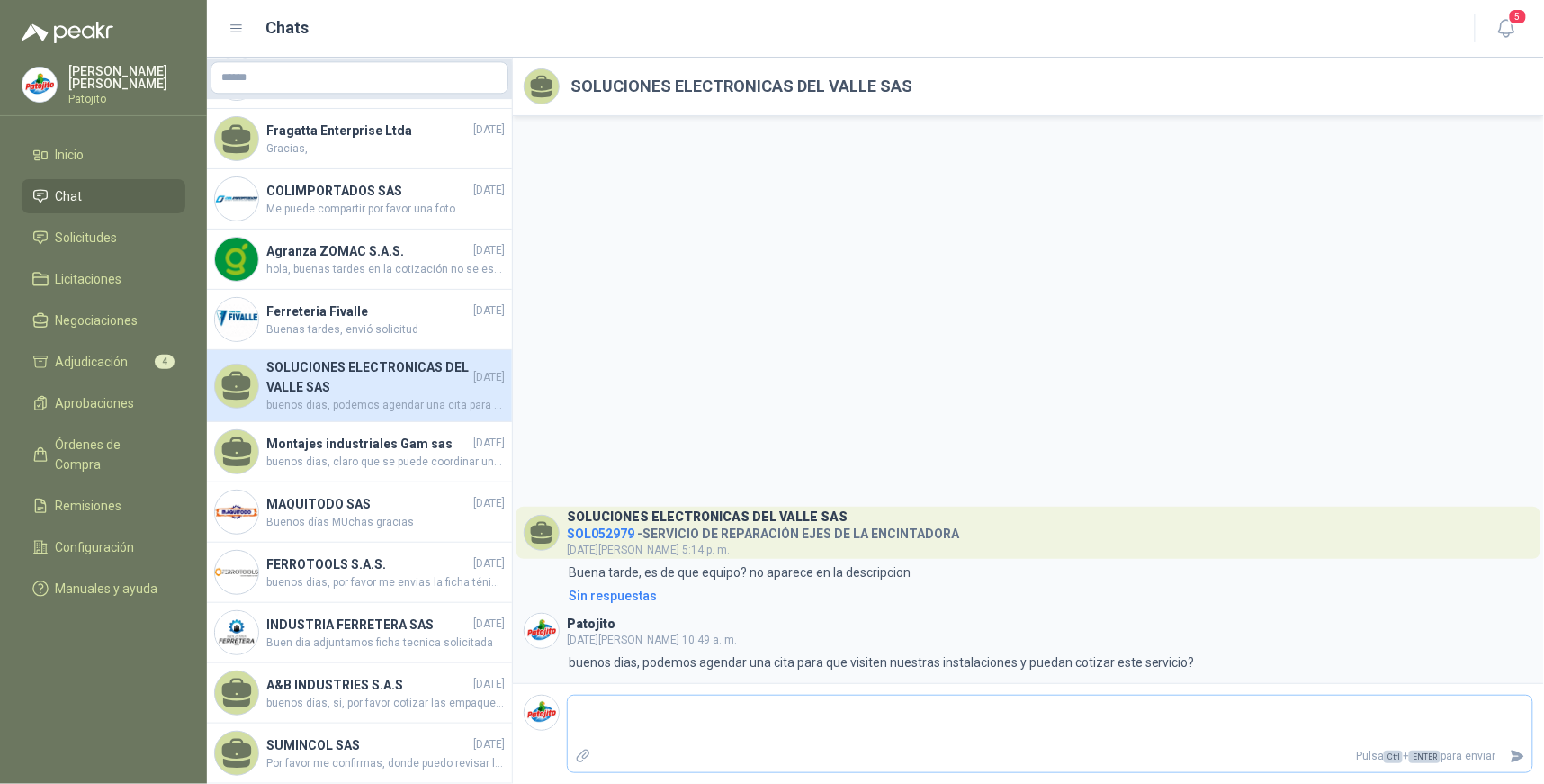
click at [693, 709] on textarea at bounding box center [1050, 719] width 964 height 41
